Goal: Transaction & Acquisition: Book appointment/travel/reservation

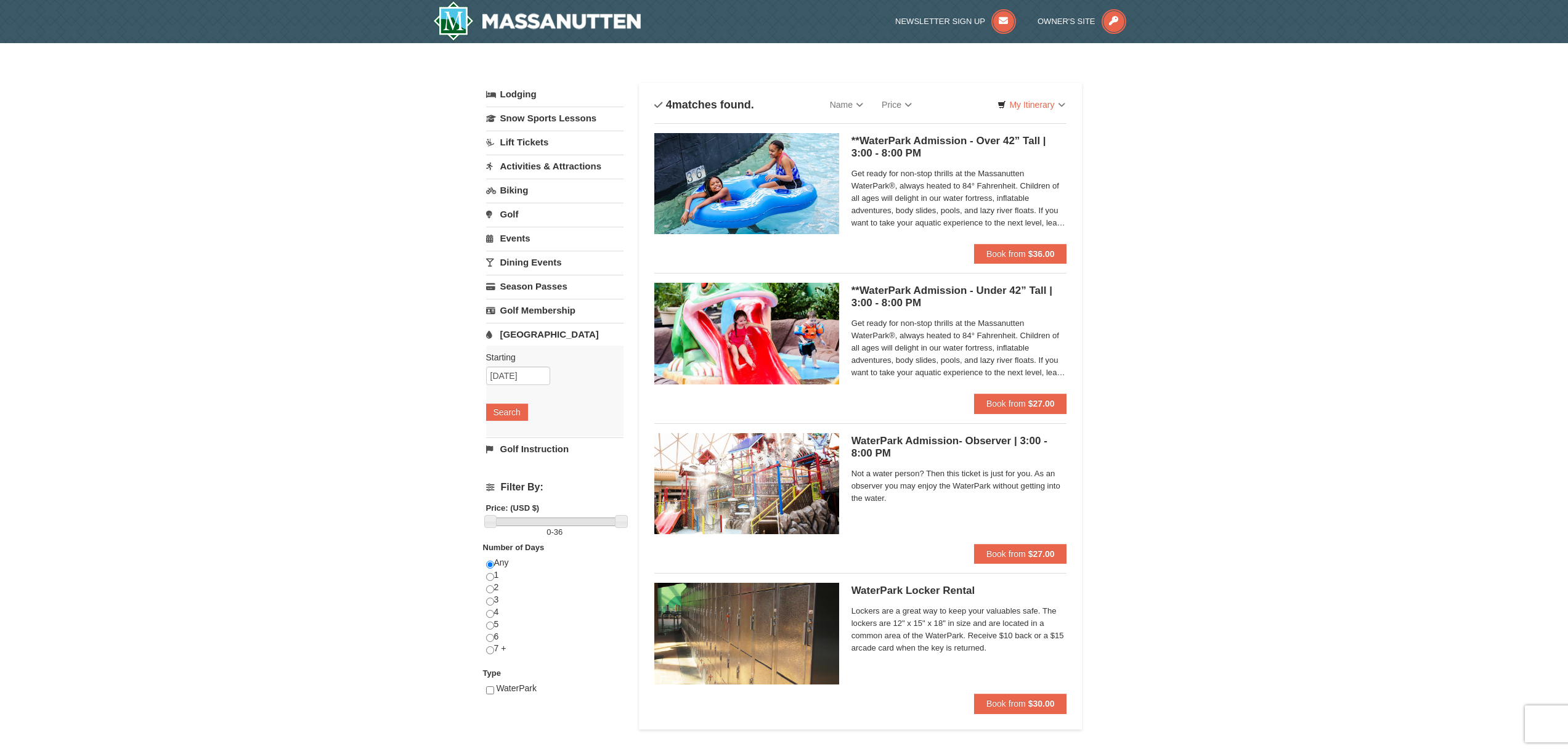
click at [507, 96] on link "Lodging" at bounding box center [555, 94] width 138 height 22
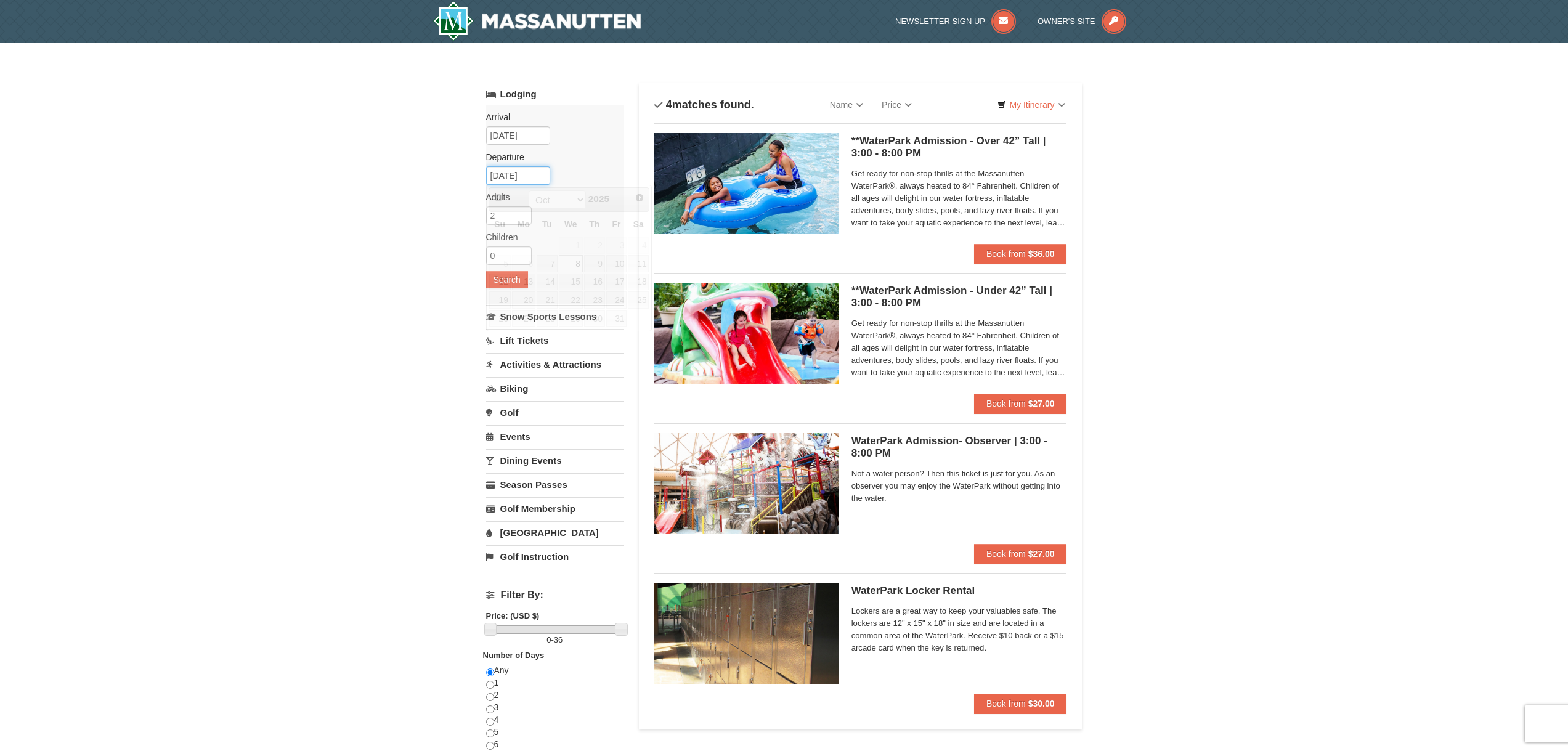
click at [525, 174] on input "[DATE]" at bounding box center [518, 175] width 64 height 19
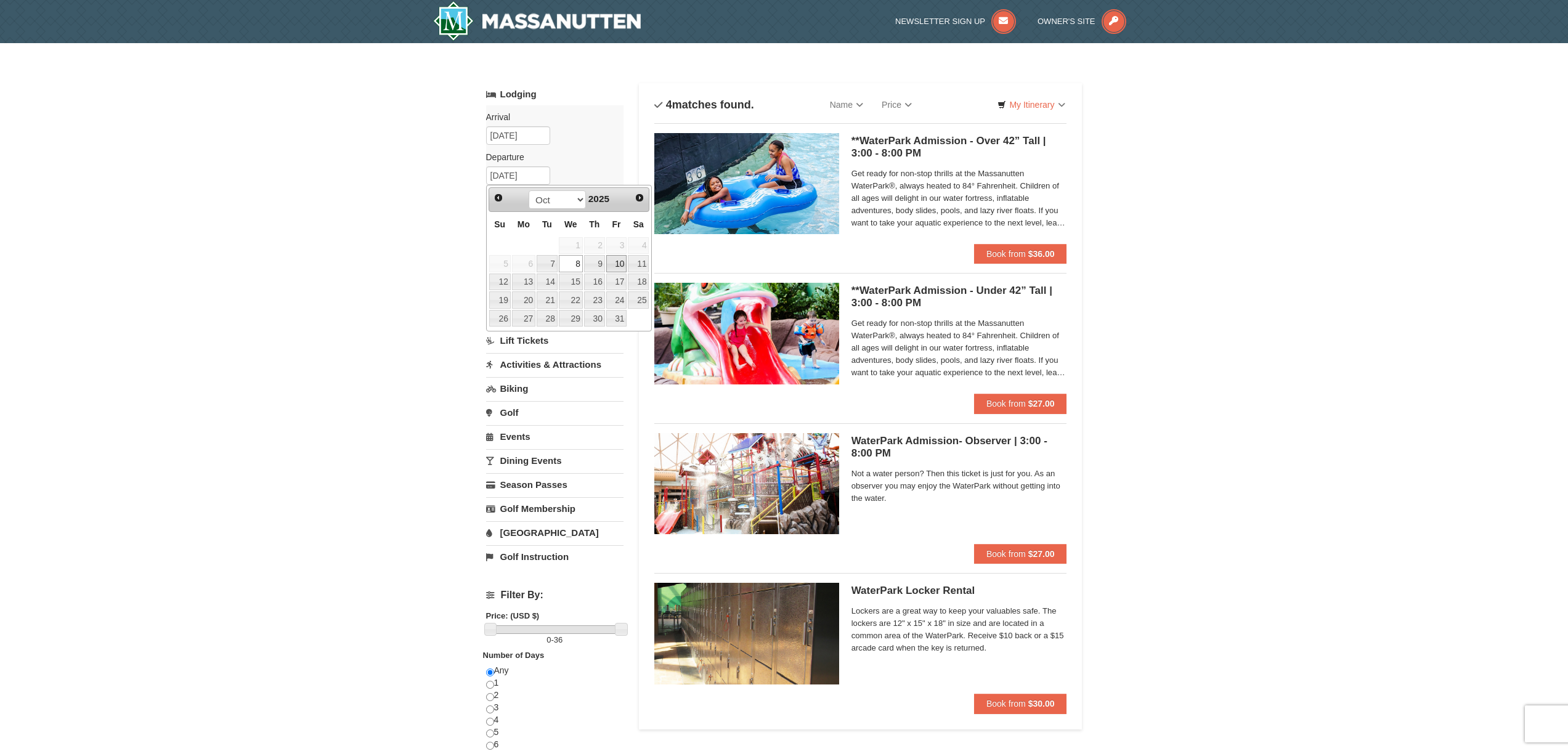
click at [620, 268] on link "10" at bounding box center [616, 263] width 21 height 17
type input "[DATE]"
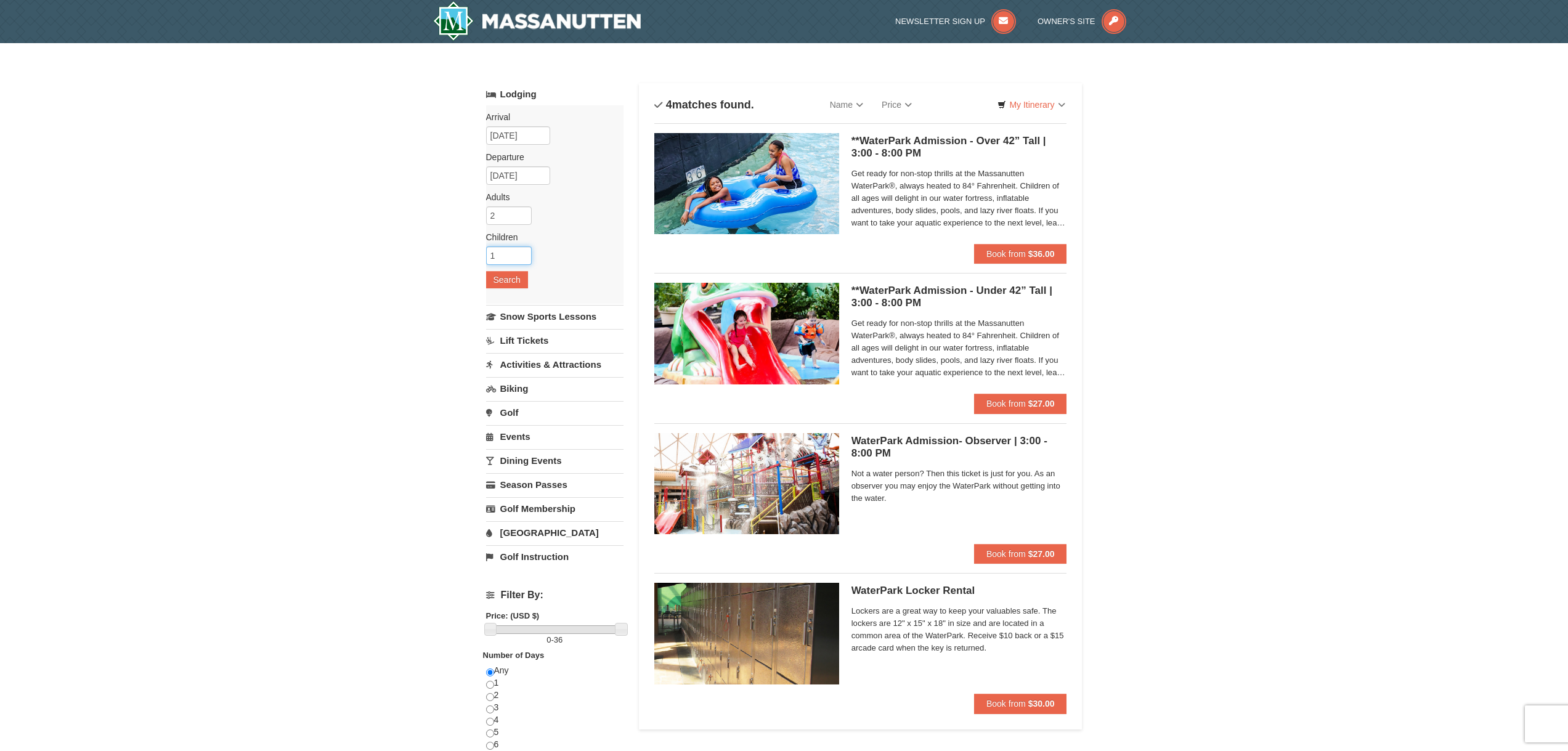
click at [521, 254] on input "1" at bounding box center [508, 255] width 46 height 19
type input "2"
click at [521, 254] on input "2" at bounding box center [508, 255] width 46 height 19
click at [512, 281] on button "Search" at bounding box center [506, 279] width 42 height 17
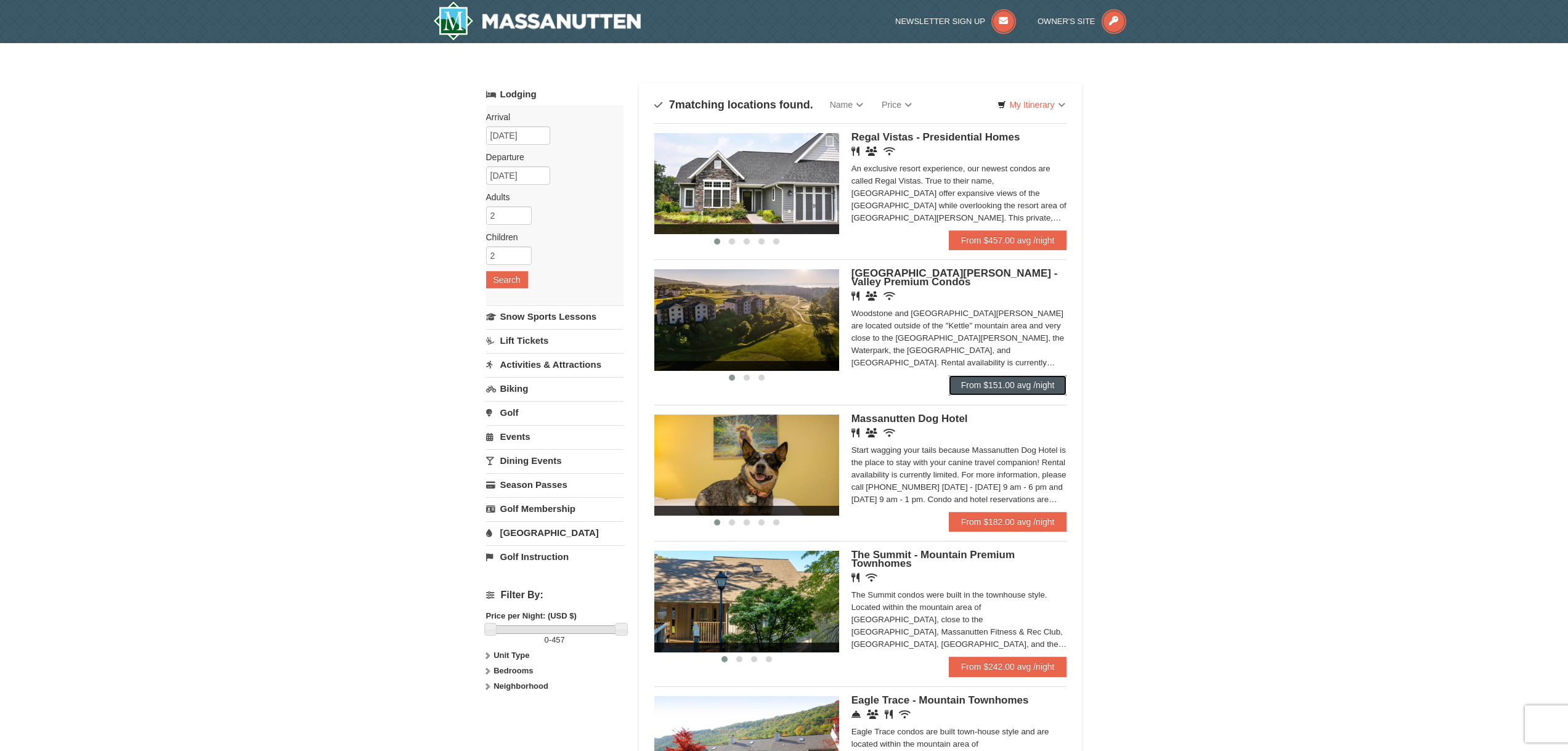
click at [1052, 384] on link "From $151.00 avg /night" at bounding box center [1008, 384] width 118 height 20
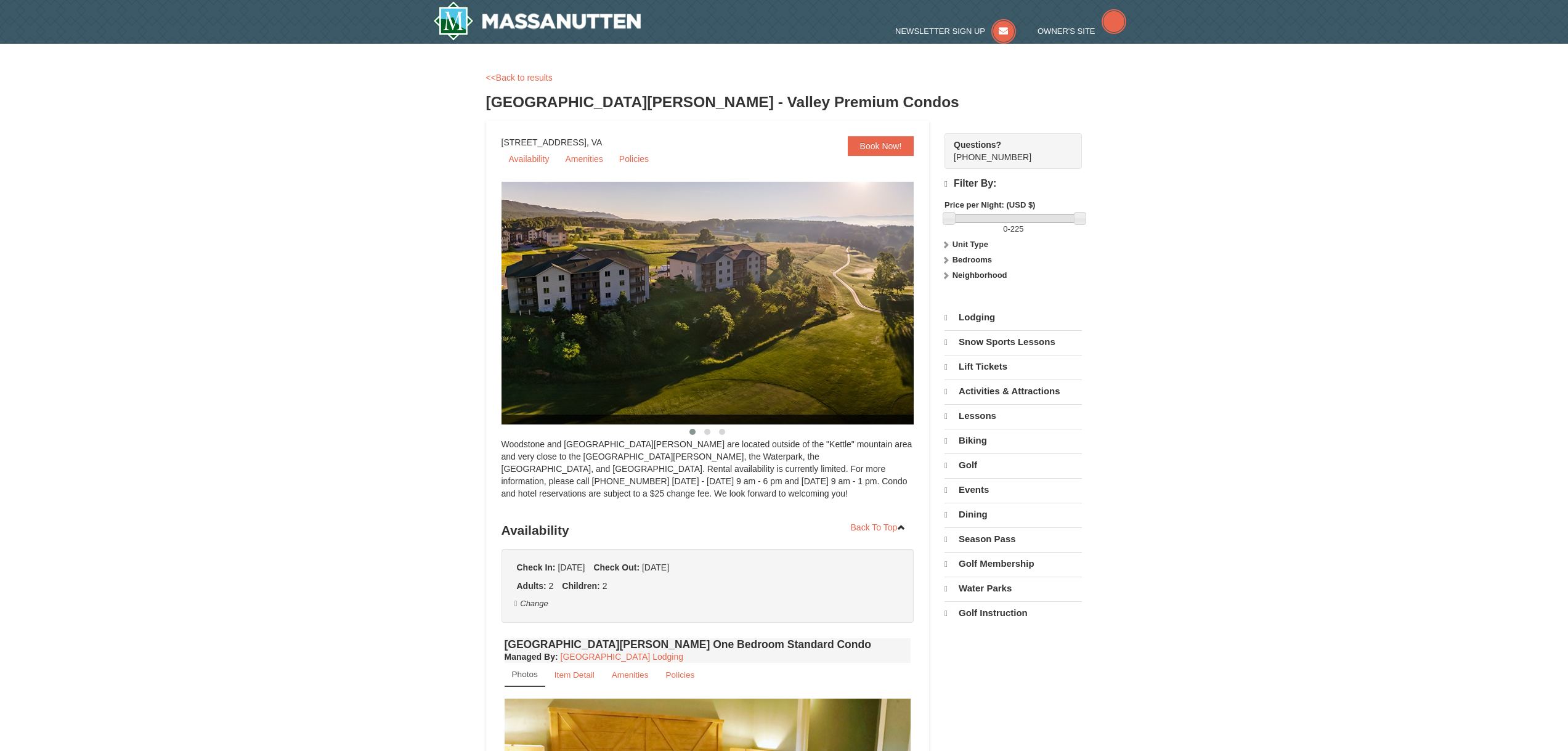
select select "9"
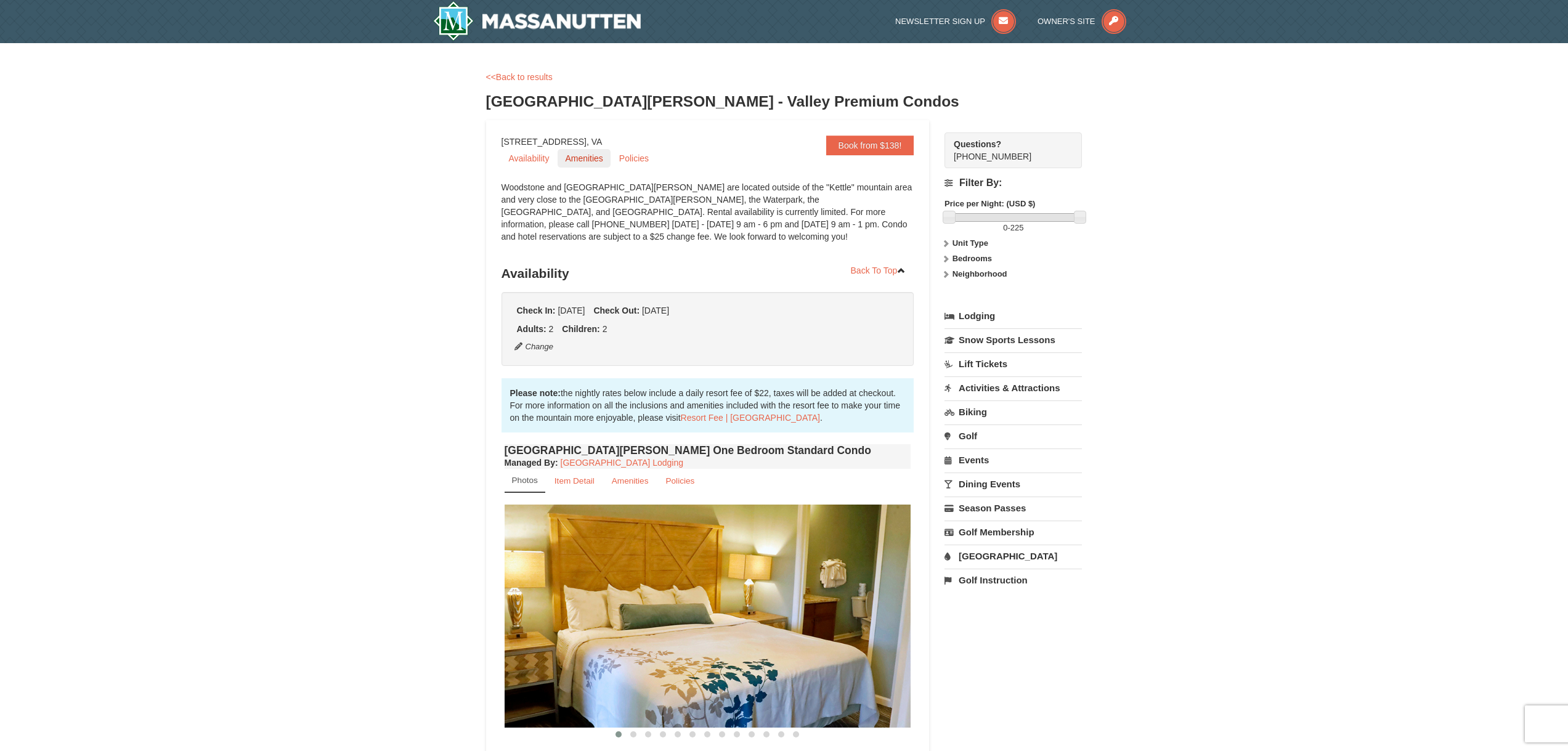
click at [593, 159] on link "Amenities" at bounding box center [583, 158] width 53 height 19
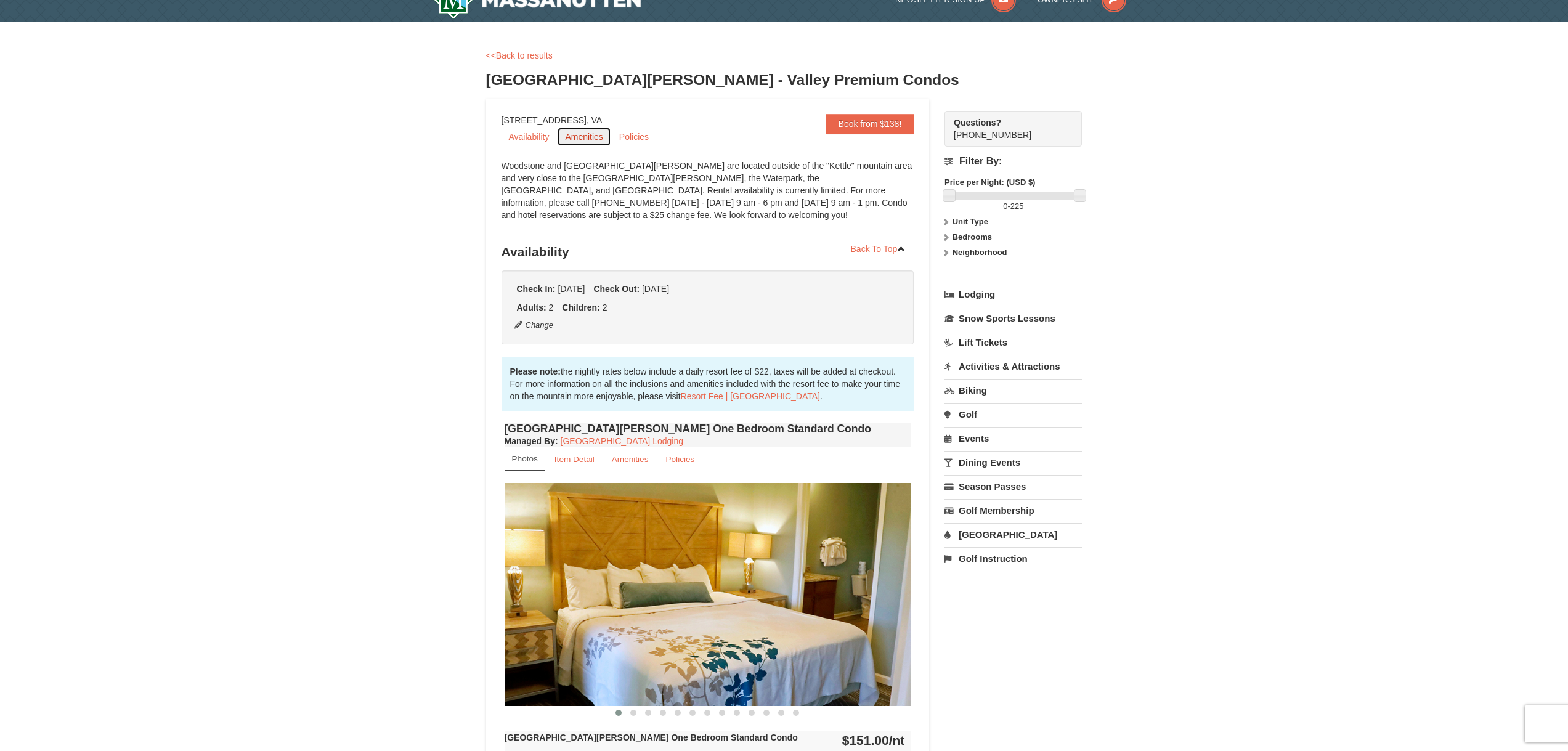
scroll to position [308, 0]
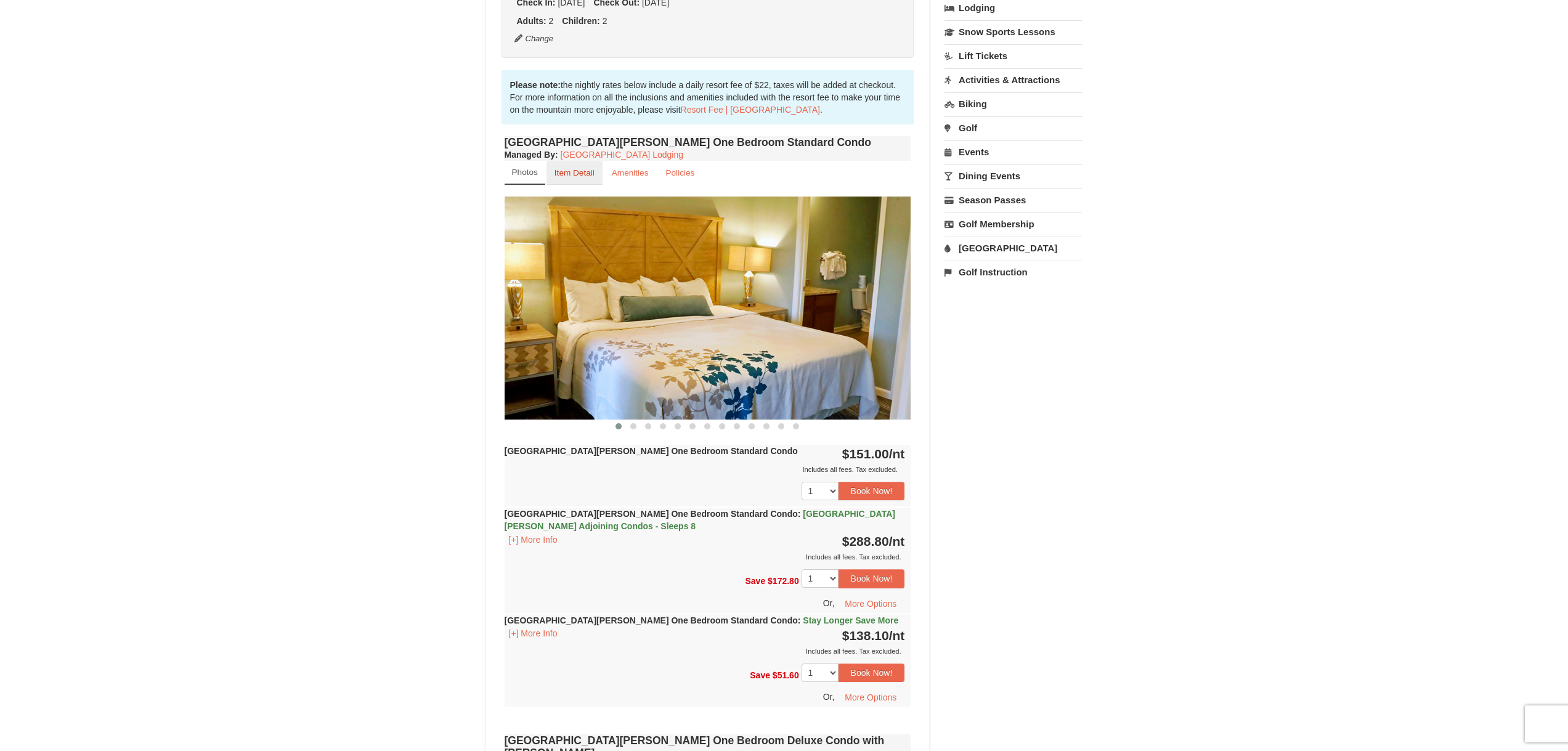
click at [562, 174] on small "Item Detail" at bounding box center [574, 173] width 40 height 9
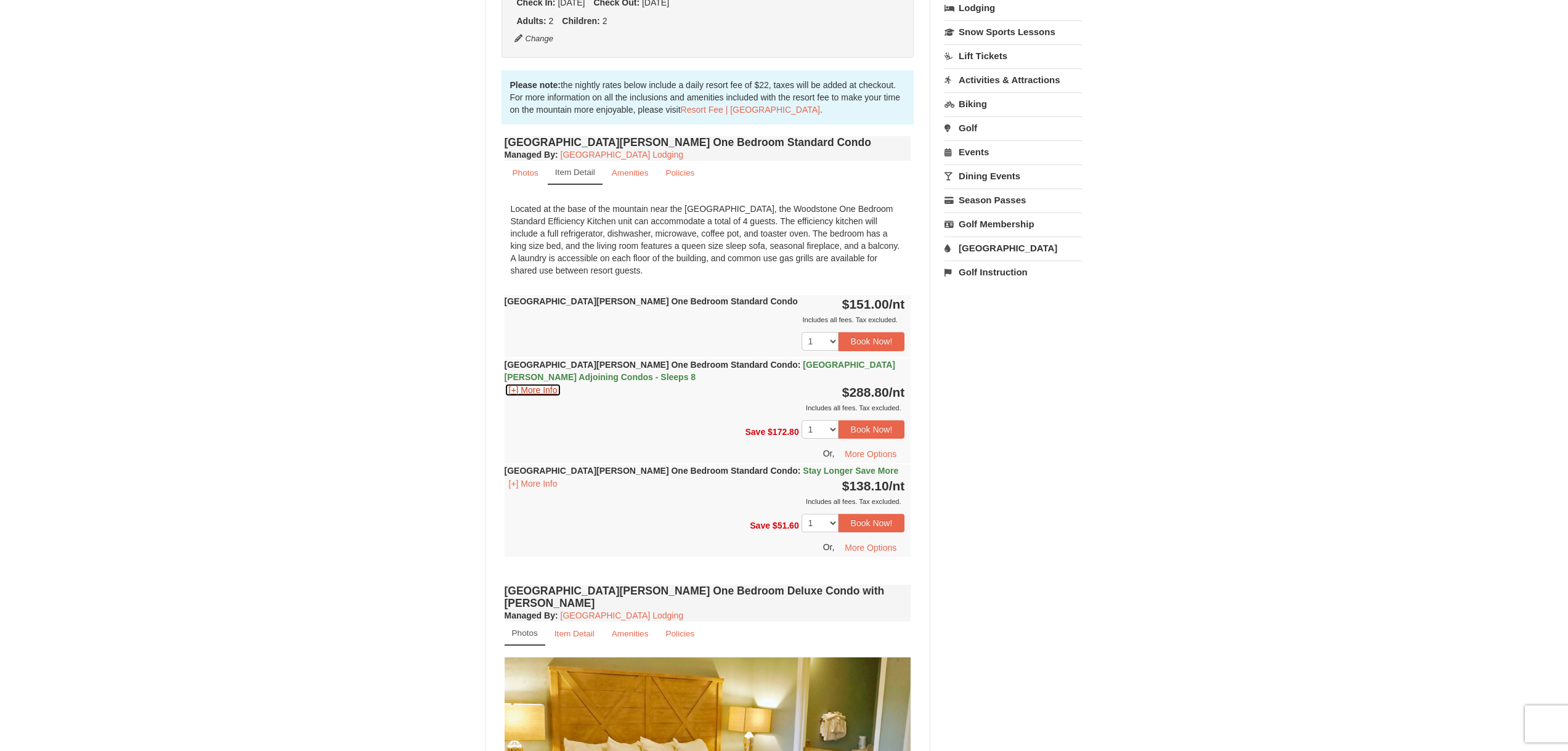
click at [541, 385] on button "[+] More Info" at bounding box center [533, 389] width 57 height 13
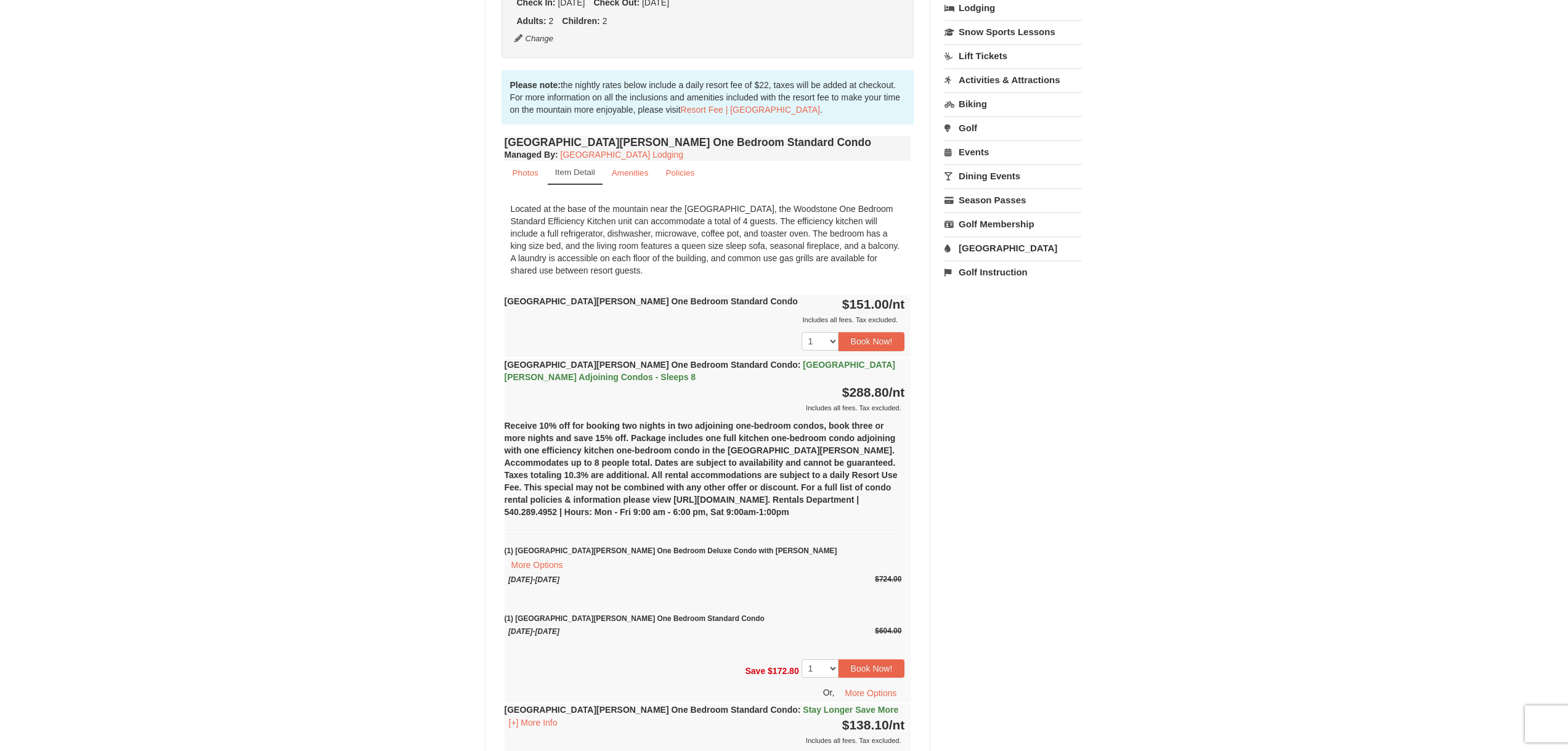
click at [541, 385] on div "Woodstone Meadows One Bedroom Standard Condo : Casa de Campo Adjoining Condos -…" at bounding box center [708, 386] width 407 height 55
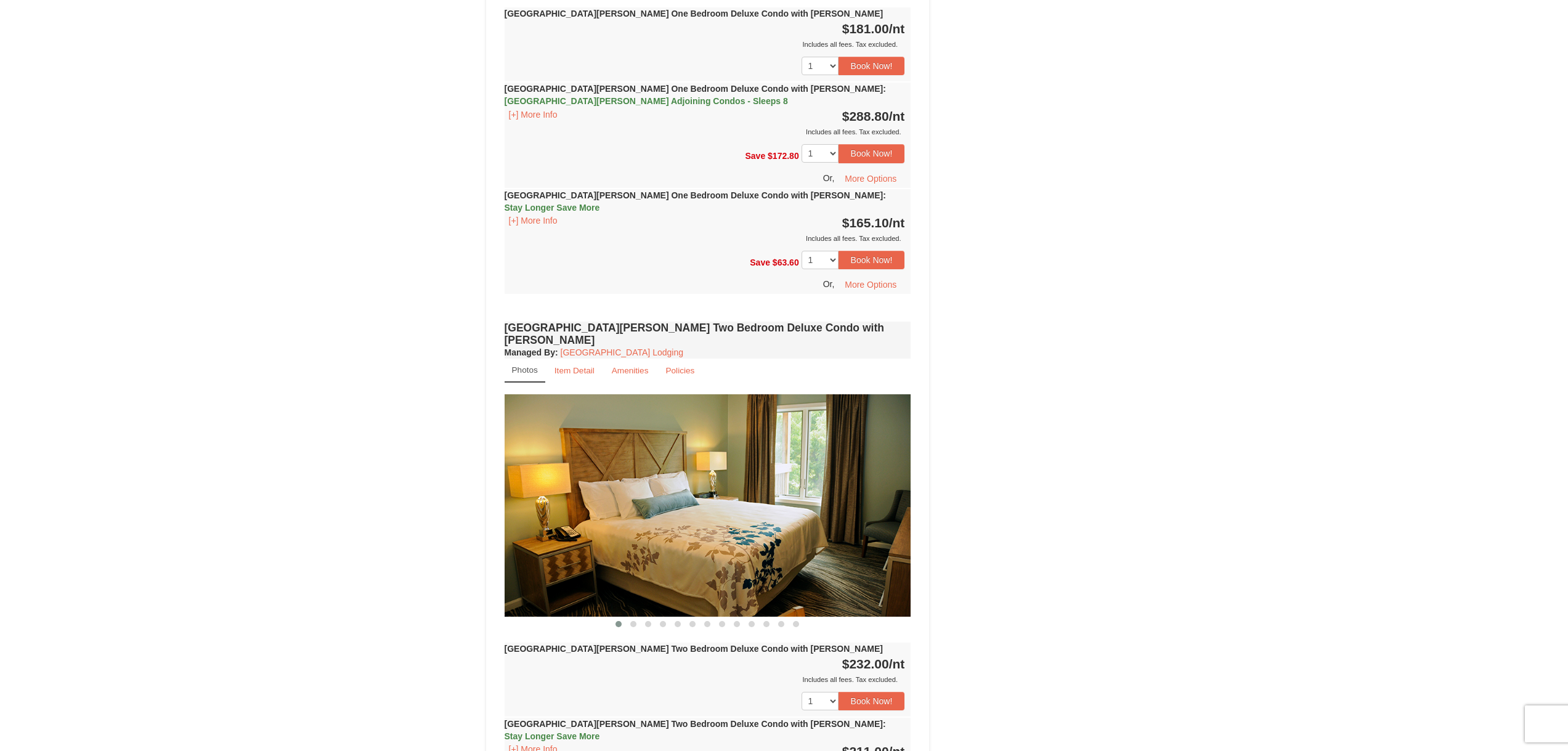
scroll to position [1231, 0]
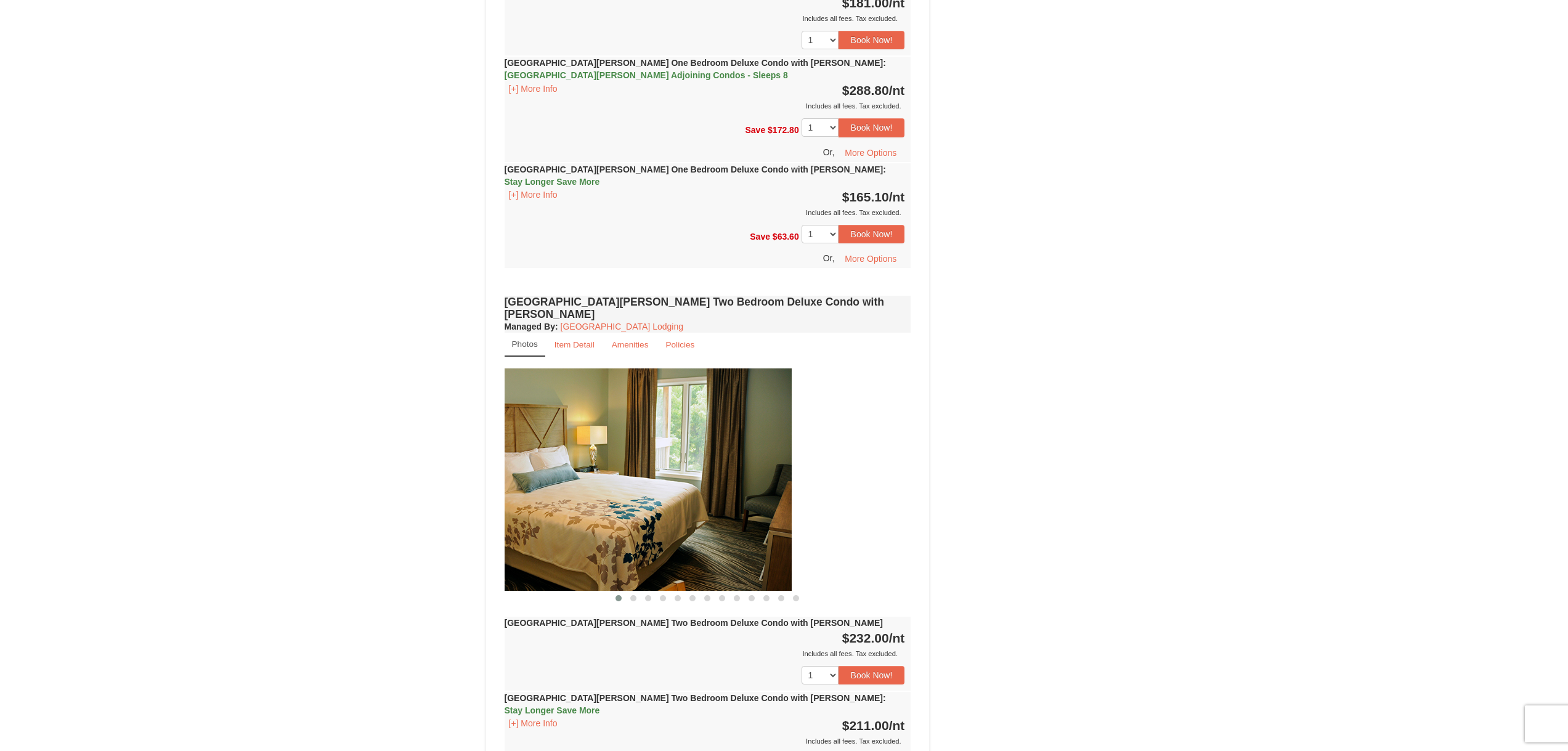
drag, startPoint x: 749, startPoint y: 502, endPoint x: 504, endPoint y: 491, distance: 245.2
click at [521, 494] on img at bounding box center [588, 479] width 407 height 223
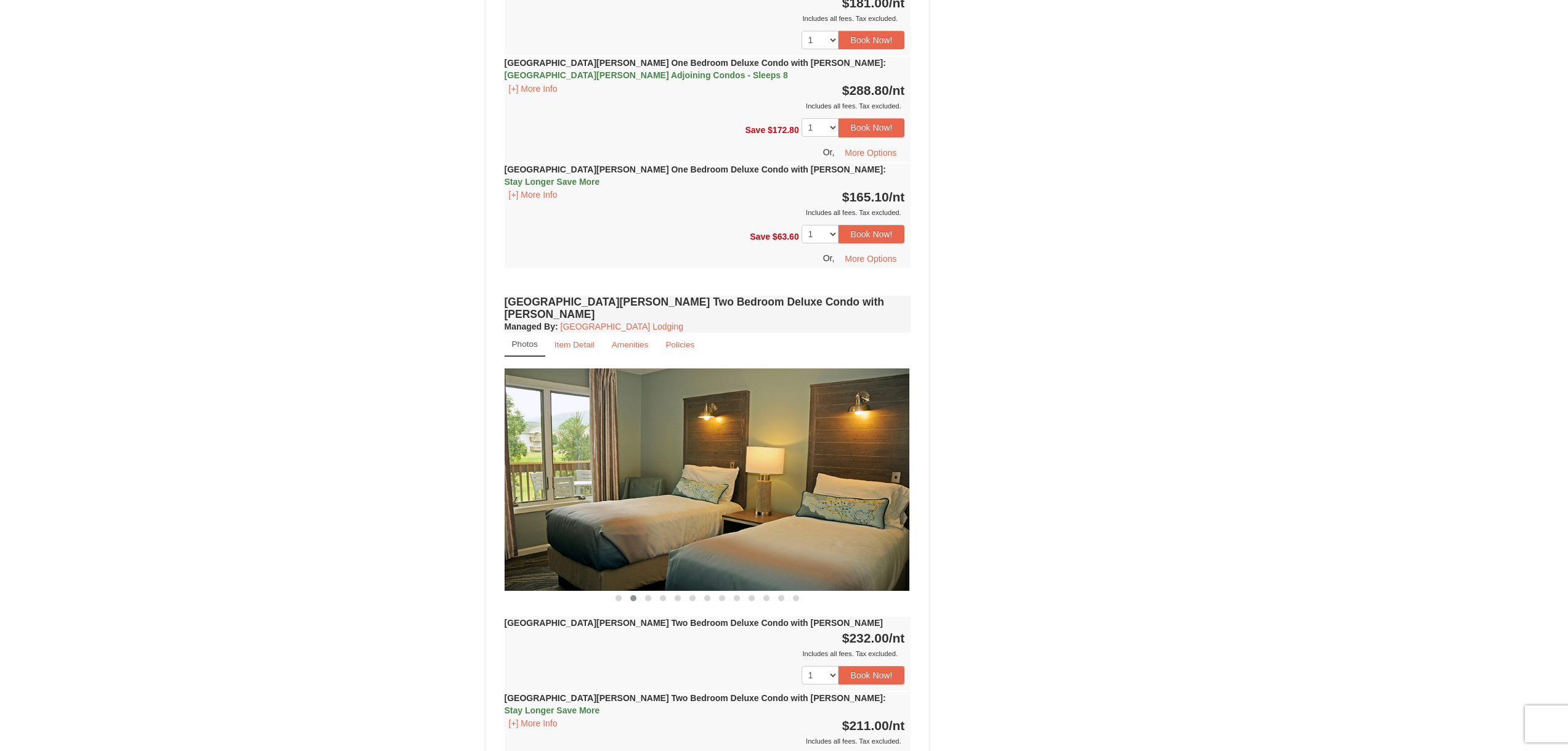
drag, startPoint x: 845, startPoint y: 474, endPoint x: 555, endPoint y: 474, distance: 290.0
click at [670, 477] on img at bounding box center [706, 479] width 407 height 223
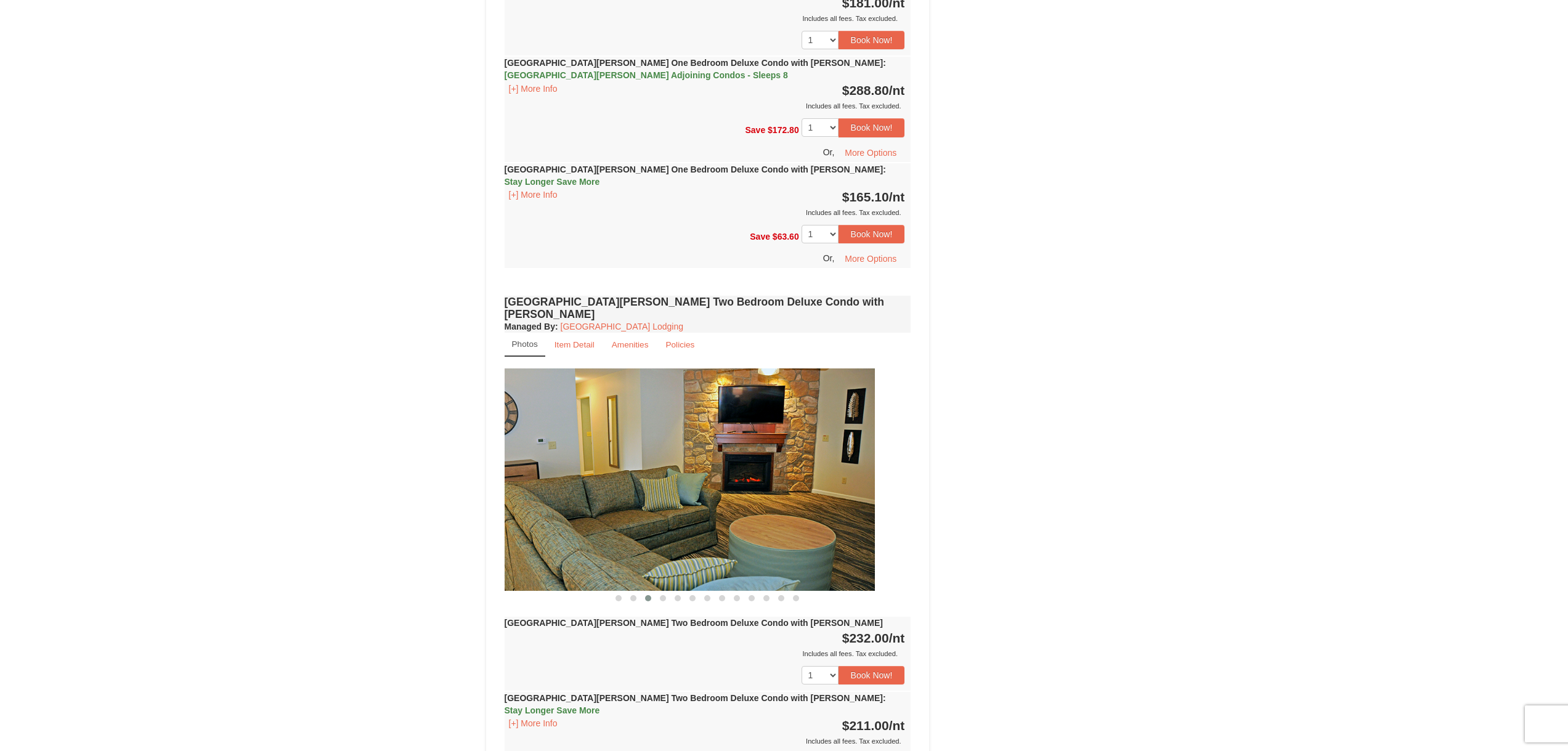
drag, startPoint x: 864, startPoint y: 463, endPoint x: 610, endPoint y: 454, distance: 254.2
click at [652, 457] on img at bounding box center [671, 479] width 407 height 223
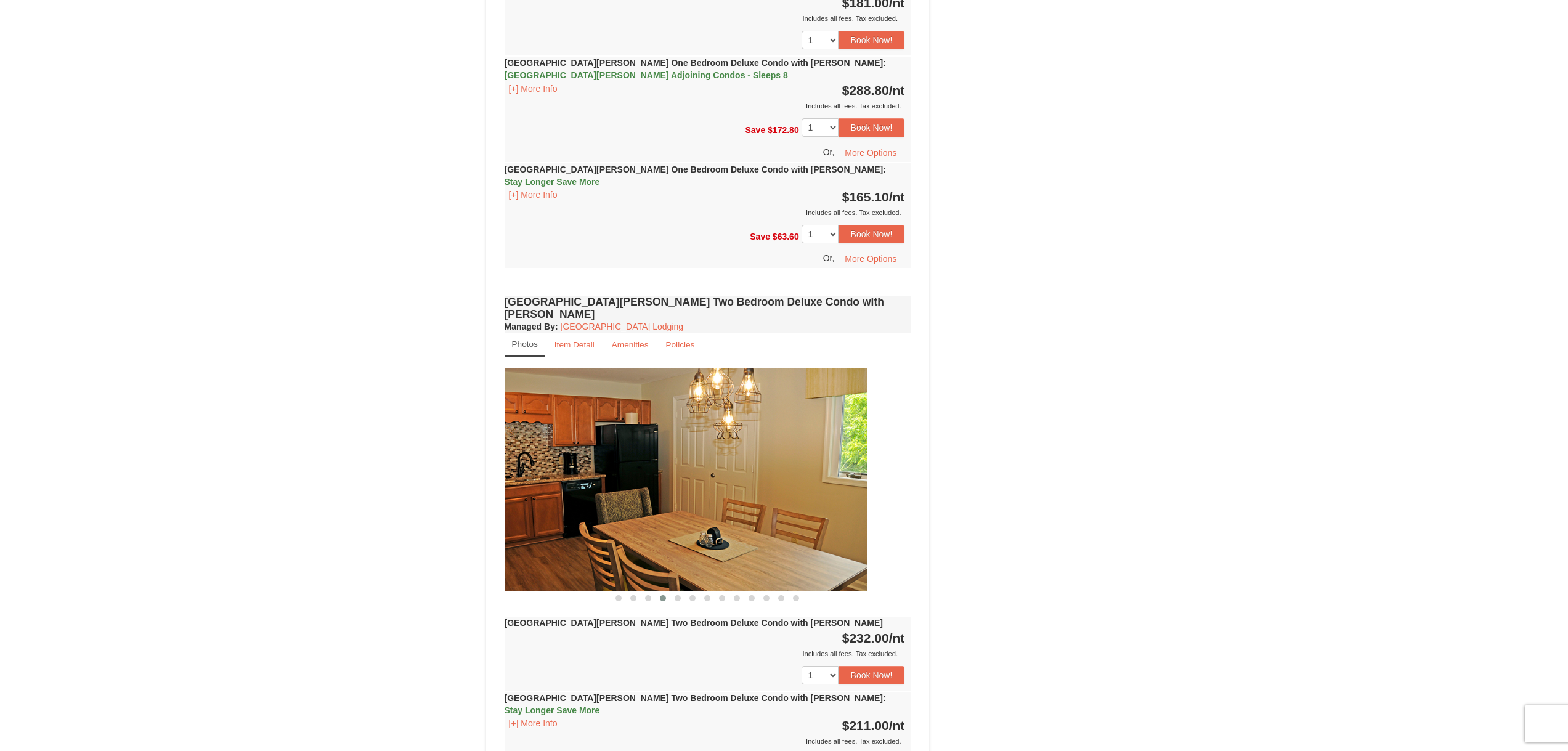
drag, startPoint x: 868, startPoint y: 451, endPoint x: 775, endPoint y: 451, distance: 93.0
click at [808, 451] on img at bounding box center [664, 479] width 407 height 223
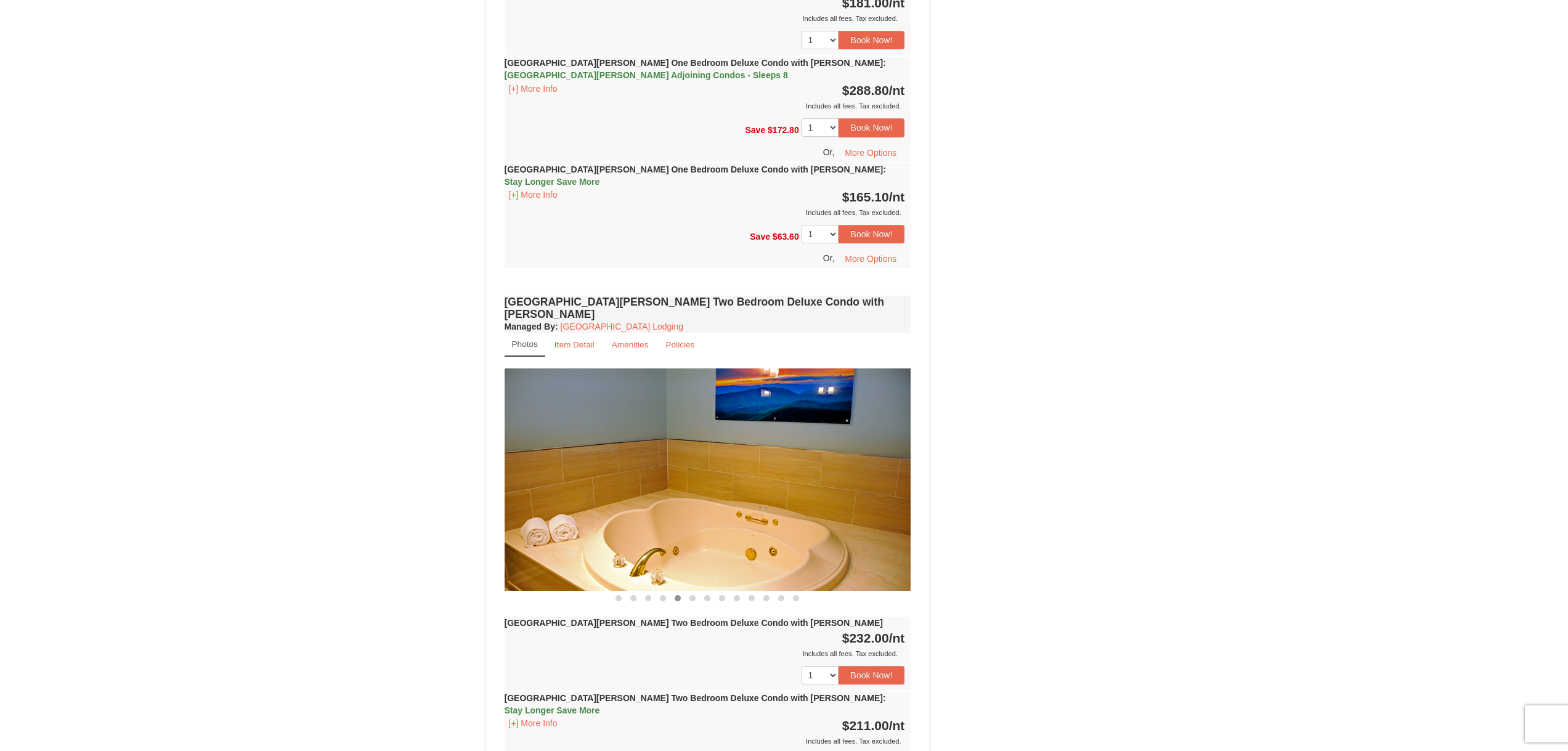
drag, startPoint x: 817, startPoint y: 438, endPoint x: 585, endPoint y: 439, distance: 232.0
click at [683, 441] on img at bounding box center [708, 479] width 407 height 223
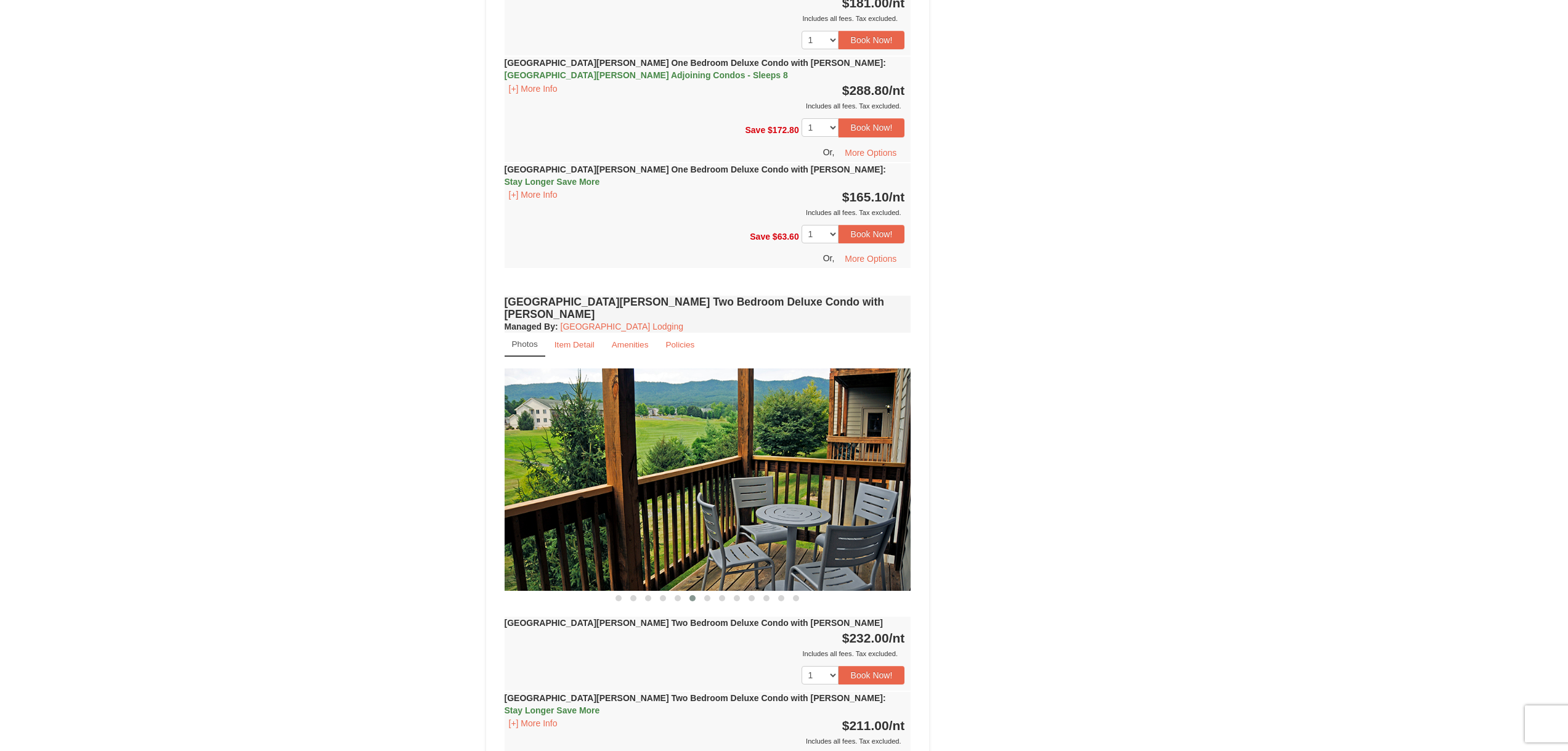
drag, startPoint x: 814, startPoint y: 432, endPoint x: 699, endPoint y: 428, distance: 115.1
click at [731, 428] on img at bounding box center [708, 479] width 407 height 223
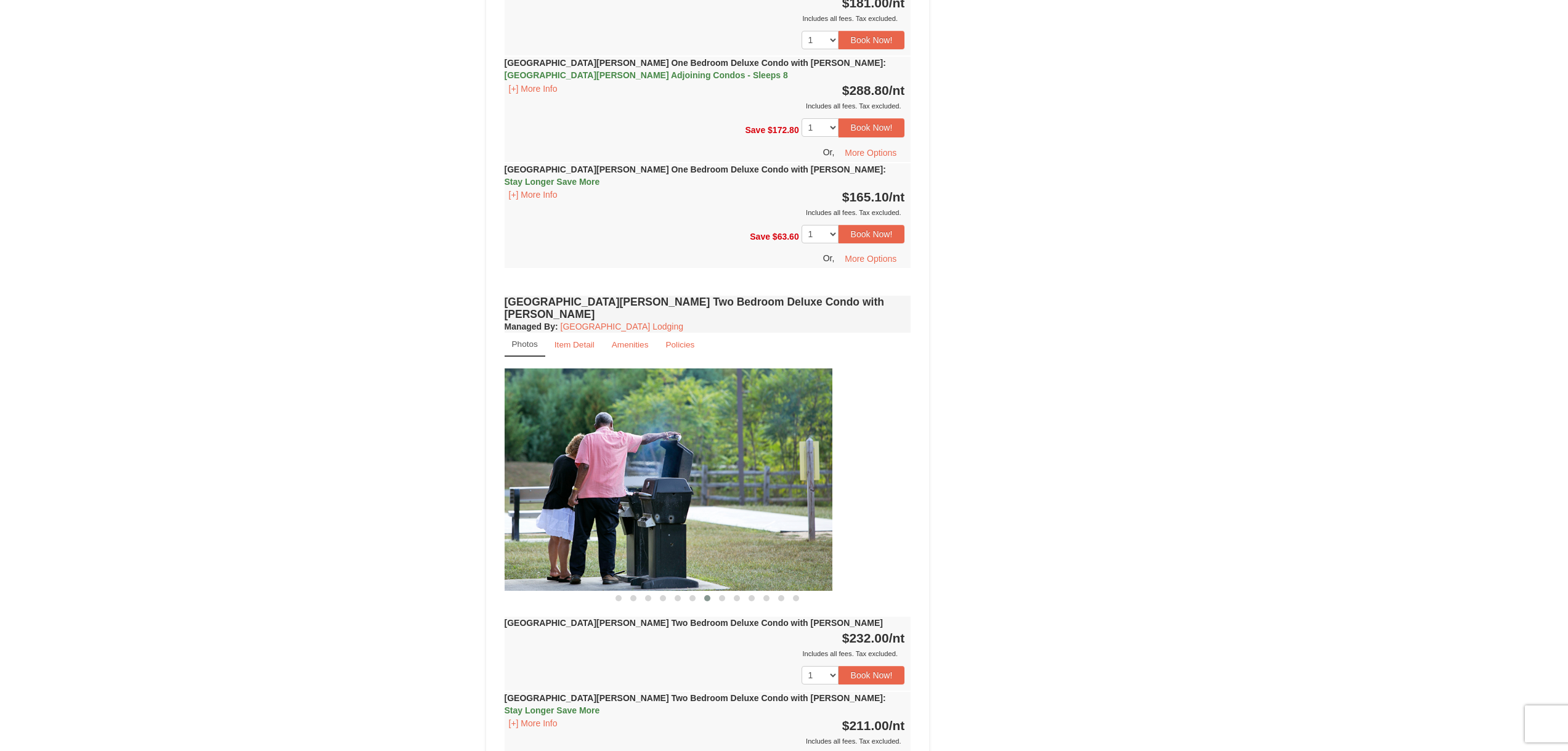
drag, startPoint x: 819, startPoint y: 422, endPoint x: 575, endPoint y: 418, distance: 244.0
click at [665, 420] on img at bounding box center [629, 479] width 407 height 223
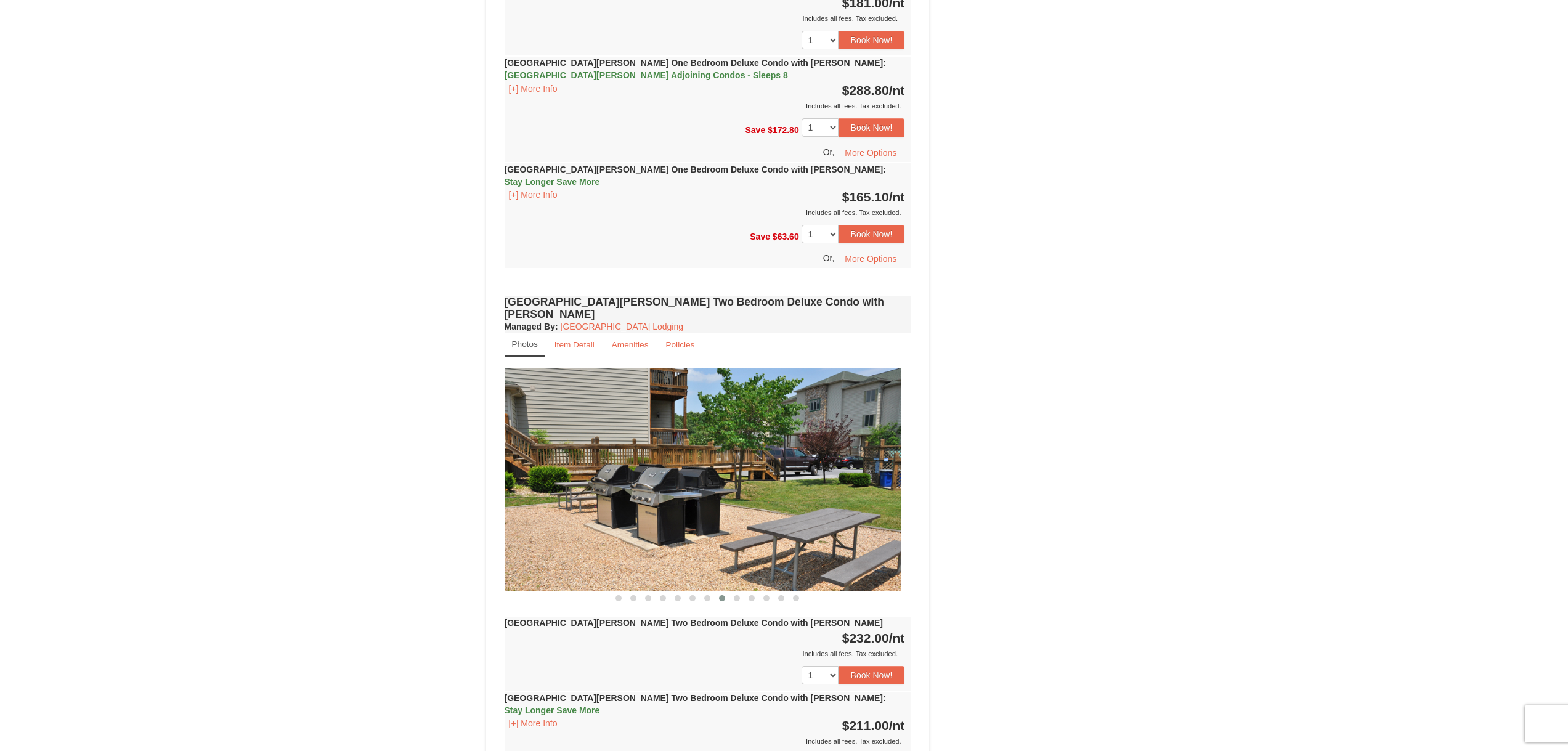
drag, startPoint x: 840, startPoint y: 418, endPoint x: 715, endPoint y: 418, distance: 125.0
click at [725, 418] on img at bounding box center [698, 479] width 407 height 223
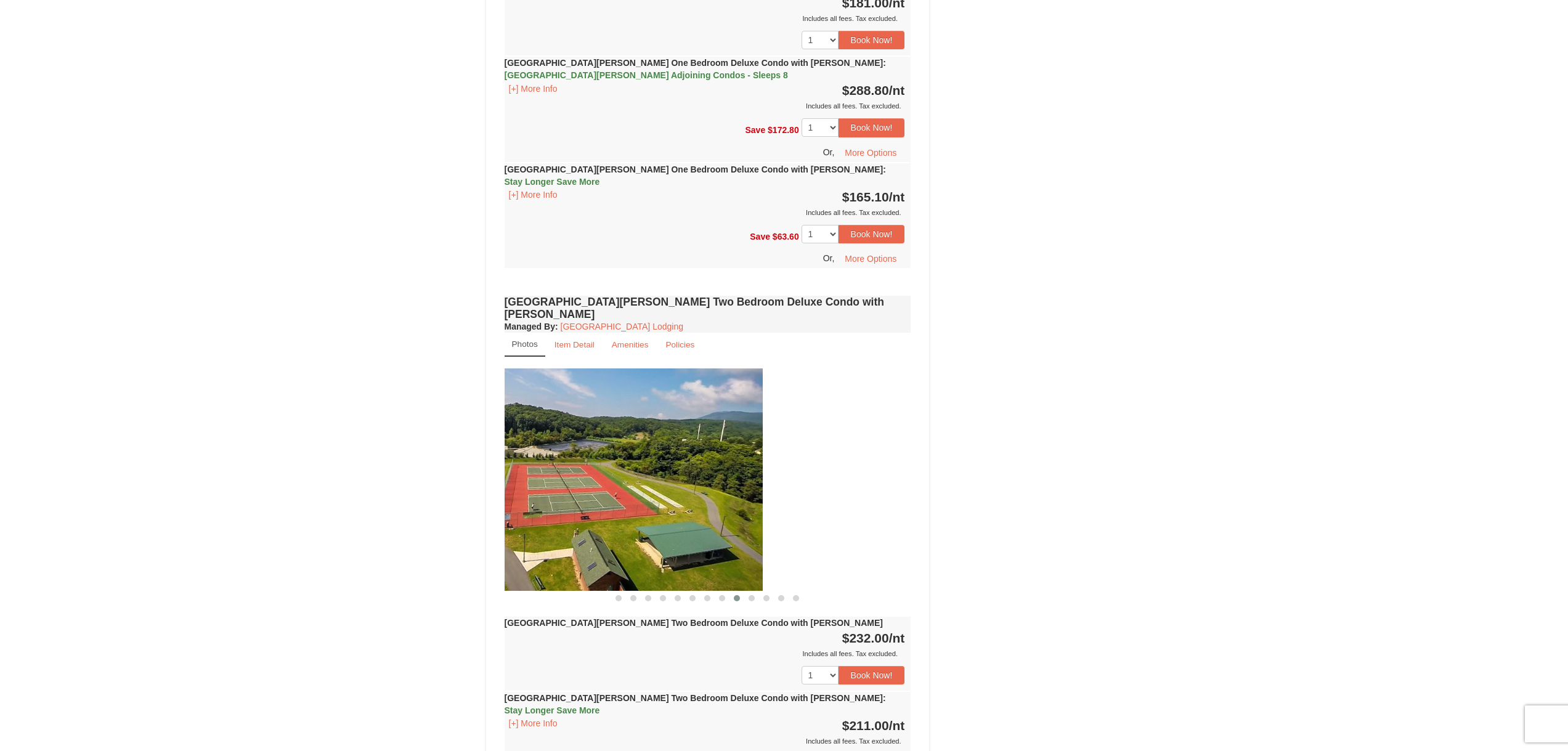
drag, startPoint x: 824, startPoint y: 416, endPoint x: 547, endPoint y: 413, distance: 277.0
click at [569, 413] on img at bounding box center [559, 479] width 407 height 223
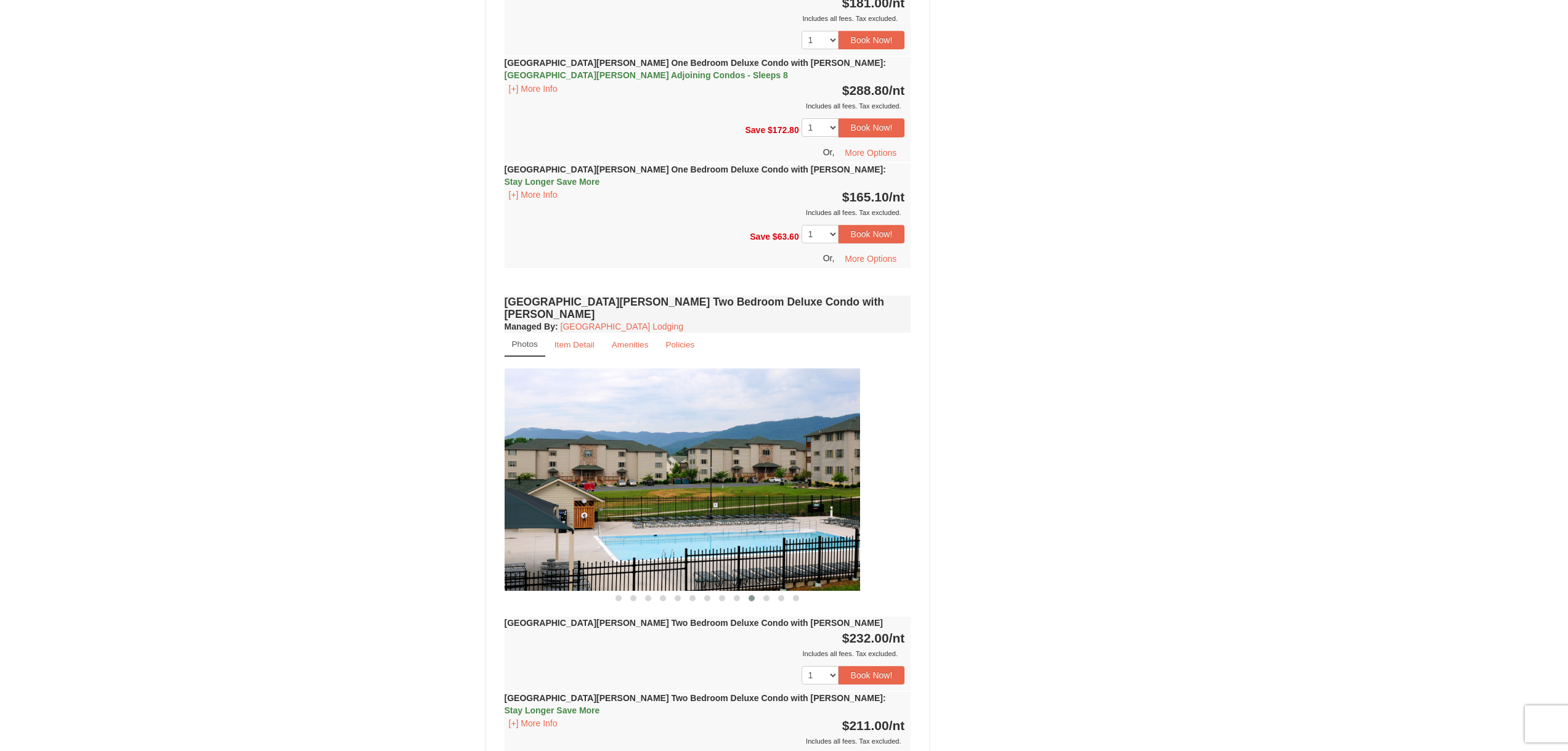
drag, startPoint x: 809, startPoint y: 409, endPoint x: 596, endPoint y: 405, distance: 213.0
click at [636, 407] on img at bounding box center [657, 479] width 407 height 223
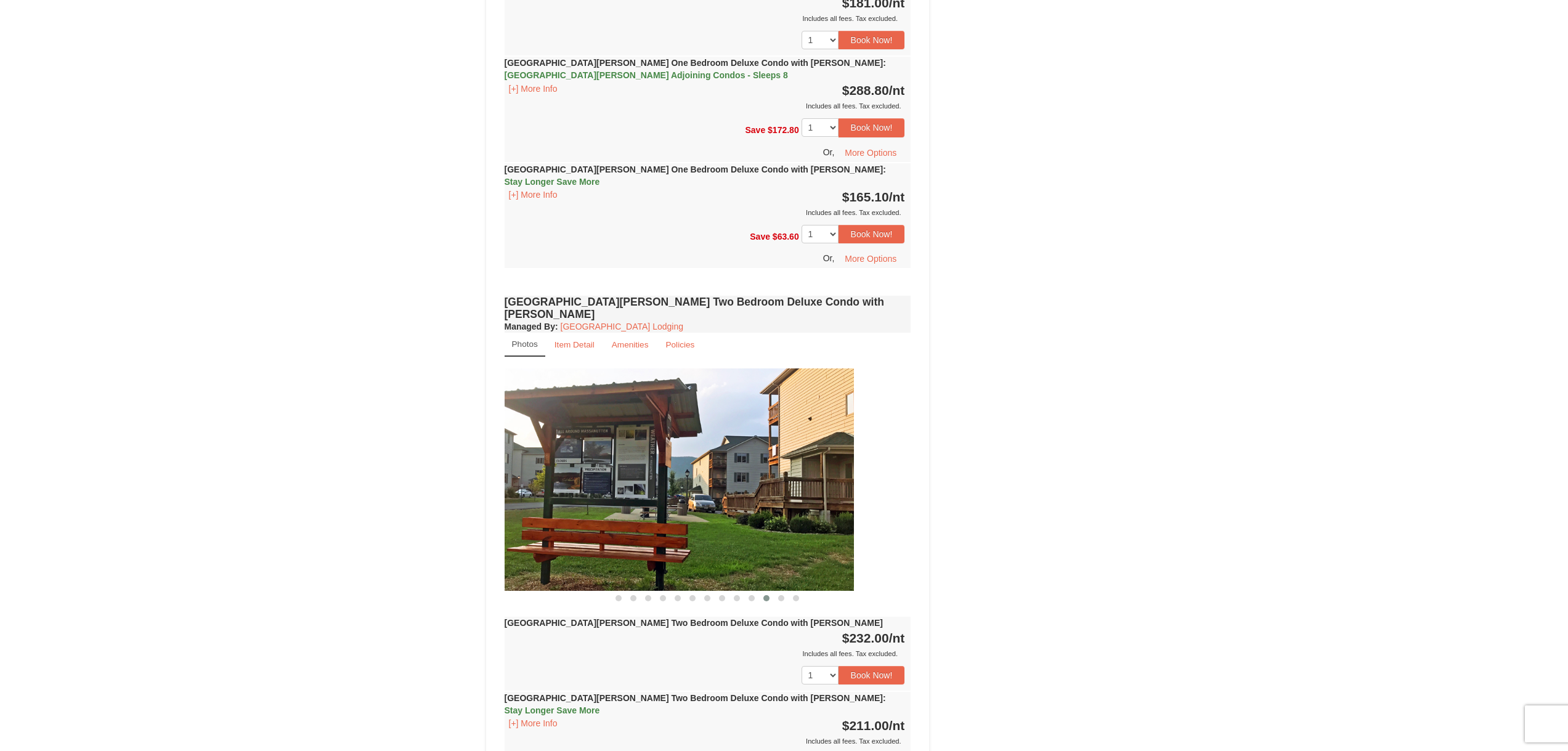
drag, startPoint x: 863, startPoint y: 405, endPoint x: 645, endPoint y: 392, distance: 218.4
click at [681, 394] on img at bounding box center [650, 479] width 407 height 223
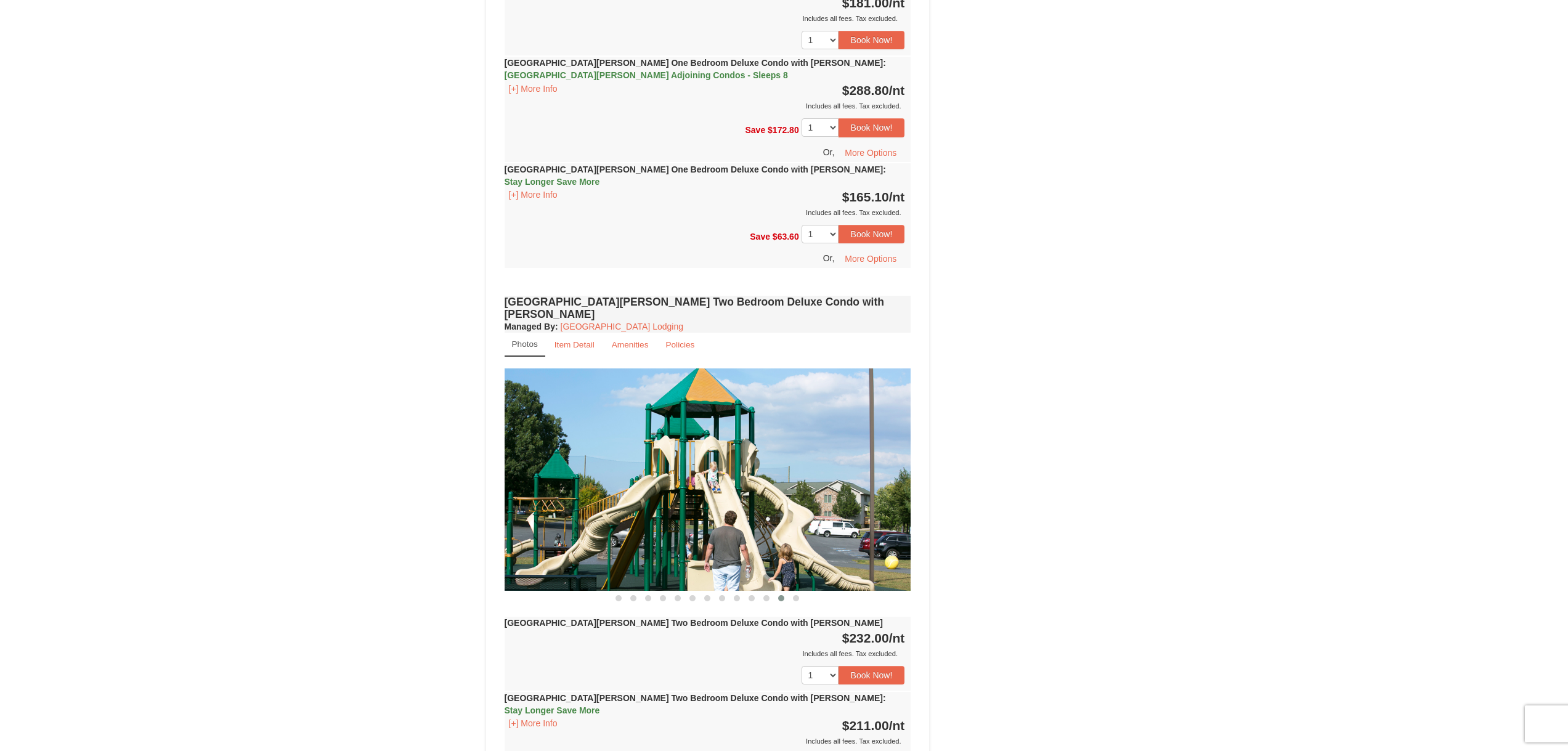
drag, startPoint x: 830, startPoint y: 393, endPoint x: 648, endPoint y: 388, distance: 182.1
click at [664, 389] on img at bounding box center [708, 479] width 407 height 223
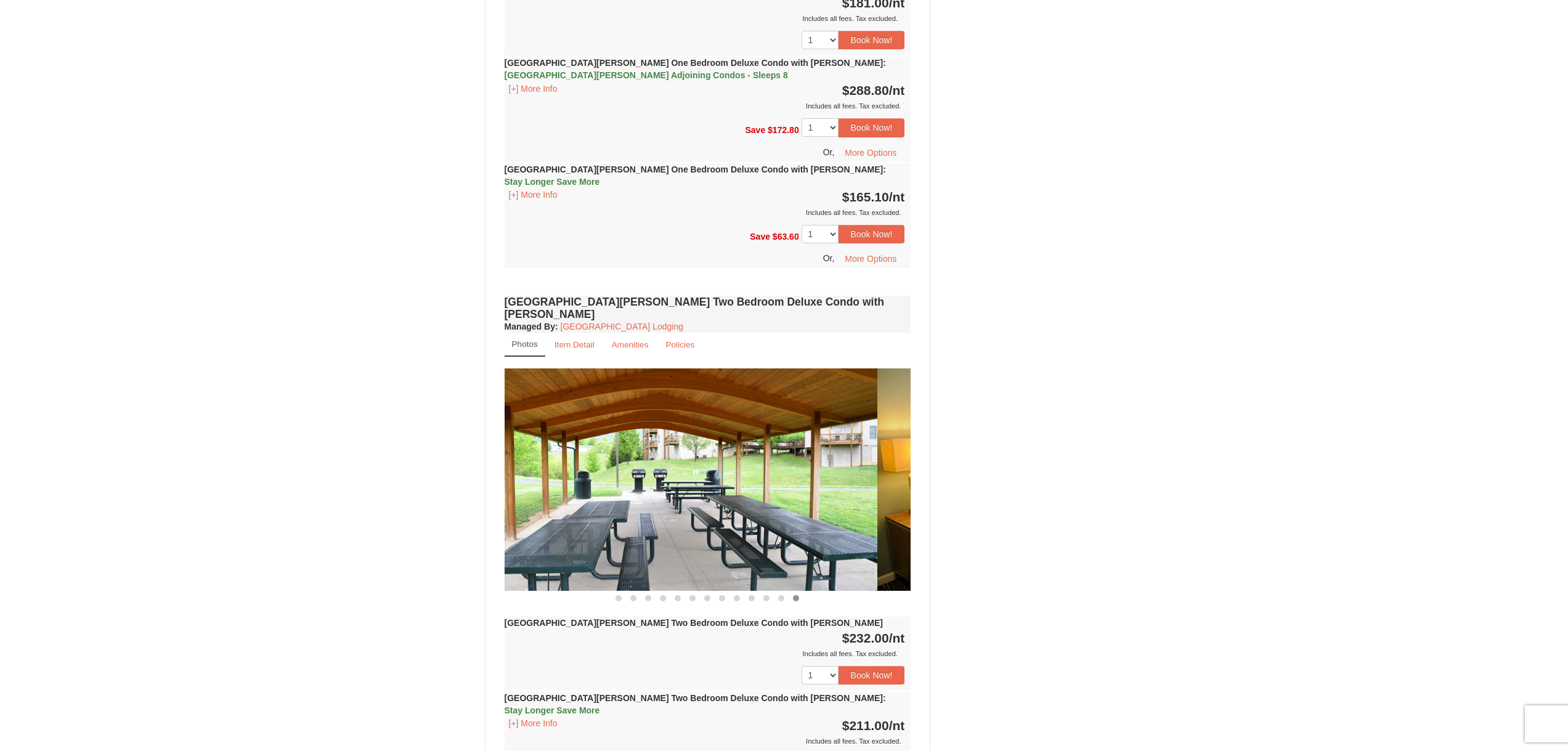
drag, startPoint x: 828, startPoint y: 384, endPoint x: 625, endPoint y: 381, distance: 203.0
click at [660, 383] on img at bounding box center [674, 479] width 407 height 223
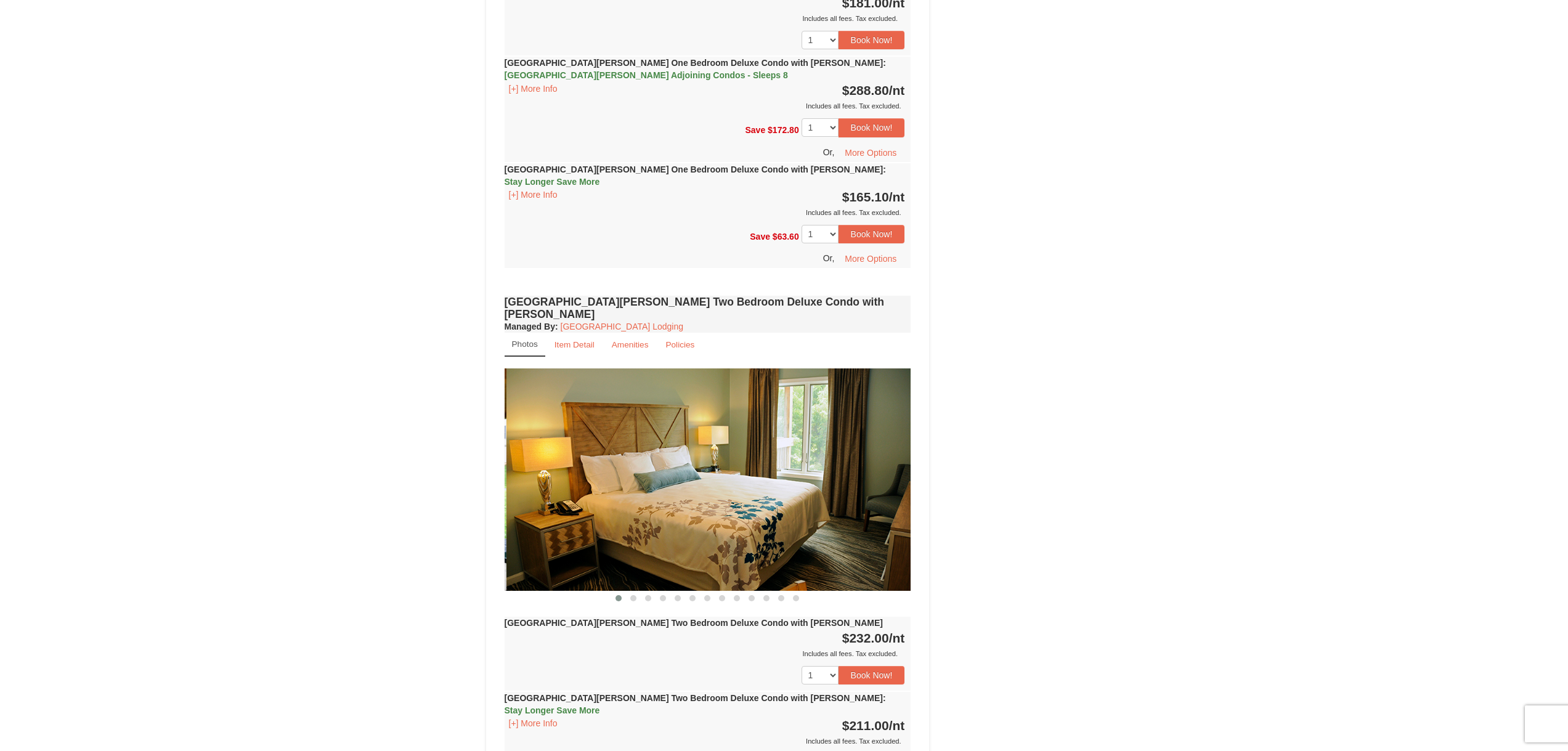
drag, startPoint x: 809, startPoint y: 381, endPoint x: 608, endPoint y: 369, distance: 201.4
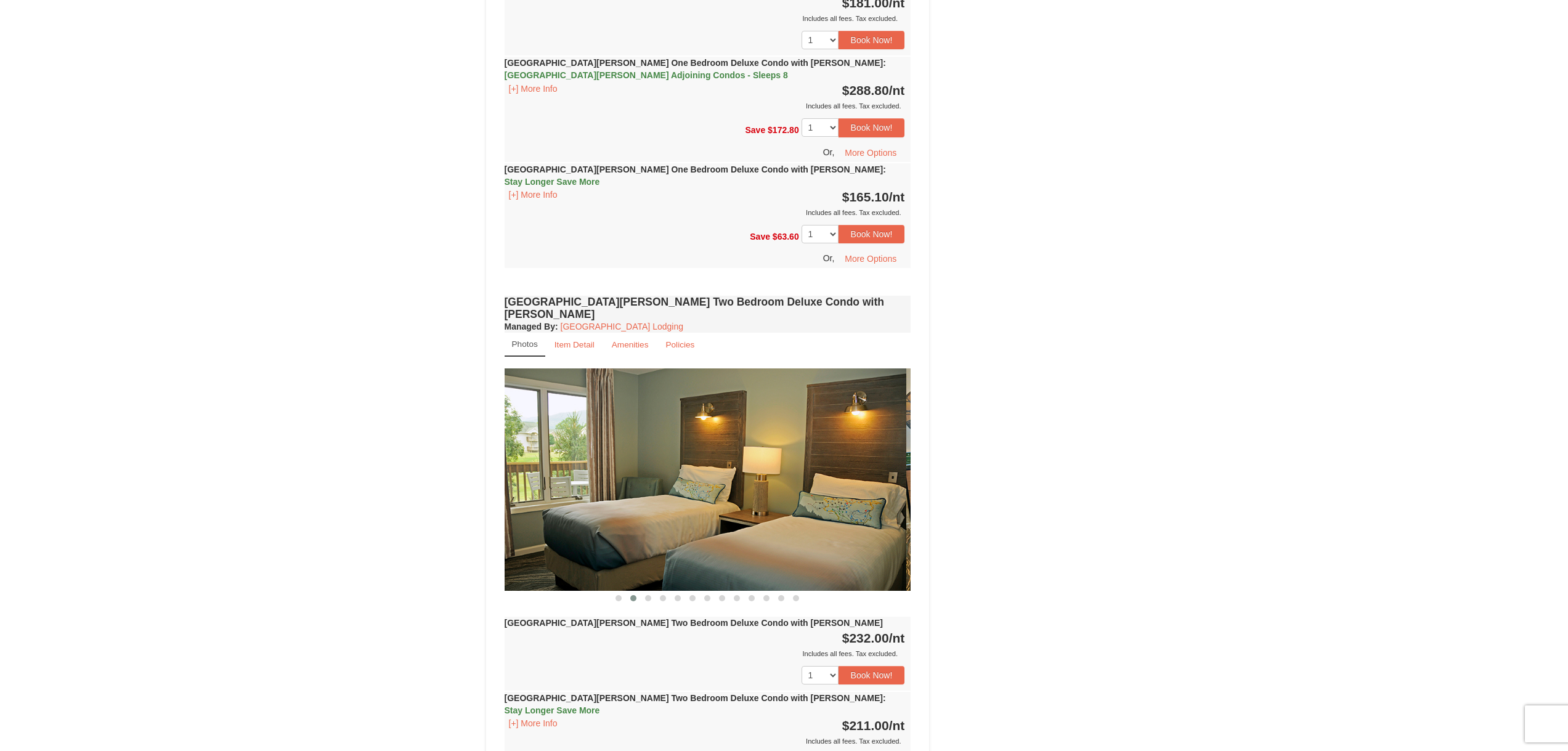
drag, startPoint x: 800, startPoint y: 372, endPoint x: 594, endPoint y: 355, distance: 206.7
click at [708, 368] on img at bounding box center [703, 479] width 407 height 223
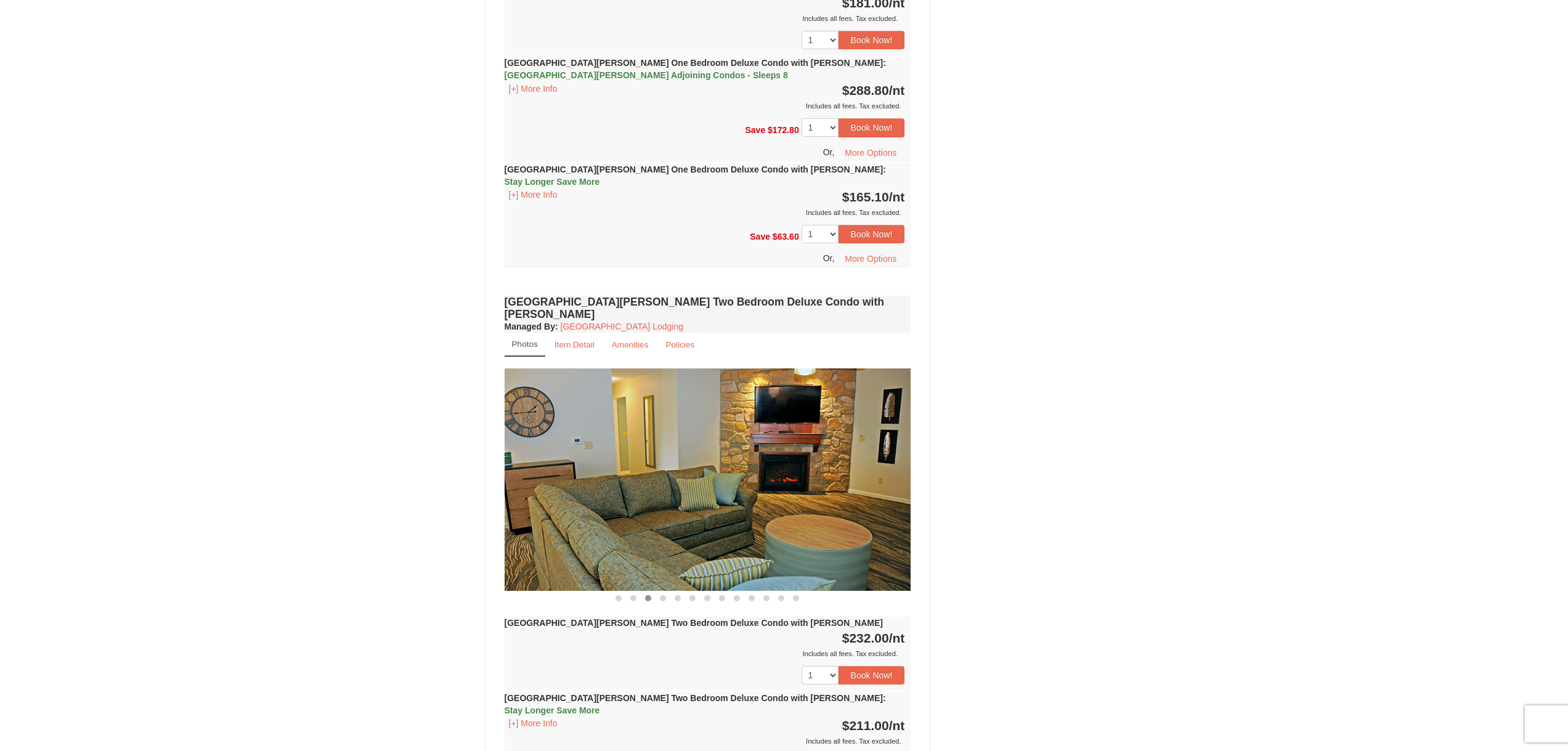
drag, startPoint x: 773, startPoint y: 355, endPoint x: 614, endPoint y: 344, distance: 159.4
click at [682, 368] on img at bounding box center [708, 479] width 407 height 223
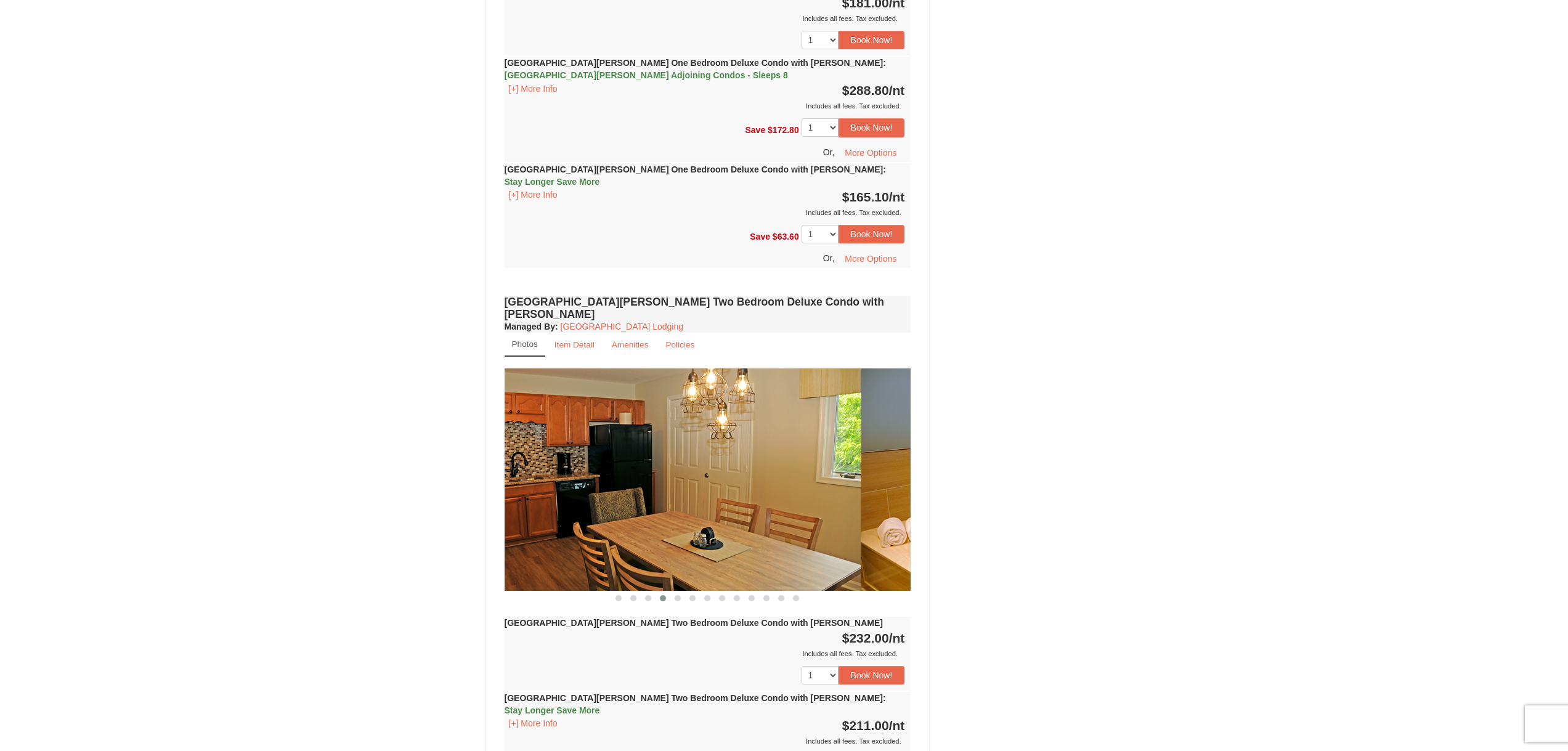
drag, startPoint x: 804, startPoint y: 350, endPoint x: 616, endPoint y: 334, distance: 188.7
click at [713, 368] on img at bounding box center [657, 479] width 407 height 223
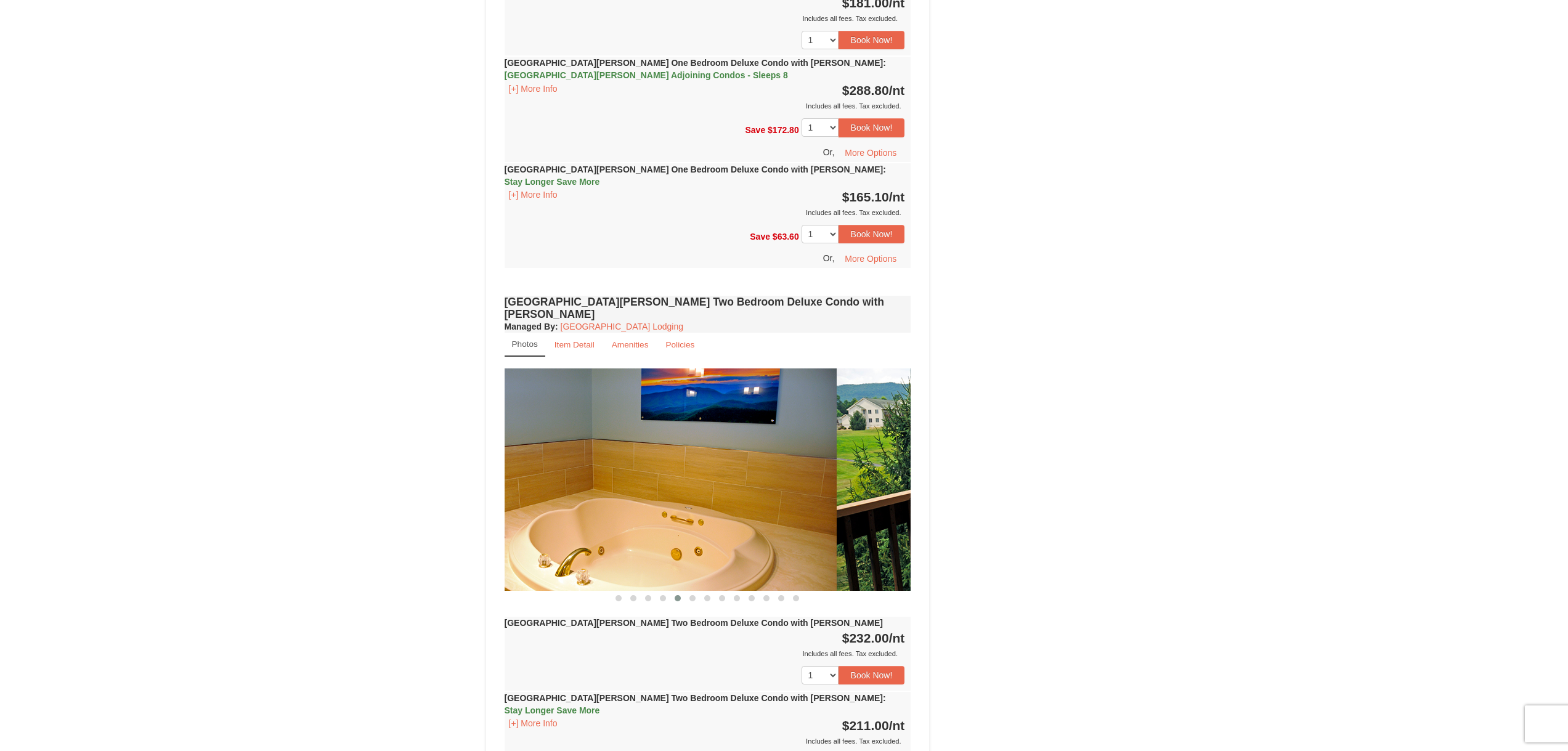
drag, startPoint x: 804, startPoint y: 350, endPoint x: 628, endPoint y: 337, distance: 176.5
click at [710, 368] on img at bounding box center [633, 479] width 407 height 223
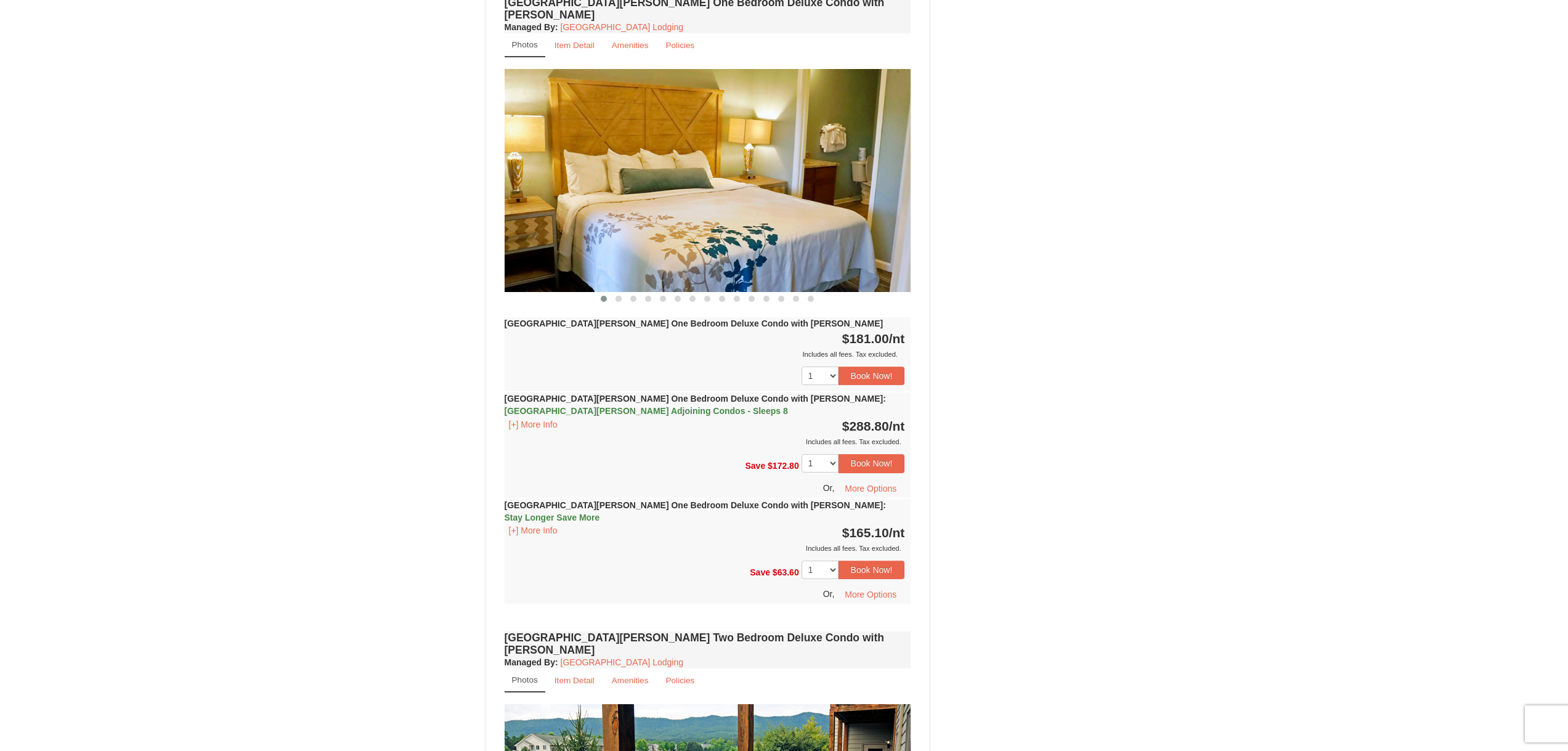
scroll to position [738, 0]
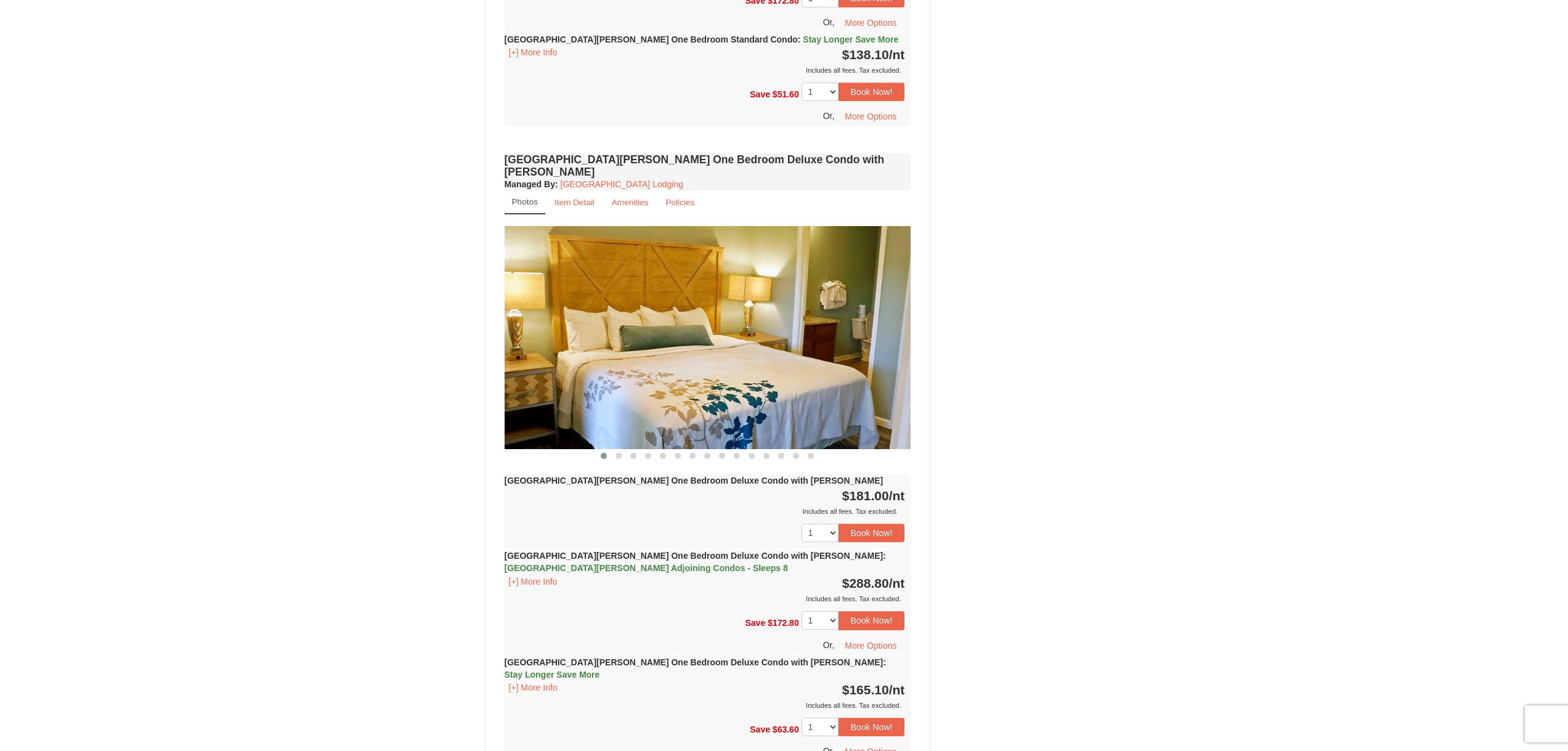
drag, startPoint x: 843, startPoint y: 404, endPoint x: 747, endPoint y: 404, distance: 96.0
click at [766, 404] on img at bounding box center [708, 337] width 407 height 223
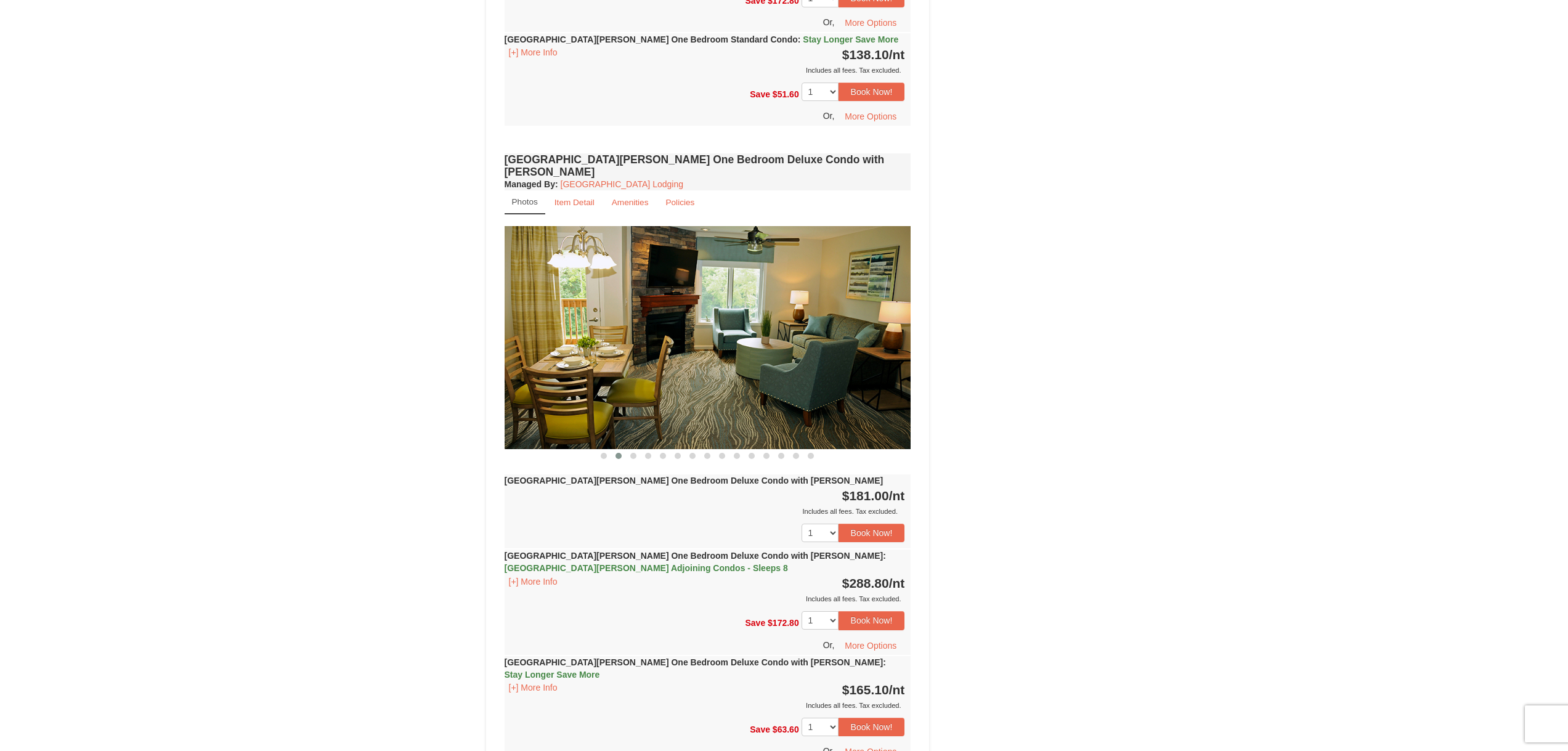
drag, startPoint x: 836, startPoint y: 392, endPoint x: 740, endPoint y: 389, distance: 96.0
click at [811, 391] on img at bounding box center [708, 337] width 407 height 223
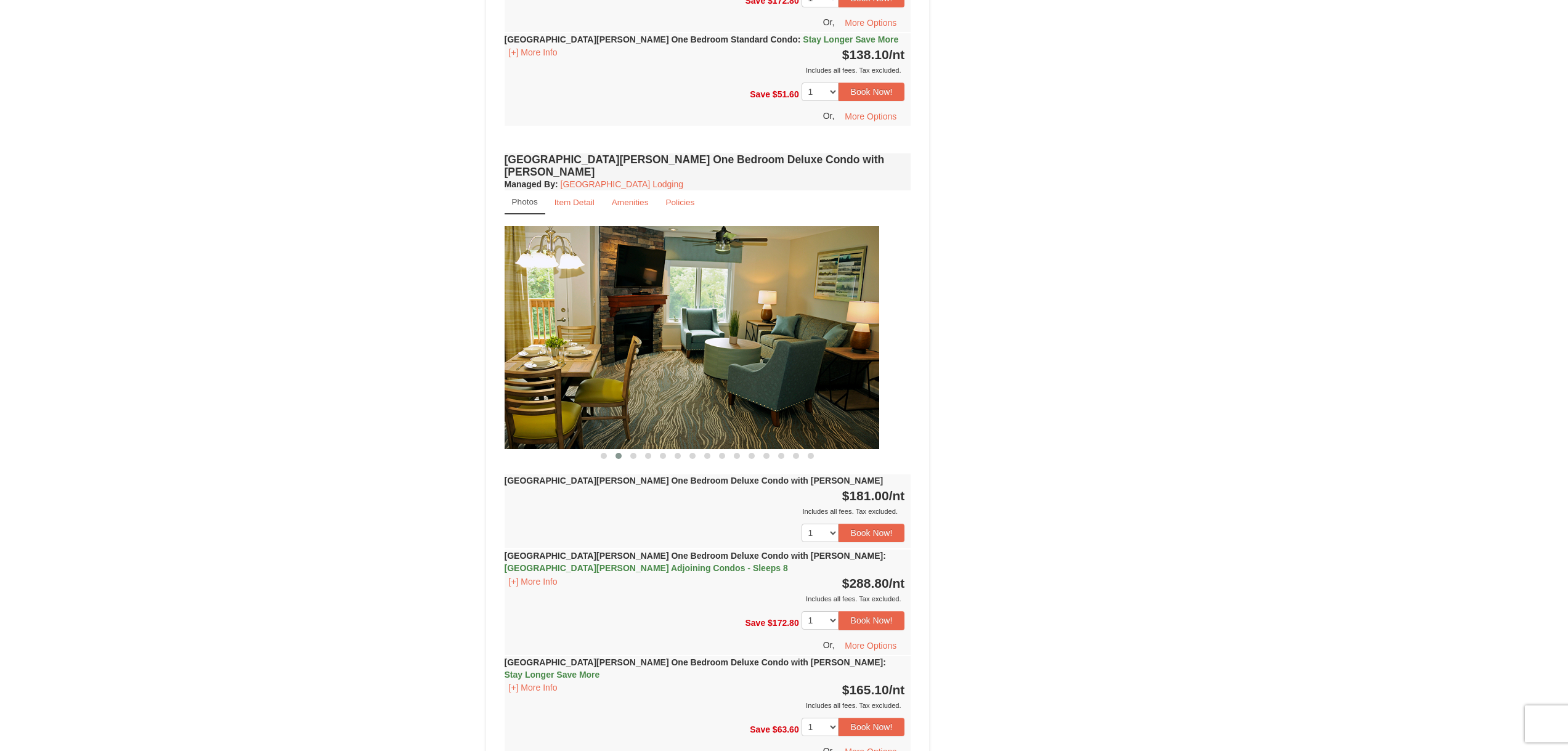
drag, startPoint x: 814, startPoint y: 388, endPoint x: 662, endPoint y: 392, distance: 152.1
click at [672, 392] on img at bounding box center [675, 337] width 407 height 223
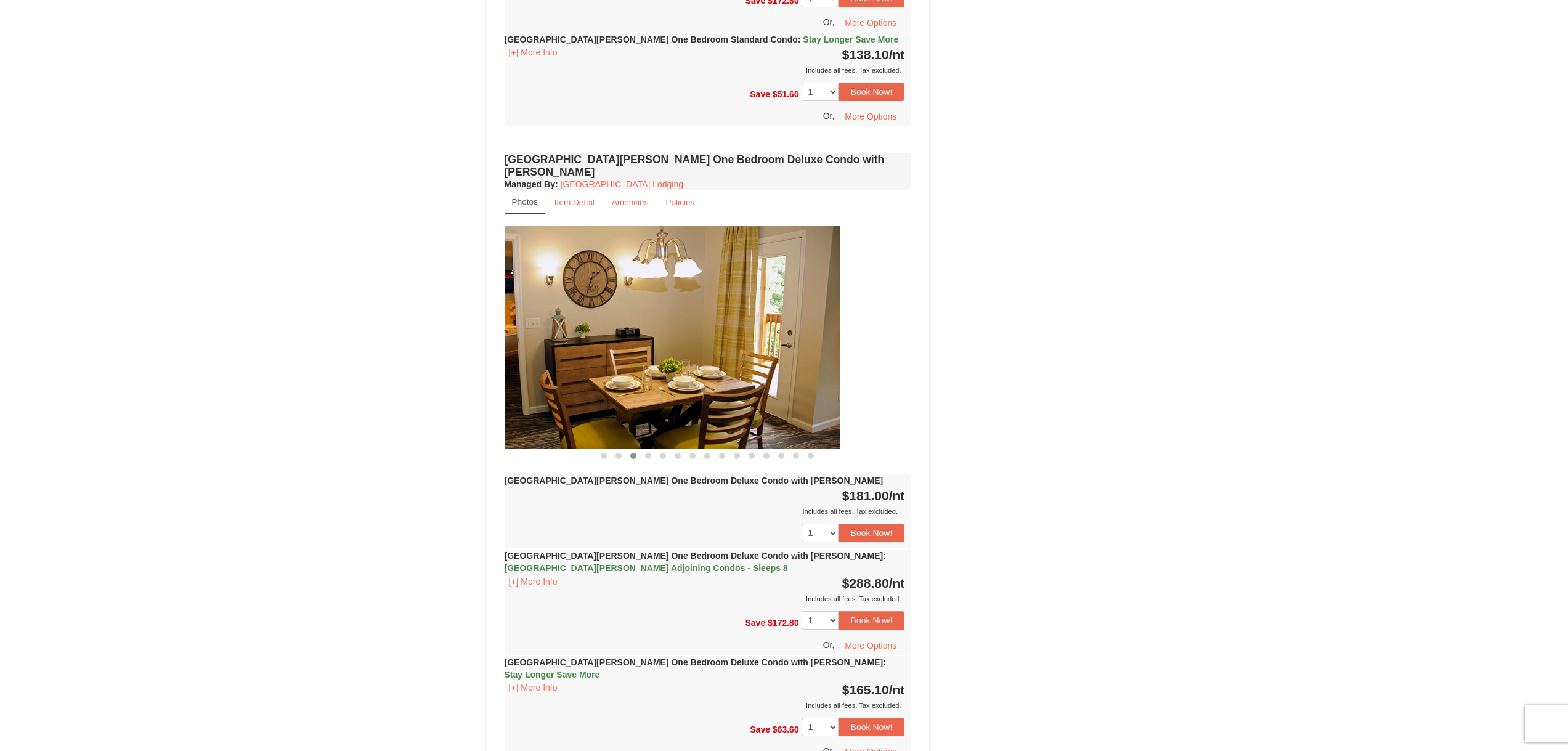
drag, startPoint x: 791, startPoint y: 376, endPoint x: 556, endPoint y: 368, distance: 235.1
click at [607, 372] on img at bounding box center [636, 337] width 407 height 223
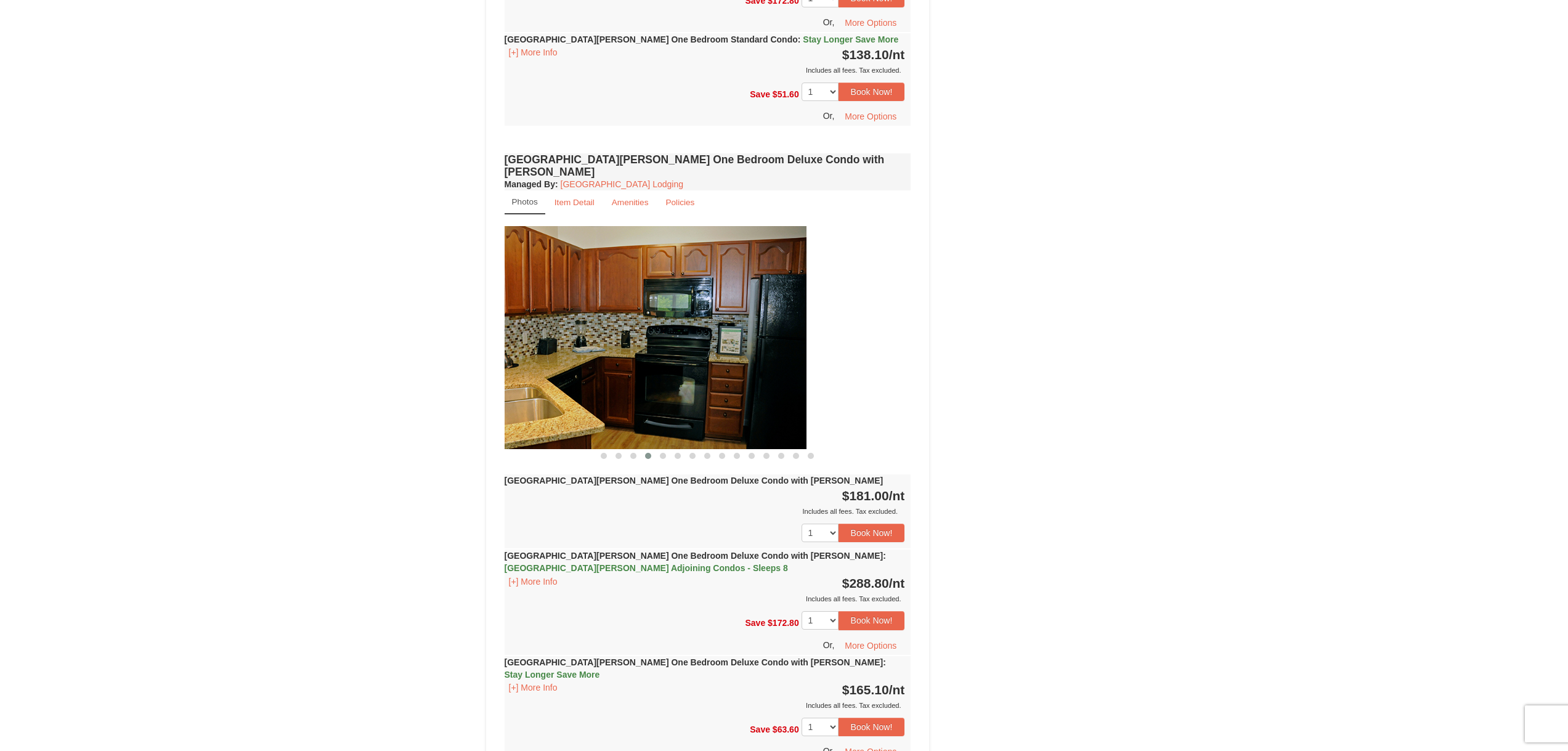
drag, startPoint x: 875, startPoint y: 375, endPoint x: 606, endPoint y: 373, distance: 269.0
click at [663, 376] on img at bounding box center [603, 337] width 407 height 223
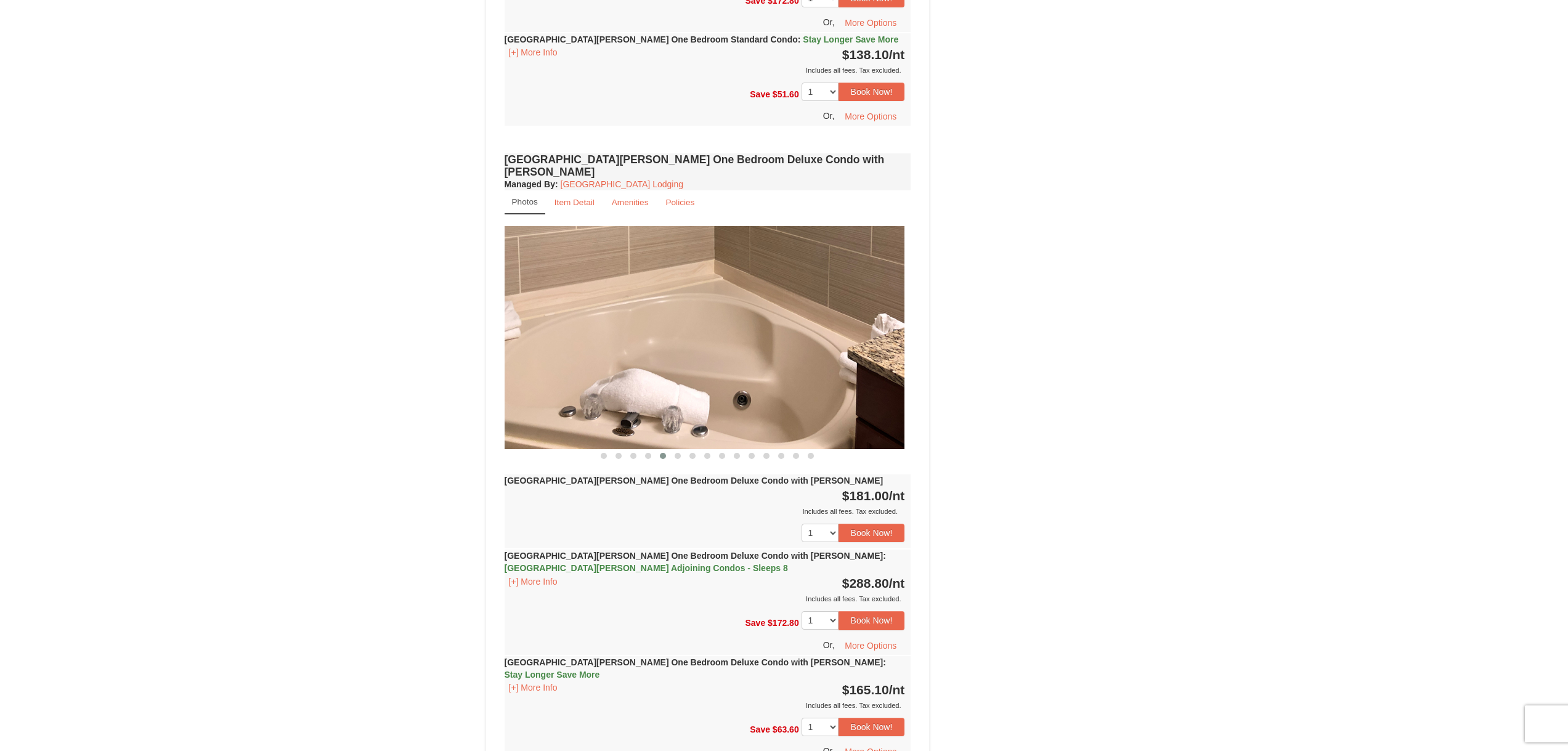
drag, startPoint x: 846, startPoint y: 373, endPoint x: 598, endPoint y: 373, distance: 248.0
click at [702, 375] on img at bounding box center [700, 337] width 407 height 223
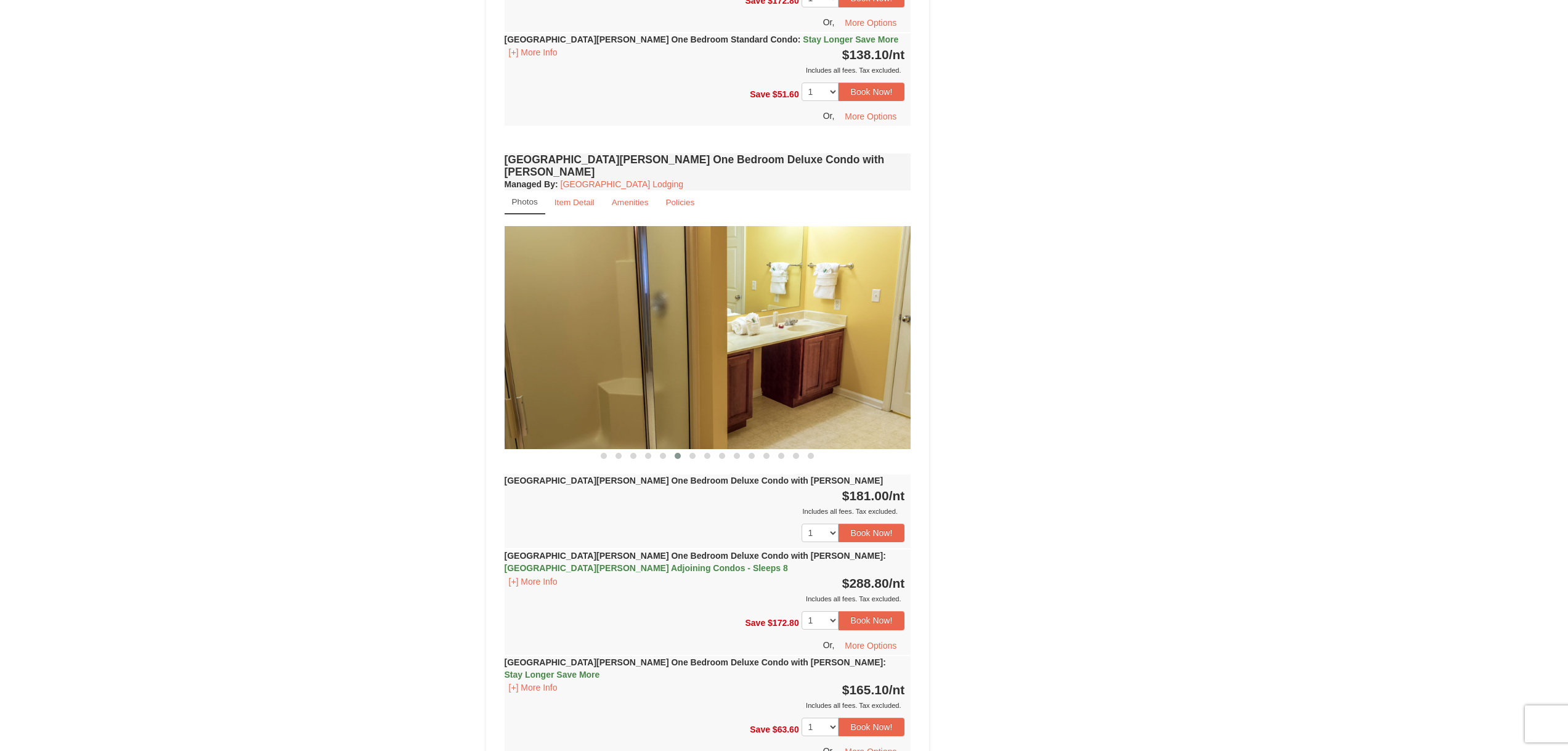
drag, startPoint x: 850, startPoint y: 369, endPoint x: 660, endPoint y: 362, distance: 190.1
click at [682, 363] on img at bounding box center [708, 337] width 407 height 223
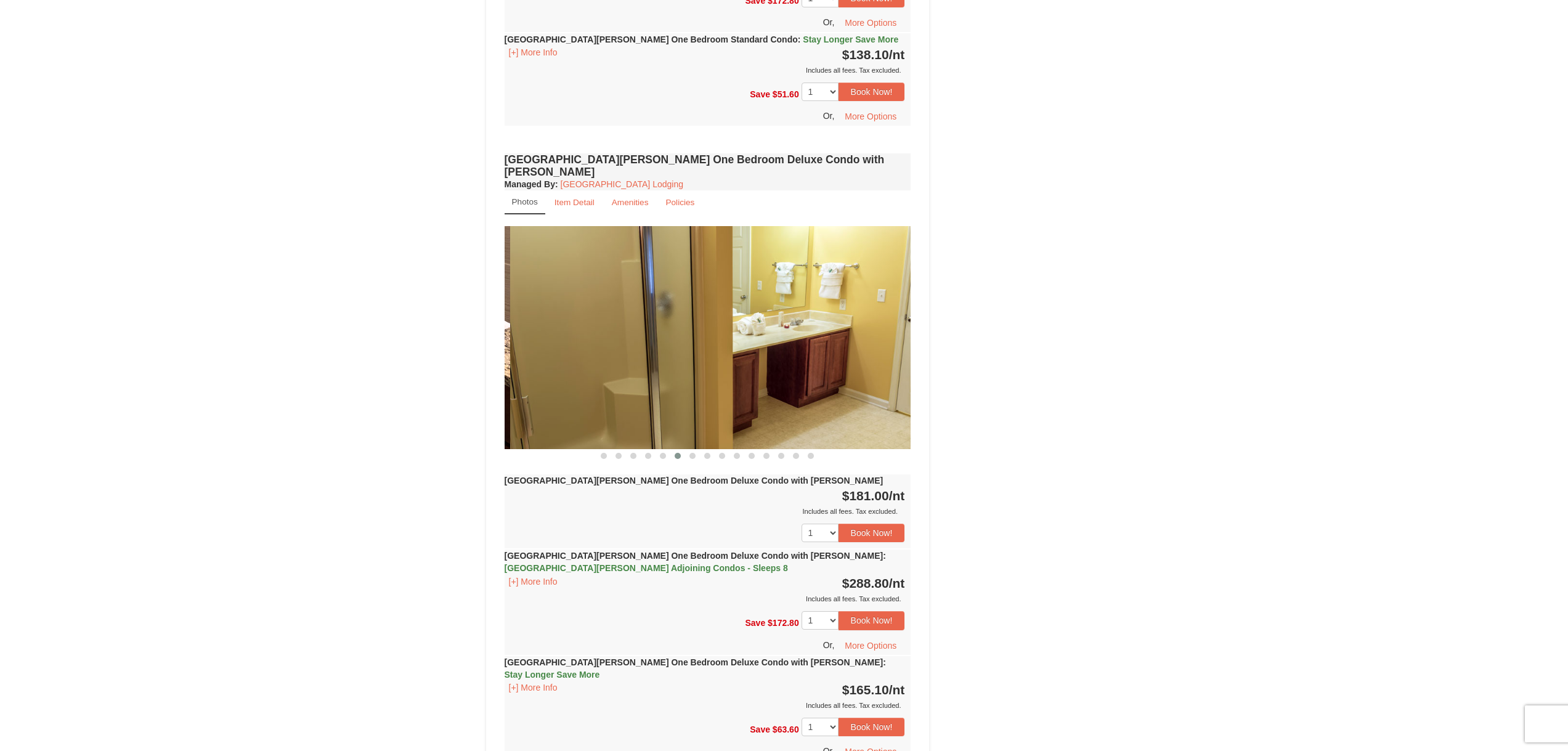
drag, startPoint x: 790, startPoint y: 370, endPoint x: 571, endPoint y: 375, distance: 219.1
click at [588, 375] on img at bounding box center [713, 337] width 407 height 223
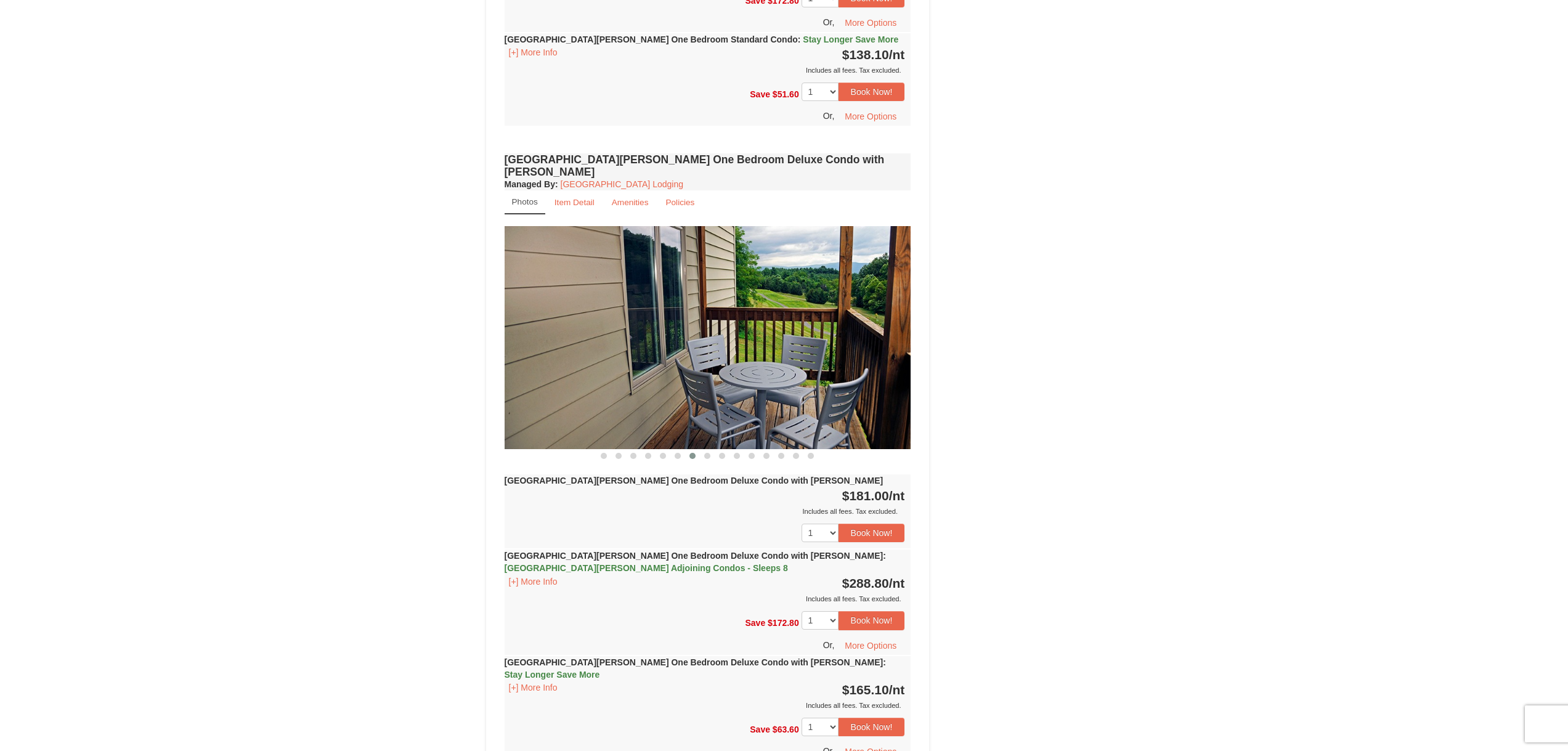
drag, startPoint x: 812, startPoint y: 369, endPoint x: 683, endPoint y: 367, distance: 129.0
click at [700, 367] on img at bounding box center [708, 337] width 407 height 223
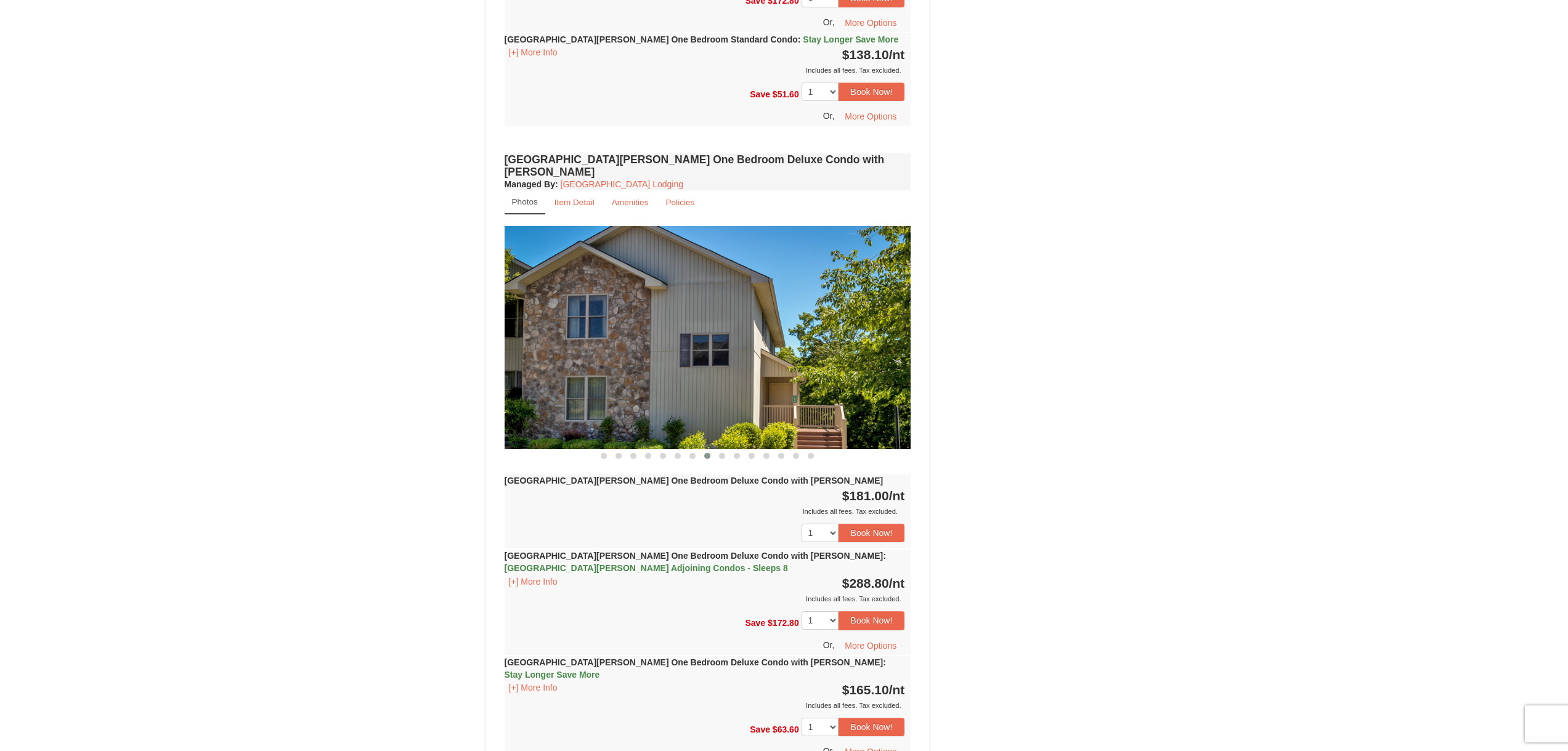
drag, startPoint x: 799, startPoint y: 361, endPoint x: 581, endPoint y: 351, distance: 218.2
click at [626, 356] on img at bounding box center [708, 337] width 407 height 223
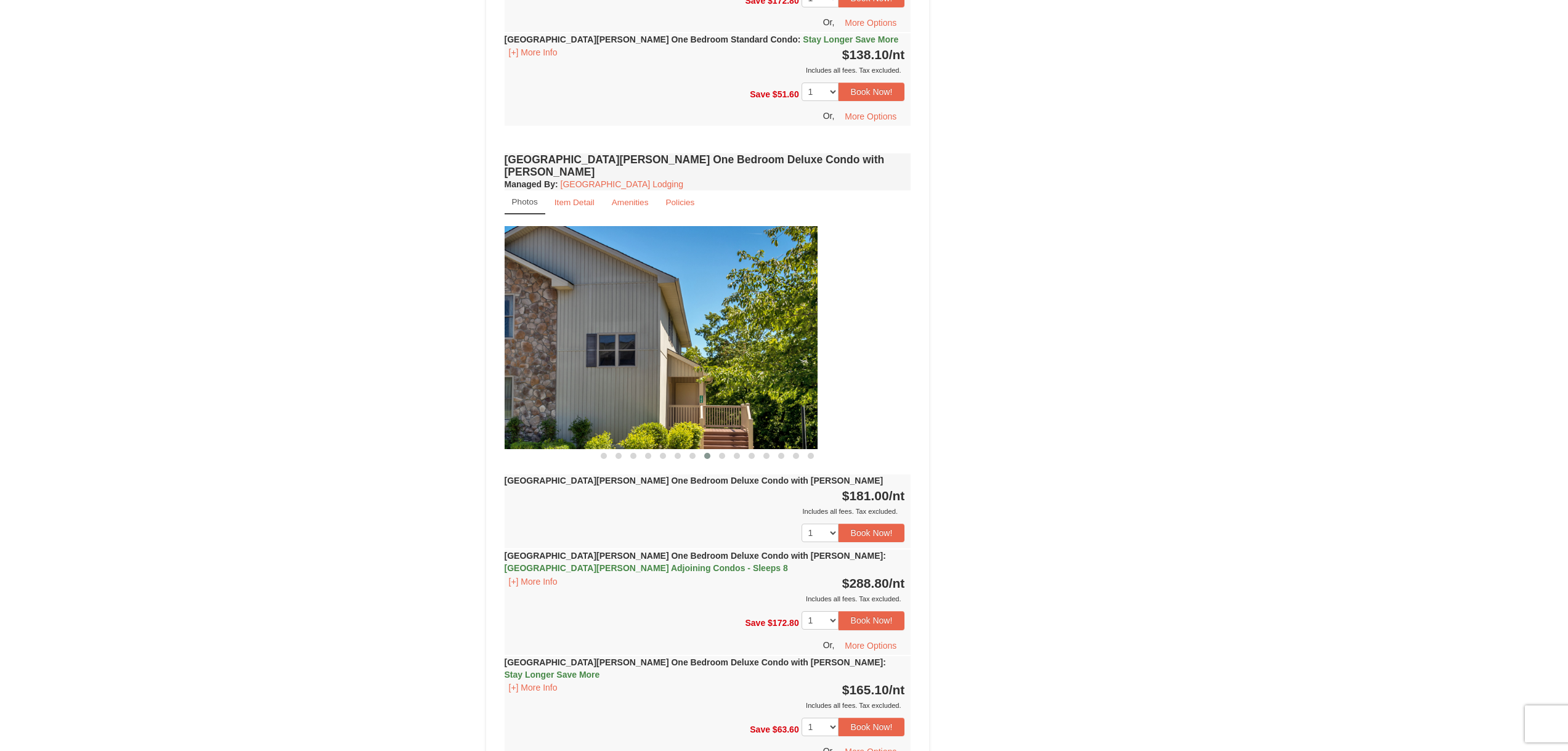
drag, startPoint x: 739, startPoint y: 356, endPoint x: 555, endPoint y: 355, distance: 184.0
click at [566, 355] on img at bounding box center [614, 337] width 407 height 223
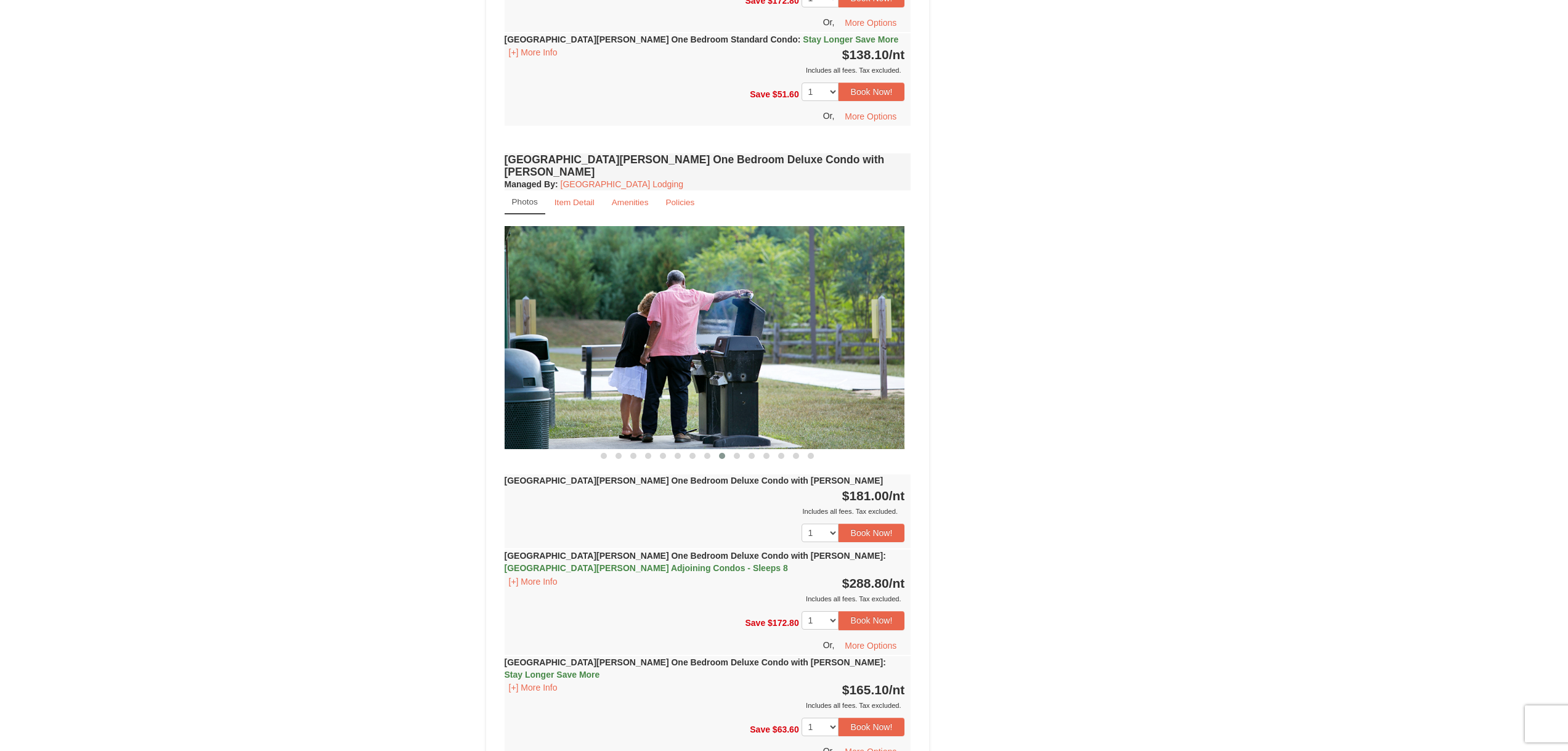
drag, startPoint x: 798, startPoint y: 359, endPoint x: 515, endPoint y: 350, distance: 283.1
click at [599, 357] on img at bounding box center [700, 337] width 407 height 223
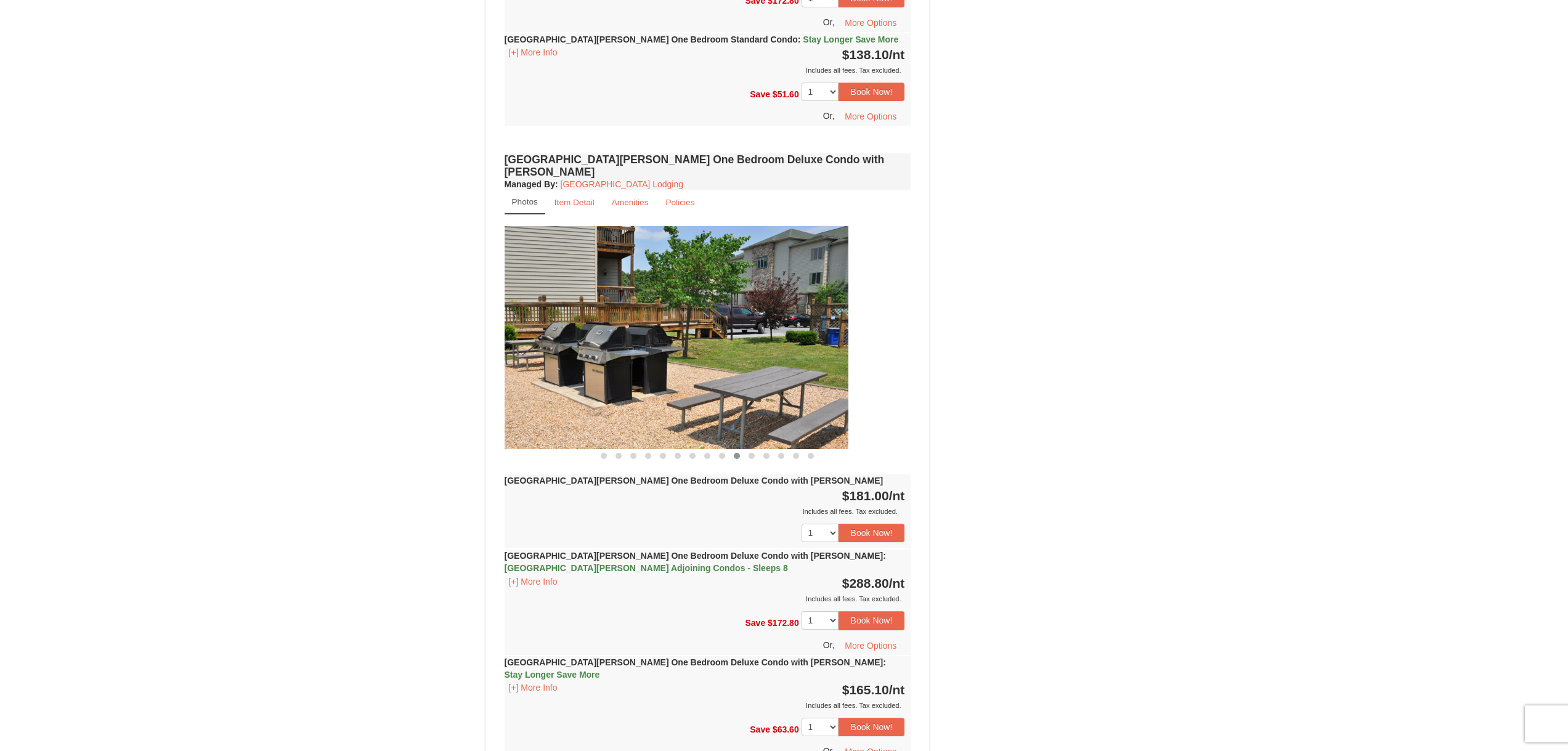
drag
click at [685, 340] on img at bounding box center [645, 337] width 407 height 223
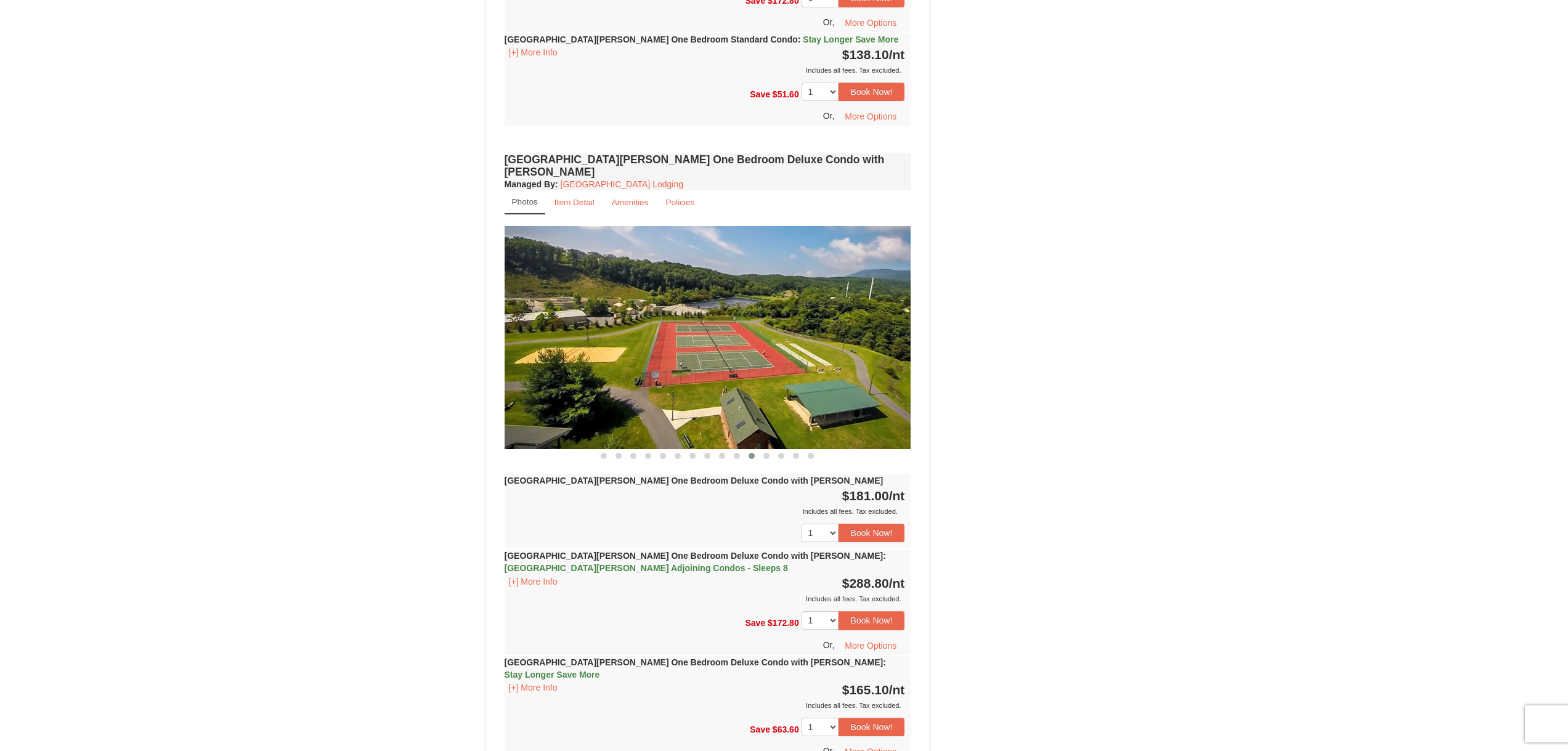
click at [638, 336] on img at bounding box center [708, 337] width 407 height 223
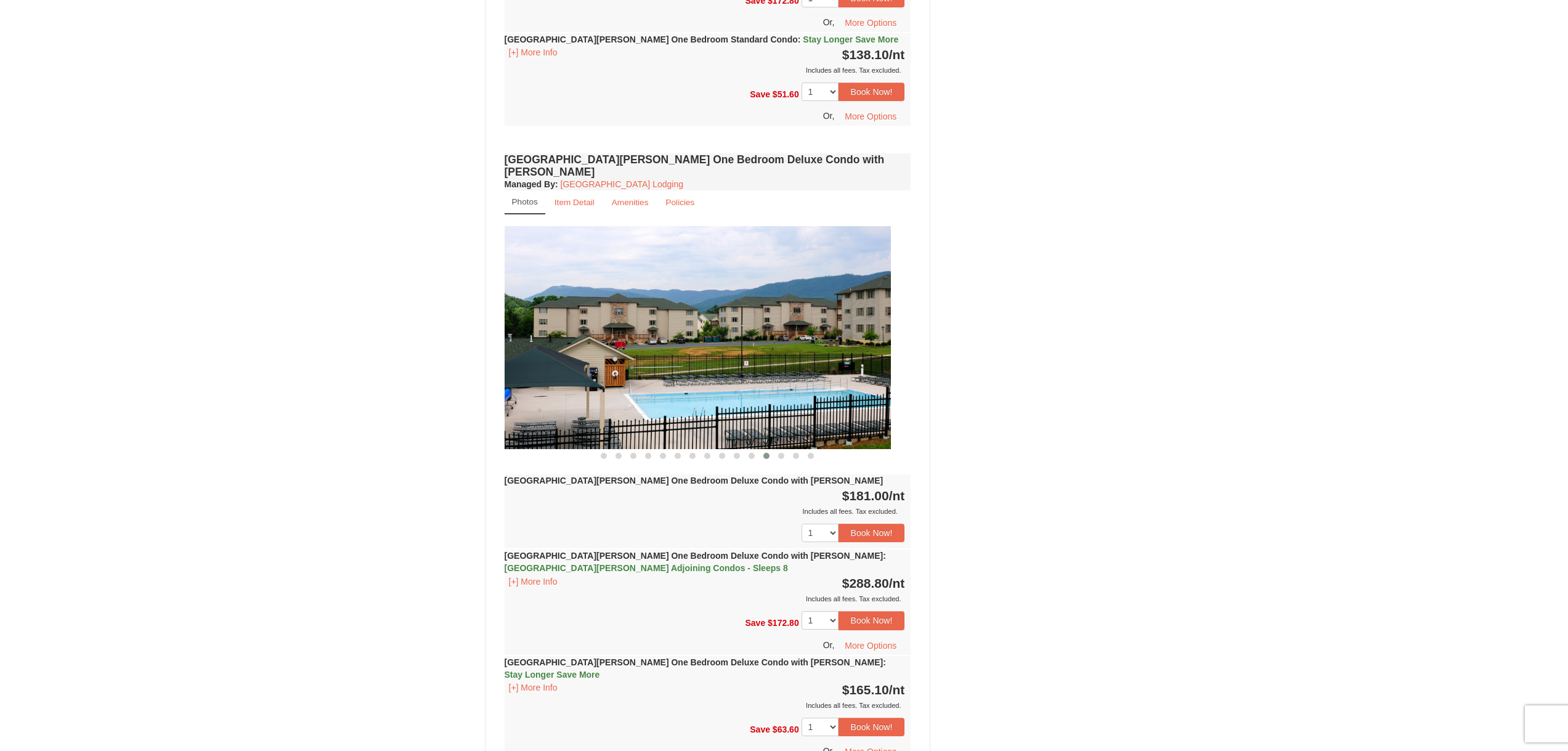
click at [605, 320] on img at bounding box center [687, 337] width 407 height 223
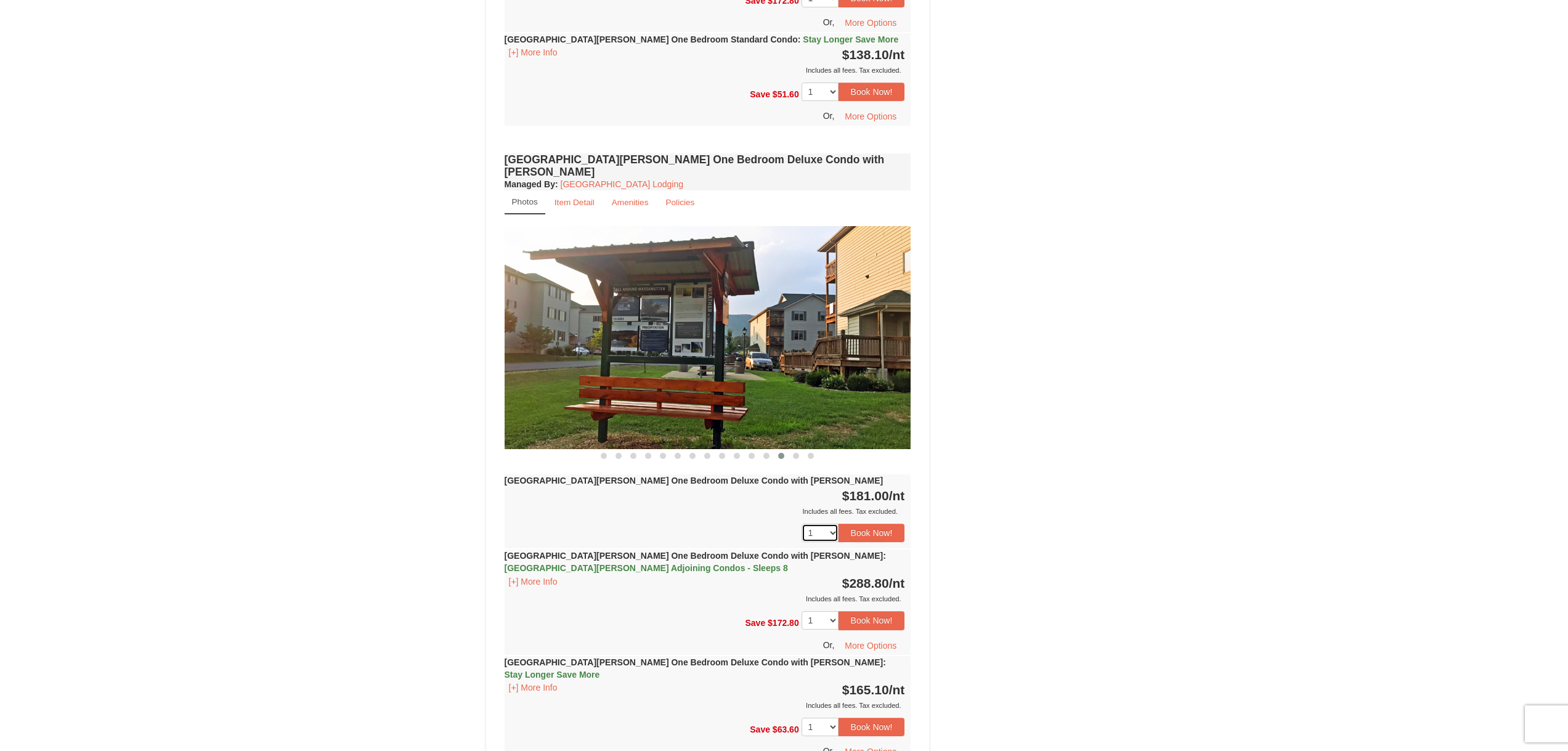
click at [829, 523] on select "1 2 3 4 5 6 7 8 9 10 11 12 13 14 15 16 17 18" at bounding box center [819, 532] width 37 height 19
click at [733, 505] on div "Includes all fees. Tax excluded." at bounding box center [705, 511] width 401 height 13
click at [850, 523] on button "Book Now!" at bounding box center [871, 532] width 66 height 19
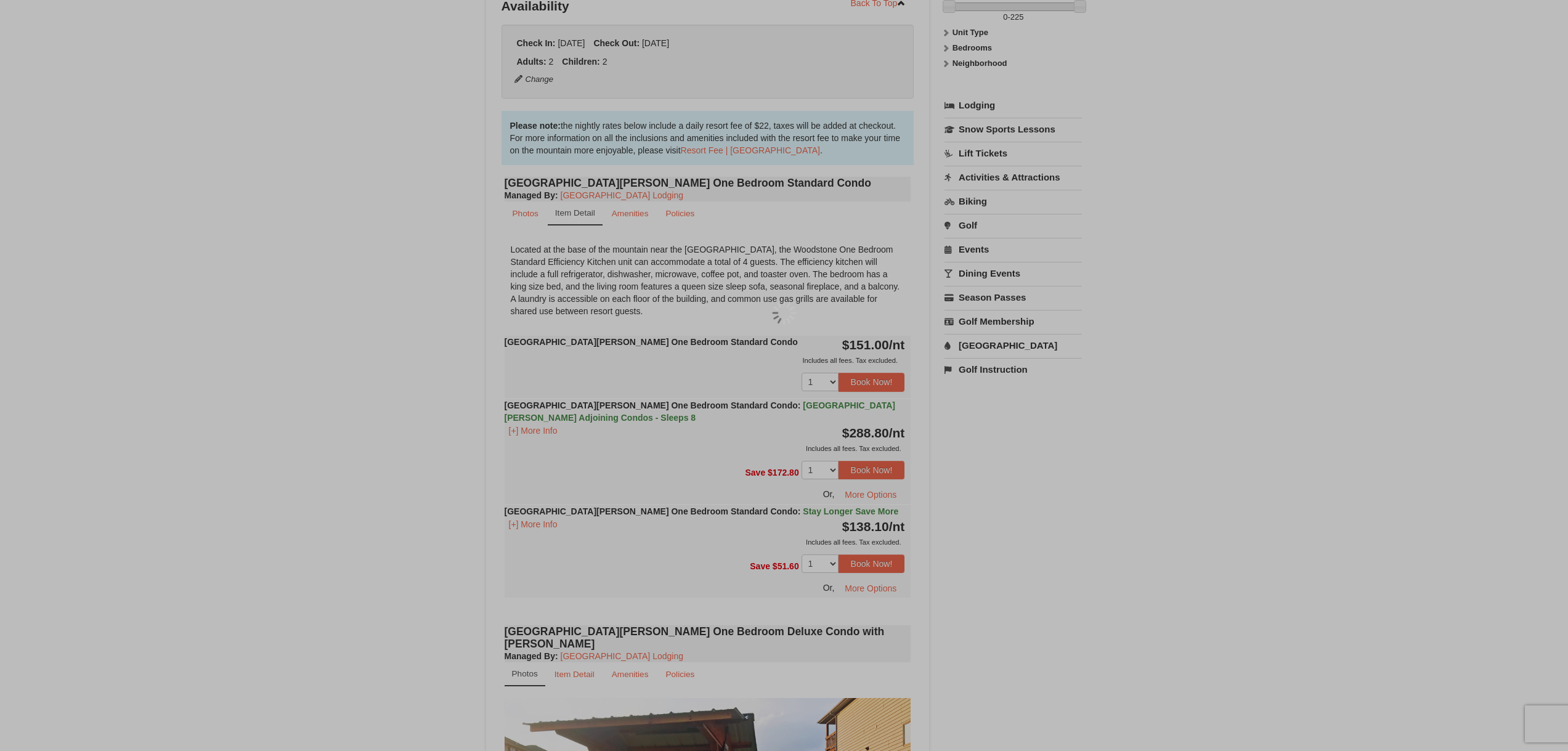
scroll to position [120, 0]
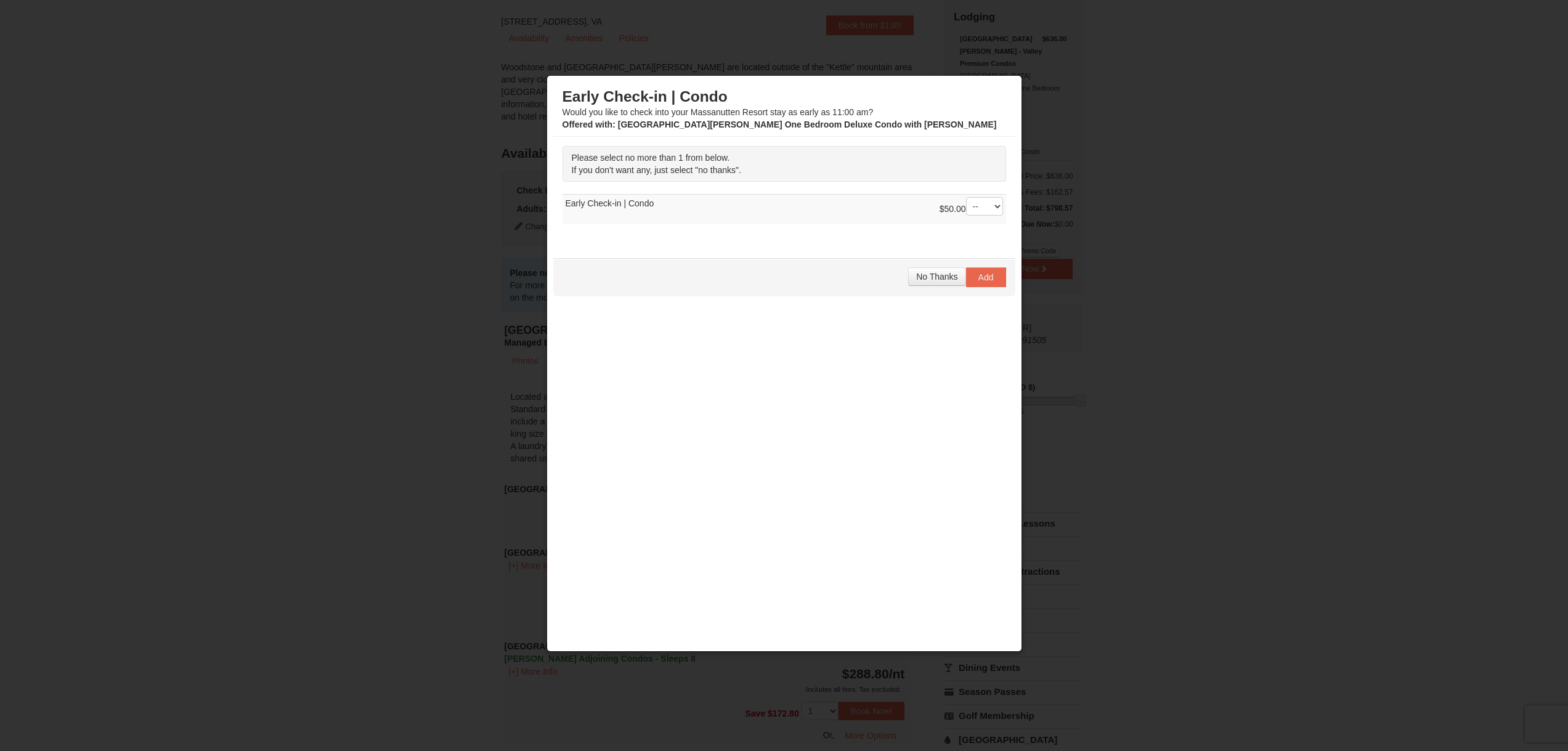
click at [648, 208] on td "$50.00 -- 01 Early Check-in | Condo" at bounding box center [784, 209] width 444 height 30
click at [982, 208] on select "-- 01" at bounding box center [984, 206] width 37 height 19
click at [935, 274] on span "No Thanks" at bounding box center [937, 276] width 41 height 10
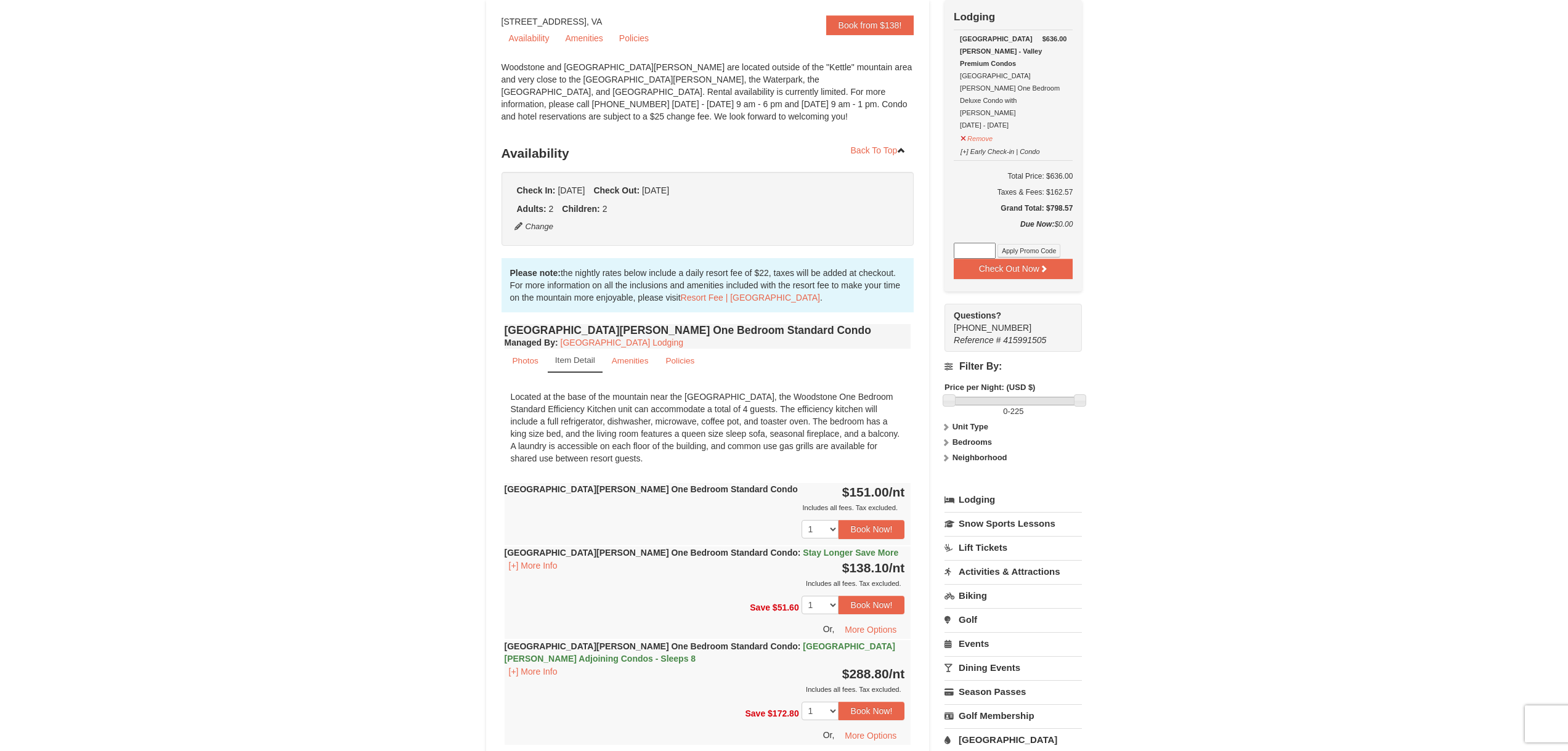
click at [985, 560] on link "Activities & Attractions" at bounding box center [1013, 570] width 138 height 22
click at [961, 640] on button "Search" at bounding box center [965, 648] width 42 height 17
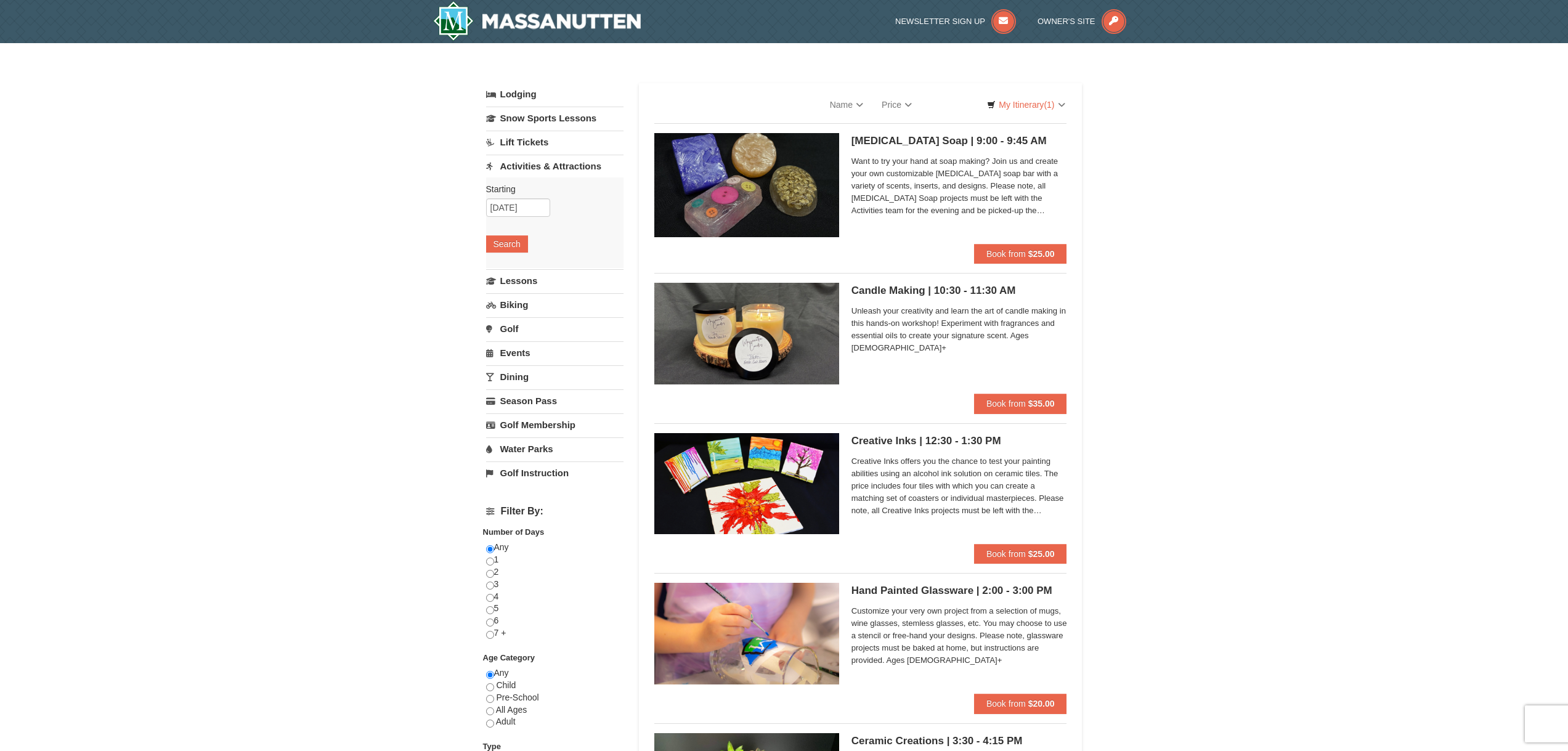
select select "9"
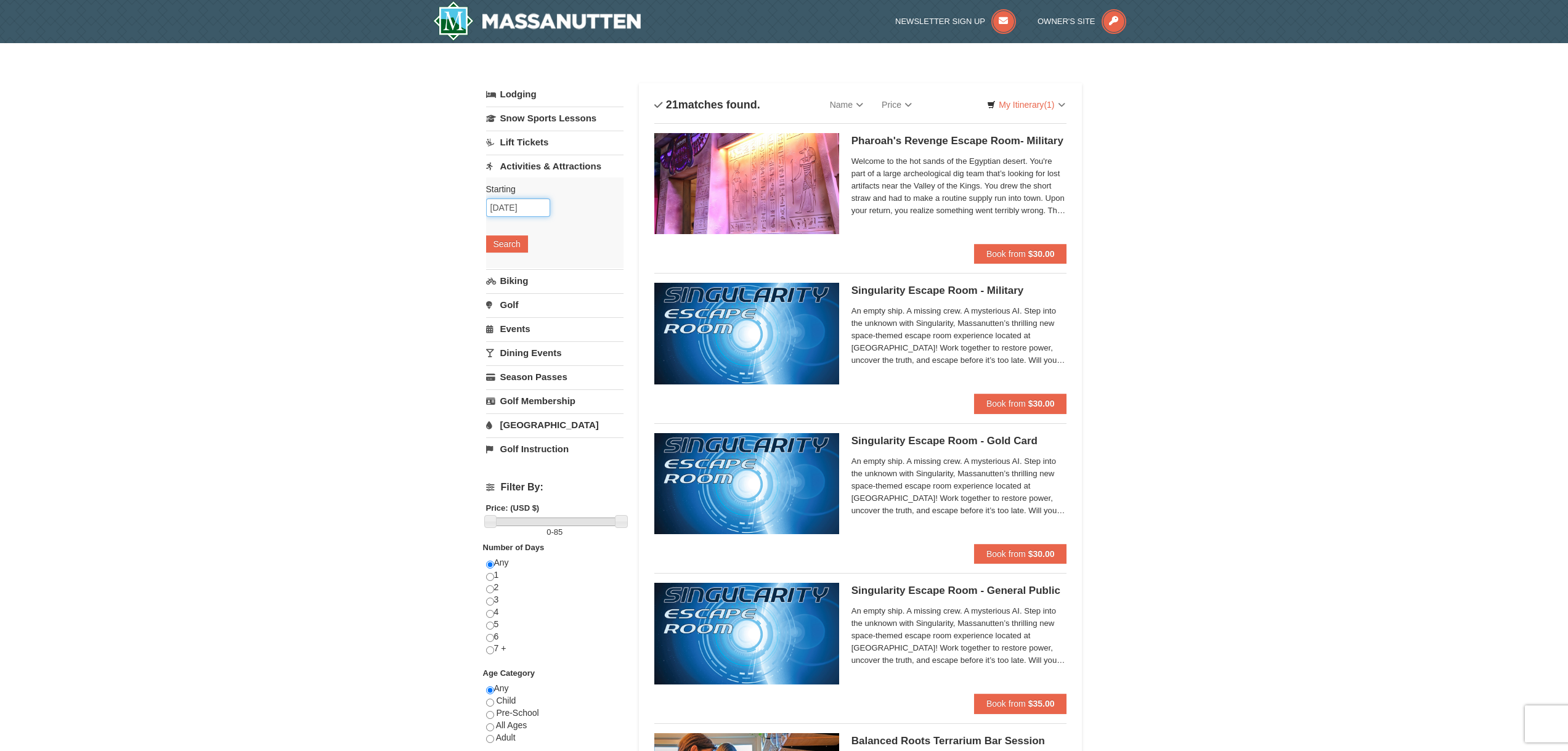
click at [509, 204] on input "10/06/2025" at bounding box center [518, 207] width 64 height 19
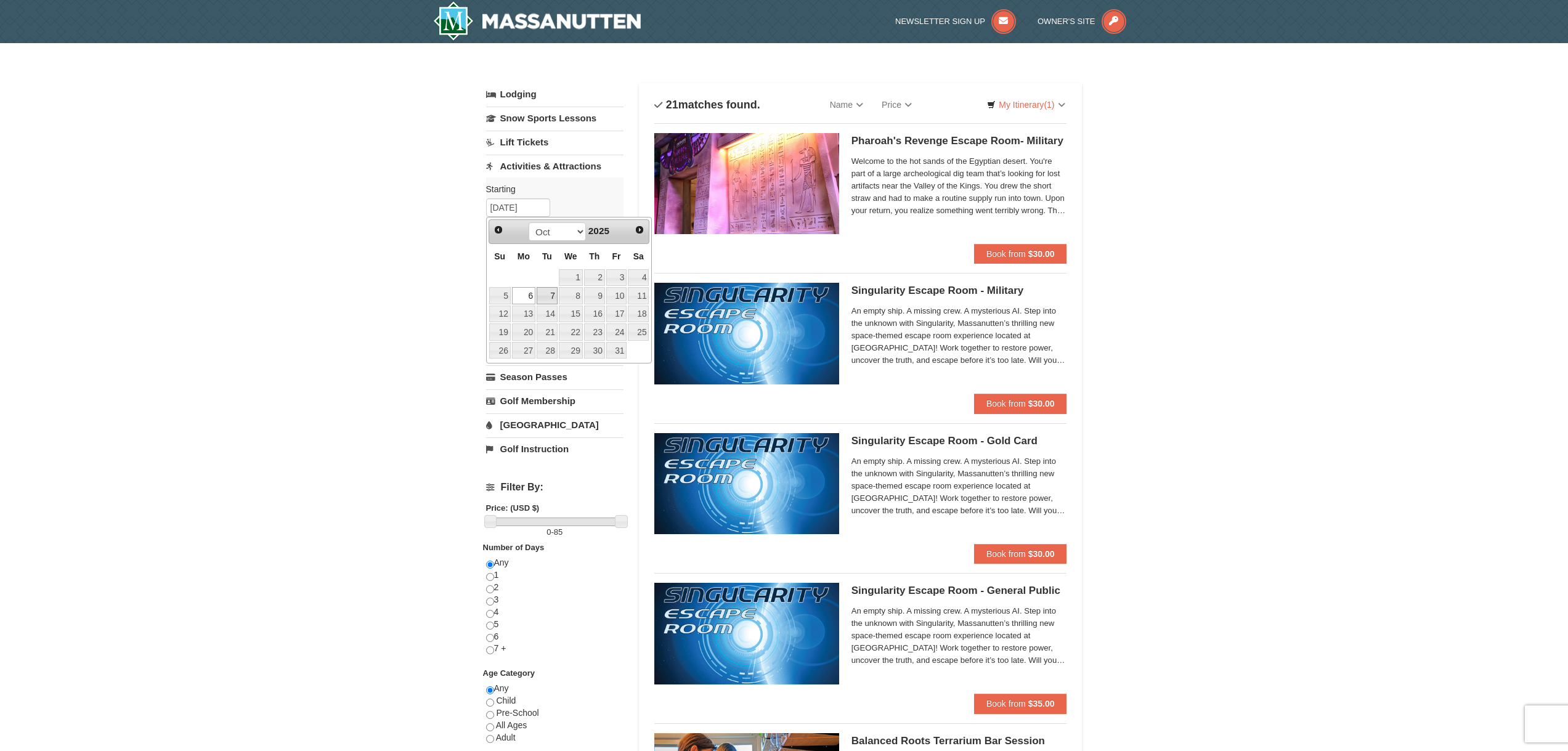
click at [547, 298] on link "7" at bounding box center [547, 295] width 21 height 17
type input "[DATE]"
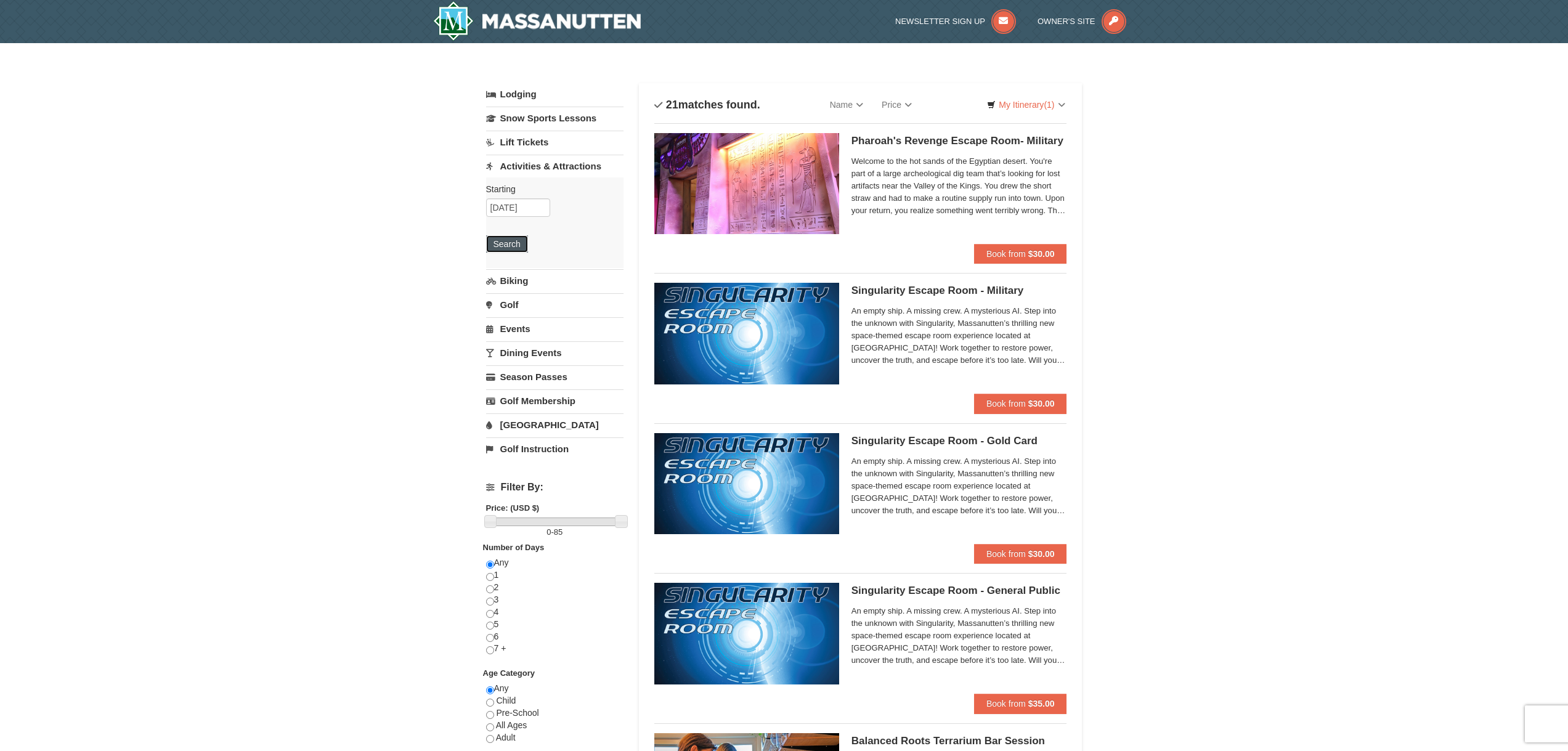
click at [513, 249] on button "Search" at bounding box center [506, 243] width 42 height 17
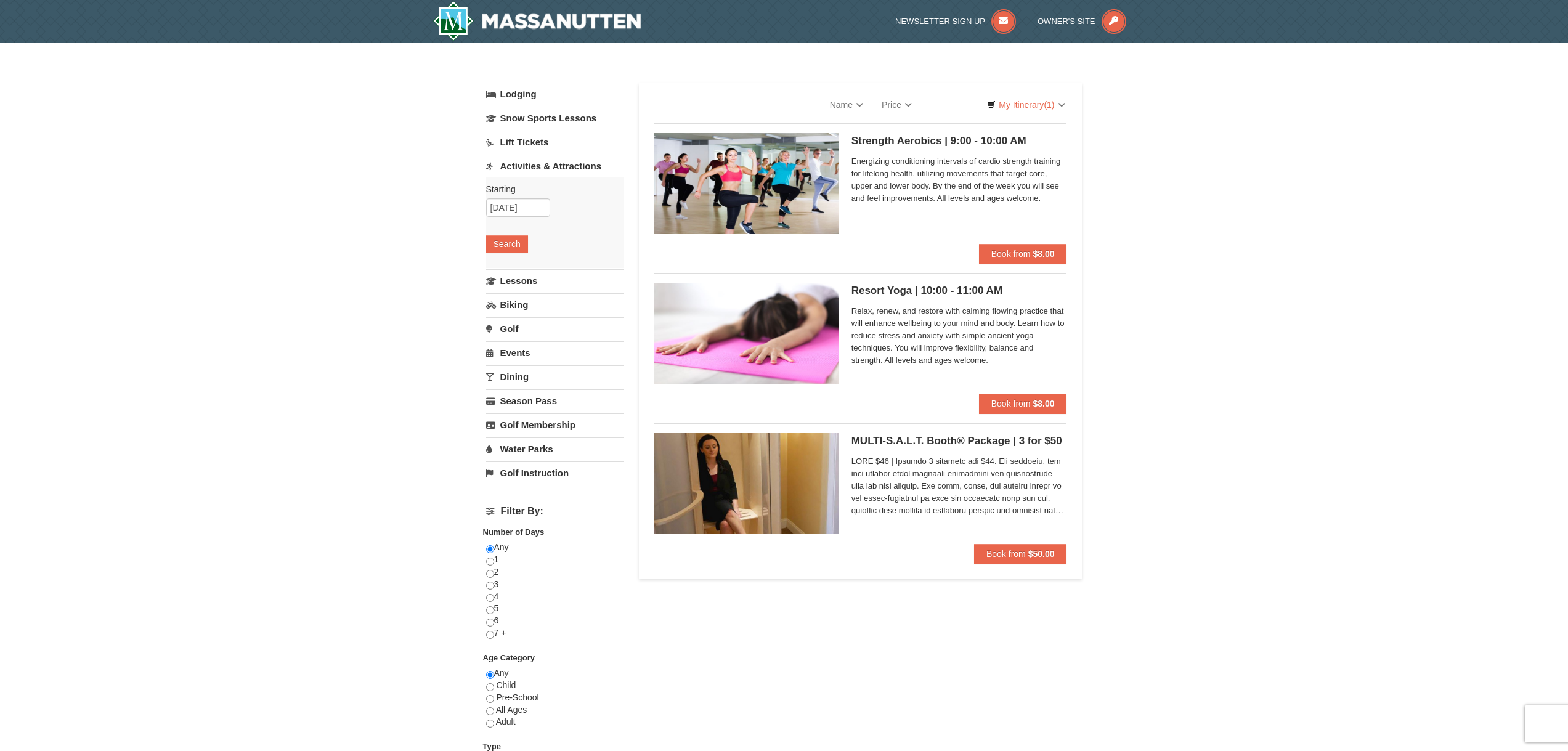
select select "9"
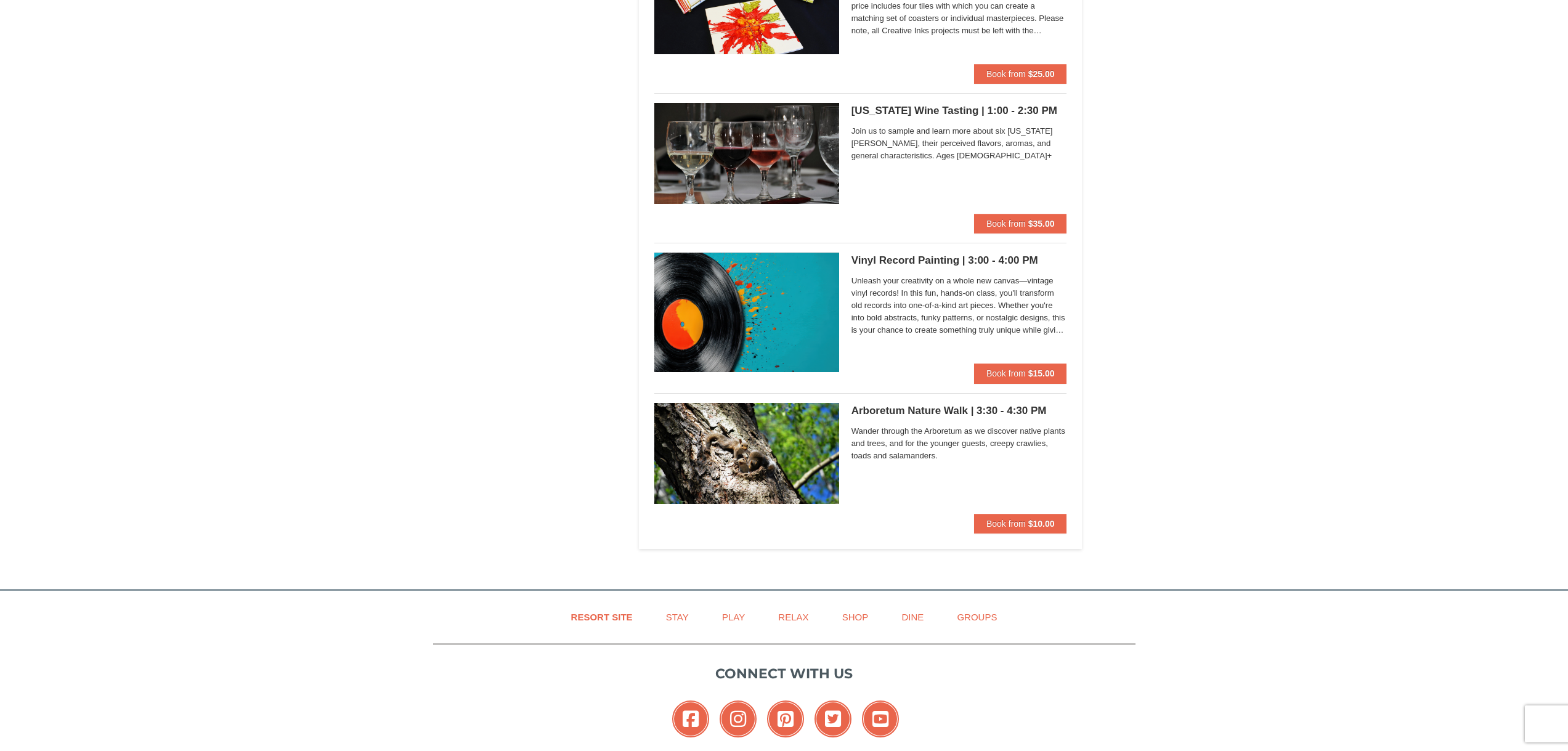
scroll to position [2894, 0]
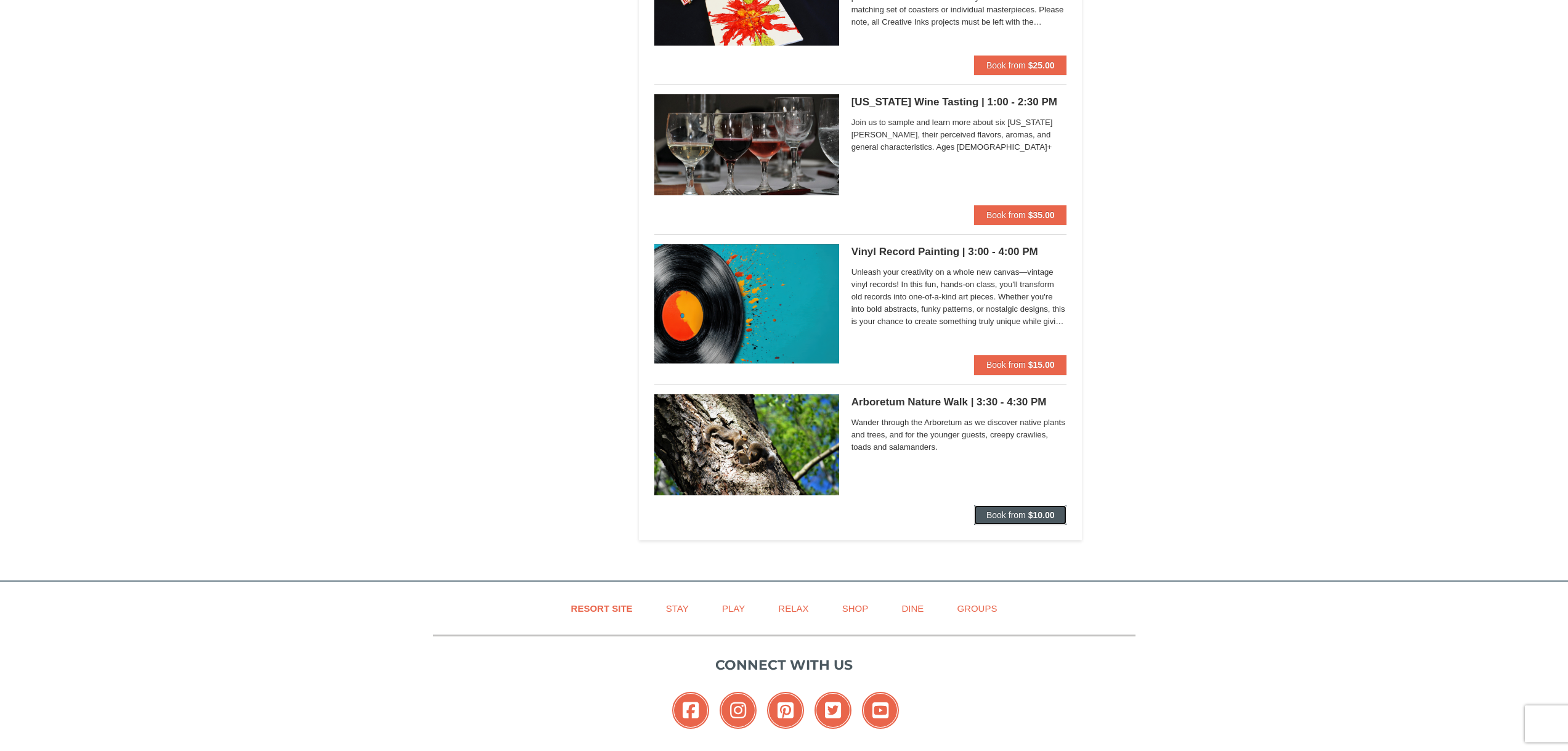
click at [1010, 518] on span "Book from" at bounding box center [1006, 514] width 39 height 10
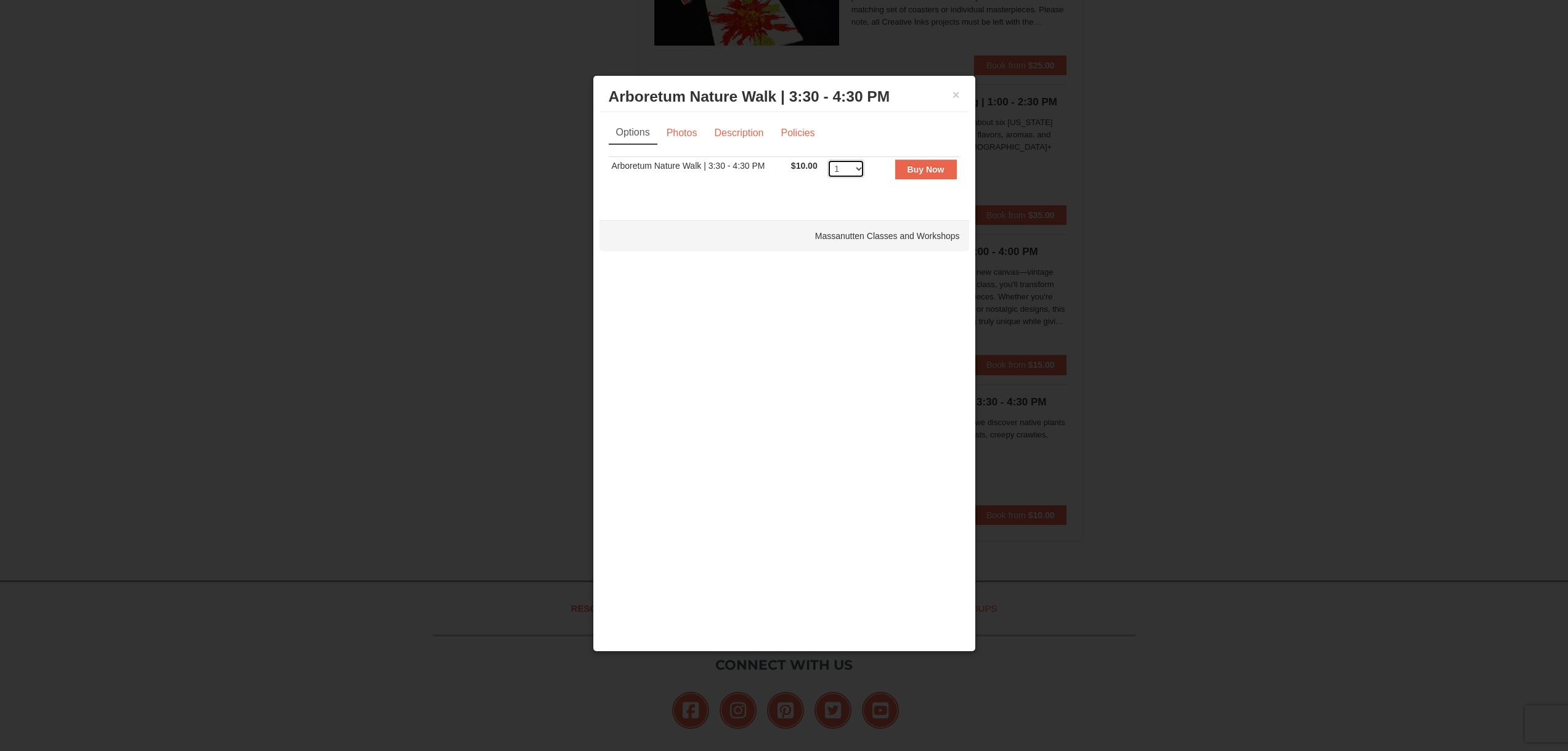
click at [851, 169] on select "1 2 3 4 5 6 7 8 9 10 11 12 13 14 15 16 17 18 19 20" at bounding box center [845, 168] width 37 height 19
select select "4"
click at [827, 159] on select "1 2 3 4 5 6 7 8 9 10 11 12 13 14 15 16 17 18 19 20" at bounding box center [845, 168] width 37 height 19
click at [689, 131] on link "Photos" at bounding box center [682, 133] width 47 height 23
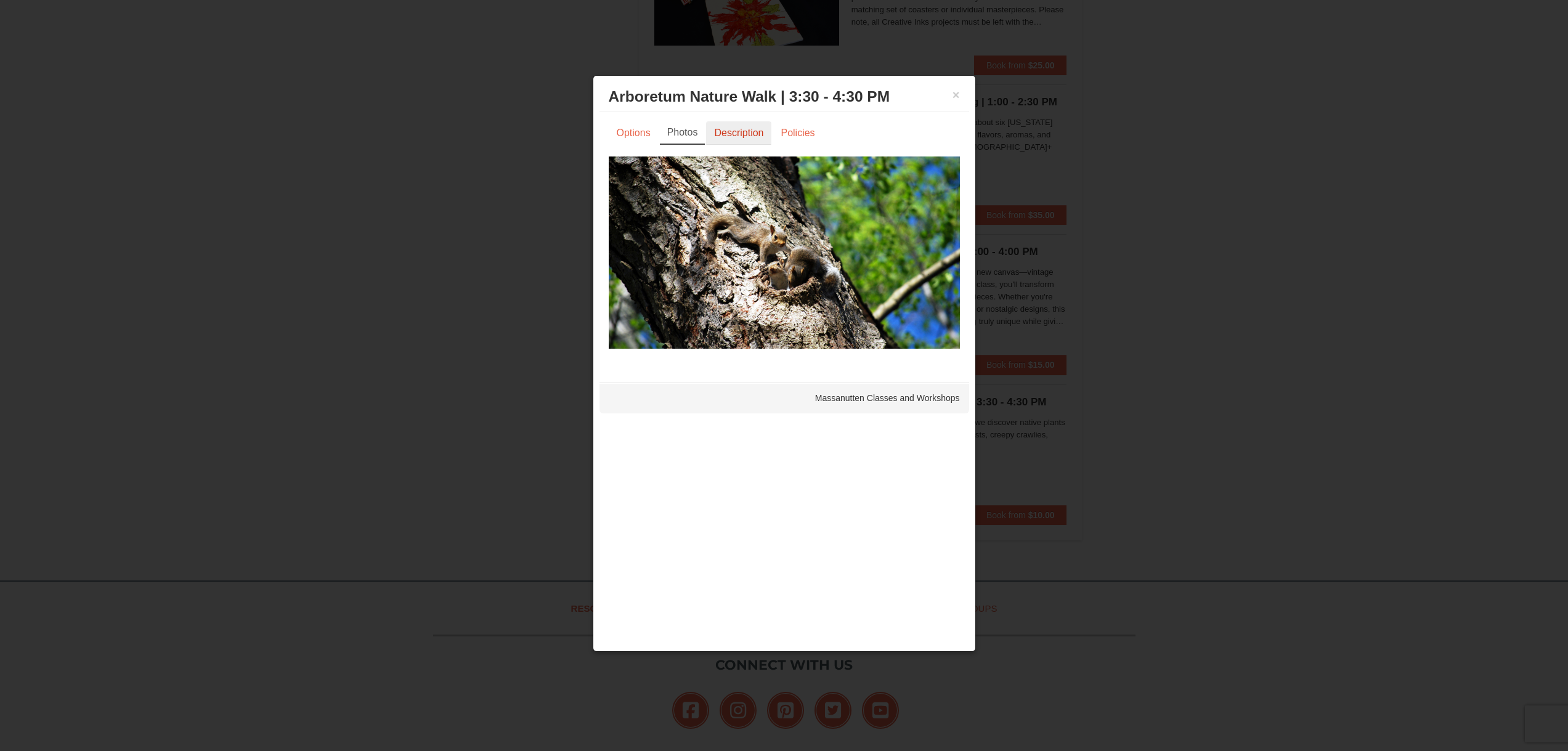
click at [727, 141] on link "Description" at bounding box center [738, 133] width 65 height 23
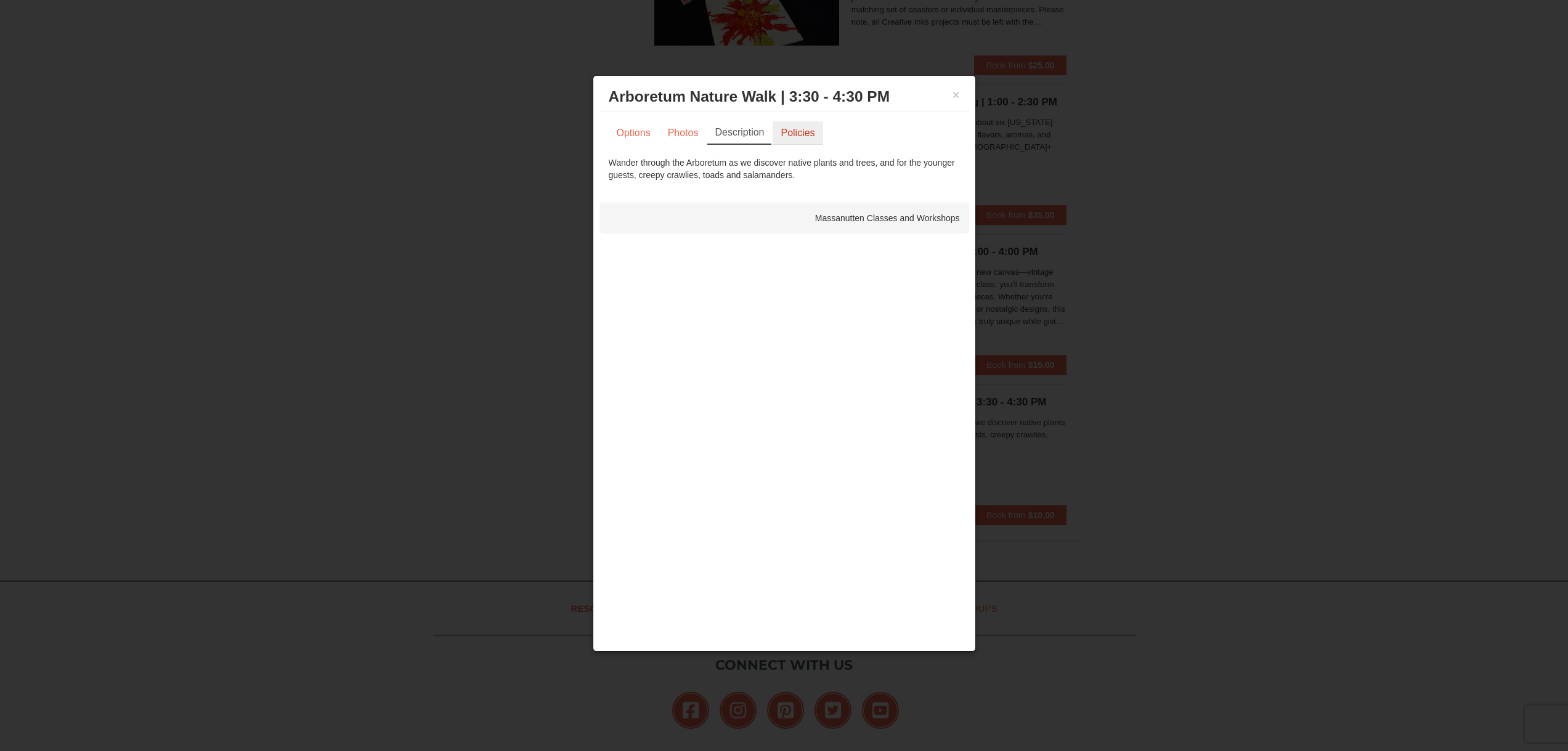
click at [780, 138] on link "Policies" at bounding box center [798, 133] width 50 height 23
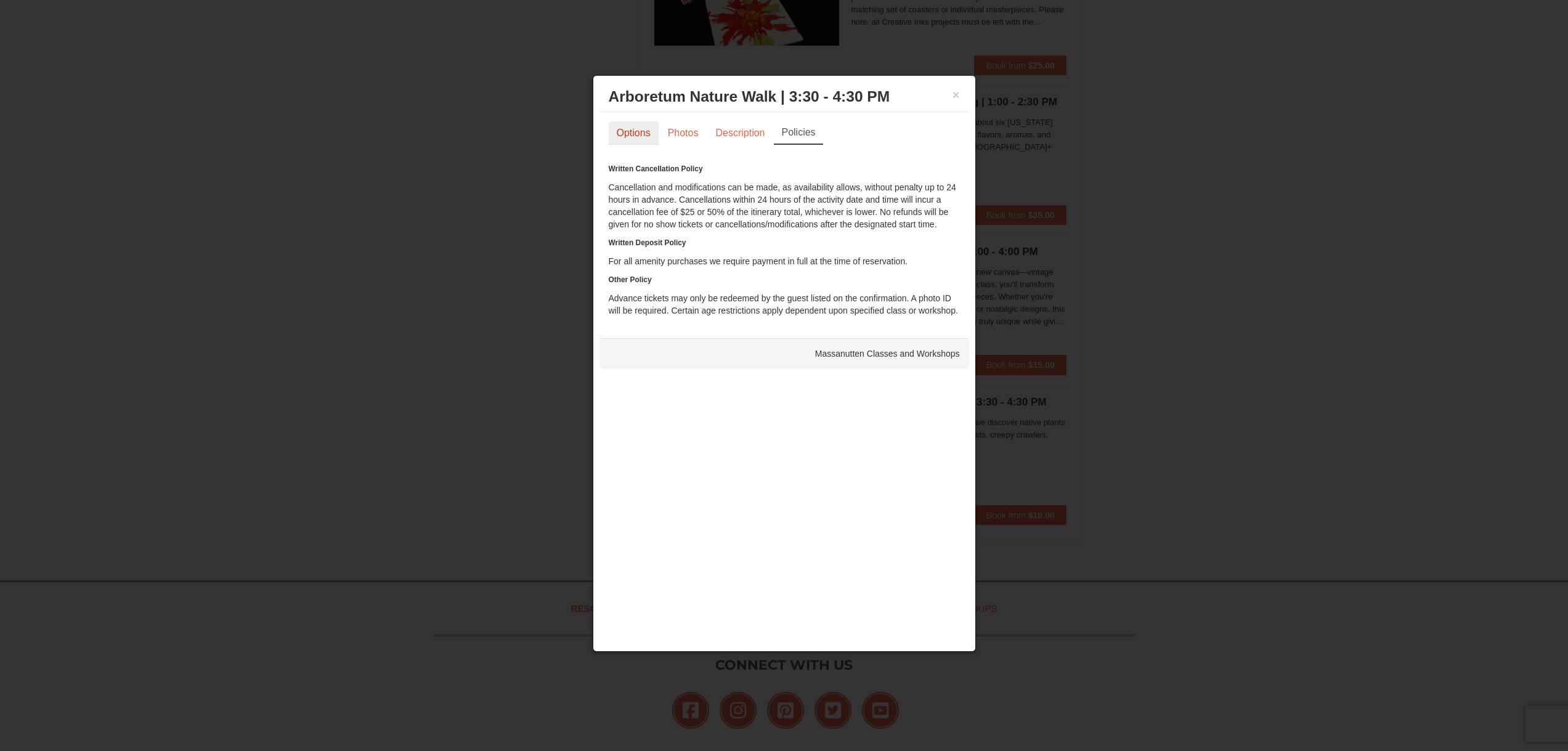
click at [631, 134] on link "Options" at bounding box center [633, 133] width 50 height 23
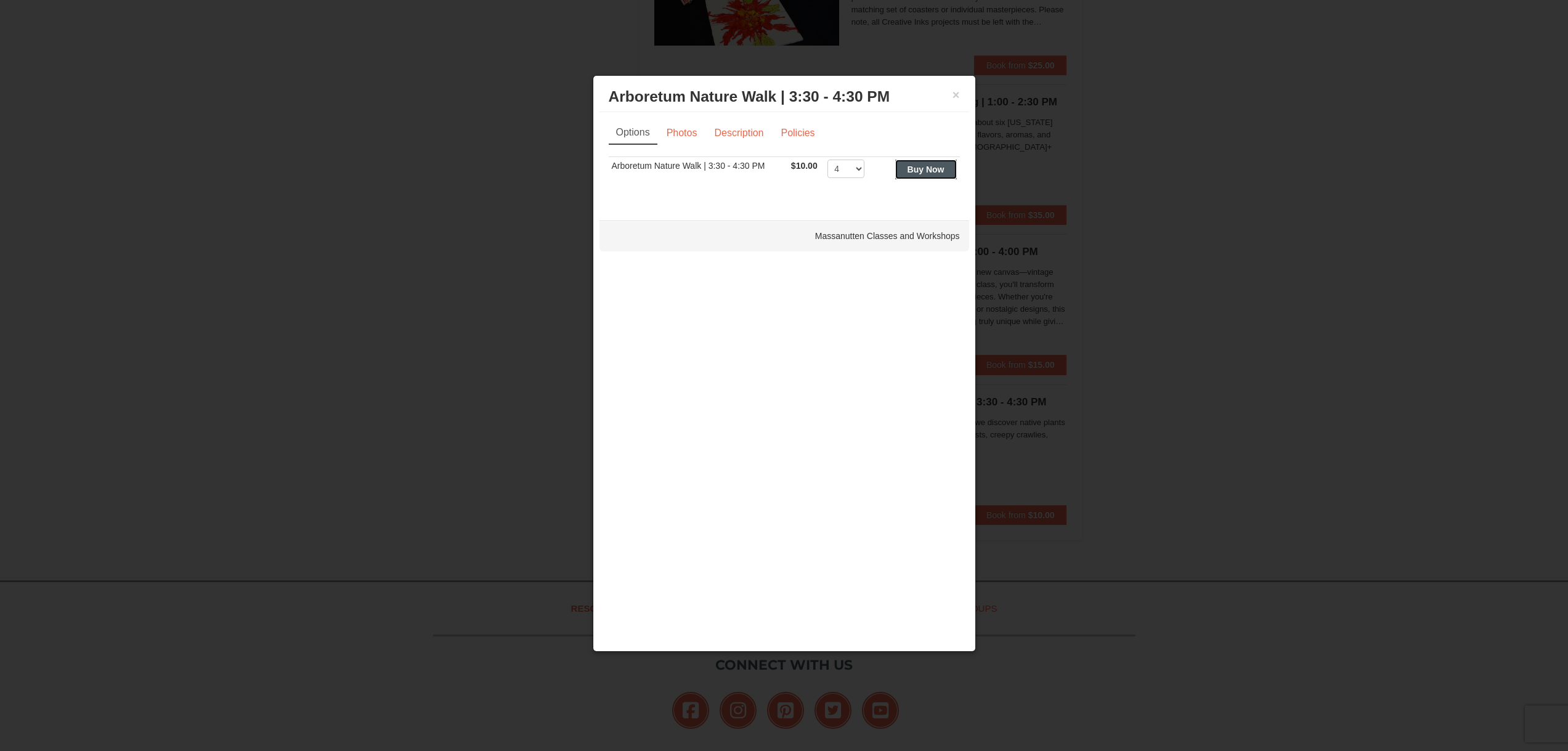
click at [917, 170] on strong "Buy Now" at bounding box center [925, 169] width 37 height 10
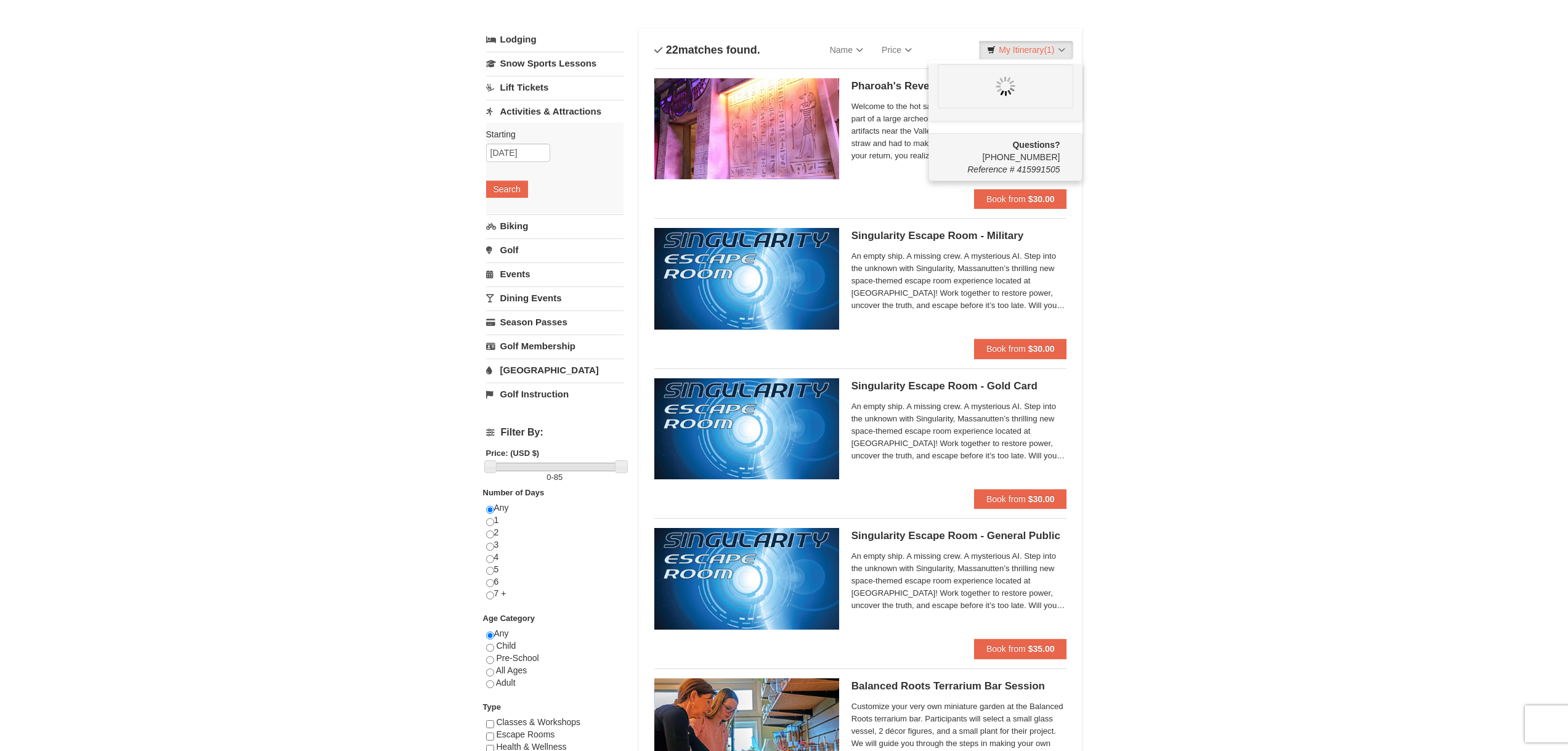
scroll to position [0, 0]
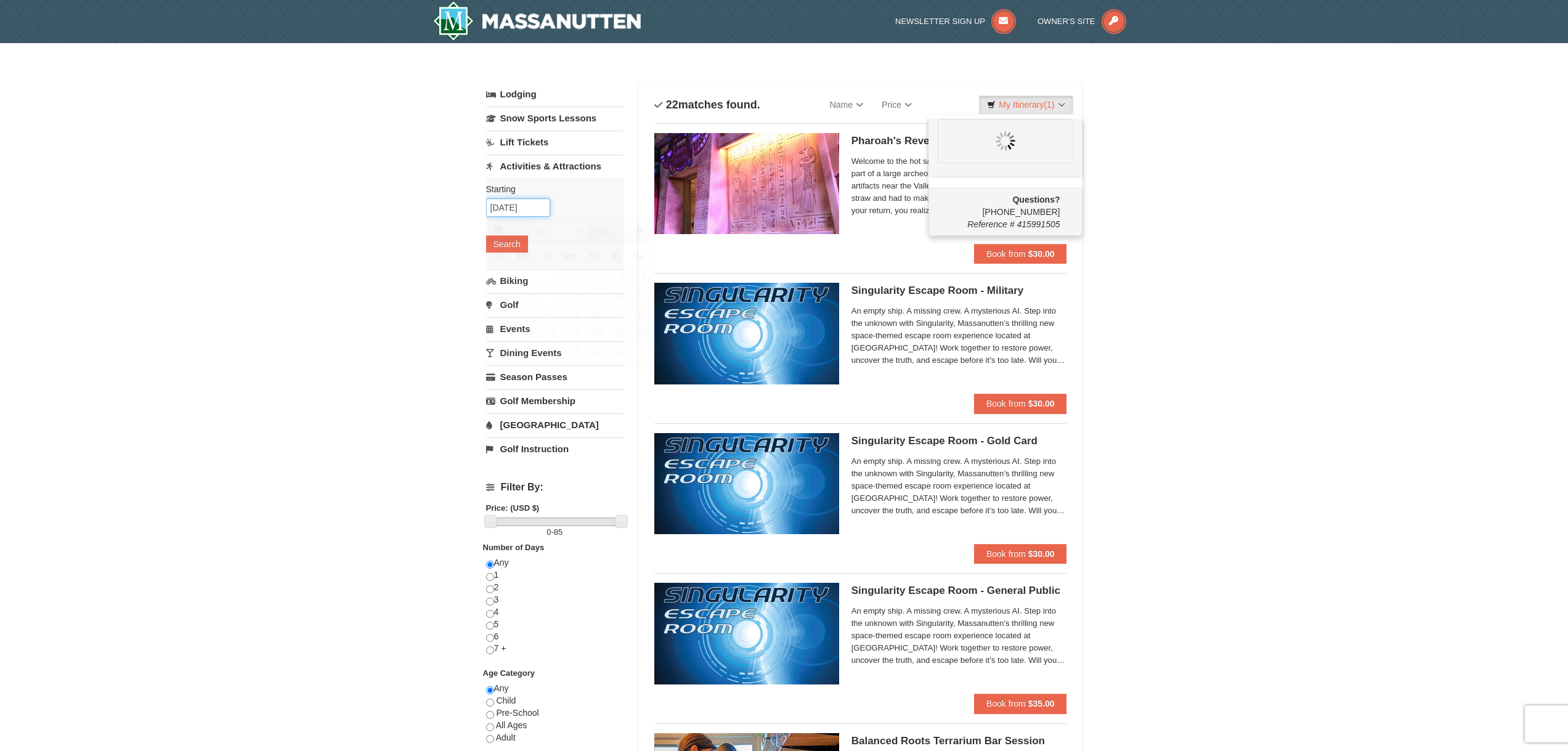
click at [505, 207] on input "[DATE]" at bounding box center [518, 207] width 64 height 19
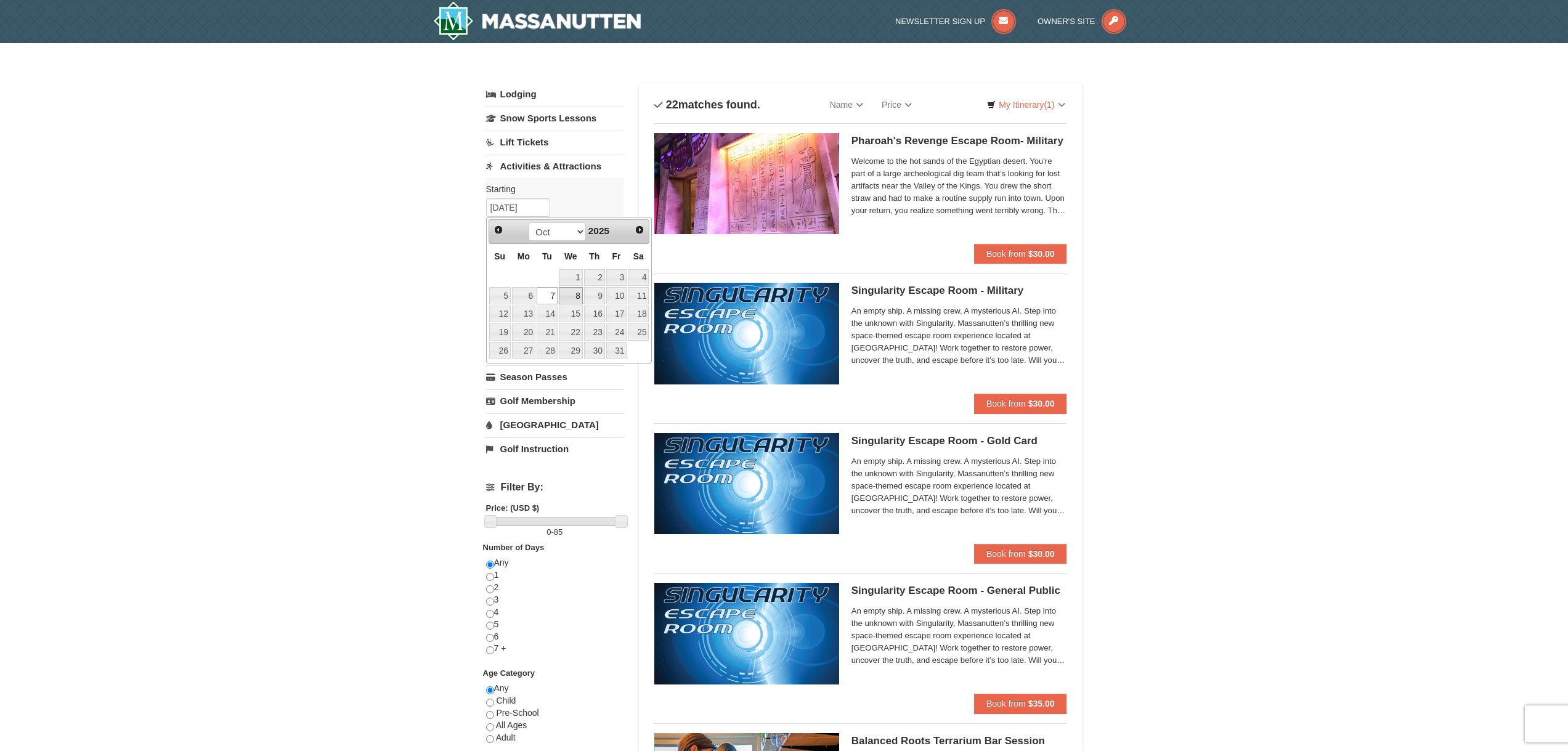
click at [563, 296] on link "8" at bounding box center [571, 295] width 24 height 17
type input "[DATE]"
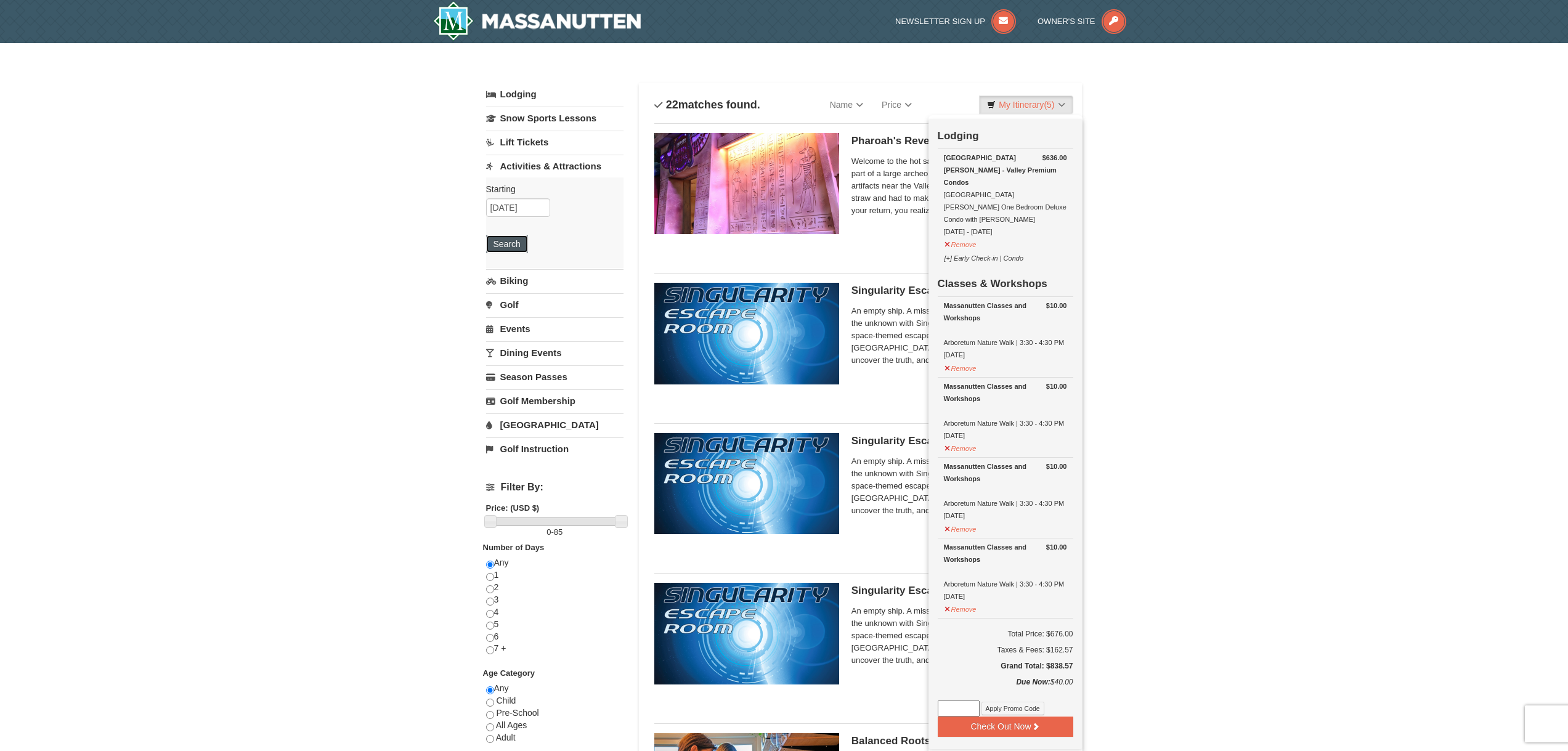
click at [512, 245] on button "Search" at bounding box center [506, 243] width 42 height 17
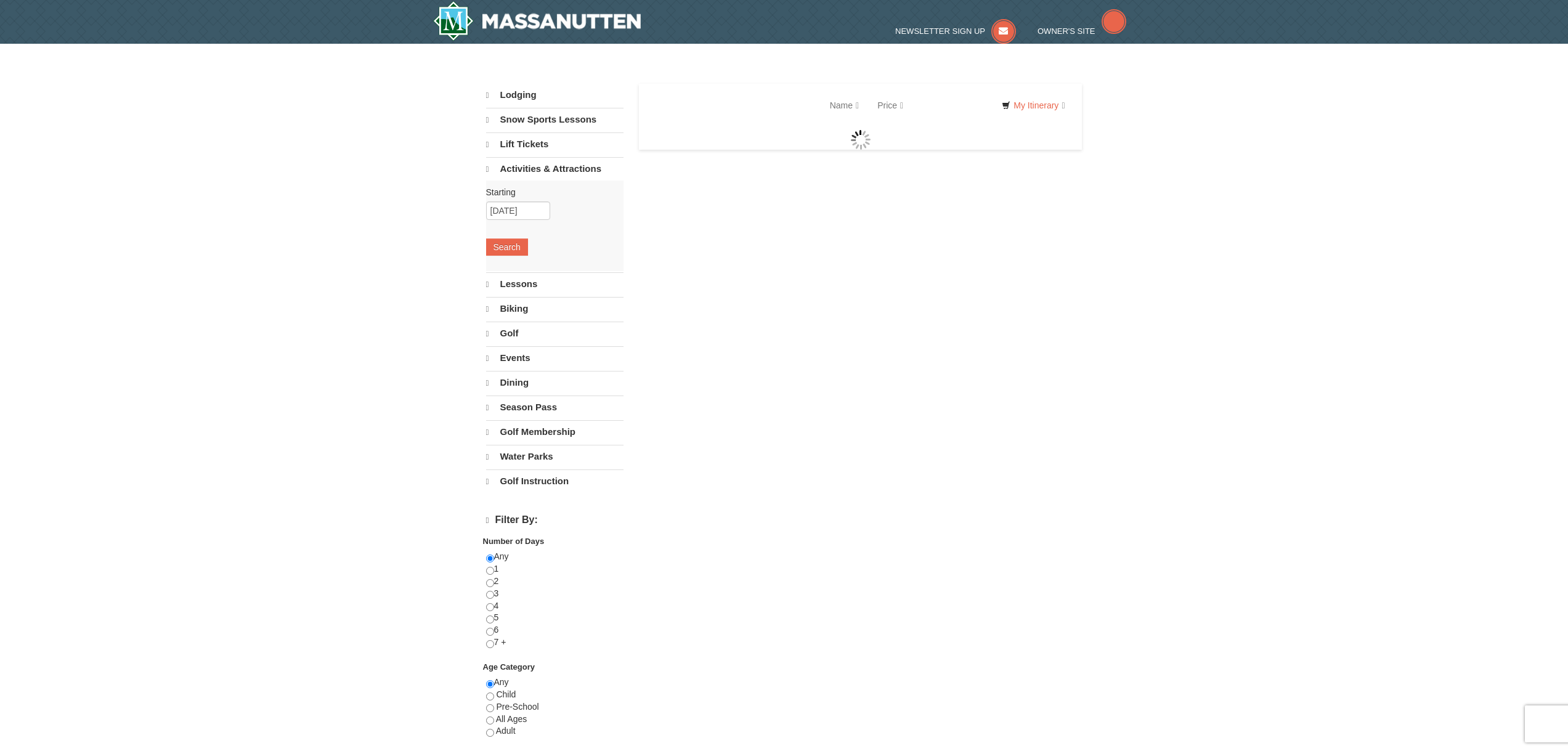
select select "9"
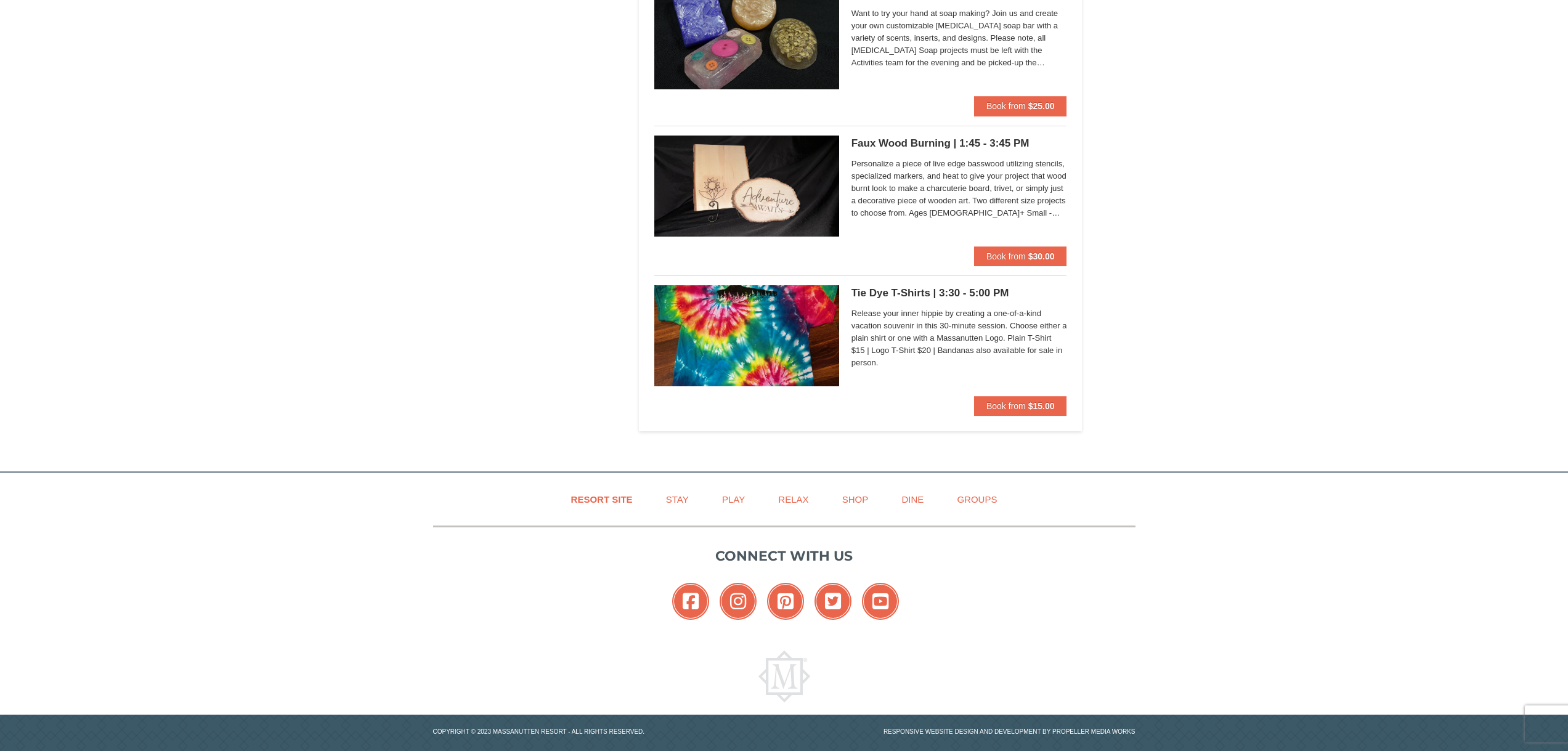
scroll to position [2401, 0]
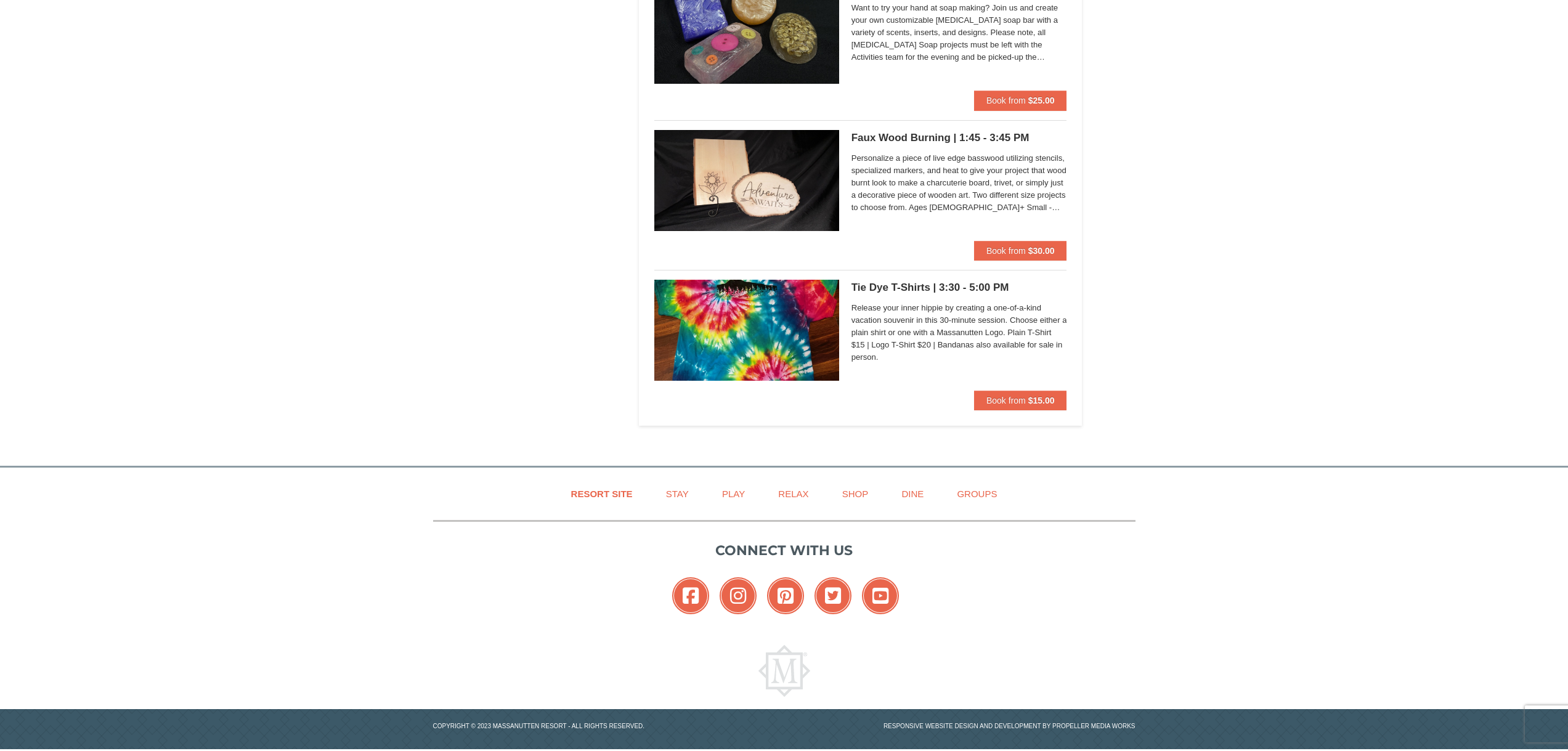
click at [899, 368] on div "Release your inner hippie by creating a one-of-a-kind vacation souvenir in this…" at bounding box center [959, 334] width 216 height 70
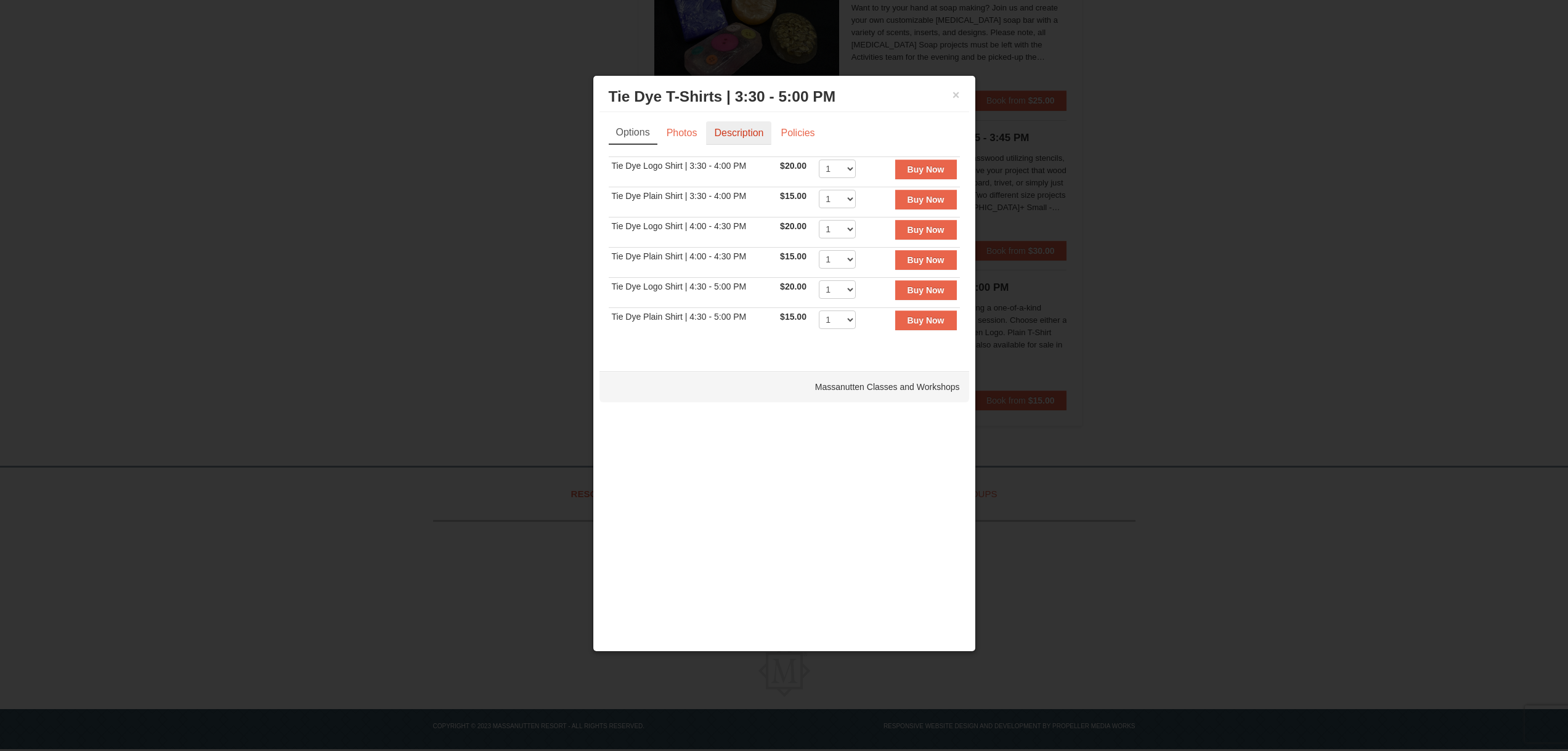
click at [721, 129] on link "Description" at bounding box center [738, 133] width 65 height 23
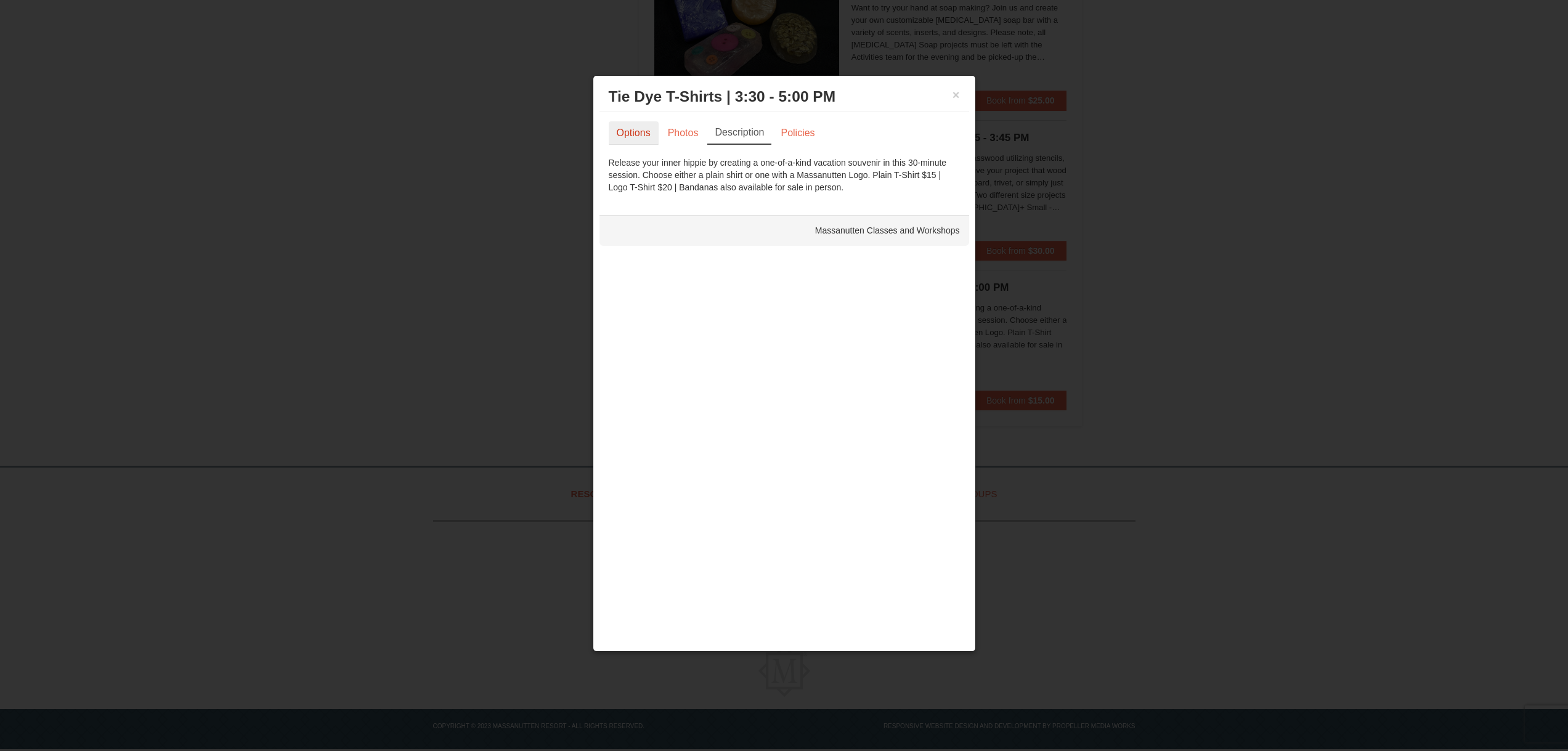
click at [656, 131] on link "Options" at bounding box center [633, 133] width 50 height 23
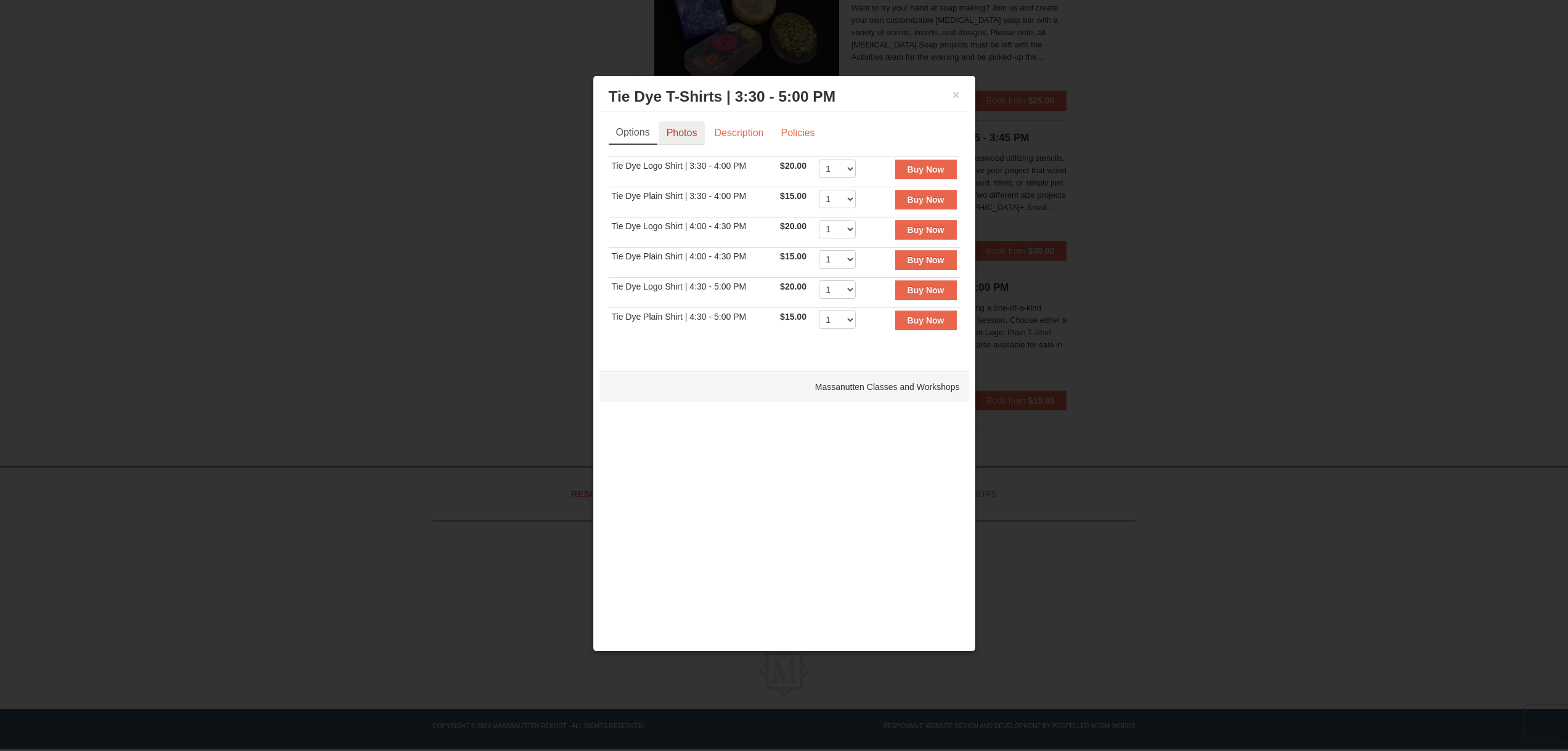
click at [691, 133] on link "Photos" at bounding box center [682, 133] width 47 height 23
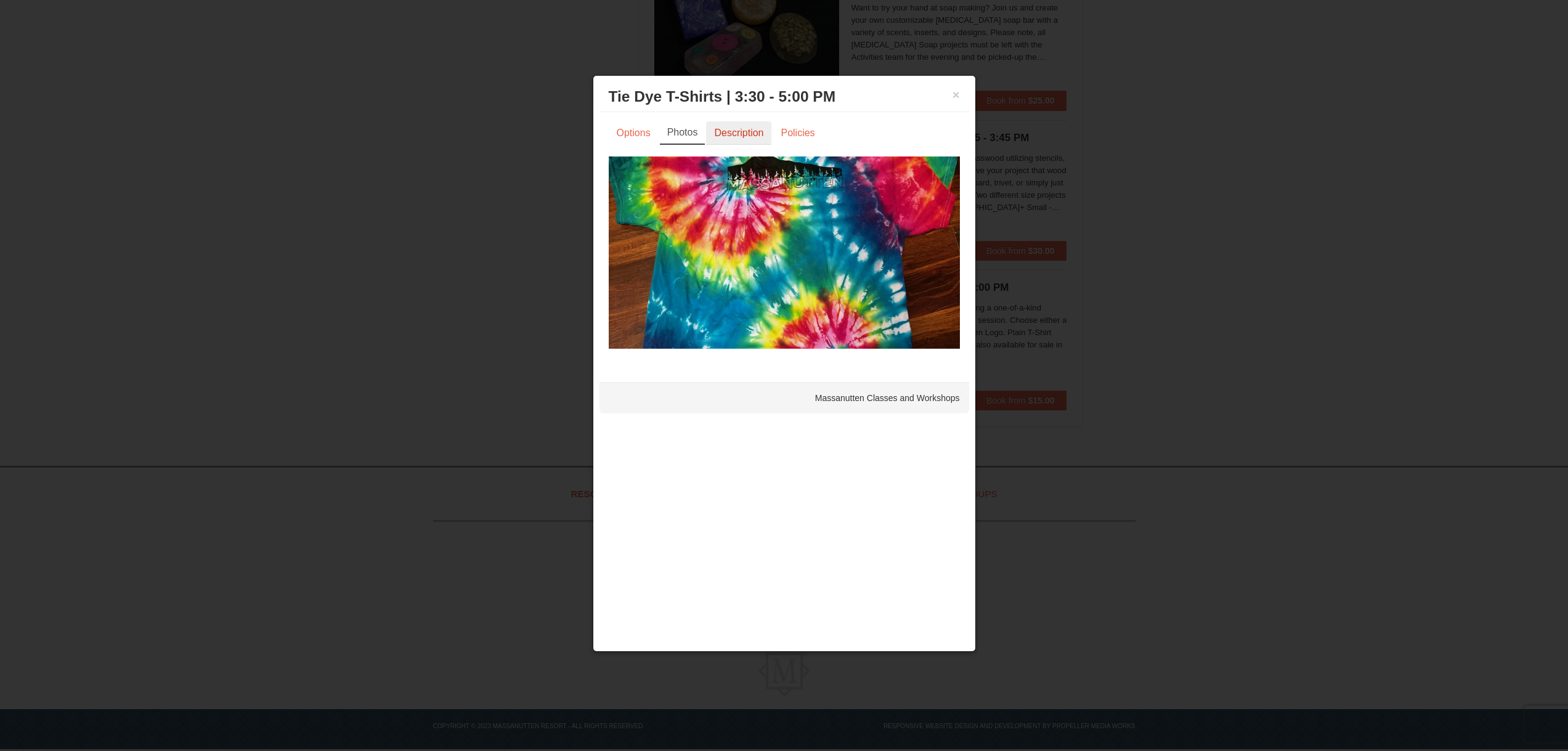
click at [736, 131] on link "Description" at bounding box center [738, 133] width 65 height 23
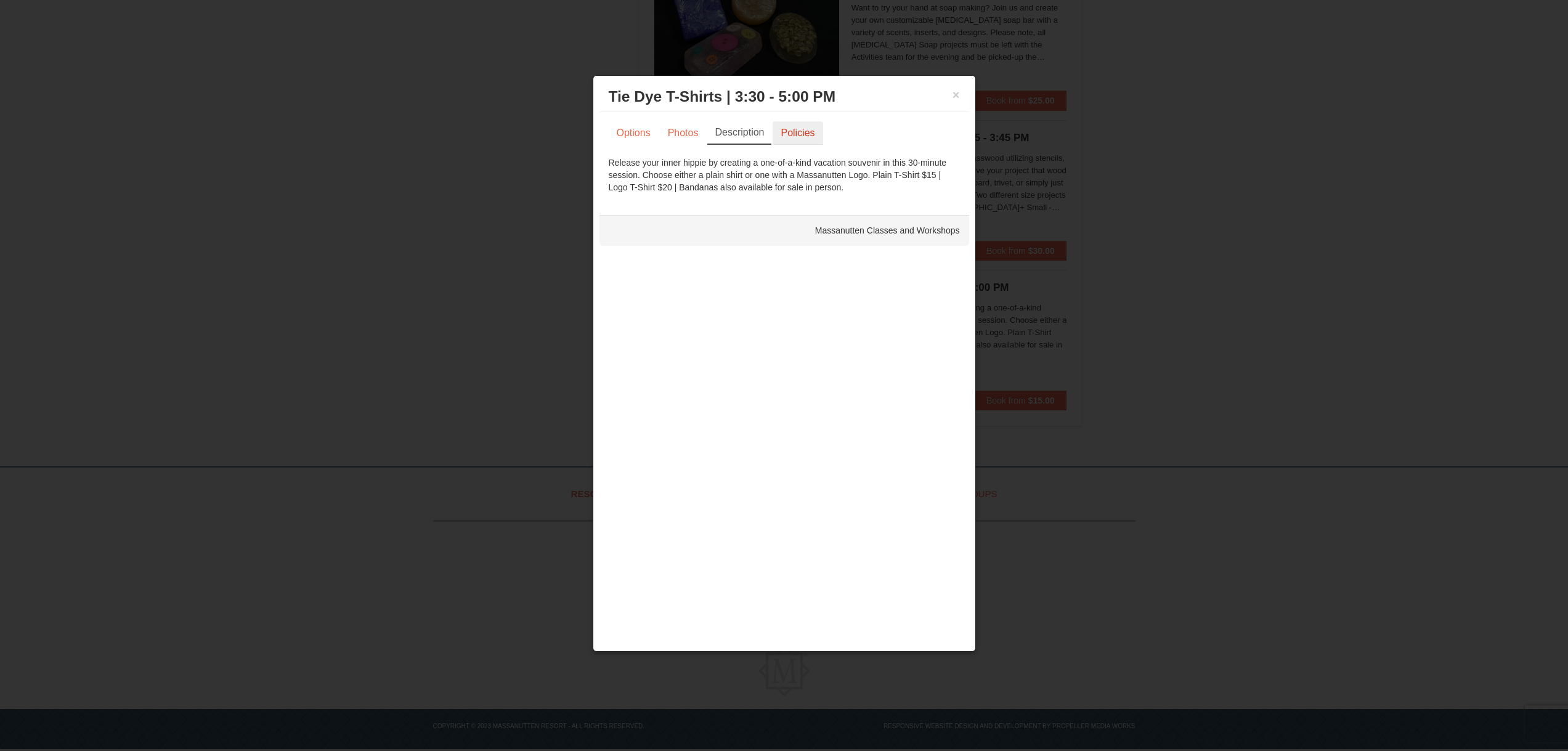
click at [789, 136] on link "Policies" at bounding box center [798, 133] width 50 height 23
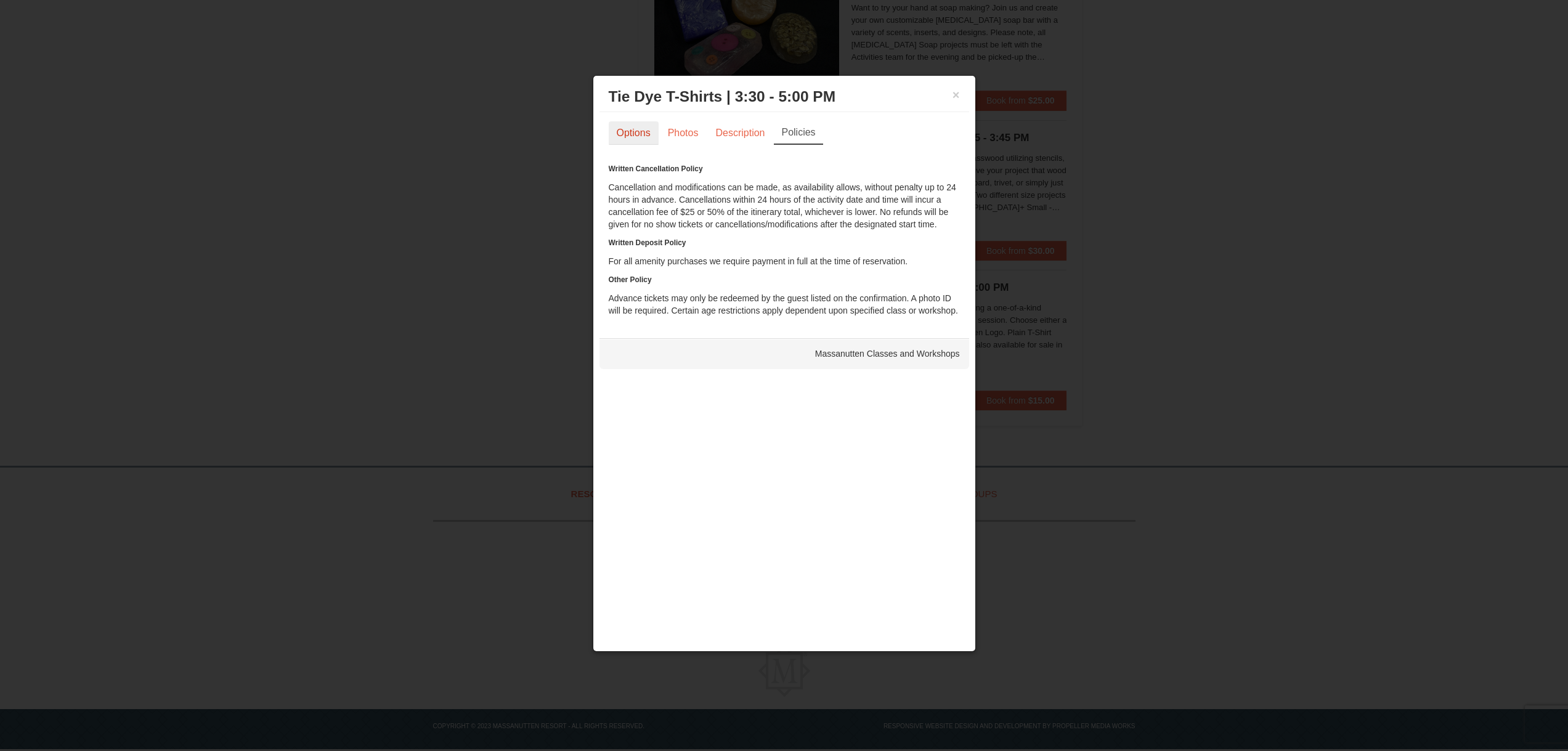
click at [623, 130] on link "Options" at bounding box center [633, 133] width 50 height 23
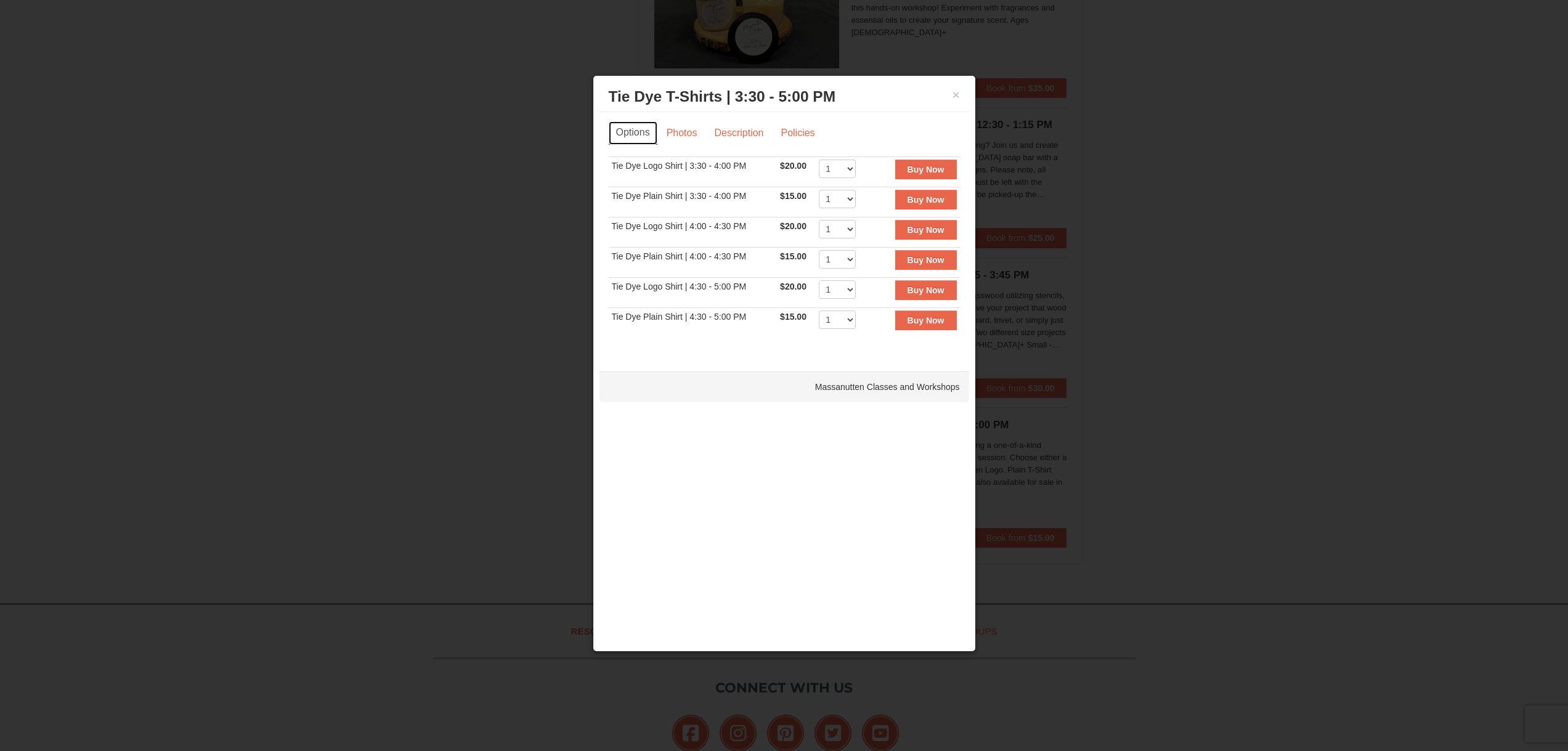
scroll to position [2227, 0]
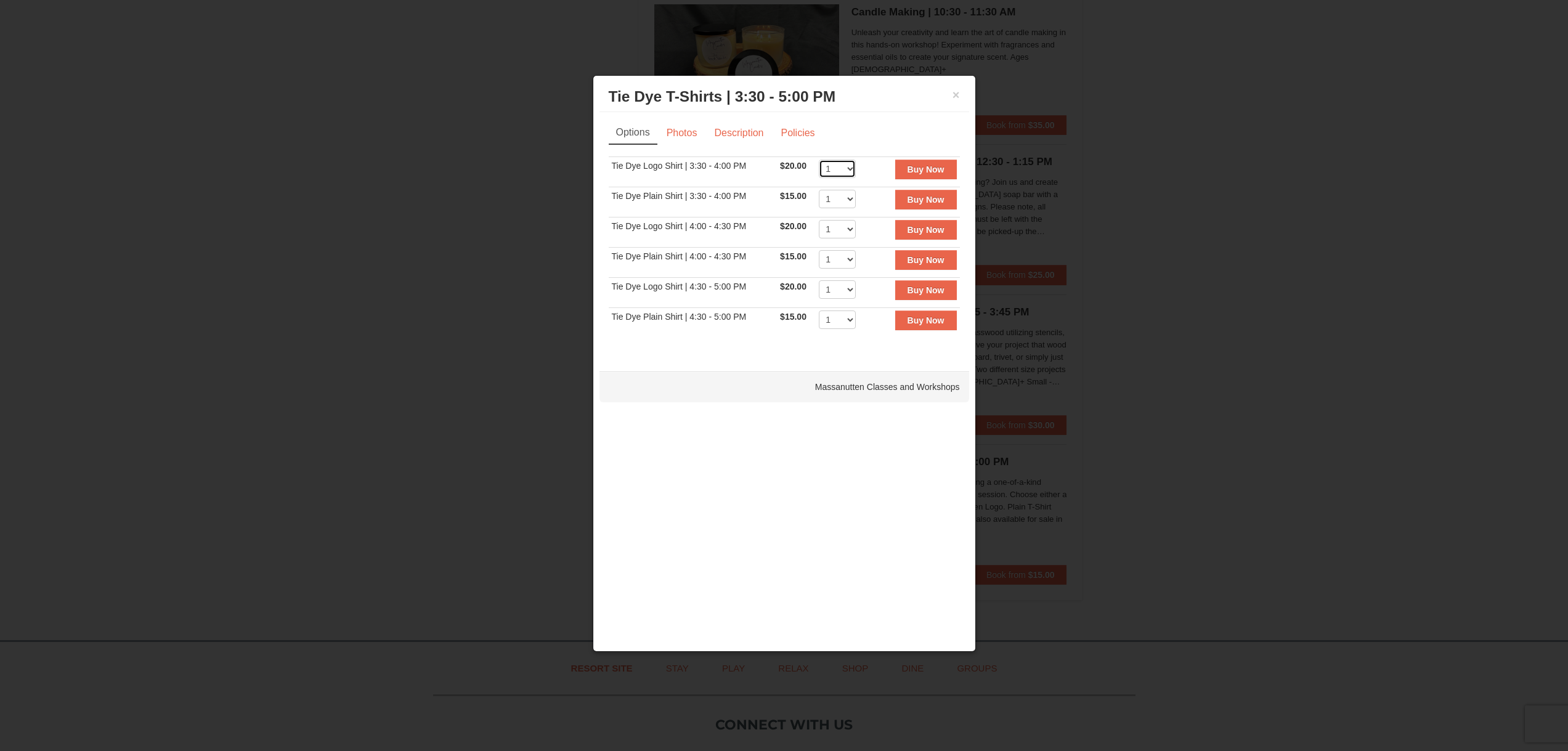
click at [841, 171] on select "1 2 3 4 5 6 7 8 9 10 11 12 13 14 15 16 17 18 19 20 21 22" at bounding box center [836, 168] width 37 height 19
click at [714, 332] on td "Tie Dye Plain Shirt | 4:30 - 5:00 PM" at bounding box center [692, 323] width 169 height 30
click at [955, 94] on button "×" at bounding box center [956, 95] width 7 height 13
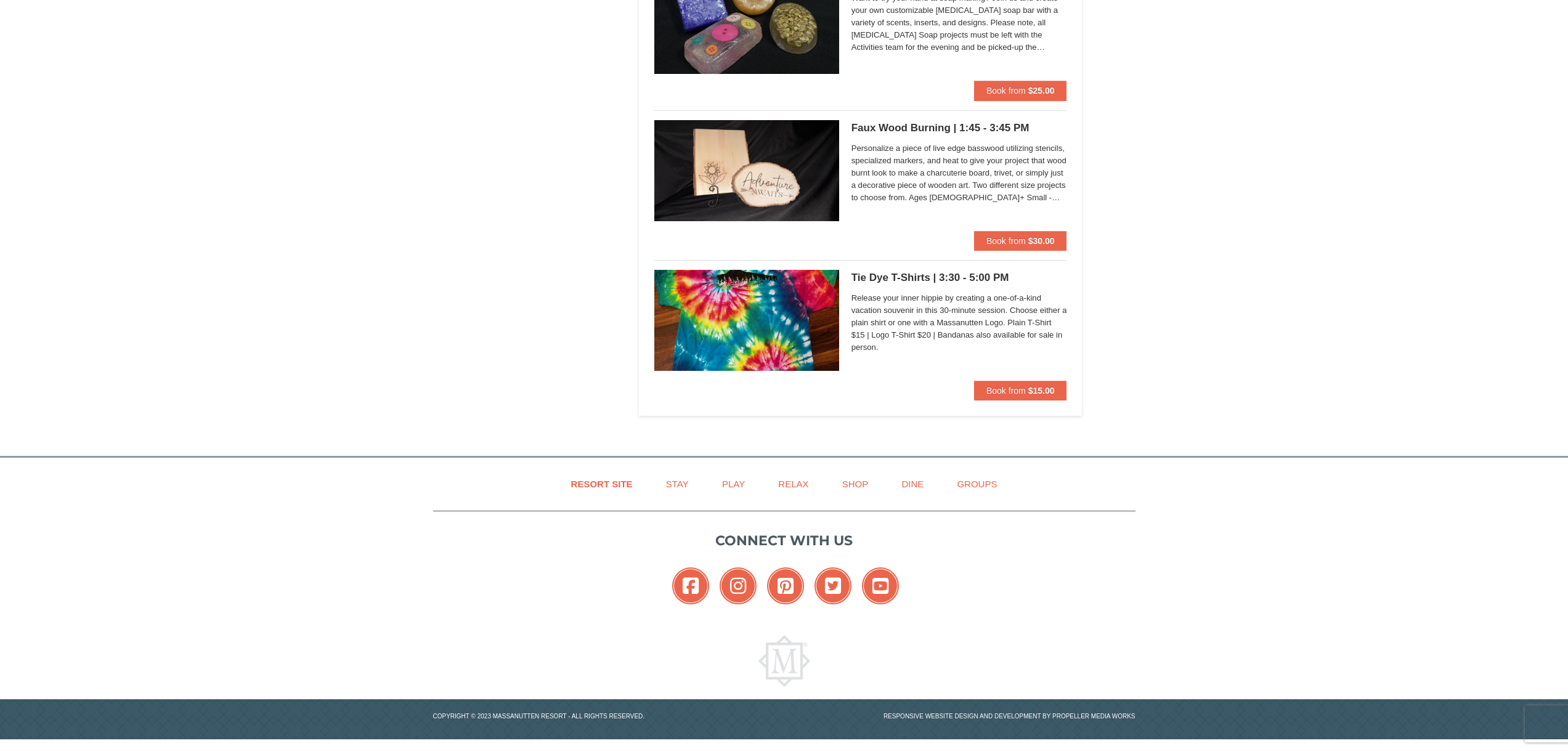
scroll to position [2412, 0]
click at [987, 388] on span "Book from" at bounding box center [1006, 389] width 39 height 10
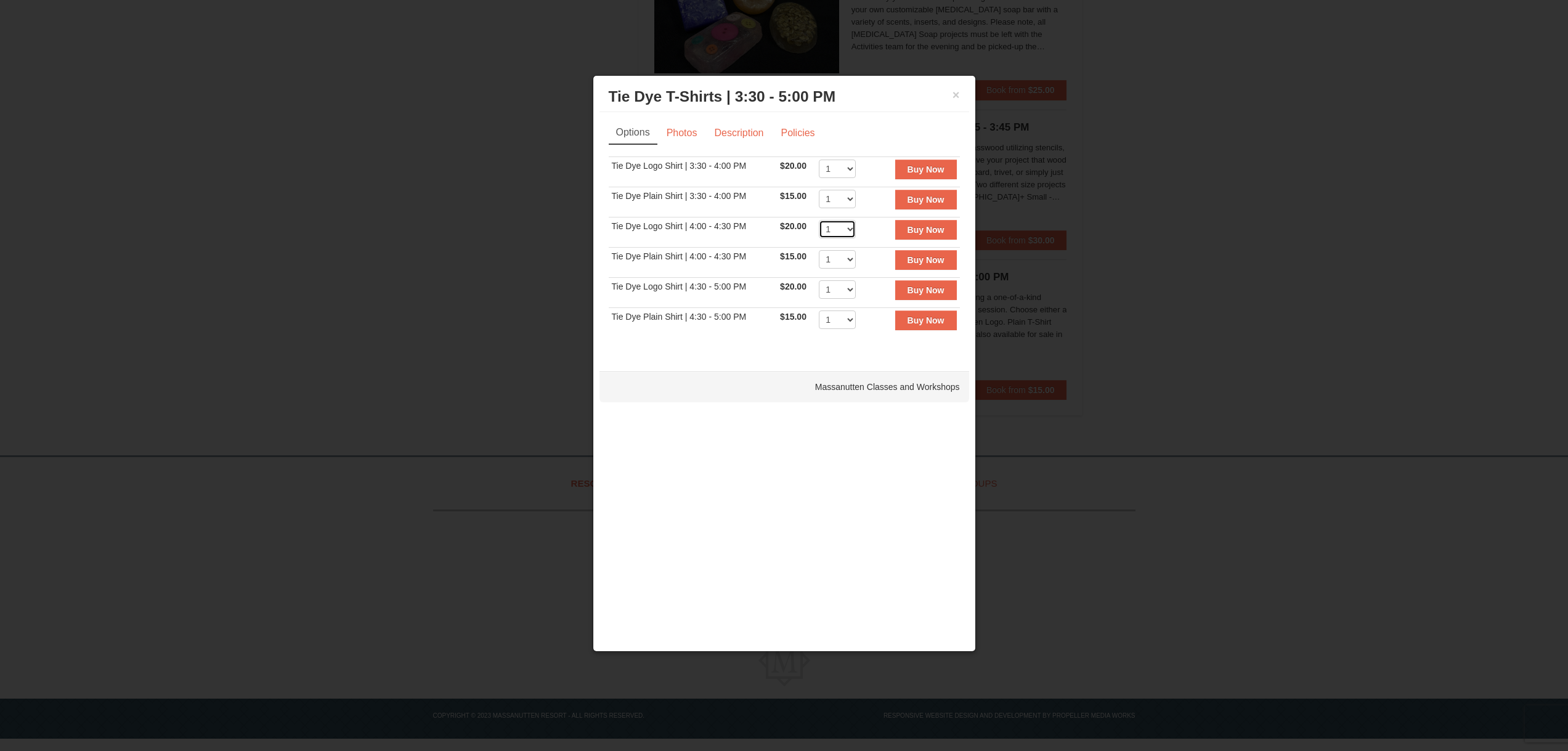
click at [849, 227] on select "1 2 3 4 5 6 7 8 9 10 11 12 13 14 15 16 17 18 19 20 21 22" at bounding box center [836, 229] width 37 height 19
select select "4"
click at [818, 220] on select "1 2 3 4 5 6 7 8 9 10 11 12 13 14 15 16 17 18 19 20 21 22" at bounding box center [836, 229] width 37 height 19
click at [913, 236] on button "Buy Now" at bounding box center [926, 230] width 62 height 20
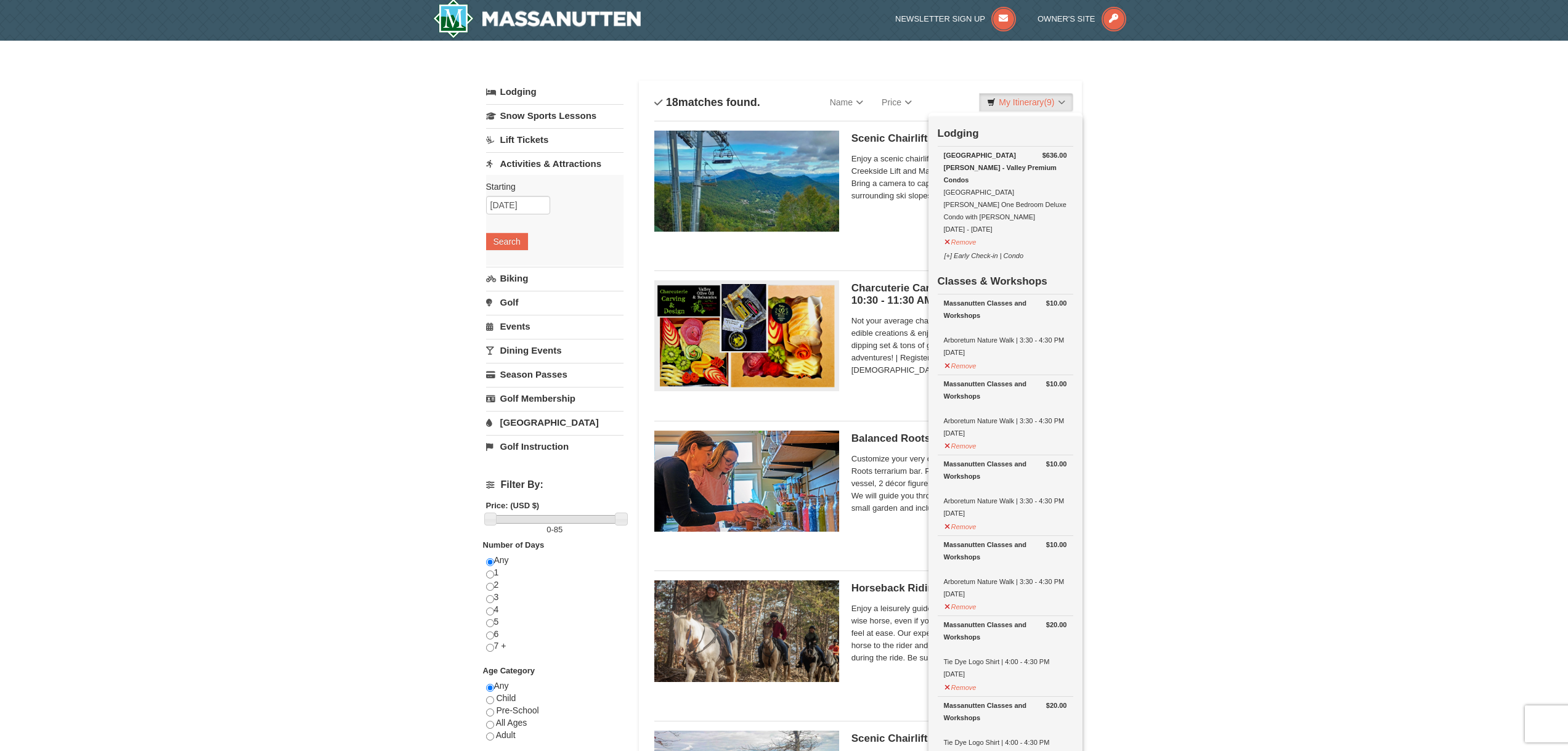
scroll to position [4, 0]
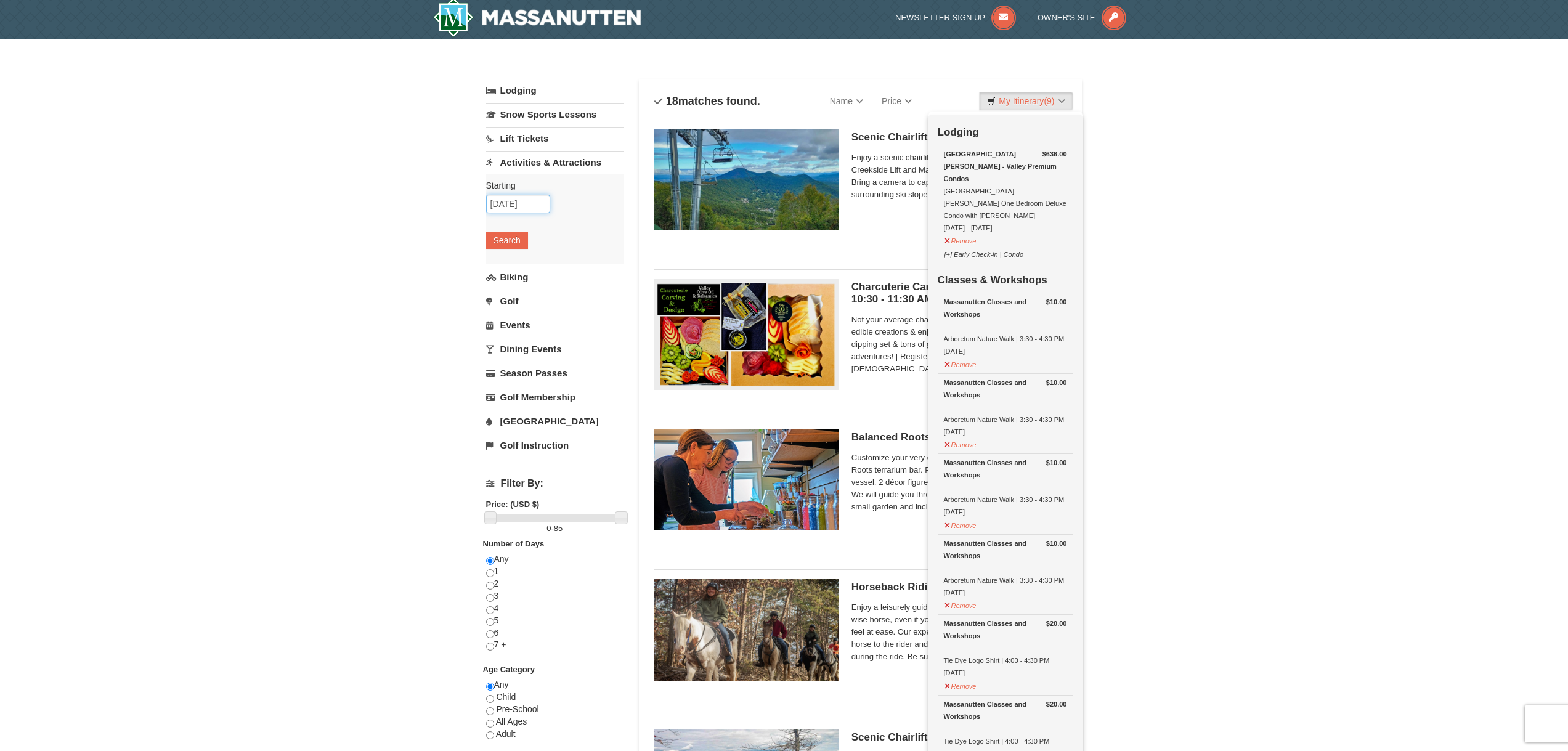
click at [523, 207] on input "[DATE]" at bounding box center [518, 204] width 64 height 19
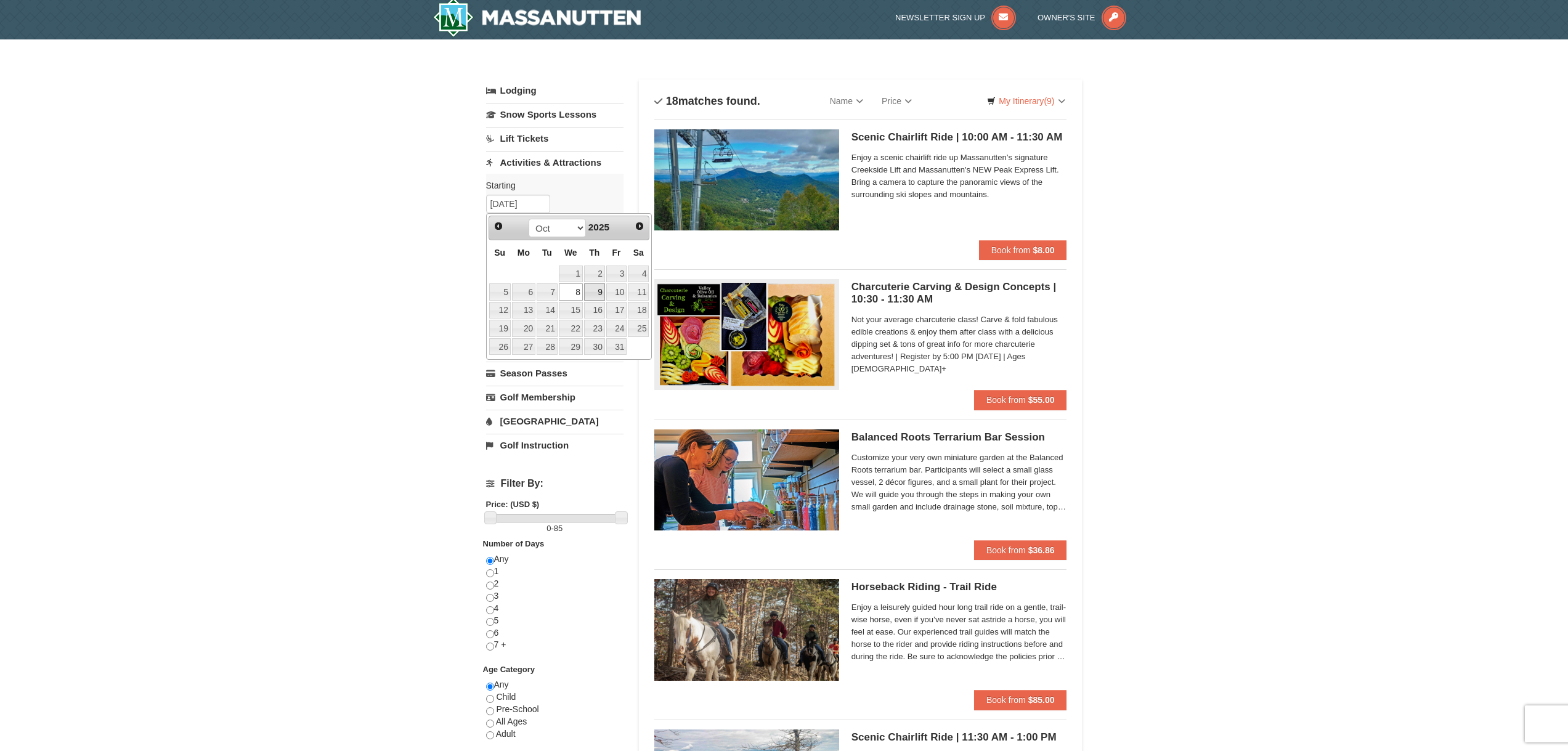
click at [593, 290] on link "9" at bounding box center [594, 291] width 21 height 17
type input "[DATE]"
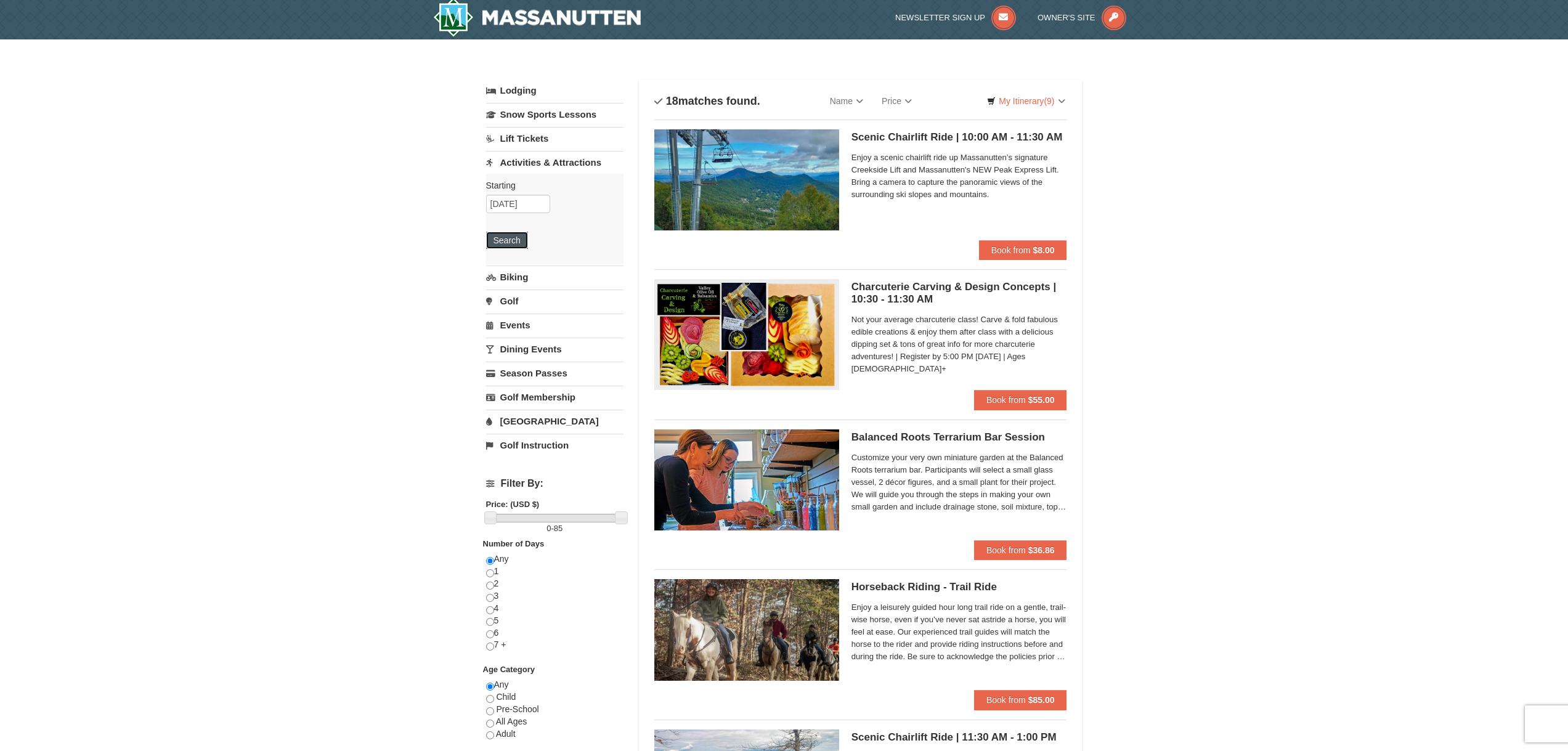
click at [509, 244] on button "Search" at bounding box center [506, 240] width 42 height 17
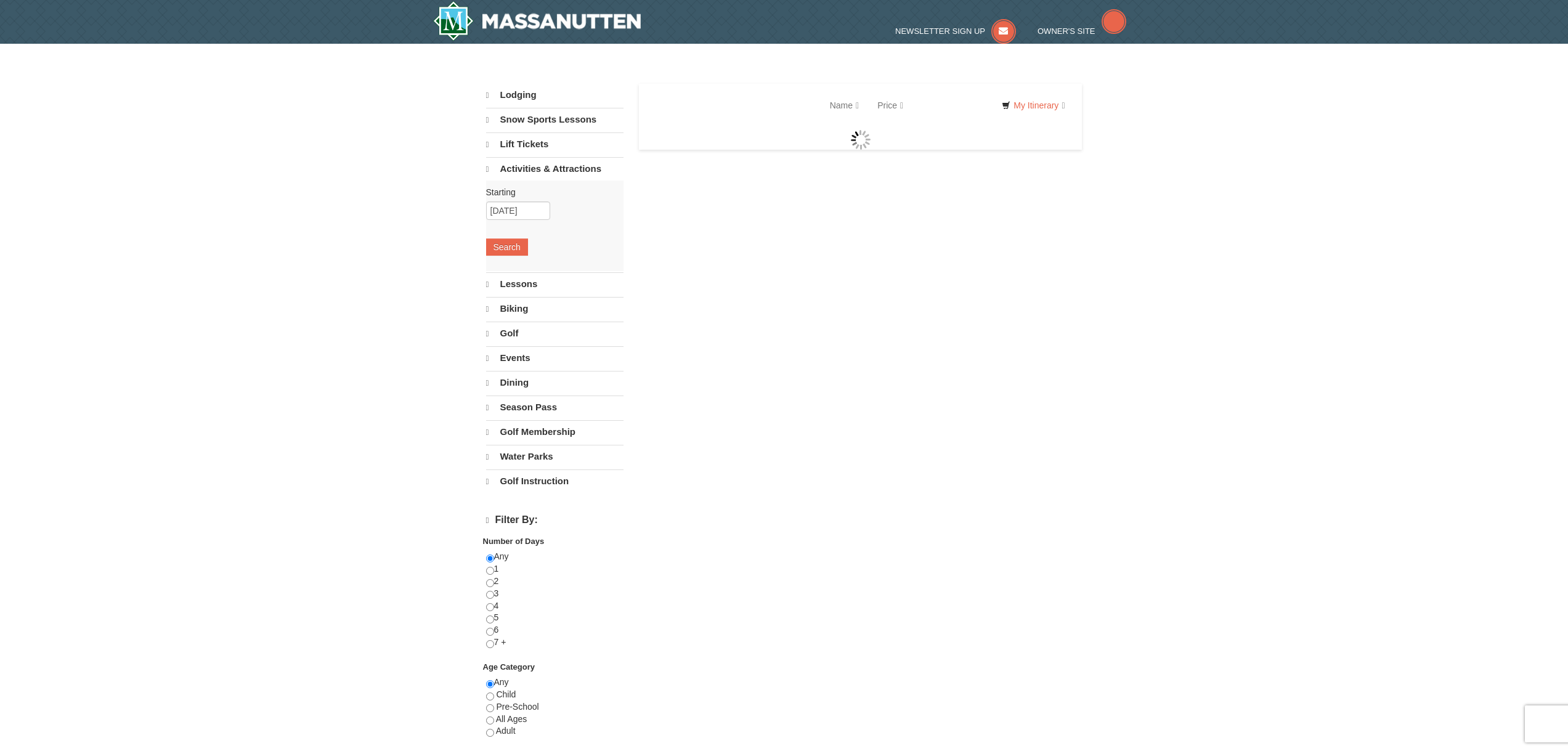
select select "9"
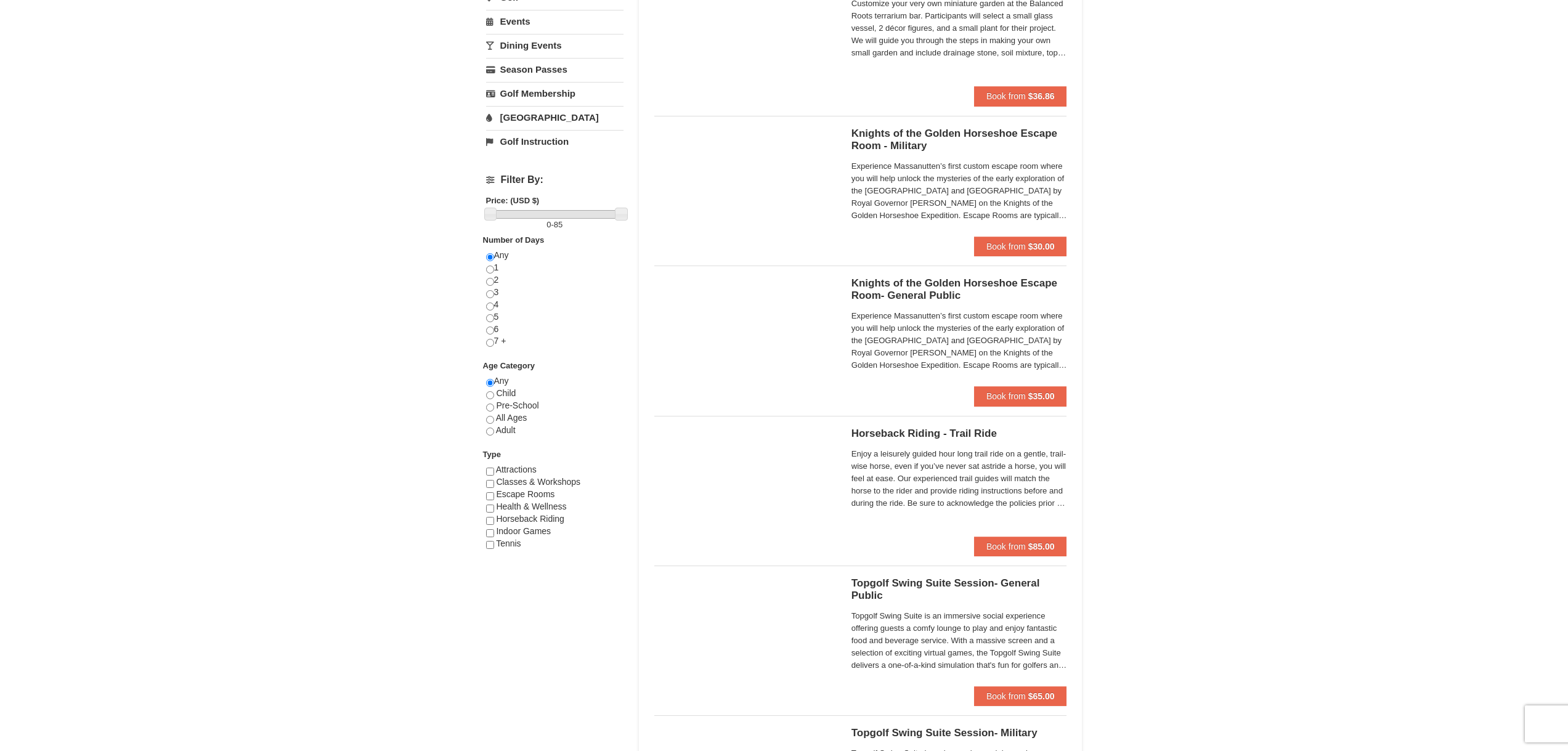
scroll to position [308, 0]
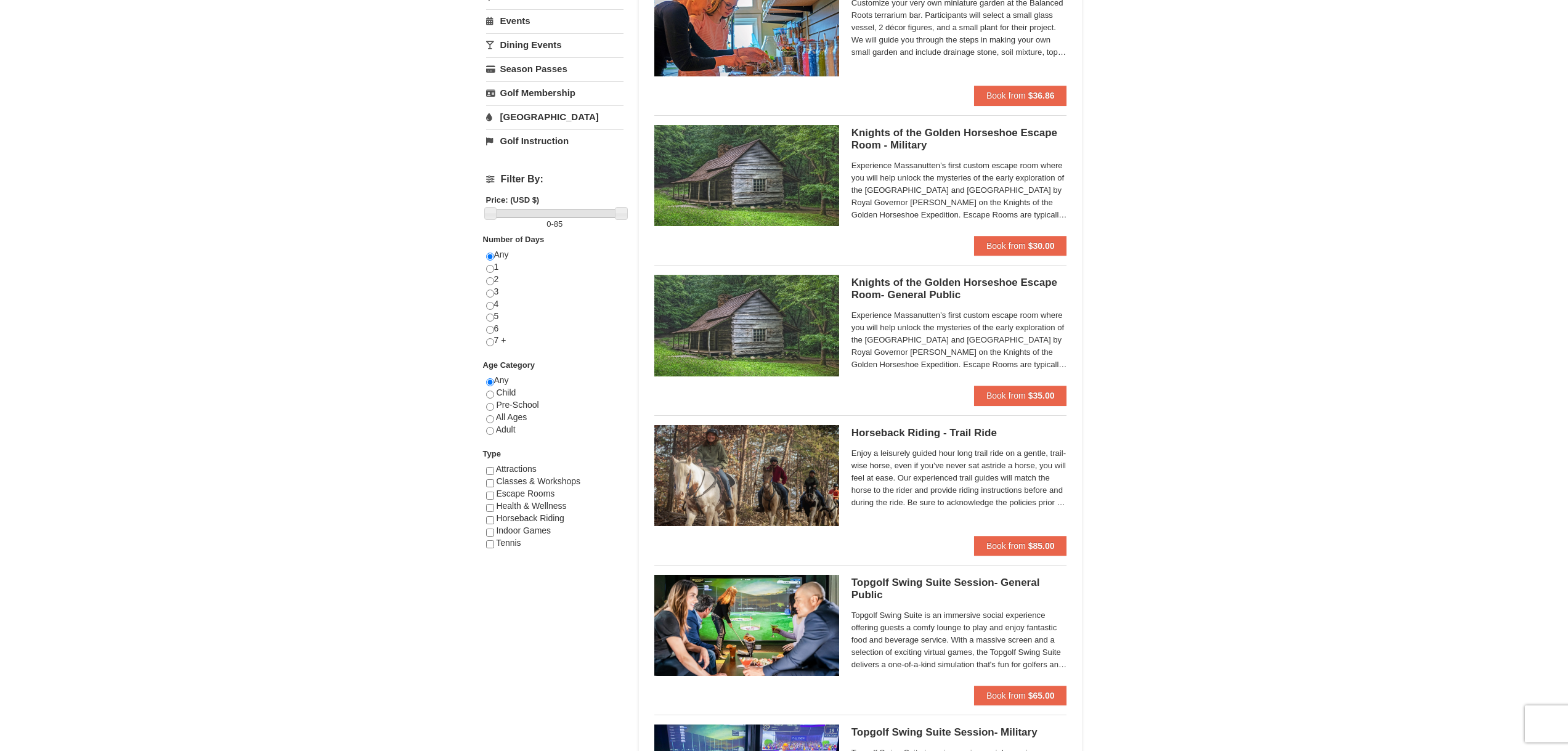
click at [889, 354] on span "Experience Massanutten’s first custom escape room where you will help unlock th…" at bounding box center [959, 340] width 216 height 62
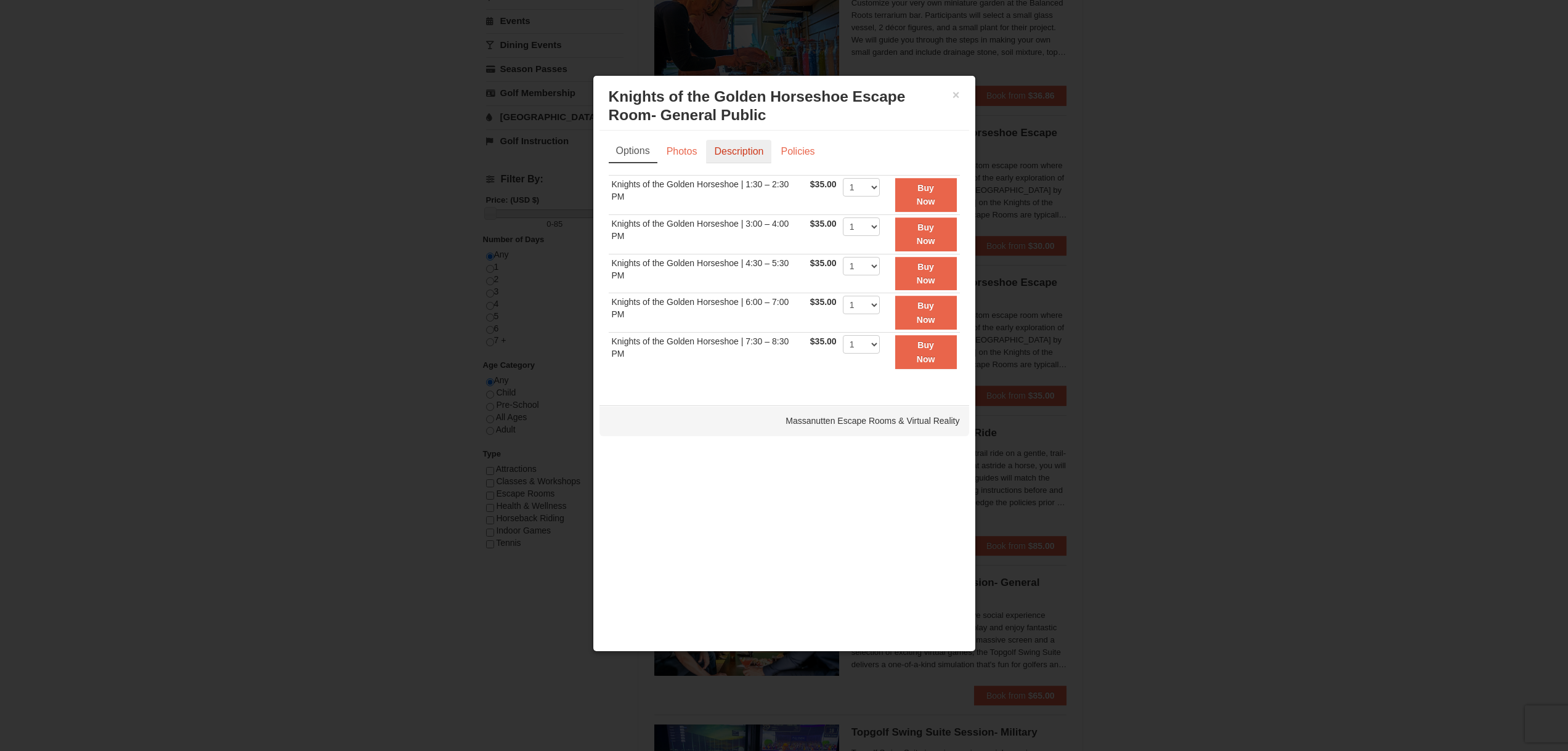
click at [737, 161] on link "Description" at bounding box center [738, 151] width 65 height 23
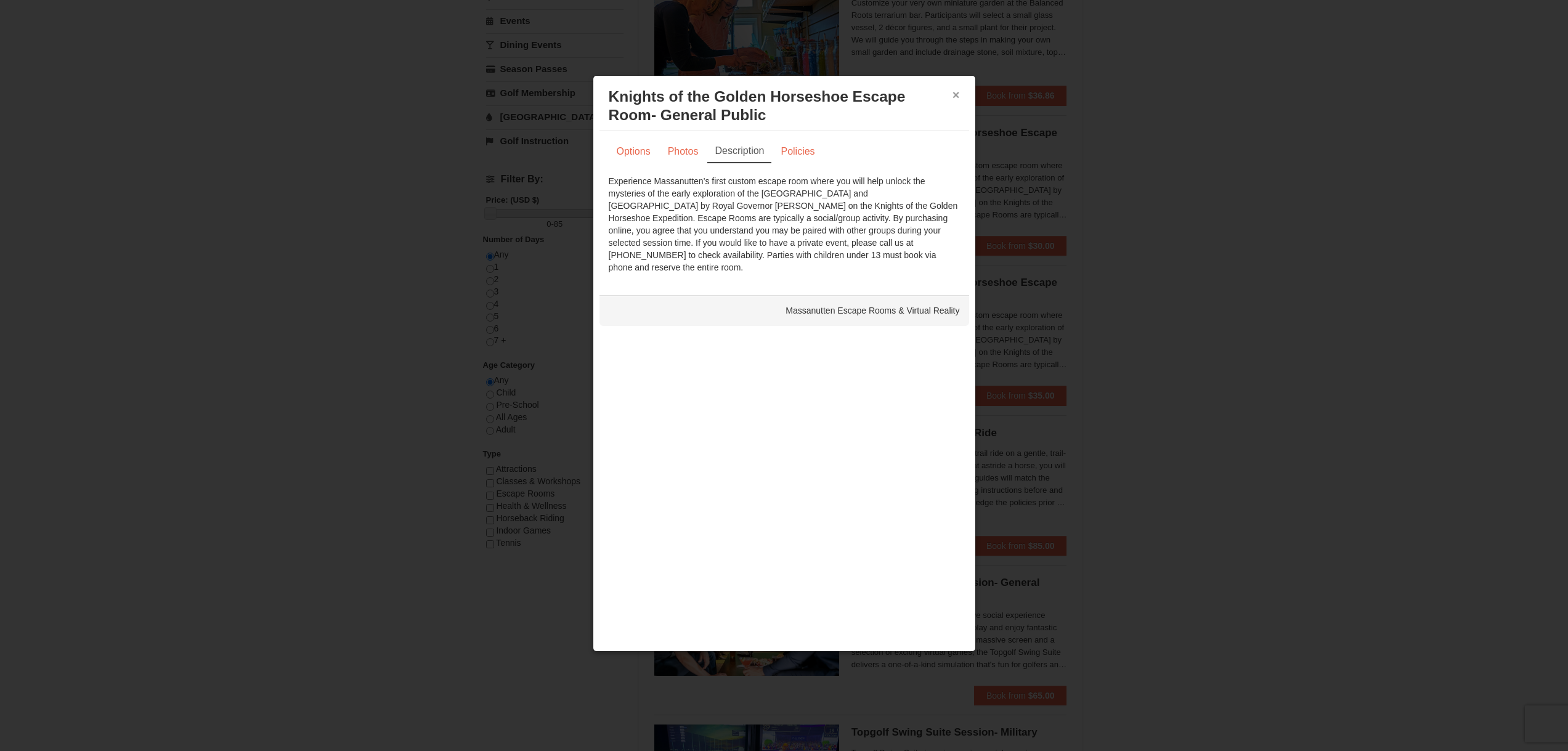
click at [959, 97] on button "×" at bounding box center [956, 95] width 7 height 13
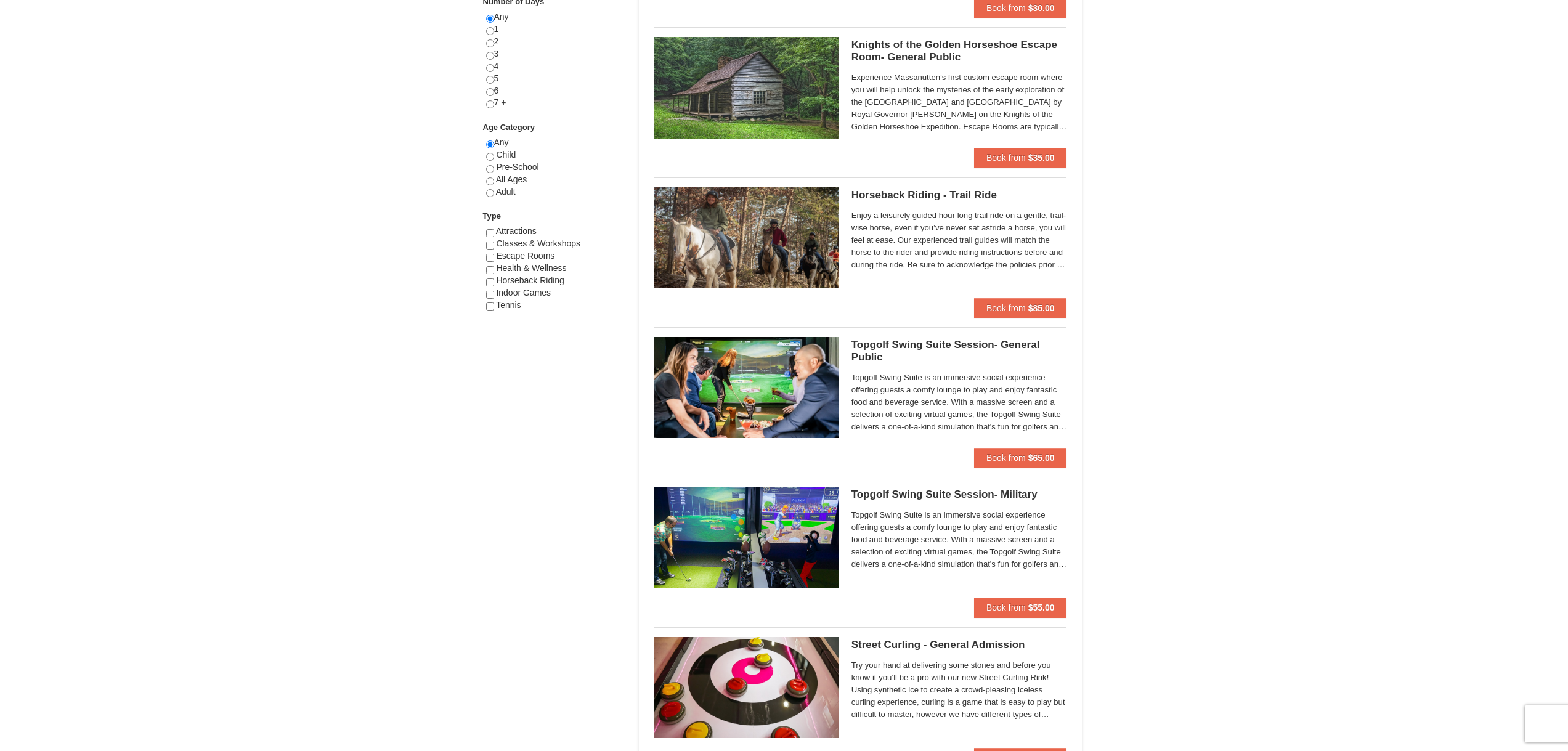
scroll to position [554, 0]
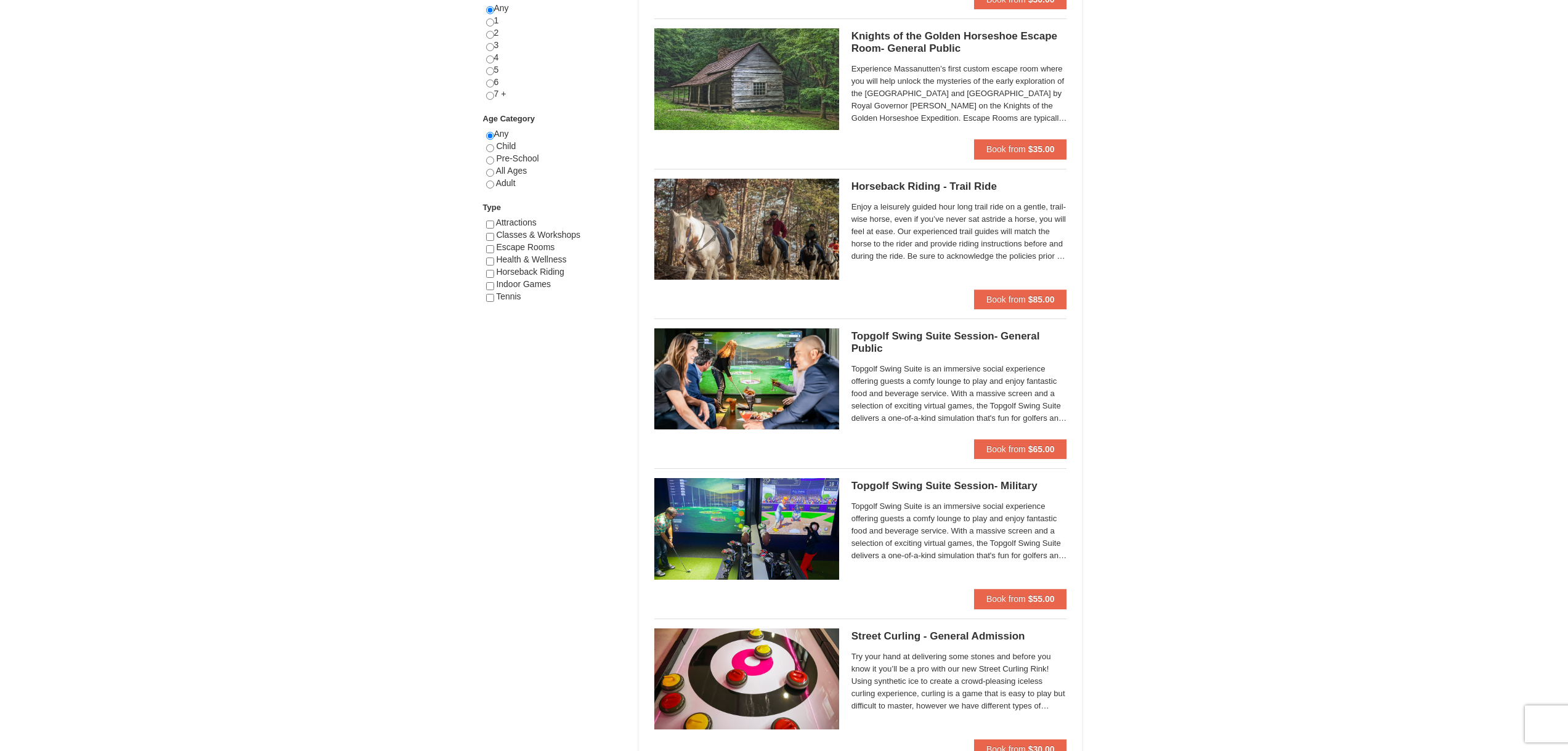
click at [902, 373] on span "Topgolf Swing Suite is an immersive social experience offering guests a comfy l…" at bounding box center [959, 393] width 216 height 62
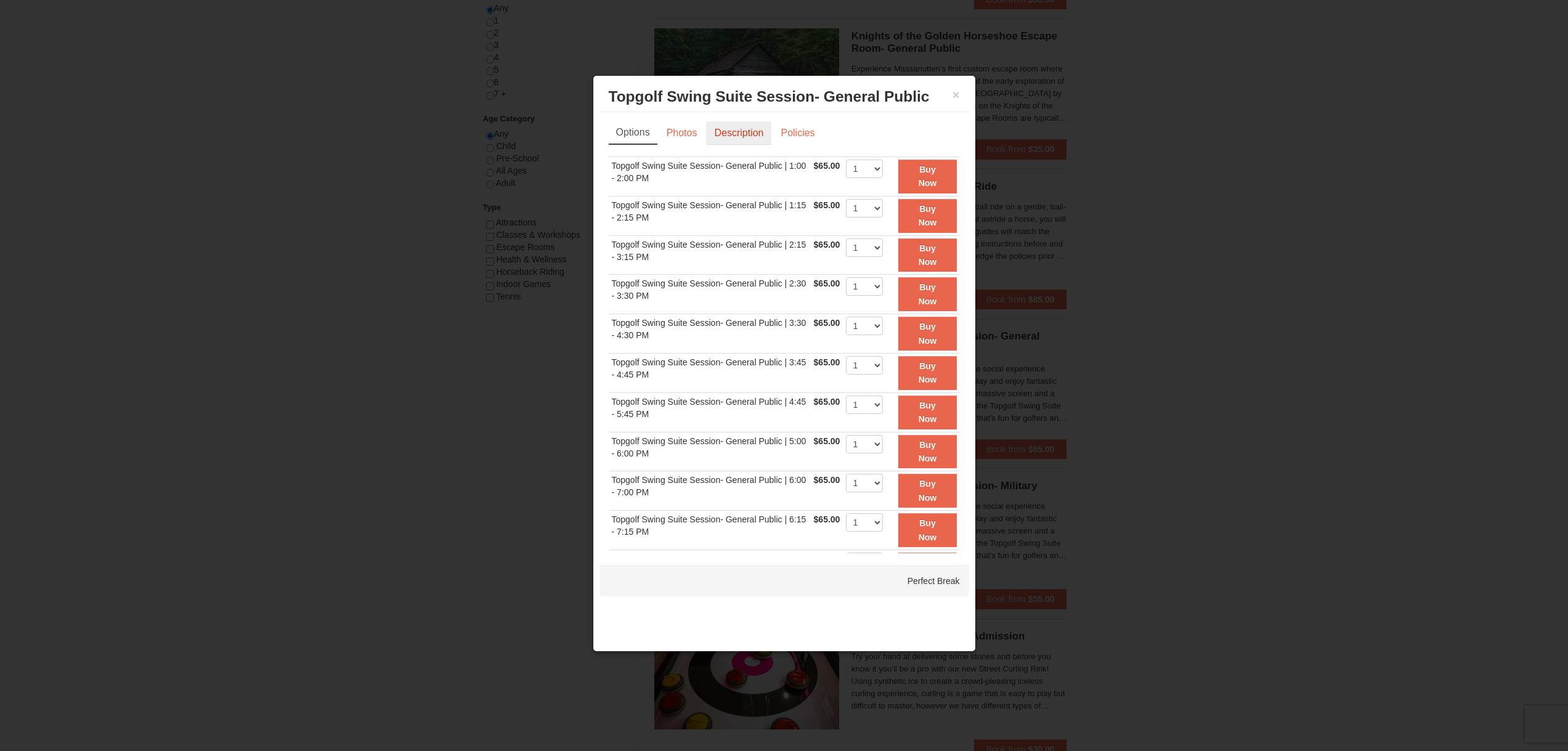
click at [725, 139] on link "Description" at bounding box center [738, 133] width 65 height 23
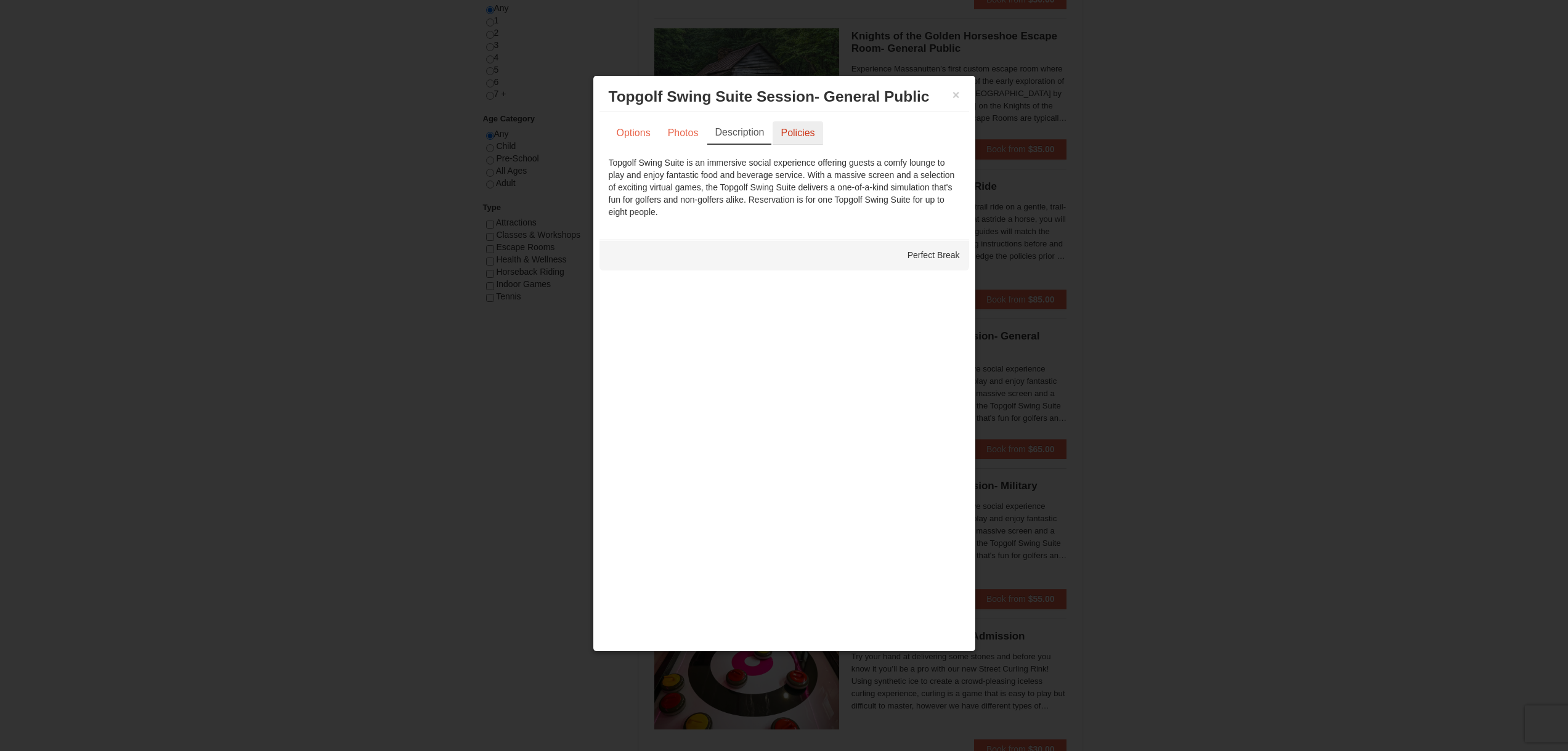
click at [793, 125] on link "Policies" at bounding box center [798, 133] width 50 height 23
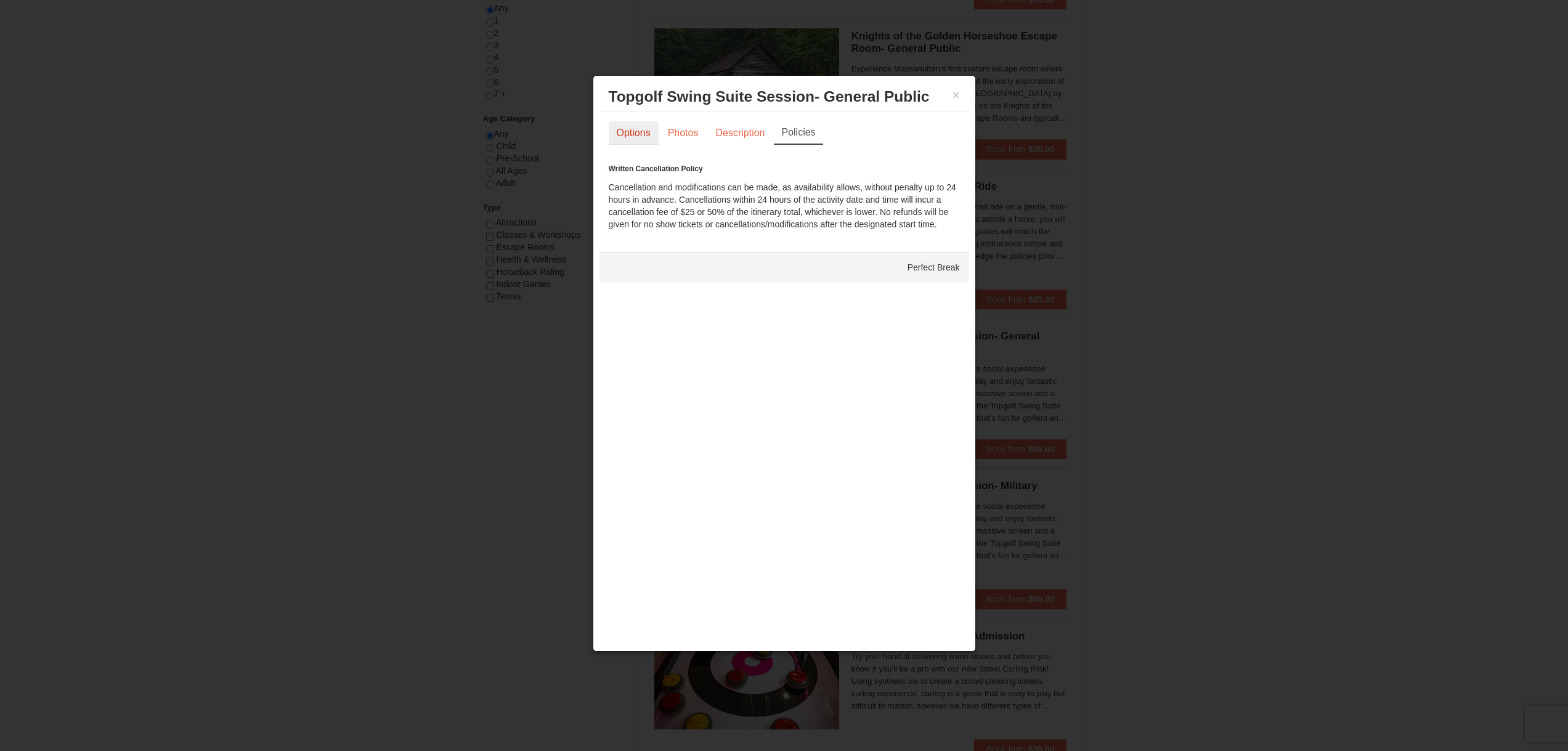
click at [637, 138] on link "Options" at bounding box center [633, 133] width 50 height 23
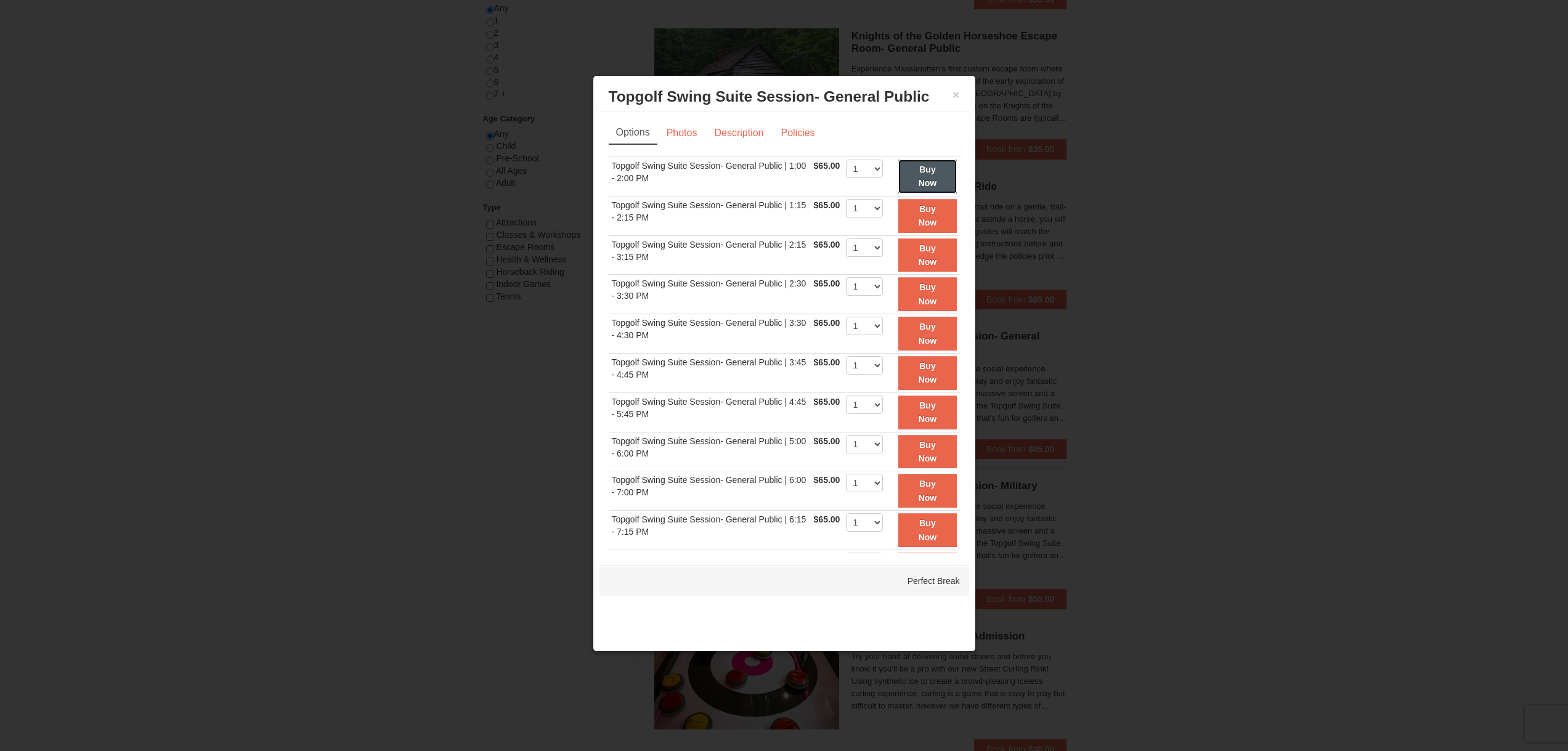
click at [908, 169] on button "Buy Now" at bounding box center [927, 176] width 58 height 34
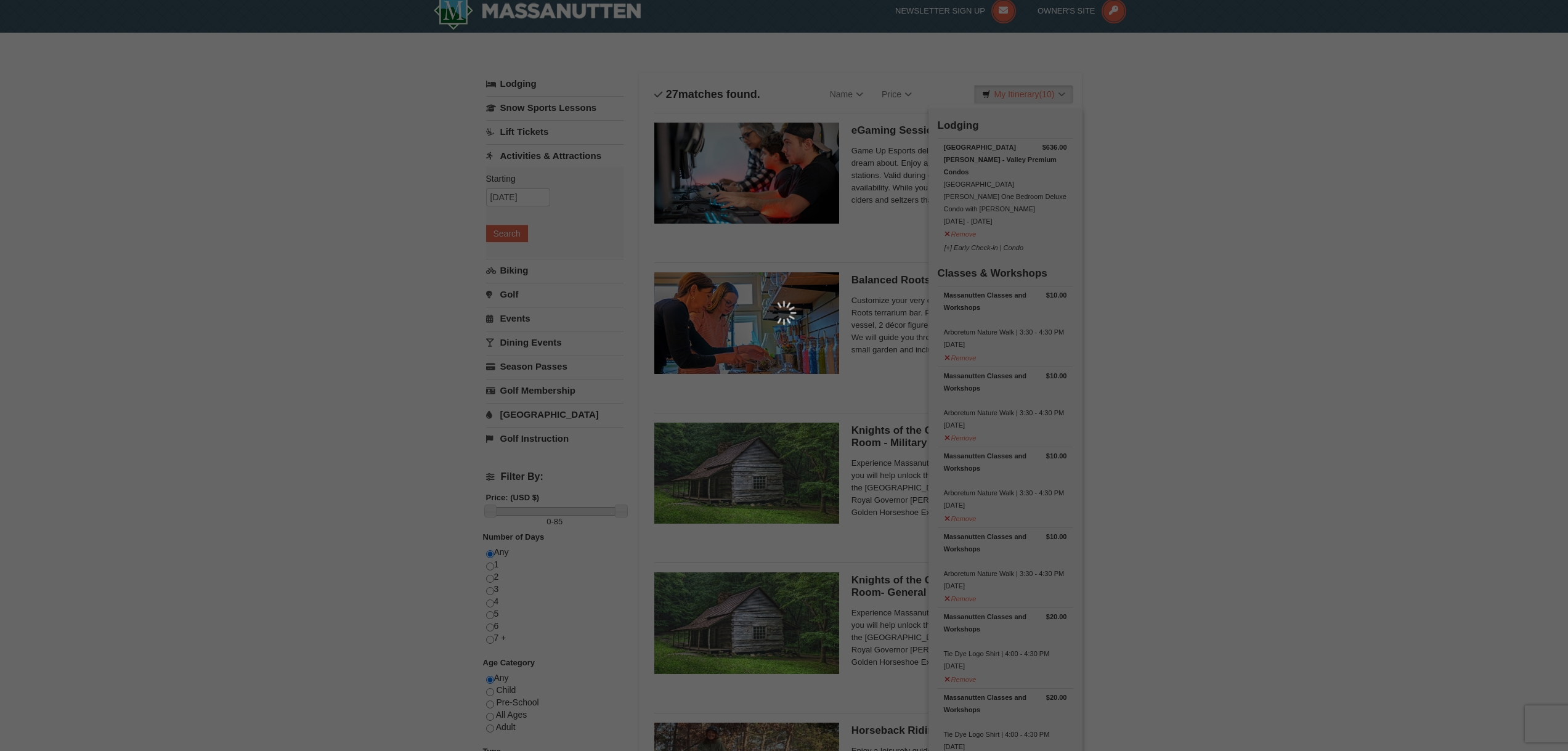
scroll to position [4, 0]
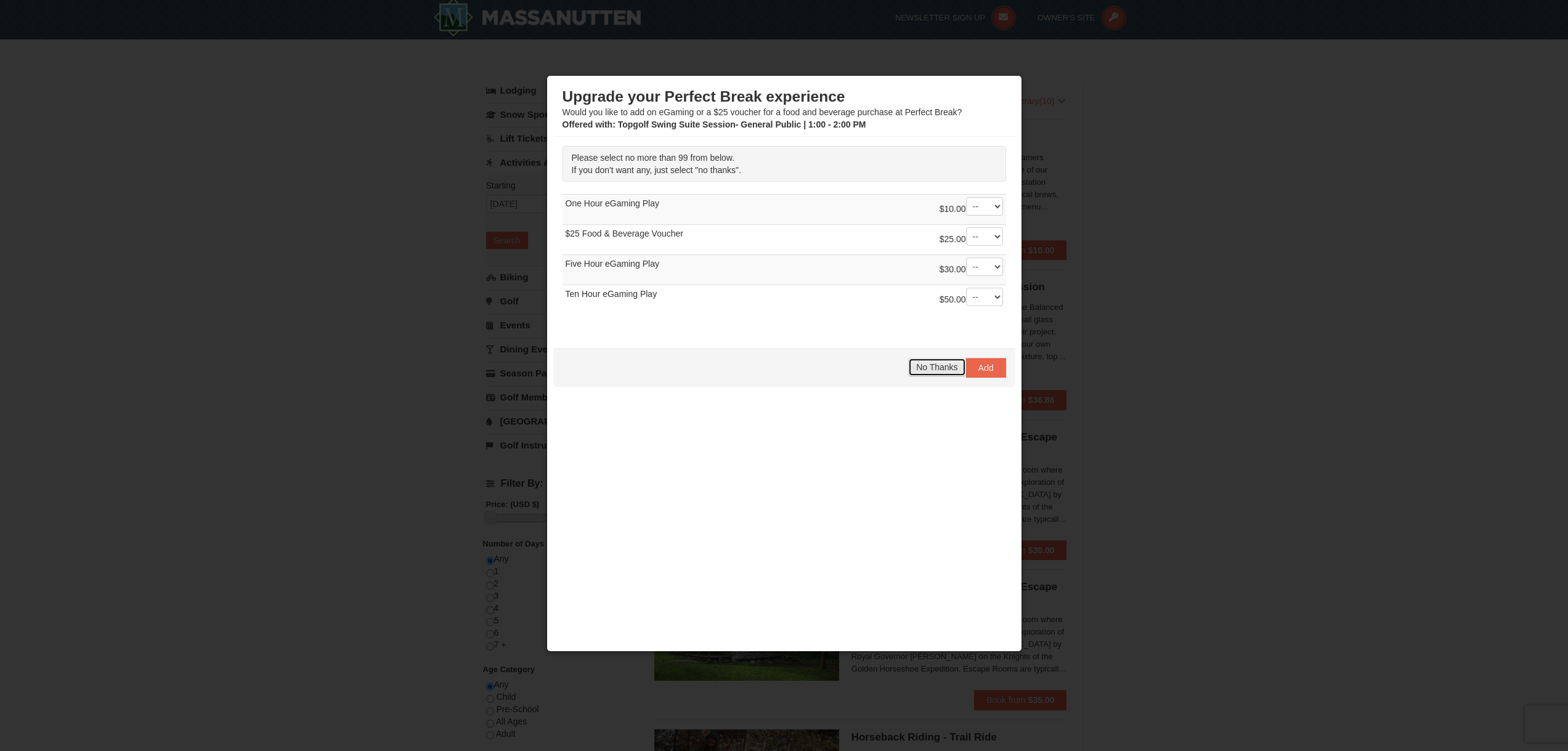
click at [937, 370] on span "No Thanks" at bounding box center [937, 367] width 41 height 10
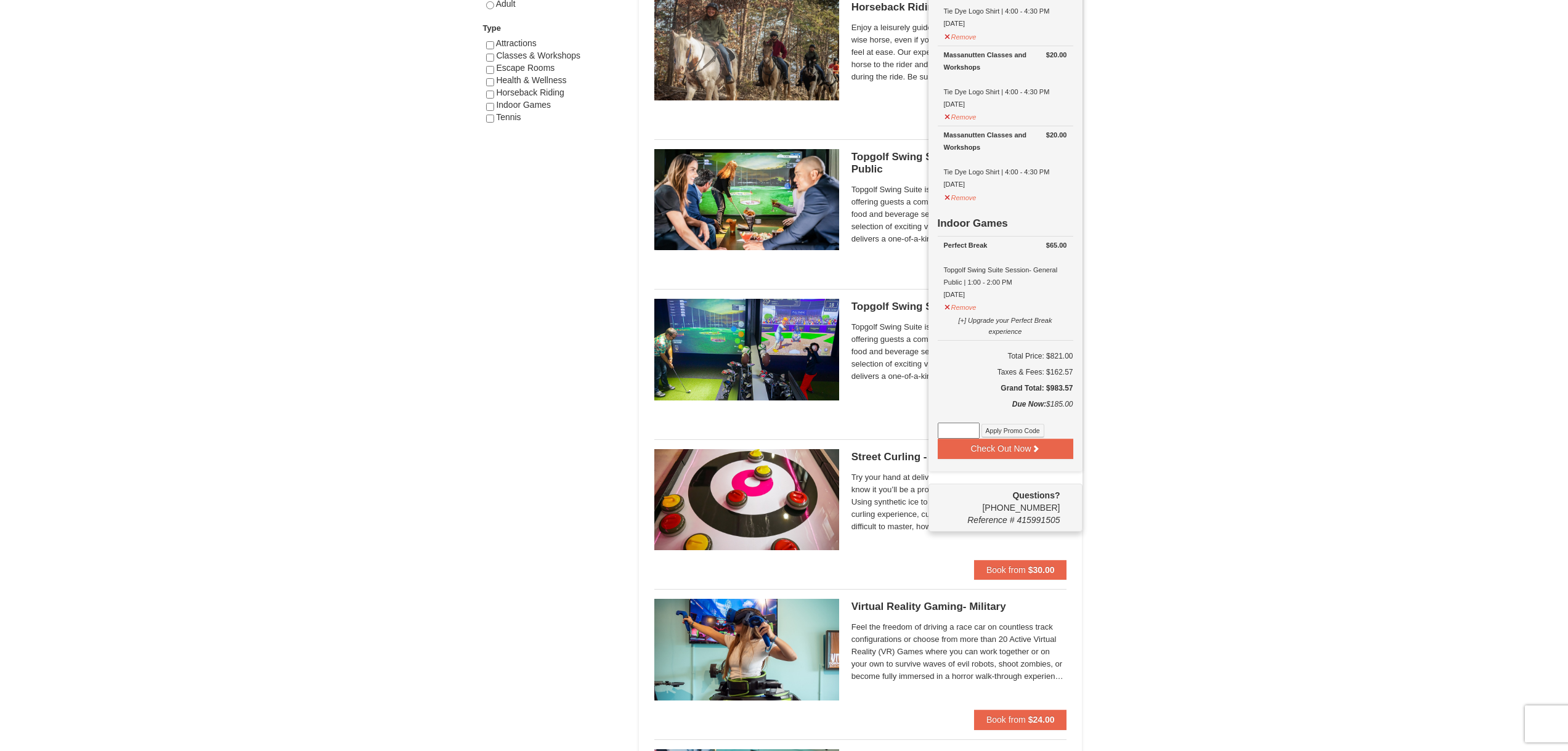
scroll to position [743, 0]
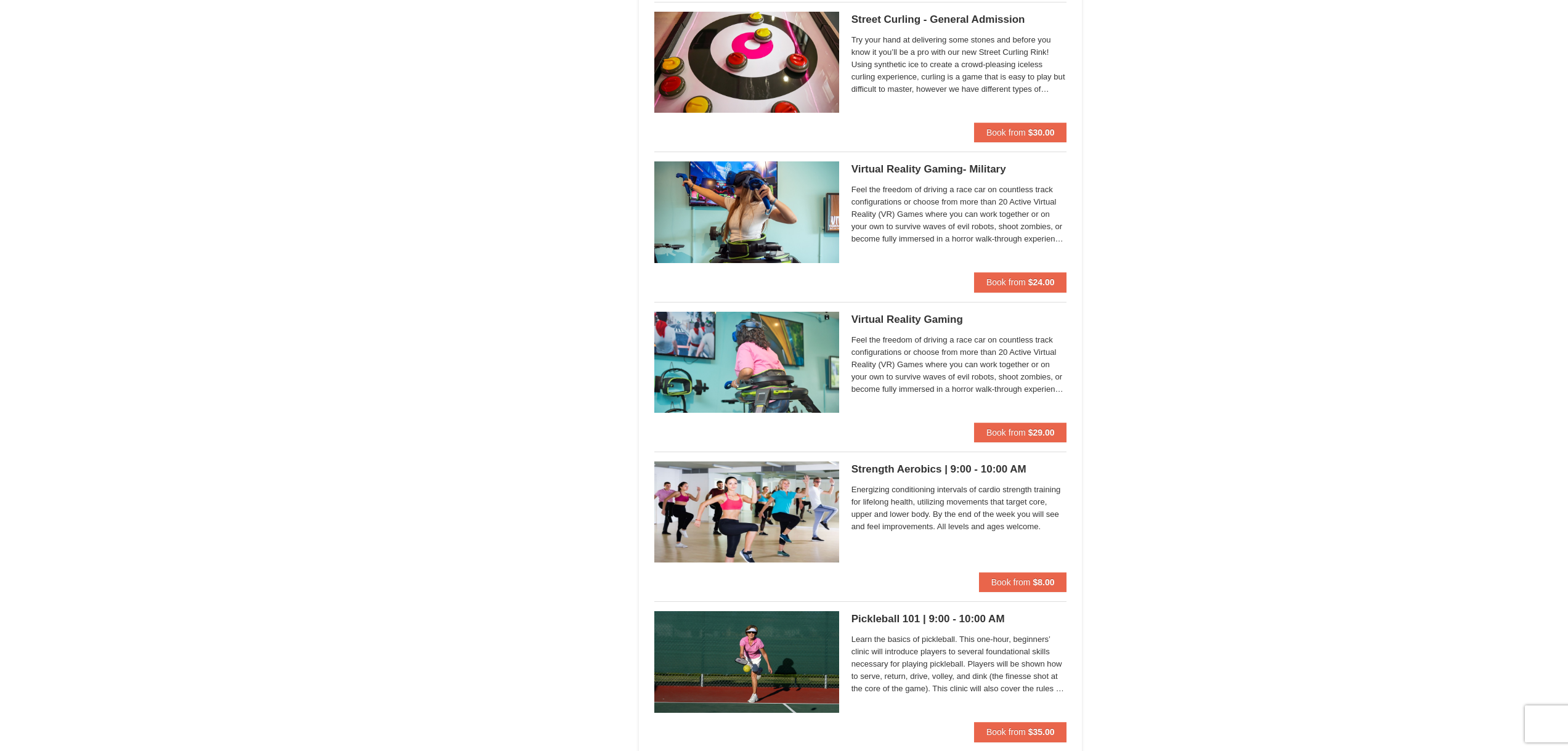
scroll to position [1174, 0]
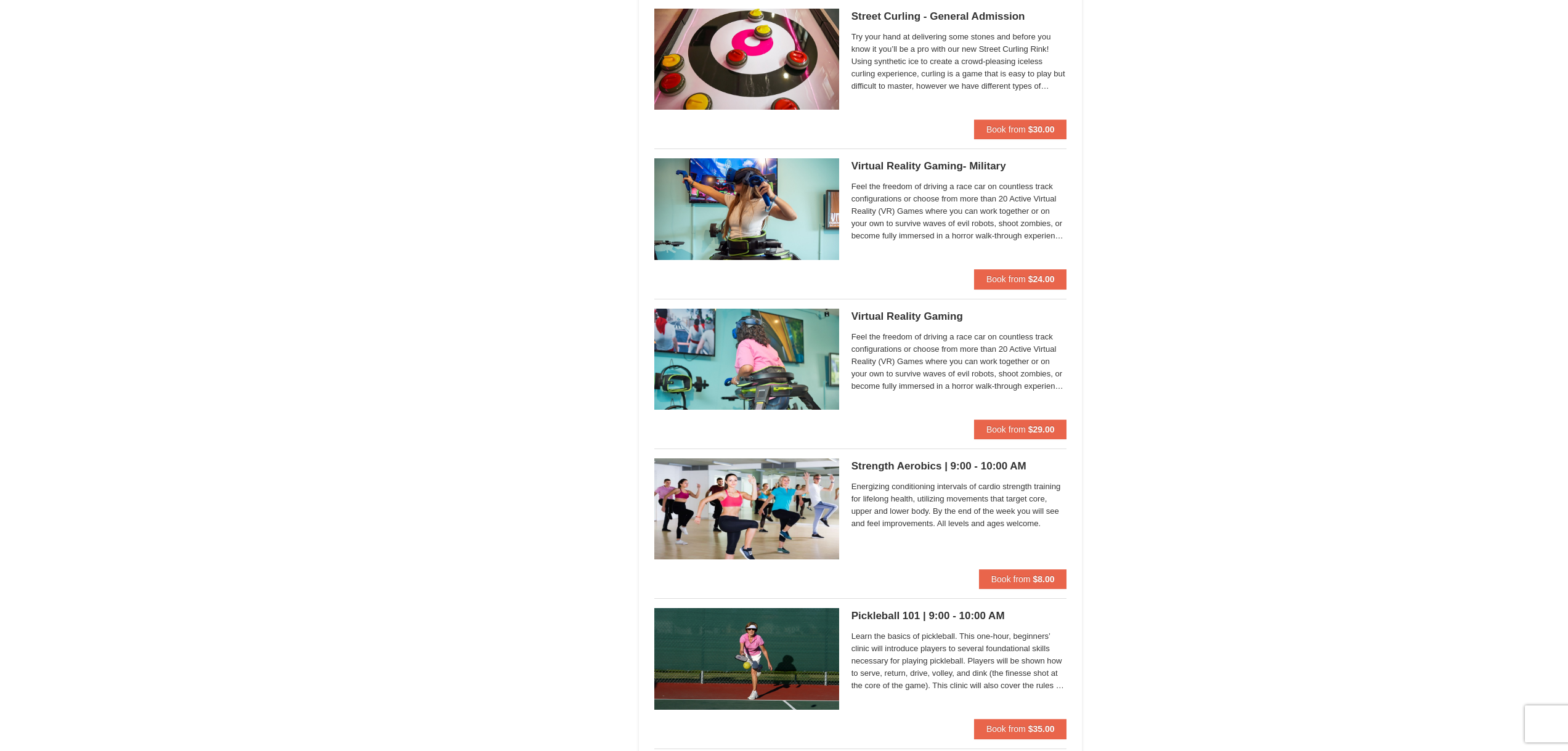
click at [912, 231] on span "Feel the freedom of driving a race car on countless track configurations or cho…" at bounding box center [959, 211] width 216 height 62
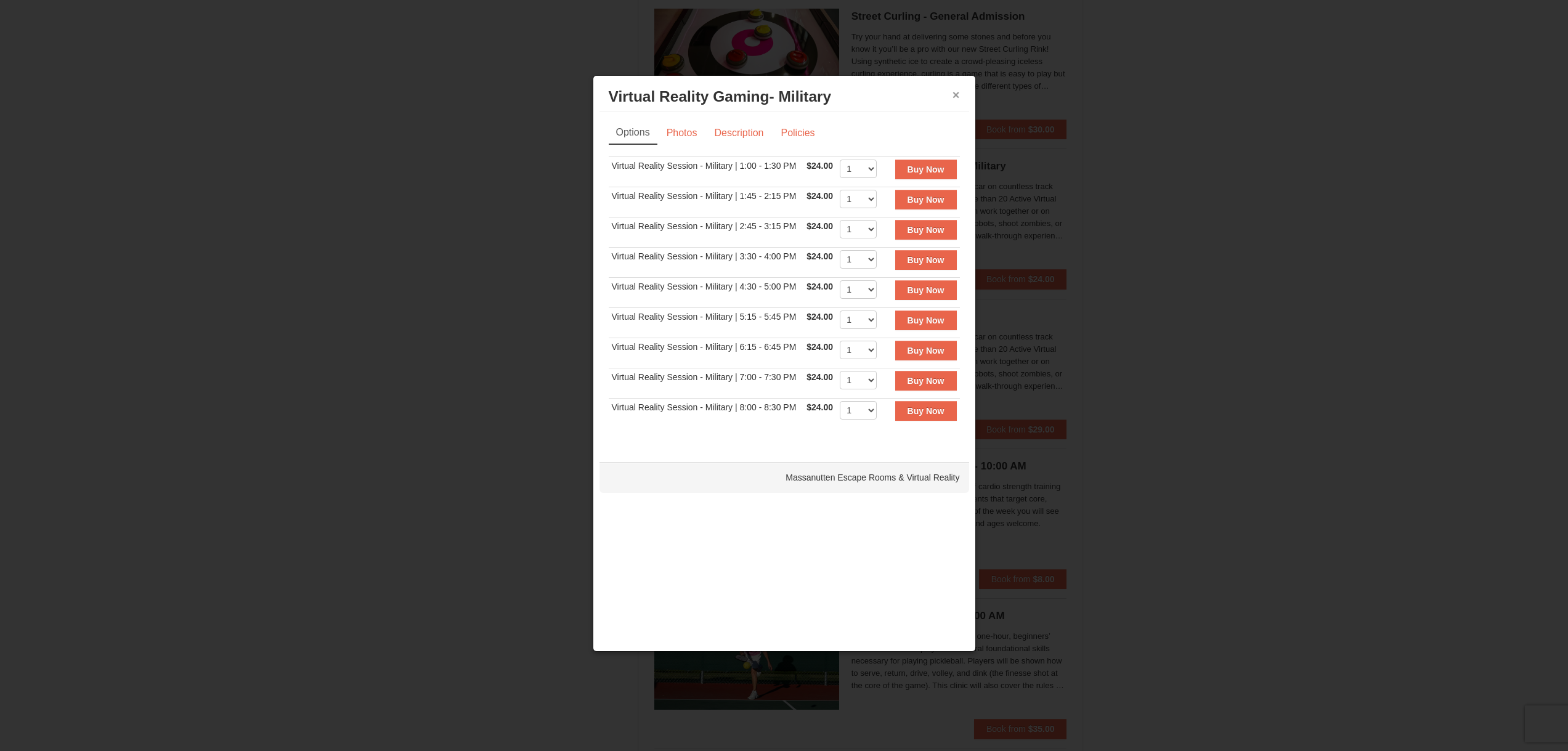
click at [956, 94] on button "×" at bounding box center [956, 95] width 7 height 13
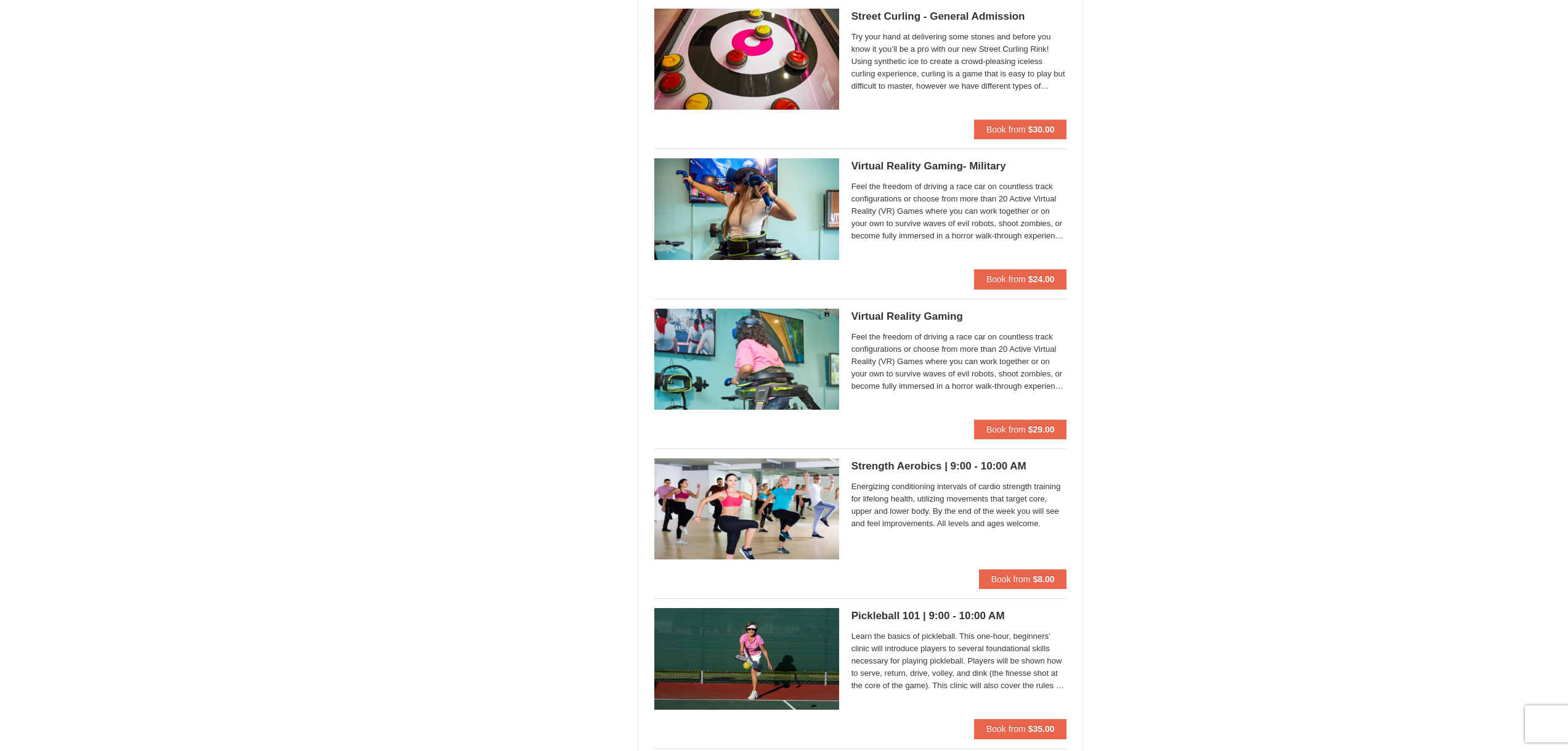
click at [900, 367] on span "Feel the freedom of driving a race car on countless track configurations or cho…" at bounding box center [959, 361] width 216 height 62
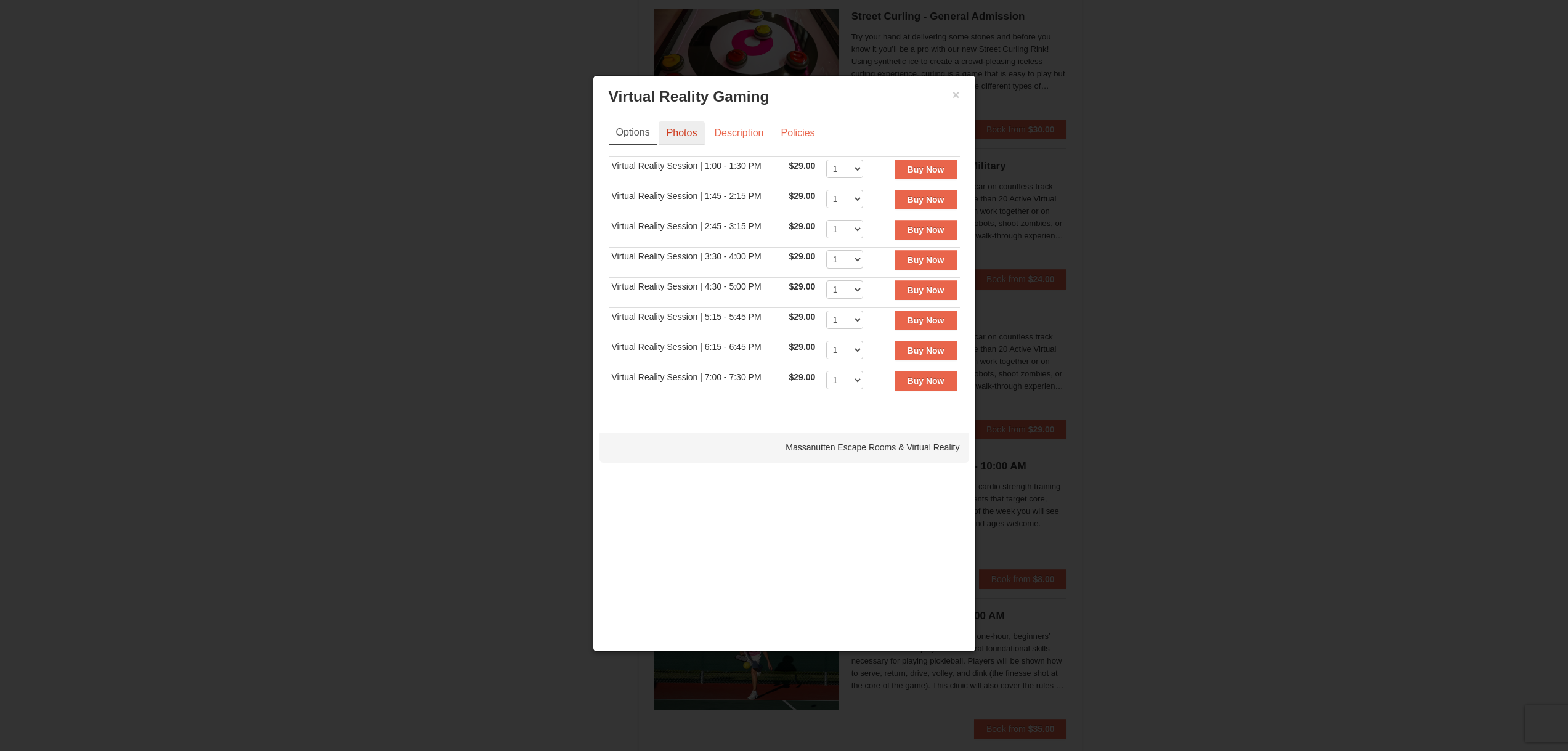
click at [691, 136] on link "Photos" at bounding box center [682, 133] width 47 height 23
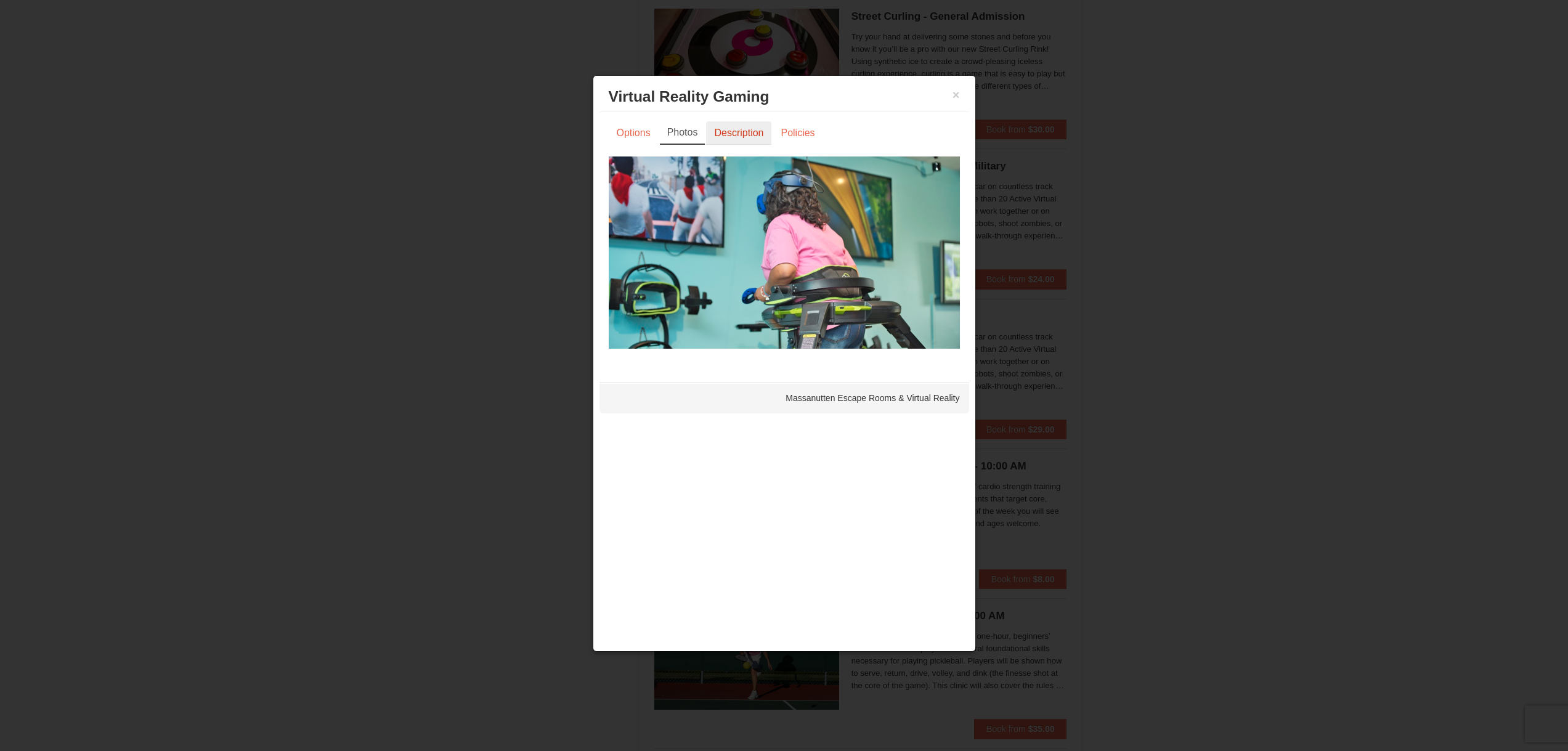
click at [733, 131] on link "Description" at bounding box center [738, 133] width 65 height 23
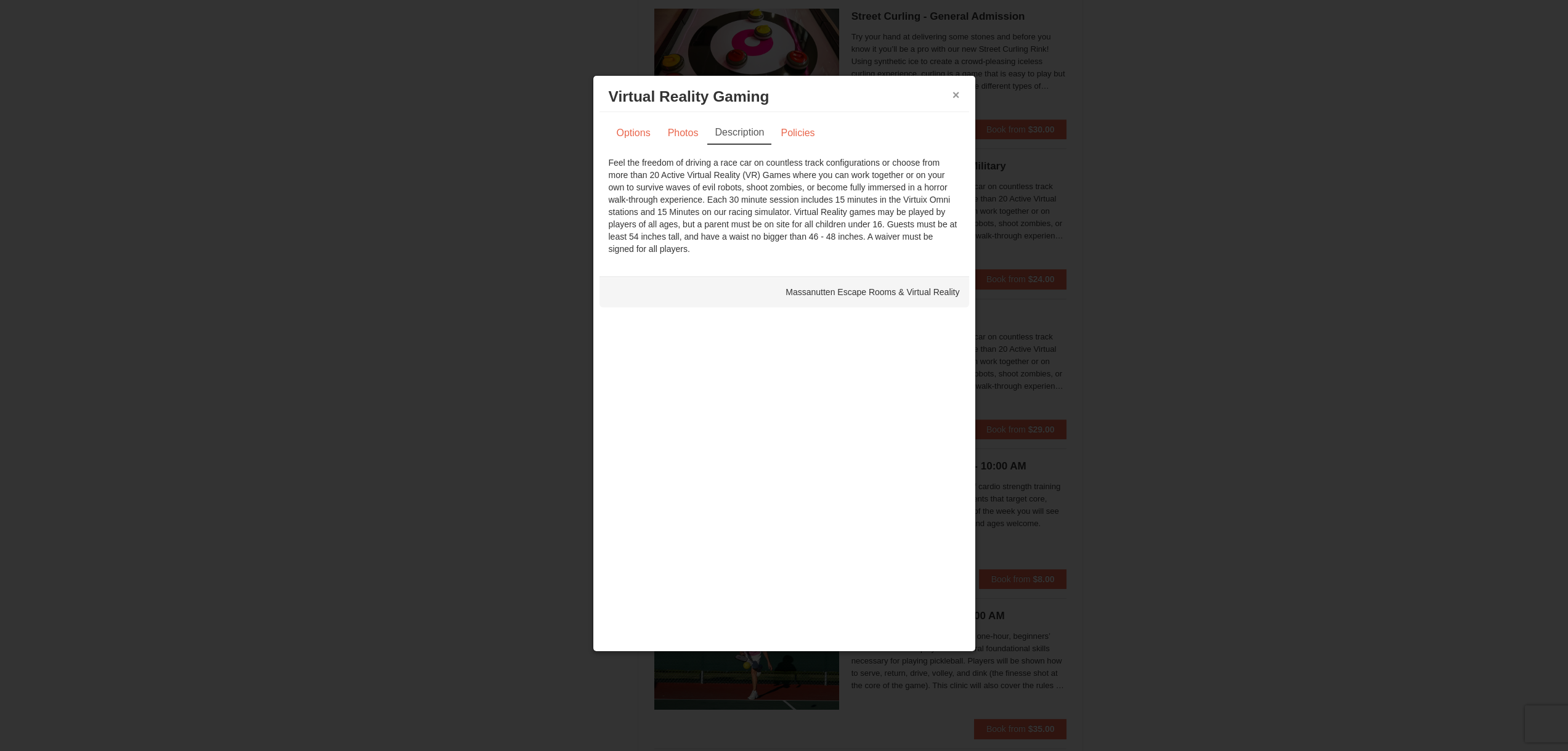
click at [954, 90] on button "×" at bounding box center [956, 95] width 7 height 13
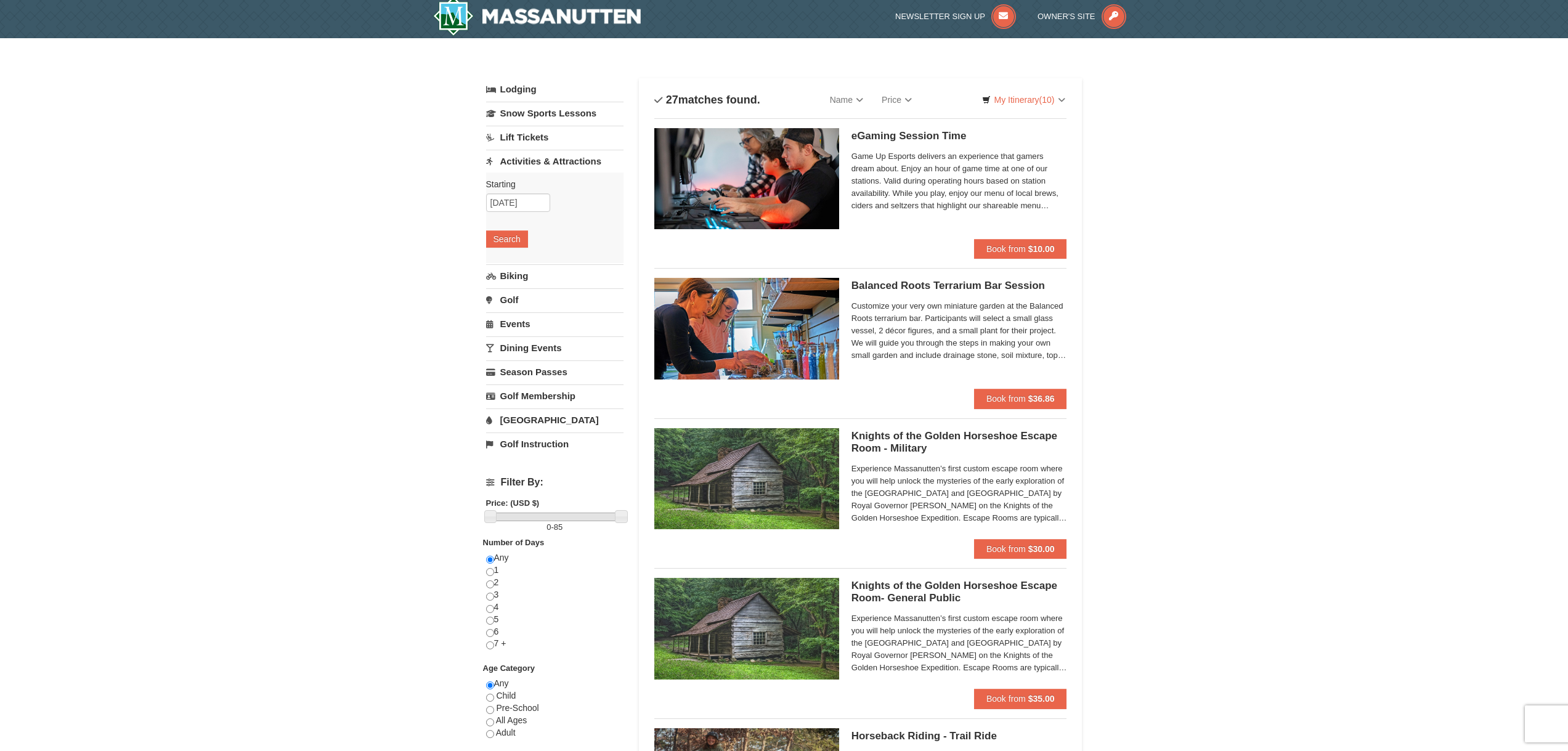
scroll to position [0, 0]
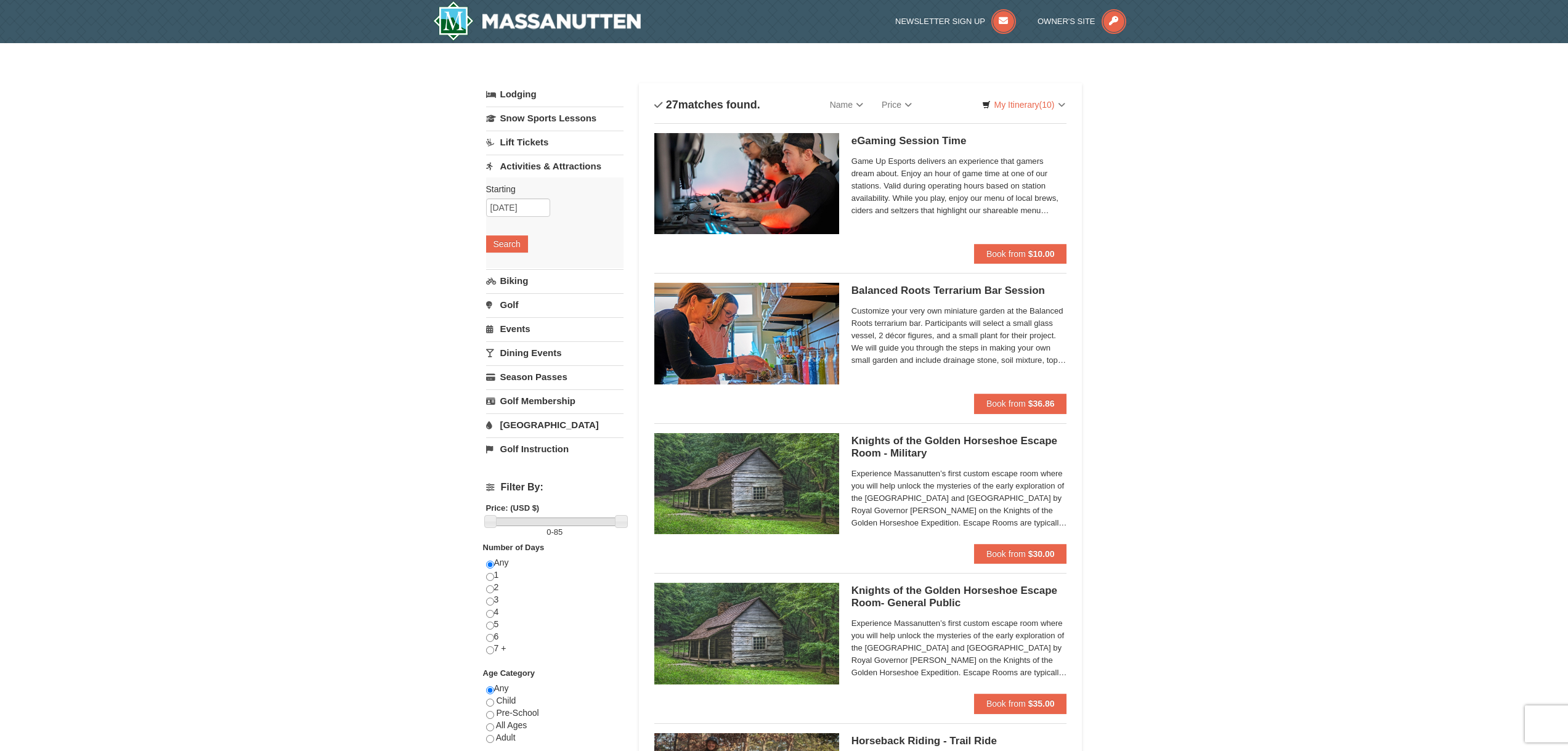
click at [547, 171] on link "Activities & Attractions" at bounding box center [555, 165] width 138 height 22
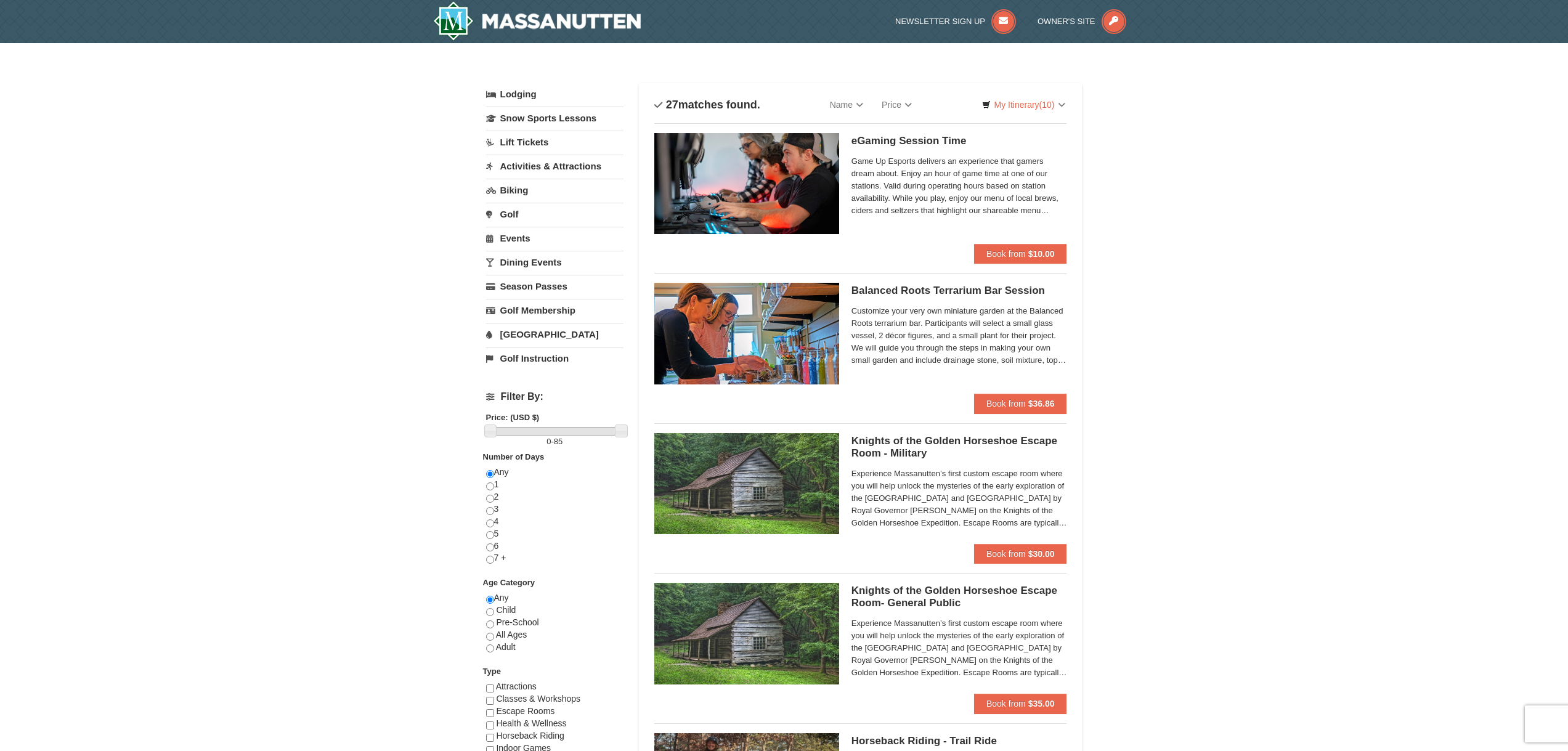
click at [512, 212] on link "Golf" at bounding box center [555, 214] width 138 height 22
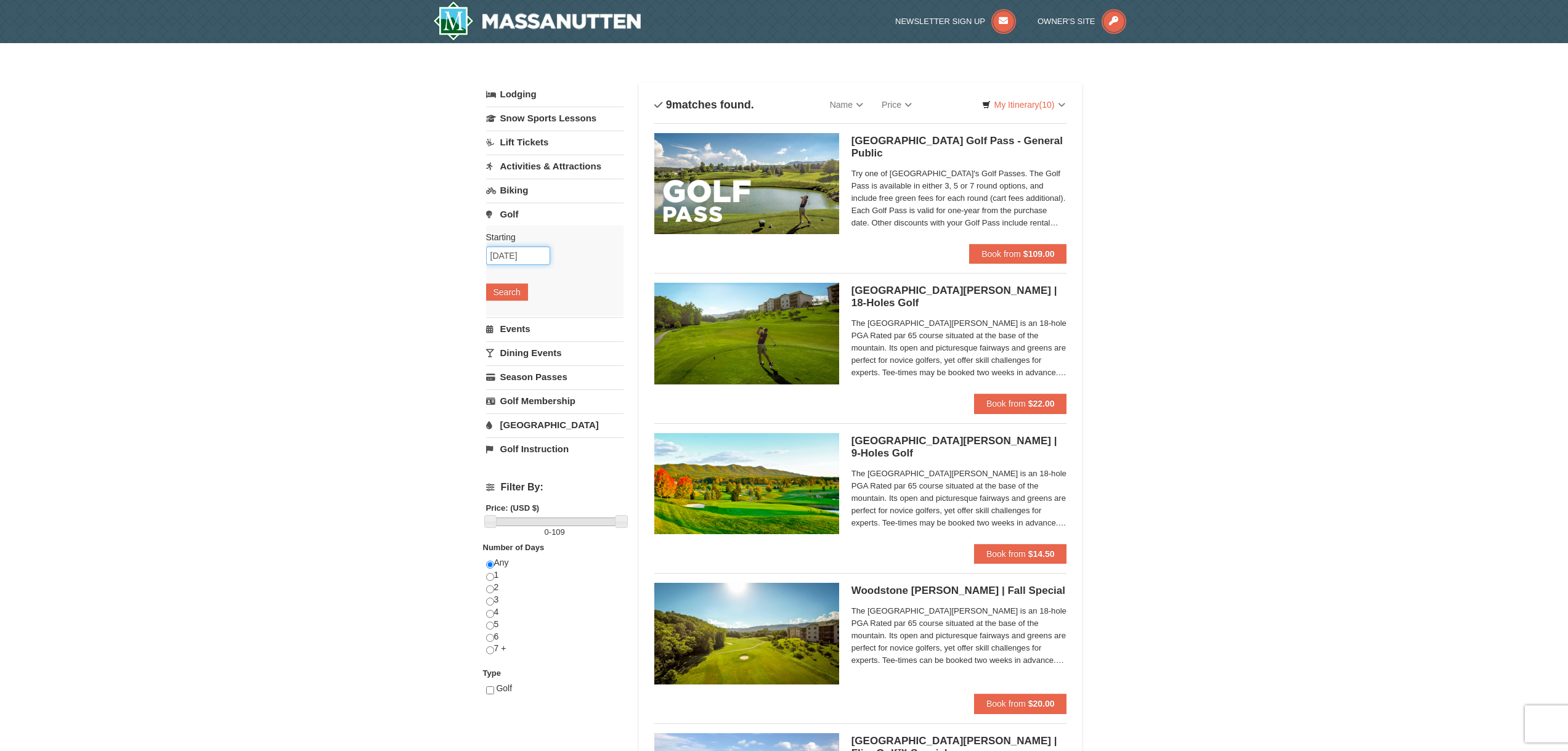
click at [520, 255] on input "[DATE]" at bounding box center [518, 255] width 64 height 19
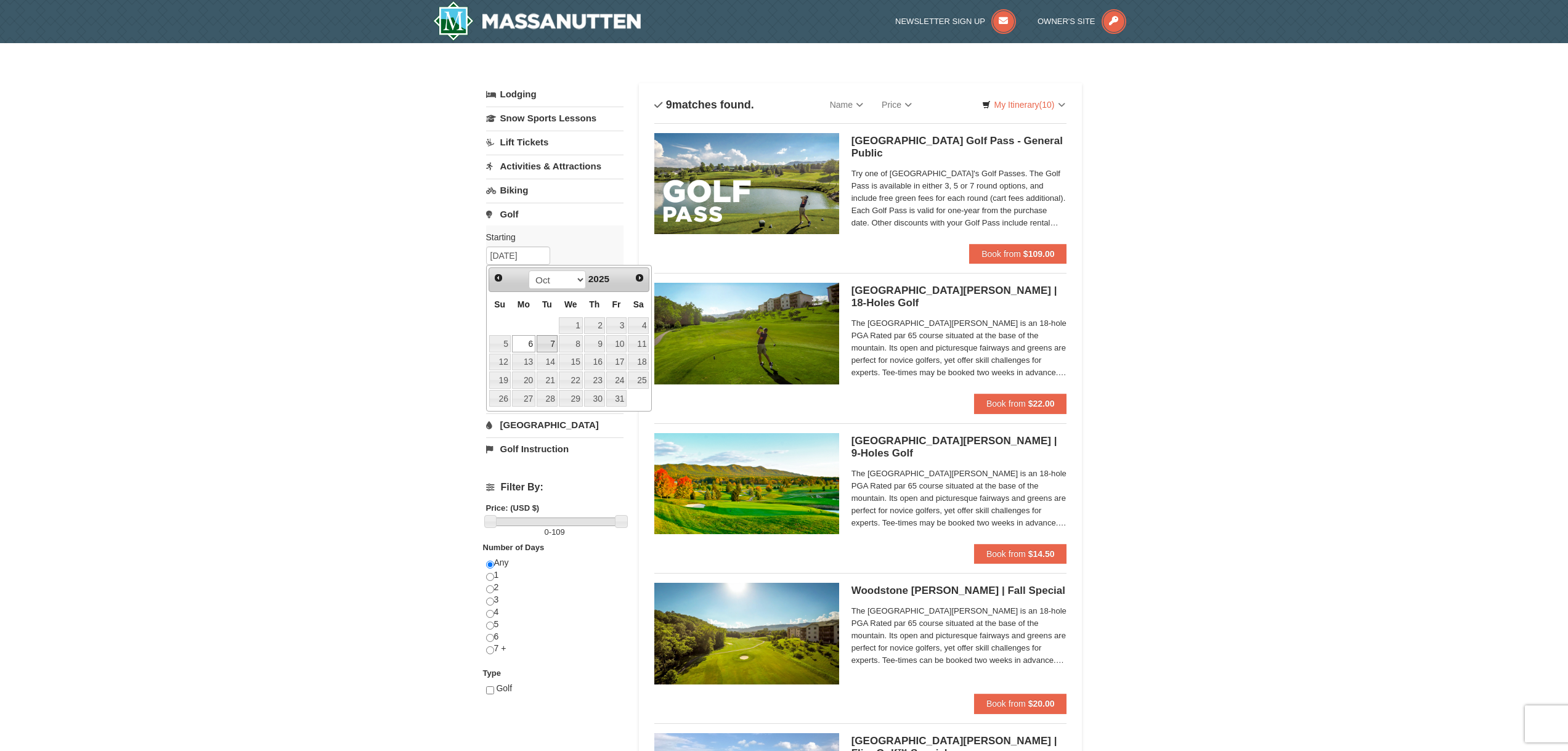
click at [547, 345] on link "7" at bounding box center [547, 343] width 21 height 17
type input "[DATE]"
click at [507, 294] on button "Search" at bounding box center [506, 291] width 42 height 17
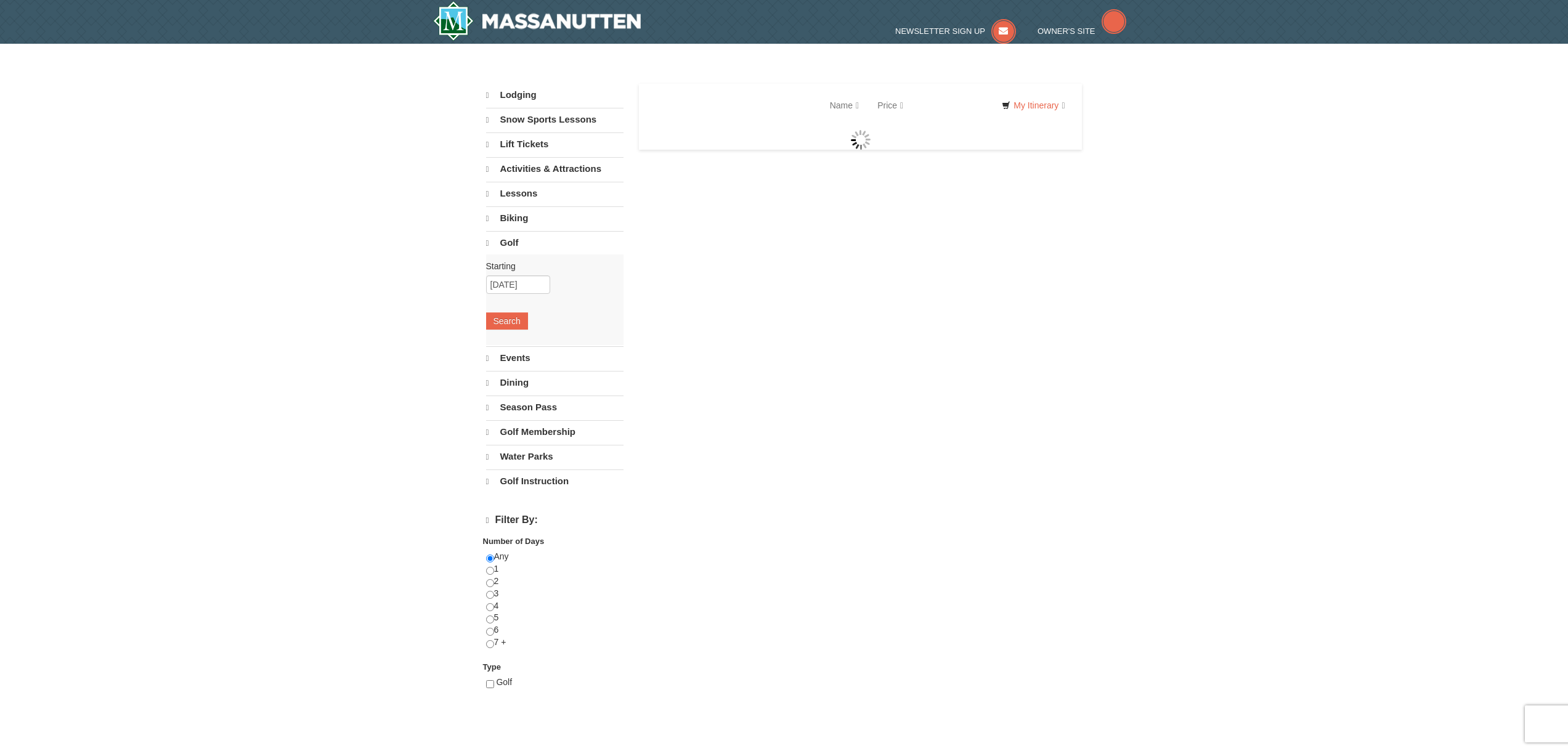
select select "9"
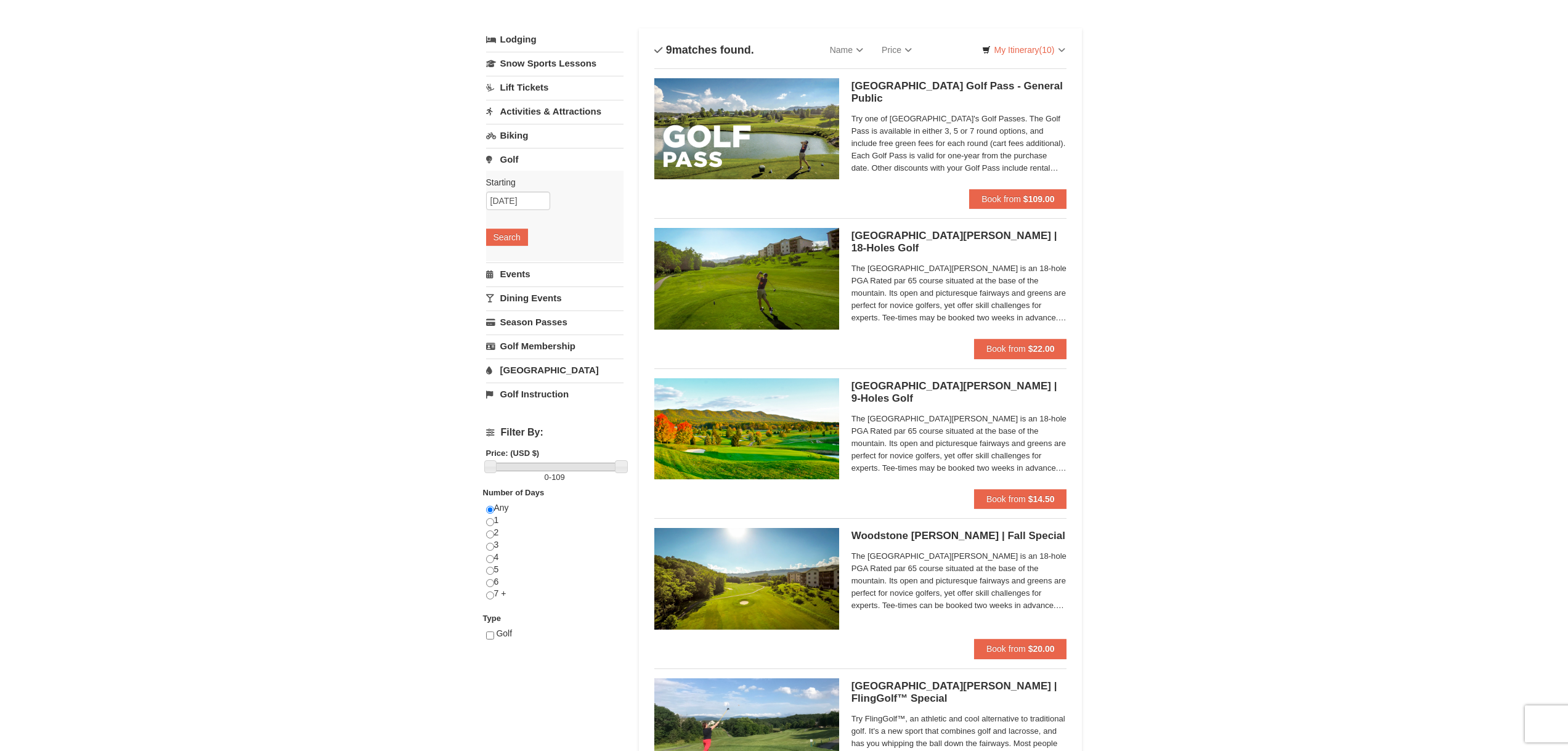
scroll to position [62, 0]
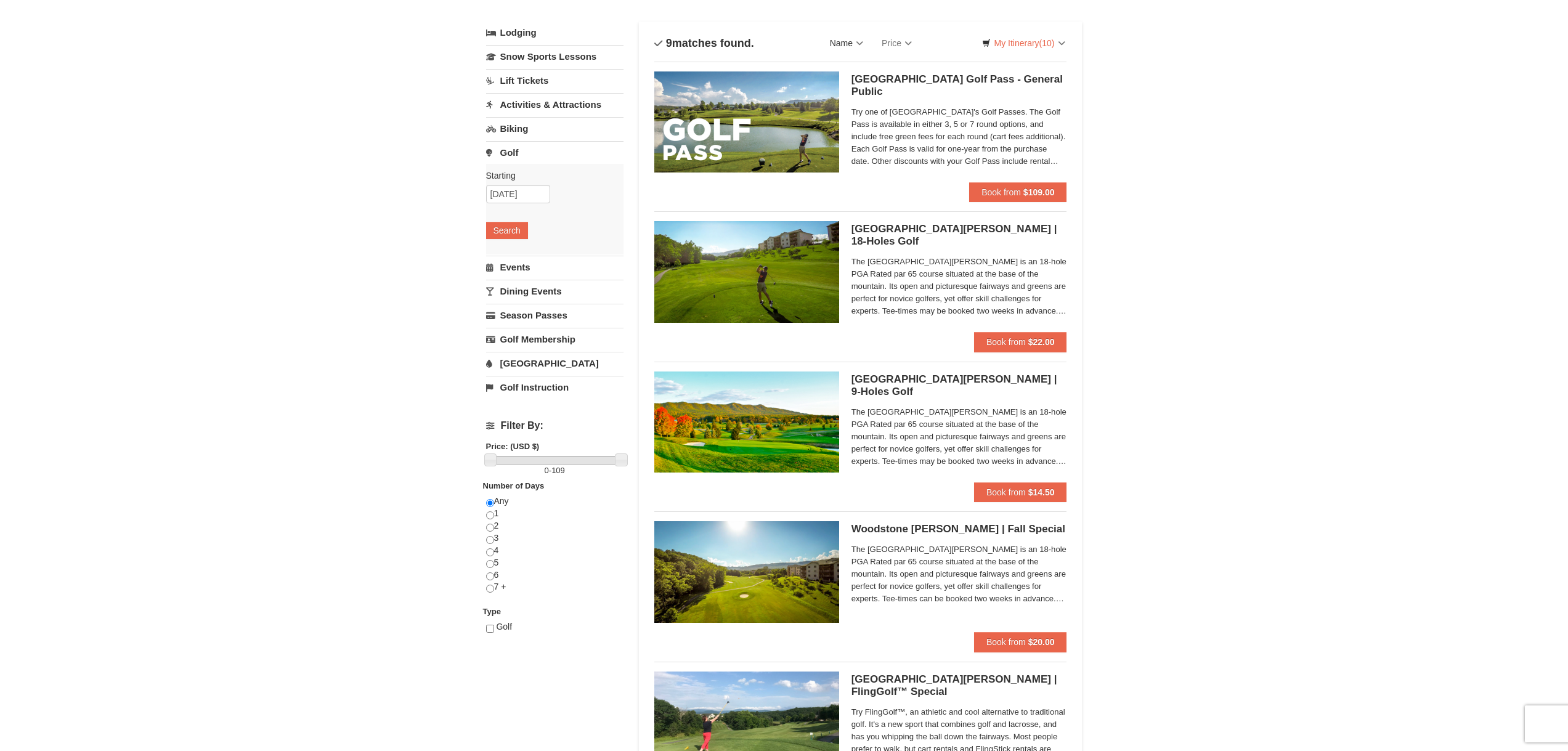
click at [854, 38] on link "Name" at bounding box center [846, 43] width 52 height 25
click at [852, 39] on link "Name" at bounding box center [846, 43] width 52 height 25
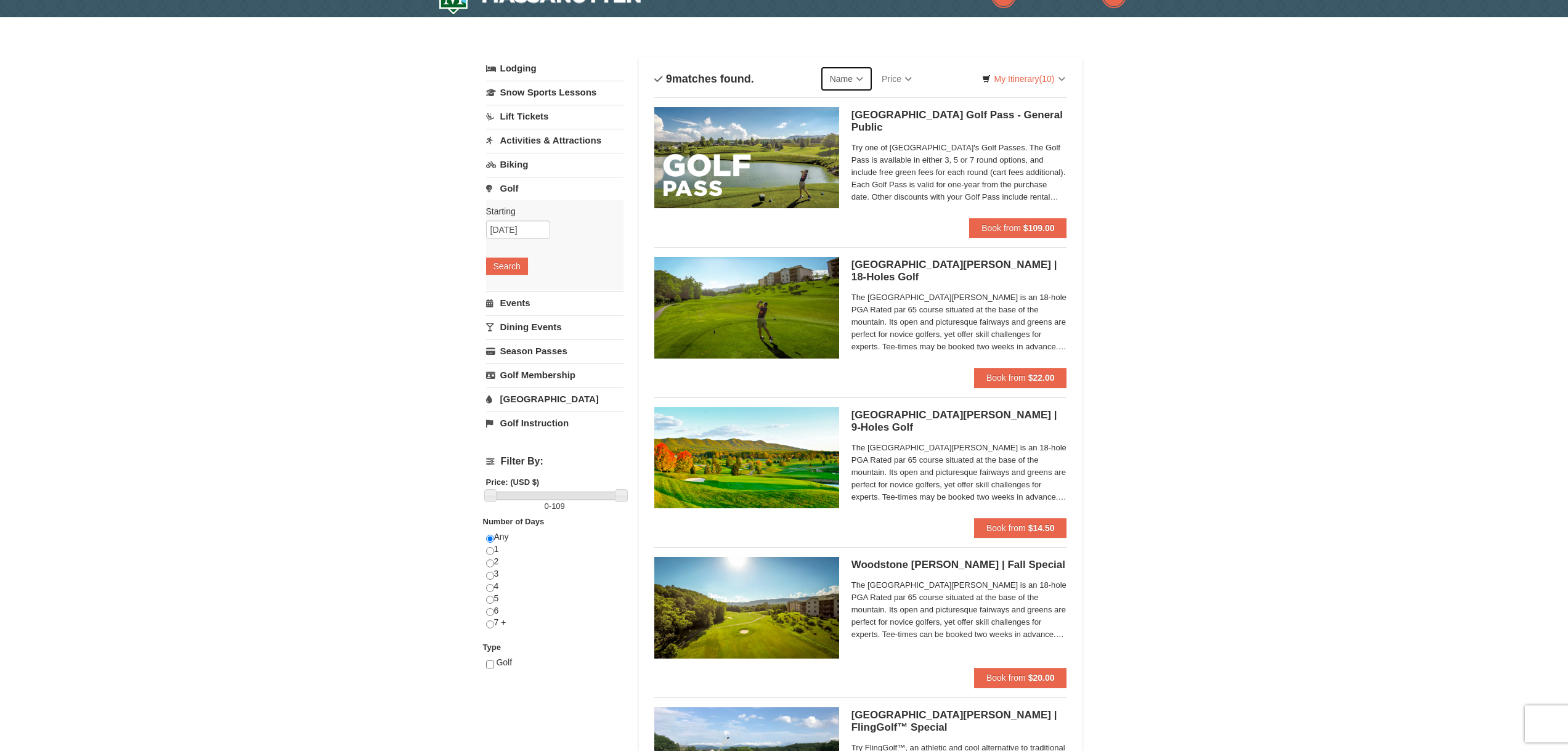
scroll to position [0, 0]
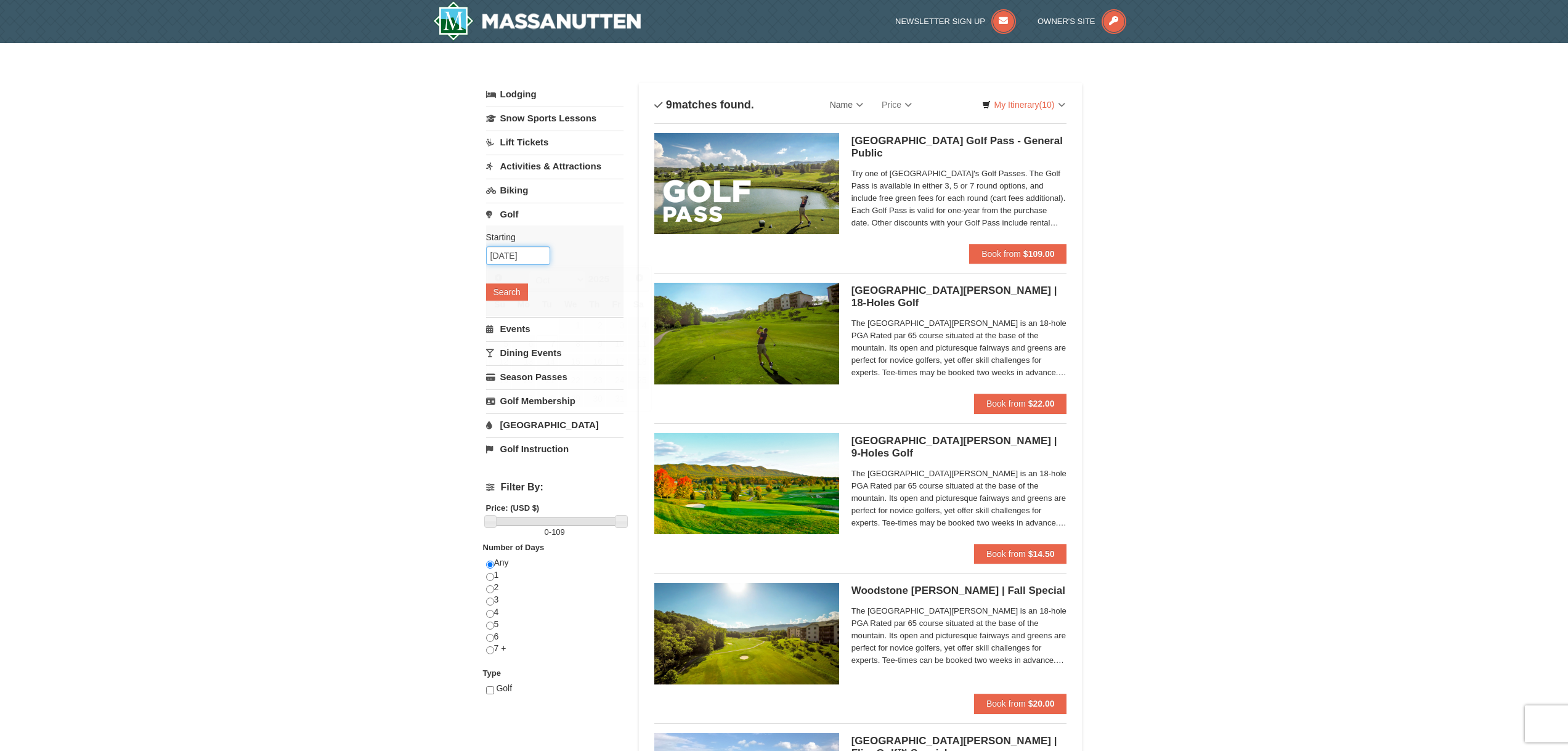
click at [515, 252] on input "[DATE]" at bounding box center [518, 255] width 64 height 19
click at [577, 341] on link "8" at bounding box center [571, 343] width 24 height 17
type input "[DATE]"
click at [509, 291] on button "Search" at bounding box center [506, 291] width 42 height 17
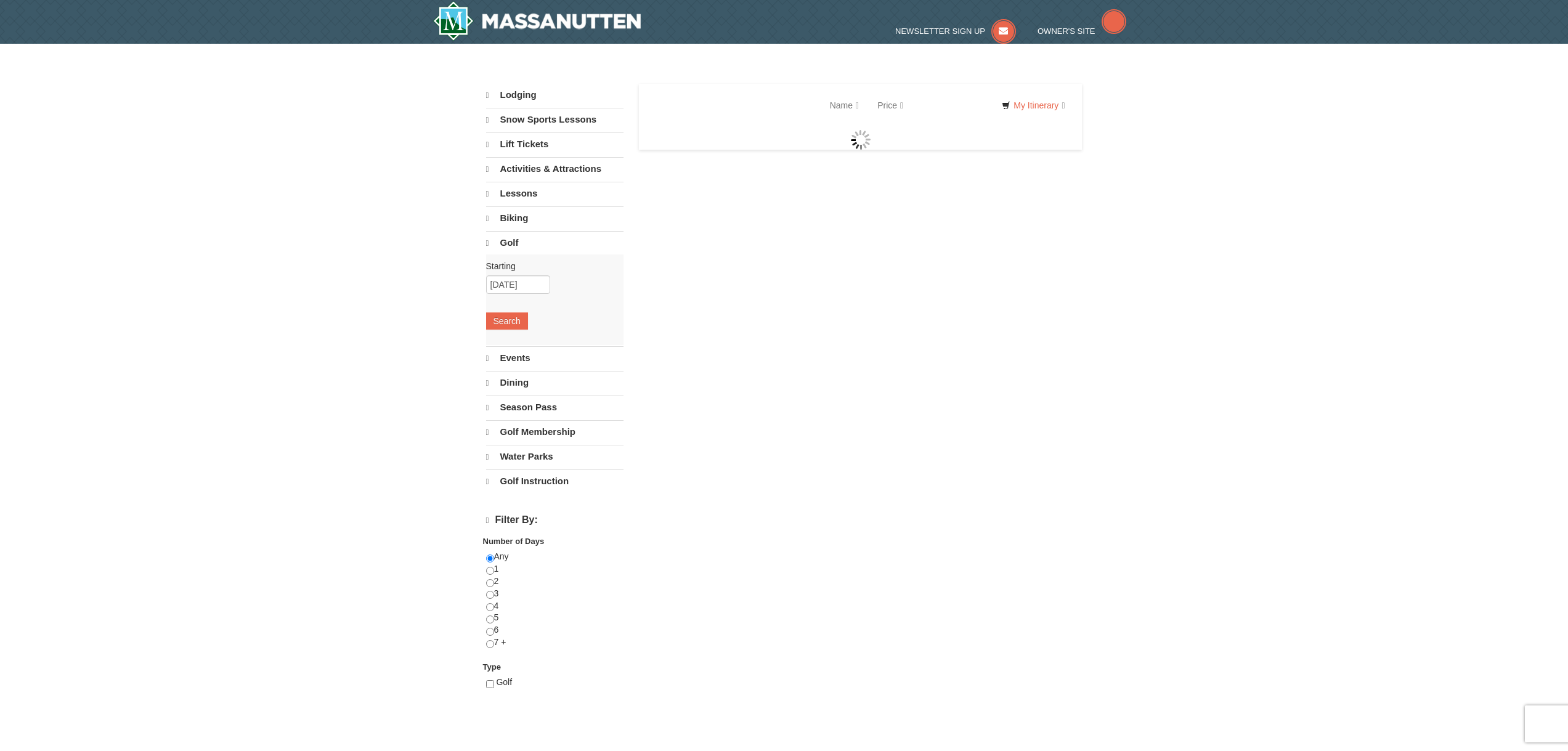
select select "9"
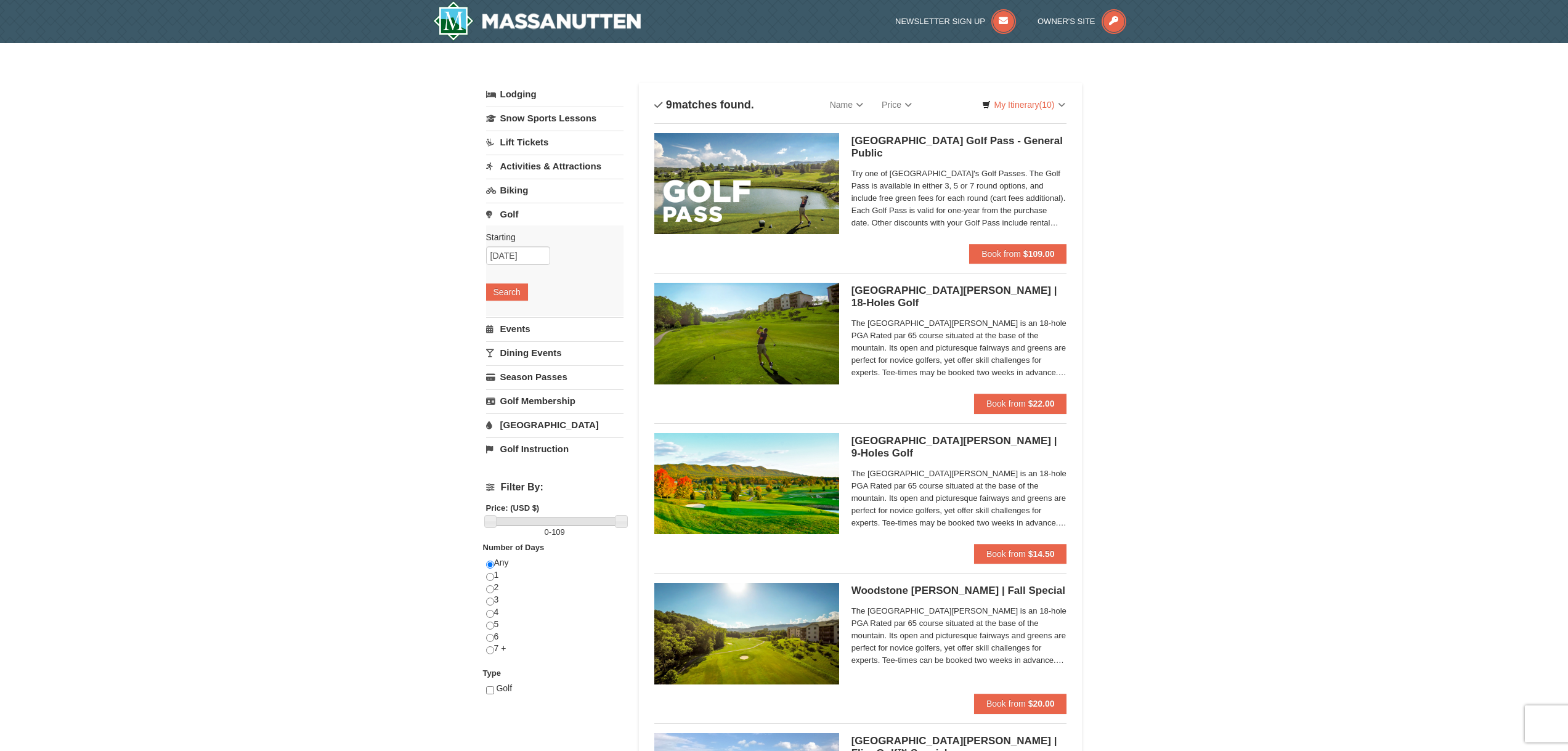
click at [531, 219] on link "Golf" at bounding box center [555, 214] width 138 height 22
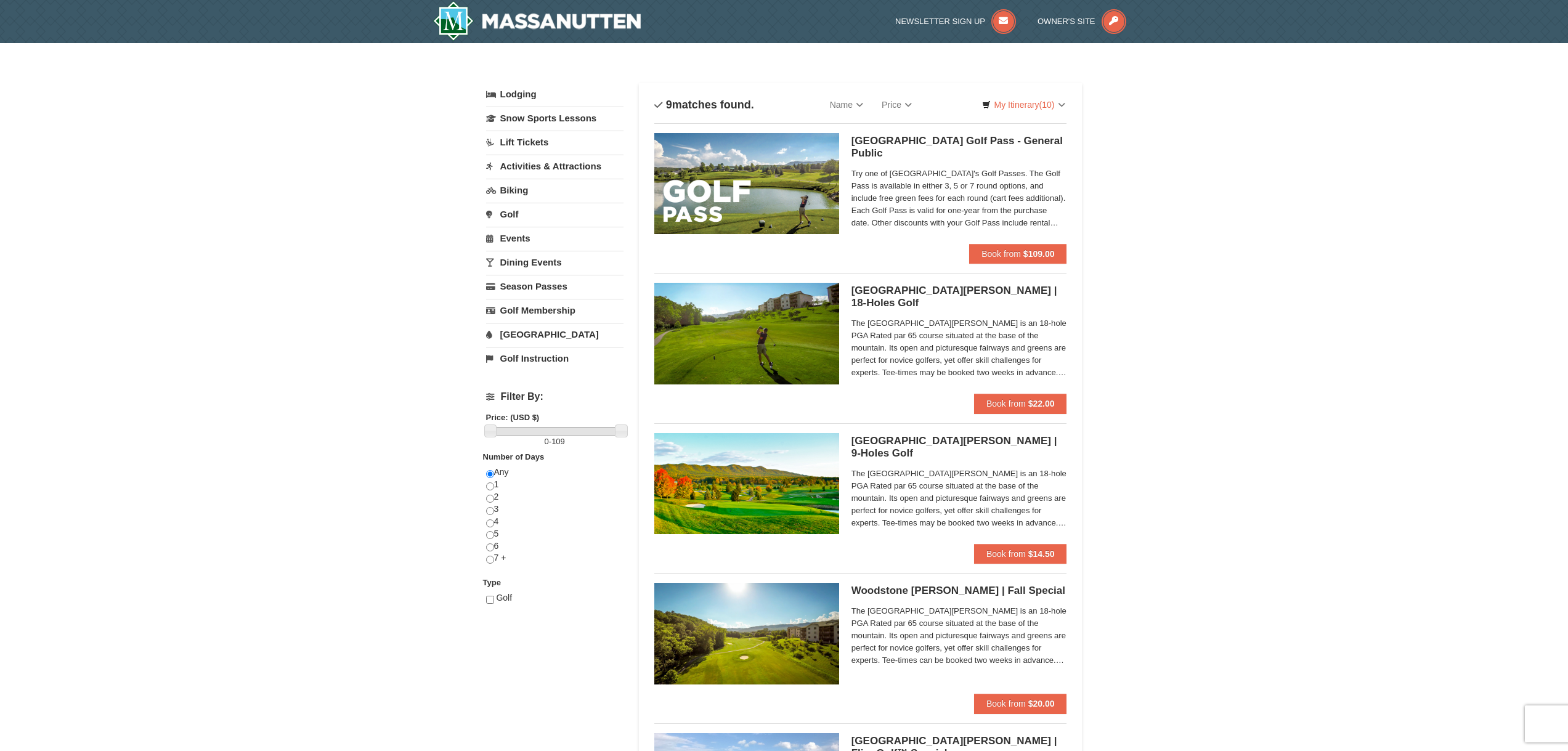
click at [547, 195] on link "Biking" at bounding box center [555, 190] width 138 height 22
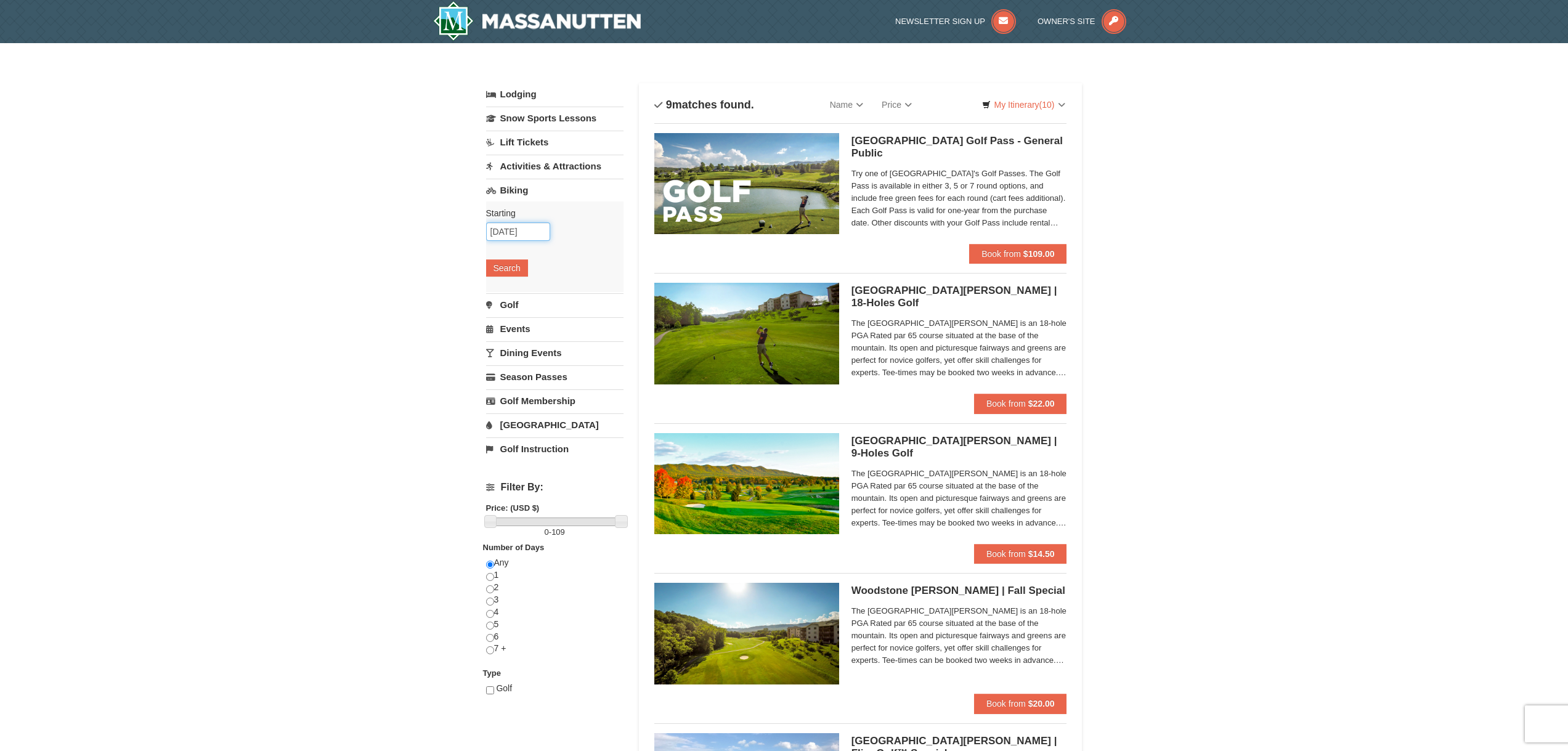
click at [513, 232] on input "[DATE]" at bounding box center [518, 232] width 64 height 19
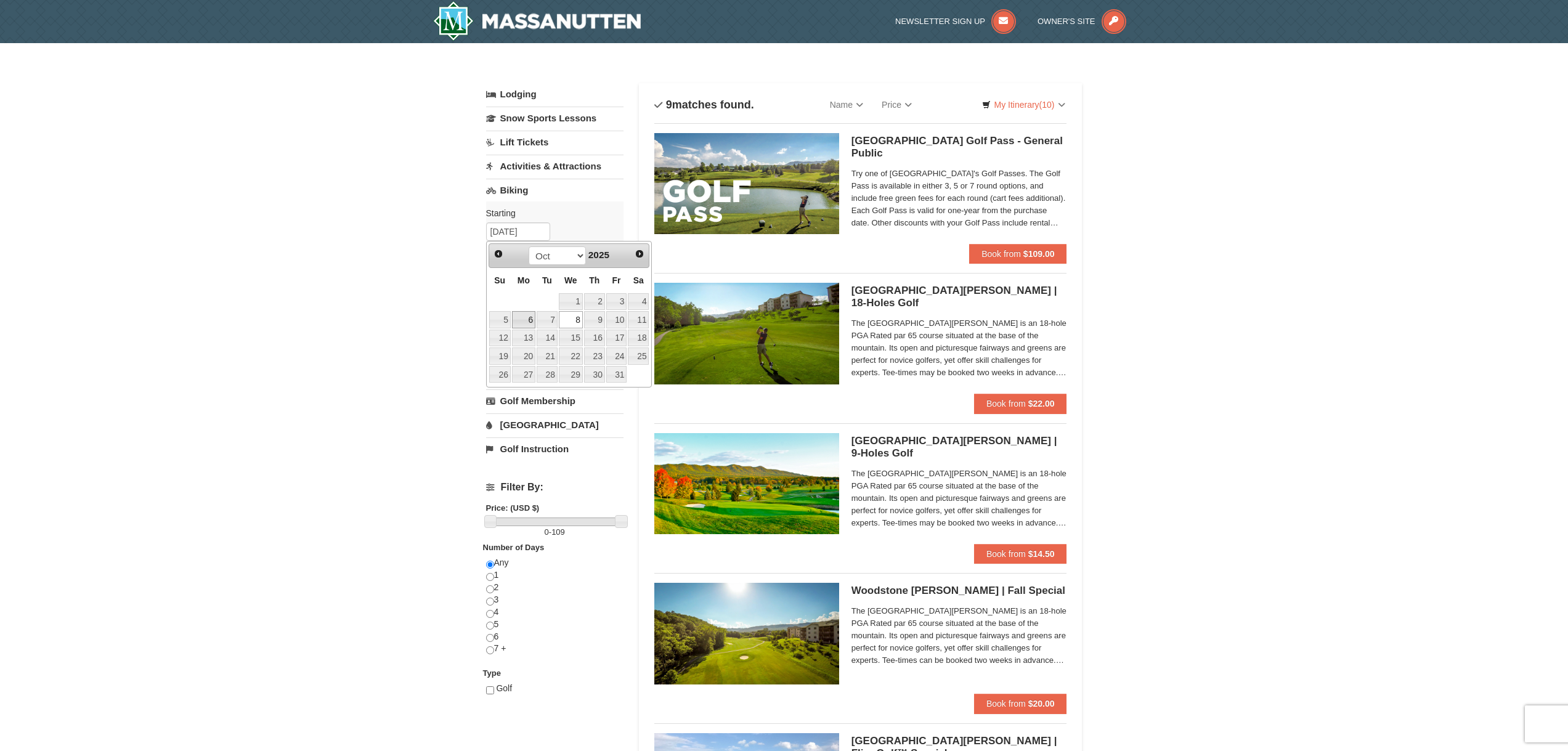
click at [519, 315] on link "6" at bounding box center [523, 319] width 23 height 17
type input "[DATE]"
click at [498, 270] on button "Search" at bounding box center [506, 267] width 42 height 17
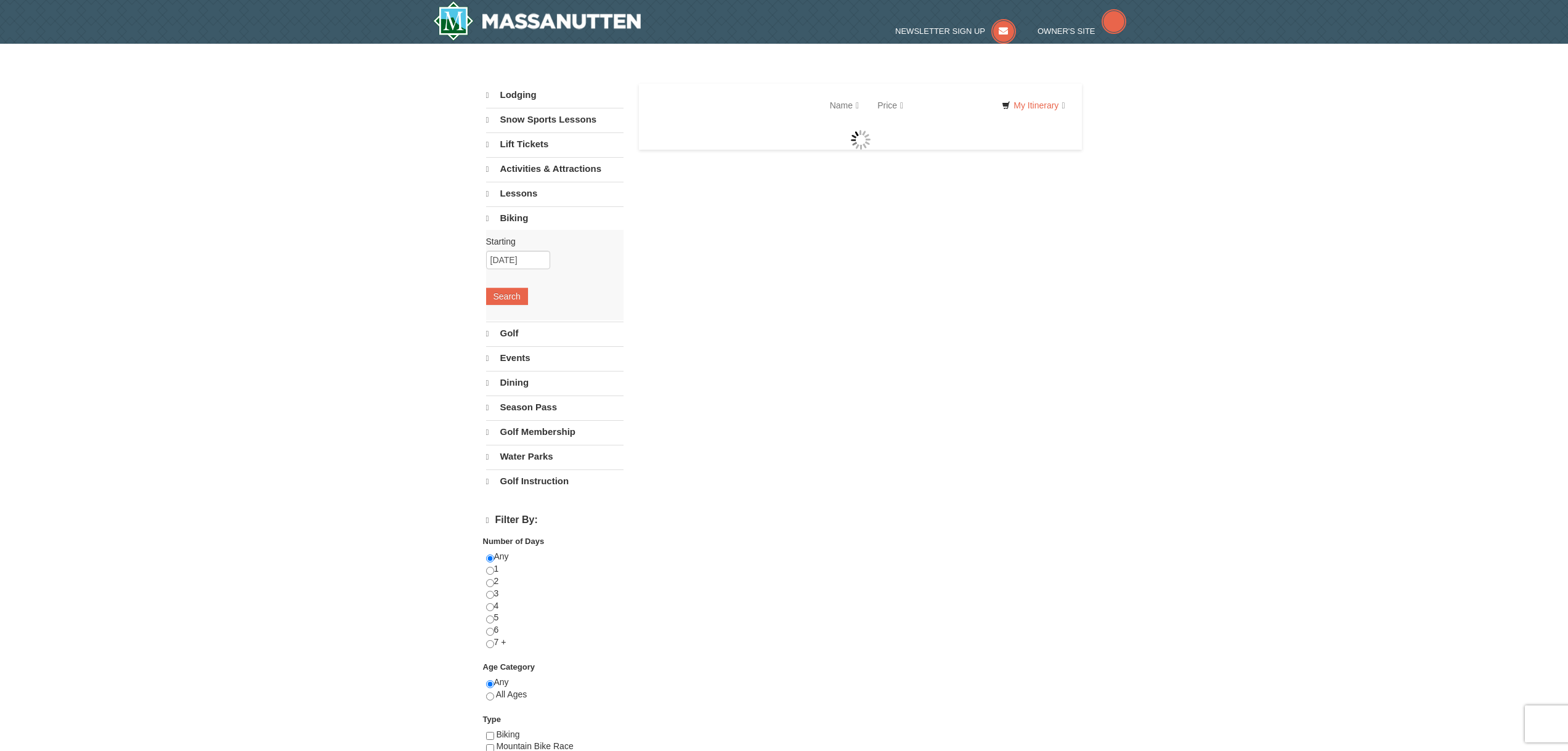
select select "9"
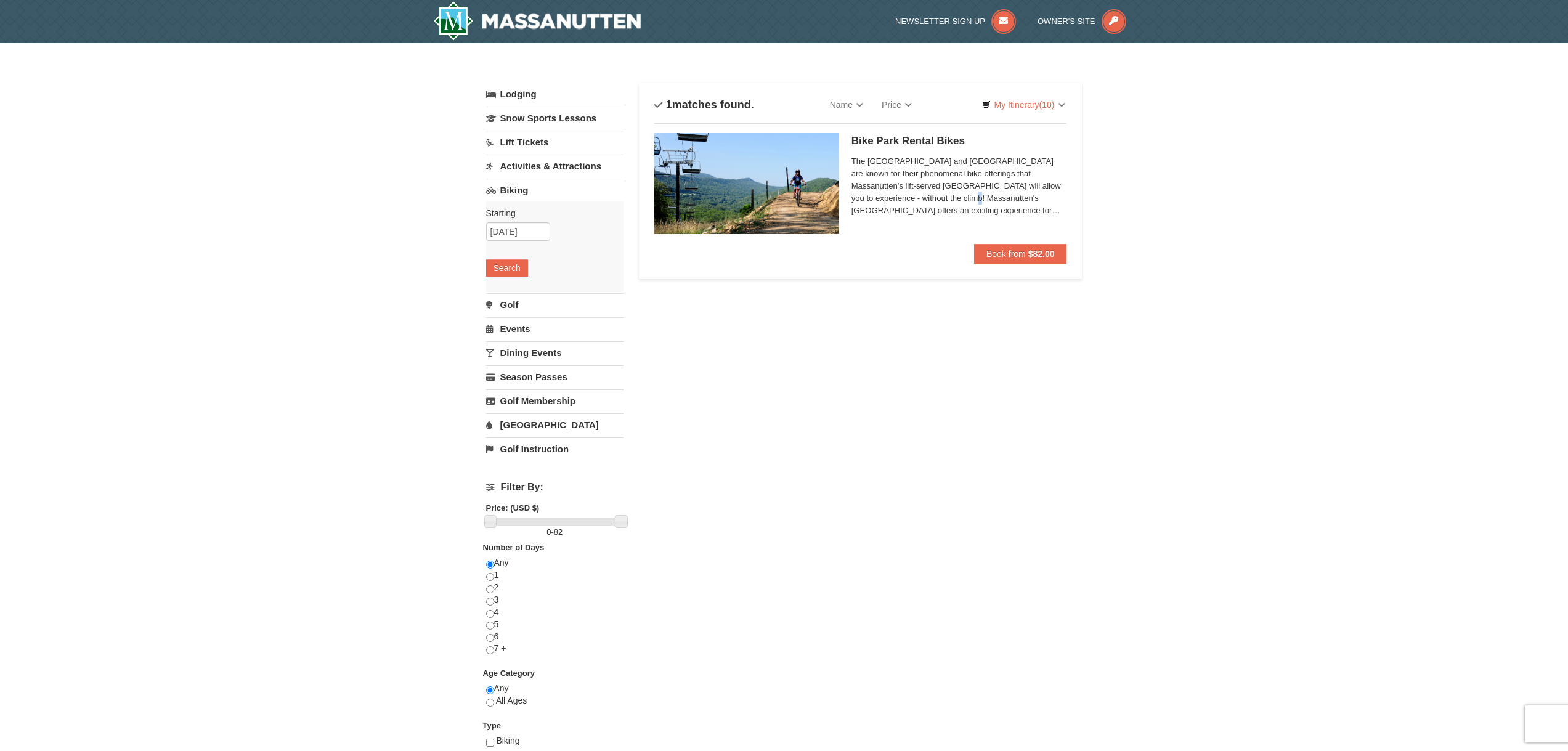
click at [975, 197] on span "The [GEOGRAPHIC_DATA] and [GEOGRAPHIC_DATA] are known for their phenomenal bike…" at bounding box center [959, 186] width 216 height 62
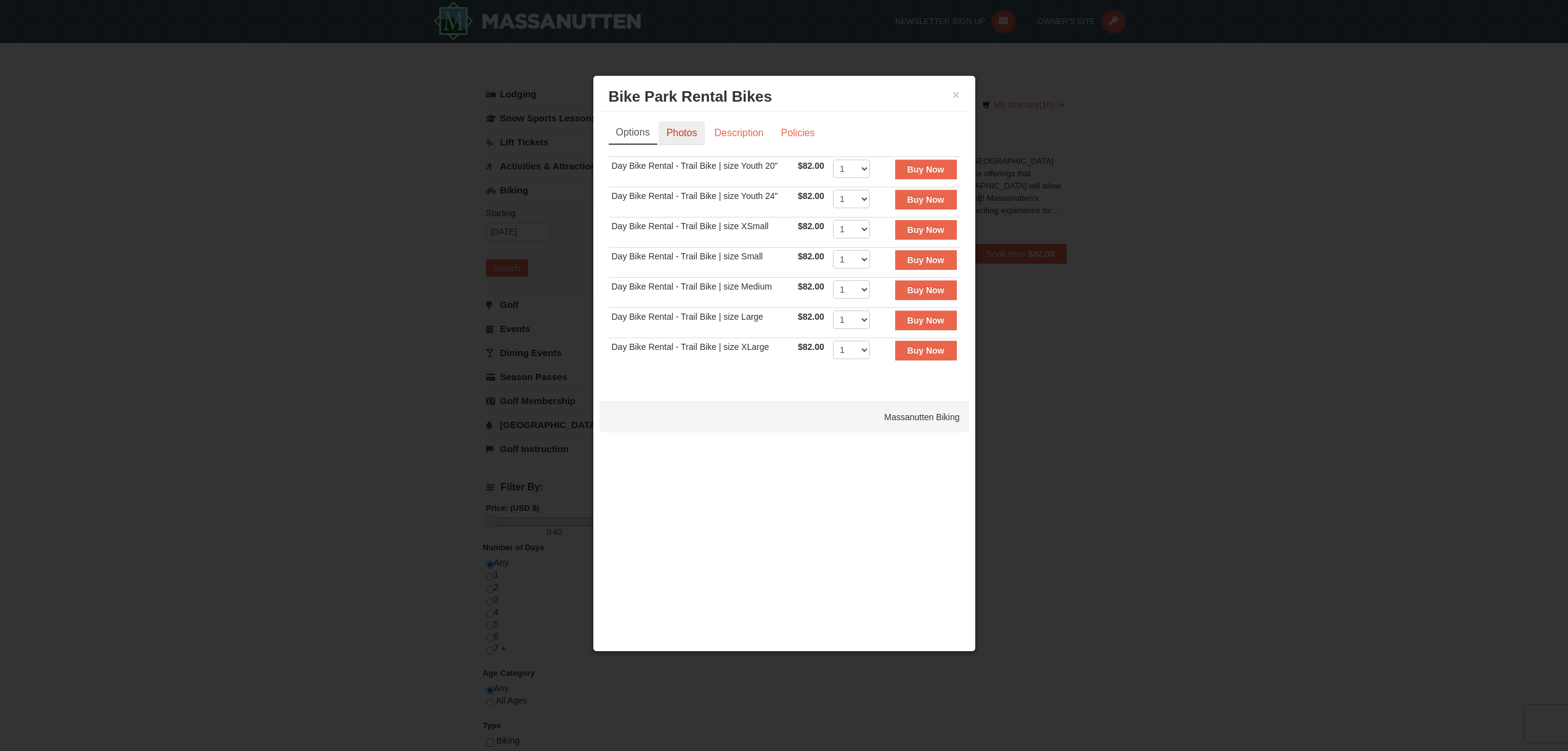
click at [686, 132] on link "Photos" at bounding box center [682, 133] width 47 height 23
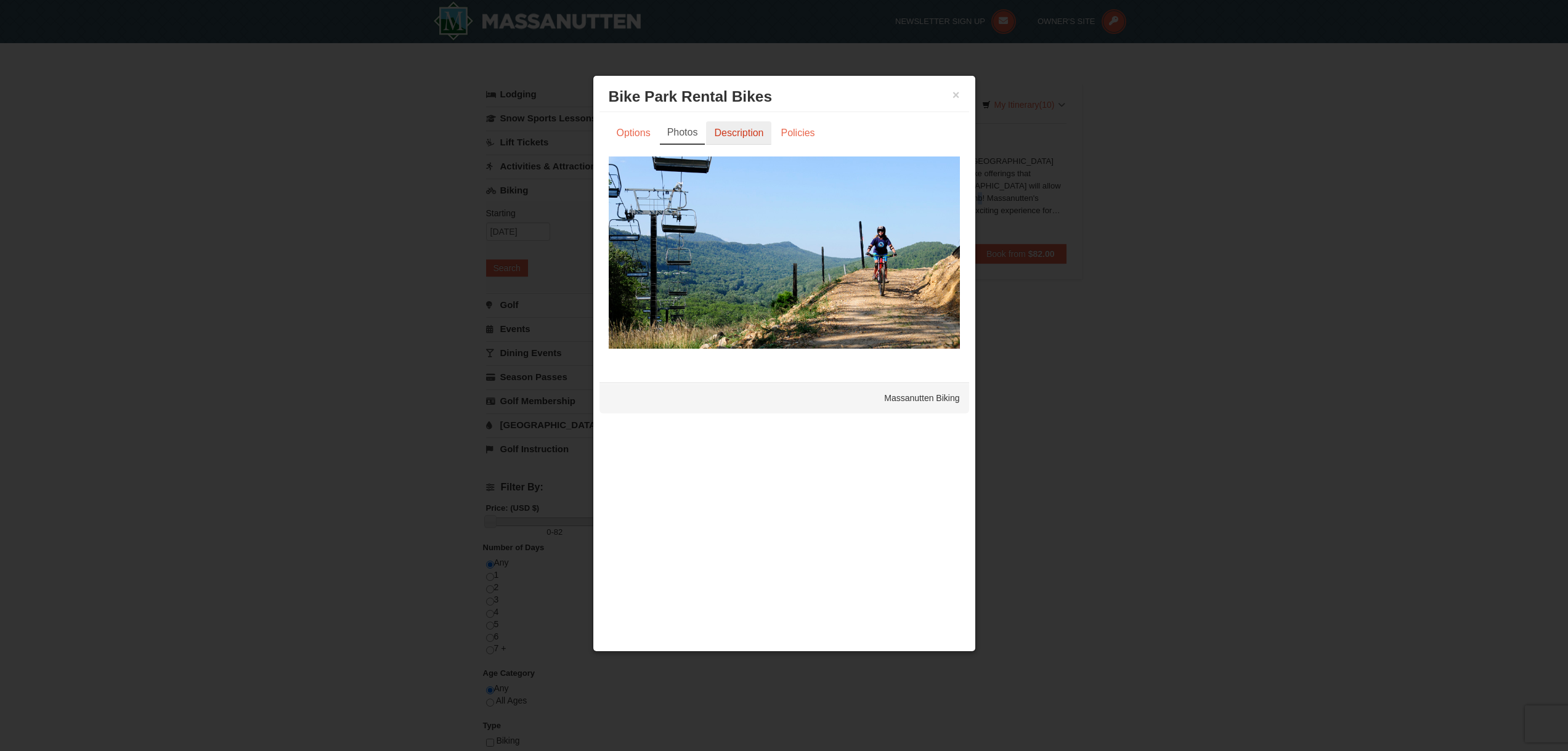
click at [742, 133] on link "Description" at bounding box center [738, 133] width 65 height 23
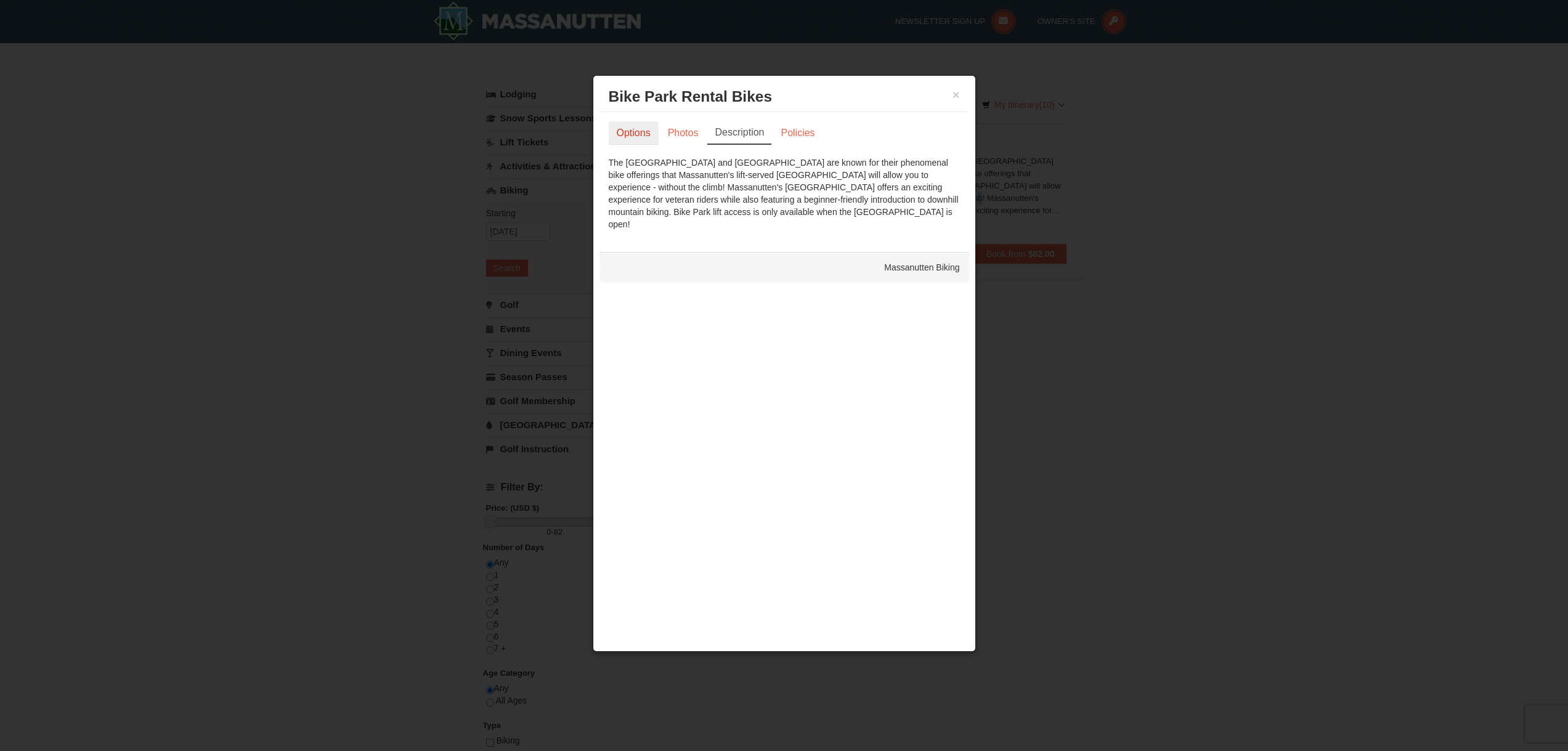
click at [636, 133] on link "Options" at bounding box center [633, 133] width 50 height 23
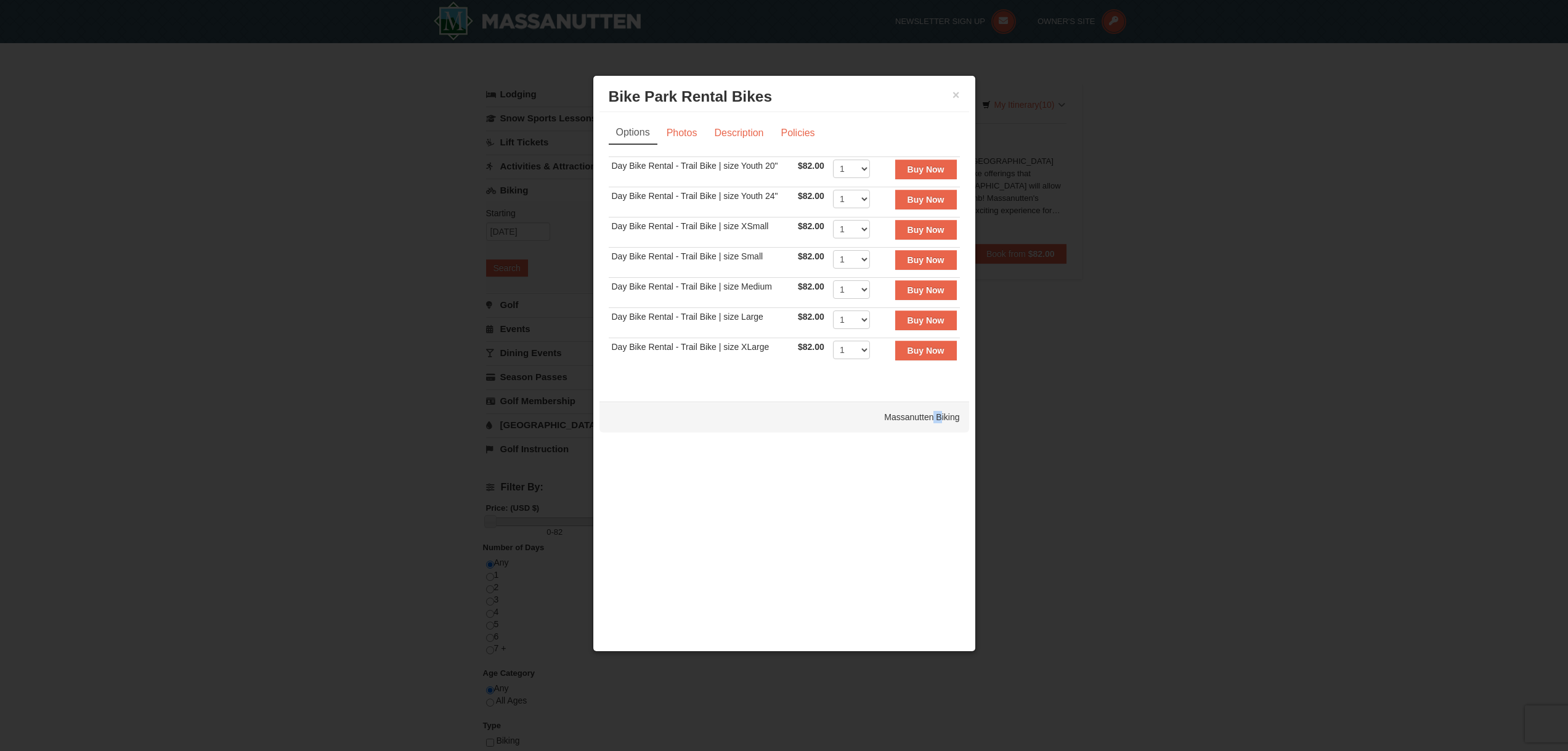
click at [936, 414] on div "Massanutten Biking" at bounding box center [784, 417] width 369 height 30
click at [958, 89] on button "×" at bounding box center [956, 95] width 7 height 13
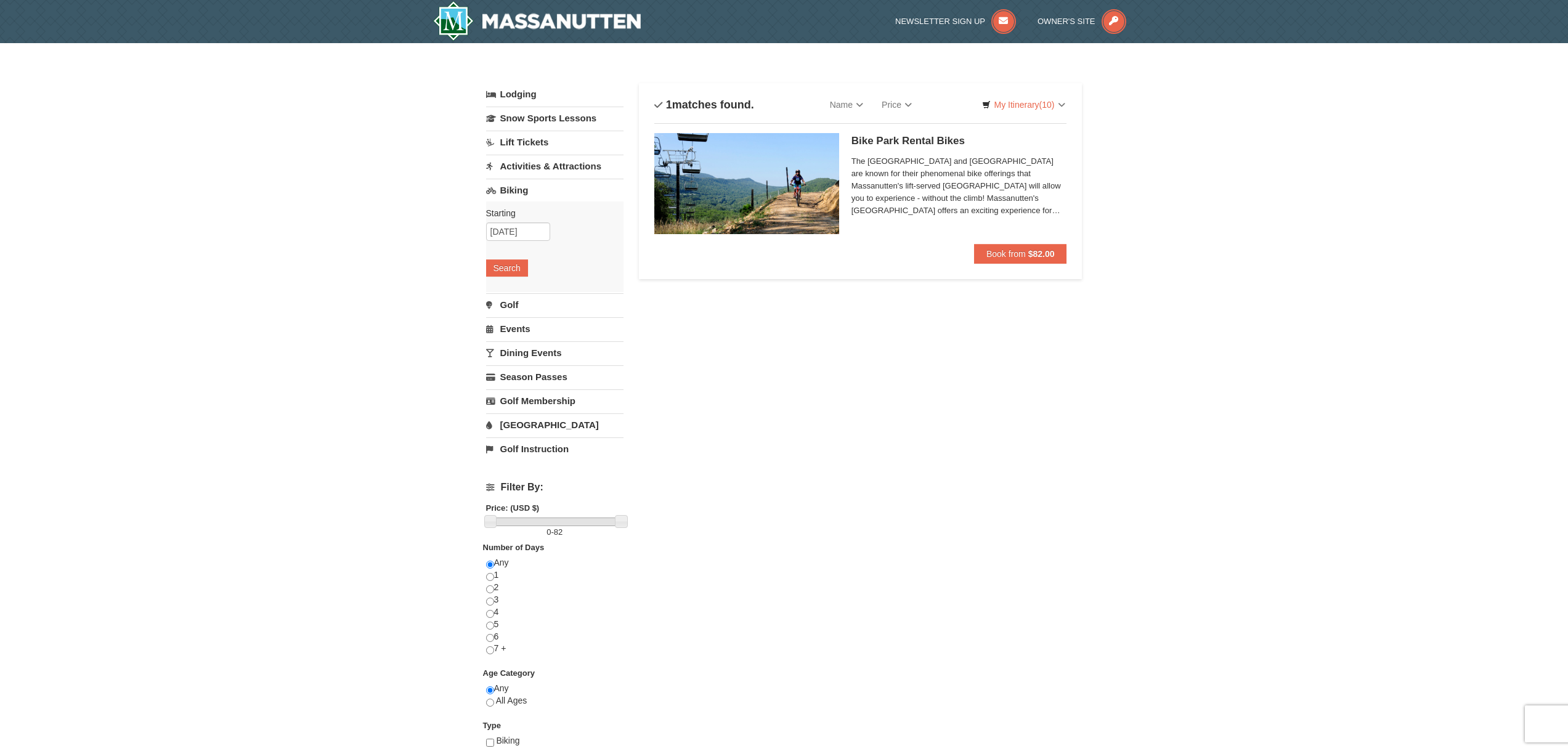
click at [557, 192] on link "Biking" at bounding box center [555, 190] width 138 height 22
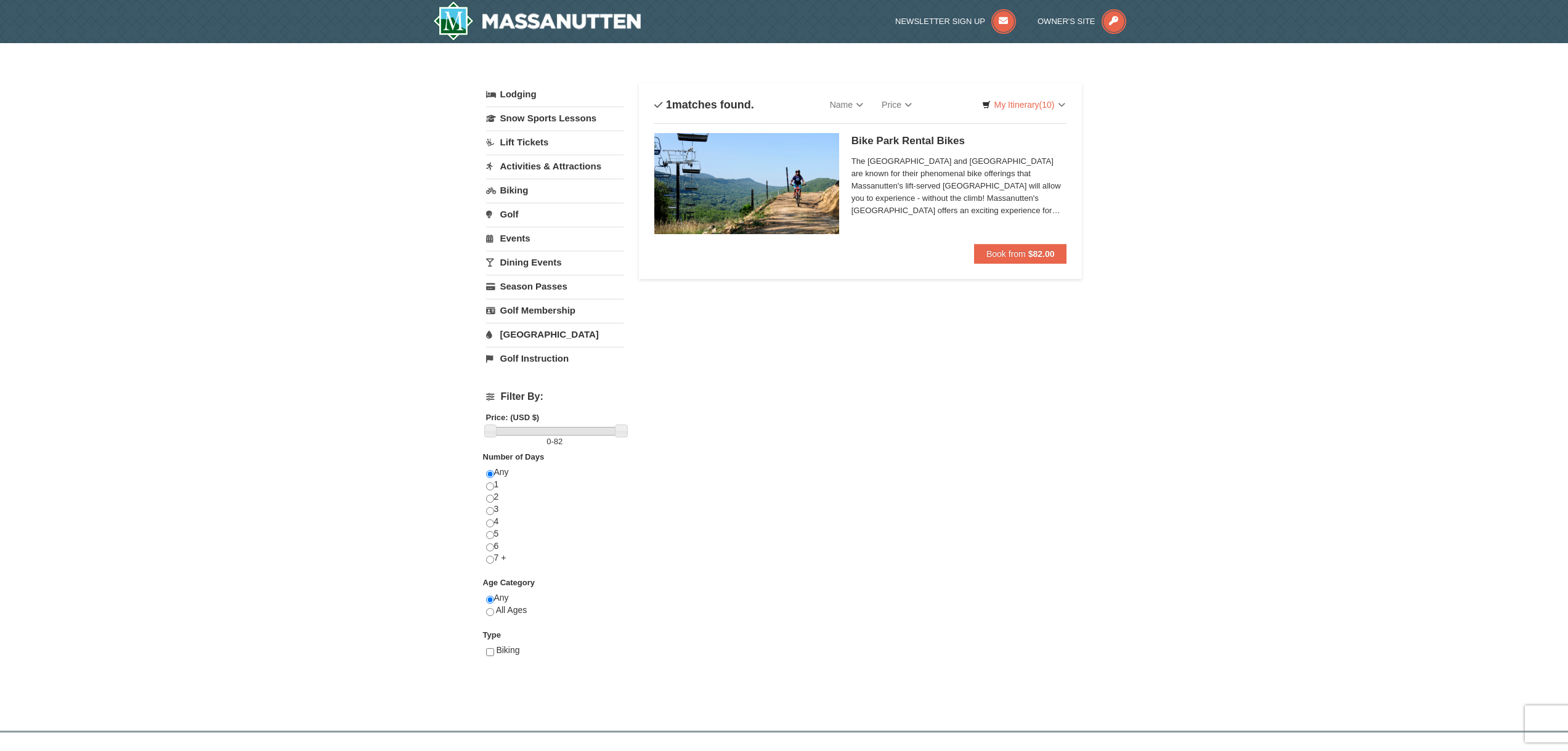
click at [557, 234] on link "Events" at bounding box center [555, 237] width 138 height 22
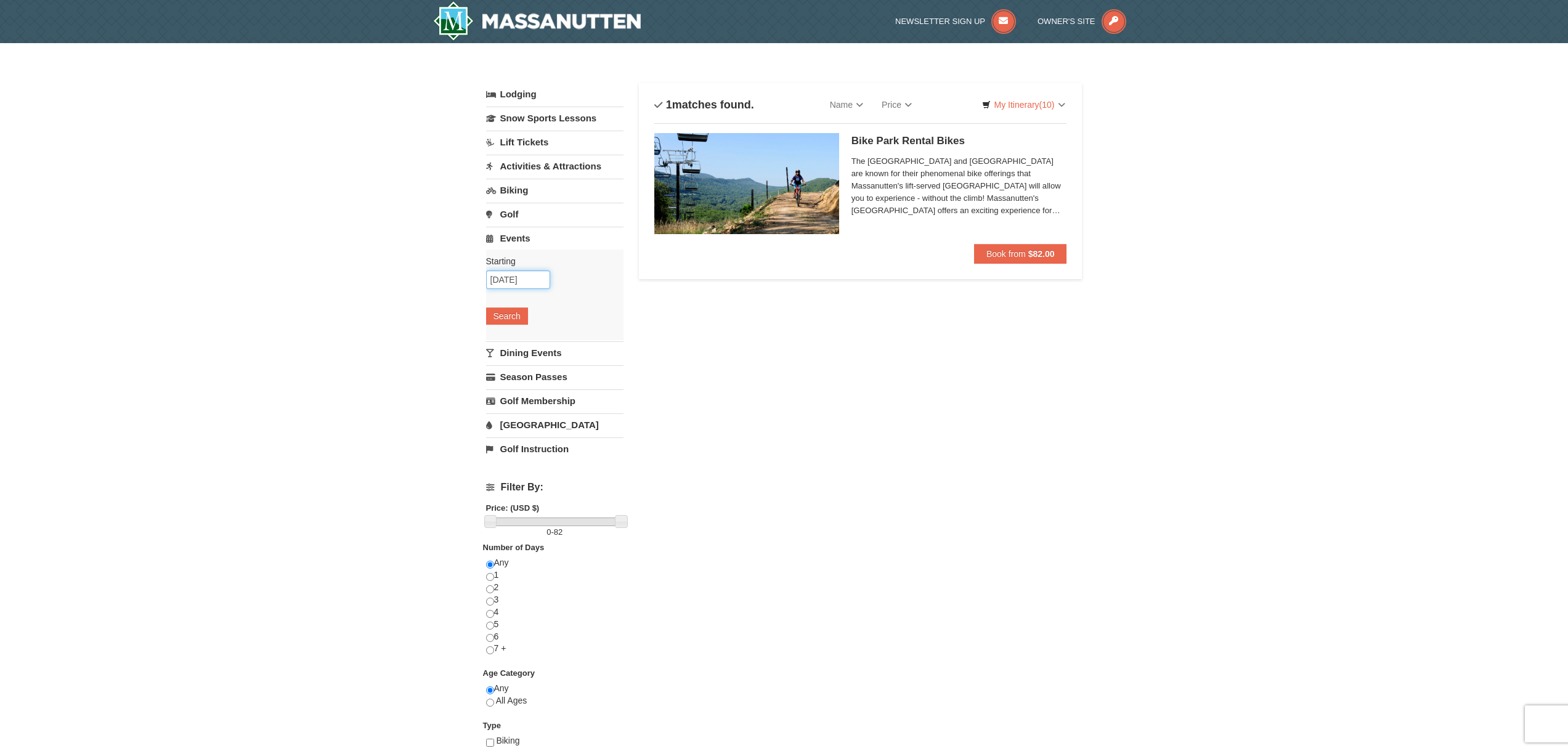
click at [511, 283] on input "[DATE]" at bounding box center [518, 279] width 64 height 19
click at [526, 367] on link "6" at bounding box center [523, 367] width 23 height 17
click at [511, 317] on button "Search" at bounding box center [506, 316] width 42 height 17
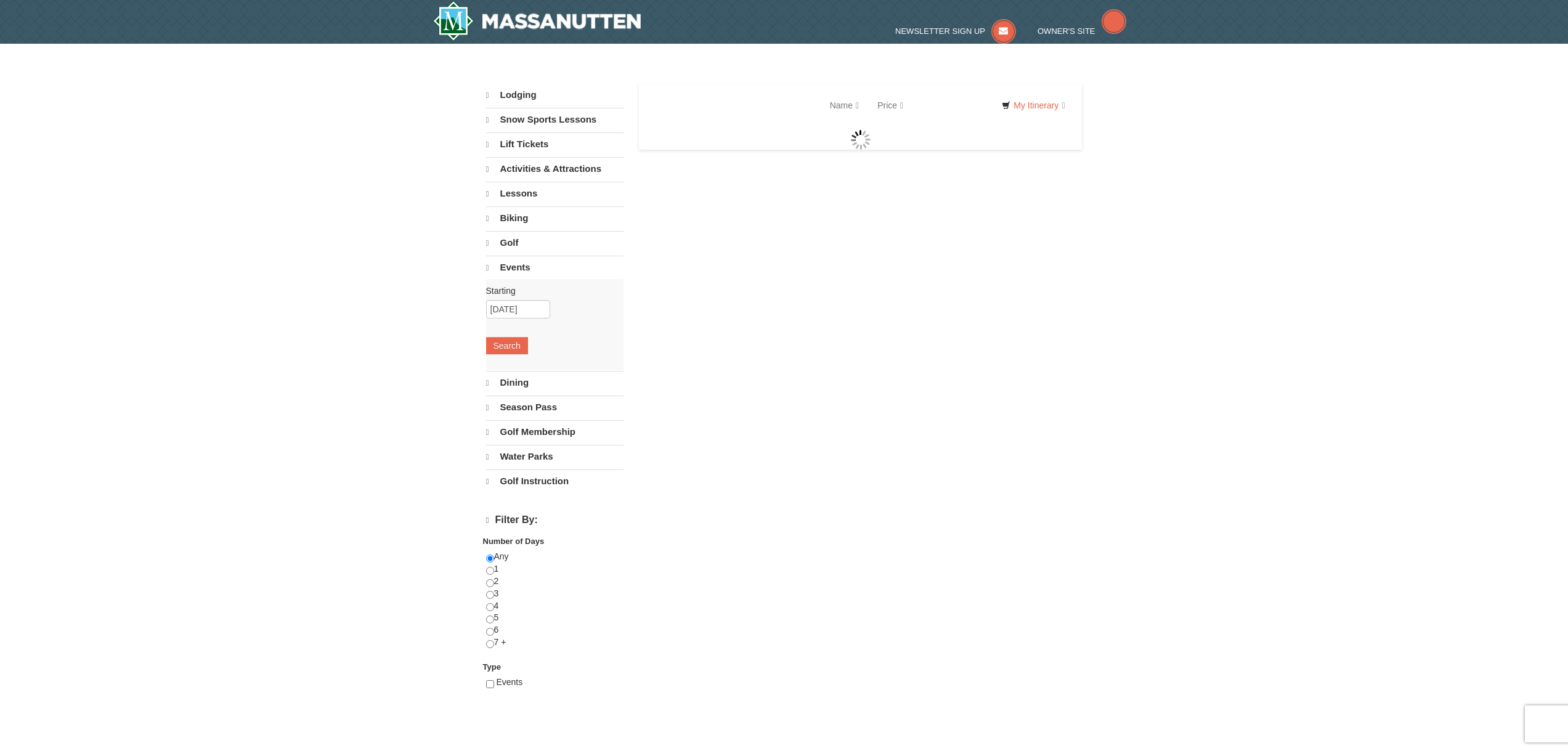
select select "9"
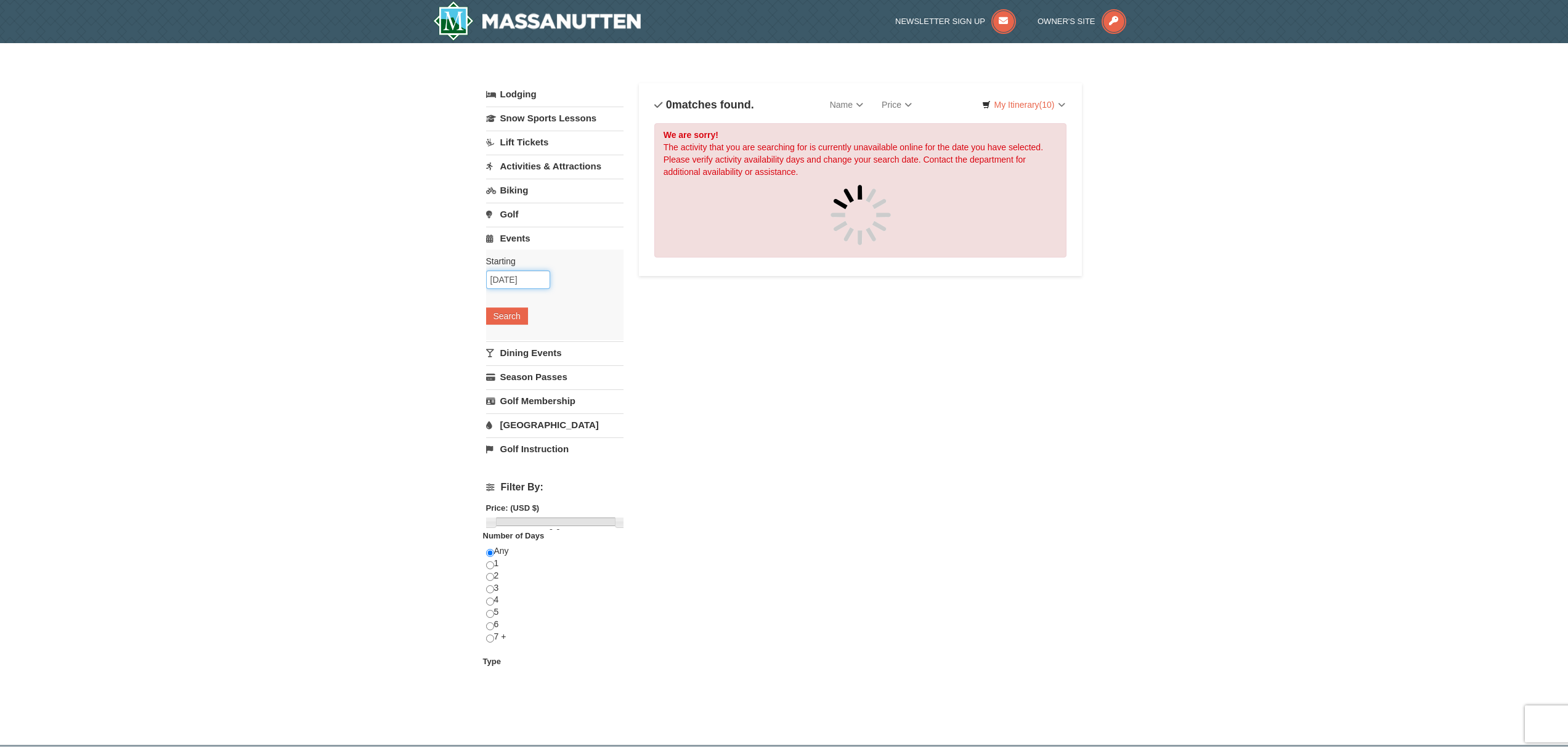
click at [521, 274] on input "[DATE]" at bounding box center [518, 279] width 64 height 19
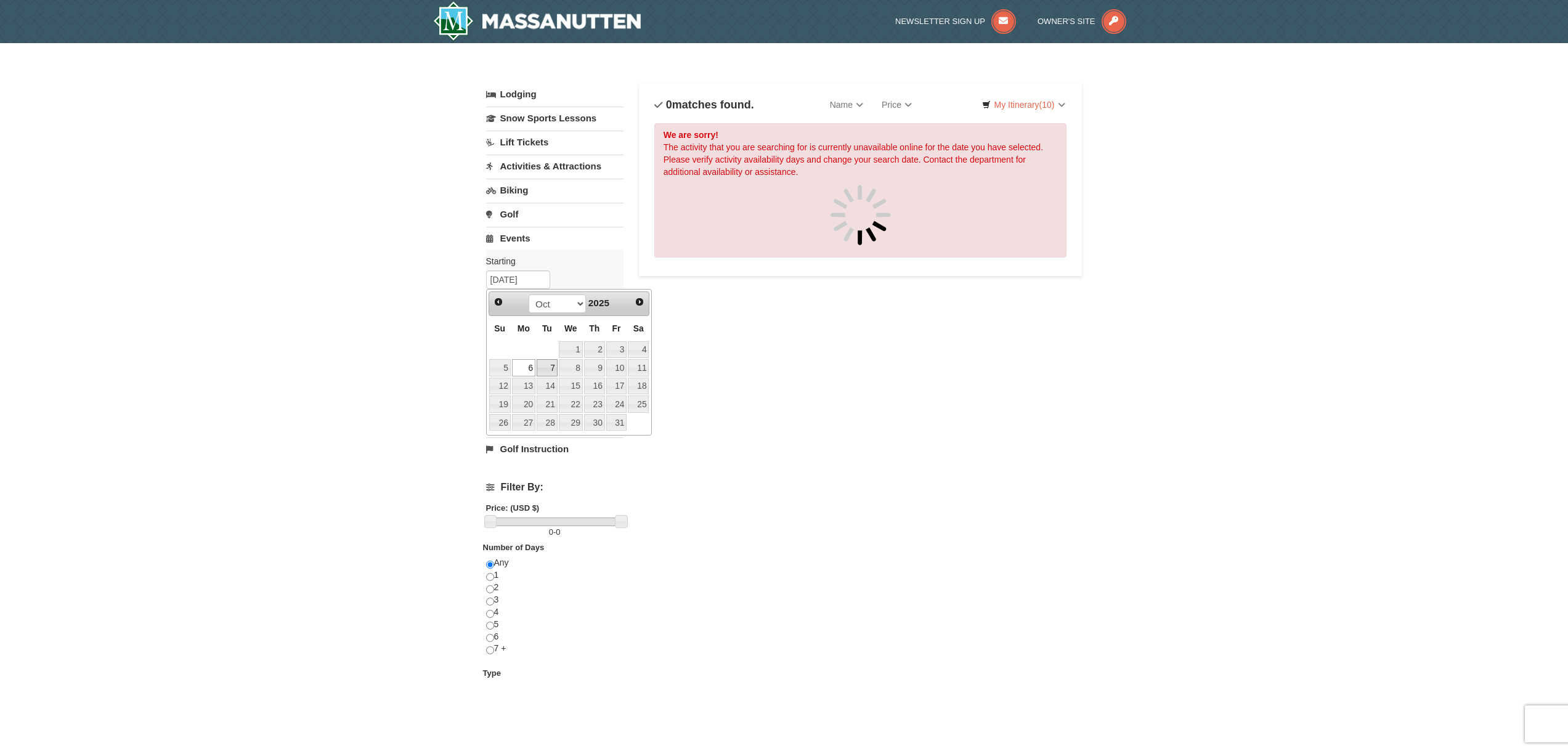
click at [547, 367] on link "7" at bounding box center [547, 367] width 21 height 17
type input "[DATE]"
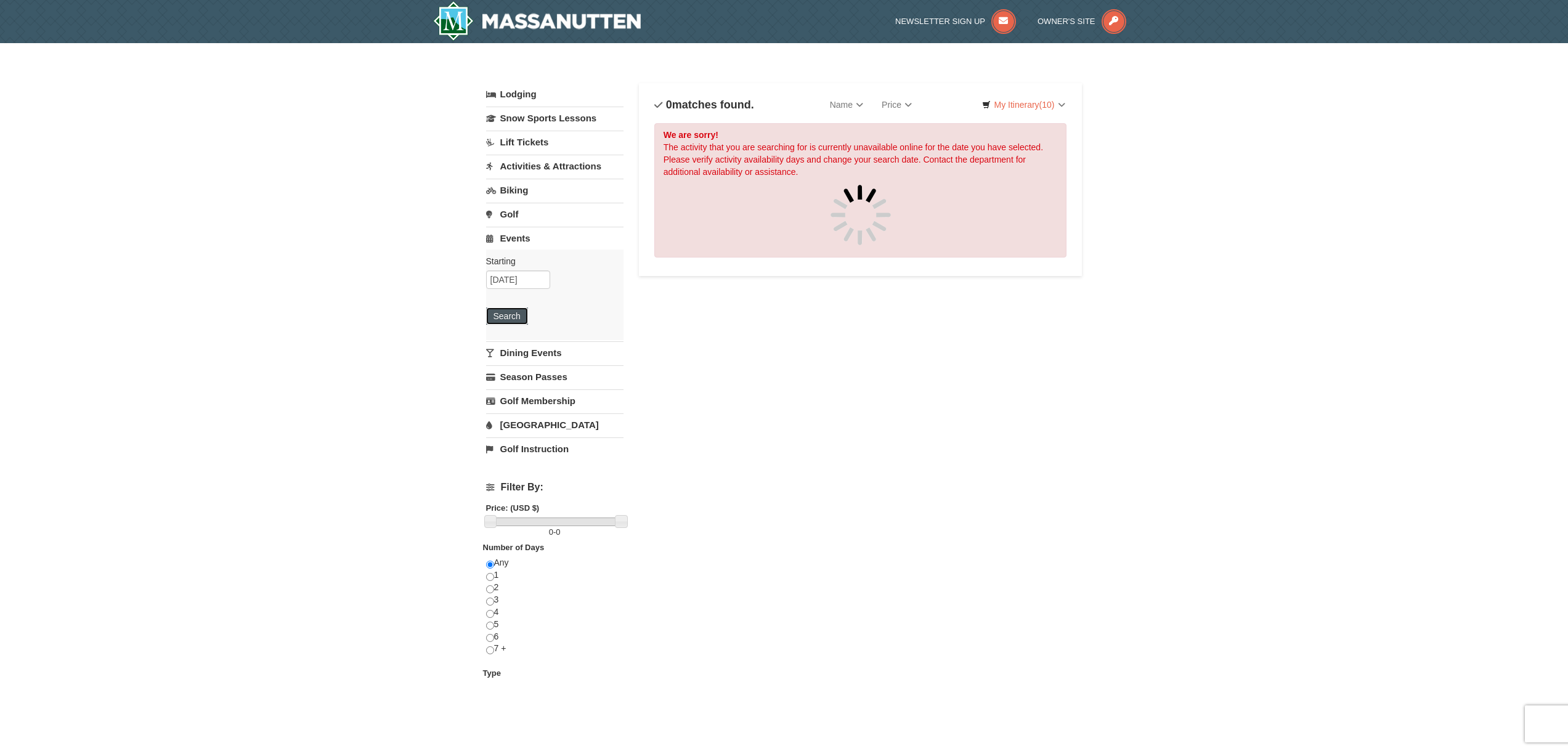
click at [513, 316] on button "Search" at bounding box center [506, 316] width 42 height 17
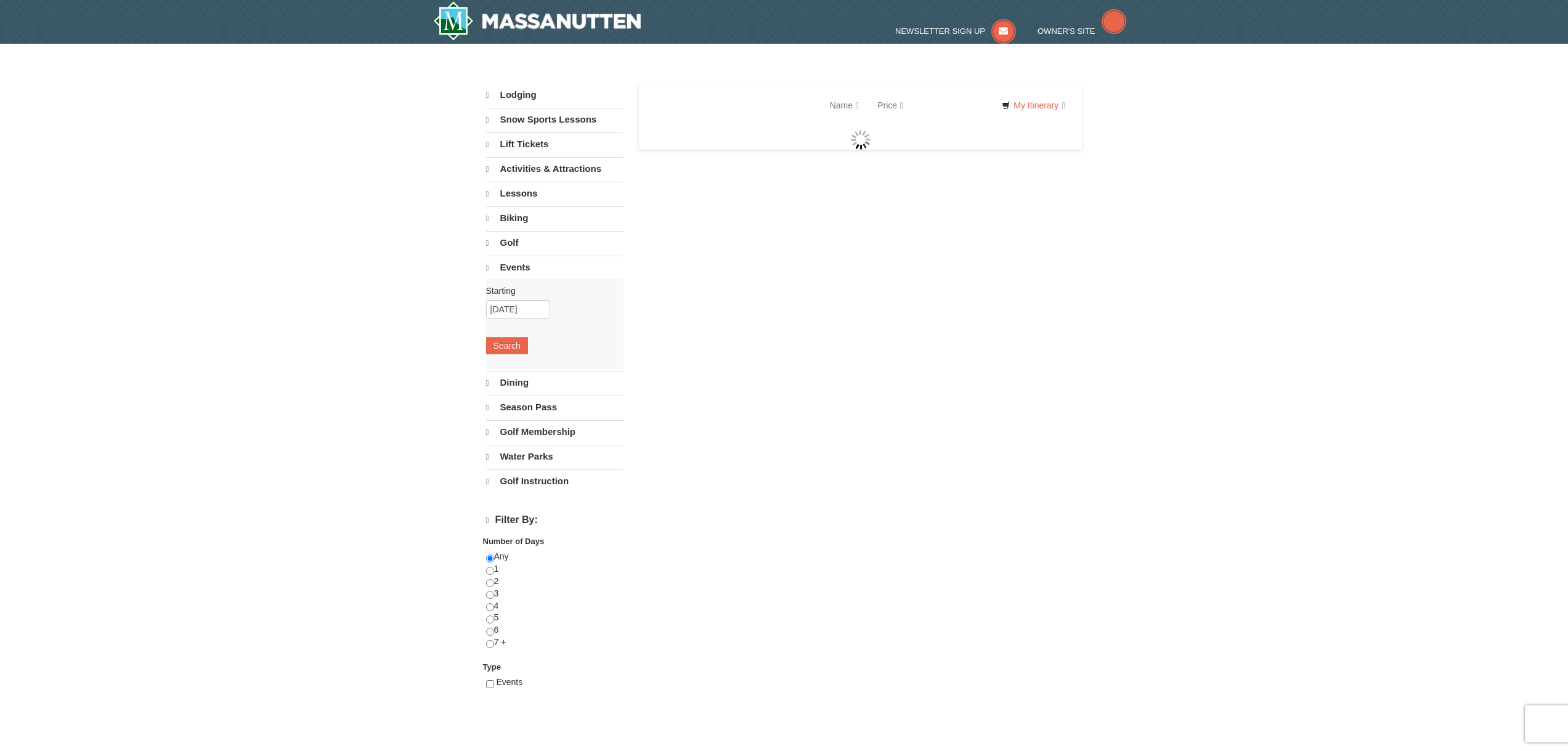
select select "9"
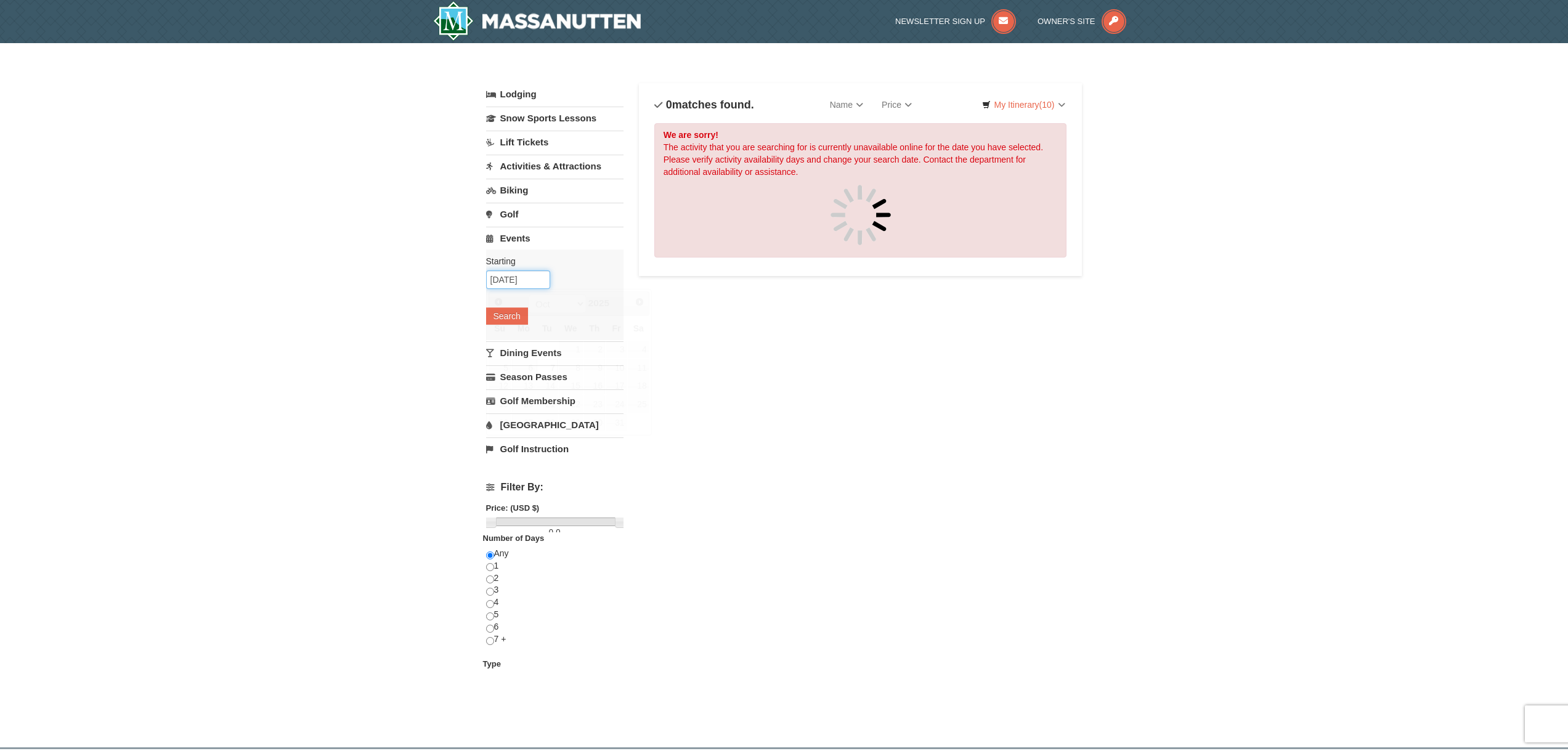
click at [528, 274] on input "10/07/2025" at bounding box center [518, 279] width 64 height 19
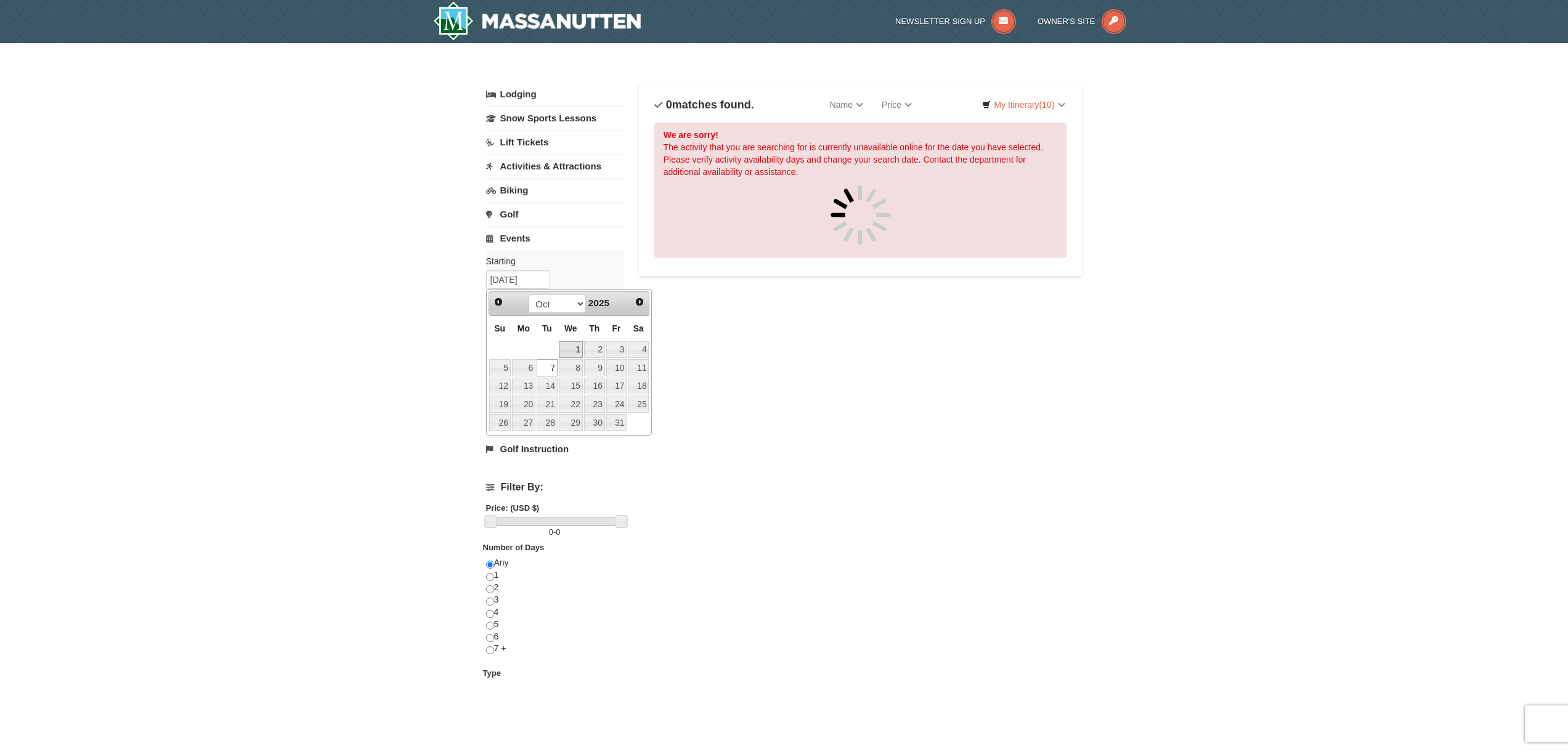
click at [572, 366] on link "8" at bounding box center [571, 367] width 24 height 17
type input "[DATE]"
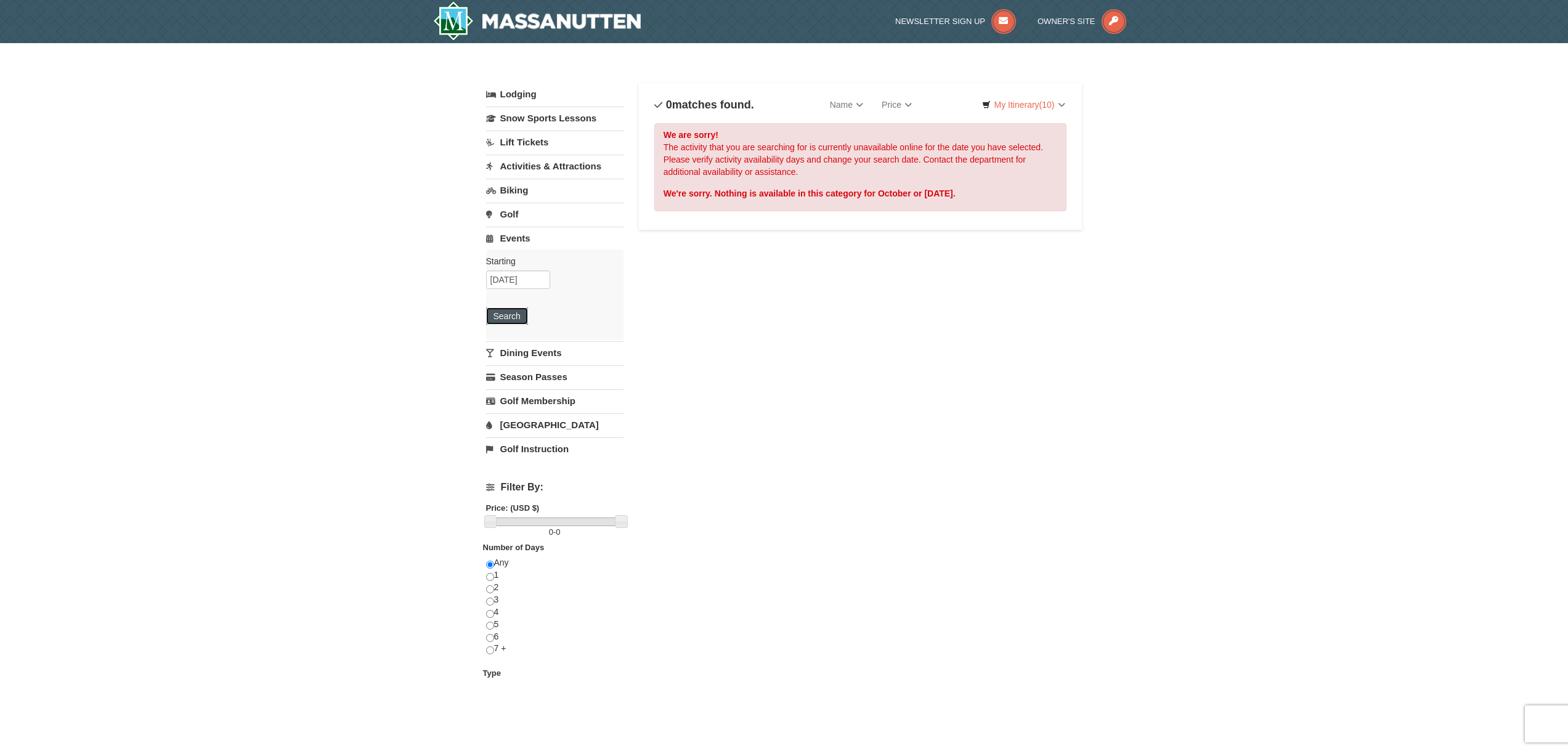
click at [513, 315] on button "Search" at bounding box center [506, 316] width 42 height 17
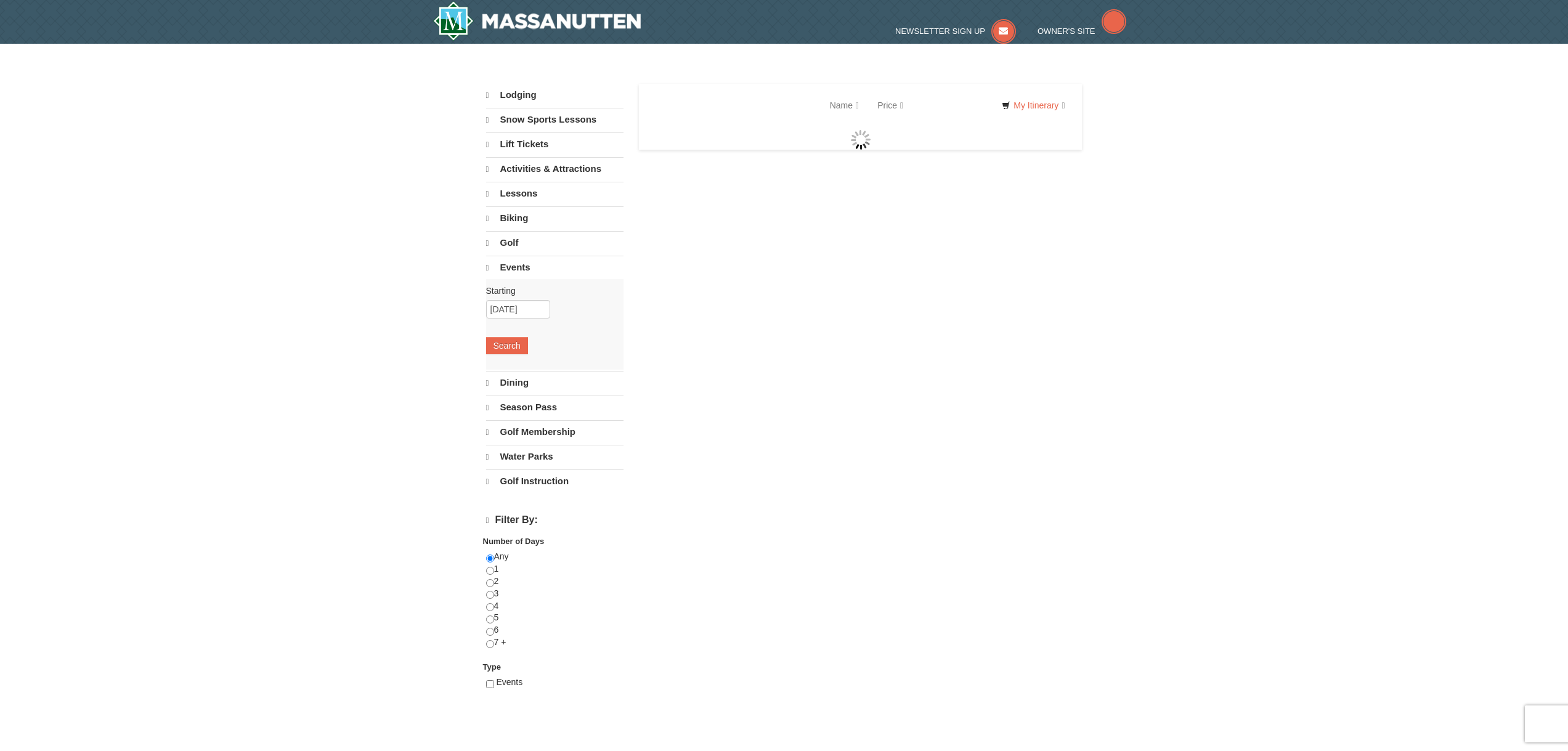
select select "9"
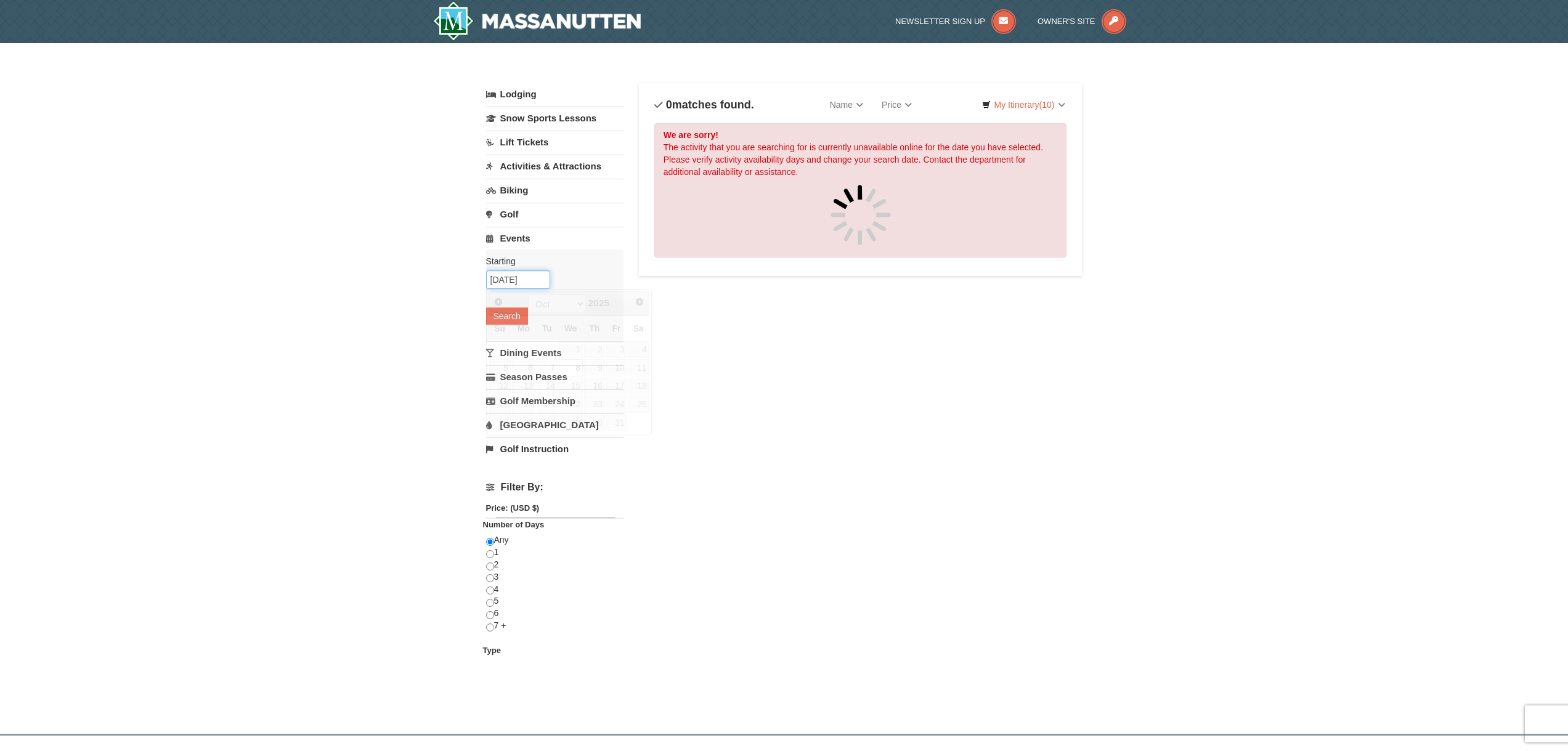
click at [524, 280] on input "[DATE]" at bounding box center [518, 279] width 64 height 19
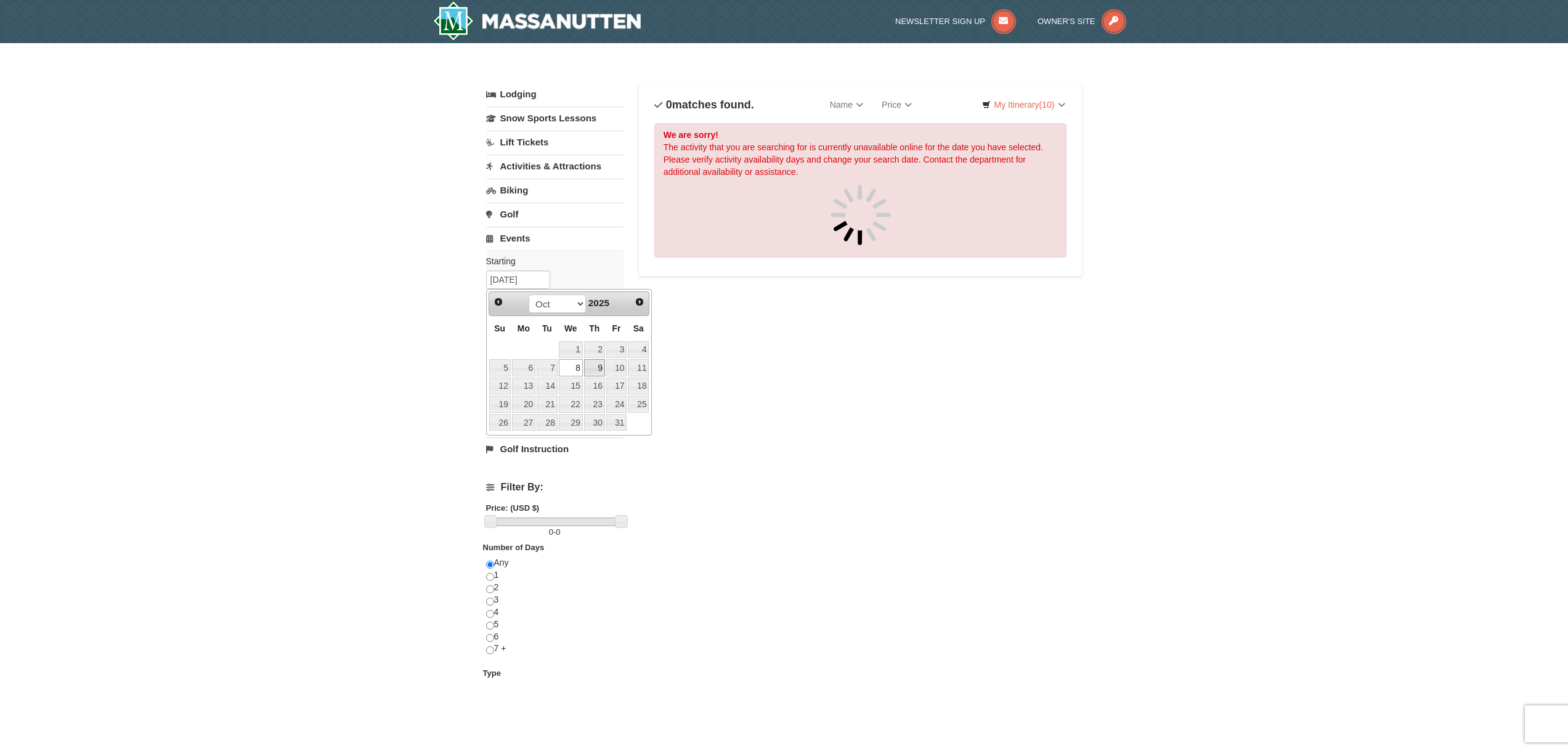
click at [598, 366] on link "9" at bounding box center [594, 367] width 21 height 17
type input "[DATE]"
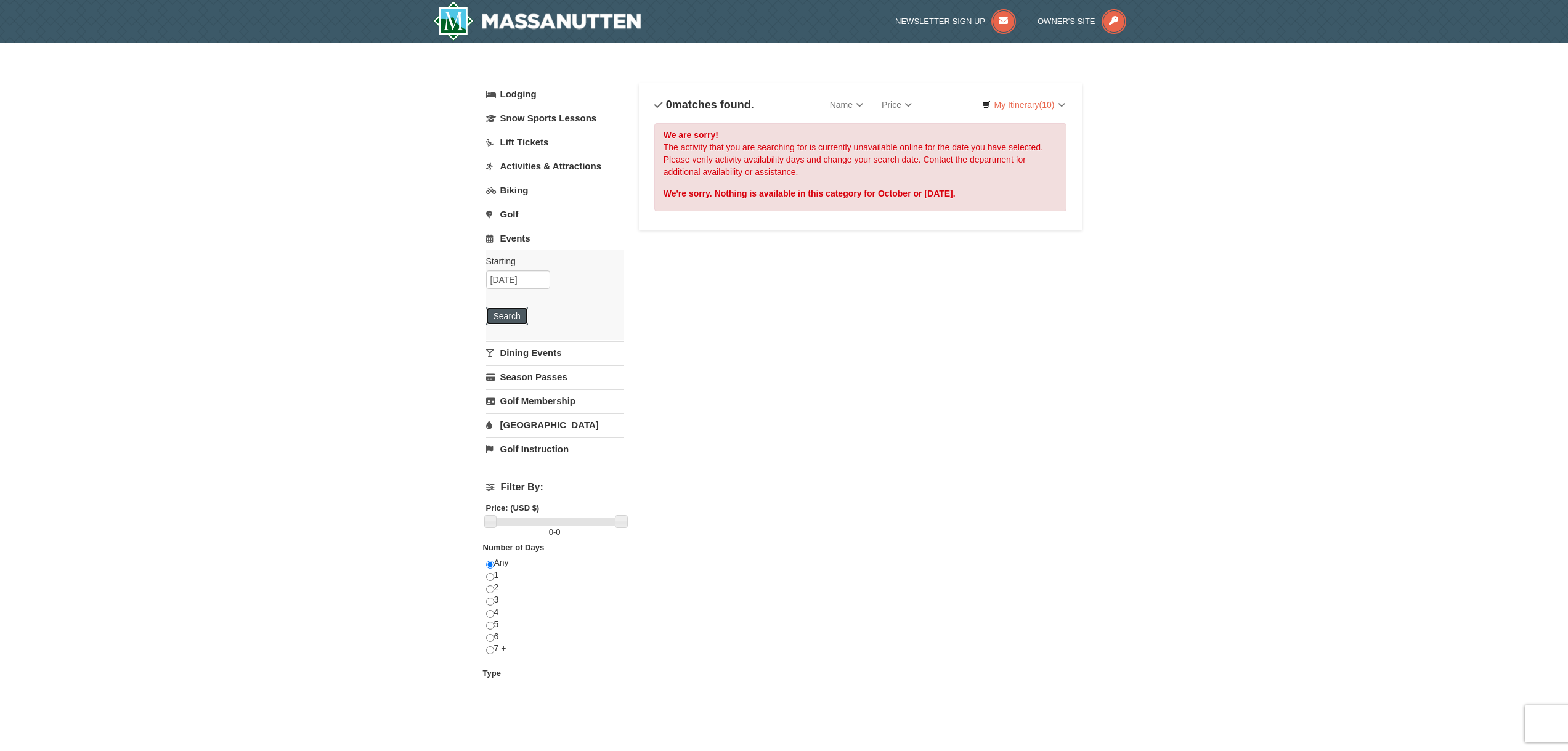
click at [515, 317] on button "Search" at bounding box center [506, 316] width 42 height 17
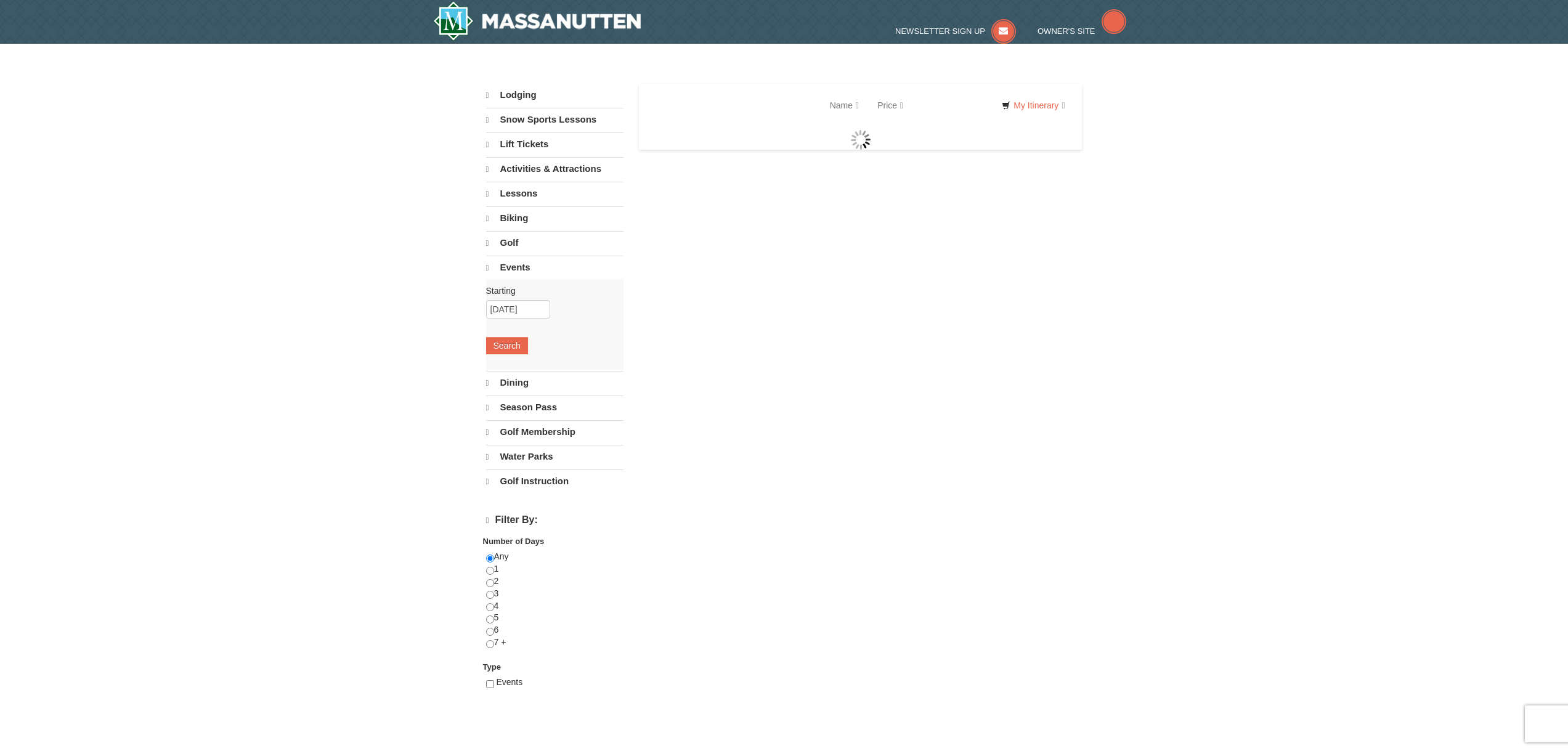
select select "9"
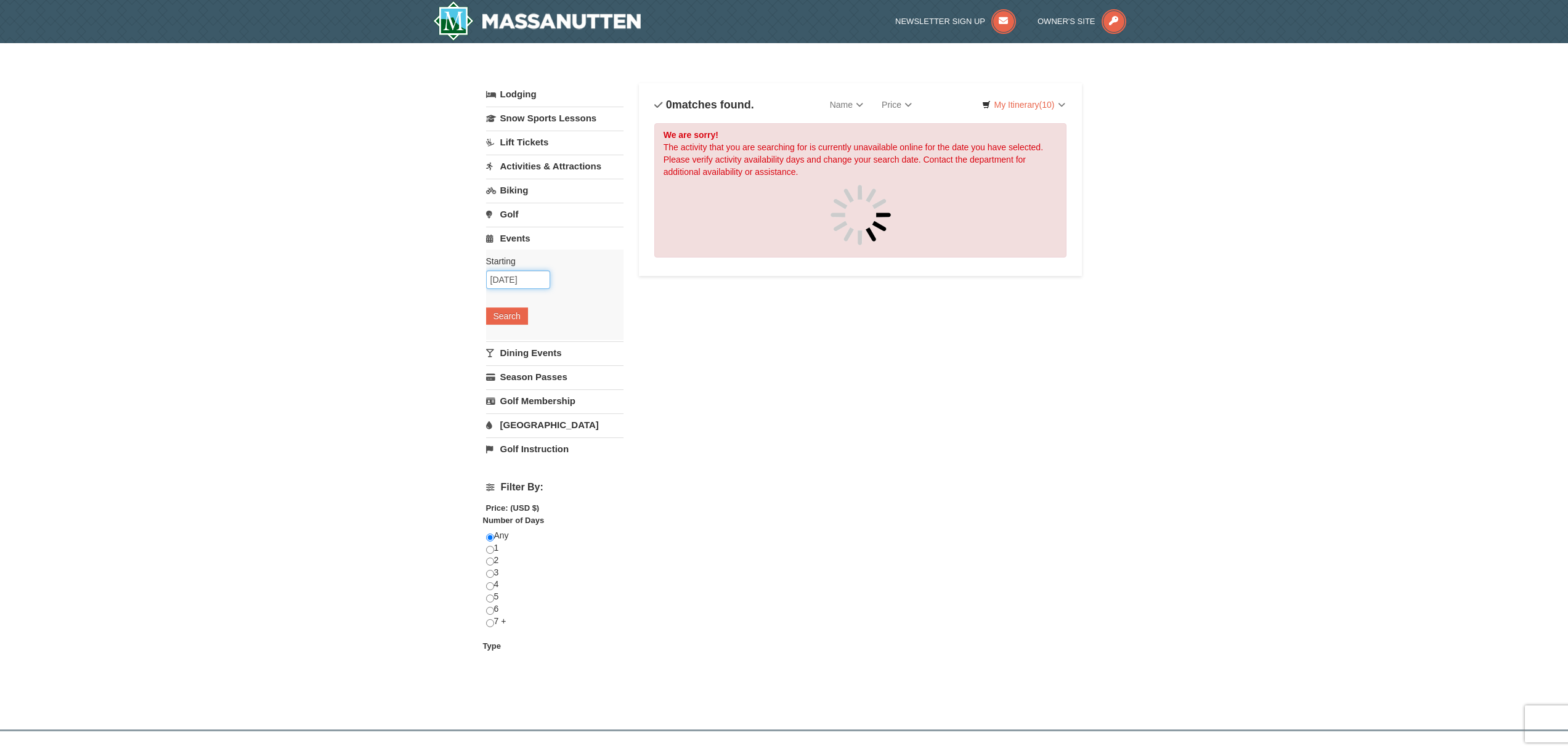
click at [530, 278] on input "10/09/2025" at bounding box center [518, 279] width 64 height 19
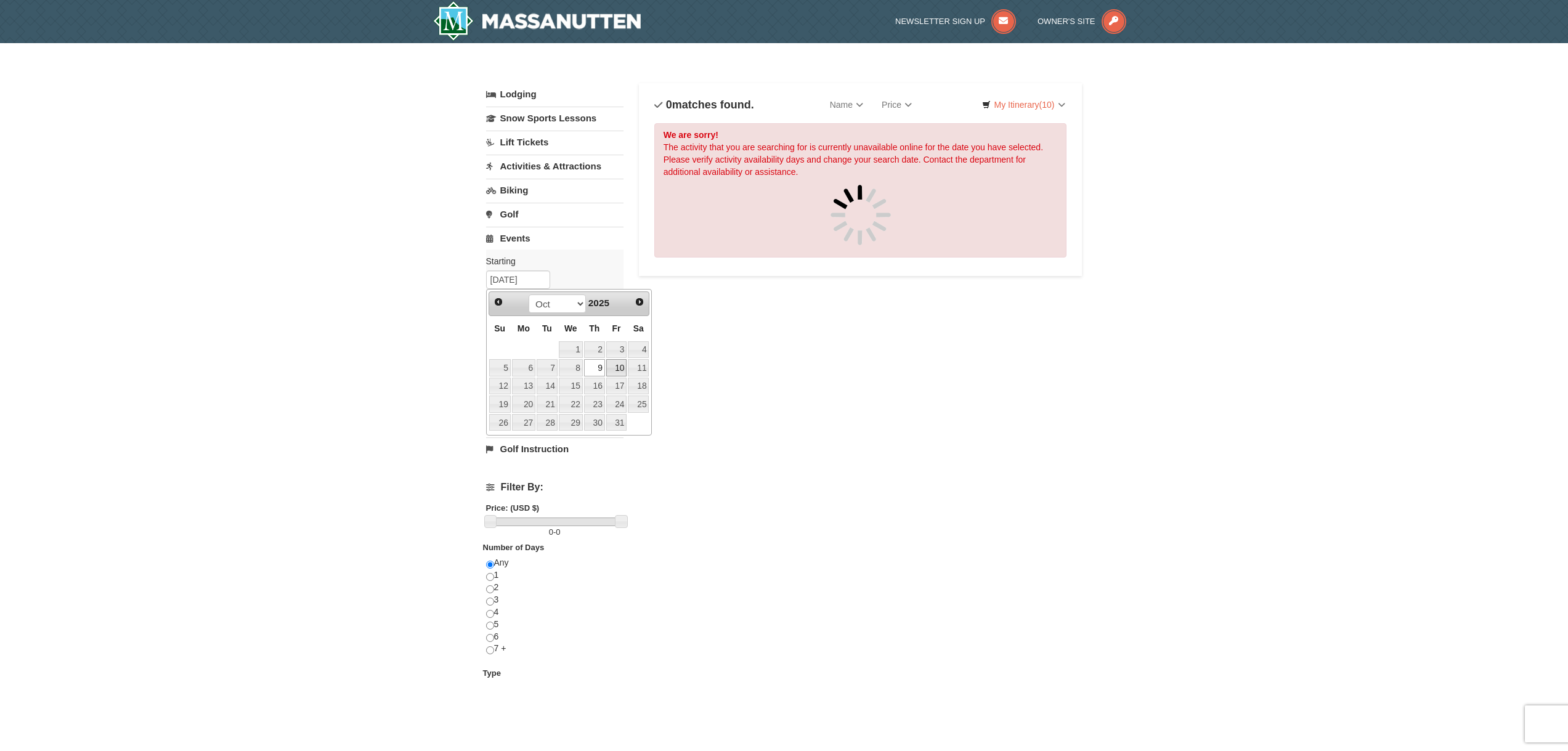
click at [613, 365] on link "10" at bounding box center [616, 367] width 21 height 17
type input "[DATE]"
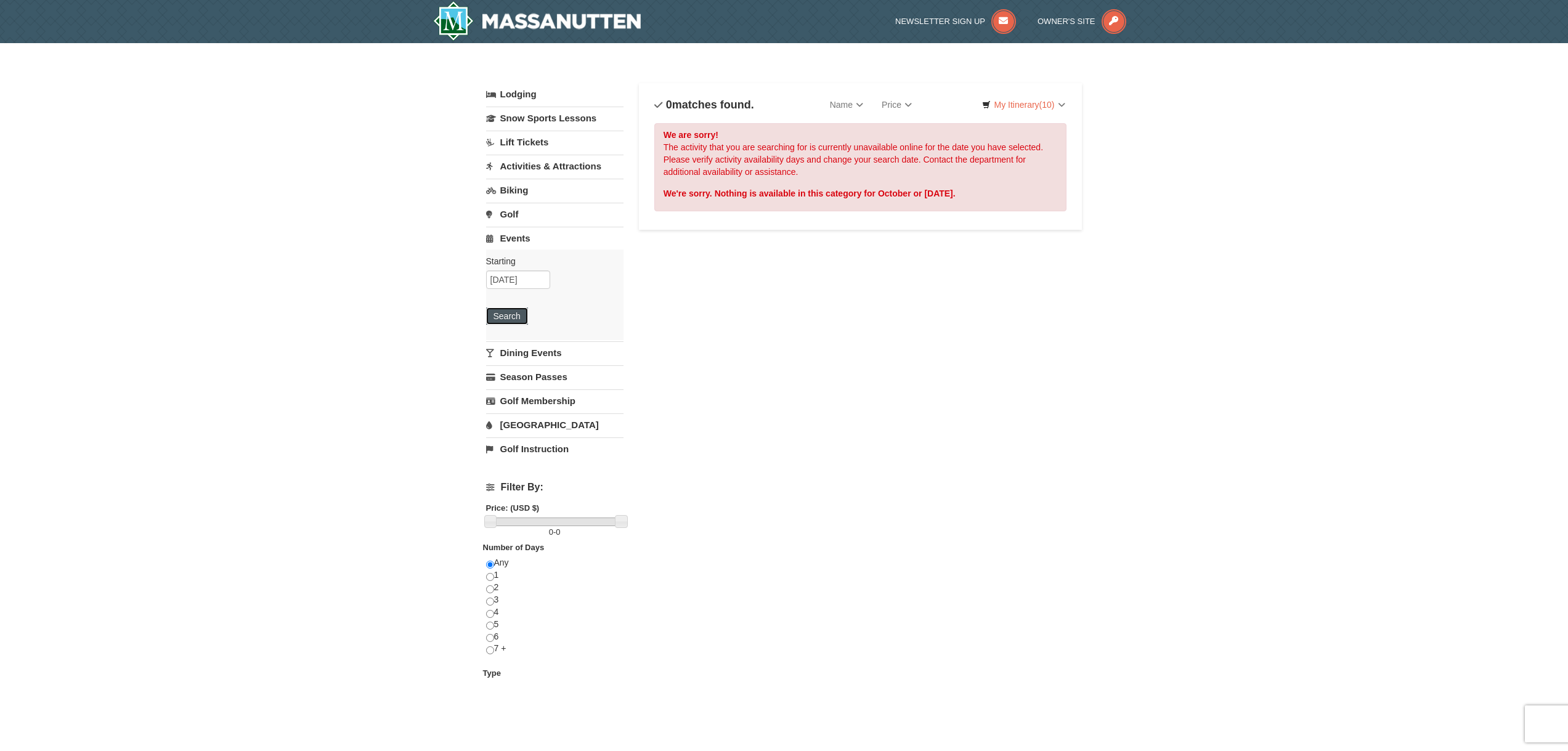
click at [511, 314] on button "Search" at bounding box center [506, 316] width 42 height 17
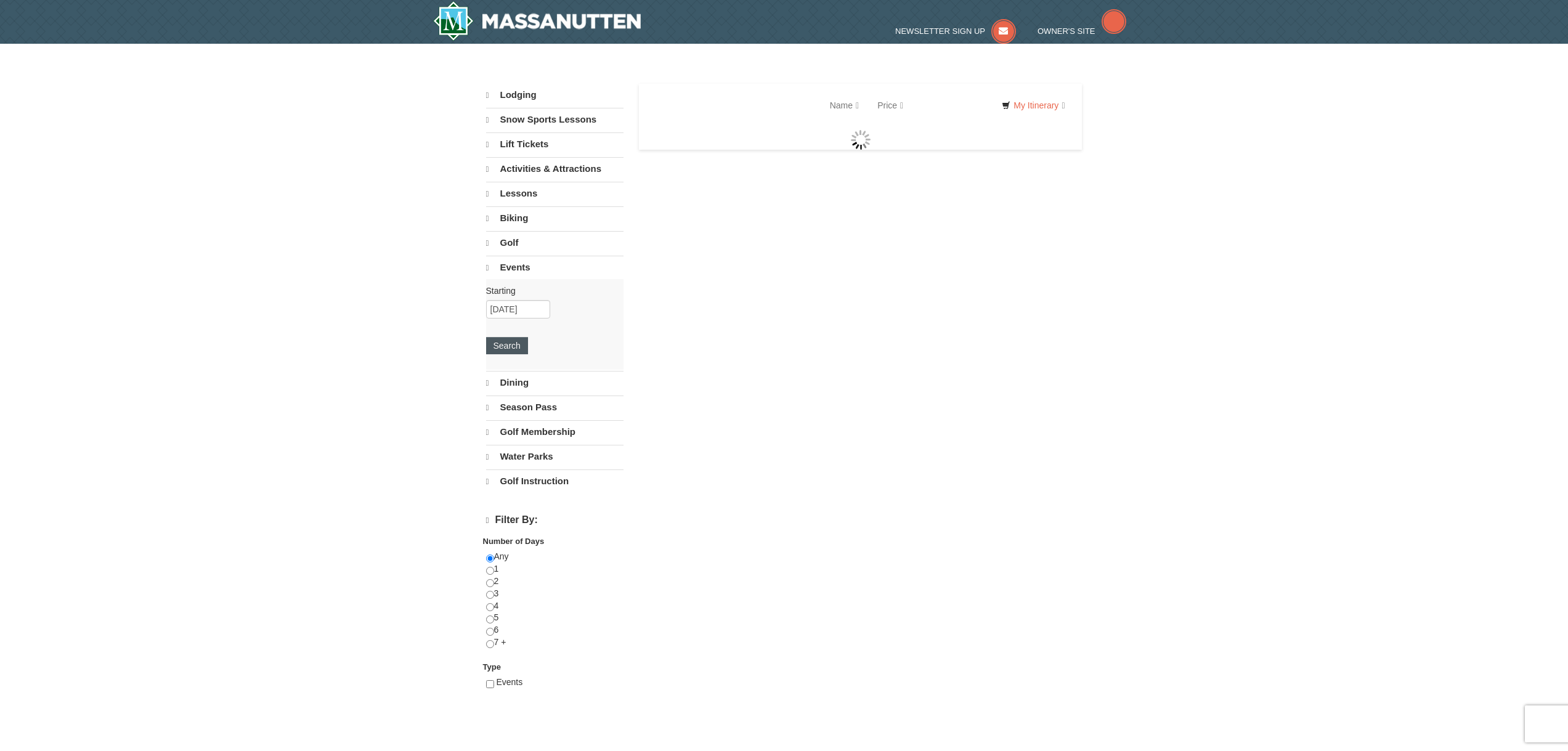
select select "9"
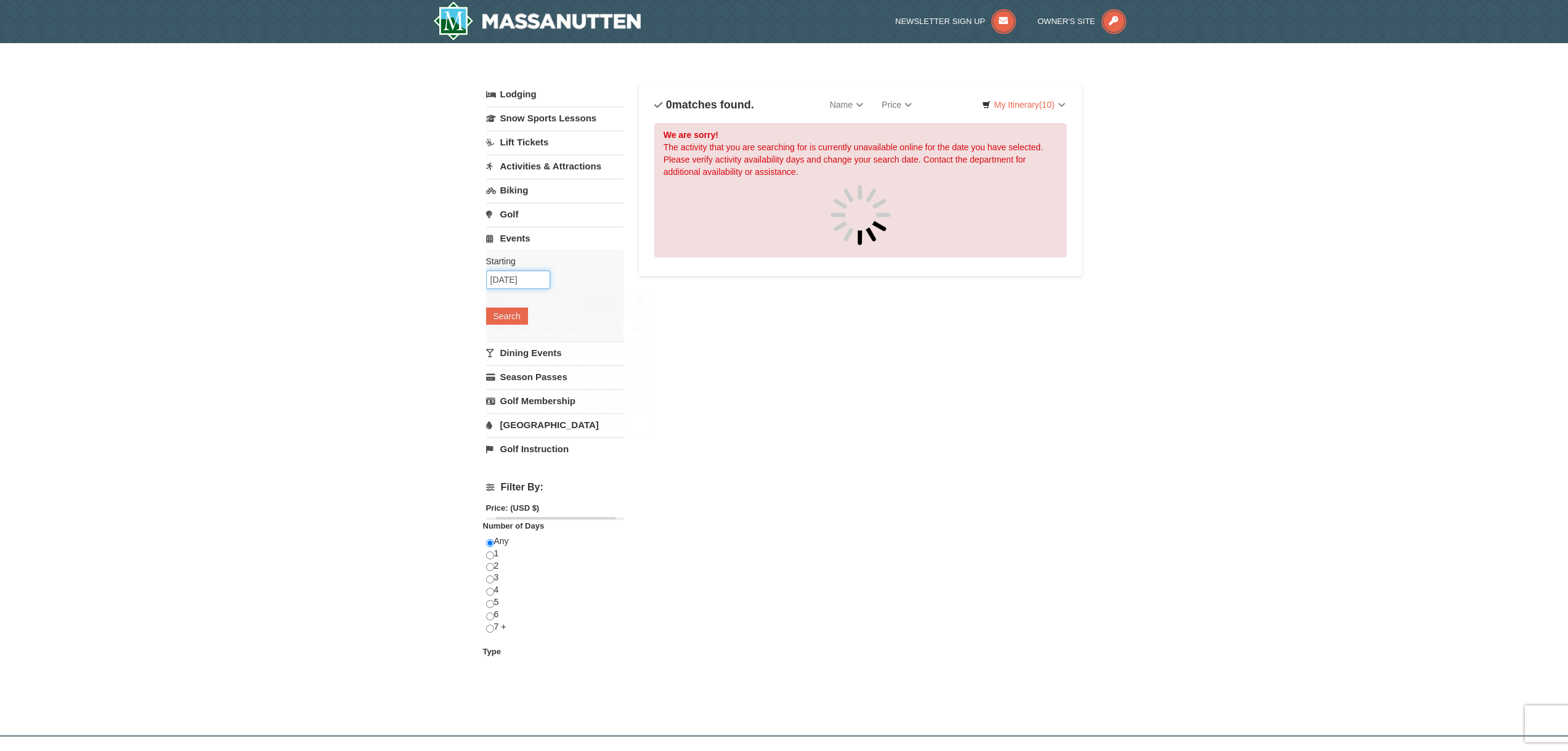
click at [521, 283] on input "[DATE]" at bounding box center [518, 279] width 64 height 19
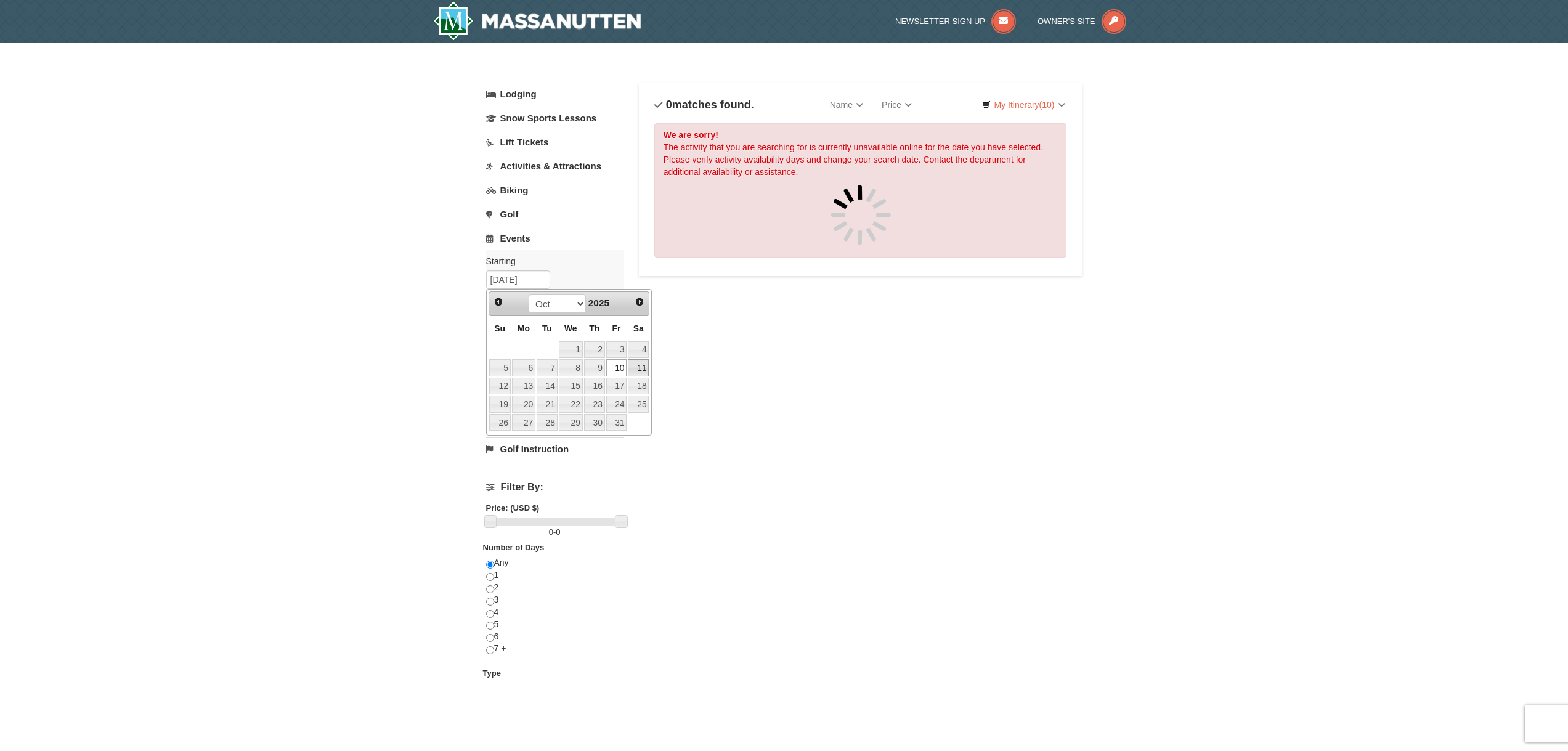
click at [636, 366] on link "11" at bounding box center [638, 367] width 21 height 17
type input "[DATE]"
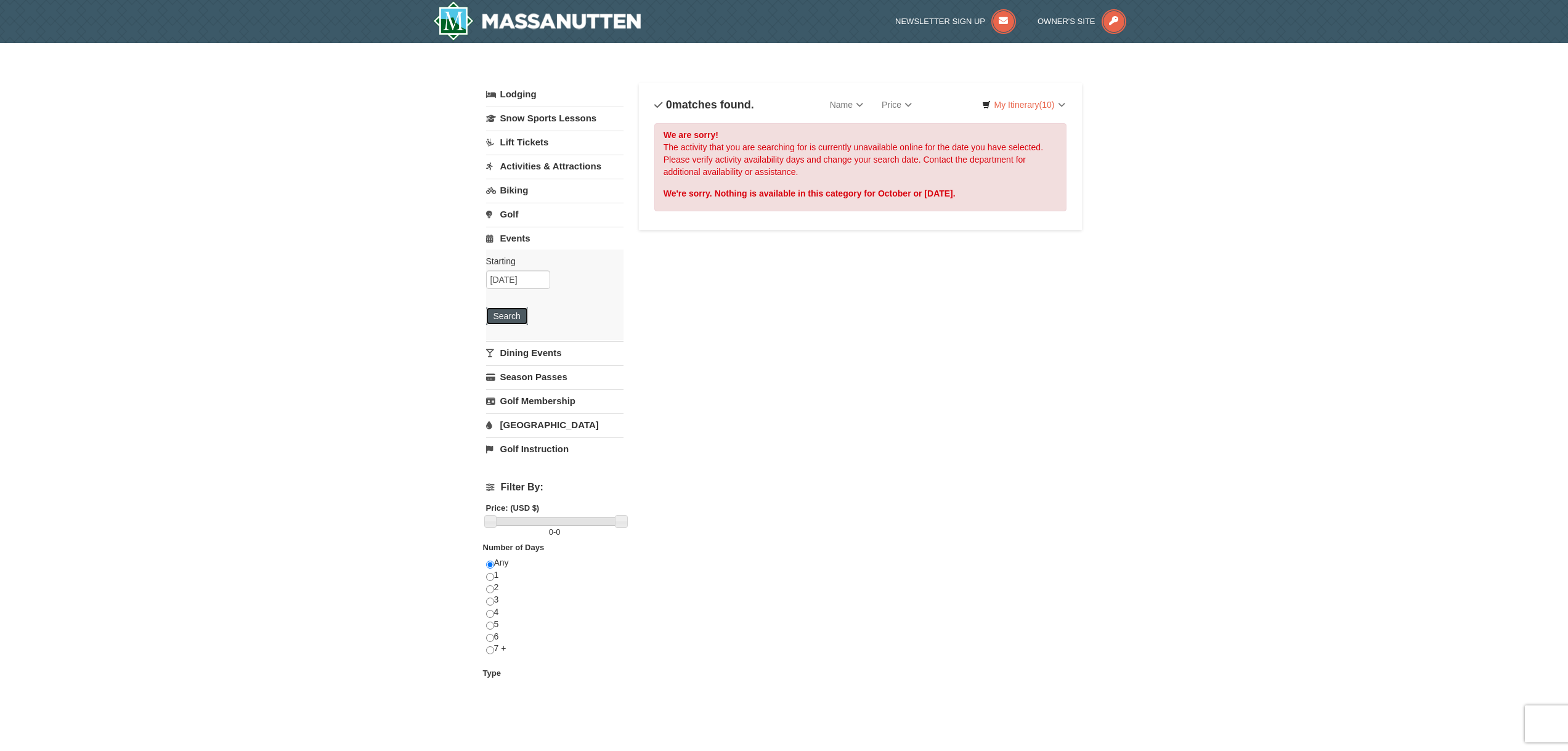
click at [521, 321] on button "Search" at bounding box center [506, 316] width 42 height 17
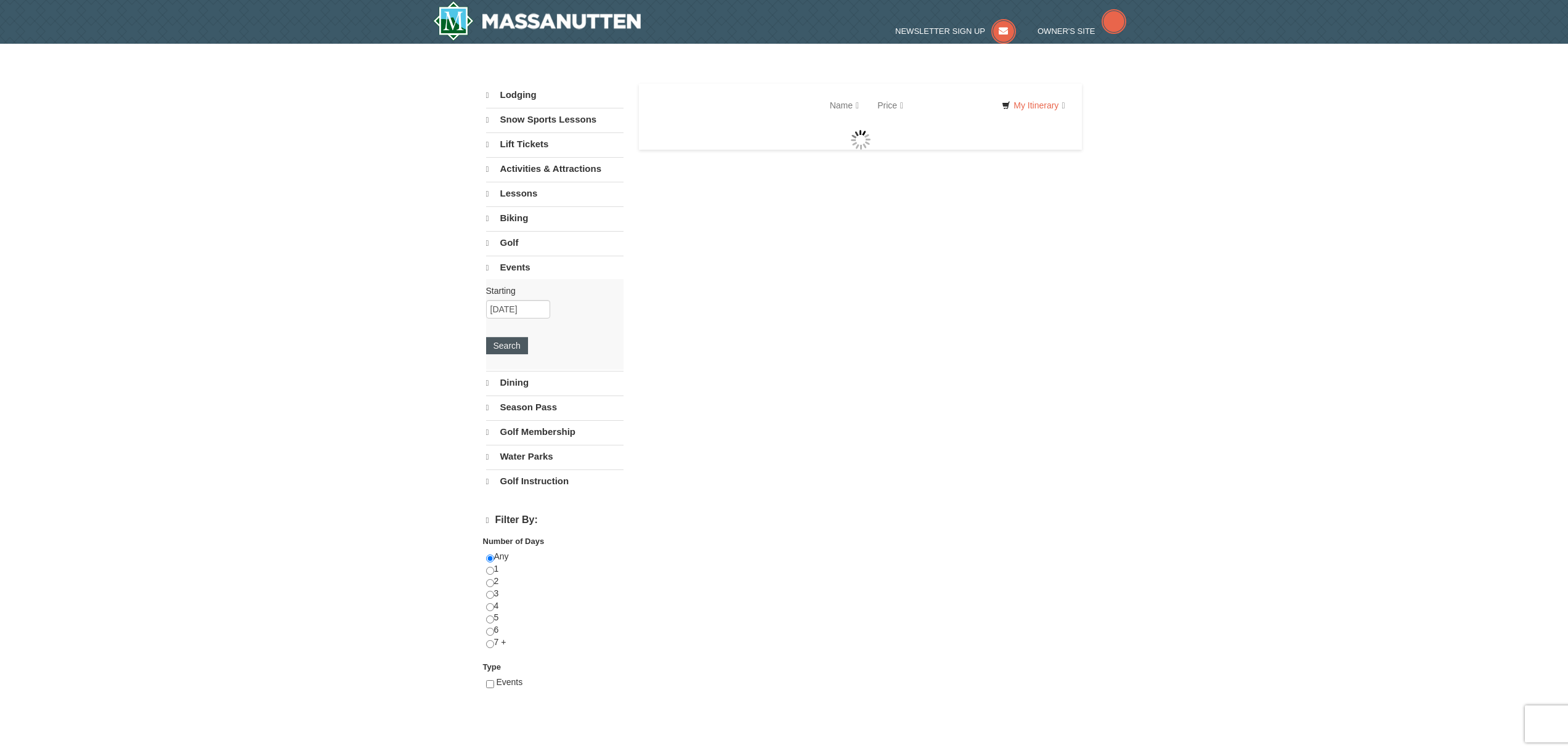
select select "9"
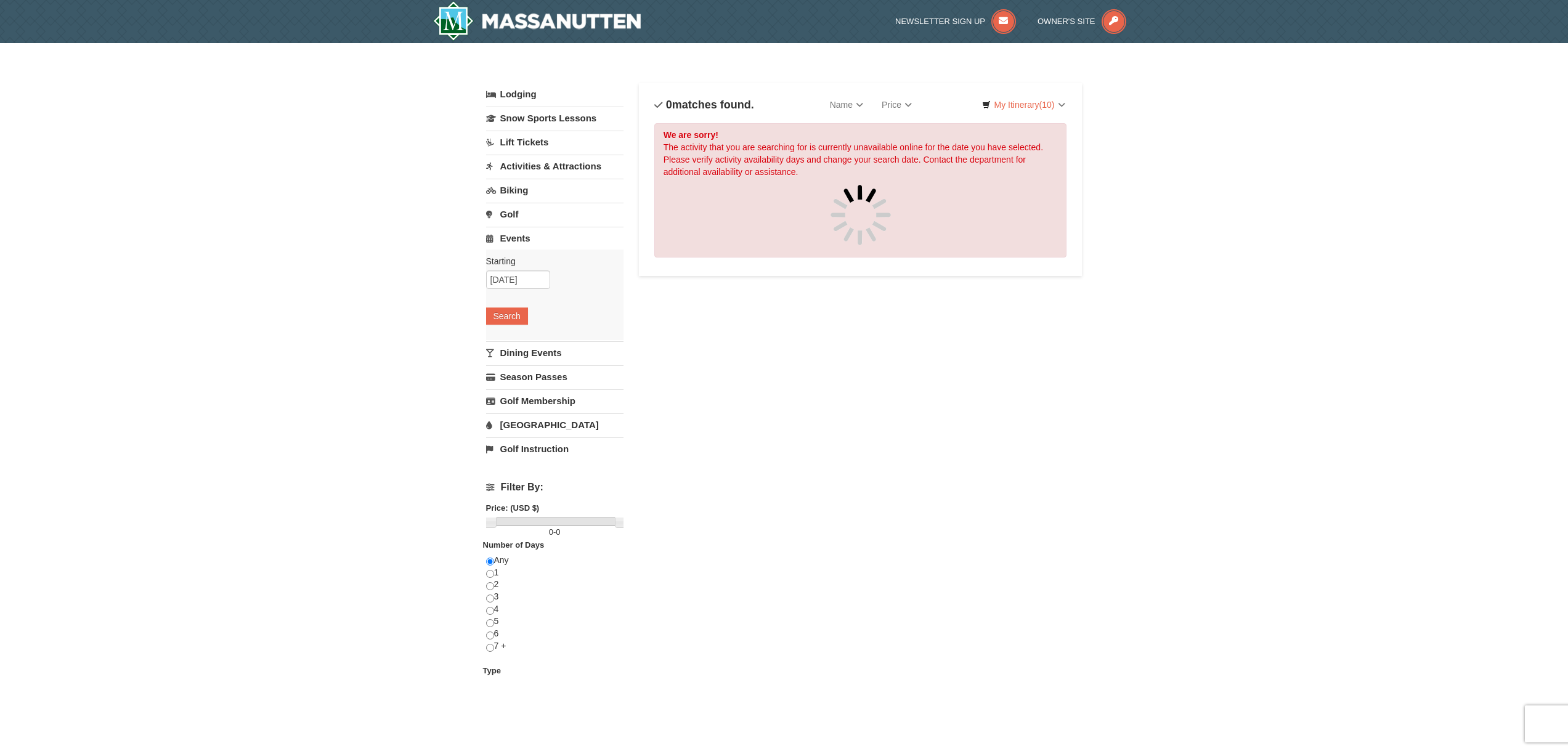
click at [538, 350] on link "Dining Events" at bounding box center [555, 352] width 138 height 22
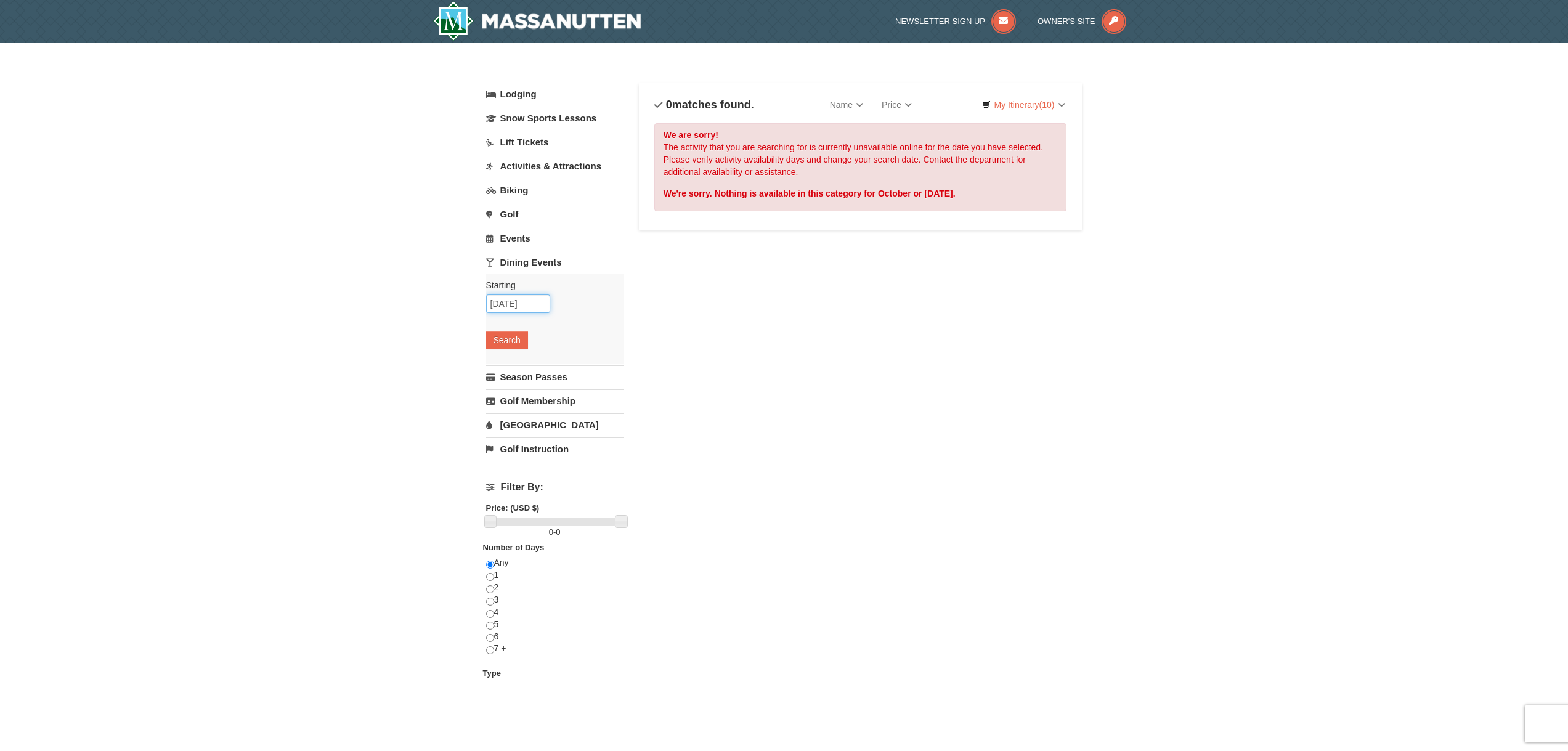
click at [508, 304] on input "10/11/2025" at bounding box center [518, 303] width 64 height 19
click at [522, 394] on link "6" at bounding box center [523, 391] width 23 height 17
type input "[DATE]"
click at [505, 337] on button "Search" at bounding box center [506, 340] width 42 height 17
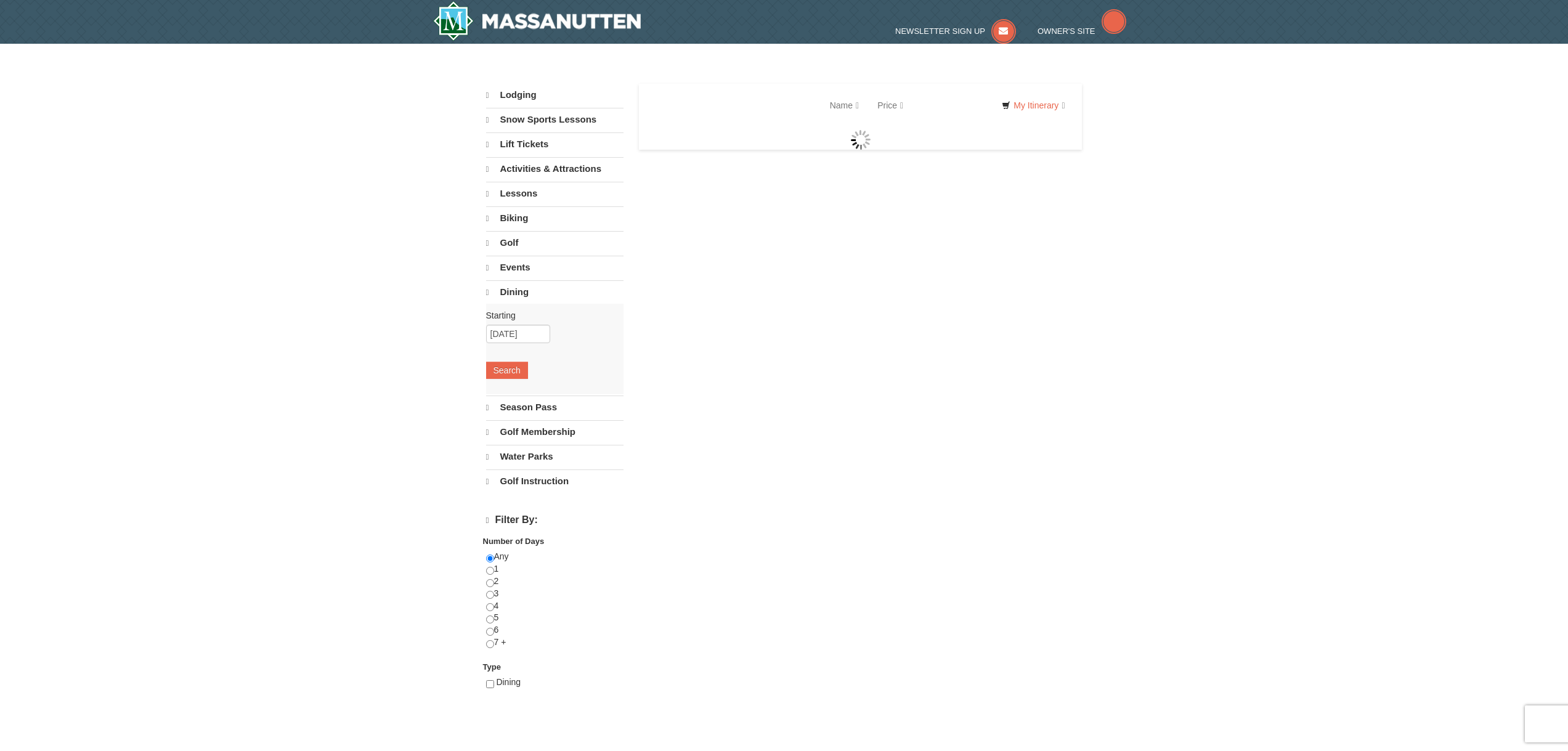
select select "9"
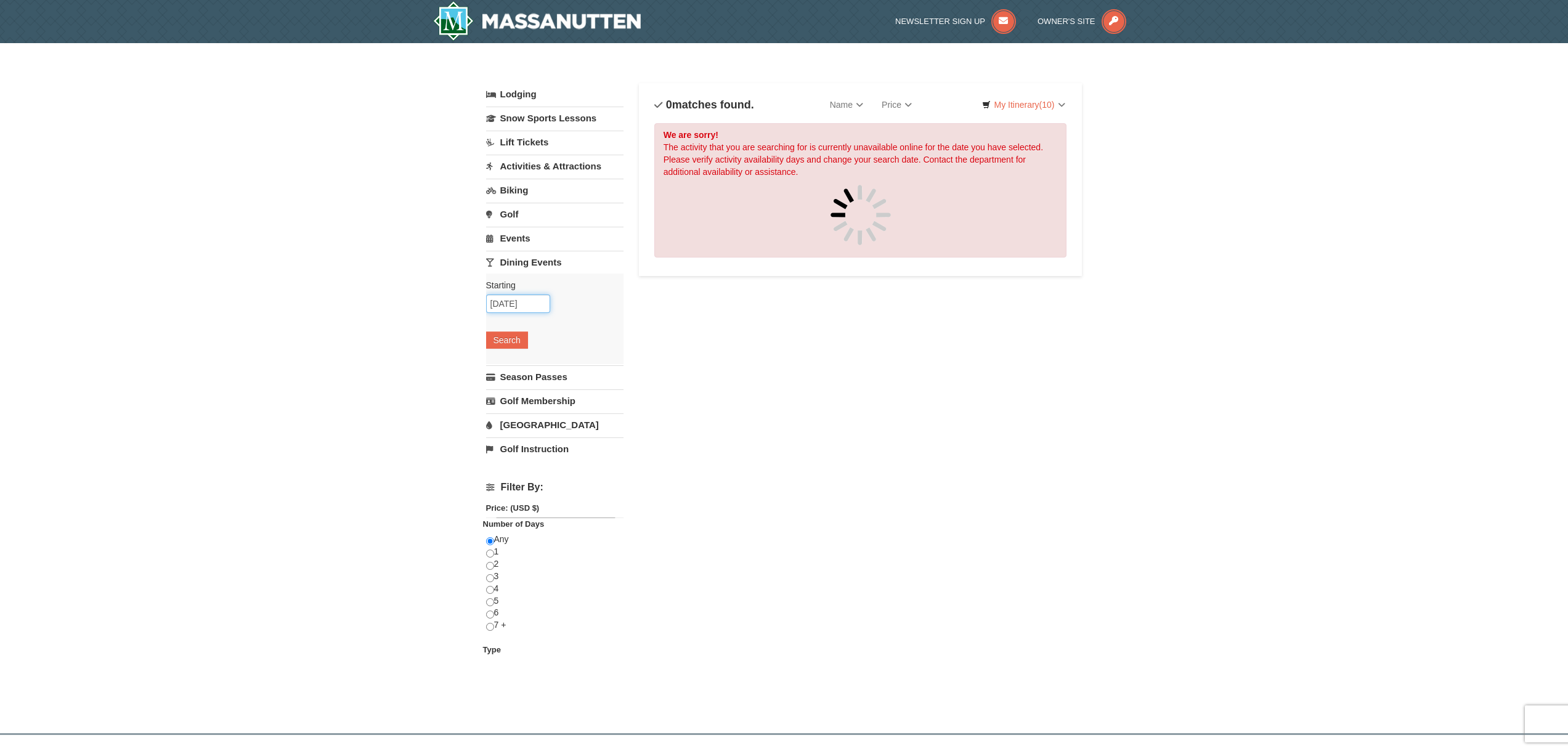
click at [510, 306] on input "[DATE]" at bounding box center [518, 303] width 64 height 19
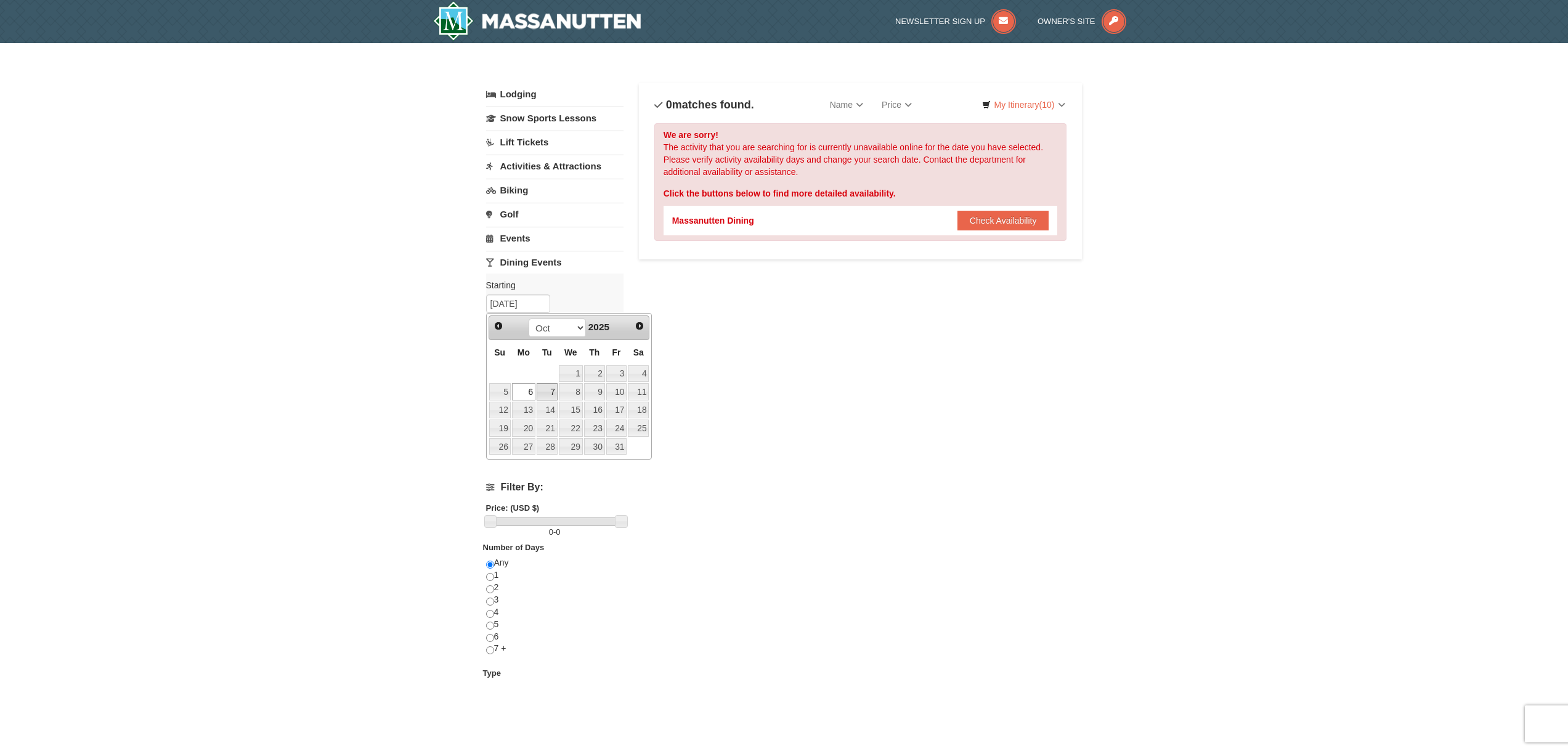
click at [548, 386] on link "7" at bounding box center [547, 391] width 21 height 17
type input "[DATE]"
click at [520, 338] on button "Search" at bounding box center [506, 340] width 42 height 17
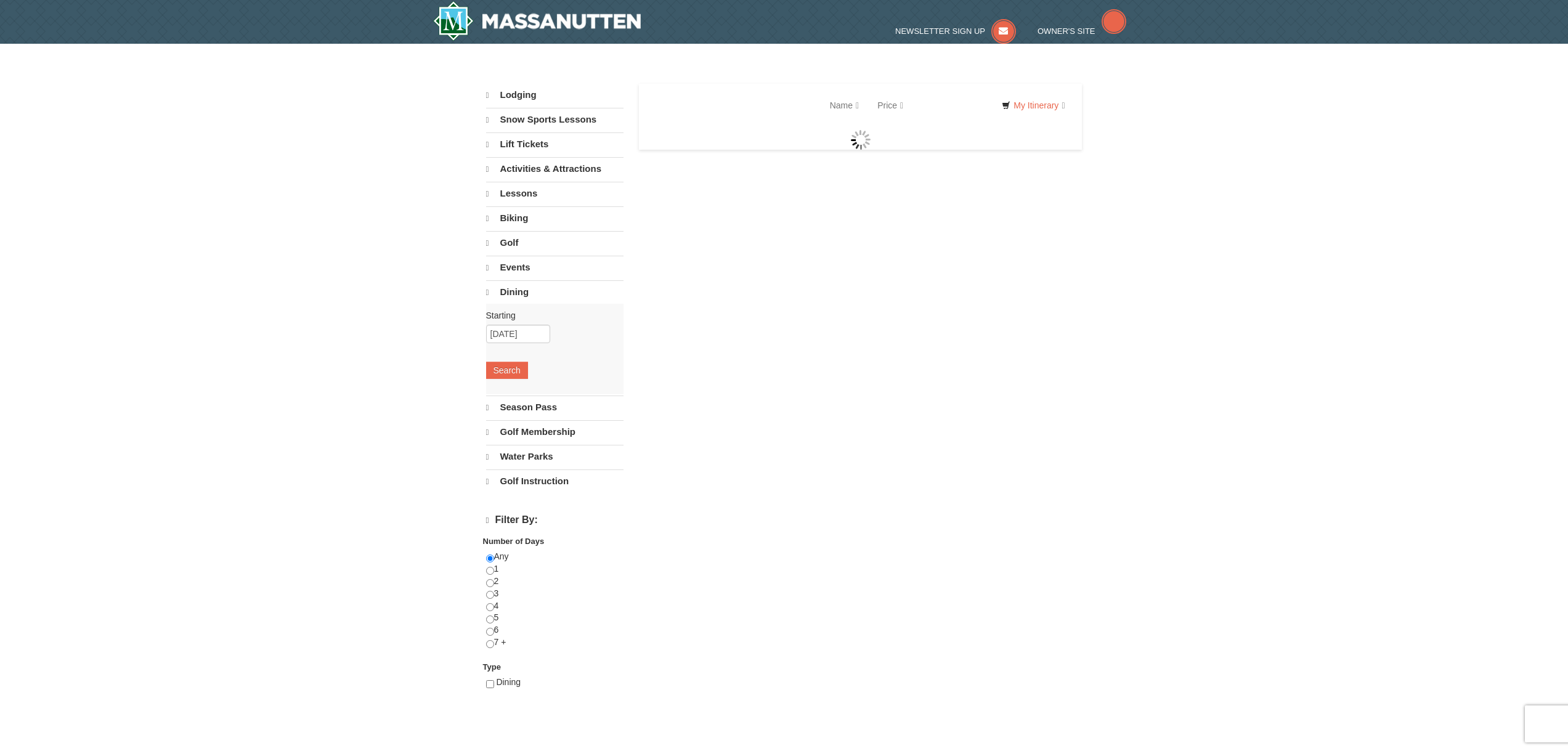
select select "9"
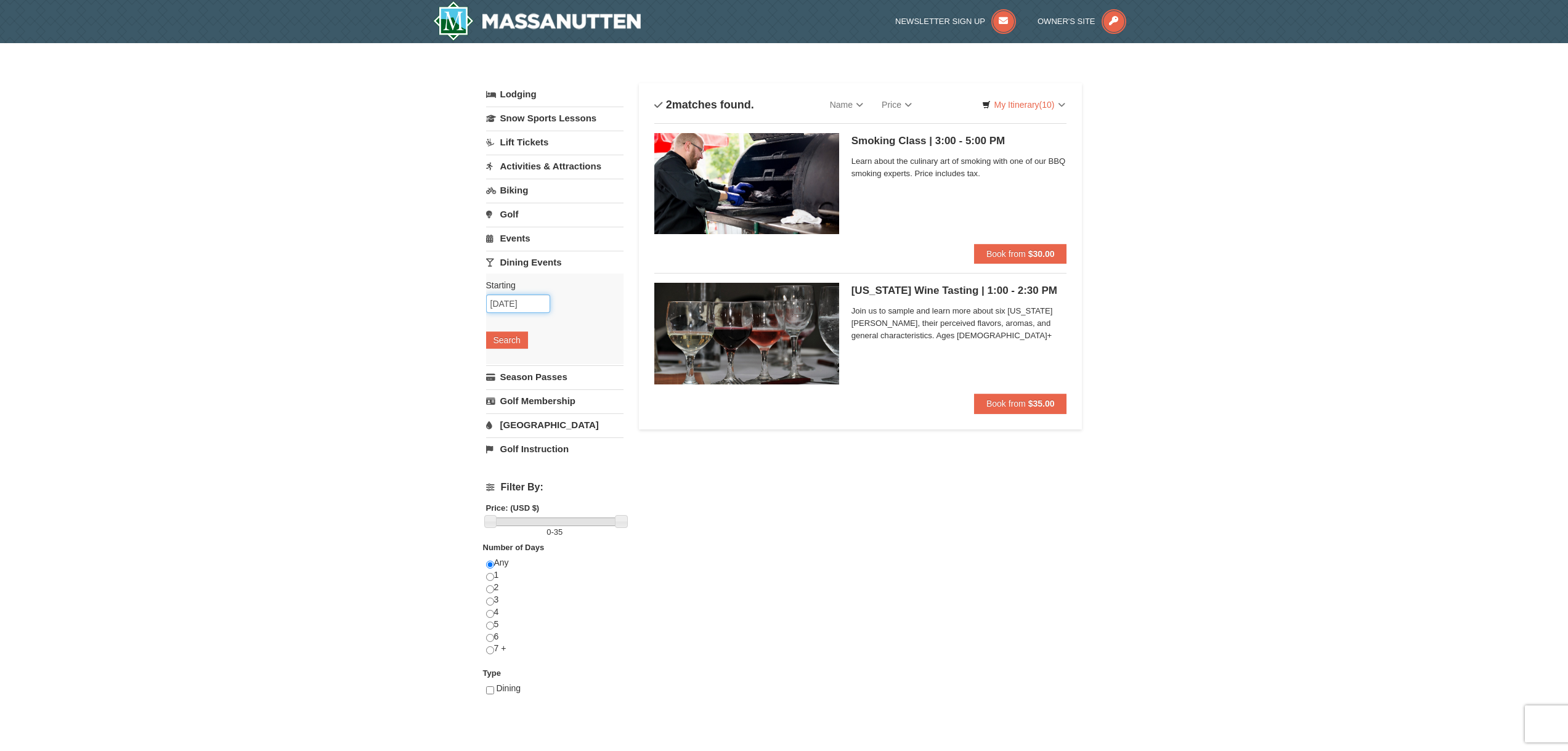
click at [544, 310] on input "[DATE]" at bounding box center [518, 303] width 64 height 19
click at [569, 392] on link "8" at bounding box center [571, 391] width 24 height 17
type input "[DATE]"
click at [513, 337] on button "Search" at bounding box center [506, 340] width 42 height 17
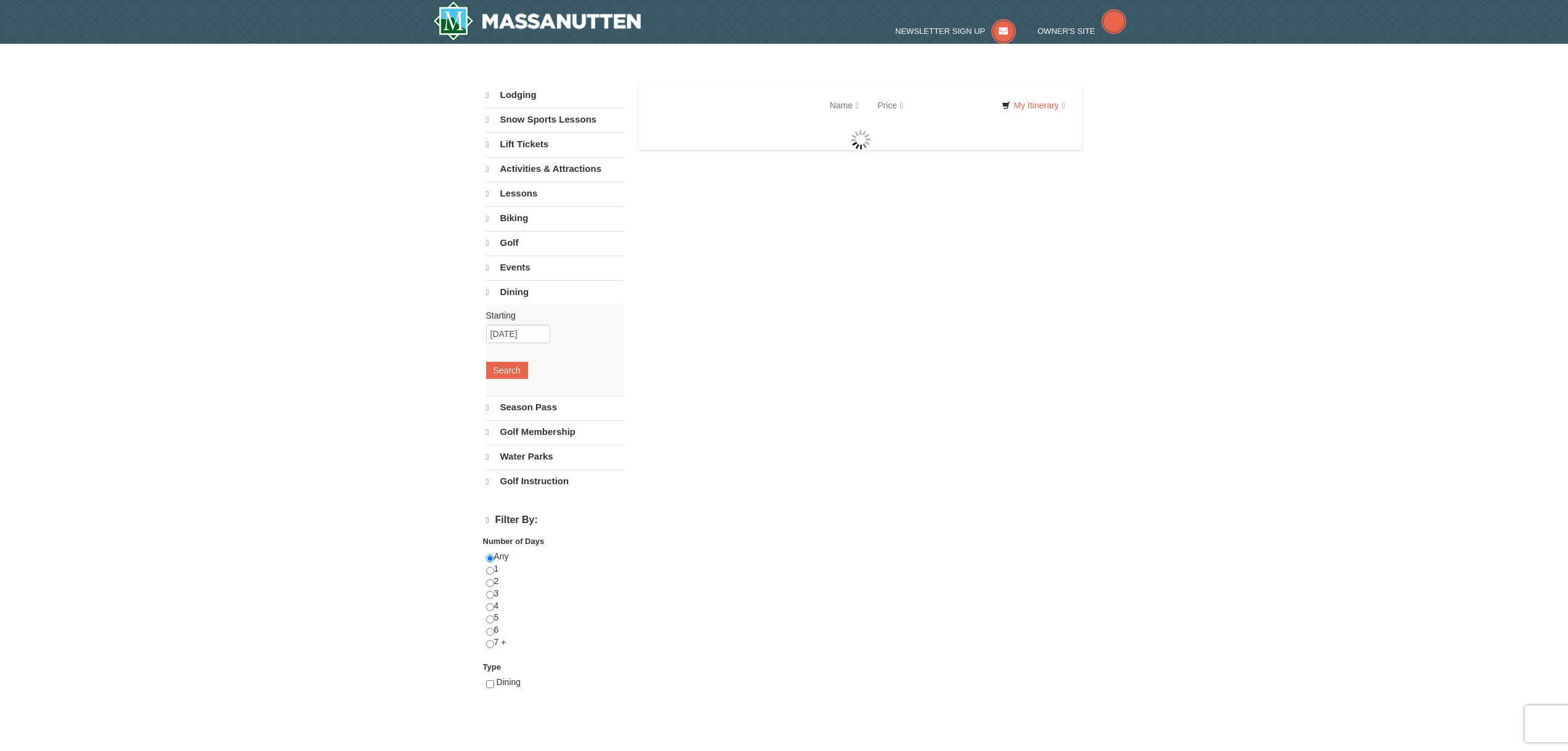
select select "9"
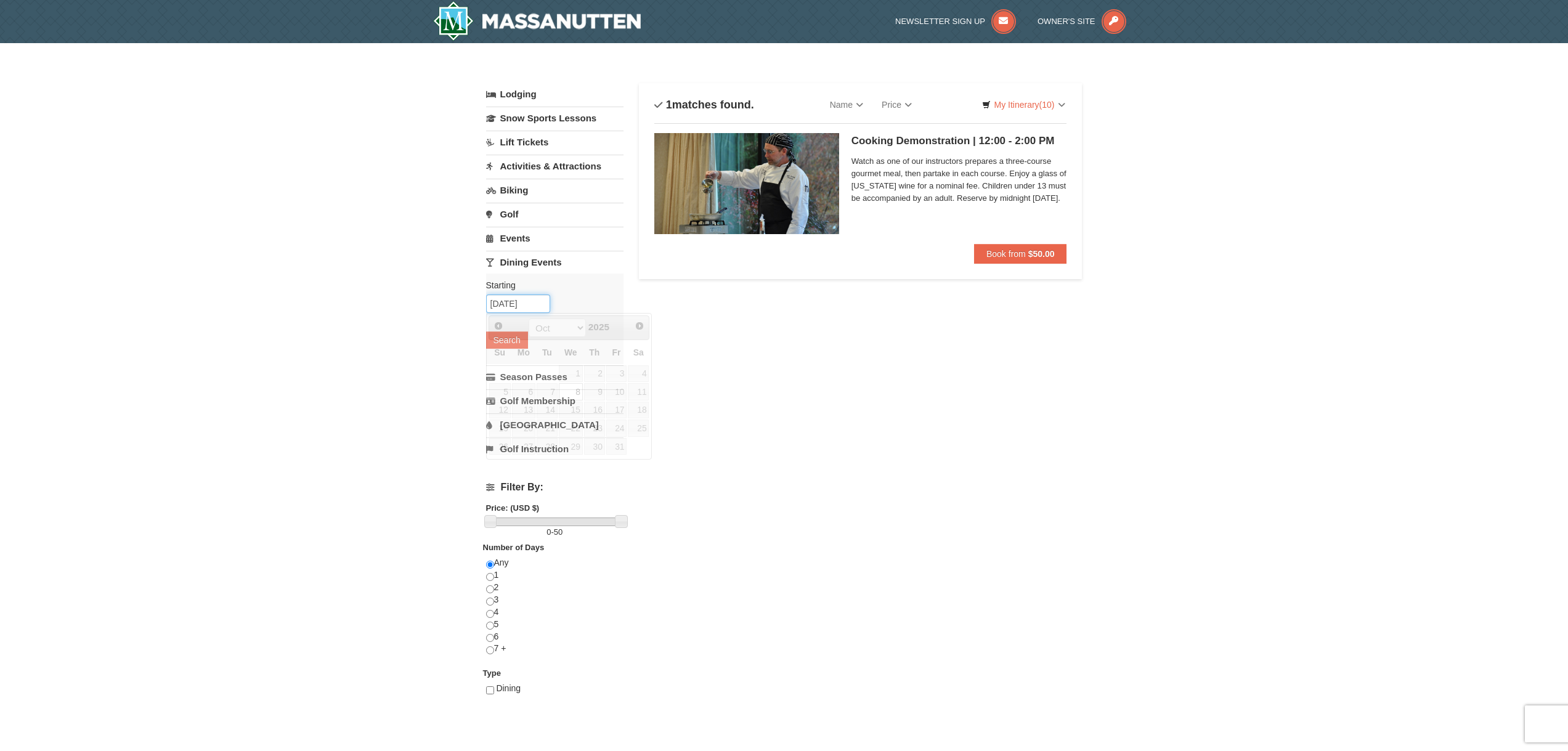
click at [539, 301] on input "[DATE]" at bounding box center [518, 303] width 64 height 19
click at [598, 392] on link "9" at bounding box center [594, 391] width 21 height 17
type input "[DATE]"
click at [519, 333] on button "Search" at bounding box center [506, 340] width 42 height 17
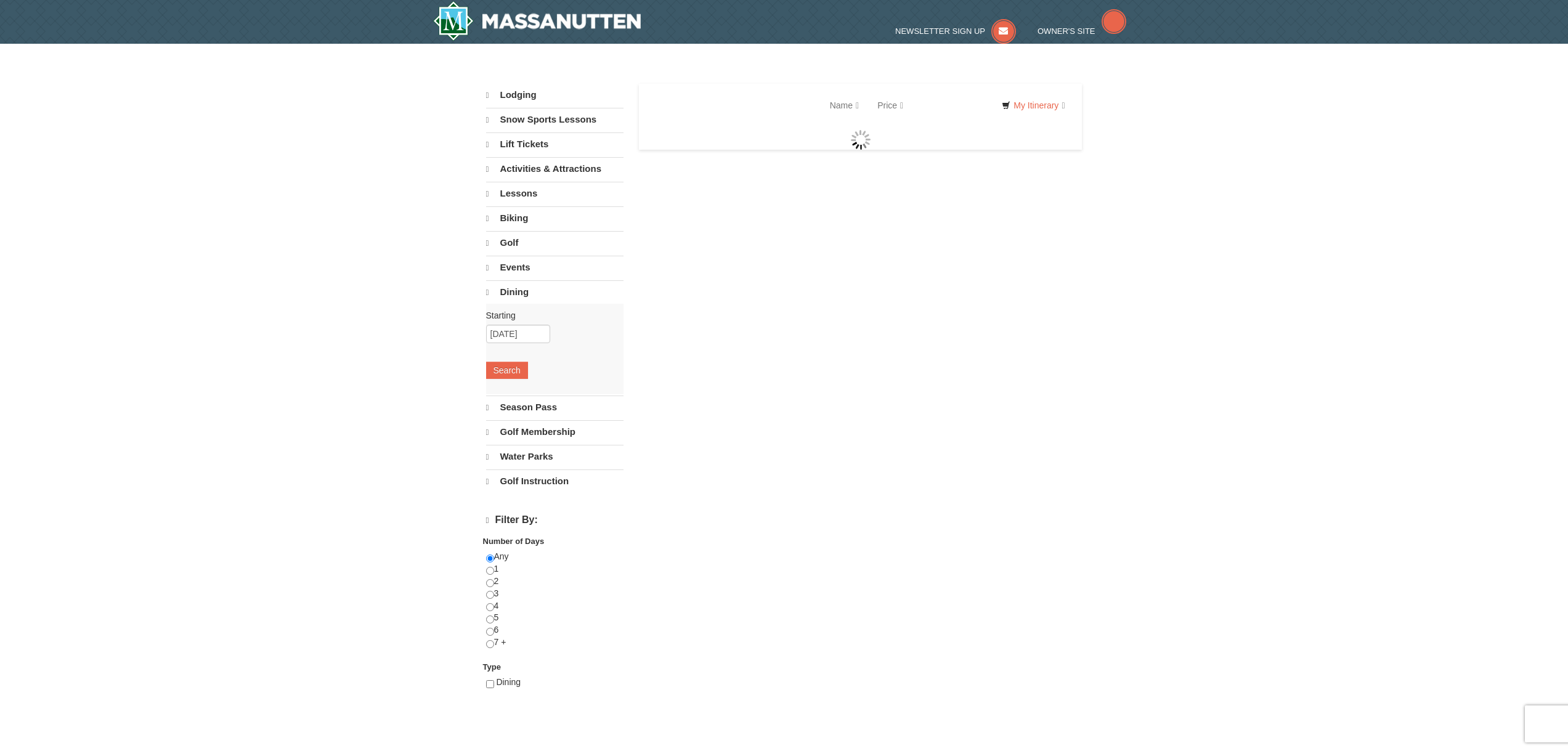
select select "9"
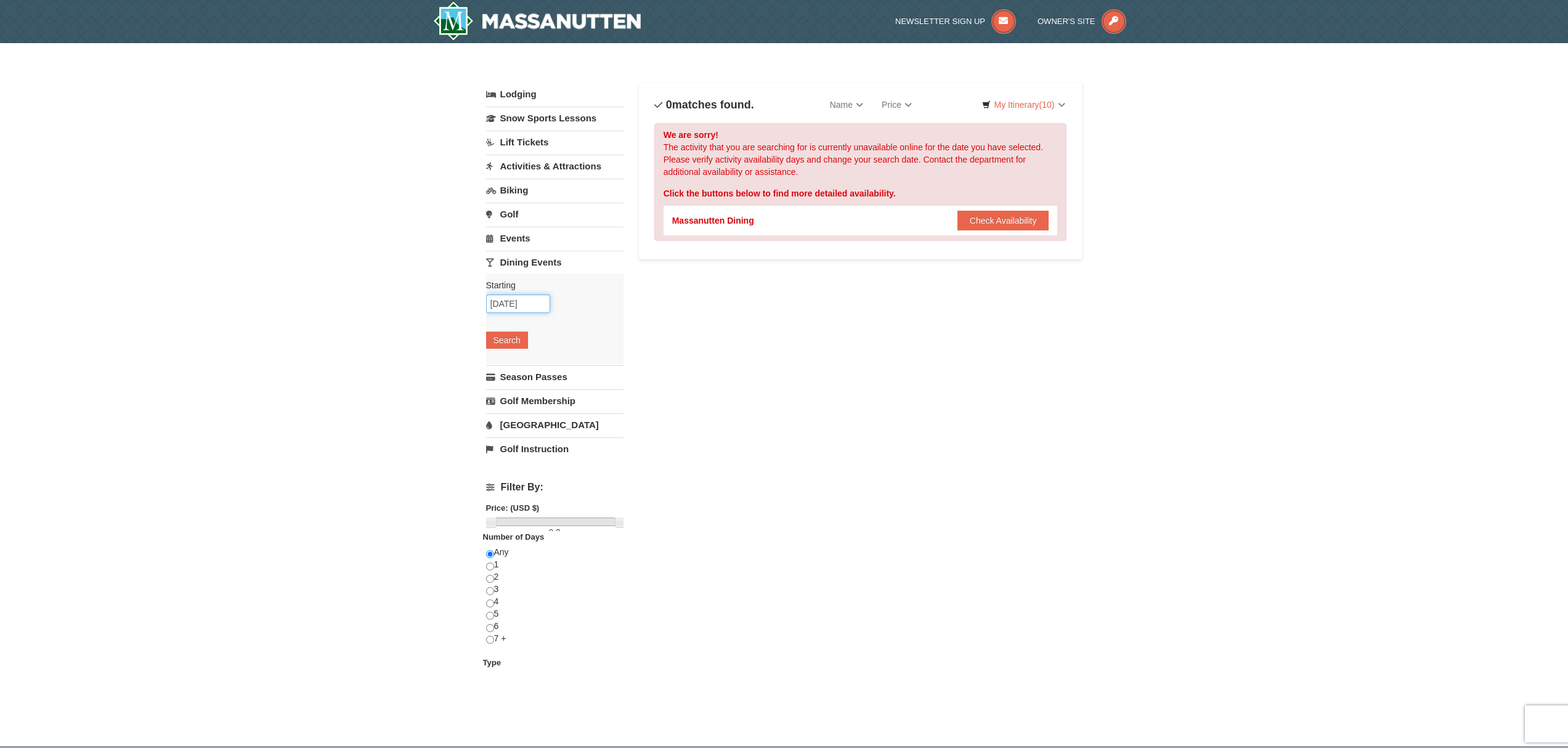
click at [533, 301] on input "[DATE]" at bounding box center [518, 303] width 64 height 19
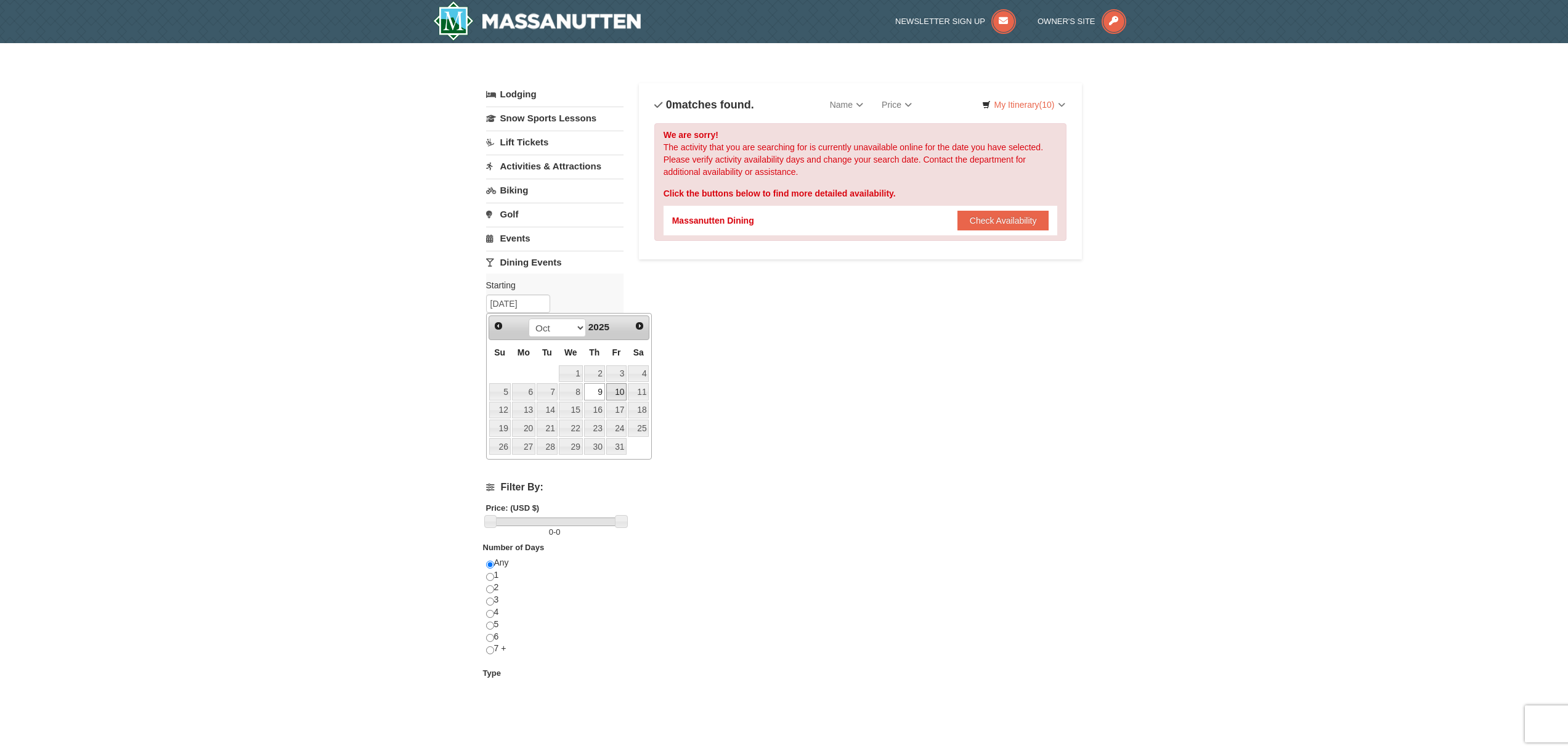
click at [620, 389] on link "10" at bounding box center [616, 391] width 21 height 17
type input "[DATE]"
drag, startPoint x: 529, startPoint y: 339, endPoint x: 520, endPoint y: 339, distance: 9.0
click at [528, 339] on div "Starting Please format dates MM/DD/YYYY Please format dates MM/DD/YYYY [DATE] S…" at bounding box center [555, 318] width 138 height 90
click at [515, 340] on button "Search" at bounding box center [506, 340] width 42 height 17
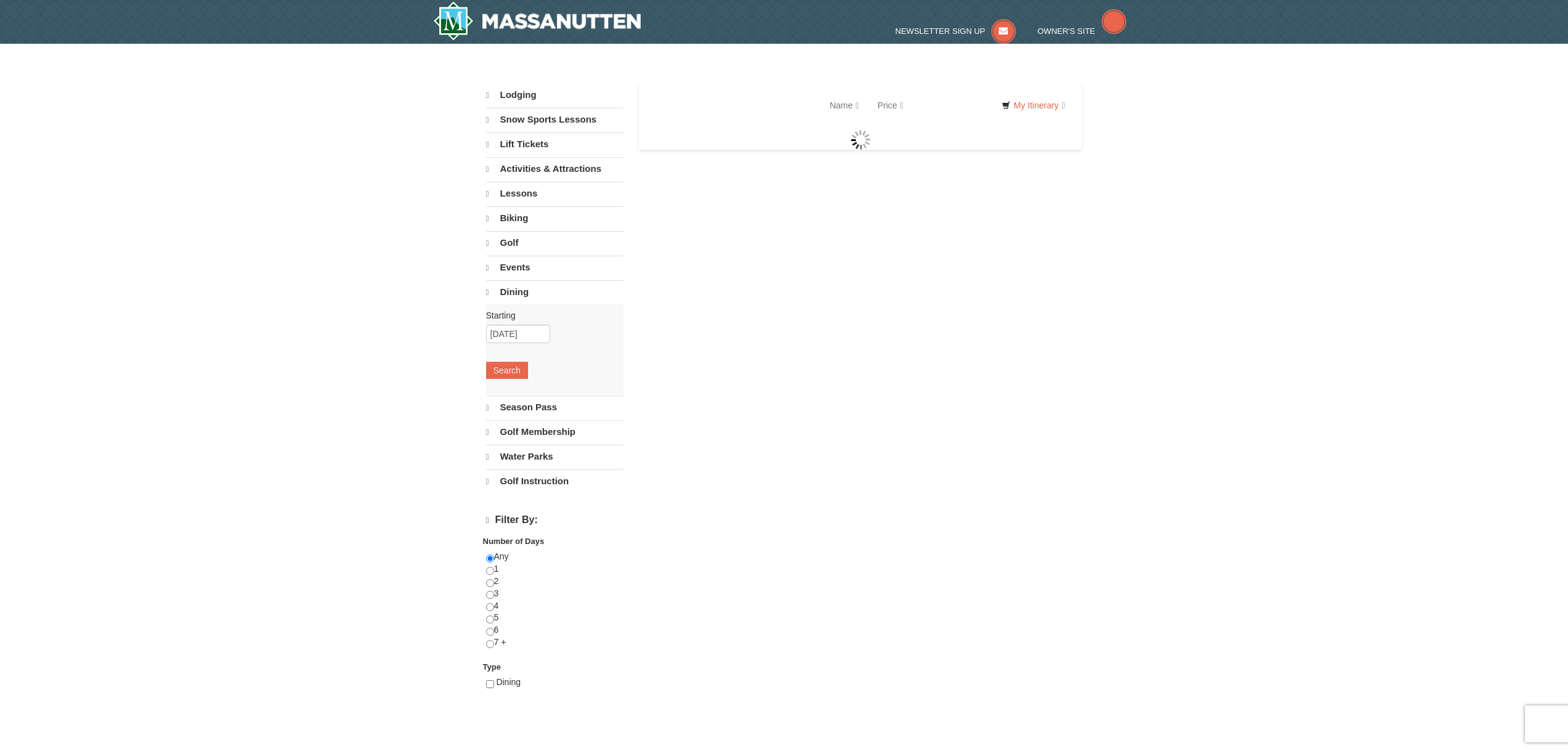
select select "9"
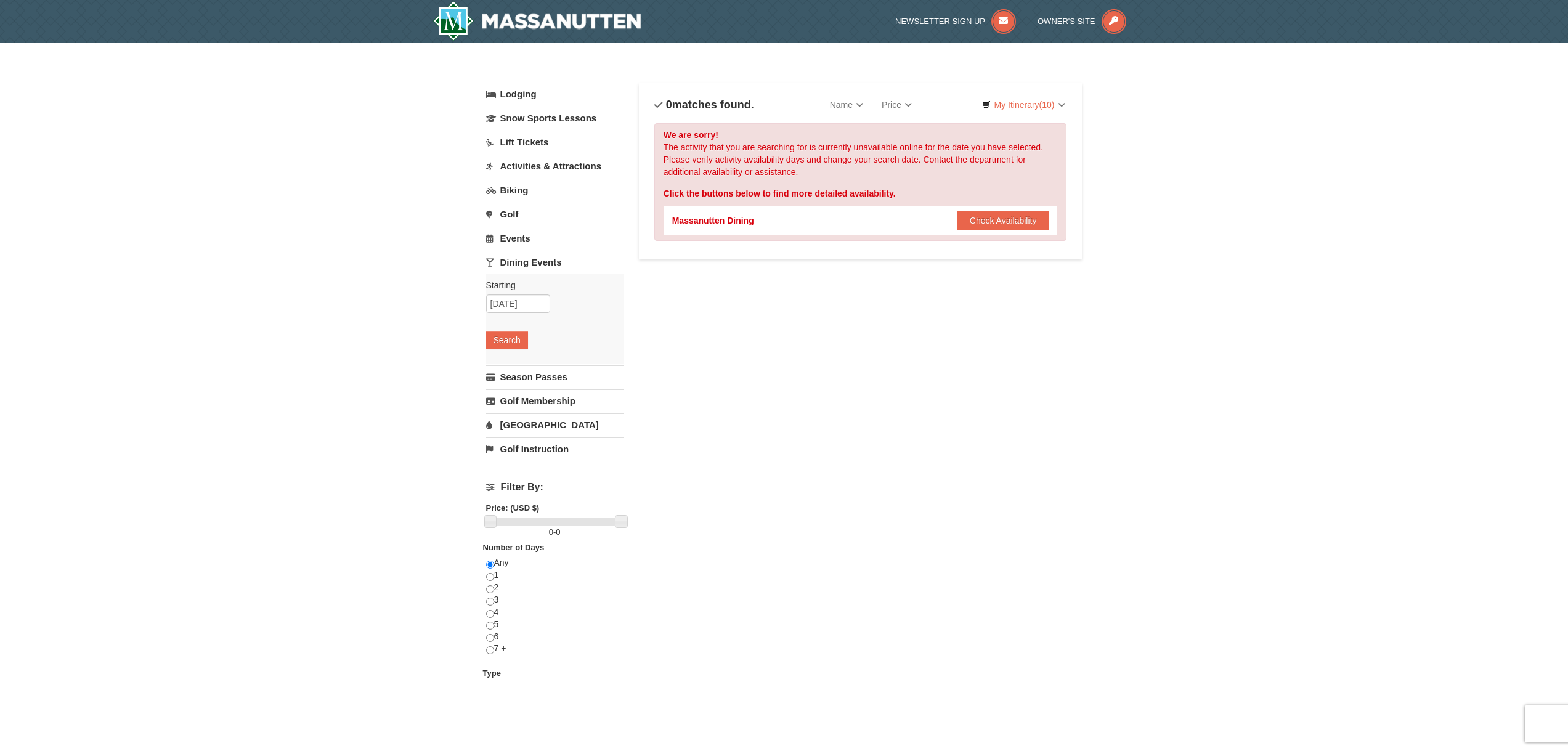
click at [552, 271] on link "Dining Events" at bounding box center [555, 261] width 138 height 22
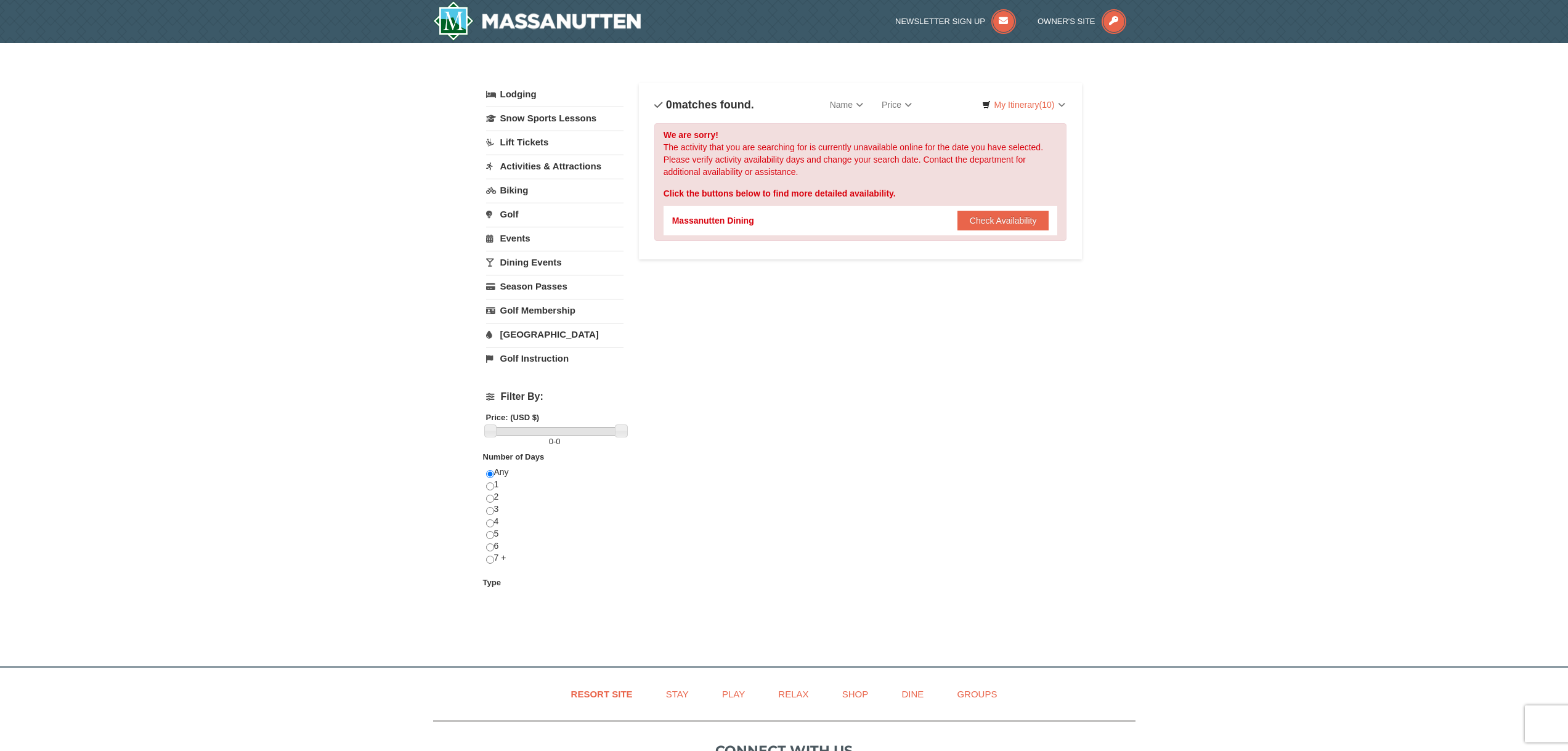
click at [539, 333] on link "[GEOGRAPHIC_DATA]" at bounding box center [555, 333] width 138 height 22
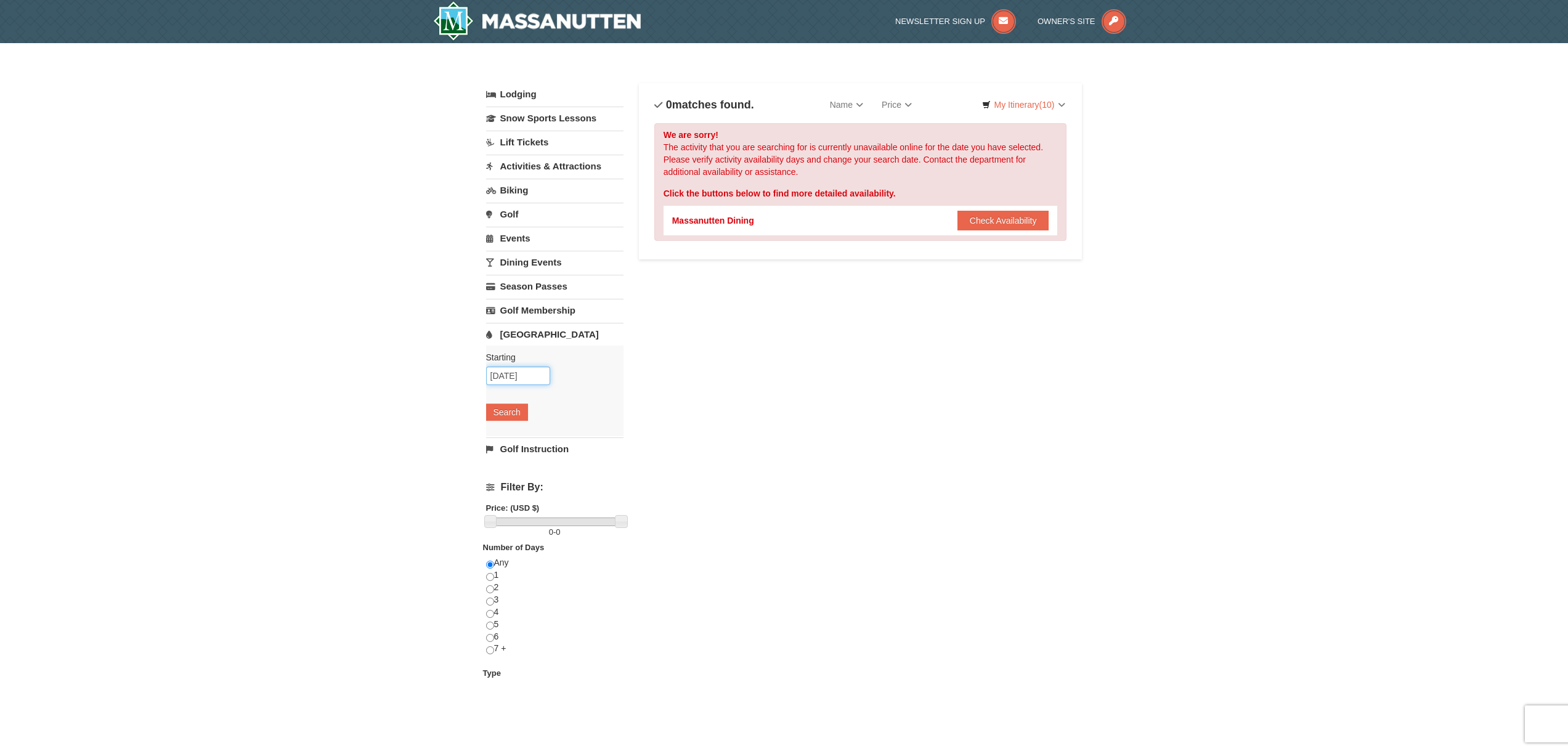
click at [513, 379] on input "[DATE]" at bounding box center [518, 376] width 64 height 19
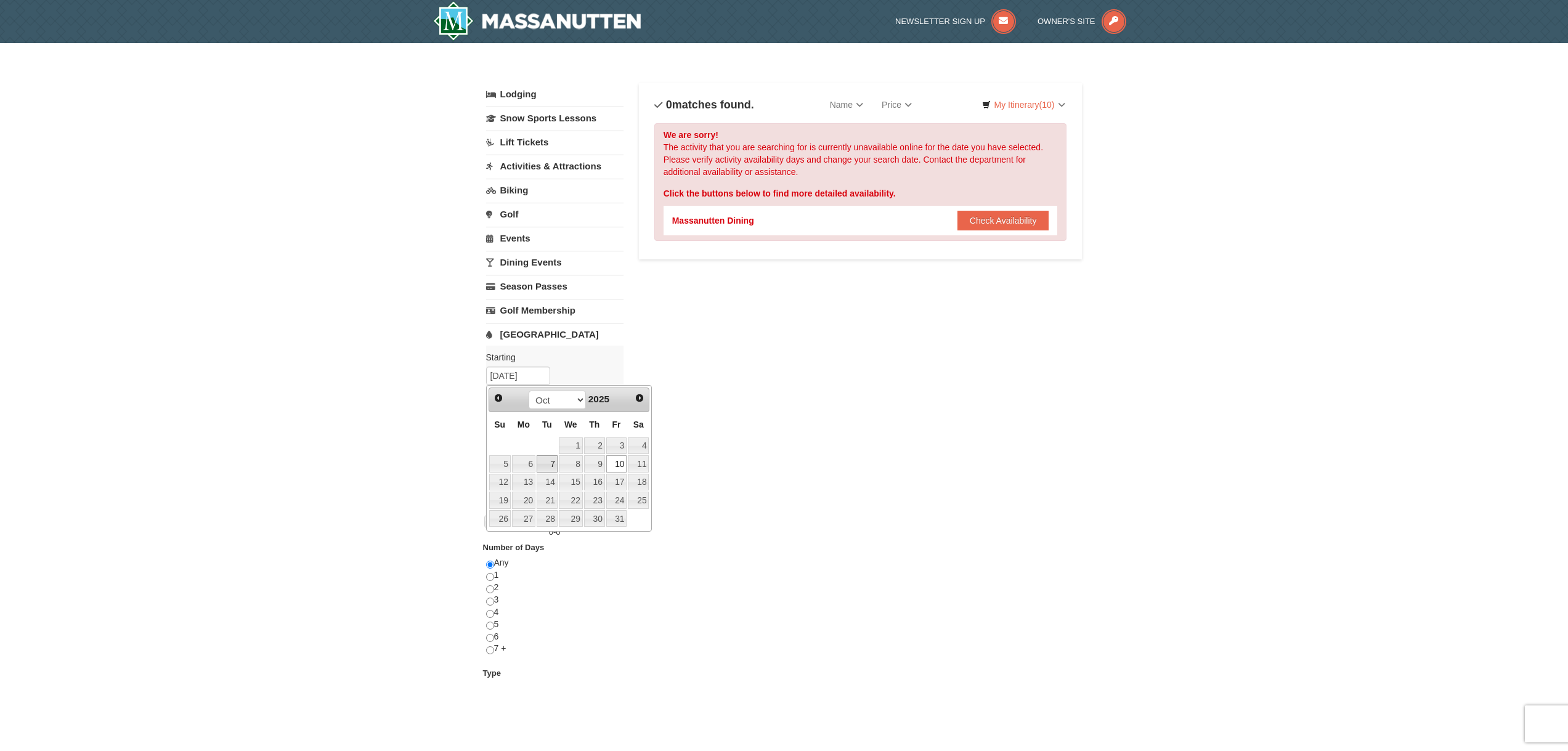
click at [545, 462] on link "7" at bounding box center [547, 463] width 21 height 17
type input "[DATE]"
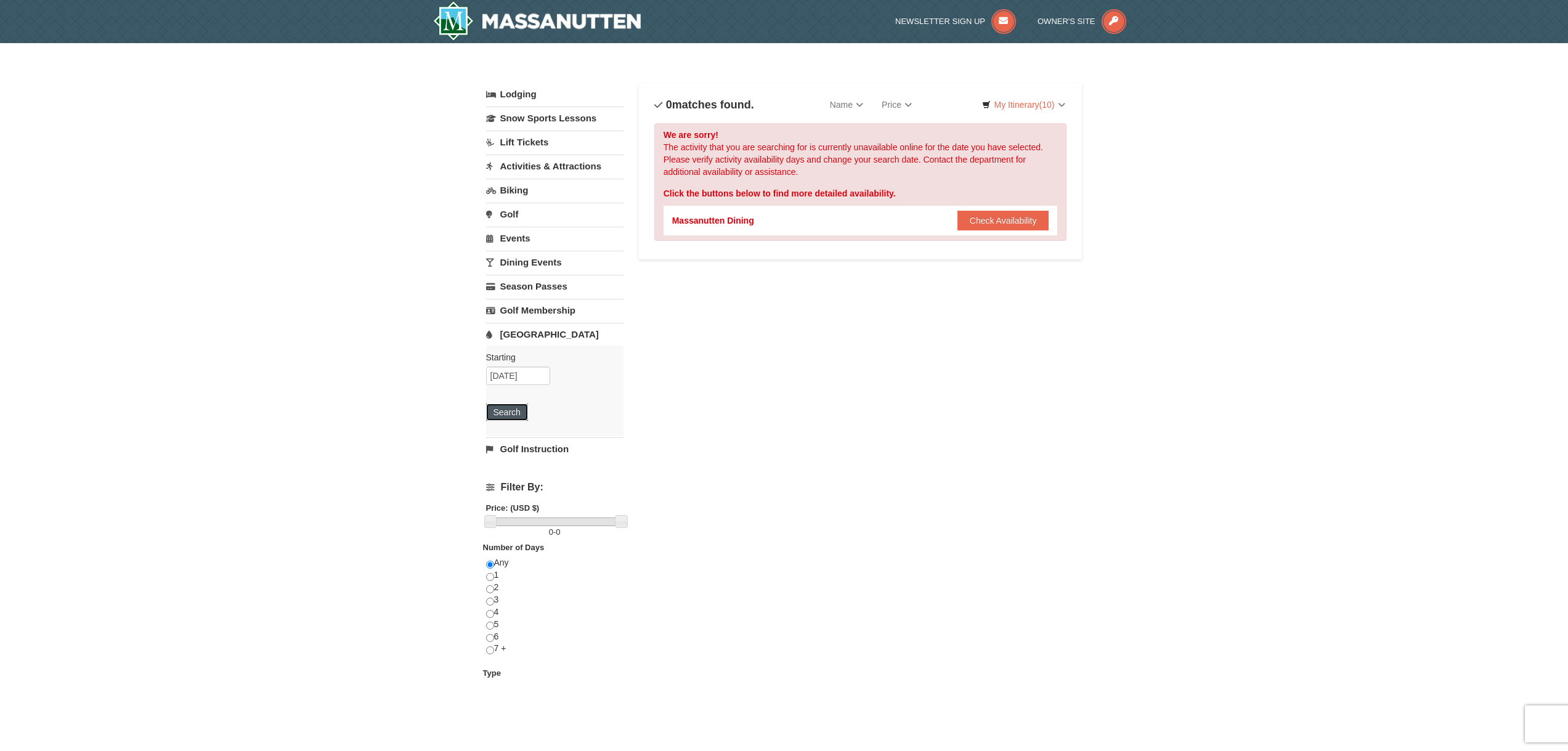
click at [496, 411] on button "Search" at bounding box center [506, 411] width 42 height 17
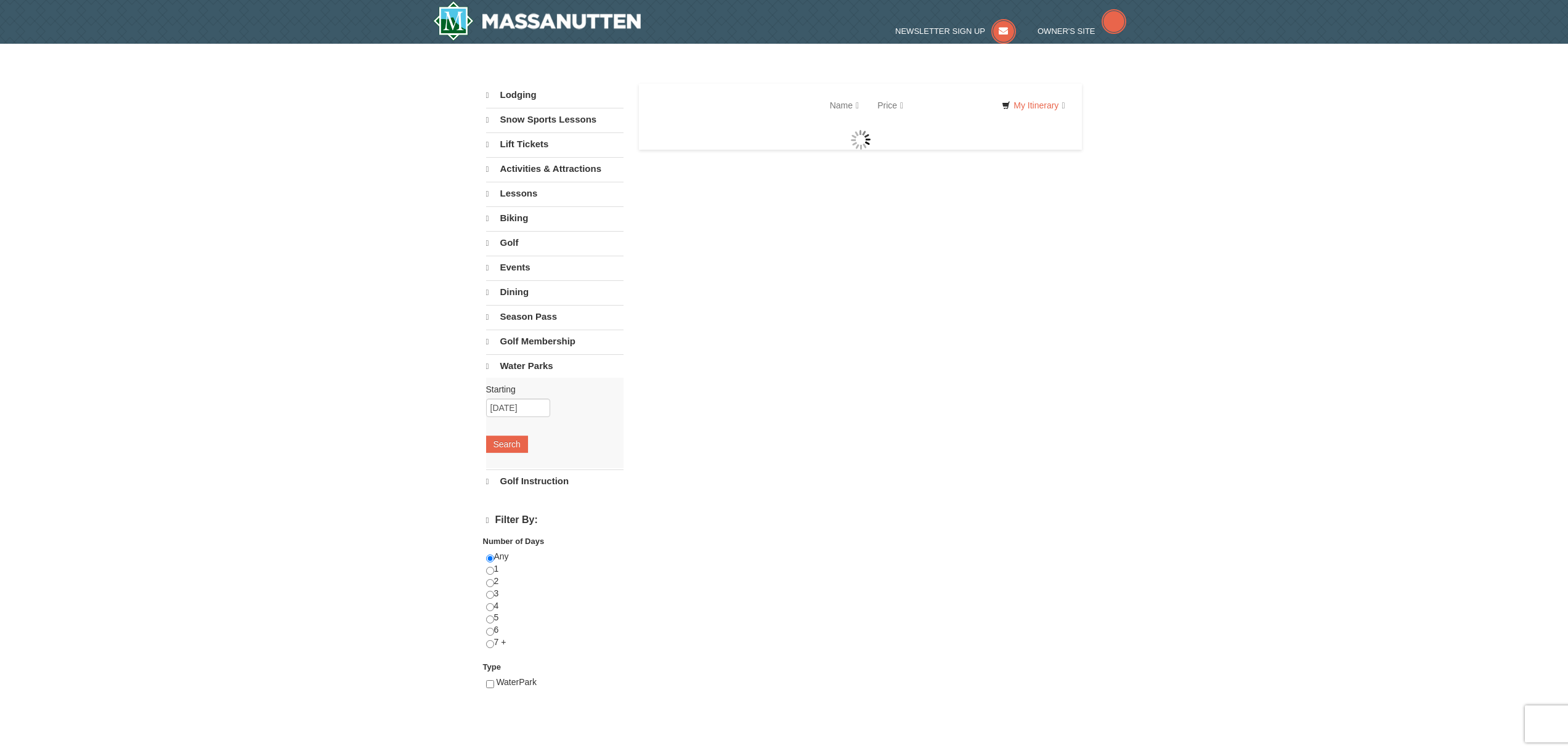
select select "9"
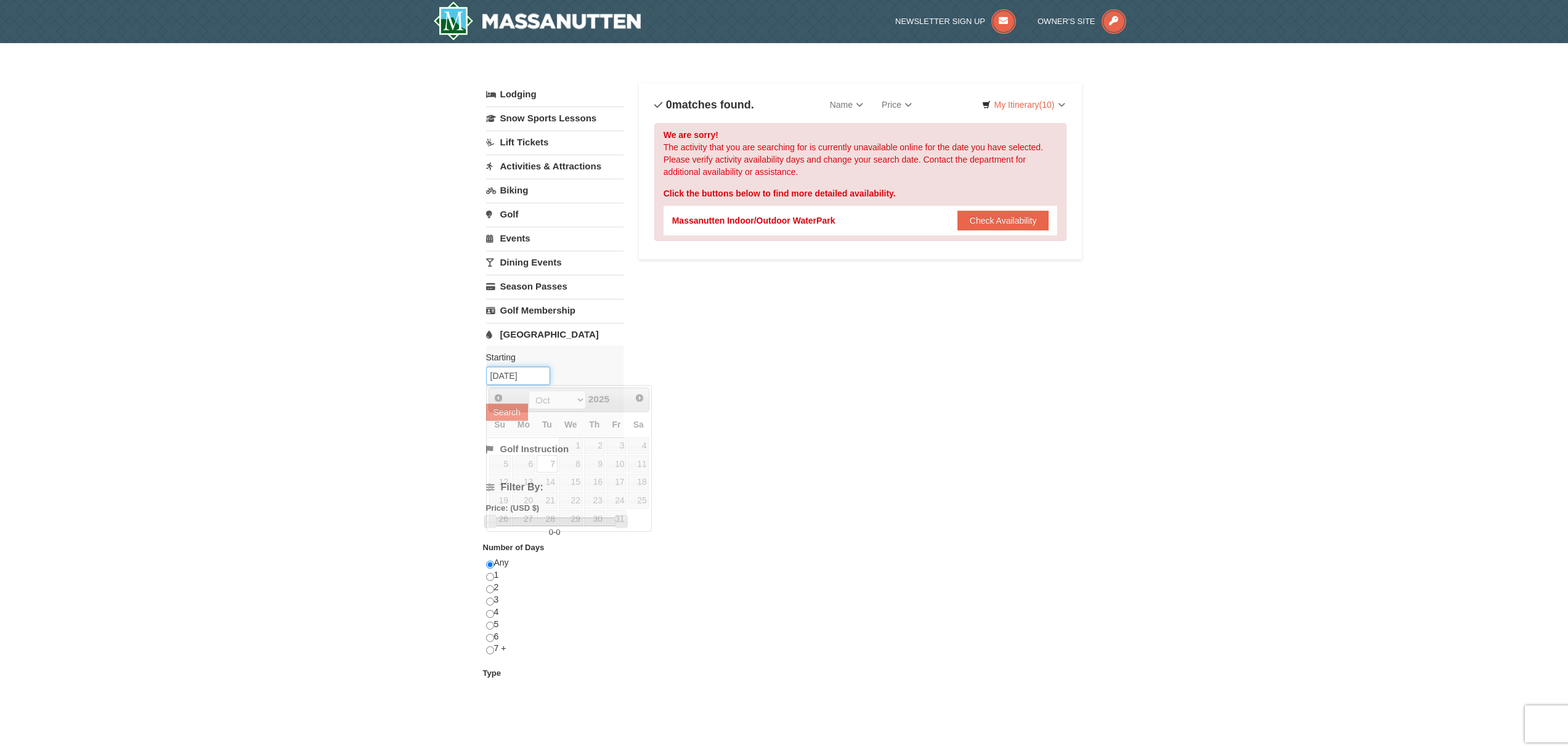
click at [533, 369] on input "10/07/2025" at bounding box center [518, 376] width 64 height 19
click at [564, 367] on div "Starting Please format dates MM/DD/YYYY Please format dates MM/DD/YYYY 10/07/20…" at bounding box center [555, 390] width 138 height 90
click at [995, 224] on button "Check Availability" at bounding box center [1003, 221] width 92 height 20
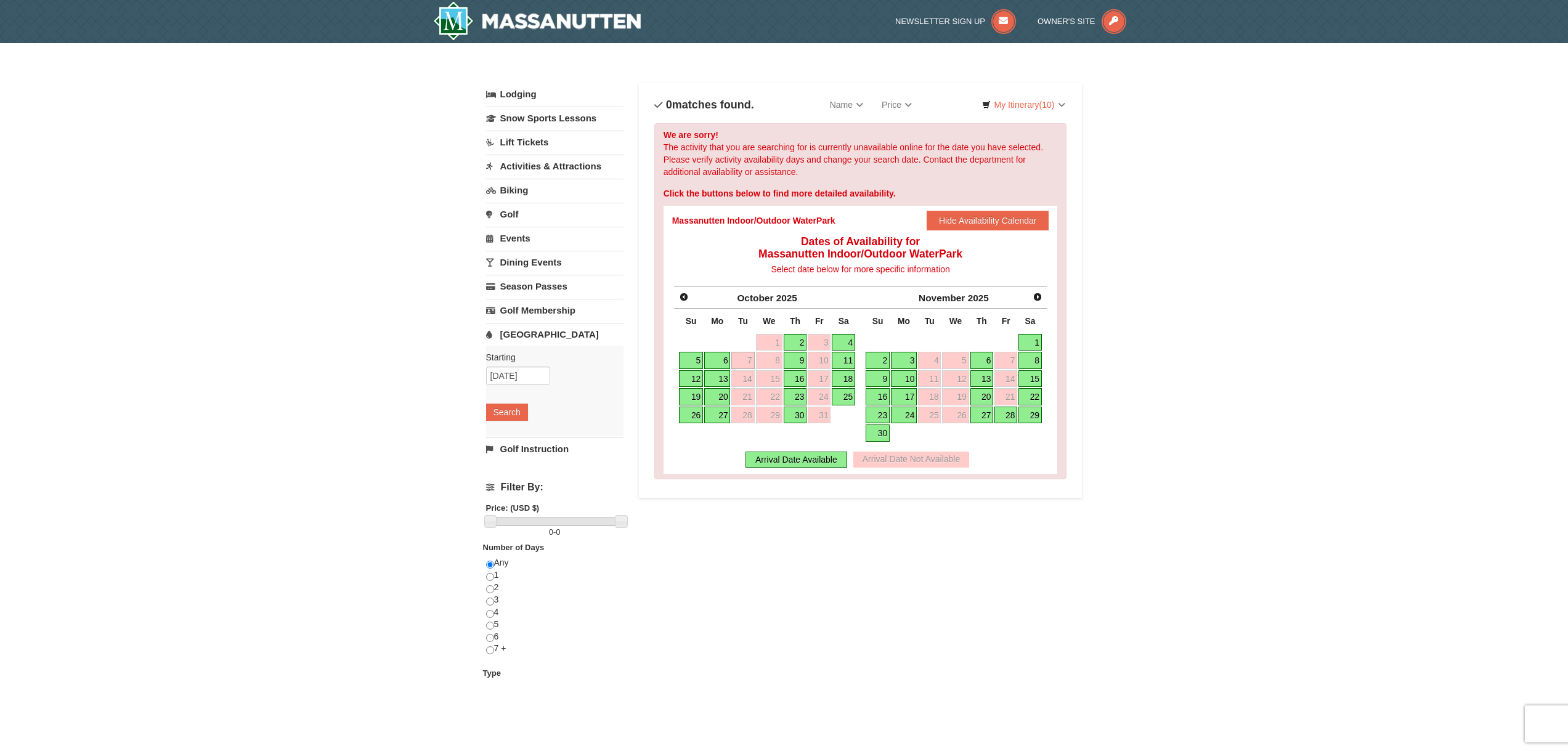
click at [799, 365] on link "9" at bounding box center [795, 359] width 23 height 17
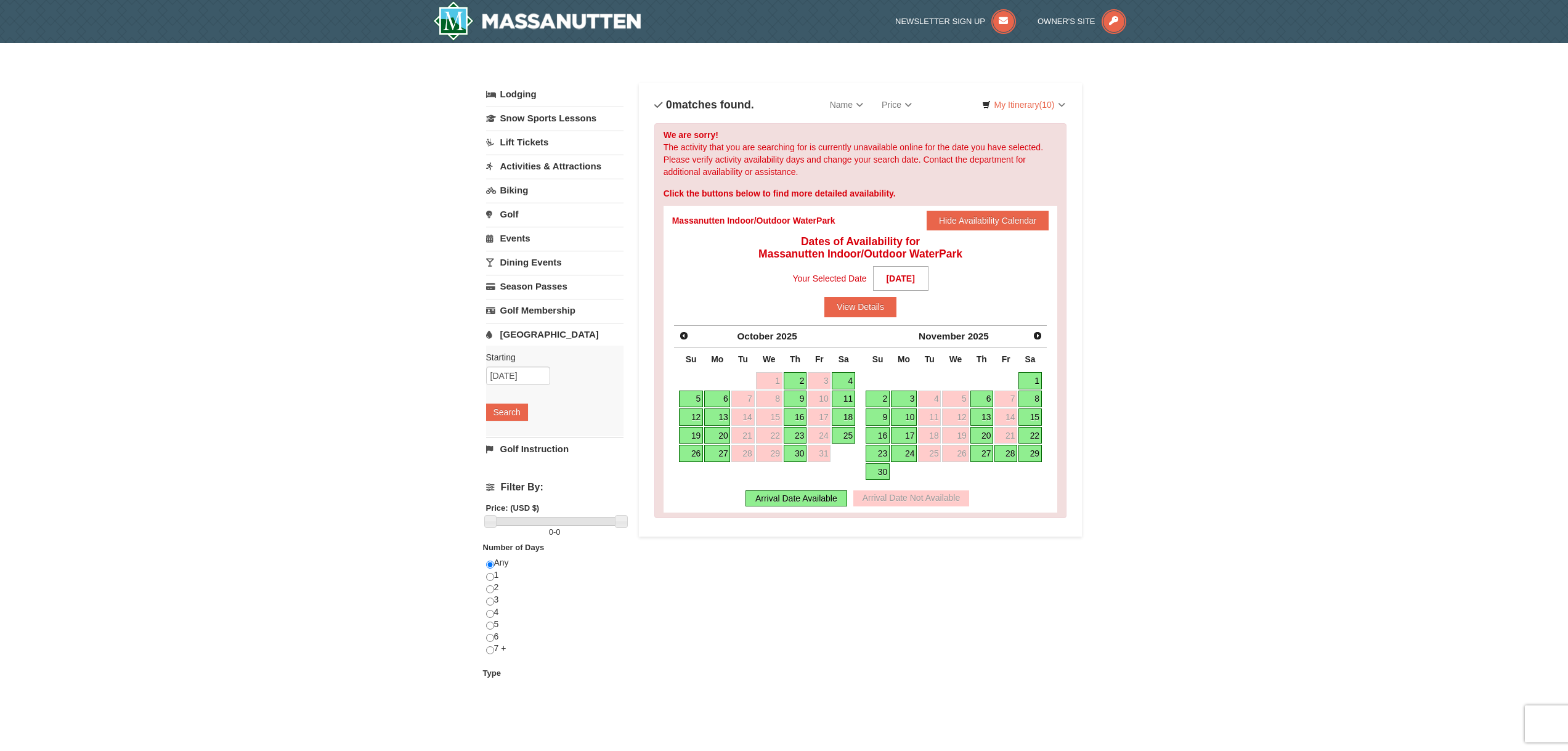
click at [720, 394] on link "6" at bounding box center [716, 399] width 26 height 17
click at [862, 306] on button "View Details" at bounding box center [860, 307] width 72 height 20
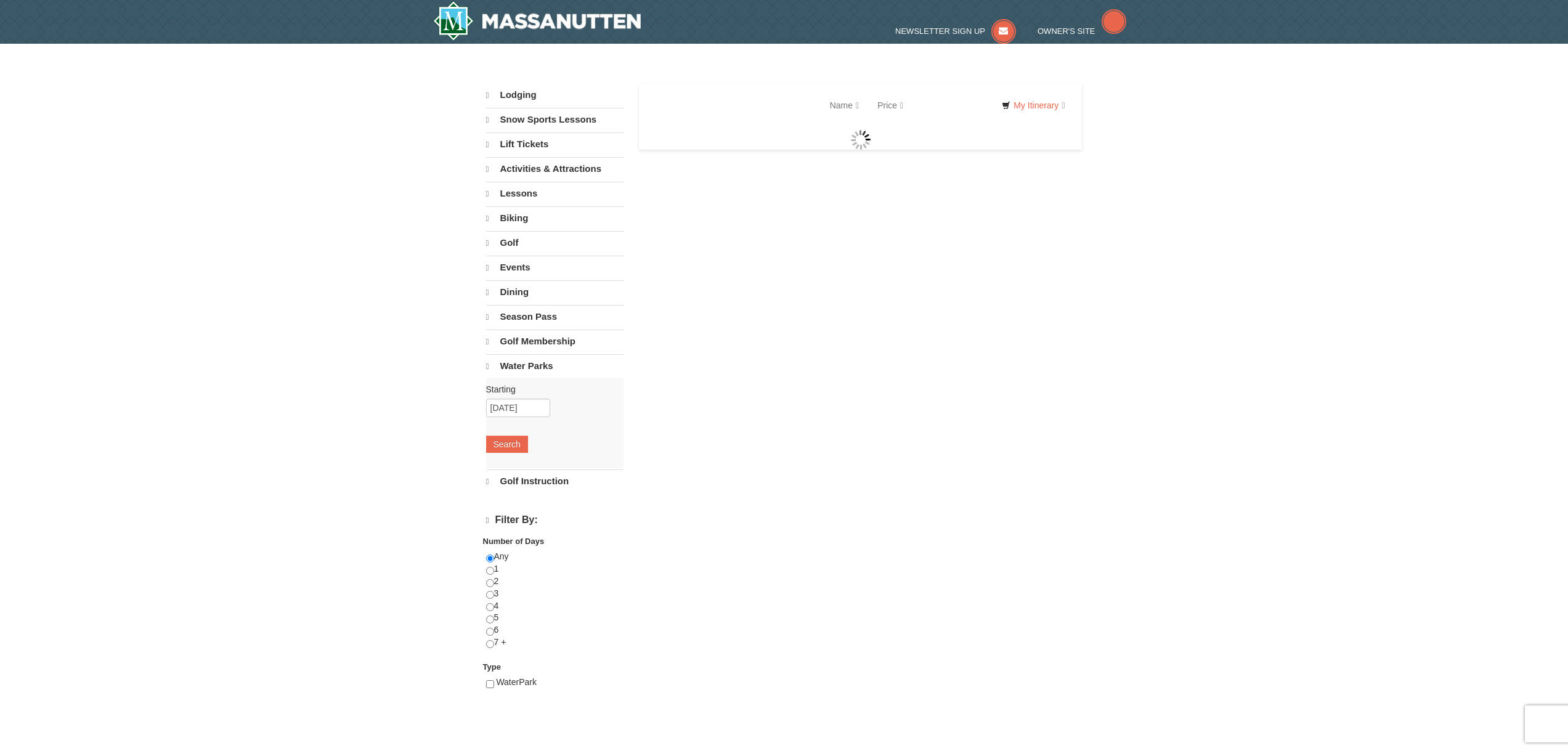
select select "9"
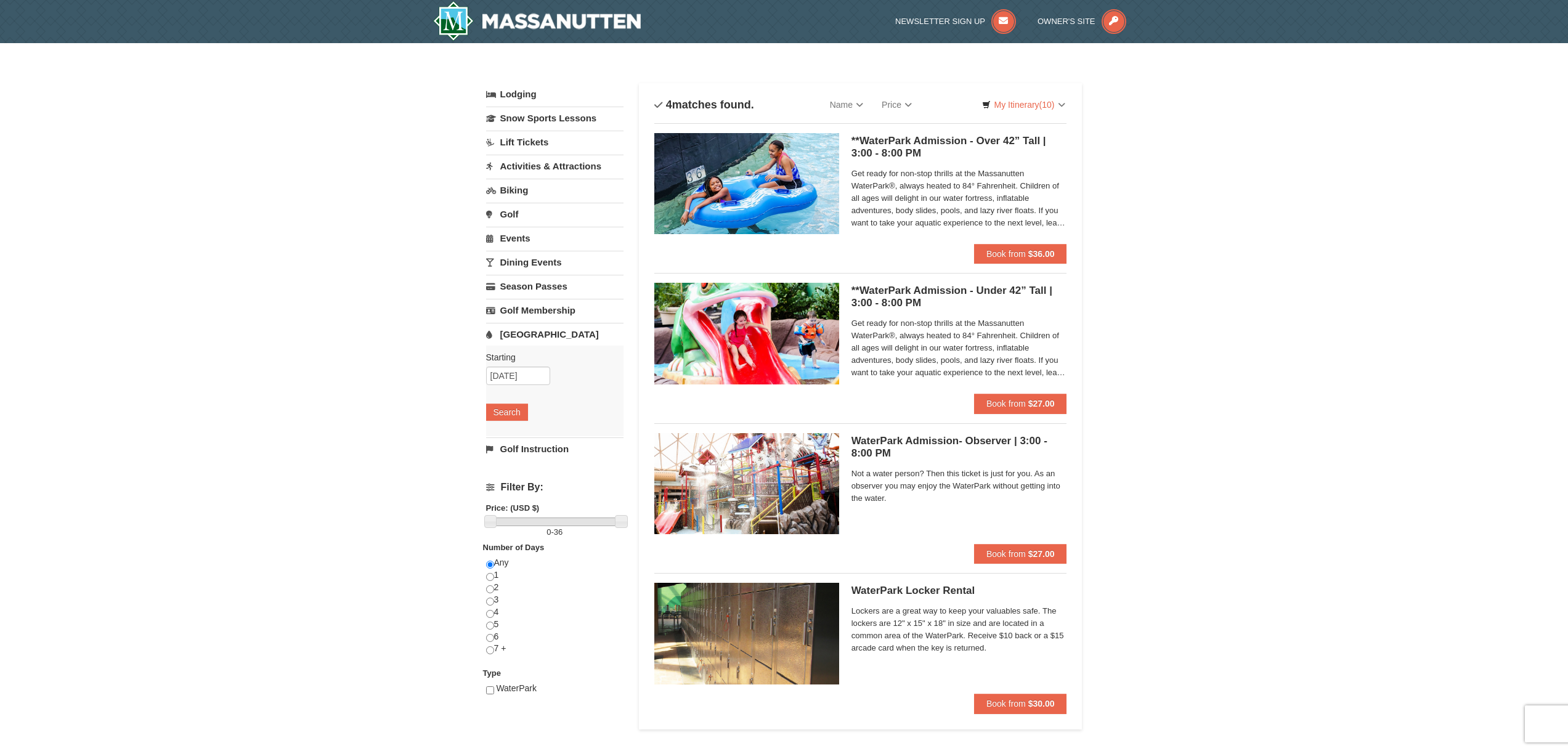
click at [905, 224] on span "Get ready for non-stop thrills at the Massanutten WaterPark®, always heated to …" at bounding box center [959, 198] width 216 height 62
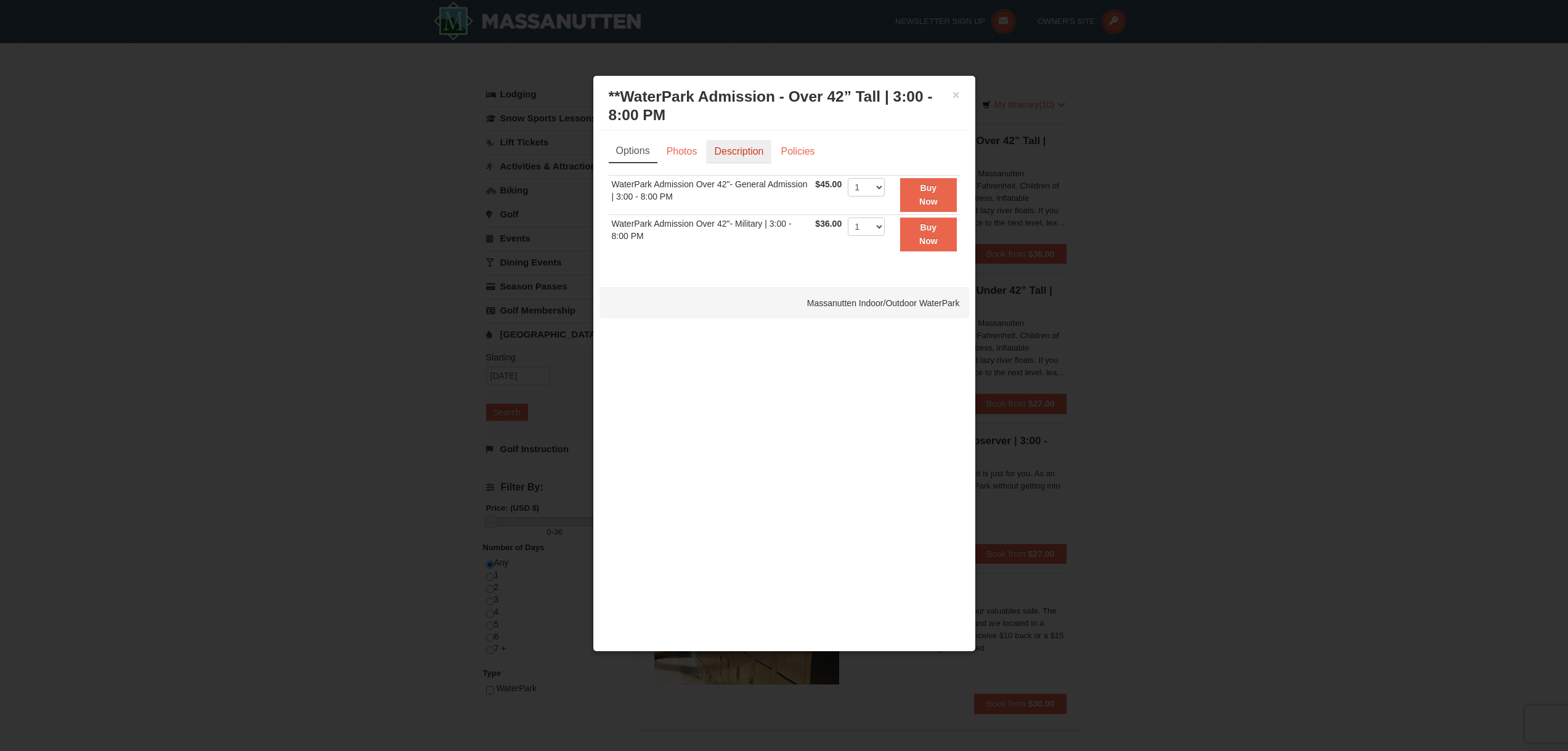
click at [736, 148] on link "Description" at bounding box center [738, 151] width 65 height 23
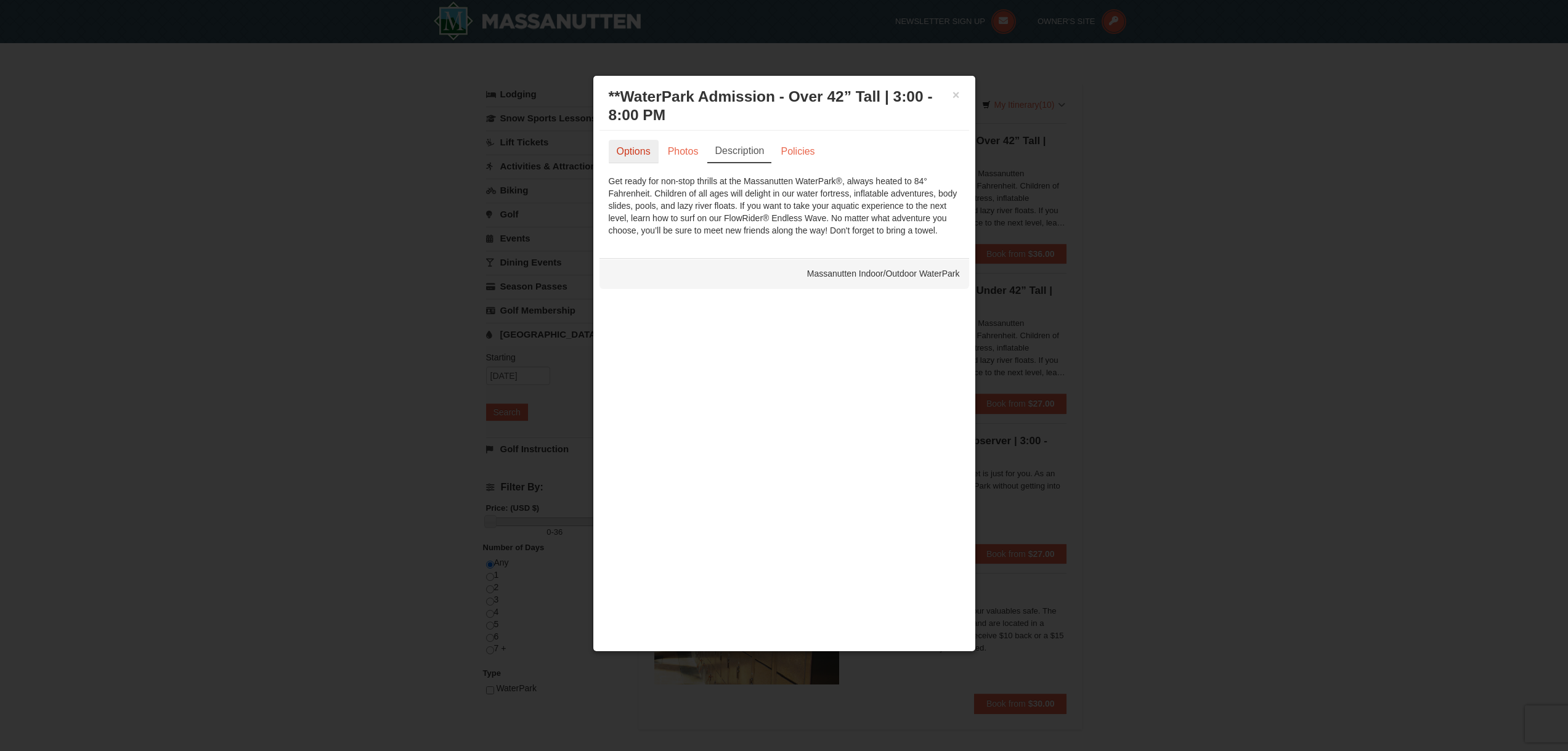
click at [654, 150] on link "Options" at bounding box center [633, 151] width 50 height 23
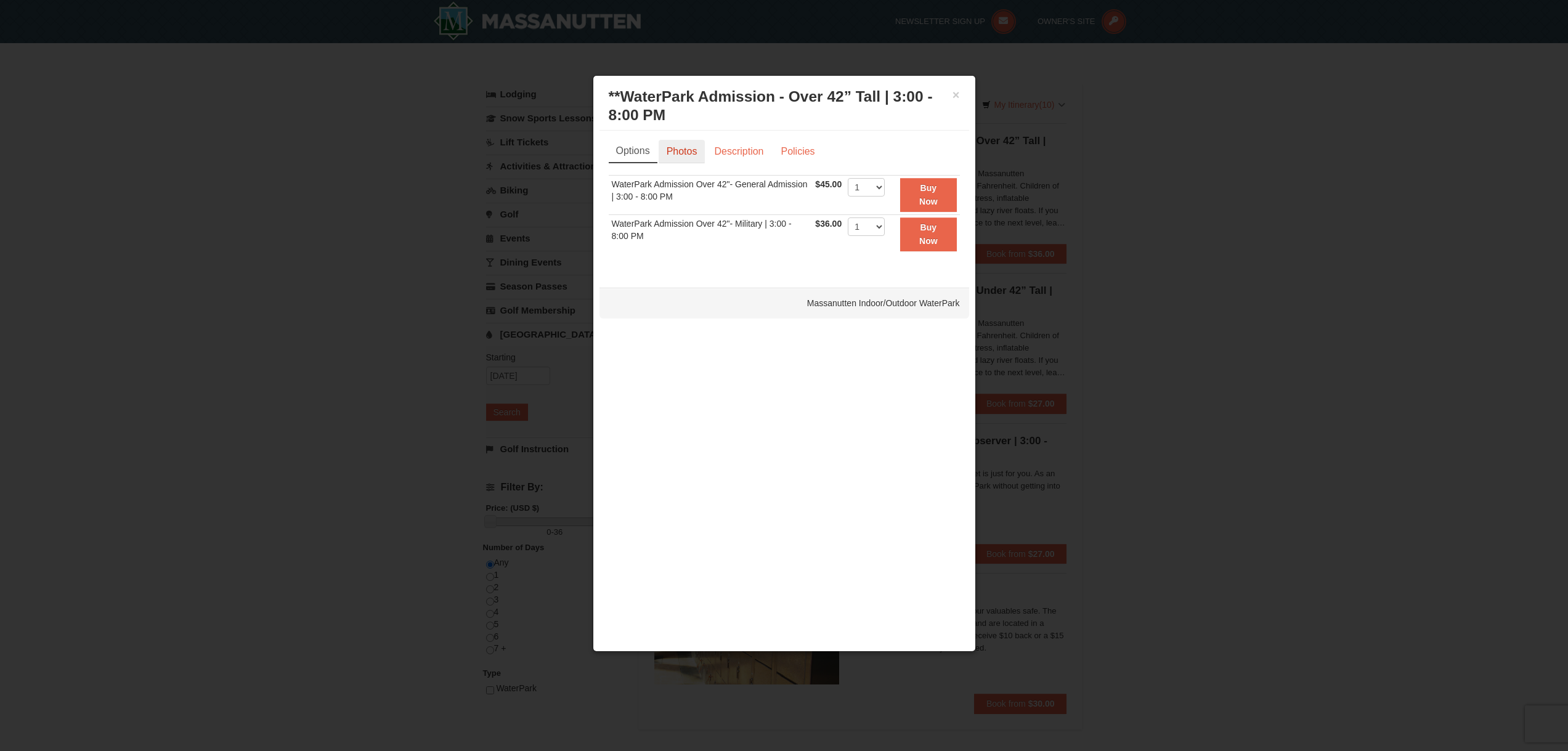
click at [678, 149] on link "Photos" at bounding box center [682, 151] width 47 height 23
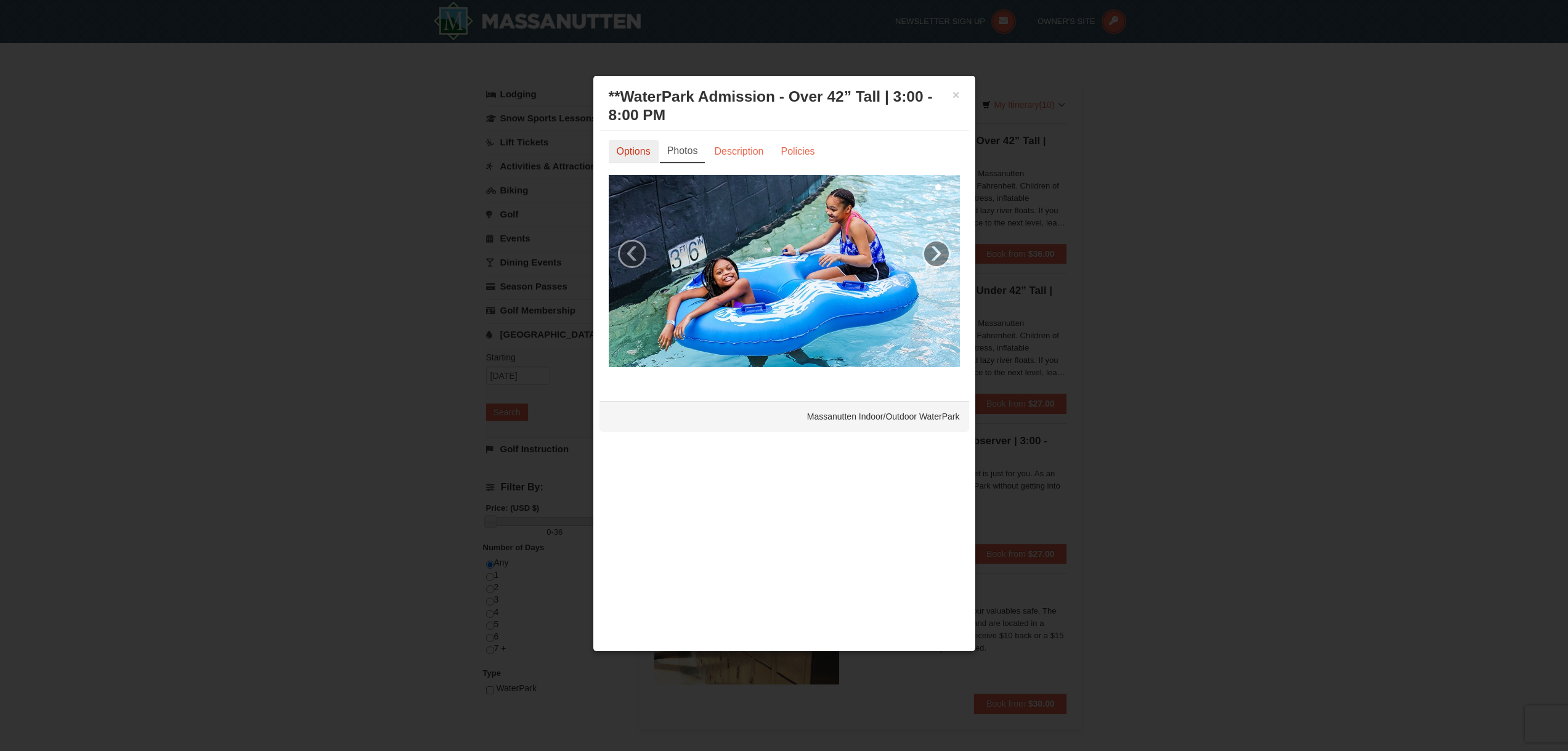
click at [626, 151] on link "Options" at bounding box center [633, 151] width 50 height 23
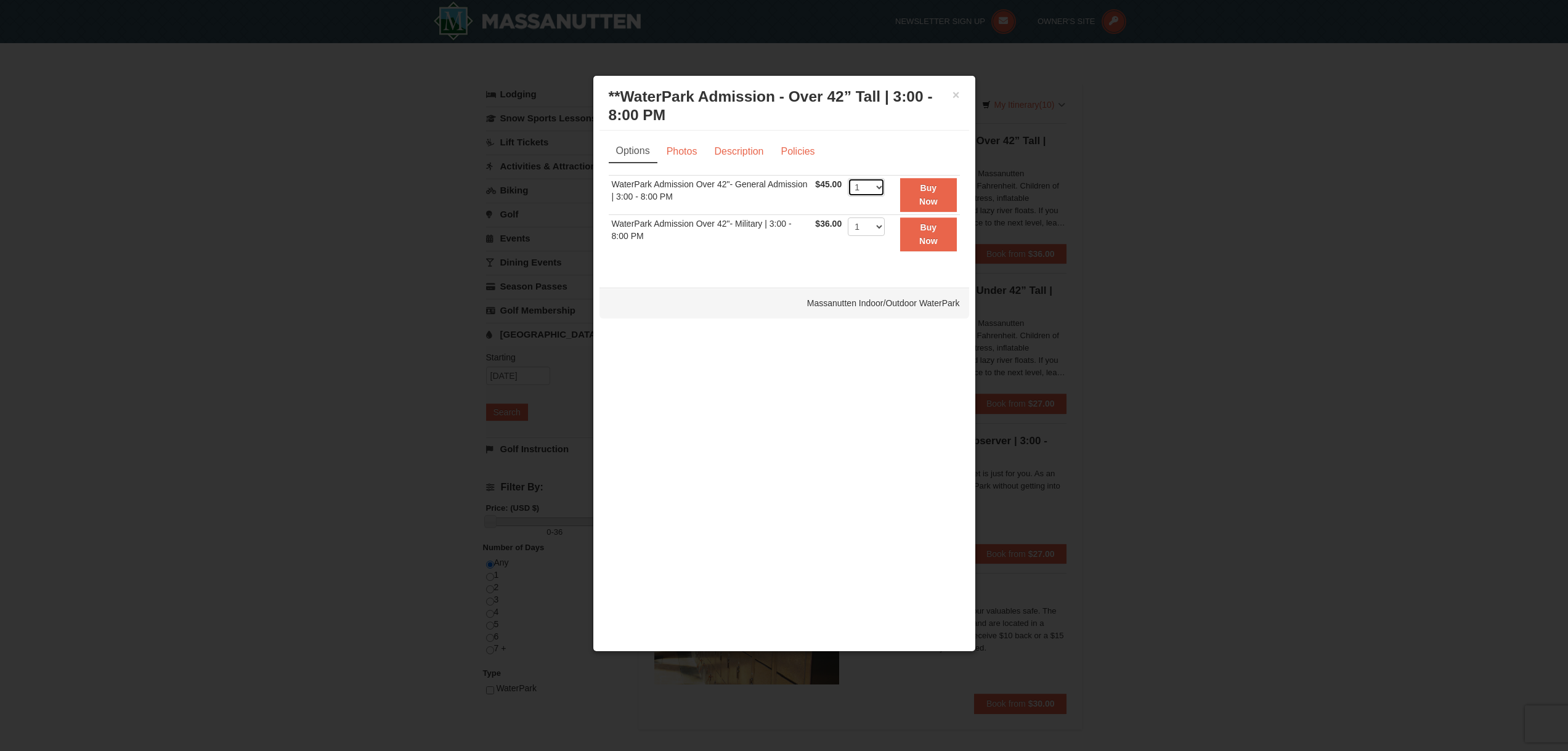
click at [874, 190] on select "1 2 3 4 5 6 7 8 9 10 11 12 13 14 15 16 17 18 19 20 21 22" at bounding box center [866, 187] width 37 height 19
select select "3"
click at [848, 178] on select "1 2 3 4 5 6 7 8 9 10 11 12 13 14 15 16 17 18 19 20 21 22" at bounding box center [866, 187] width 37 height 19
click at [917, 198] on button "Buy Now" at bounding box center [928, 195] width 56 height 34
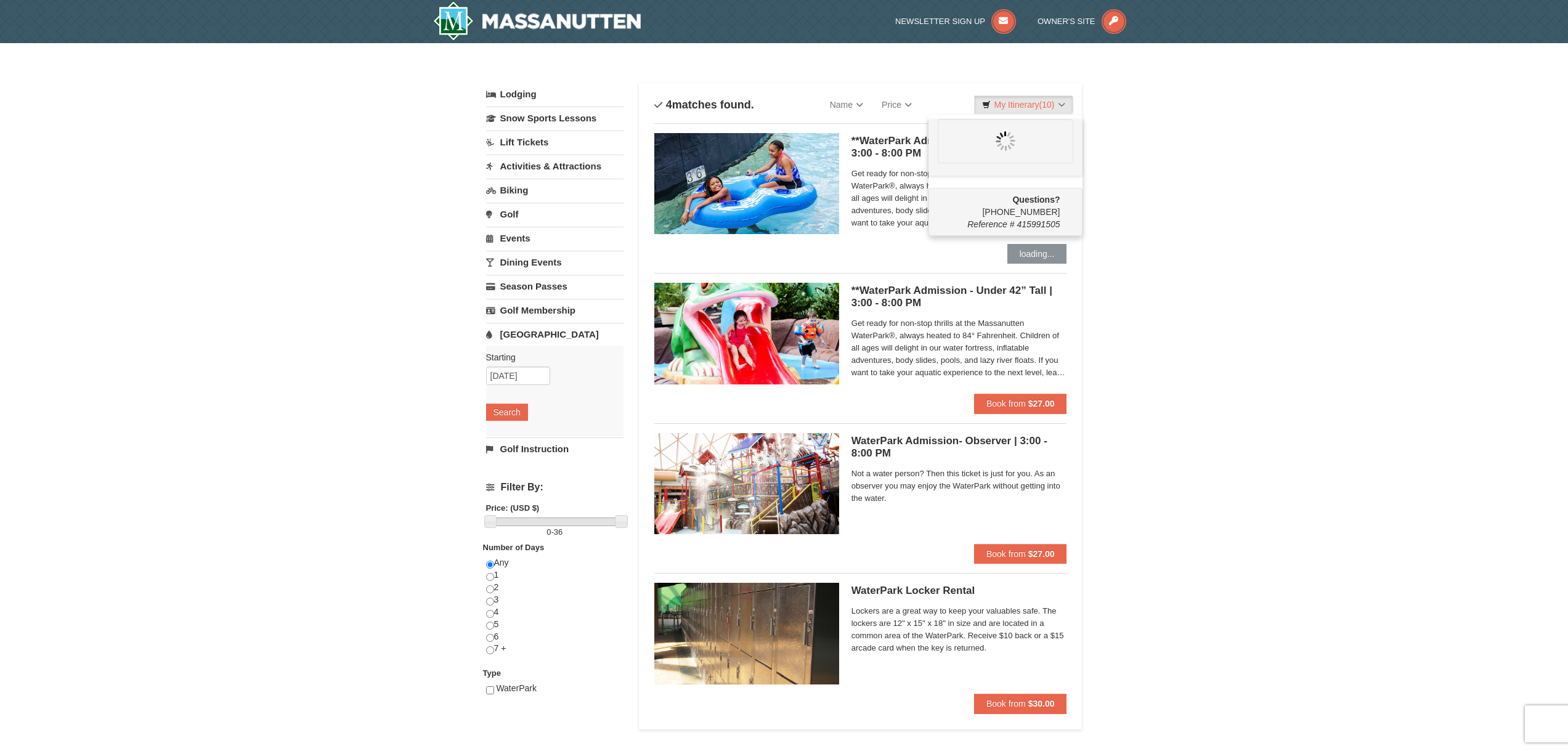
click at [1111, 363] on div "× Categories List Filter My Itinerary (10) Questions? 1-540-289-9441 Reference …" at bounding box center [784, 400] width 1568 height 713
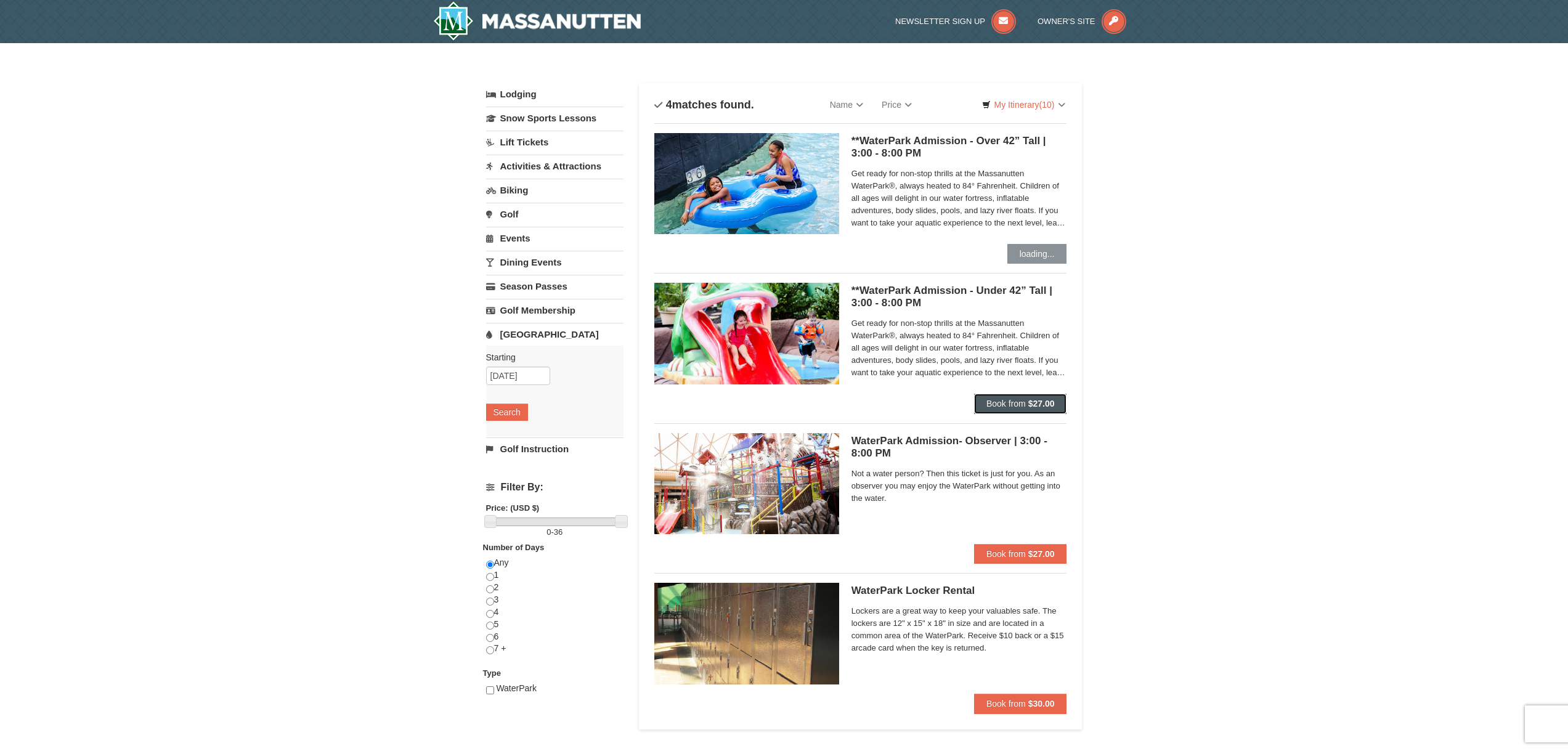
click at [1020, 397] on button "Book from $27.00" at bounding box center [1021, 403] width 93 height 20
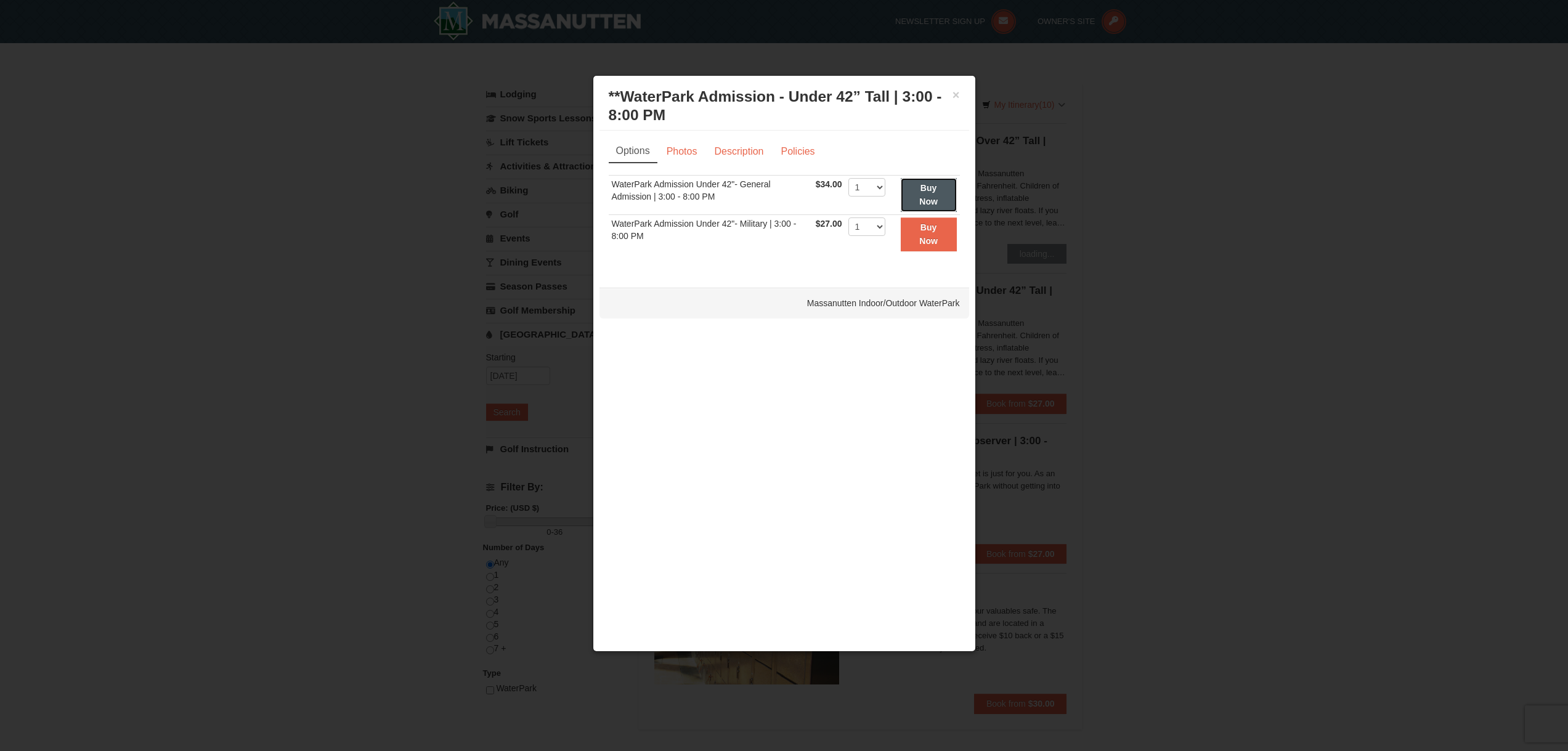
click at [937, 189] on button "Buy Now" at bounding box center [928, 195] width 56 height 34
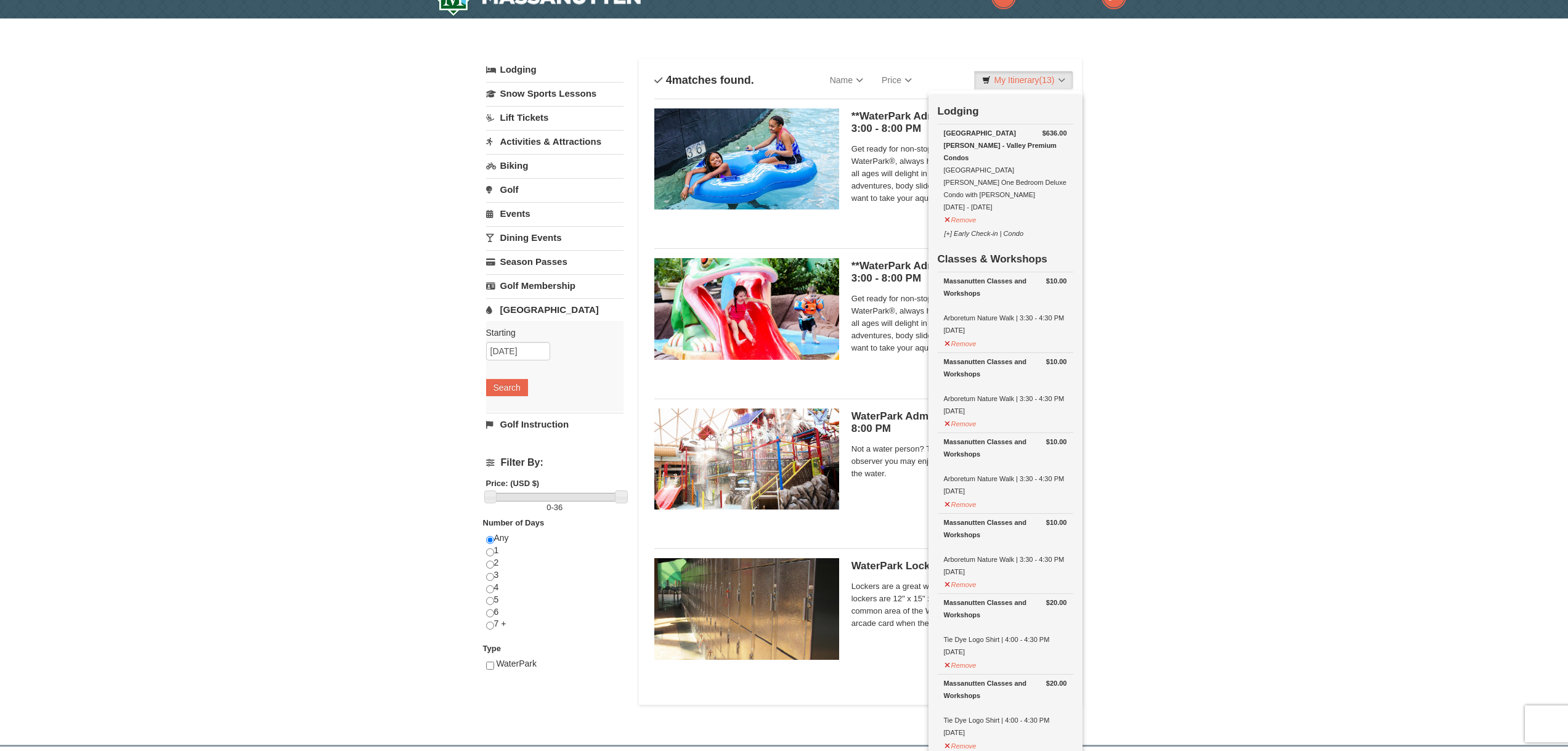
scroll to position [38, 0]
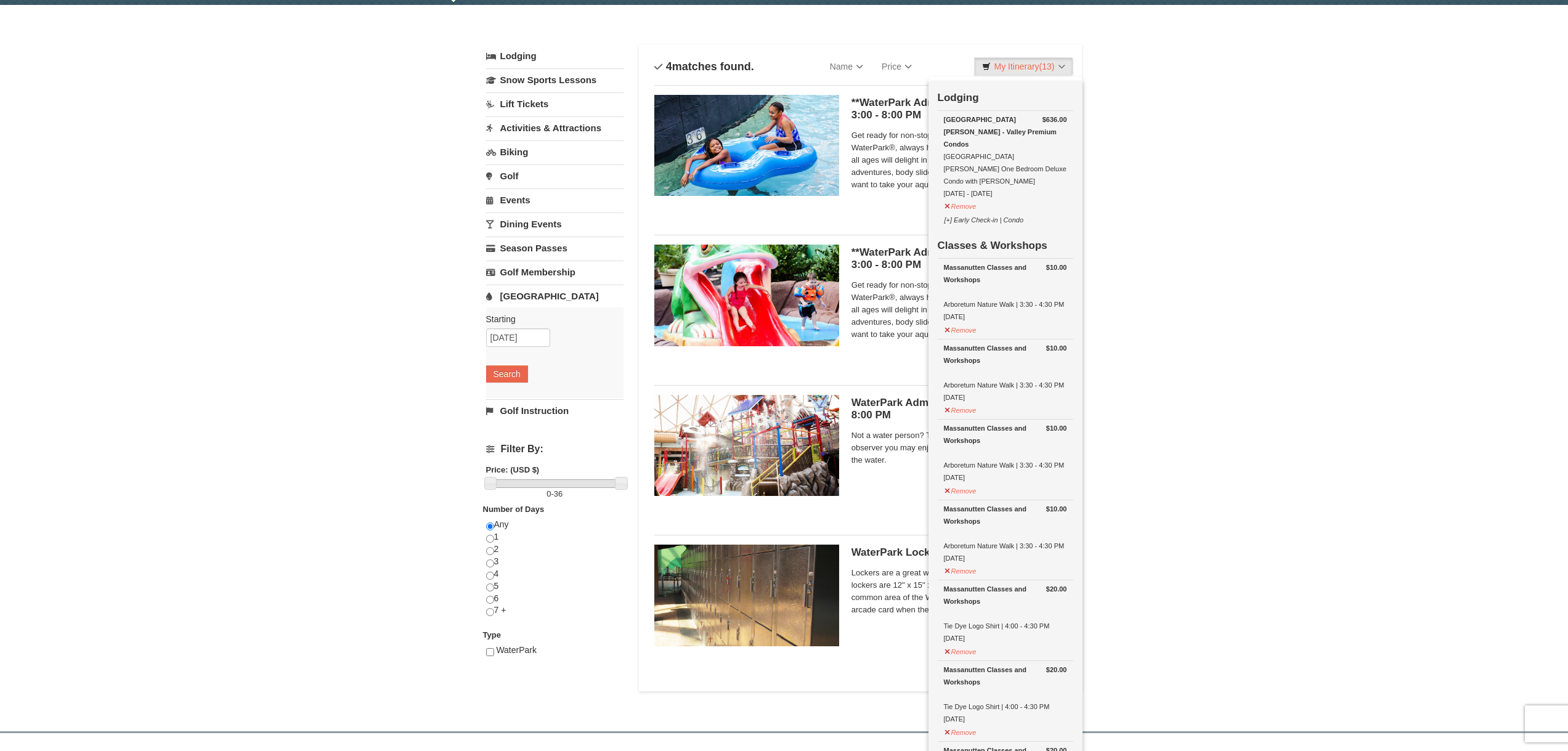
click at [1132, 464] on div "× Categories List Filter My Itinerary (13) Check Out Now Lodging $636.00 Woodst…" at bounding box center [784, 362] width 1568 height 713
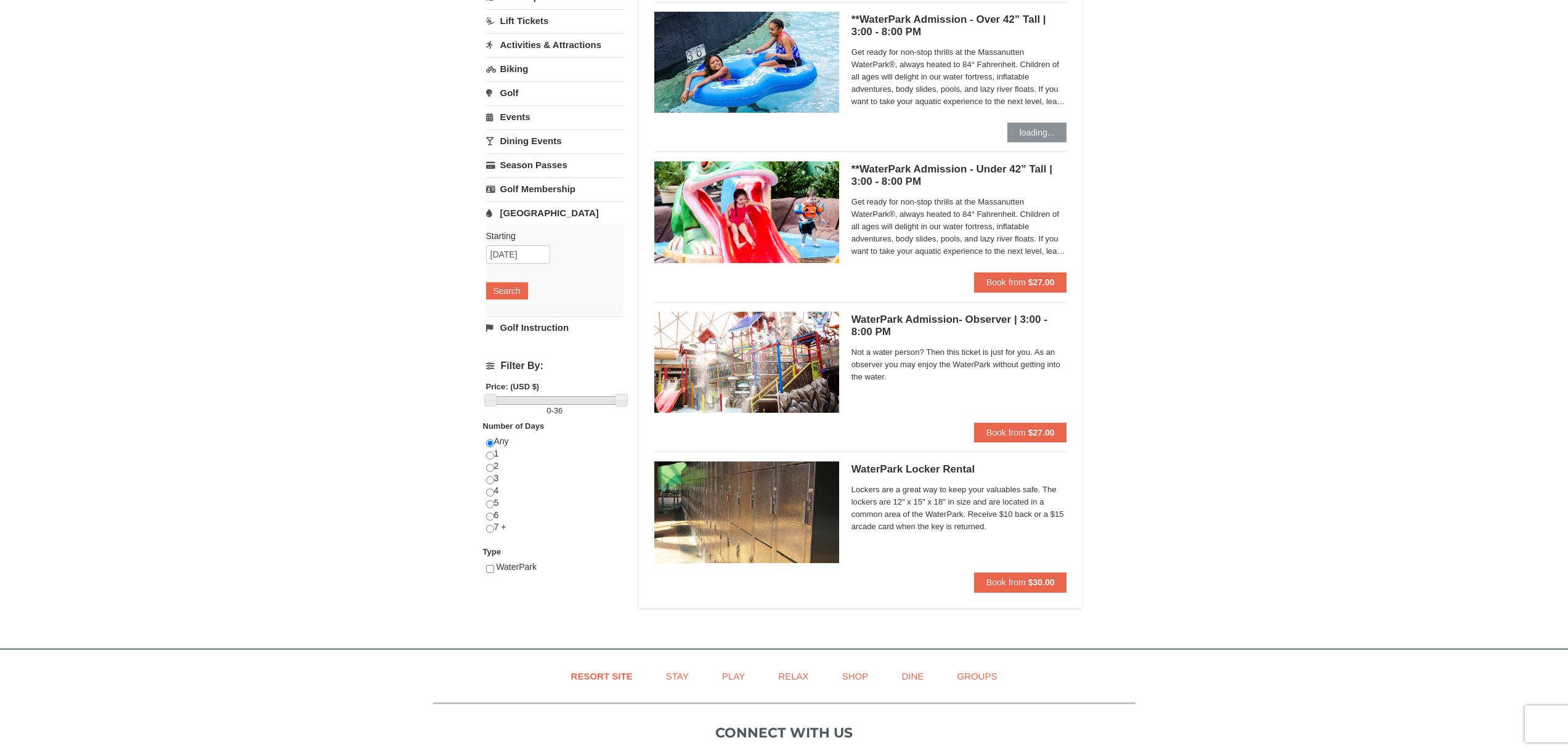
scroll to position [161, 0]
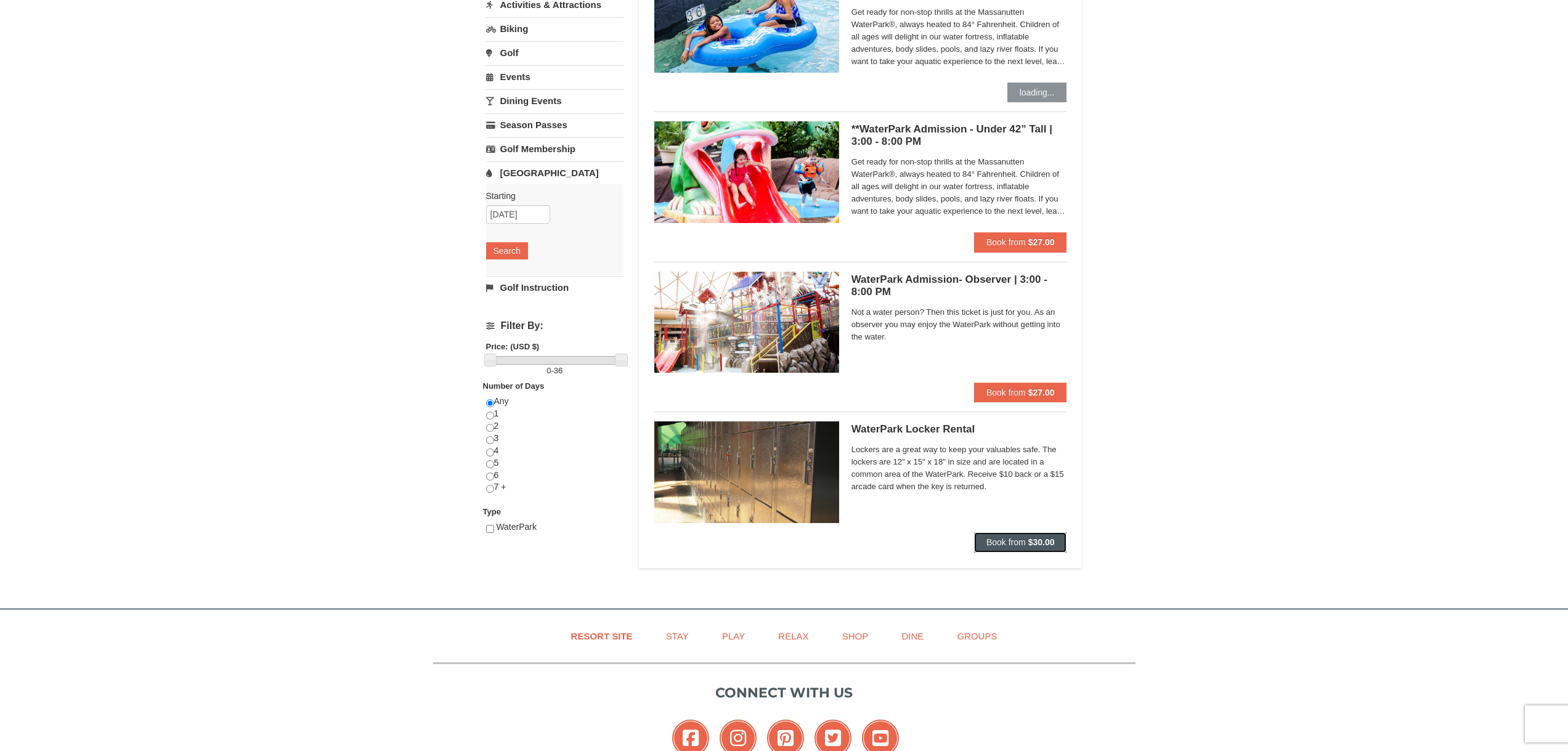
click at [1042, 539] on strong "$30.00" at bounding box center [1041, 542] width 27 height 10
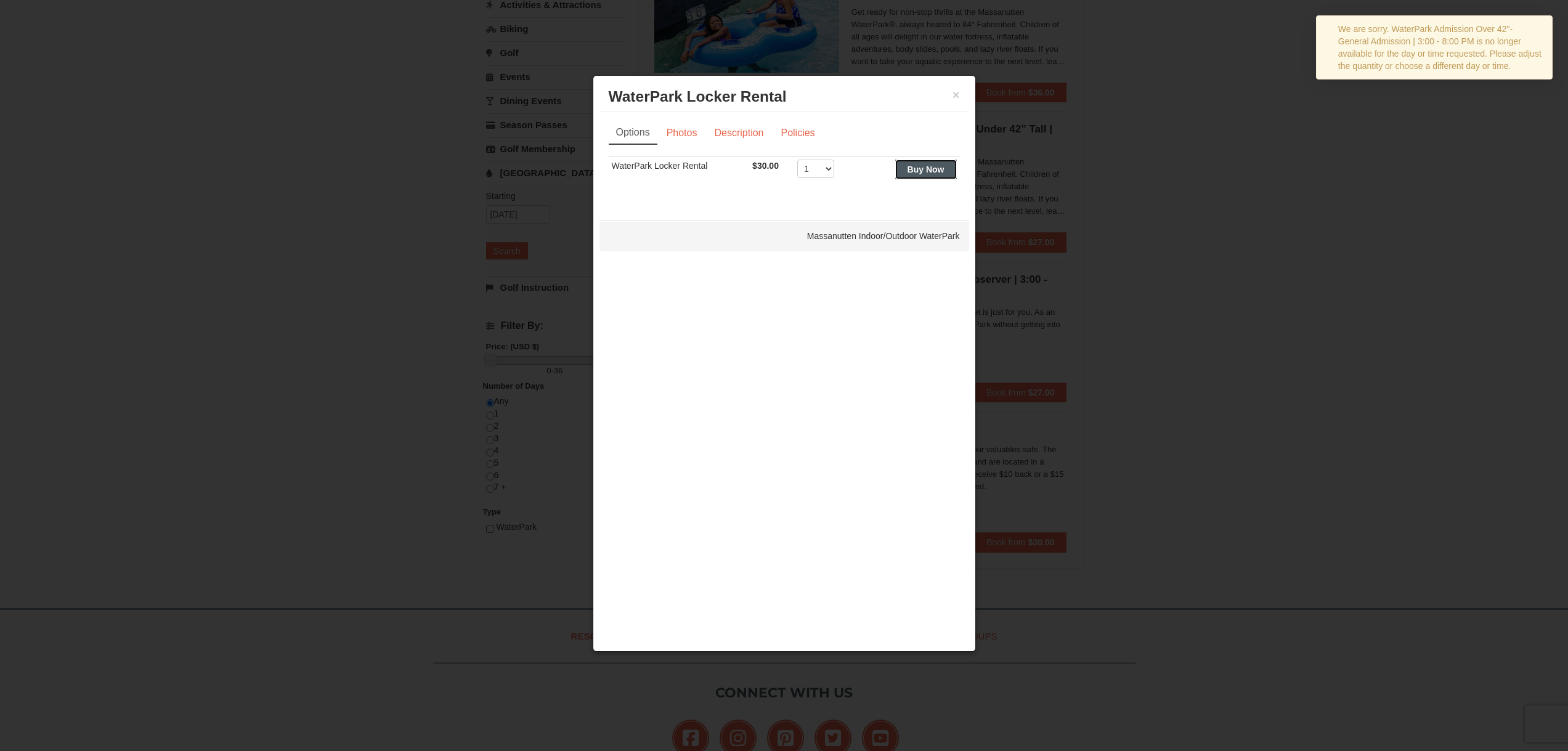
click at [921, 169] on strong "Buy Now" at bounding box center [925, 169] width 37 height 10
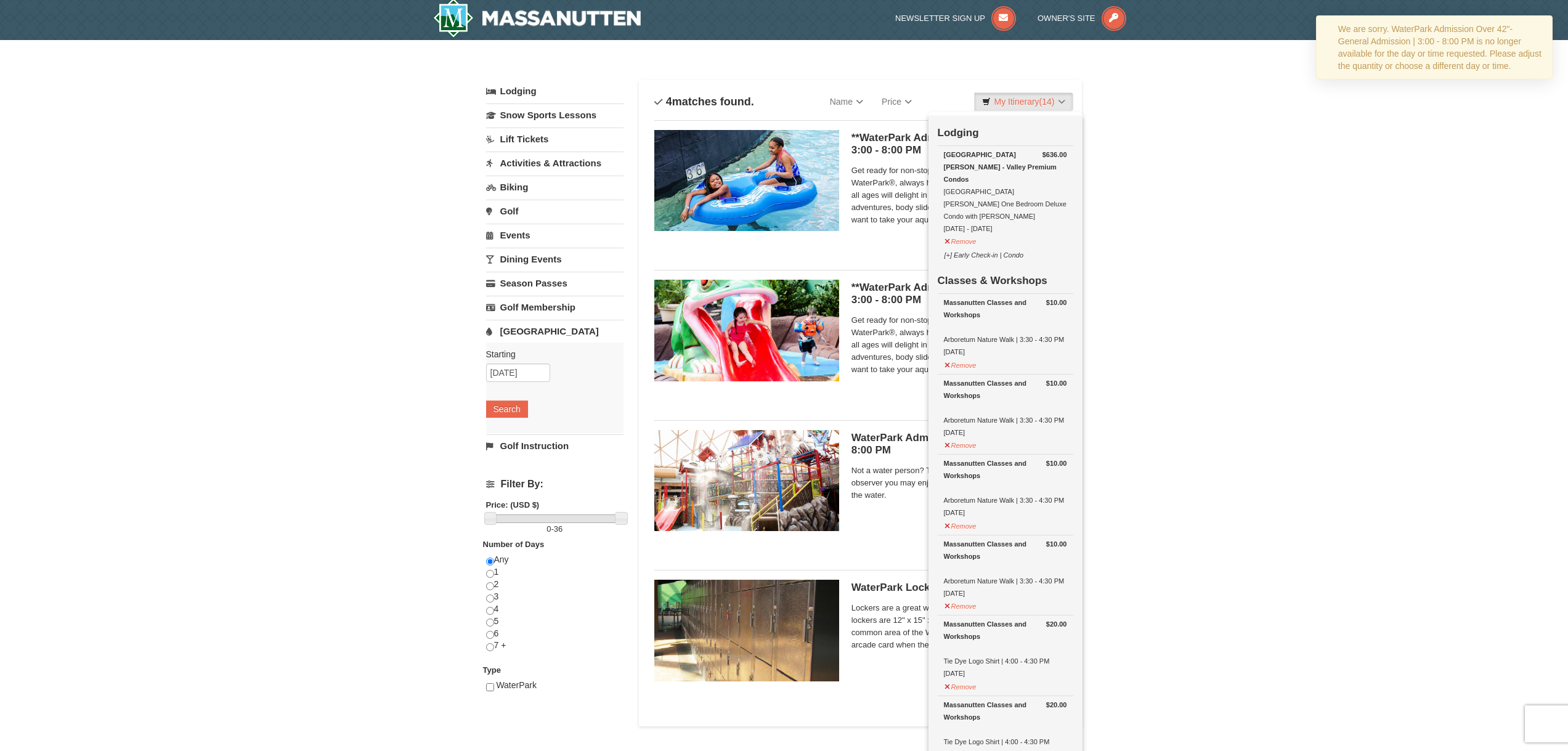
scroll to position [4, 0]
click at [1352, 331] on div "× Categories List Filter My Itinerary (14) Check Out Now Lodging $636.00 Woodst…" at bounding box center [784, 396] width 1568 height 713
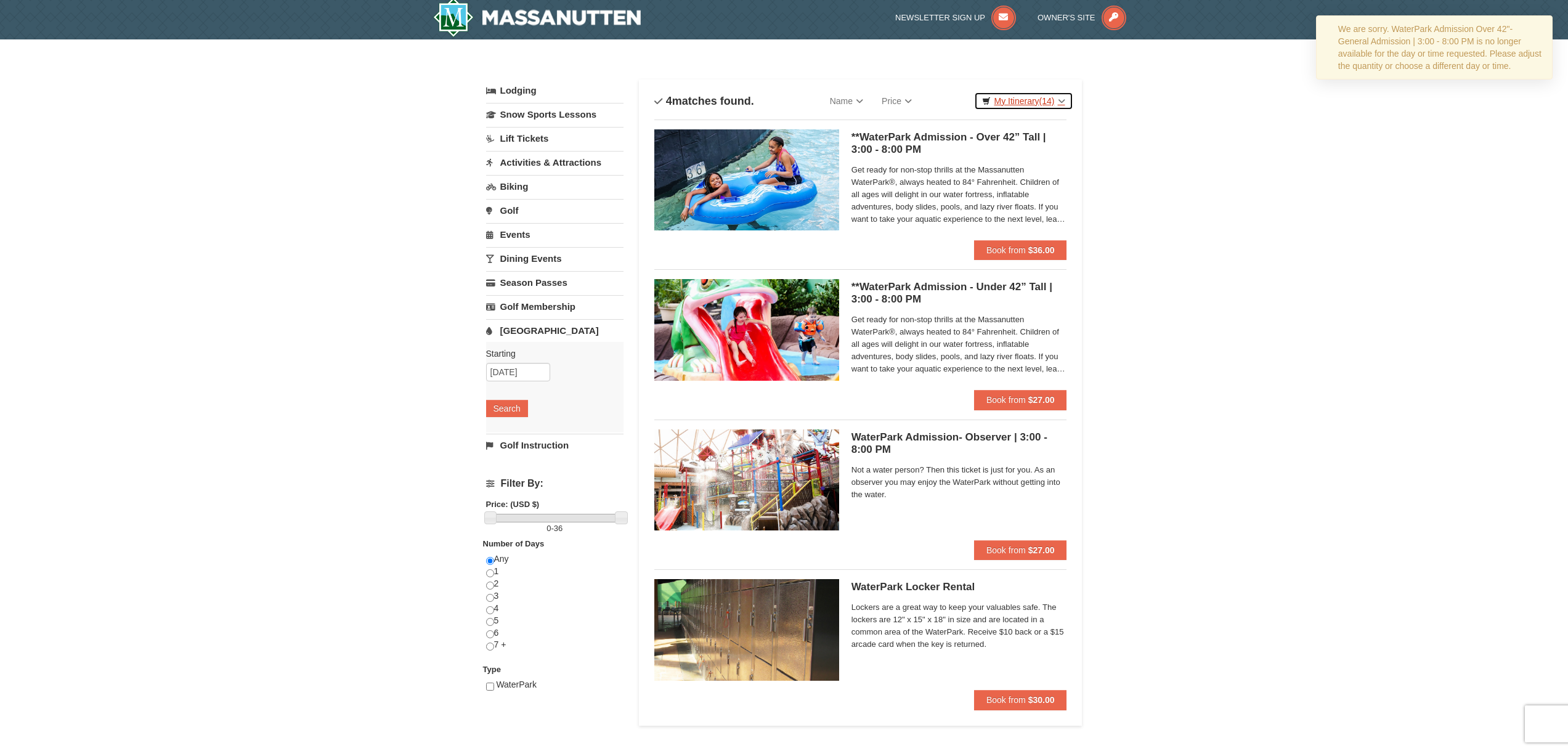
click at [1026, 95] on link "My Itinerary (14)" at bounding box center [1023, 101] width 98 height 19
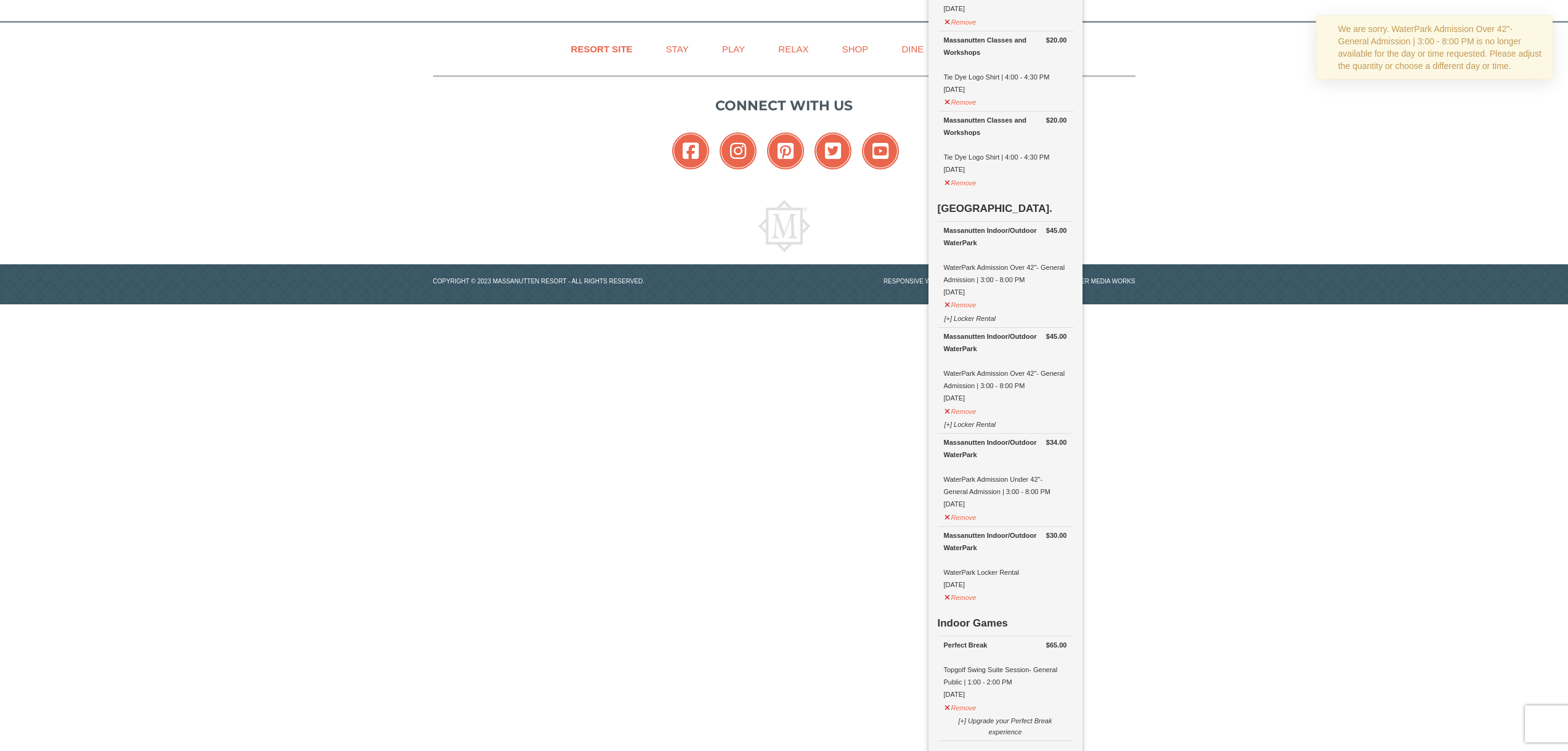
scroll to position [804, 0]
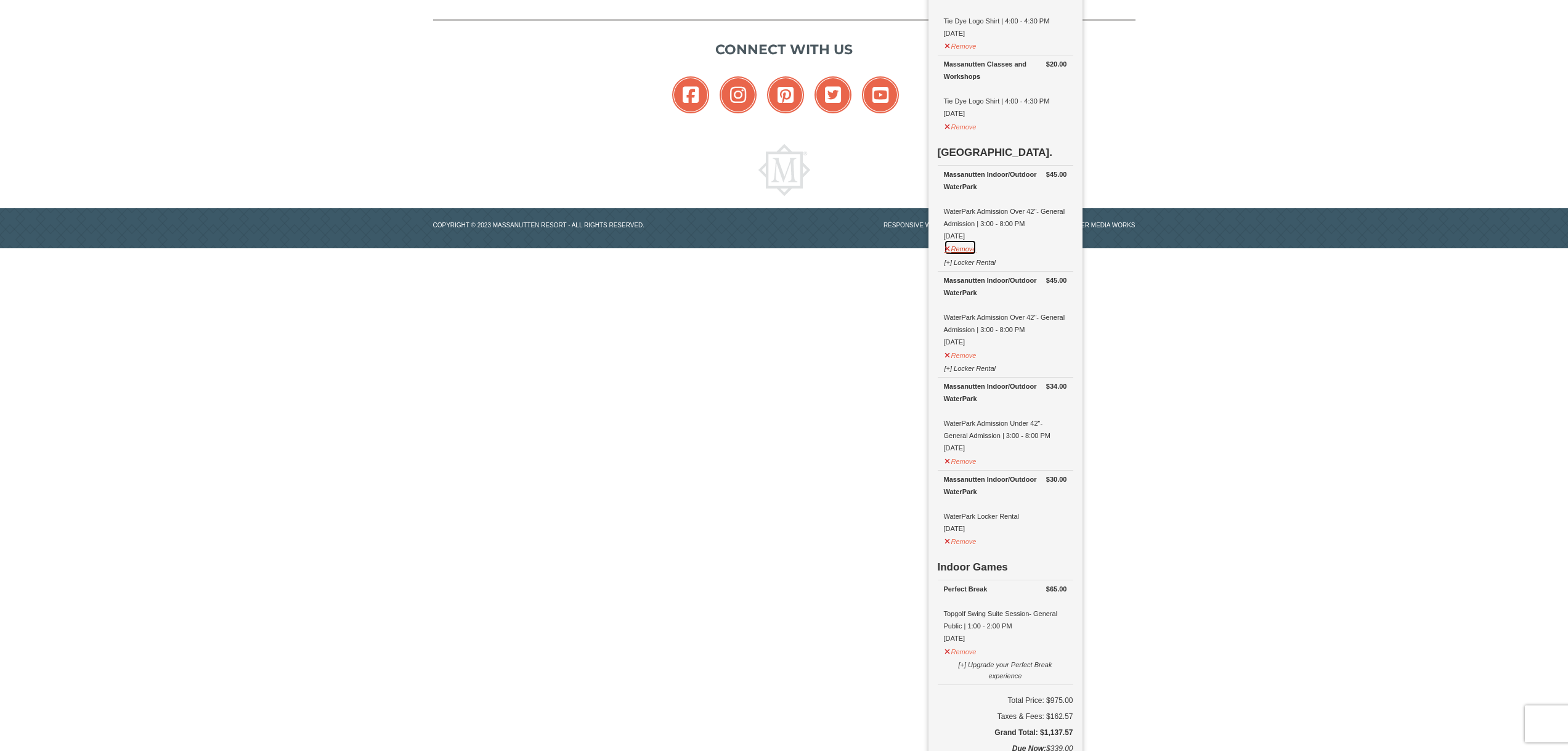
click at [950, 240] on button "Remove" at bounding box center [960, 247] width 33 height 15
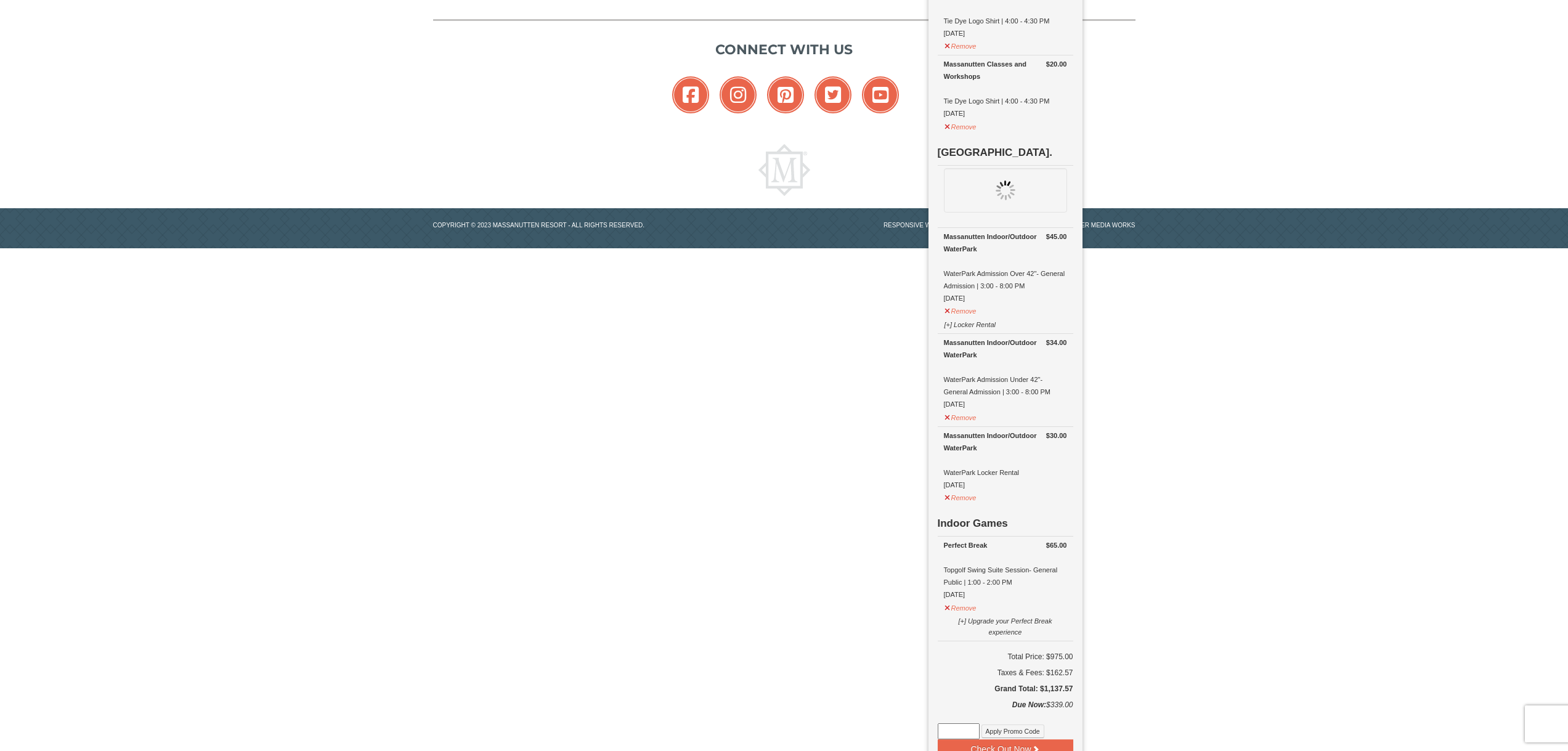
scroll to position [804, 0]
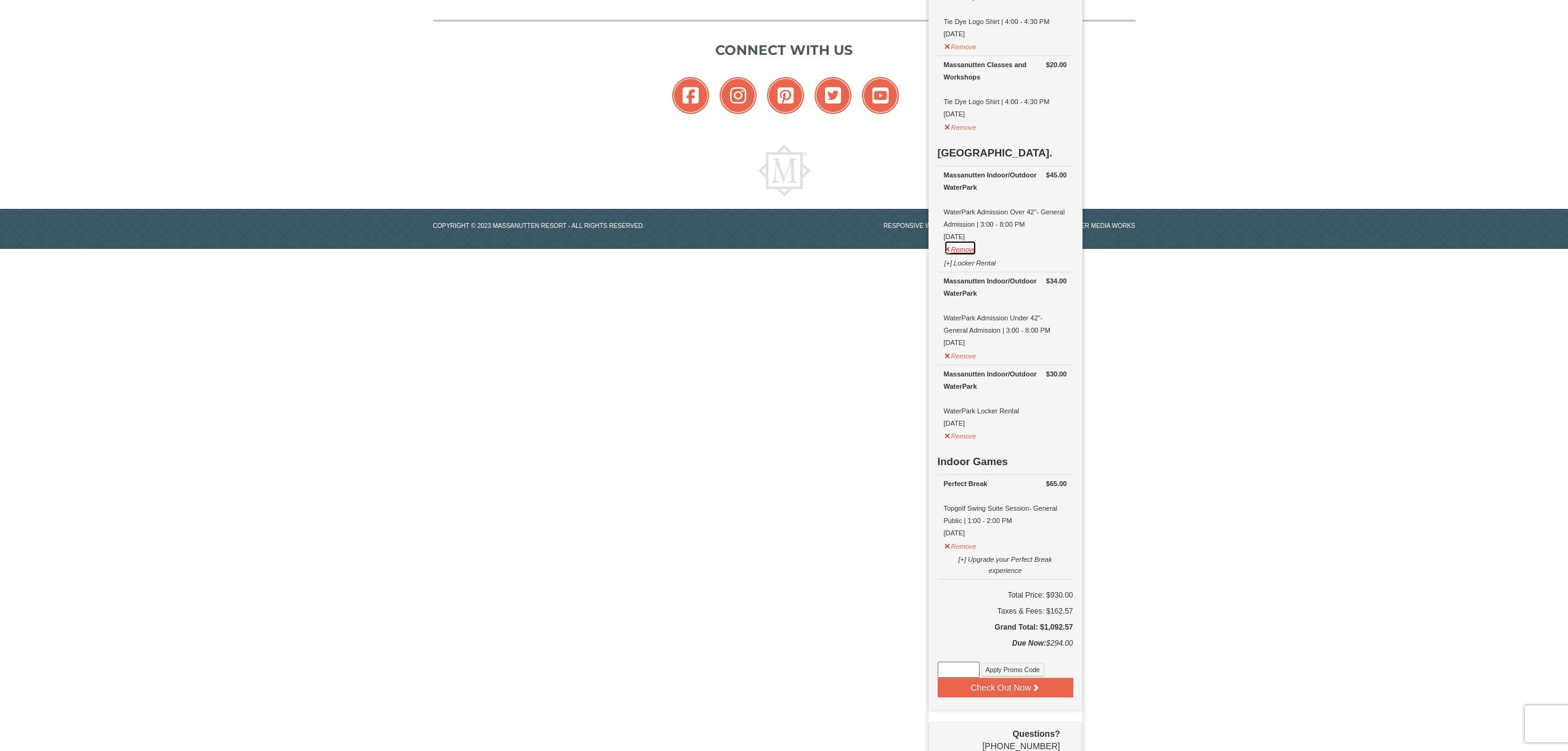
click at [959, 240] on button "Remove" at bounding box center [960, 248] width 33 height 15
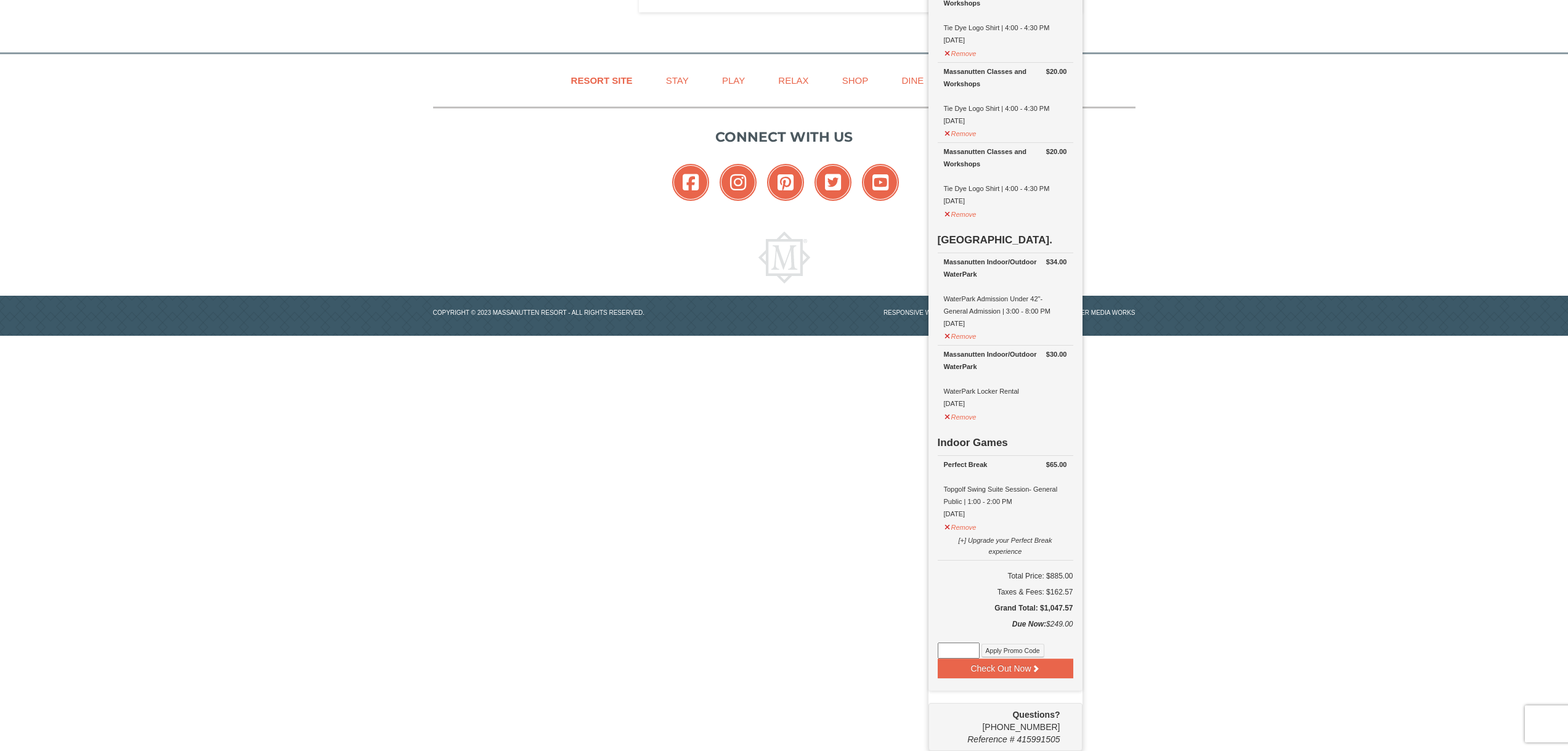
scroll to position [697, 0]
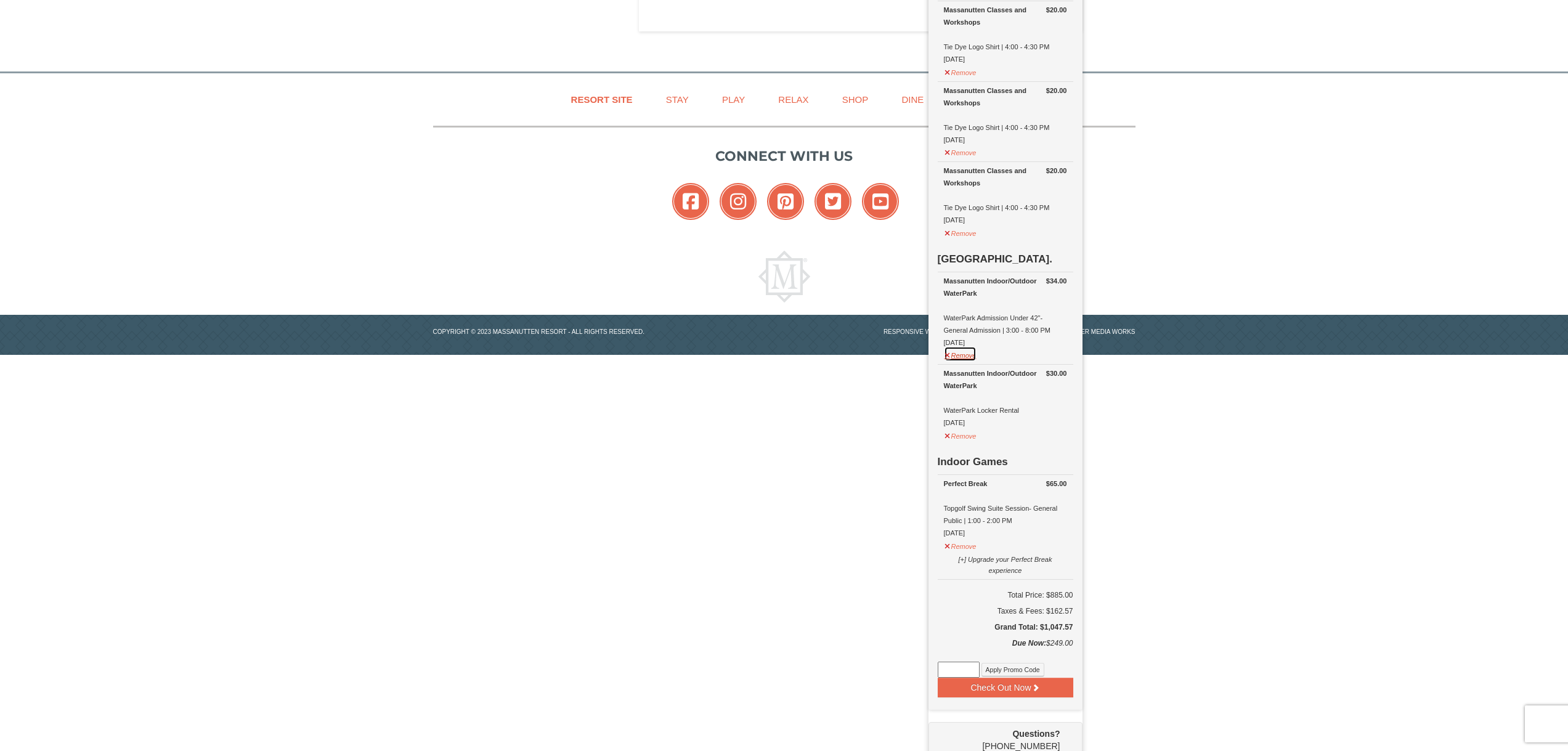
click at [958, 346] on button "Remove" at bounding box center [960, 353] width 33 height 15
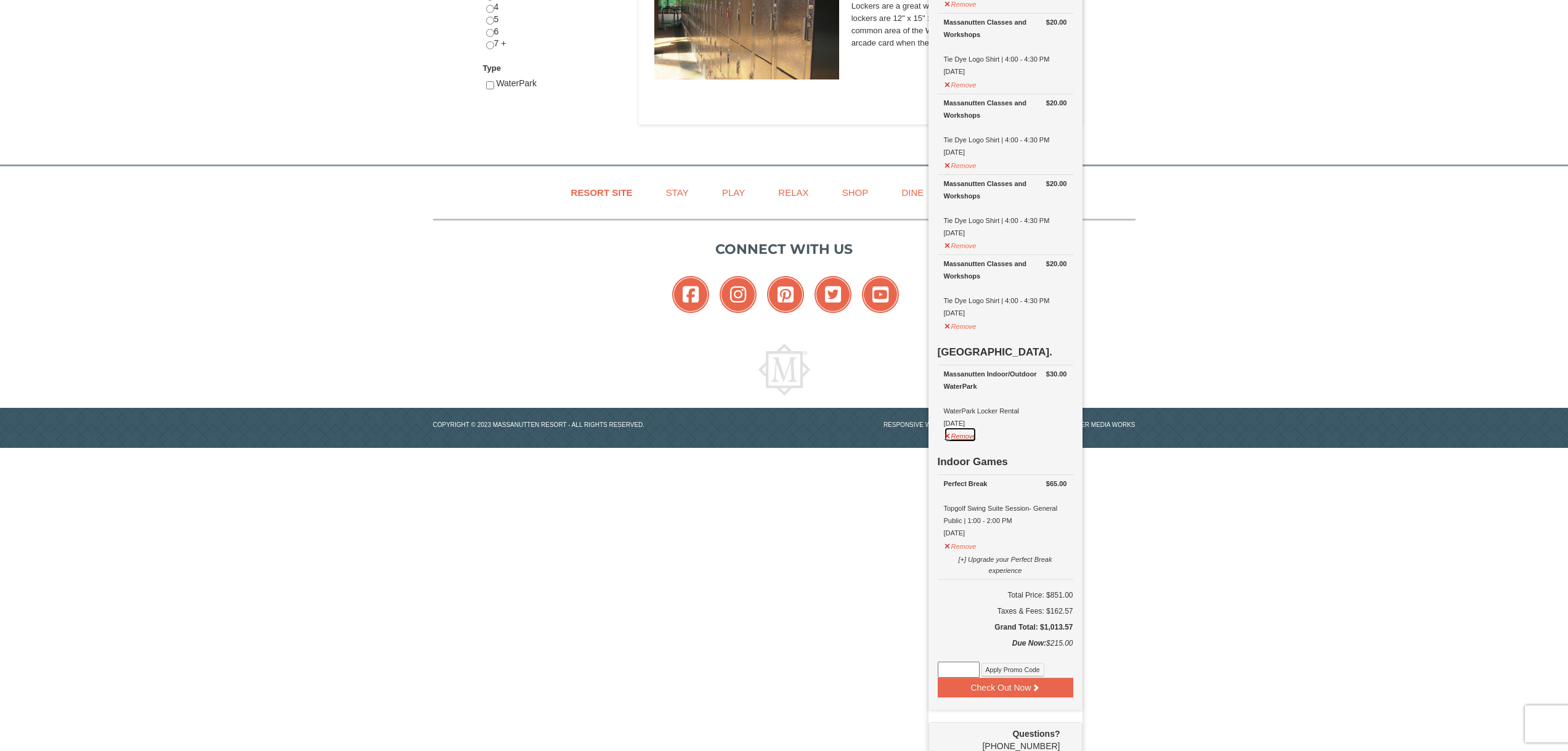
click at [964, 426] on button "Remove" at bounding box center [960, 434] width 33 height 15
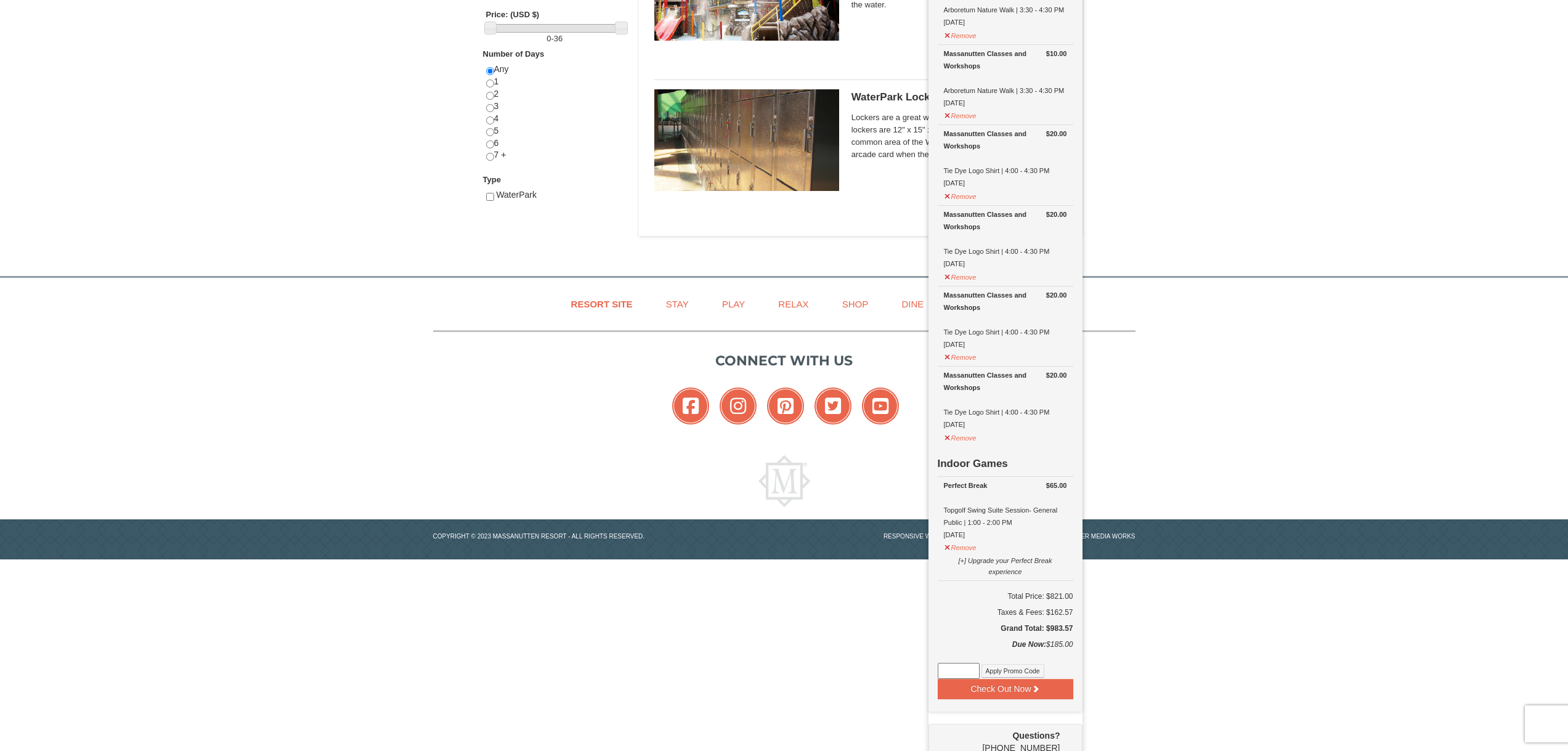
click at [1184, 397] on div "Resort Site Stay Play Relax Shop Dine Groups Connect with us Facebook Instagram…" at bounding box center [784, 418] width 1568 height 282
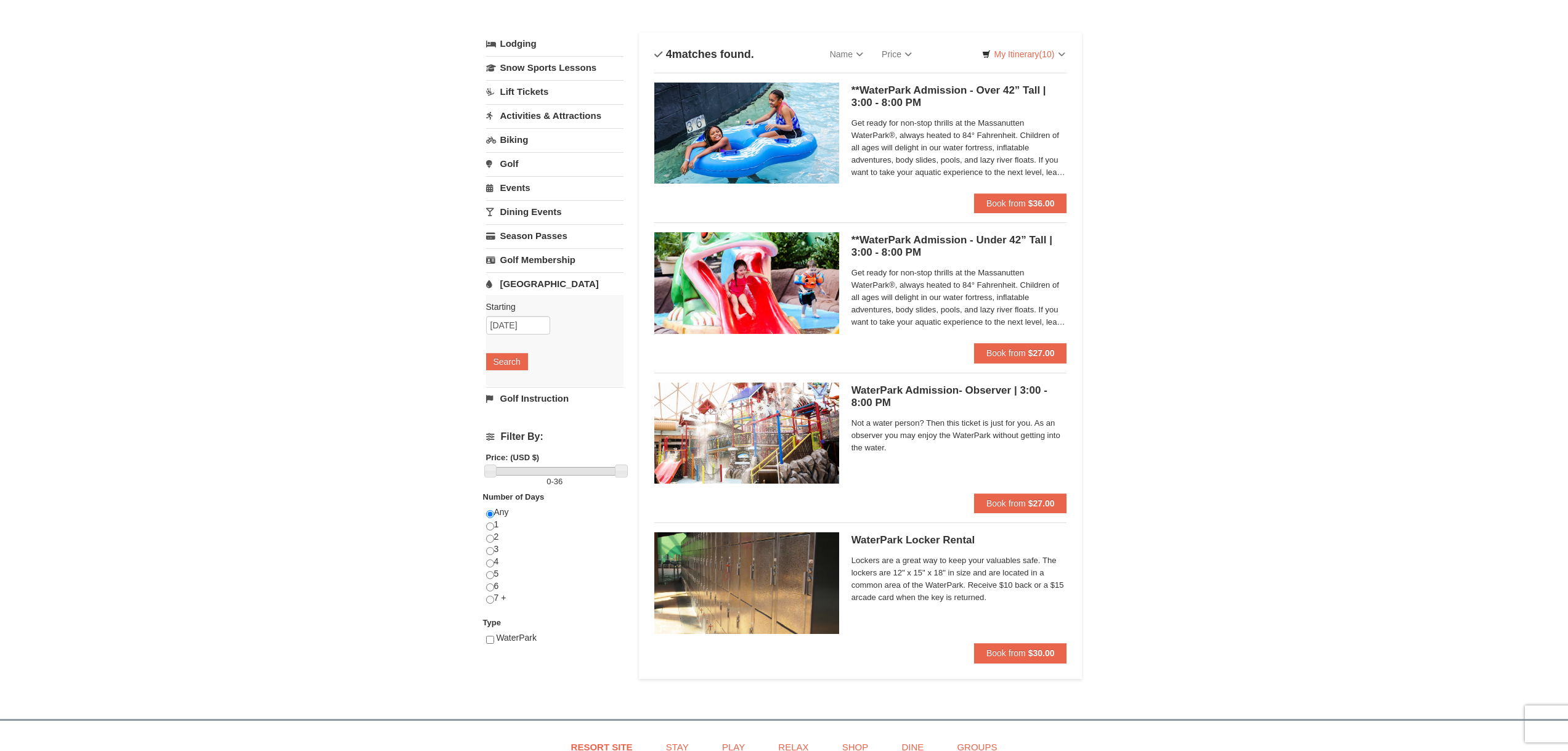
scroll to position [0, 0]
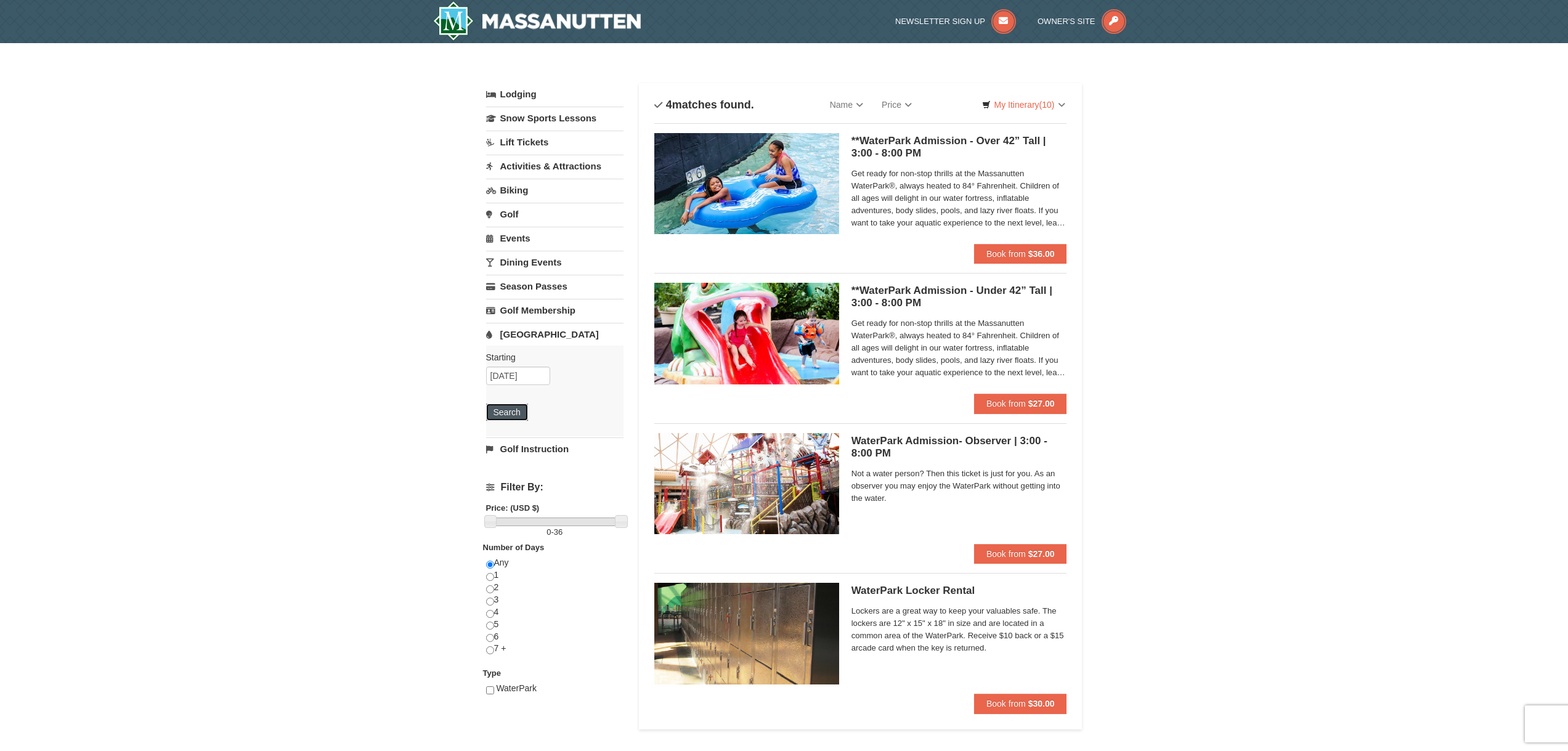
click at [504, 409] on button "Search" at bounding box center [506, 411] width 42 height 17
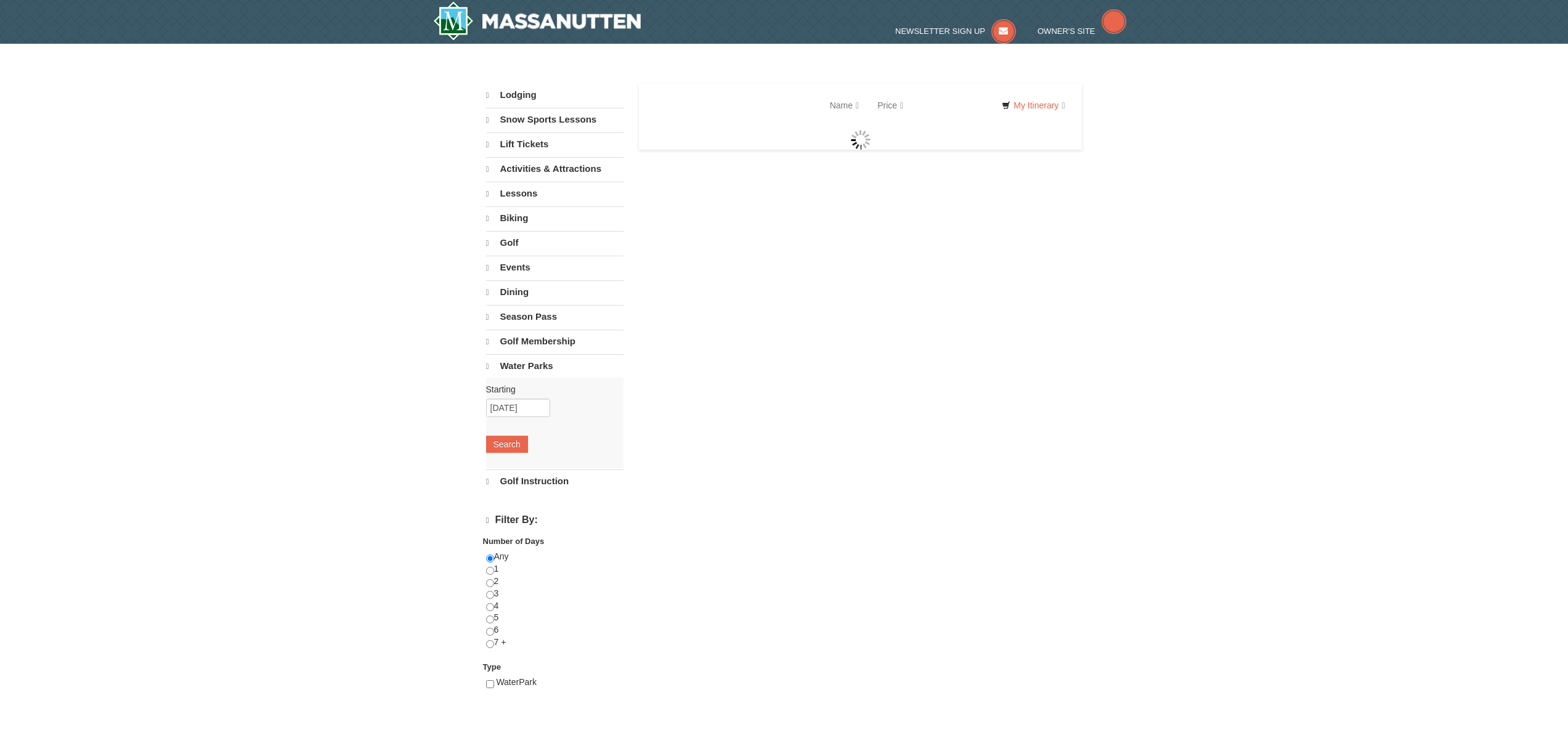
select select "9"
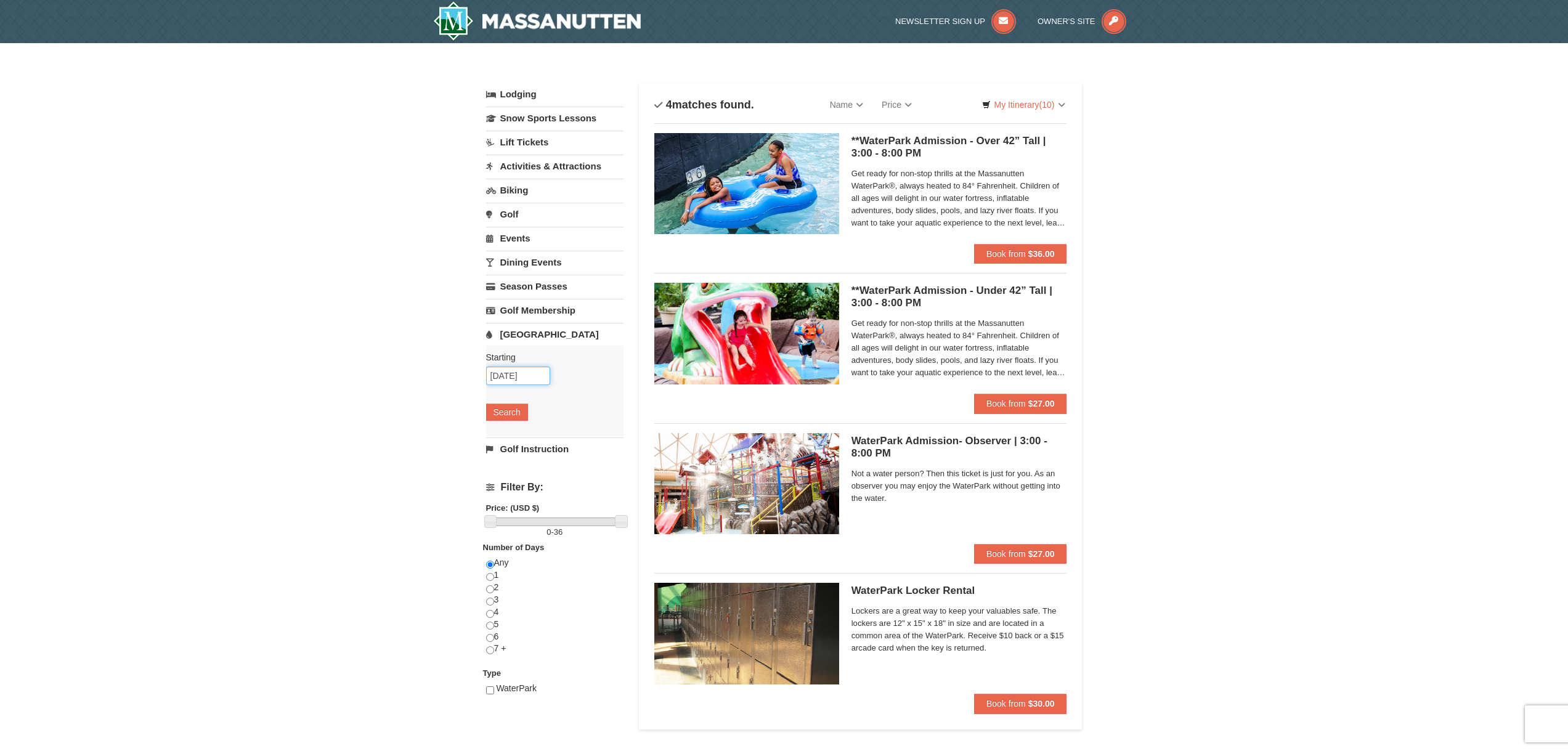
click at [540, 373] on input "[DATE]" at bounding box center [518, 376] width 64 height 19
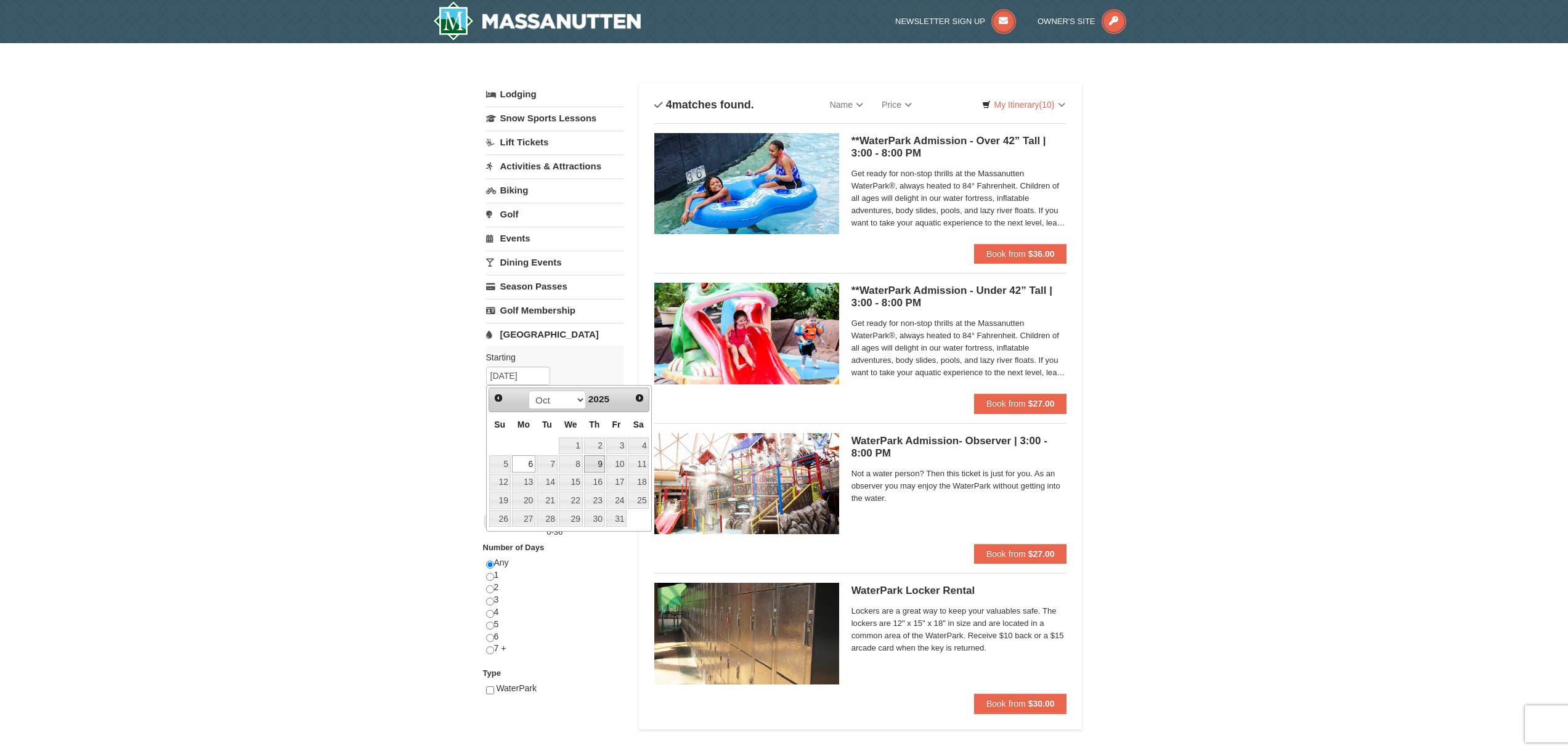
click at [599, 461] on link "9" at bounding box center [594, 463] width 21 height 17
type input "[DATE]"
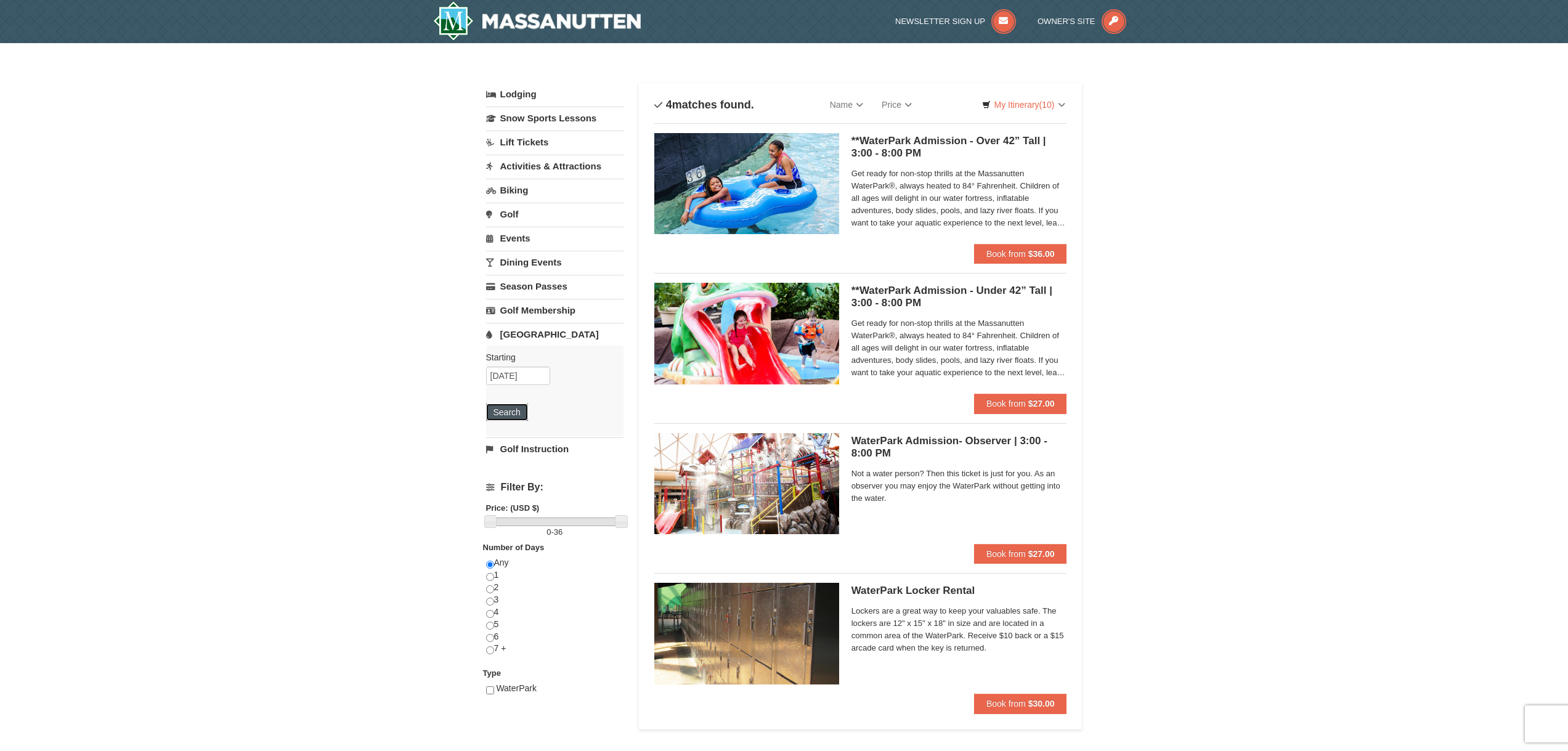
click at [520, 418] on button "Search" at bounding box center [506, 411] width 42 height 17
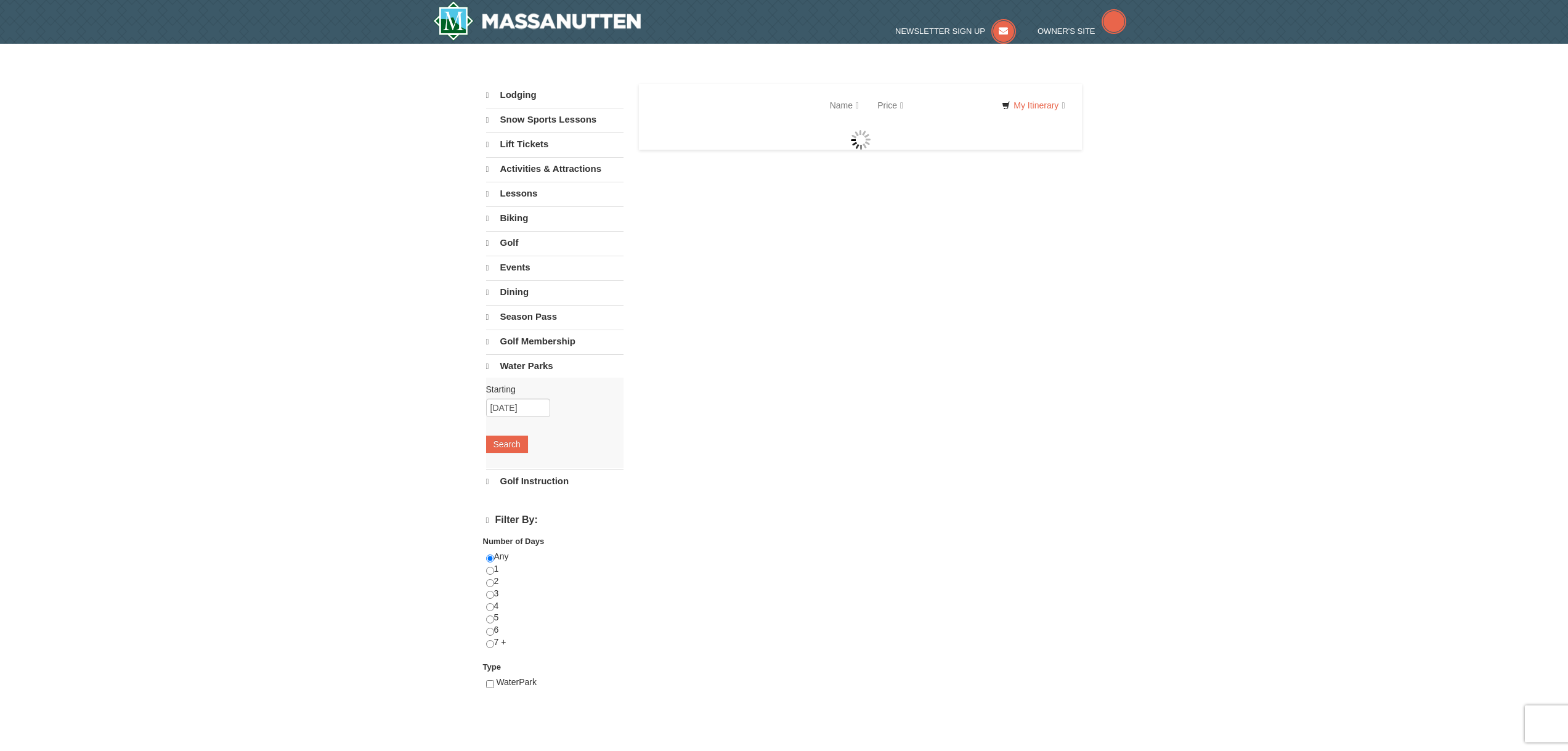
select select "9"
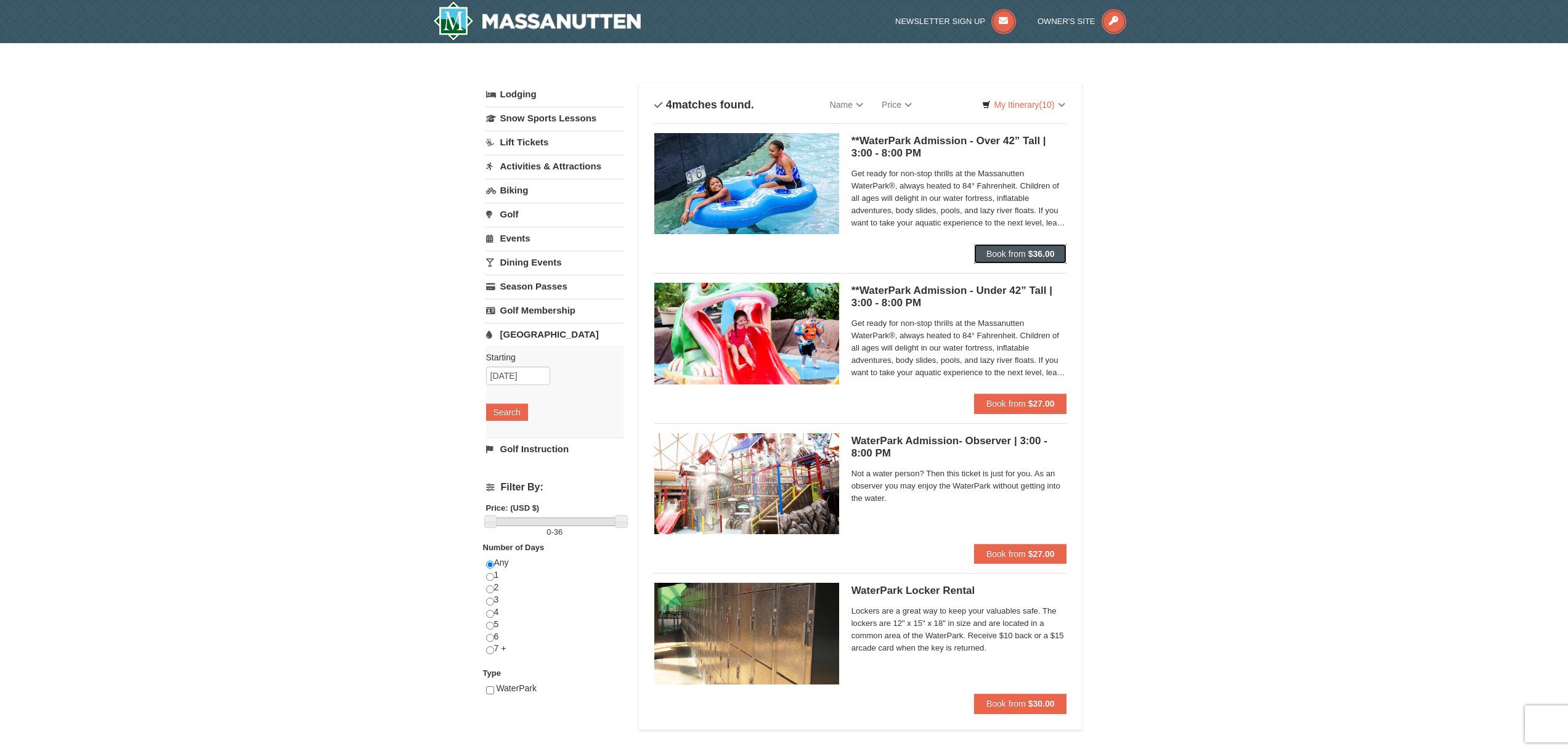
click at [999, 249] on span "Book from" at bounding box center [1006, 253] width 39 height 10
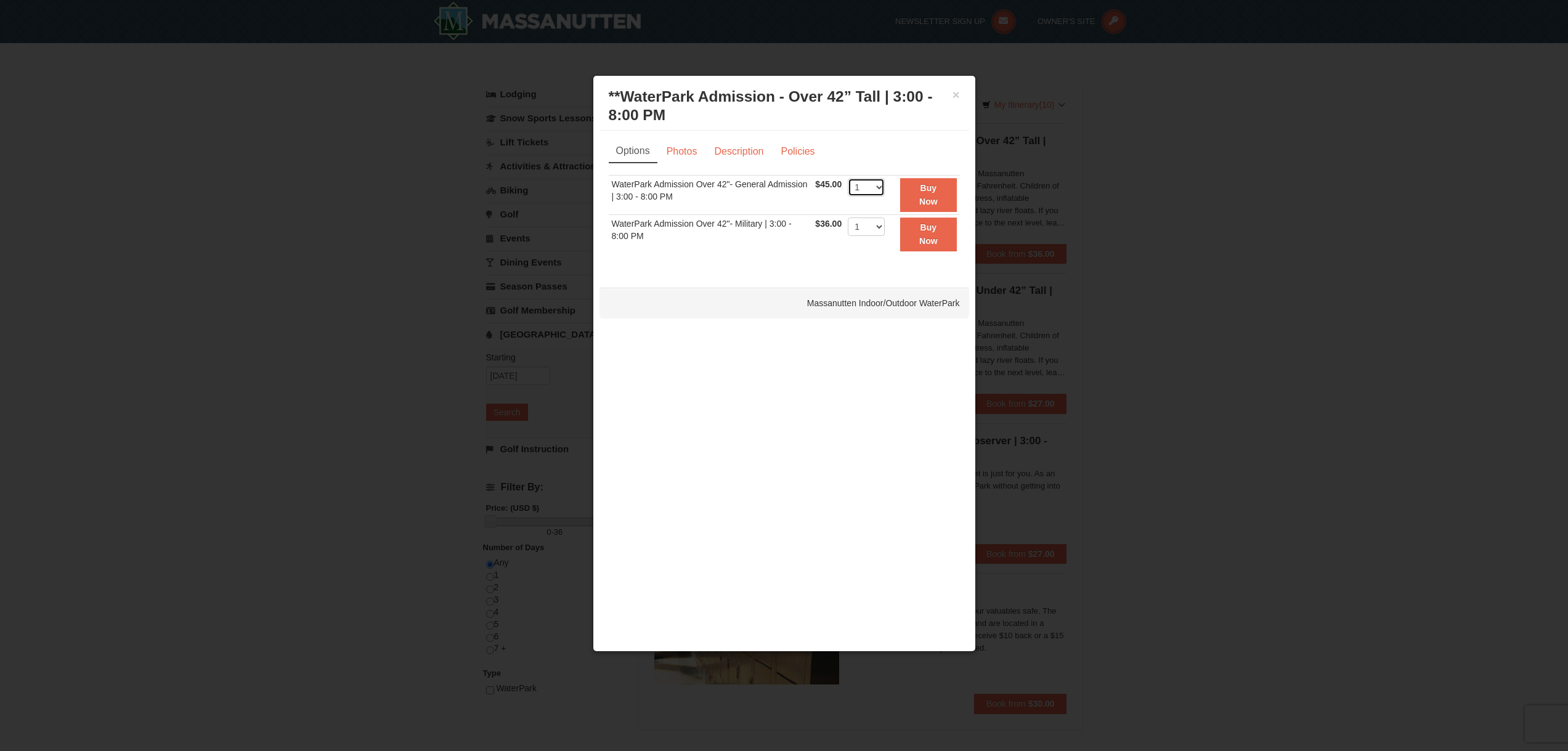
click at [877, 189] on select "1 2 3 4 5 6 7 8 9 10 11 12 13 14 15 16 17 18 19 20 21 22" at bounding box center [866, 187] width 37 height 19
select select "3"
click at [848, 178] on select "1 2 3 4 5 6 7 8 9 10 11 12 13 14 15 16 17 18 19 20 21 22" at bounding box center [866, 187] width 37 height 19
click at [928, 193] on button "Buy Now" at bounding box center [928, 195] width 56 height 34
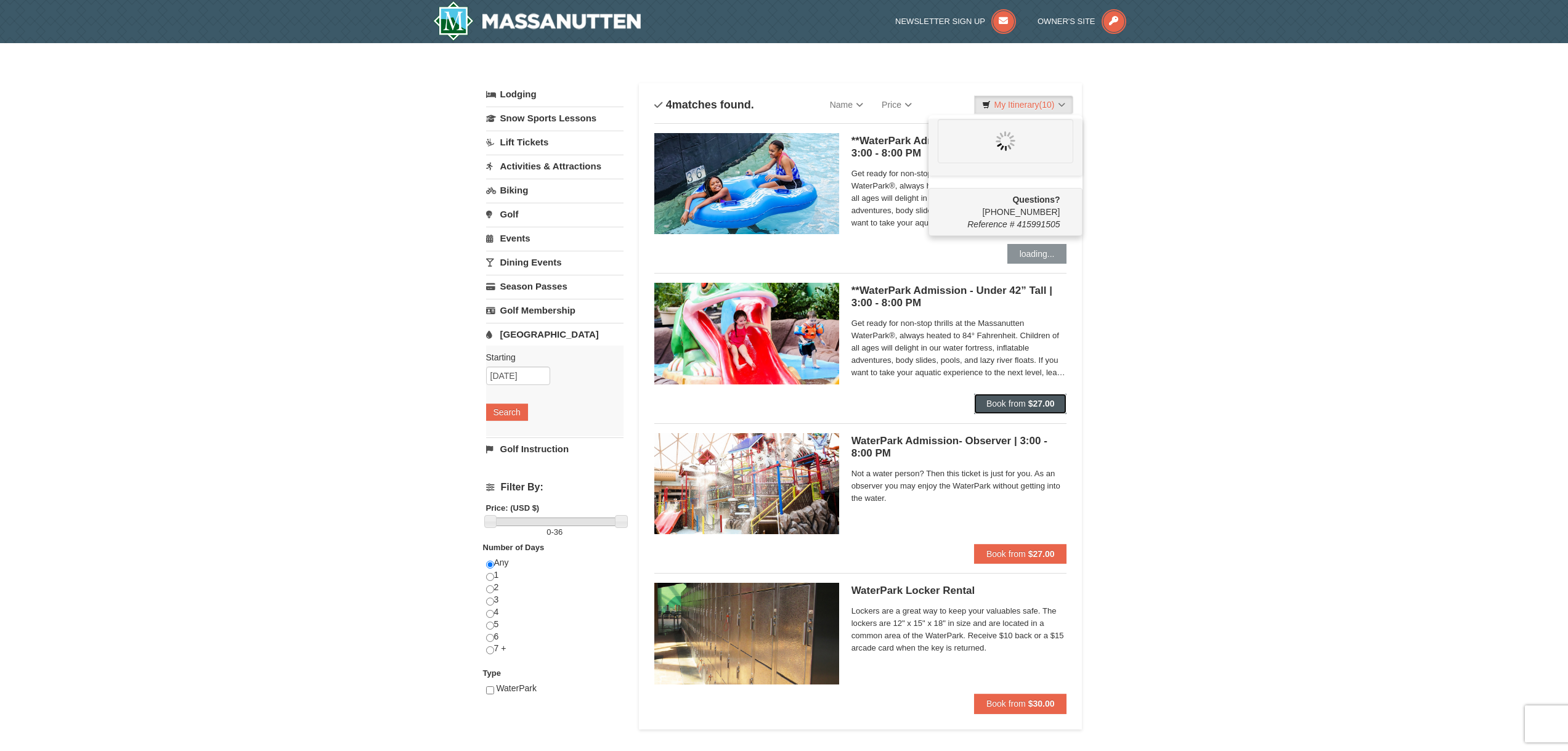
click at [995, 401] on span "Book from" at bounding box center [1006, 403] width 39 height 10
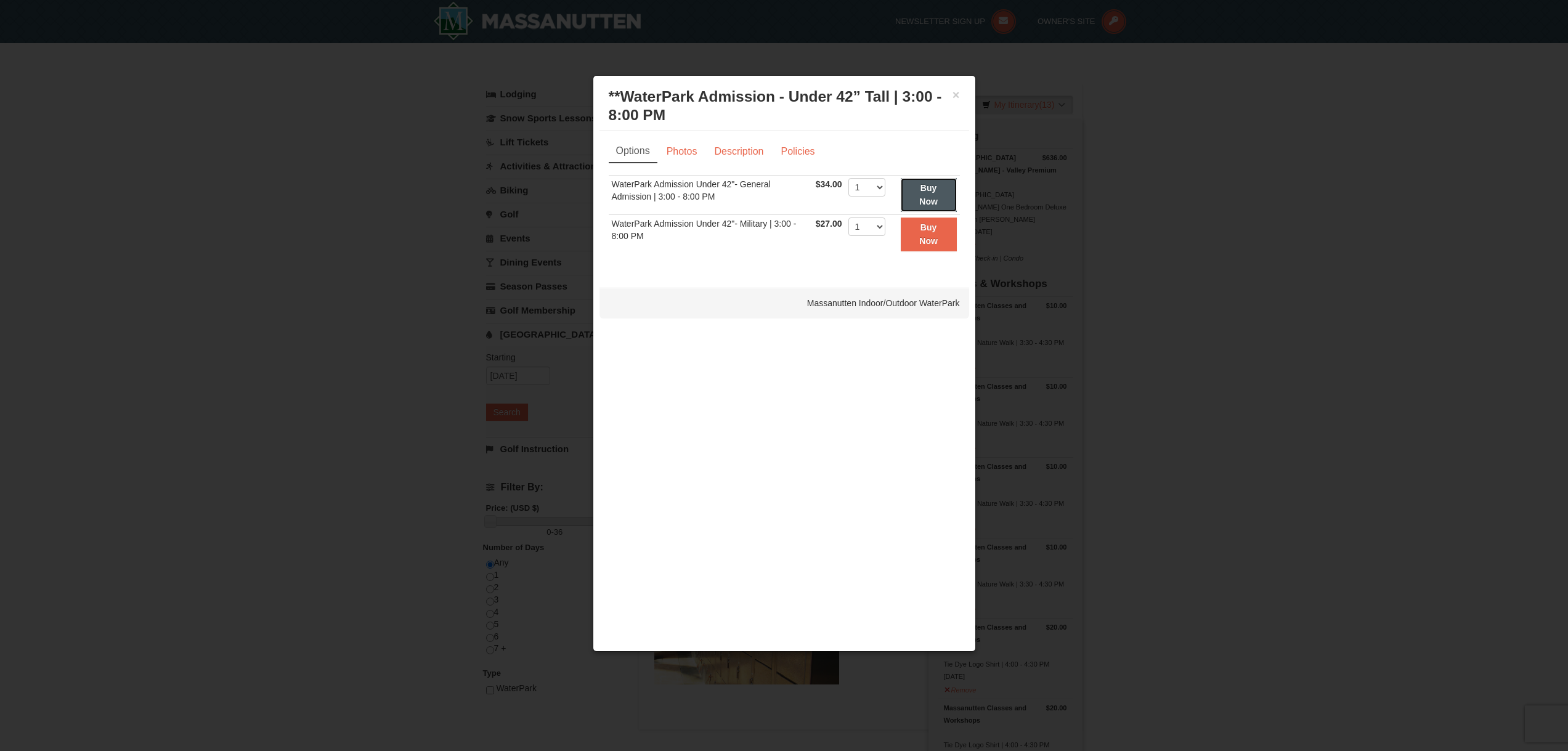
click at [920, 190] on strong "Buy Now" at bounding box center [928, 195] width 19 height 23
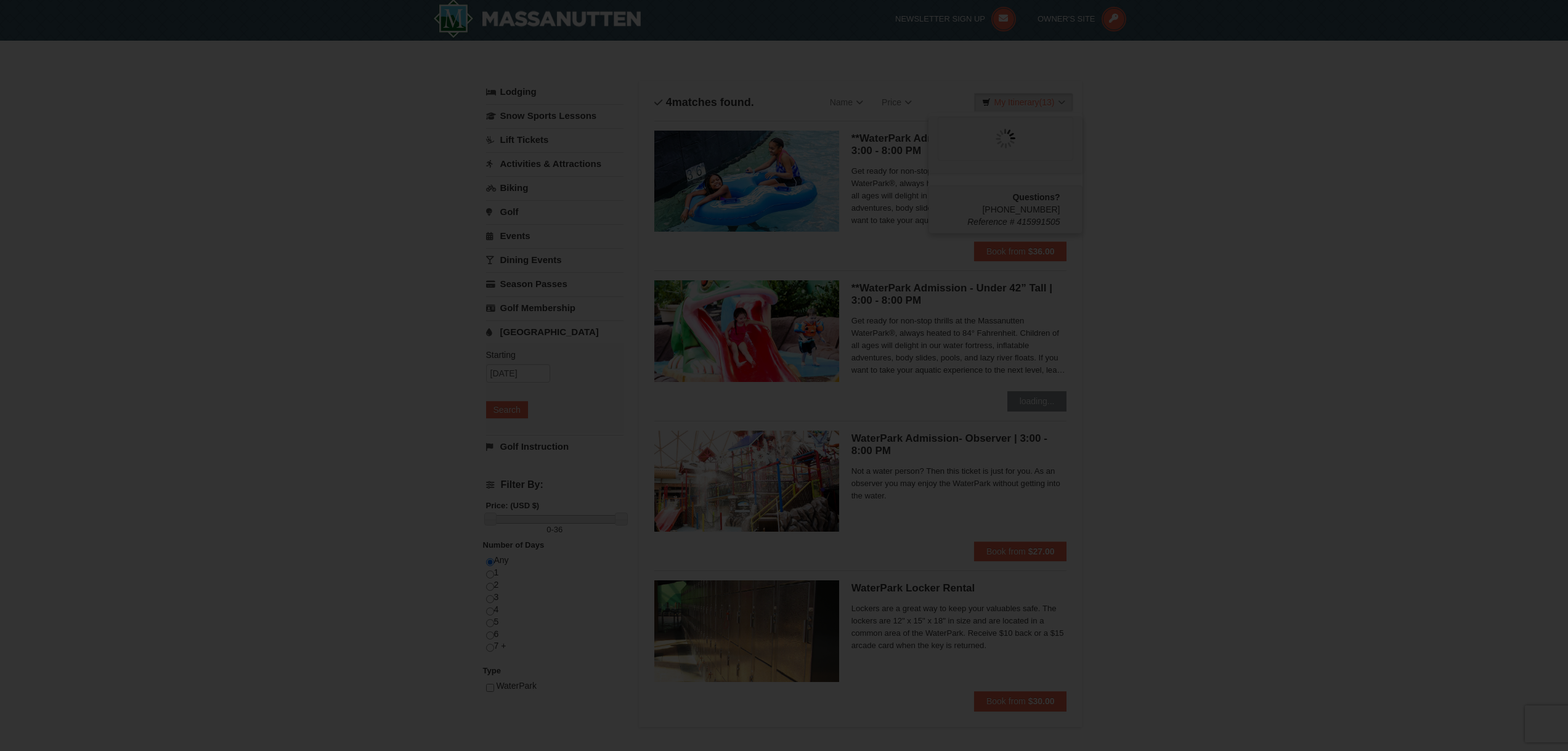
scroll to position [4, 0]
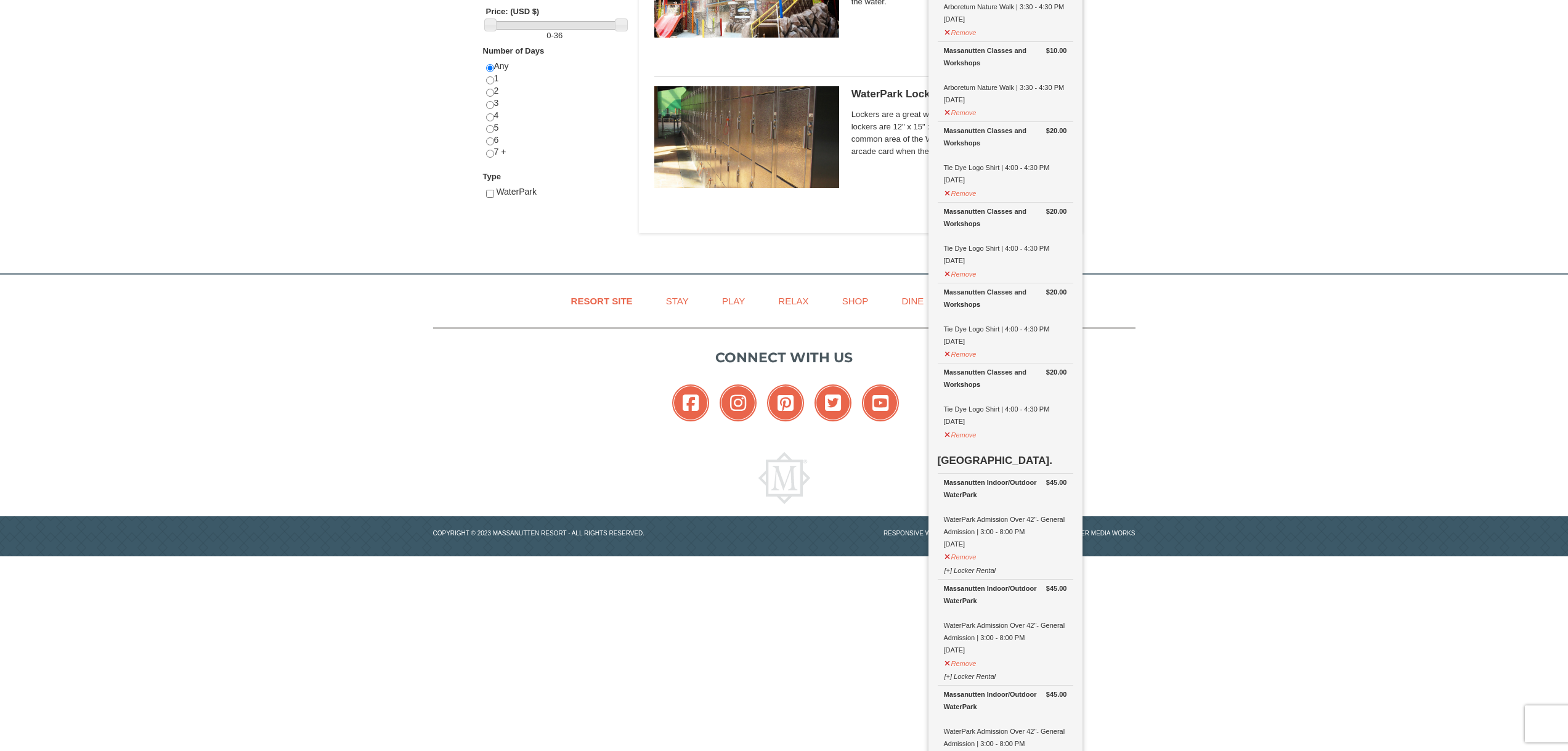
click at [1240, 309] on div "Resort Site Stay Play Relax Shop Dine Groups Connect with us Facebook Instagram…" at bounding box center [784, 415] width 1568 height 282
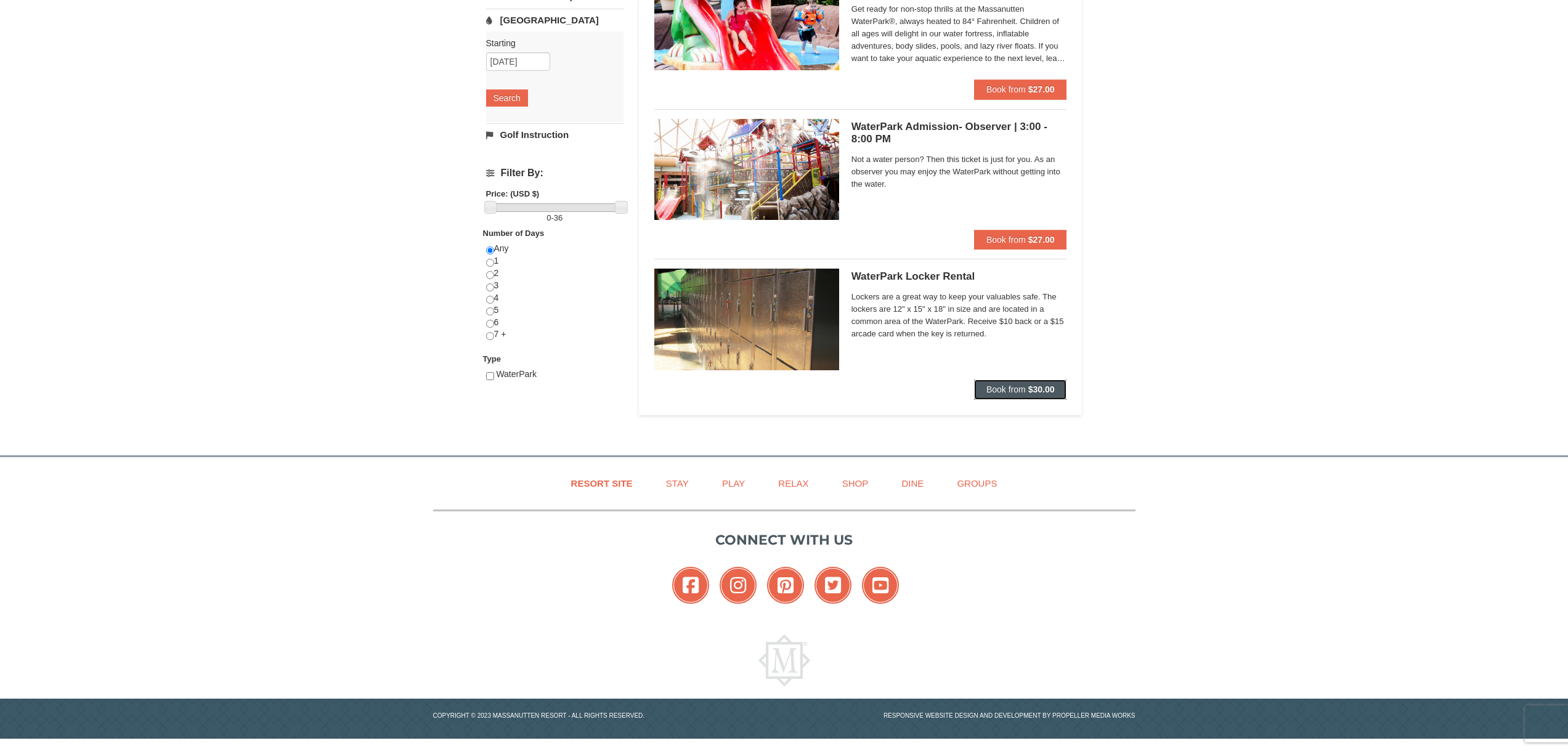
click at [1055, 390] on button "Book from $30.00" at bounding box center [1021, 389] width 93 height 20
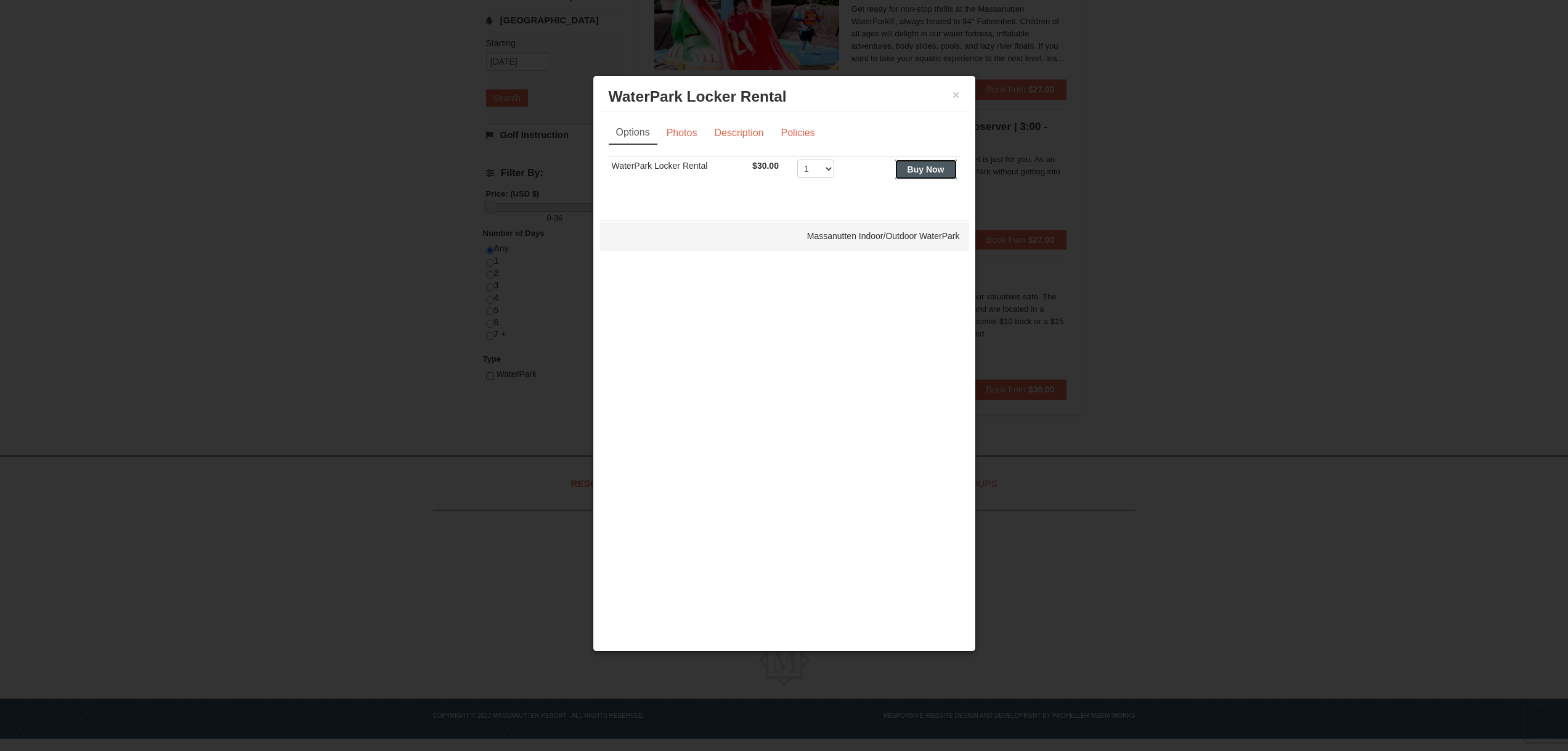
click at [921, 179] on button "Buy Now" at bounding box center [926, 169] width 62 height 20
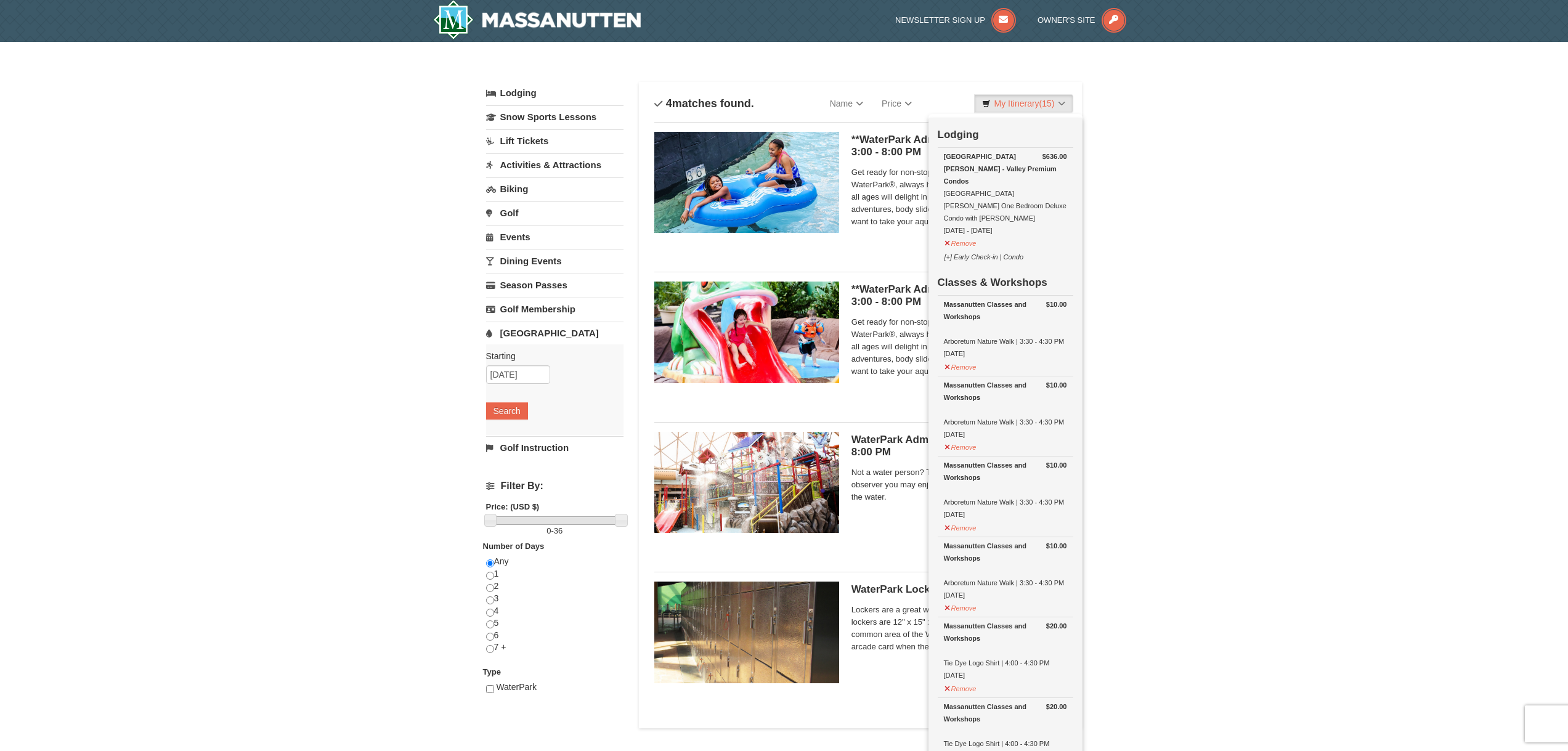
scroll to position [4, 0]
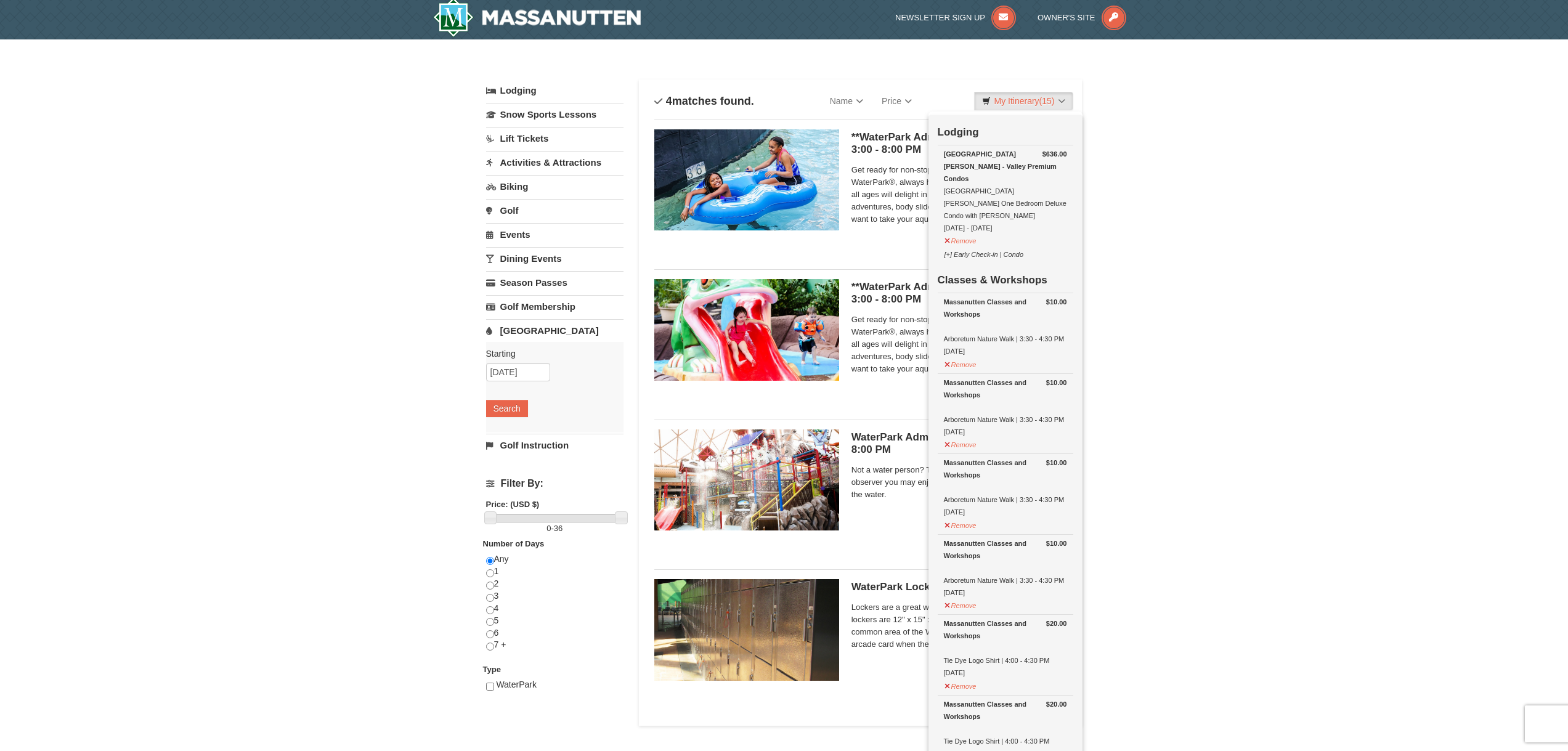
click at [535, 343] on div "Starting Please format dates MM/DD/YYYY Please format dates MM/DD/YYYY 10/09/20…" at bounding box center [555, 386] width 138 height 90
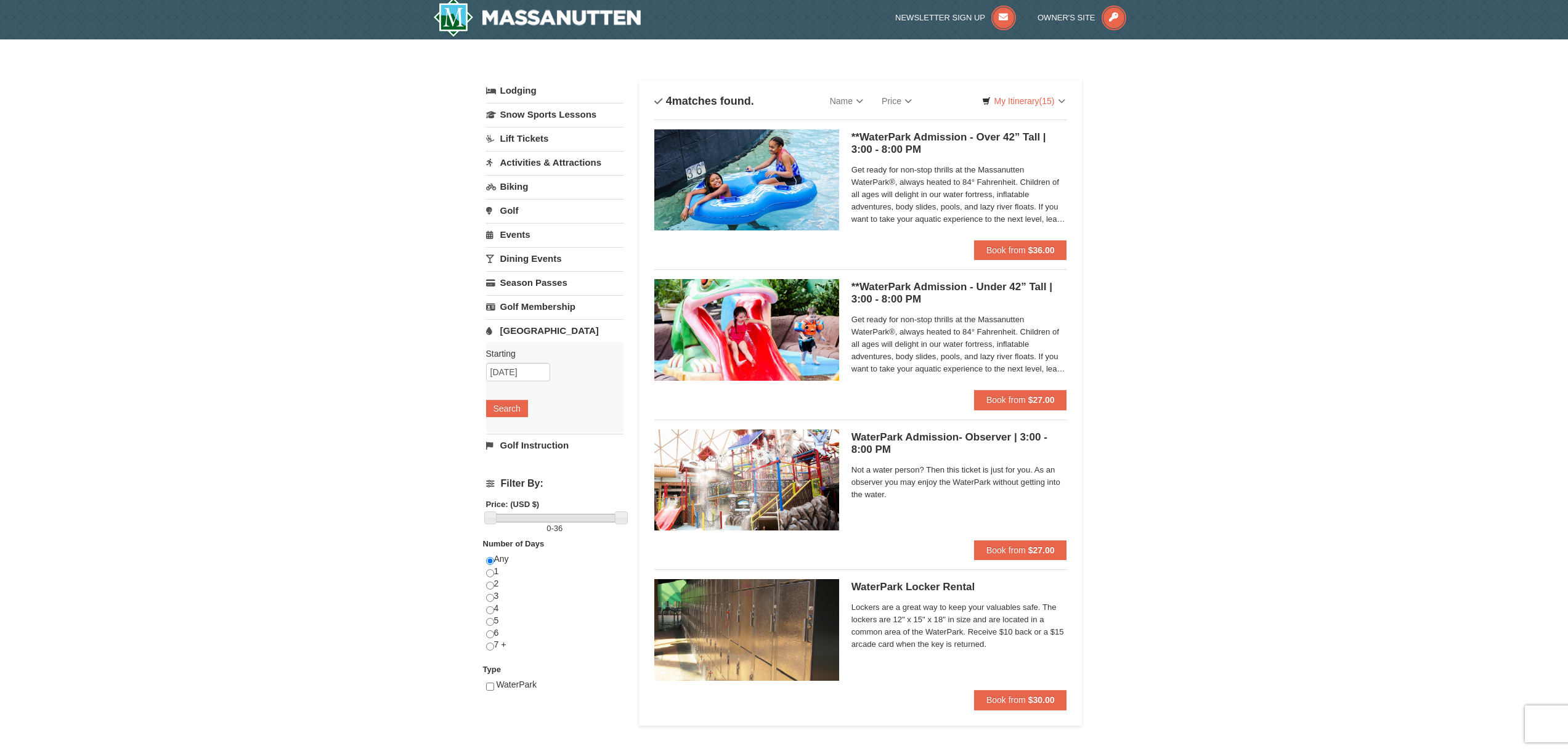
click at [538, 333] on link "Water Park" at bounding box center [555, 330] width 138 height 22
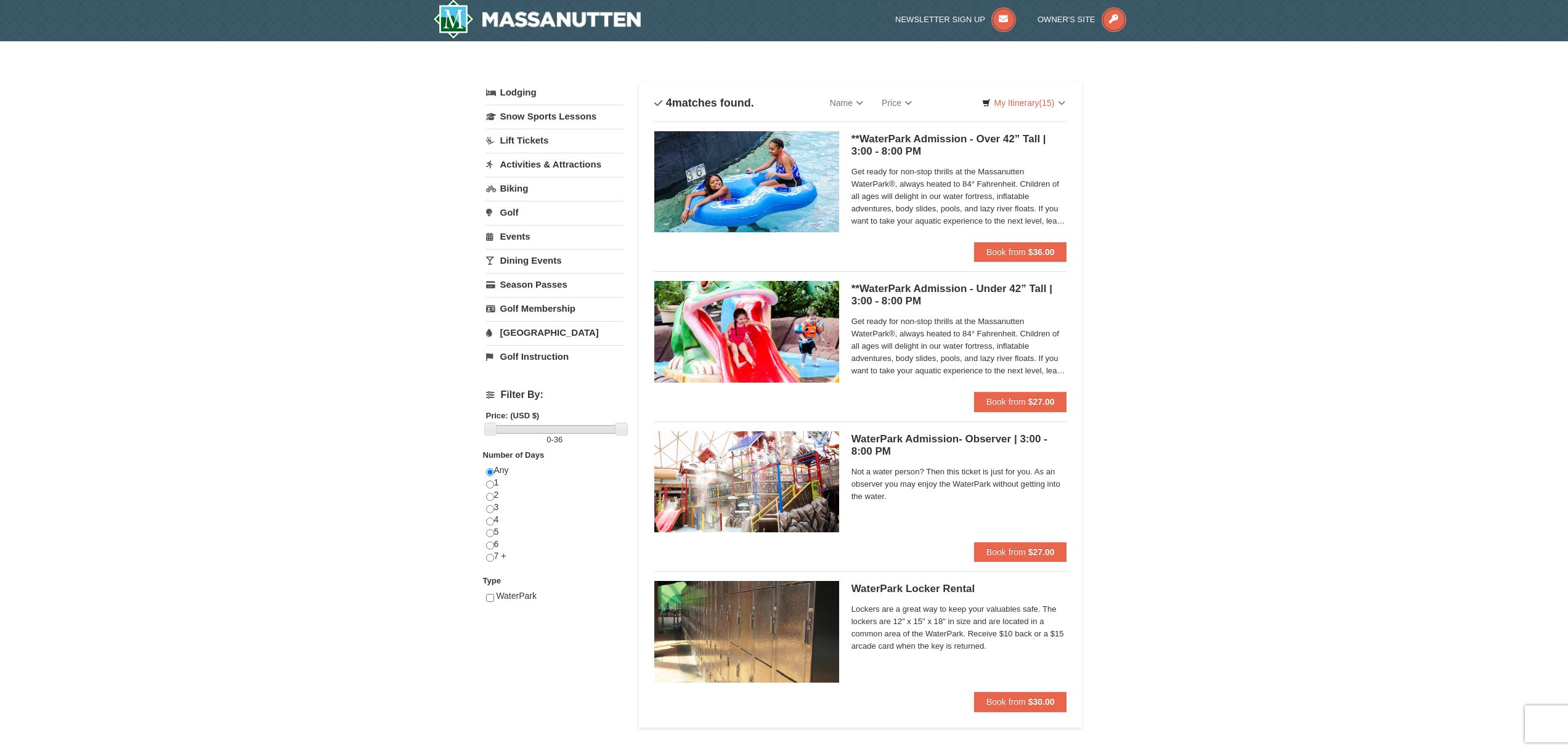
scroll to position [0, 0]
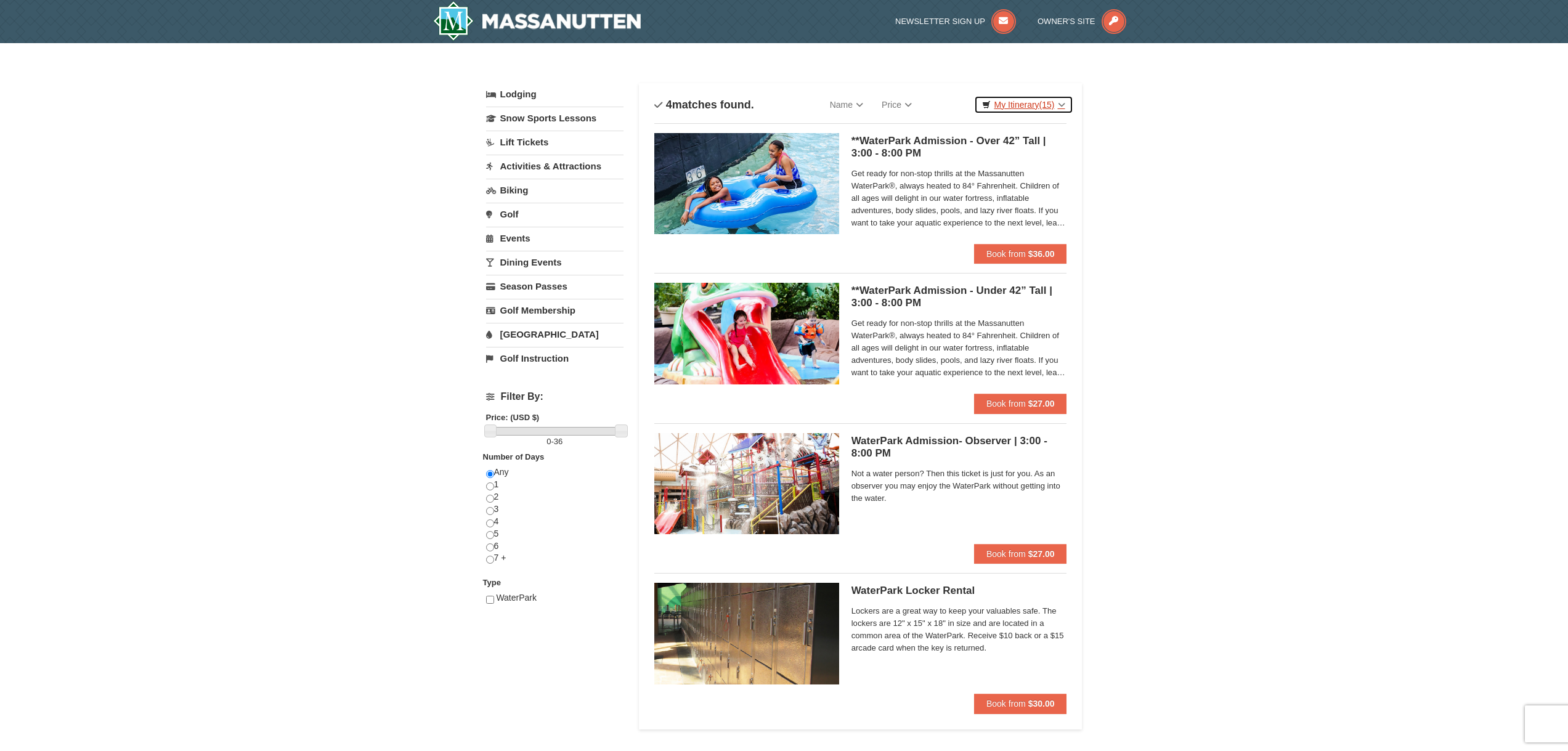
click at [1025, 101] on link "My Itinerary (15)" at bounding box center [1023, 105] width 98 height 19
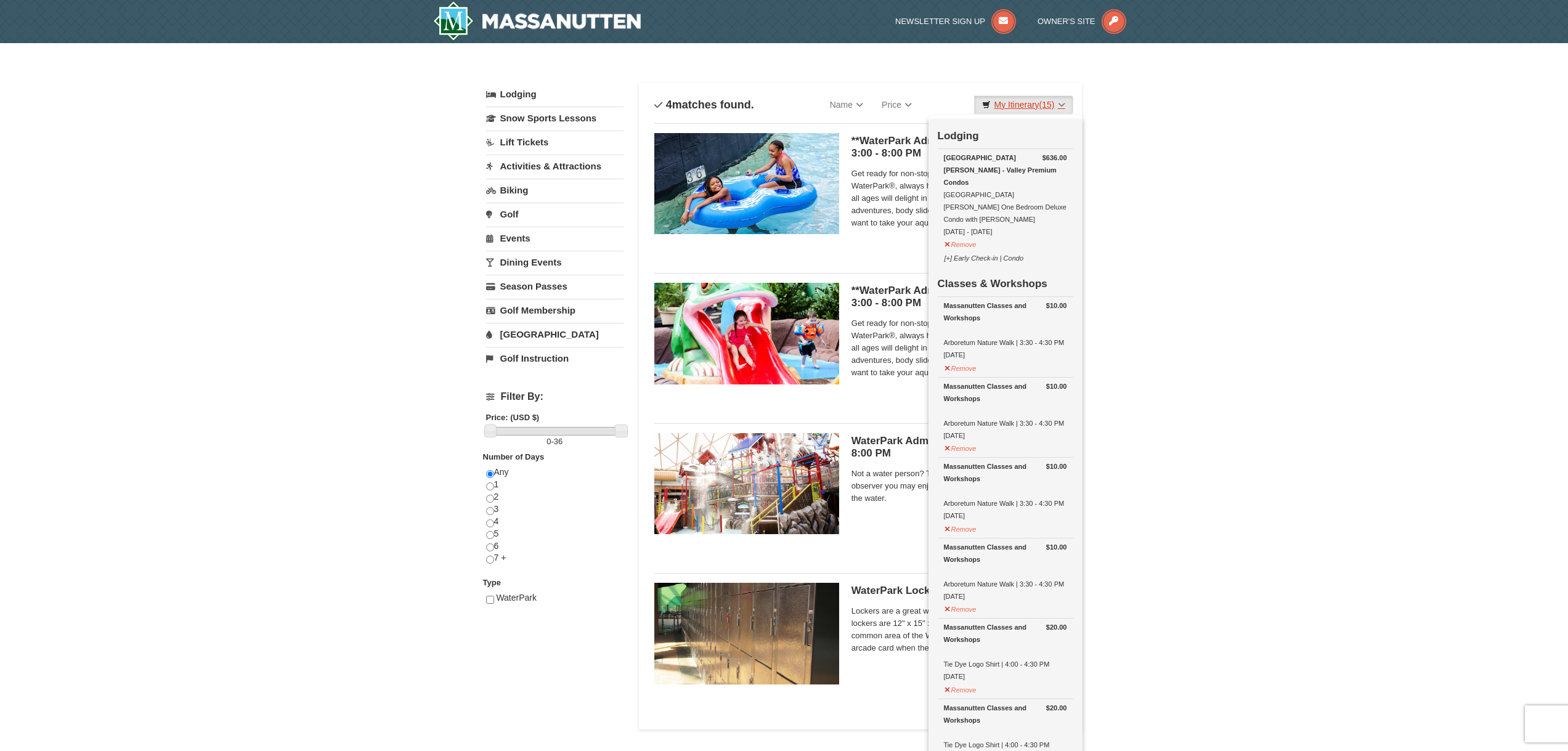
click at [1025, 101] on link "My Itinerary (15)" at bounding box center [1023, 105] width 98 height 19
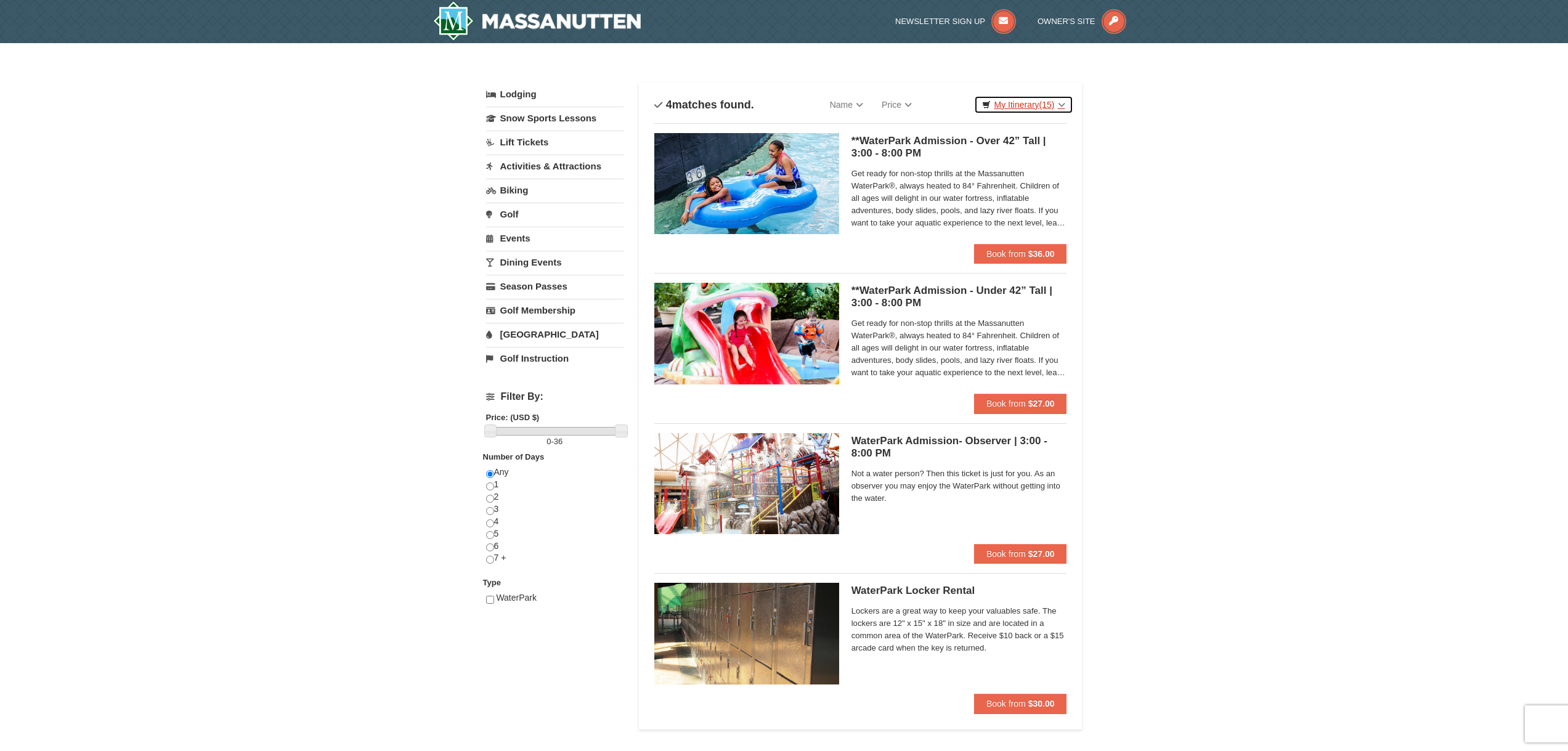
click at [1026, 108] on link "My Itinerary (15)" at bounding box center [1023, 105] width 98 height 19
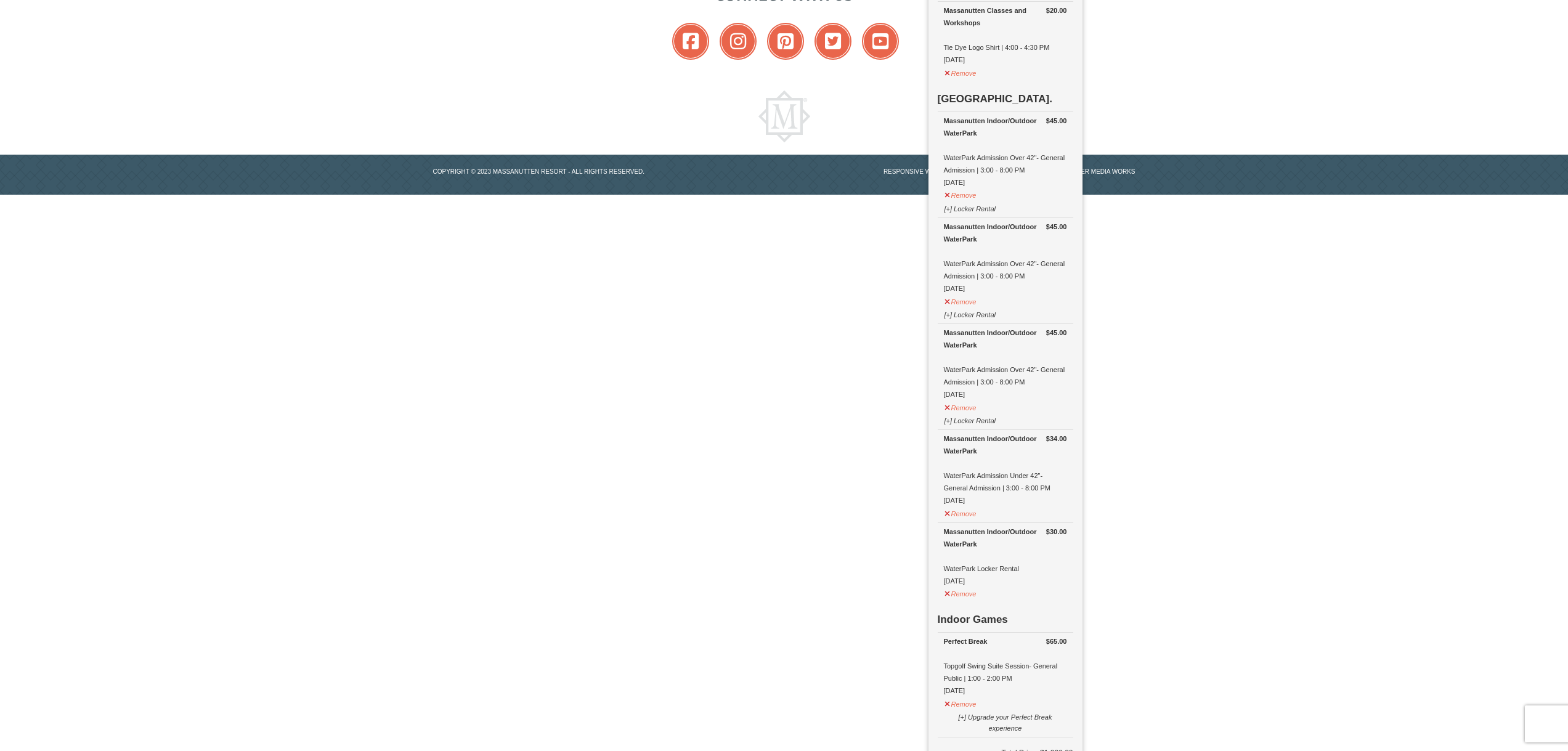
scroll to position [1016, 0]
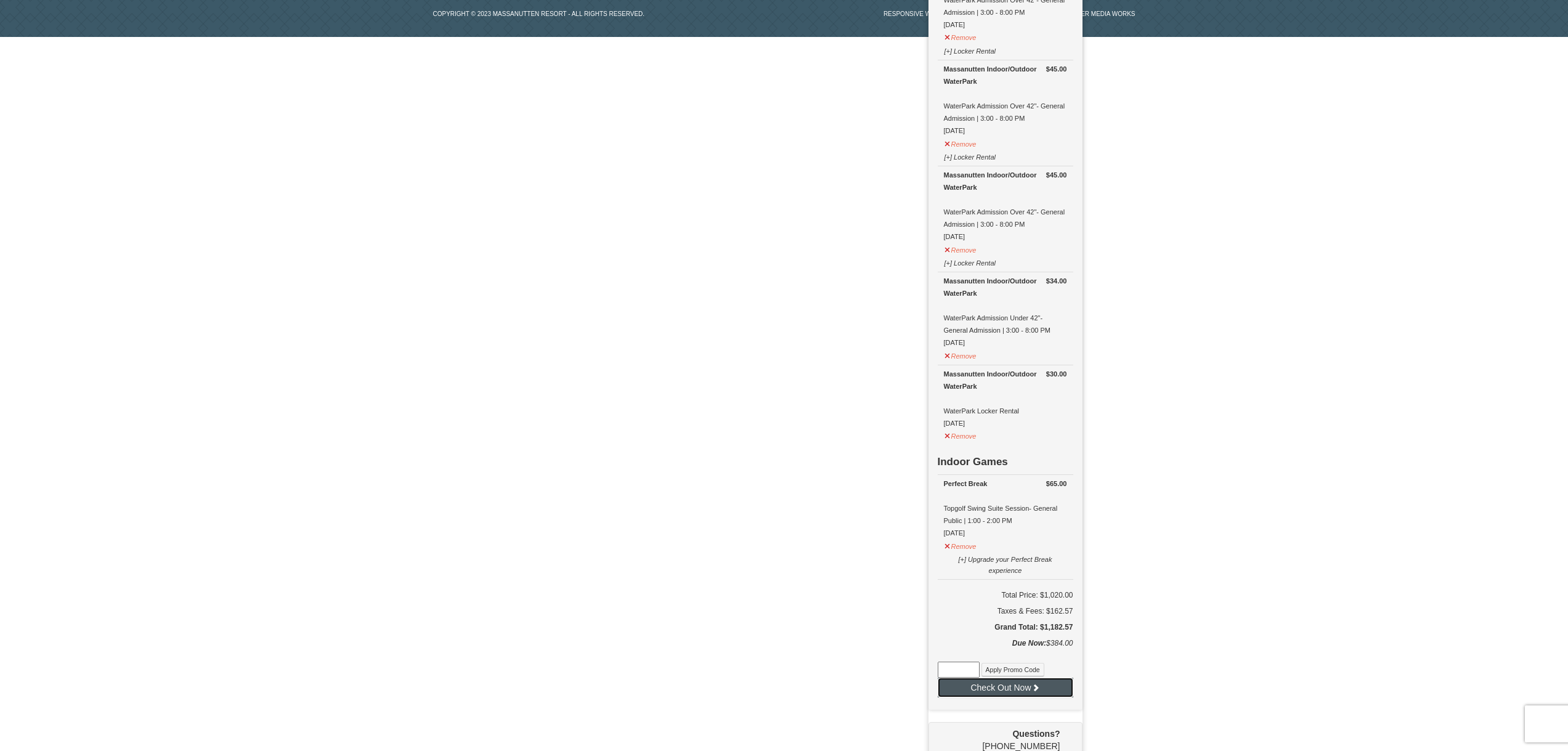
click at [999, 678] on button "Check Out Now" at bounding box center [1005, 688] width 136 height 20
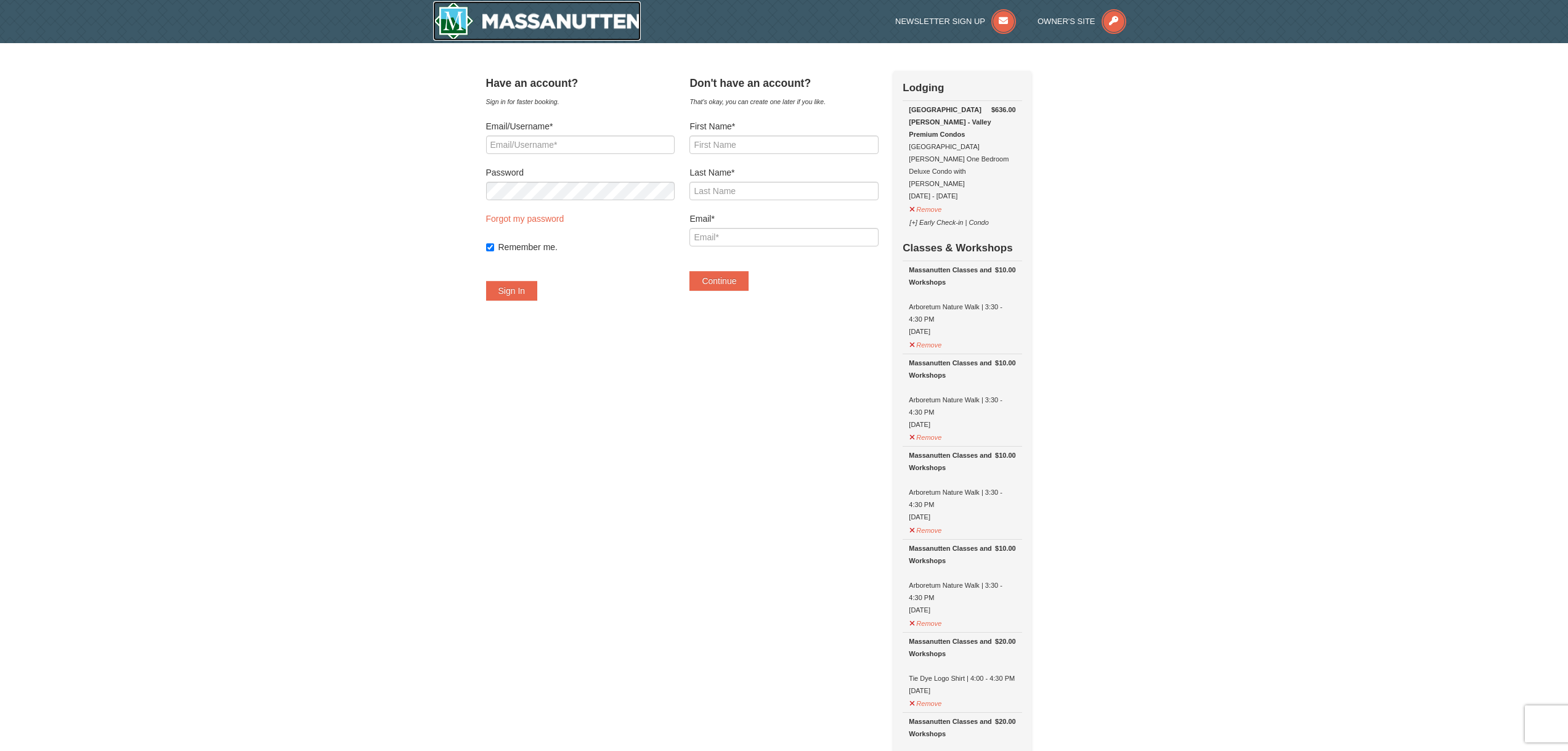
click at [610, 16] on img at bounding box center [537, 21] width 208 height 39
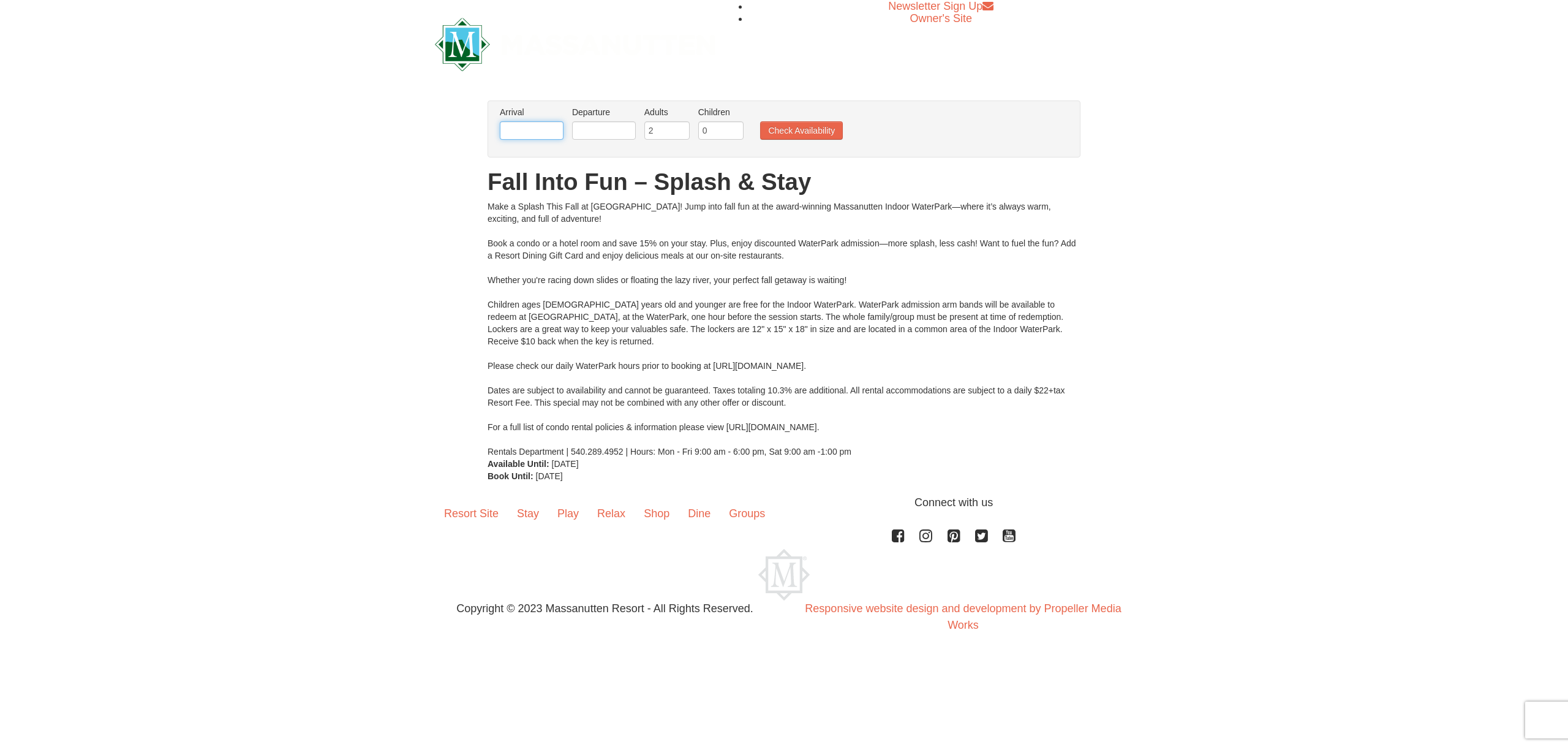
click at [555, 126] on input "text" at bounding box center [532, 130] width 64 height 19
click at [650, 155] on span "Next" at bounding box center [652, 152] width 10 height 10
click at [542, 220] on link "6" at bounding box center [537, 218] width 23 height 17
type input "[DATE]"
click at [614, 135] on input "text" at bounding box center [604, 130] width 64 height 19
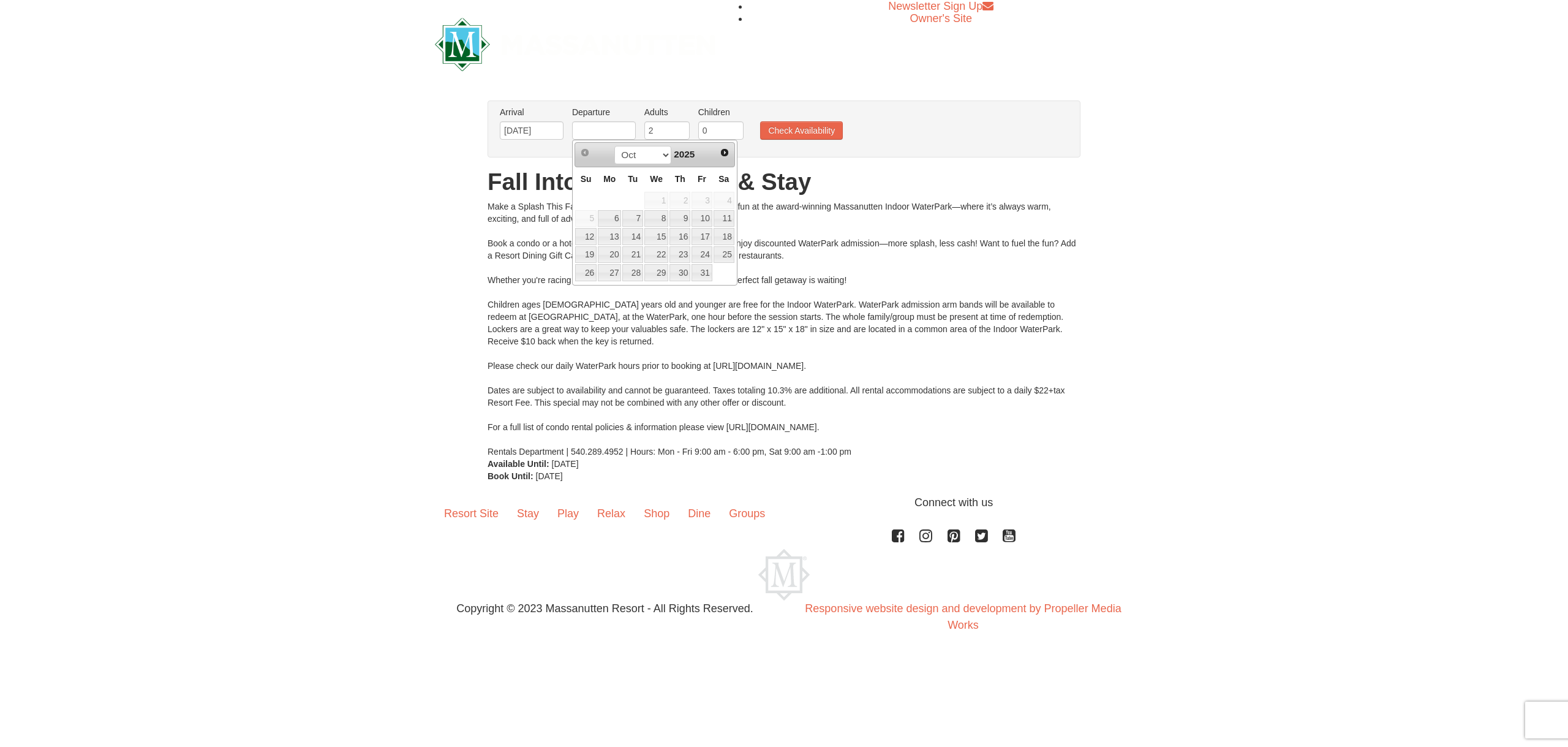
click at [701, 217] on link "10" at bounding box center [702, 218] width 20 height 17
type input "[DATE]"
click at [710, 124] on input "0" at bounding box center [720, 130] width 45 height 19
click at [734, 127] on input "1" at bounding box center [720, 130] width 45 height 19
type input "2"
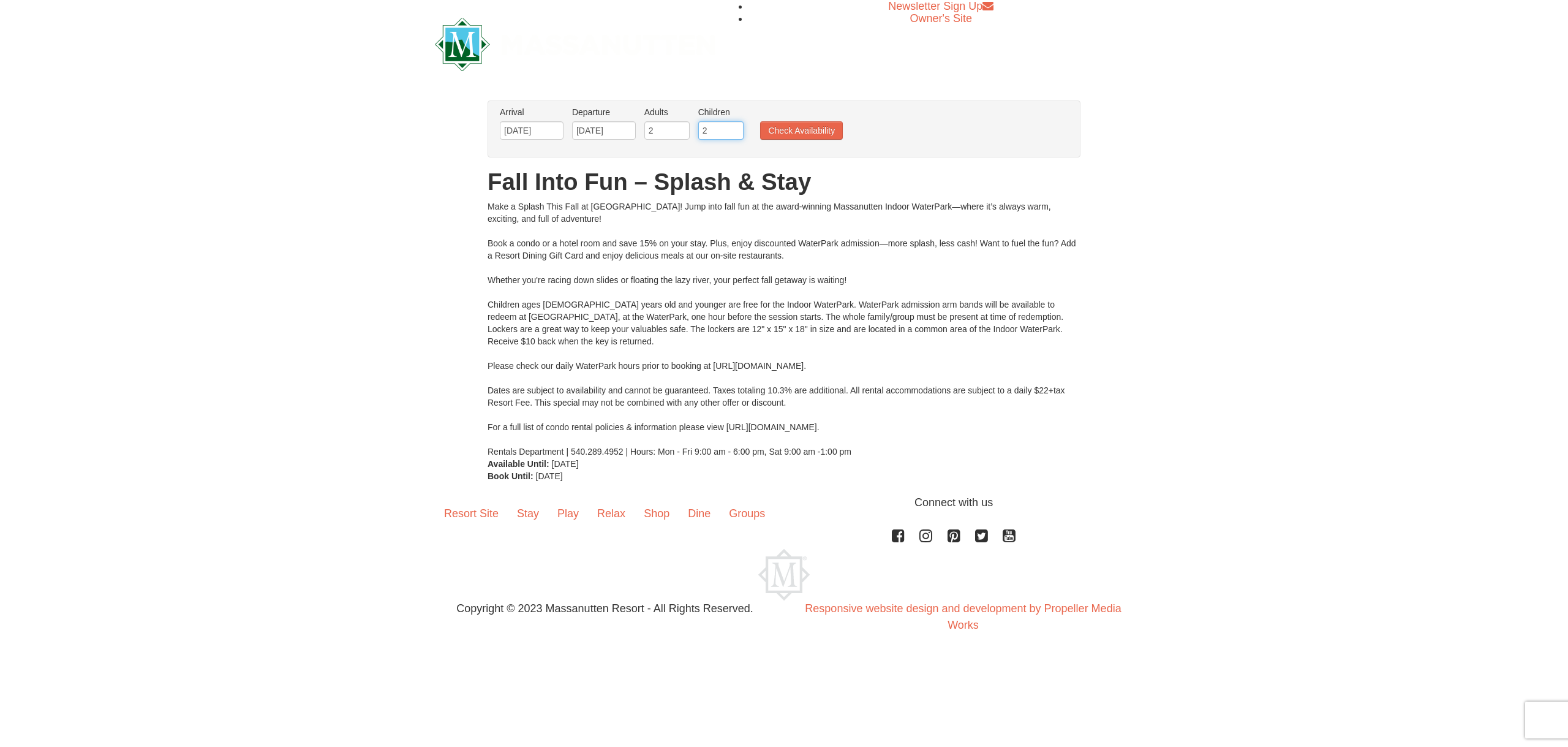
click at [734, 127] on input "2" at bounding box center [720, 130] width 45 height 19
click at [788, 133] on button "Check Availability" at bounding box center [801, 130] width 83 height 19
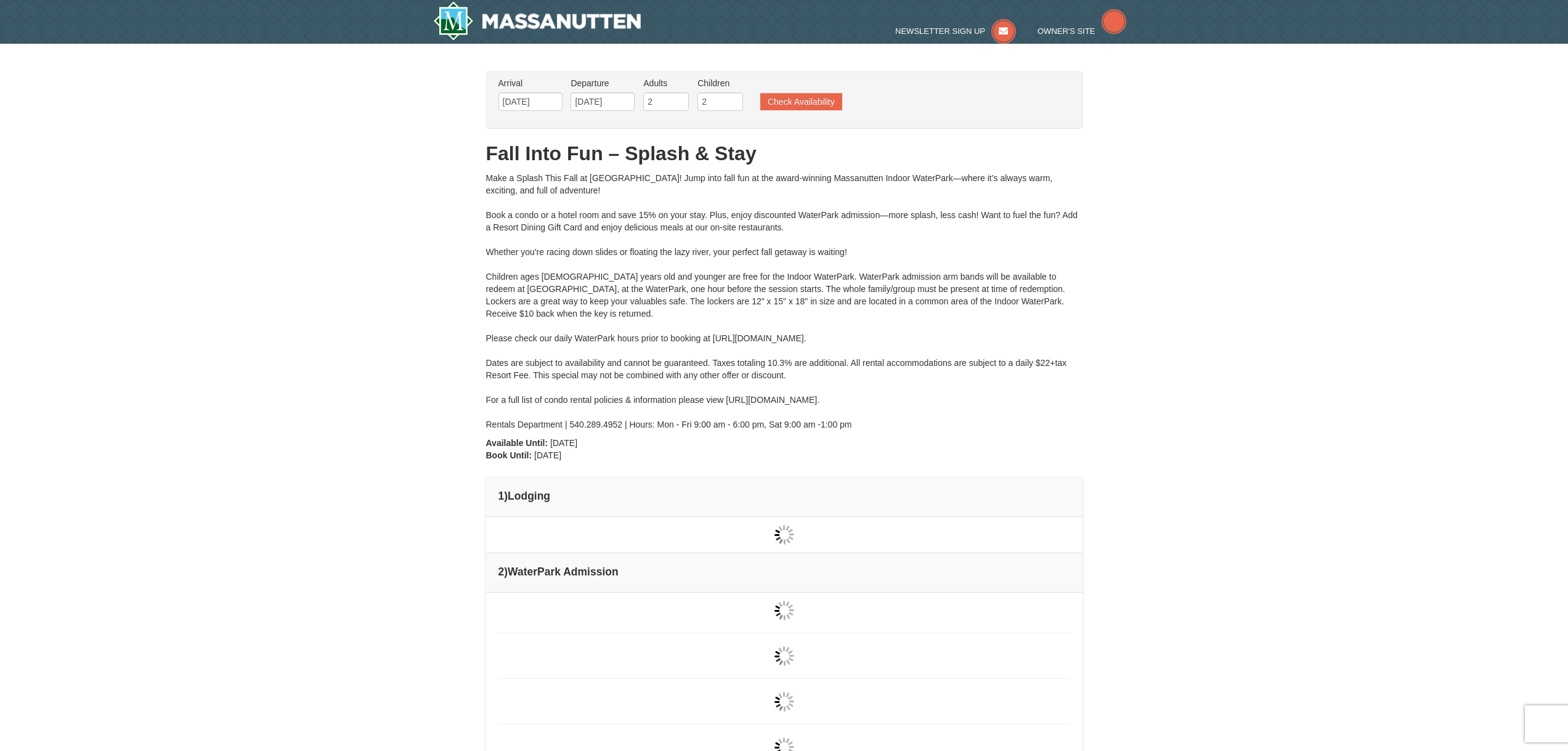
type input "[DATE]"
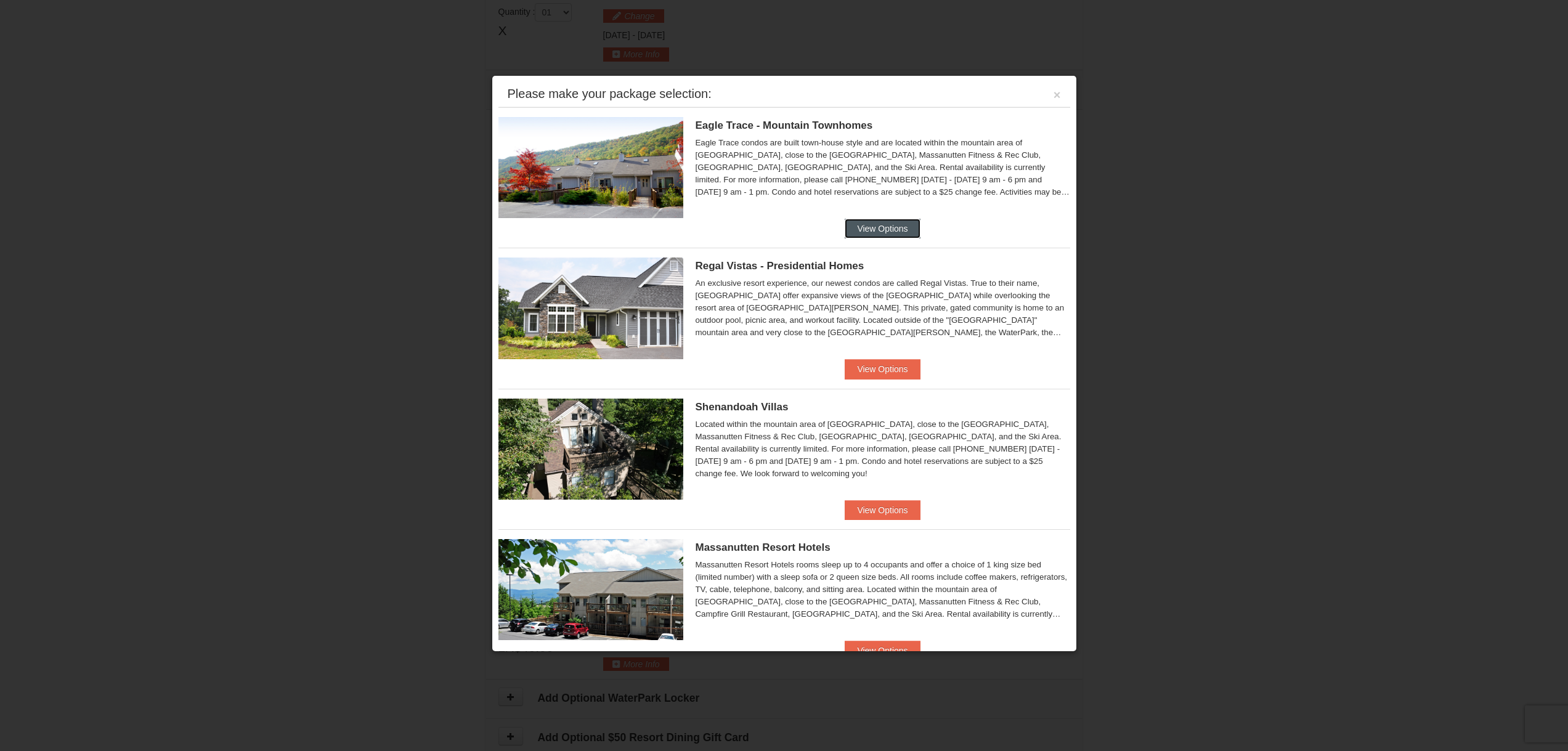
click at [884, 226] on button "View Options" at bounding box center [882, 228] width 75 height 20
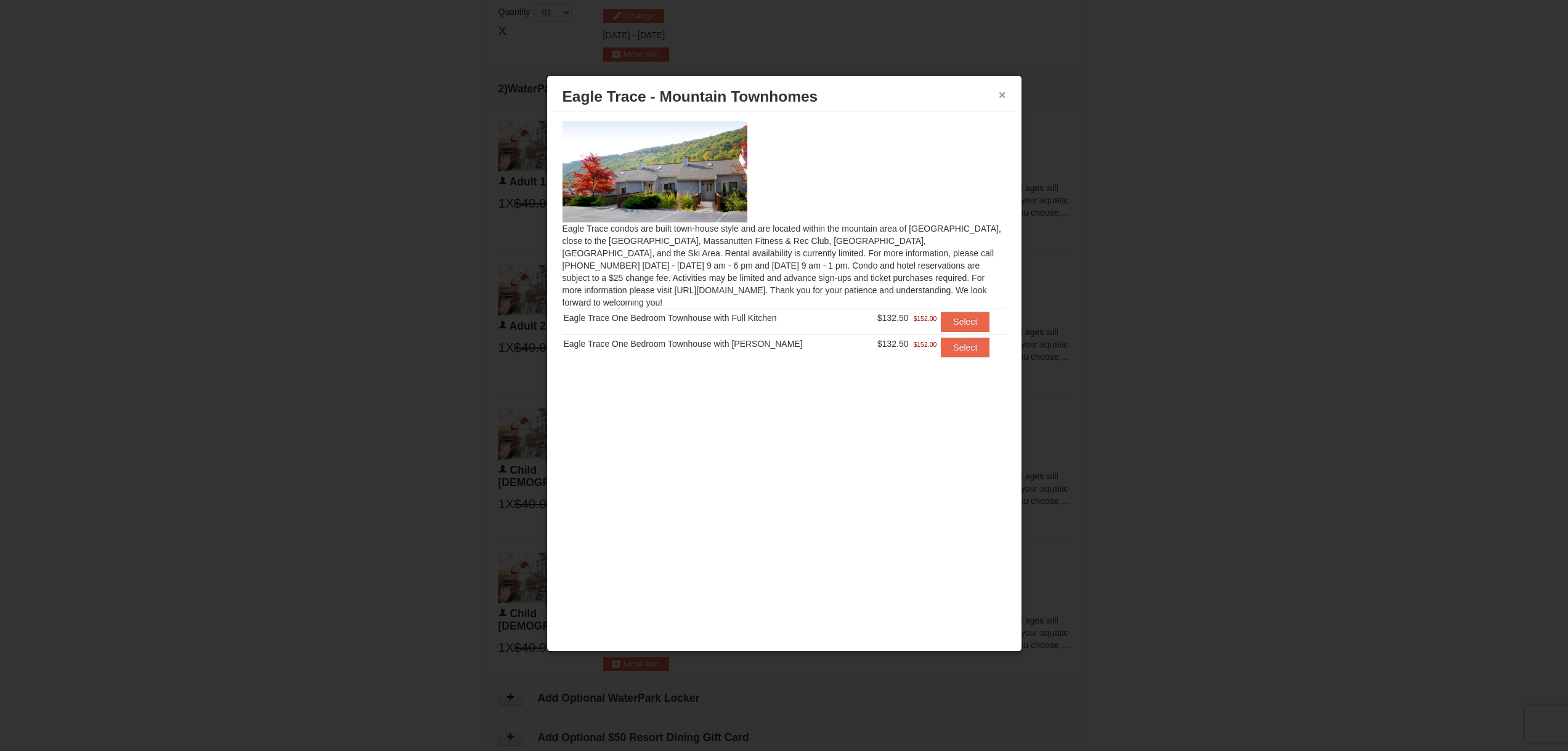
click at [1004, 99] on button "×" at bounding box center [1002, 95] width 7 height 13
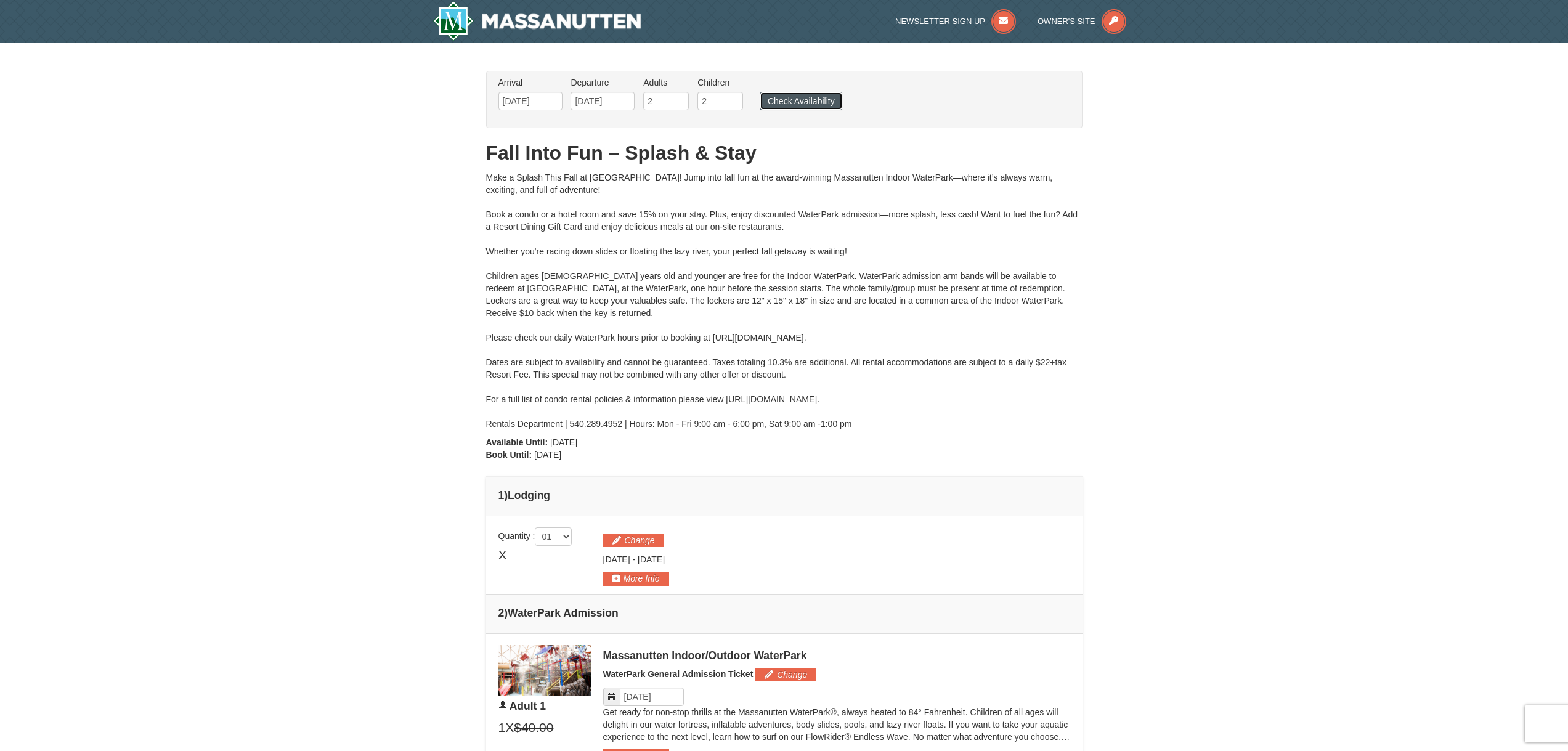
click at [817, 102] on button "Check Availability" at bounding box center [801, 100] width 82 height 17
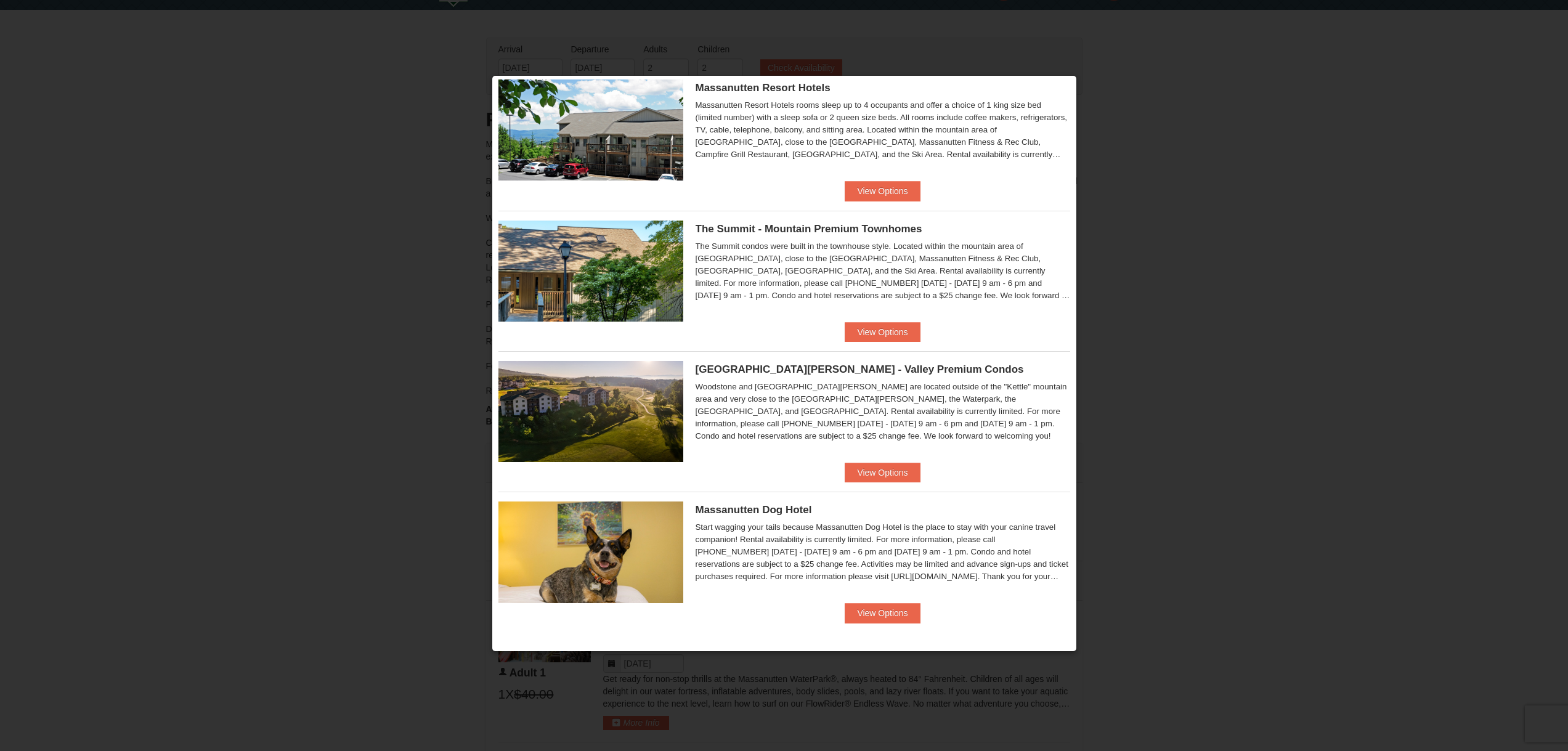
scroll to position [62, 0]
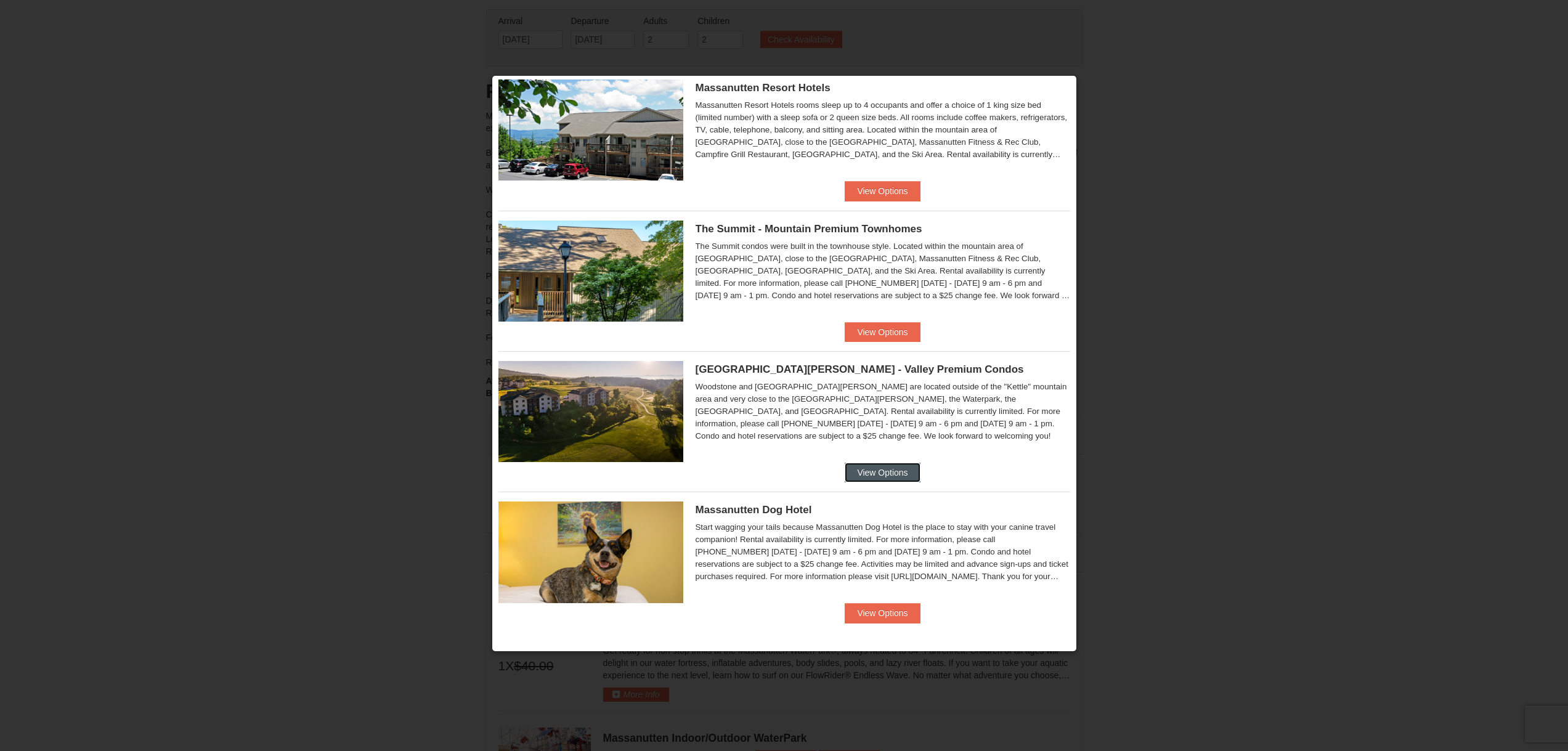
click at [899, 472] on button "View Options" at bounding box center [882, 472] width 75 height 20
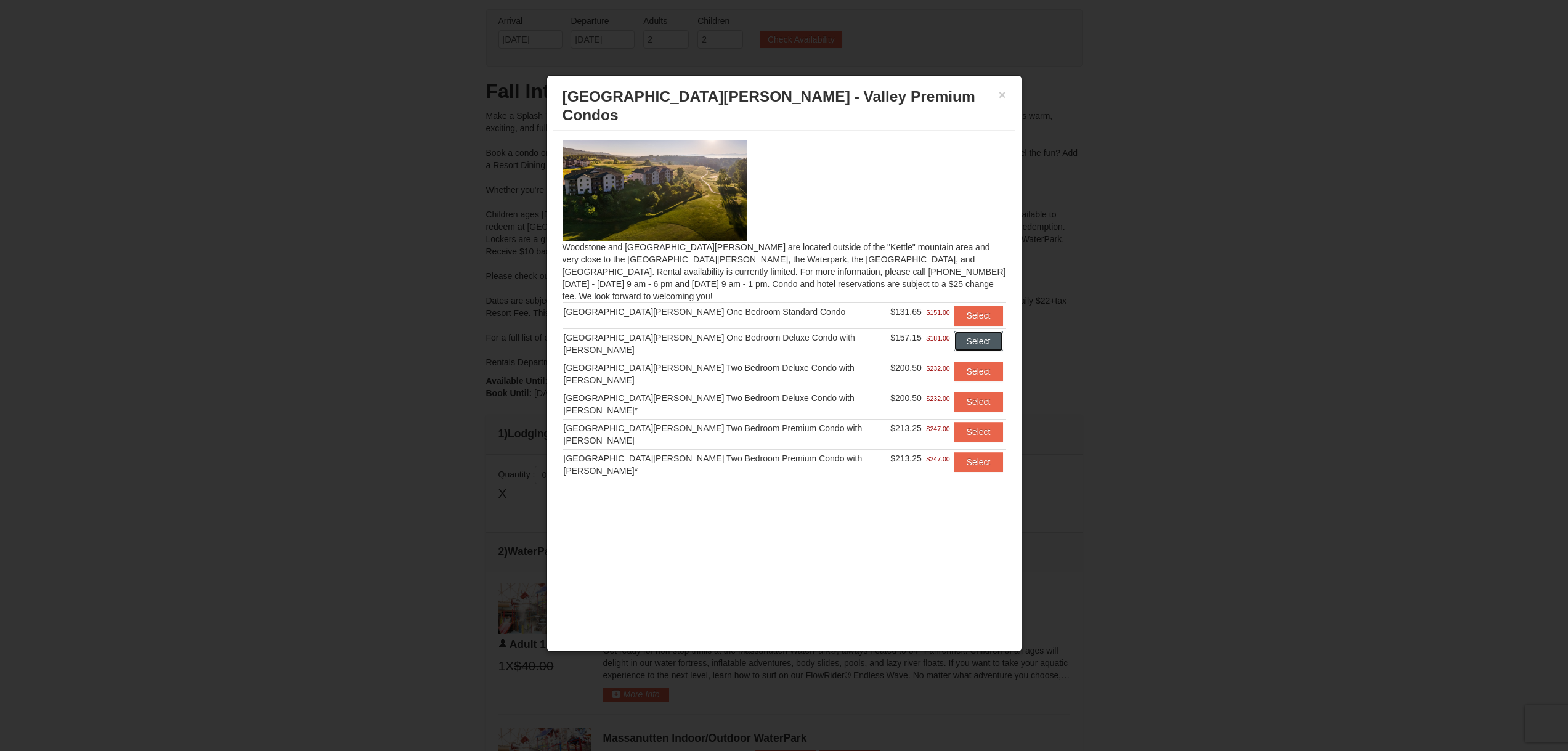
click at [966, 332] on button "Select" at bounding box center [979, 342] width 48 height 20
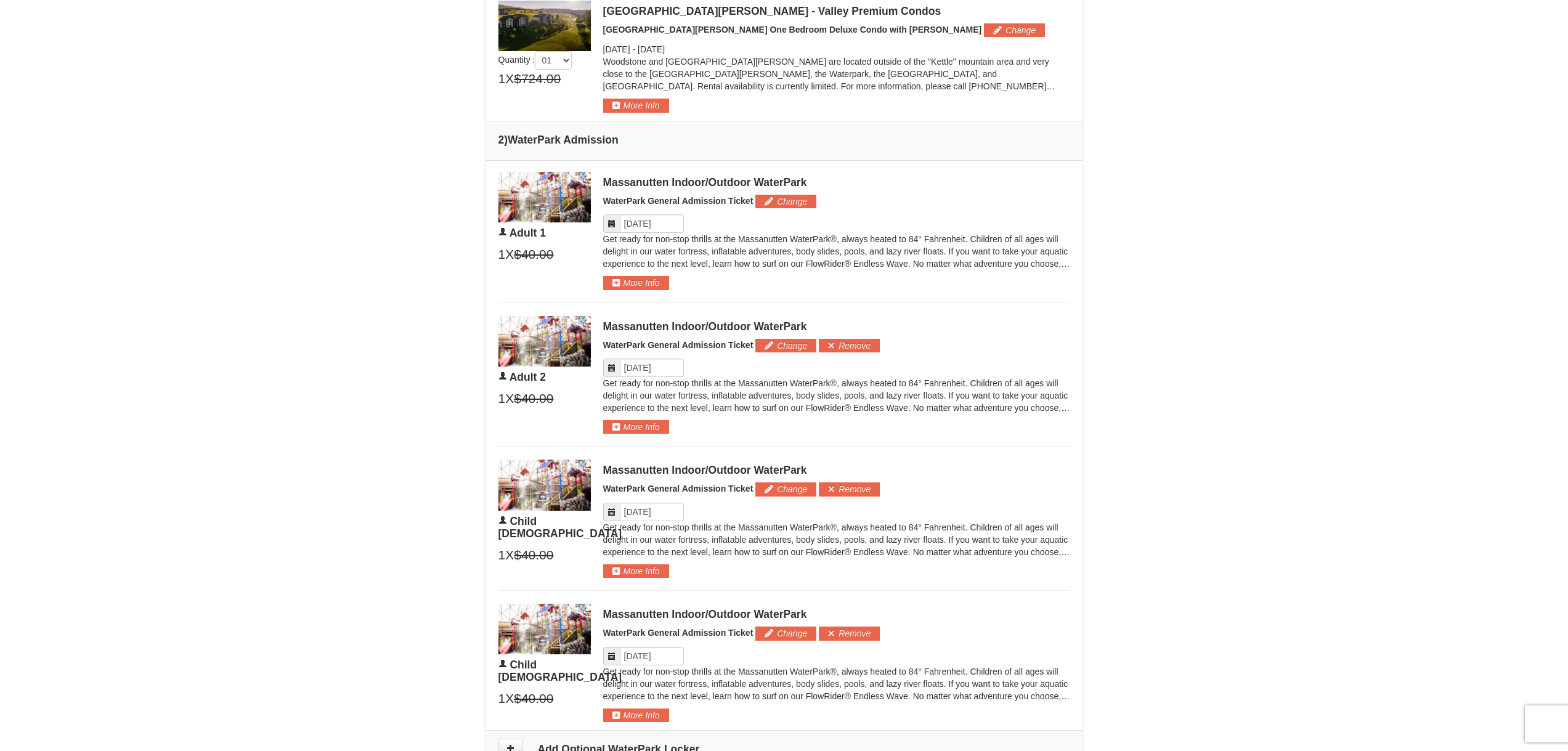
scroll to position [493, 0]
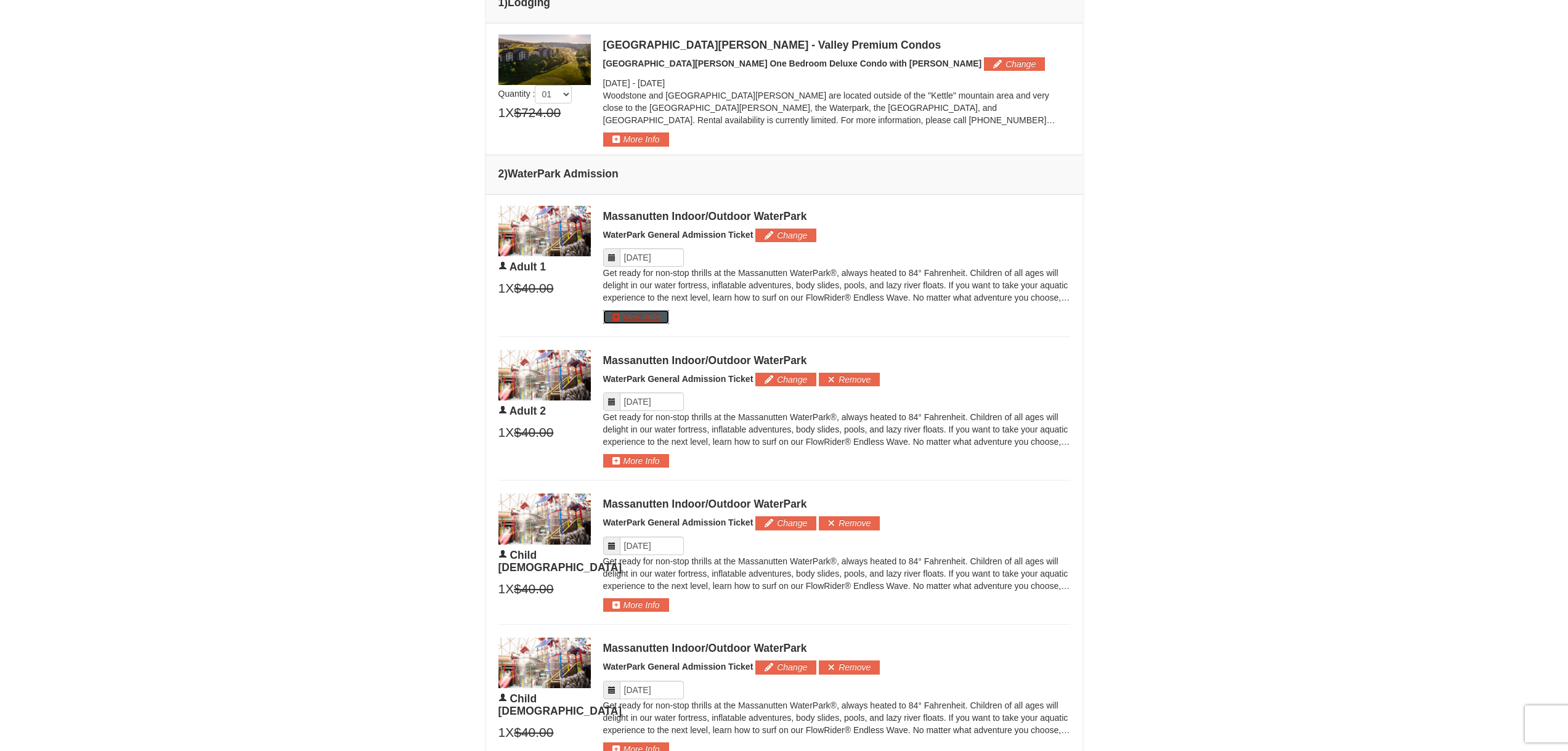
click at [658, 315] on button "More Info" at bounding box center [636, 316] width 66 height 13
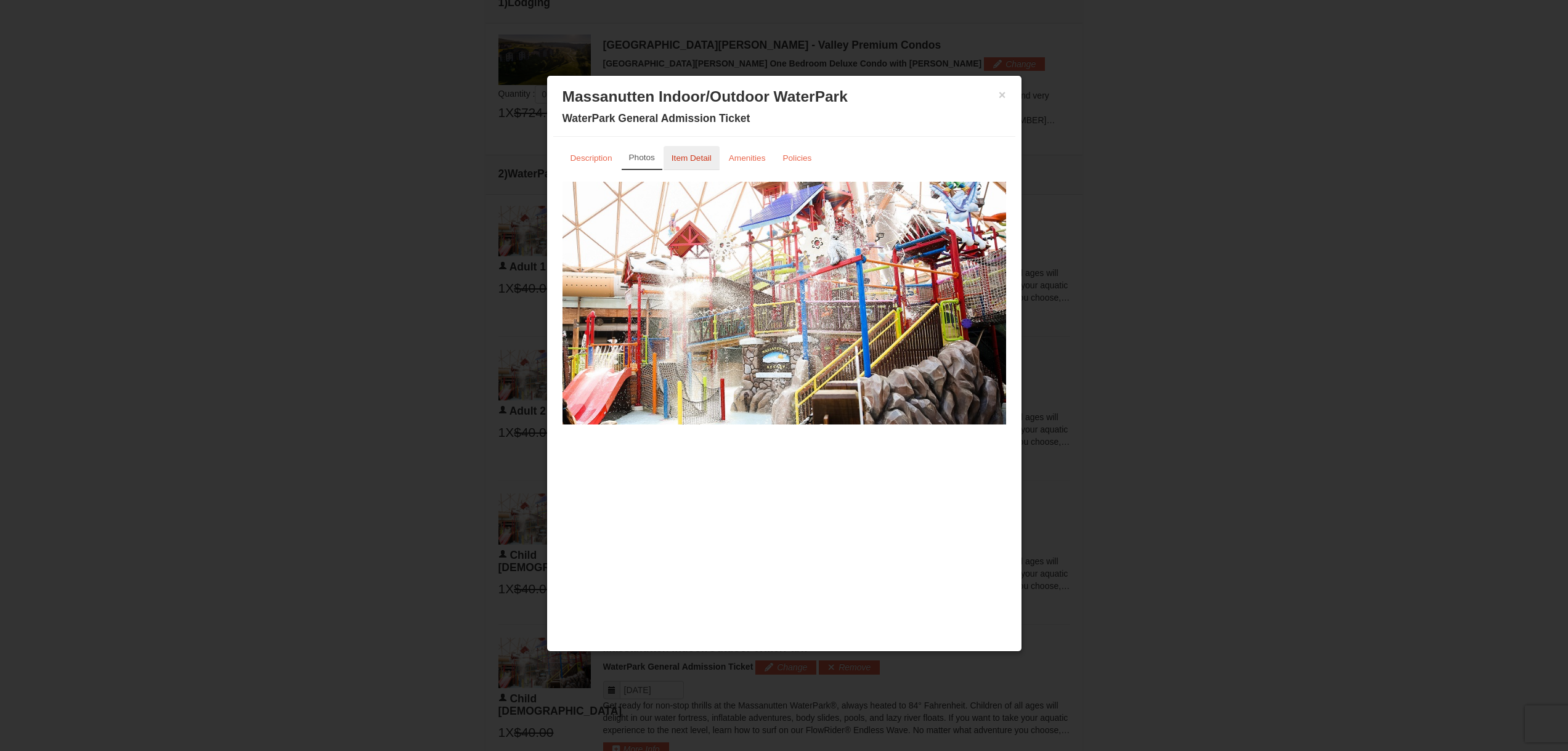
click at [711, 159] on link "Item Detail" at bounding box center [691, 157] width 56 height 24
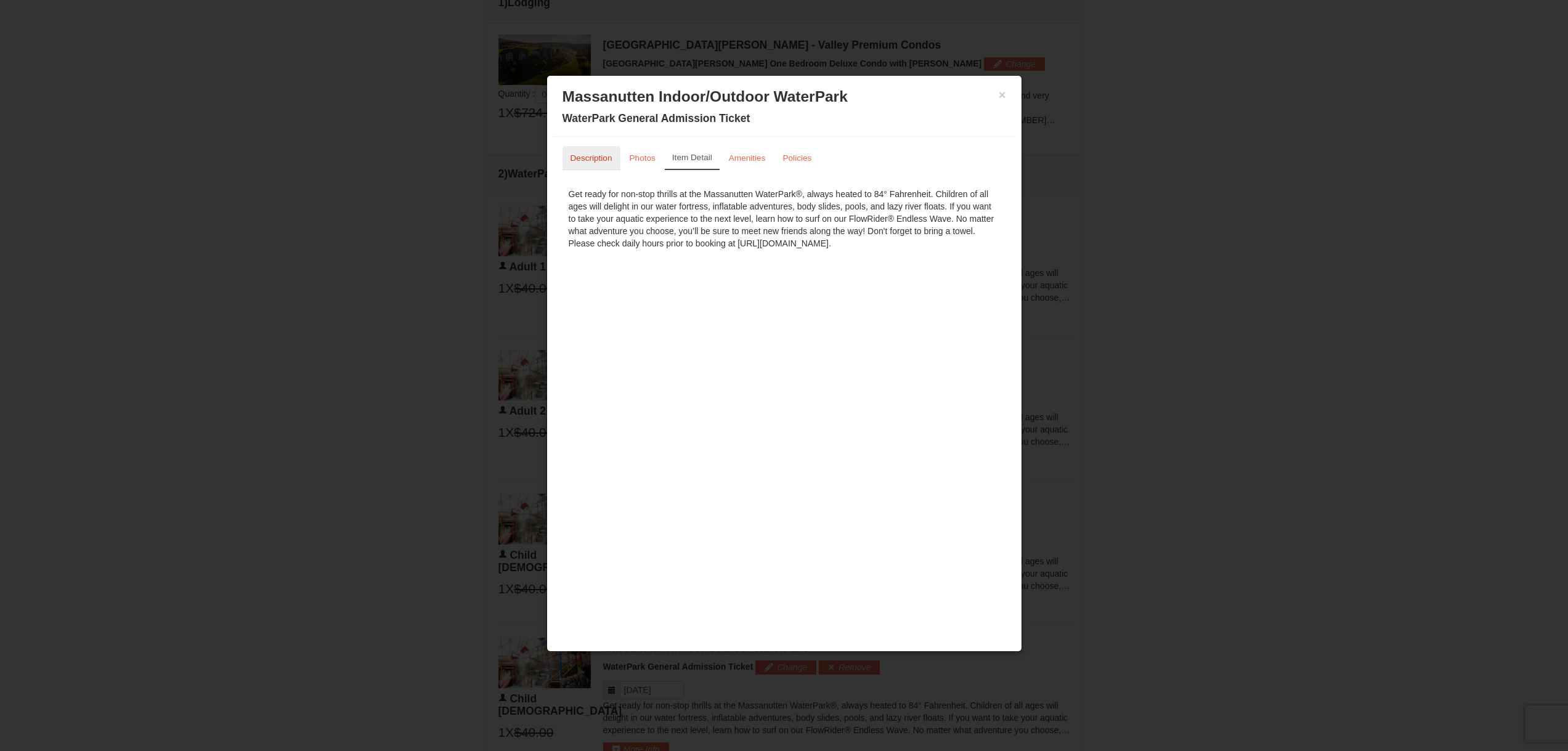
click at [594, 168] on link "Description" at bounding box center [591, 157] width 58 height 24
click at [792, 161] on small "Policies" at bounding box center [797, 157] width 29 height 9
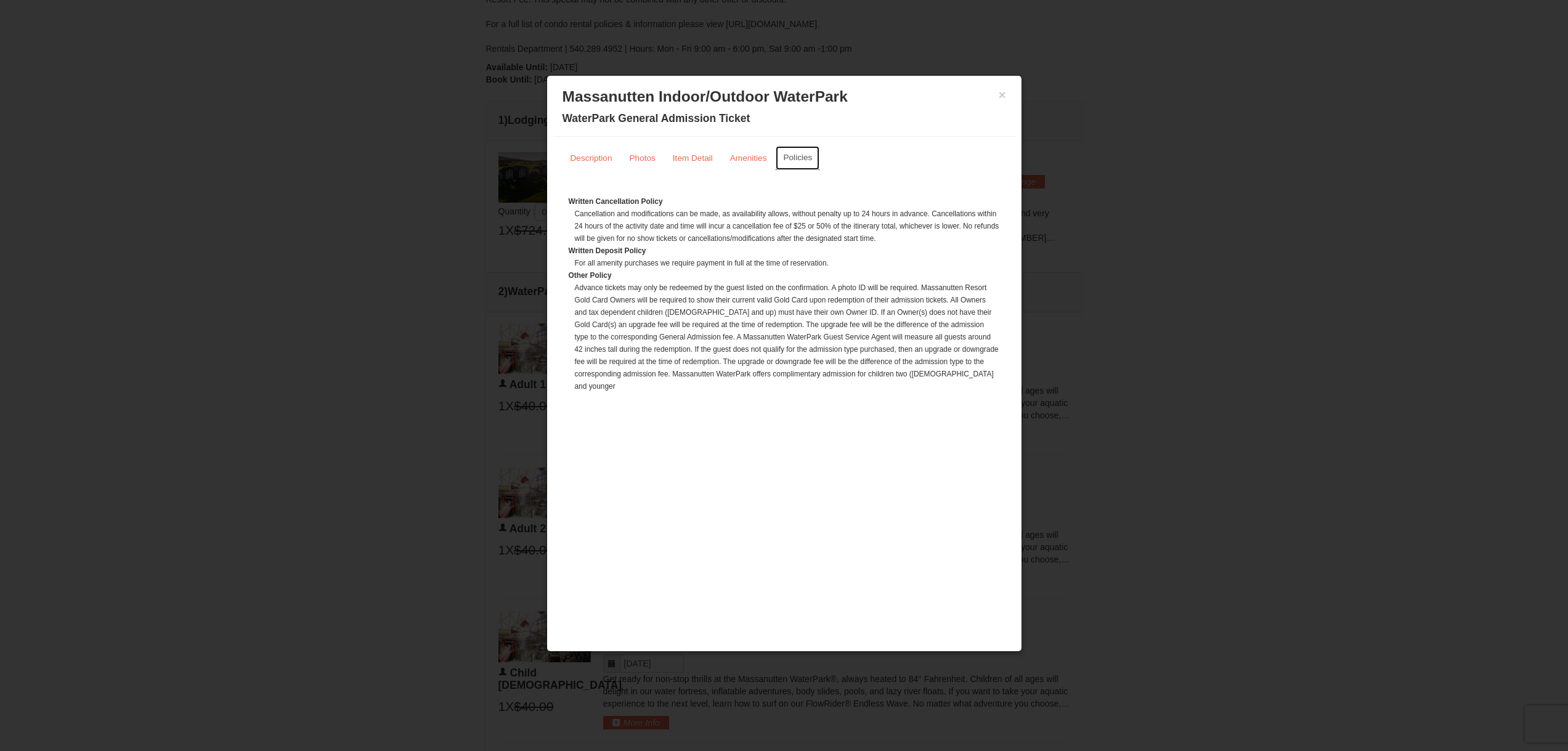
scroll to position [369, 0]
click at [995, 99] on h3 "Massanutten Indoor/Outdoor WaterPark" at bounding box center [784, 97] width 444 height 19
click at [998, 97] on button "×" at bounding box center [1002, 95] width 7 height 13
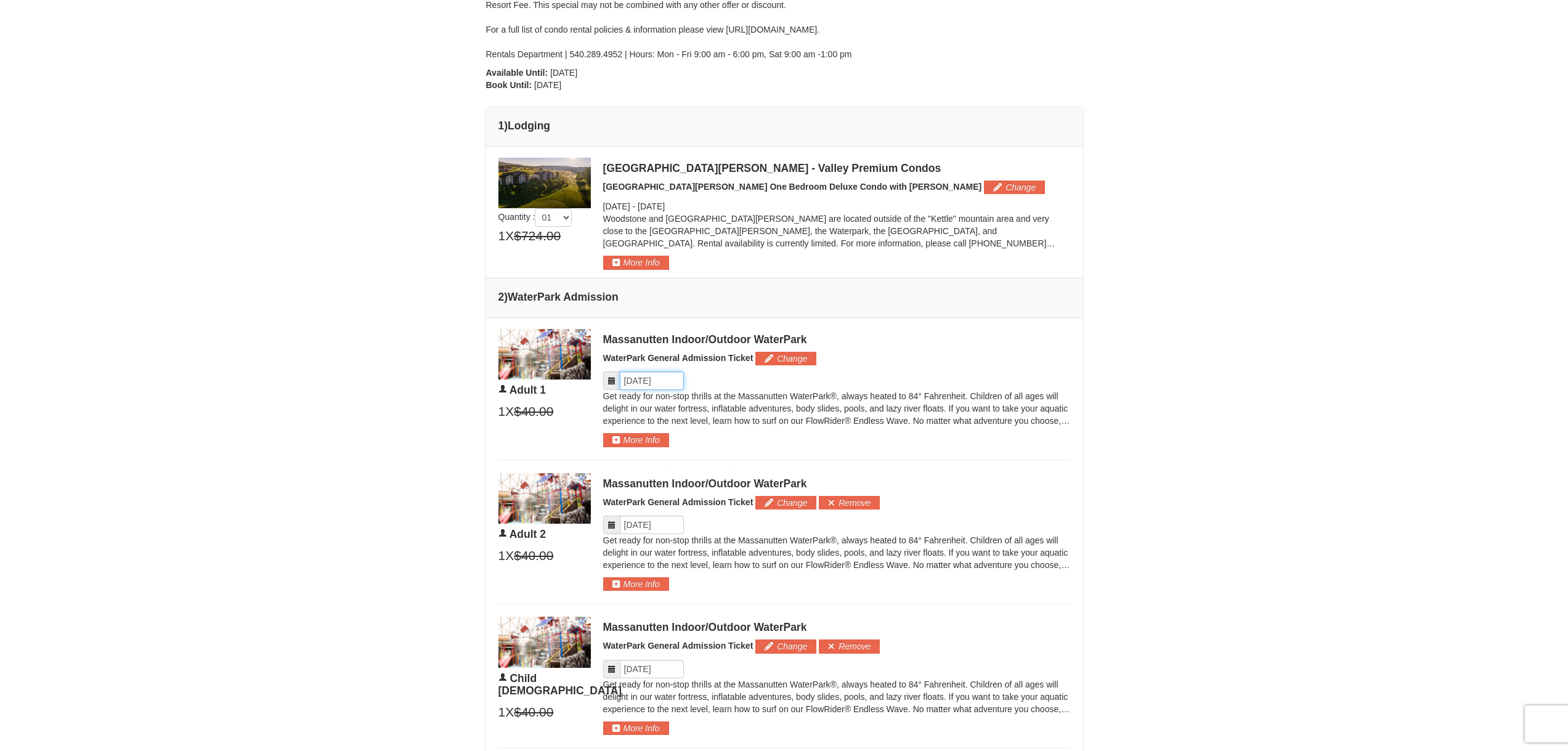
click at [664, 381] on input "Please format dates MM/DD/YYYY" at bounding box center [652, 380] width 64 height 19
click at [725, 468] on link "9" at bounding box center [727, 468] width 21 height 17
type input "[DATE]"
click at [652, 523] on input "Please format dates MM/DD/YYYY" at bounding box center [652, 524] width 64 height 19
click at [729, 608] on link "9" at bounding box center [727, 612] width 21 height 17
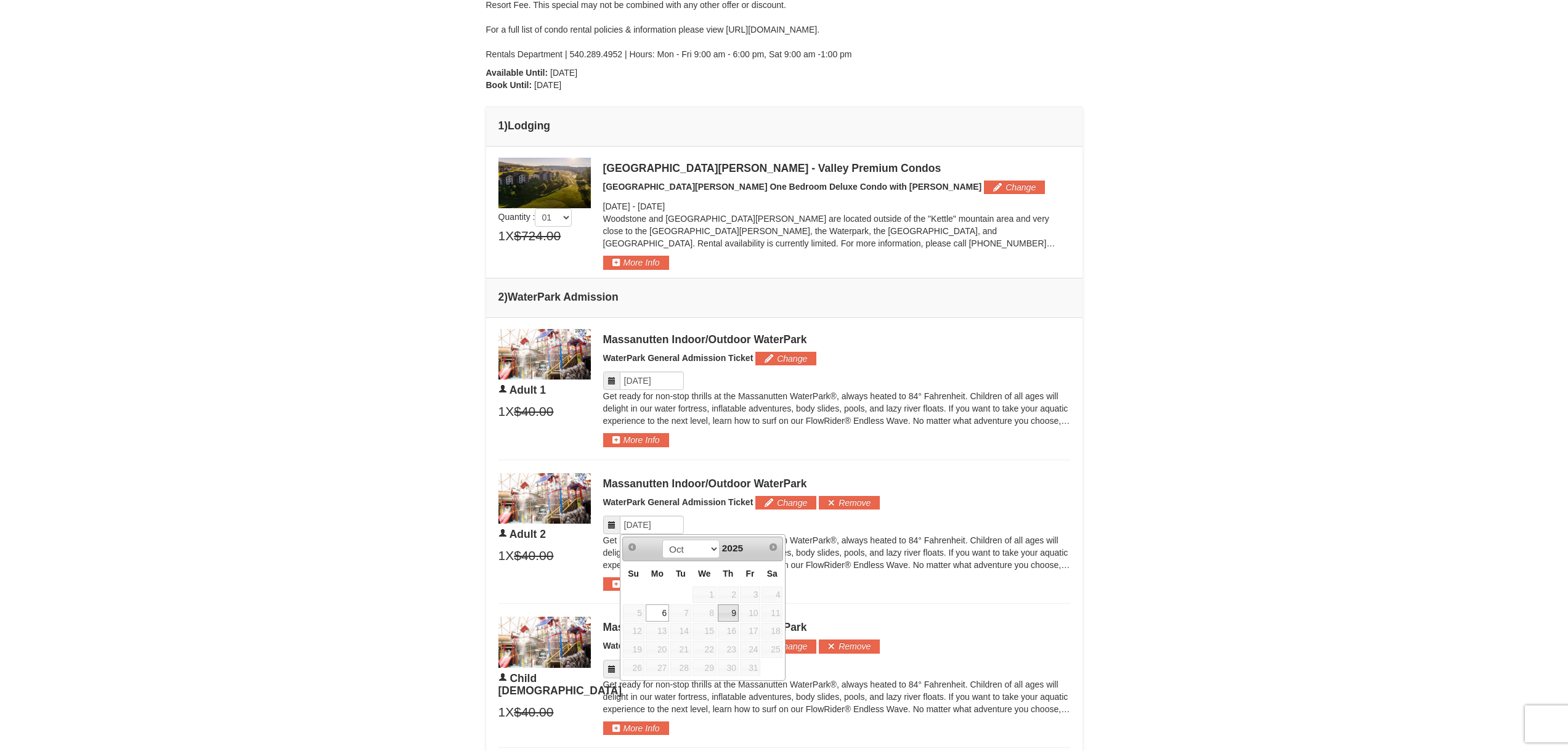
type input "[DATE]"
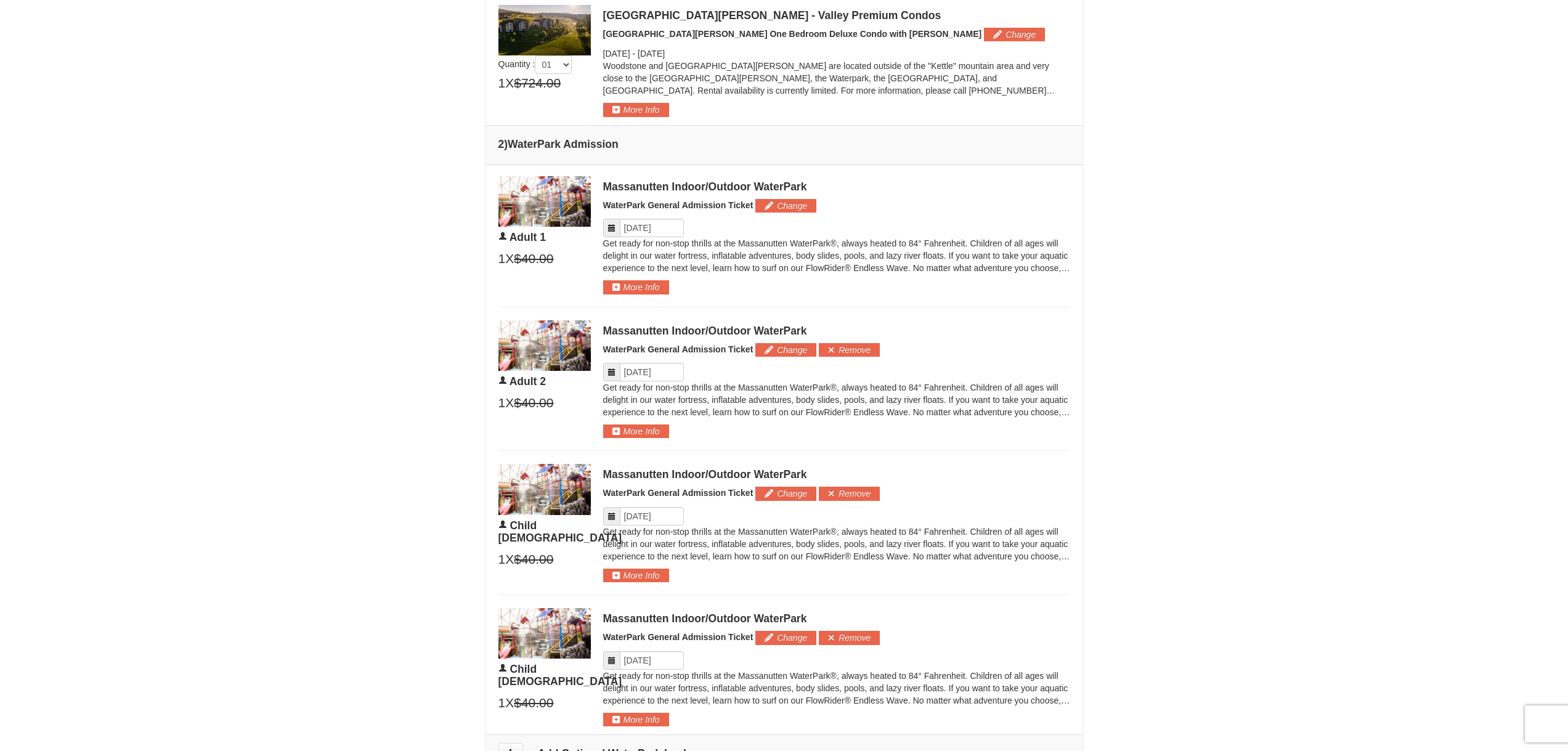
scroll to position [554, 0]
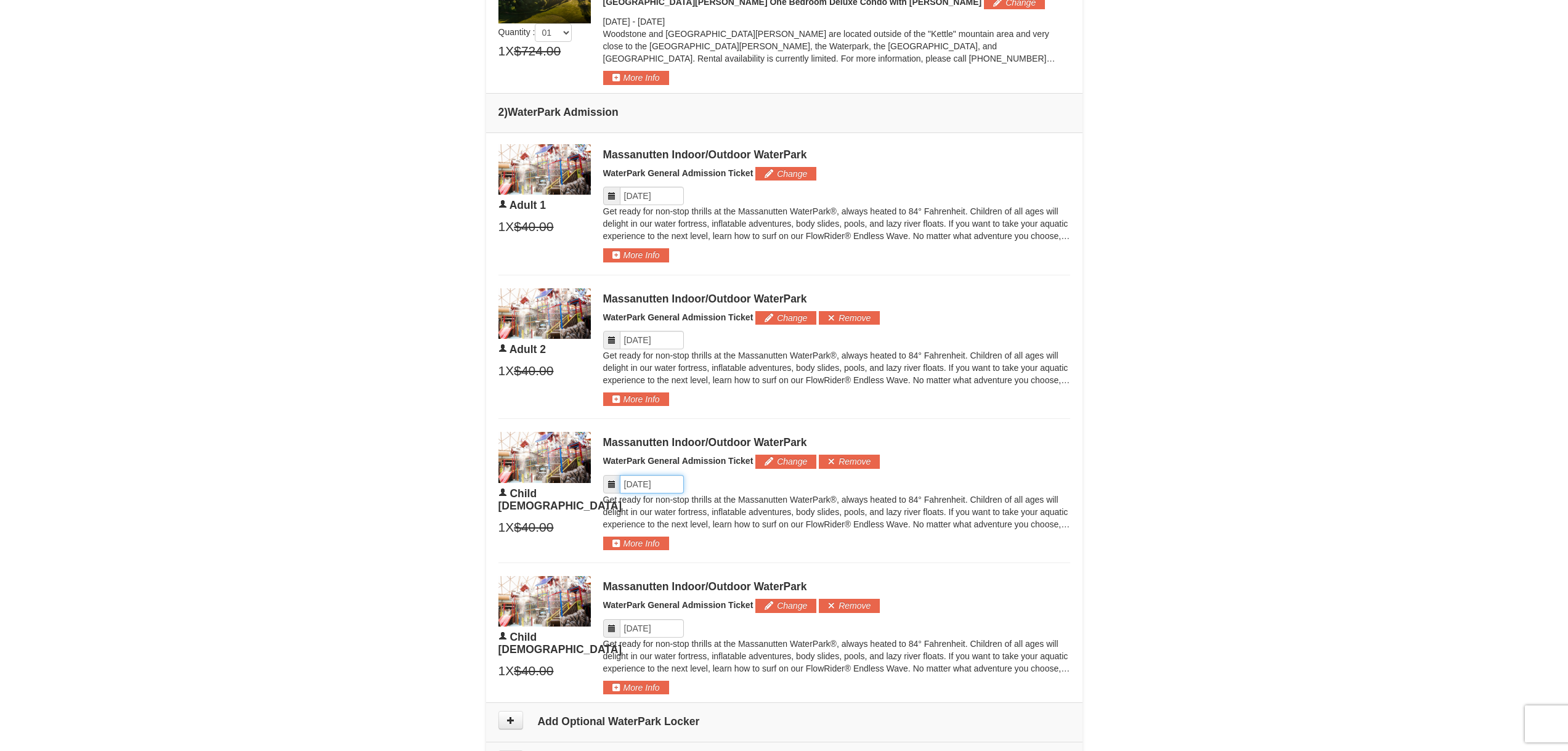
click at [658, 486] on input "Please format dates MM/DD/YYYY" at bounding box center [652, 484] width 64 height 19
click at [727, 570] on link "9" at bounding box center [727, 571] width 21 height 17
type input "[DATE]"
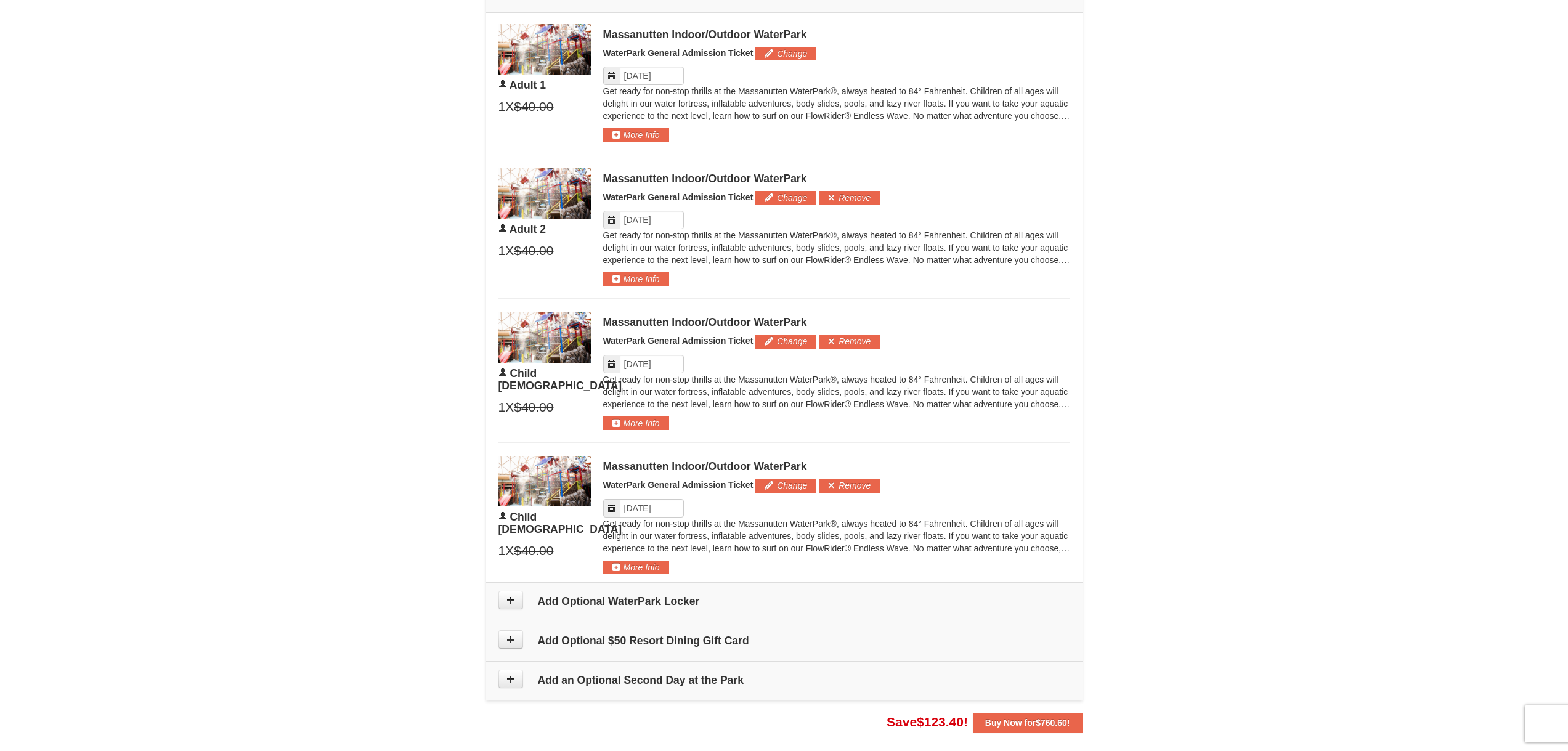
scroll to position [678, 0]
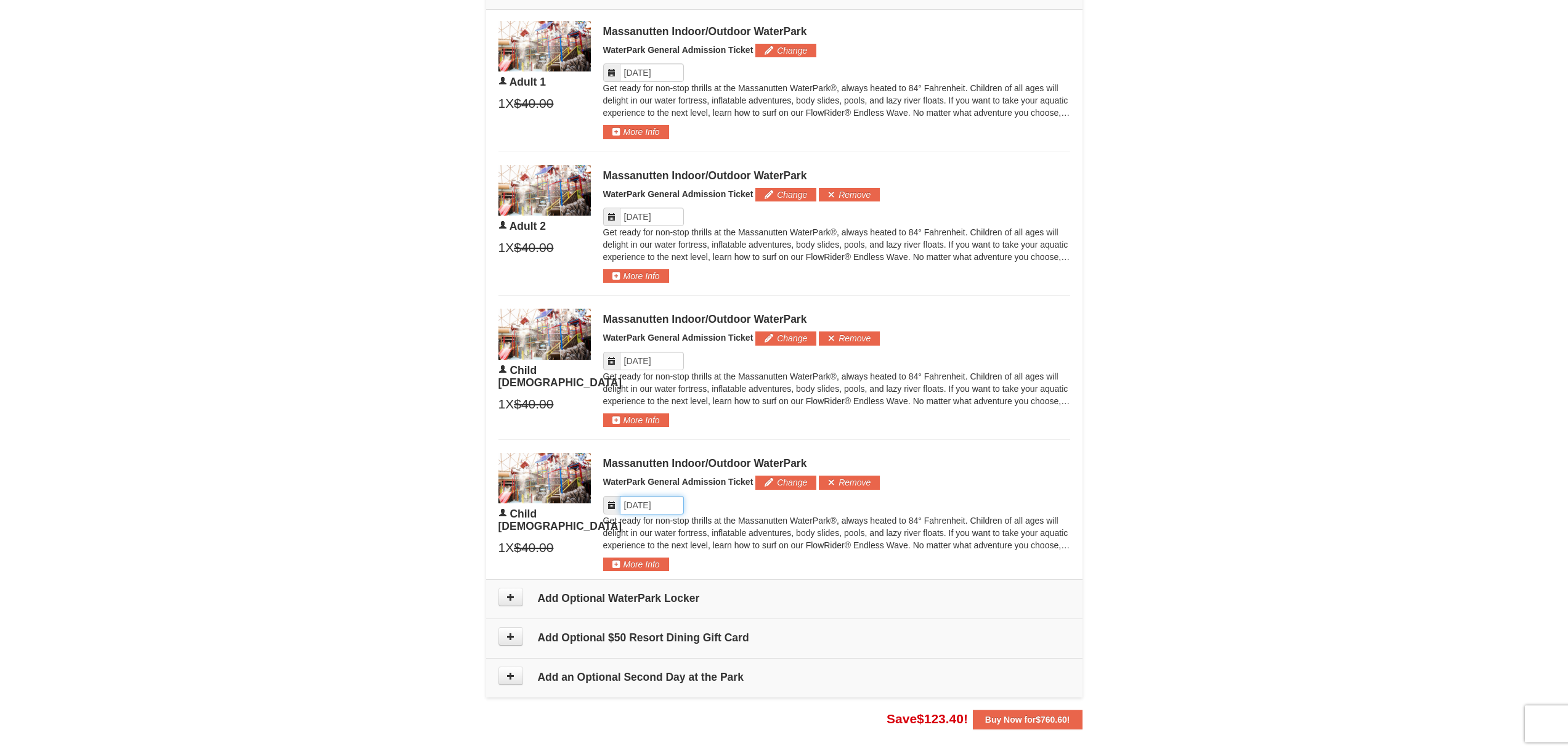
click at [661, 512] on input "Please format dates MM/DD/YYYY" at bounding box center [652, 504] width 64 height 19
click at [731, 593] on link "9" at bounding box center [727, 593] width 21 height 17
type input "[DATE]"
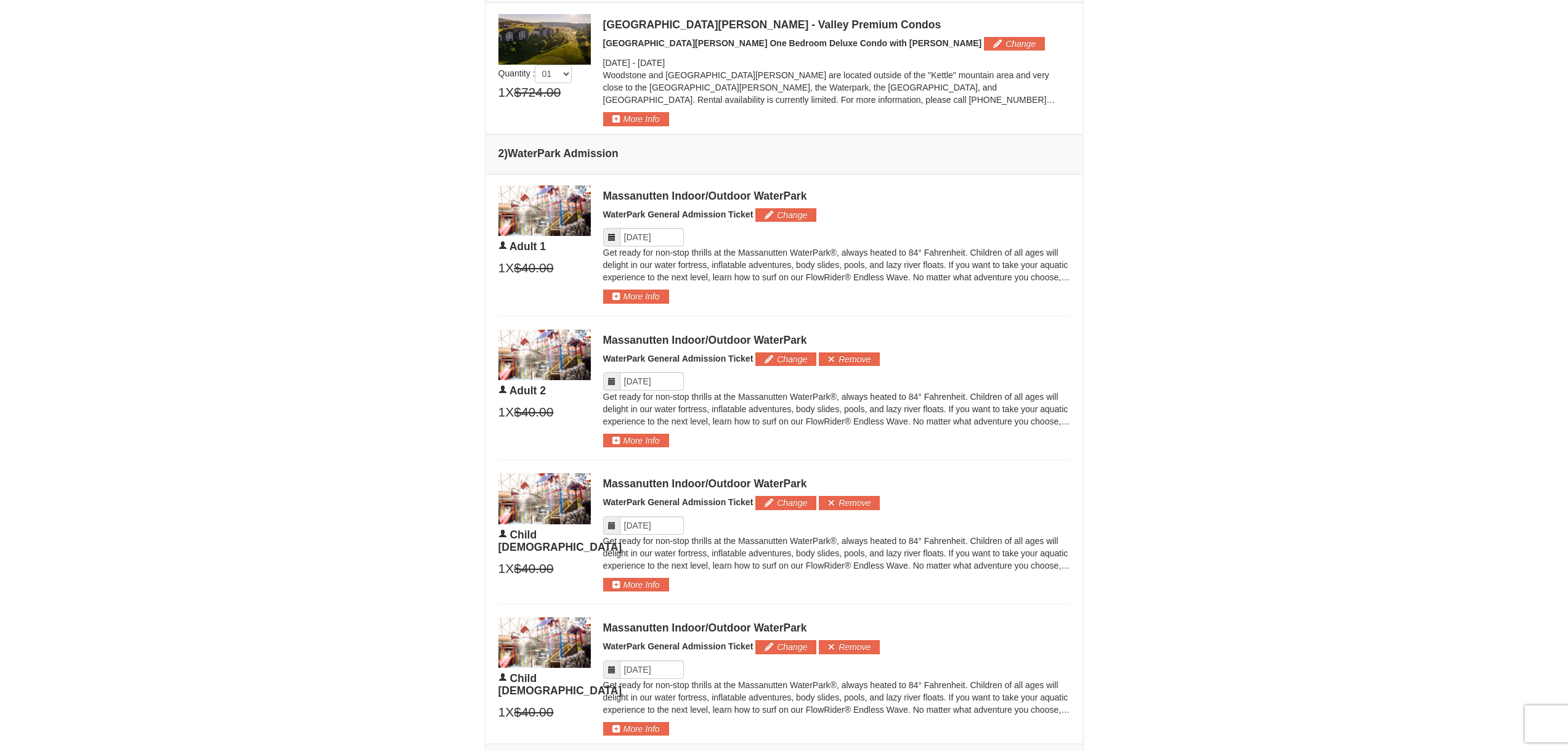
scroll to position [493, 0]
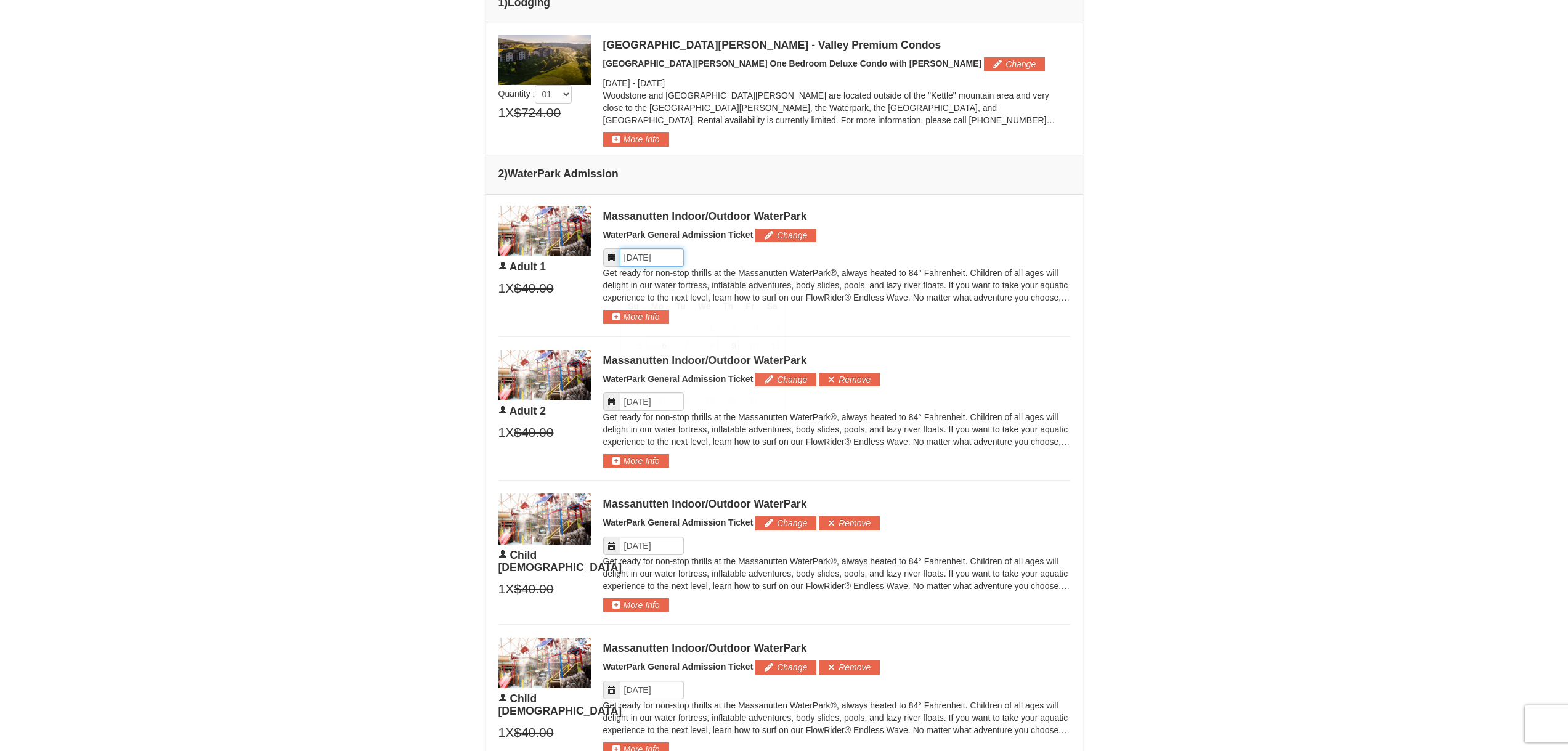
click at [660, 260] on input "Please format dates MM/DD/YYYY" at bounding box center [652, 257] width 64 height 19
click at [661, 345] on link "6" at bounding box center [657, 345] width 23 height 17
type input "[DATE]"
click at [647, 401] on input "Please format dates MM/DD/YYYY" at bounding box center [652, 401] width 64 height 19
click at [657, 494] on link "6" at bounding box center [657, 489] width 23 height 17
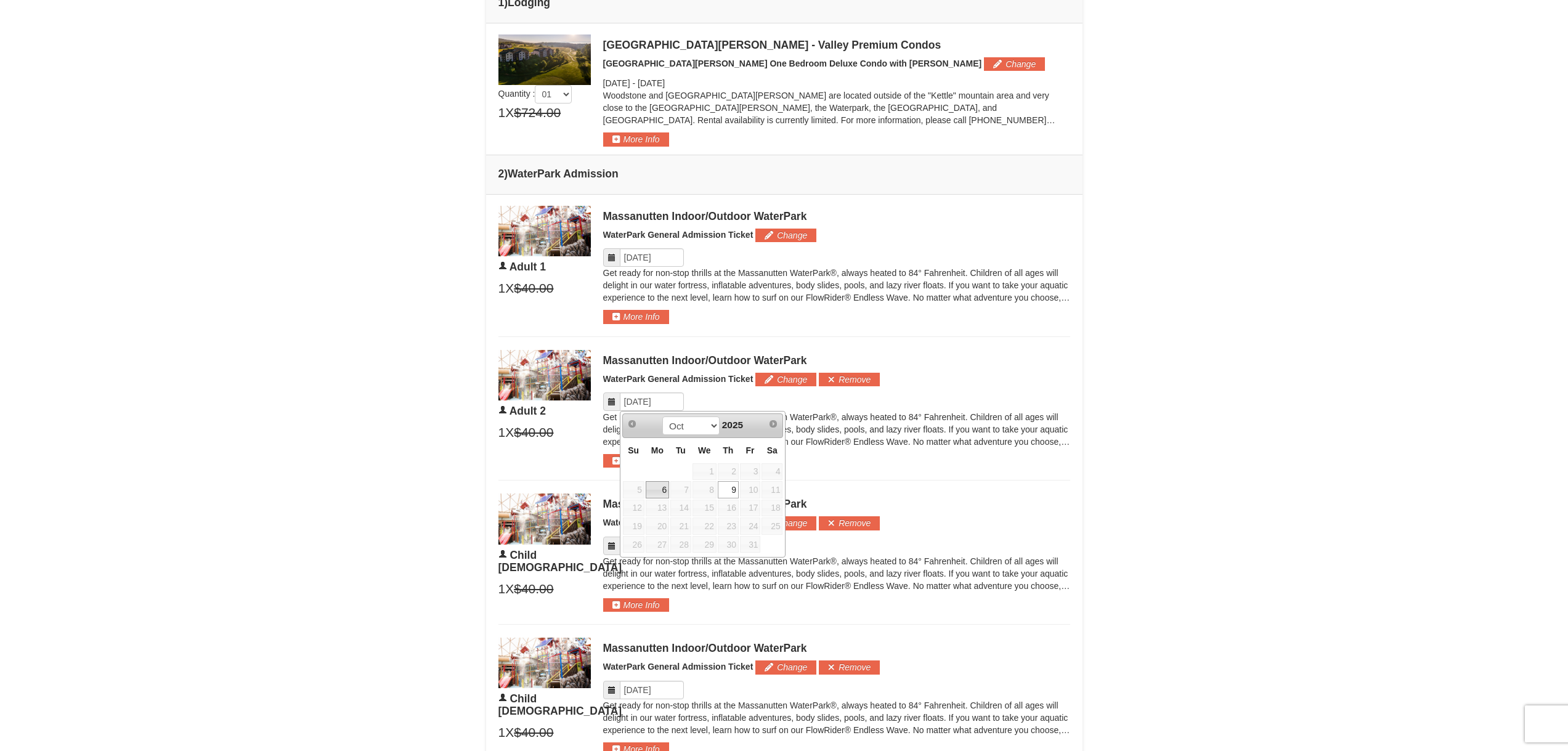
type input "[DATE]"
click at [654, 539] on input "Please format dates MM/DD/YYYY" at bounding box center [652, 545] width 64 height 19
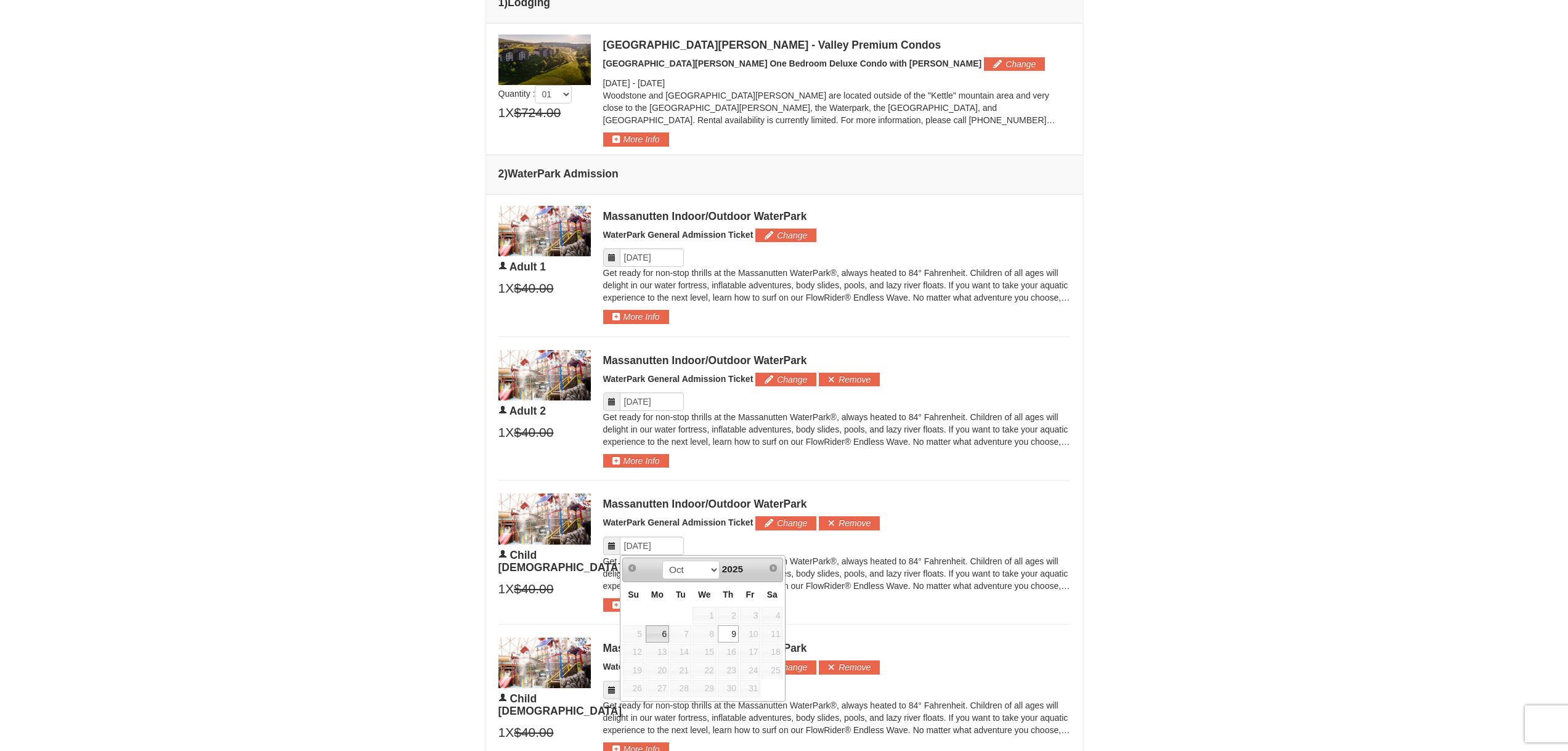
click at [660, 629] on link "6" at bounding box center [657, 633] width 23 height 17
type input "[DATE]"
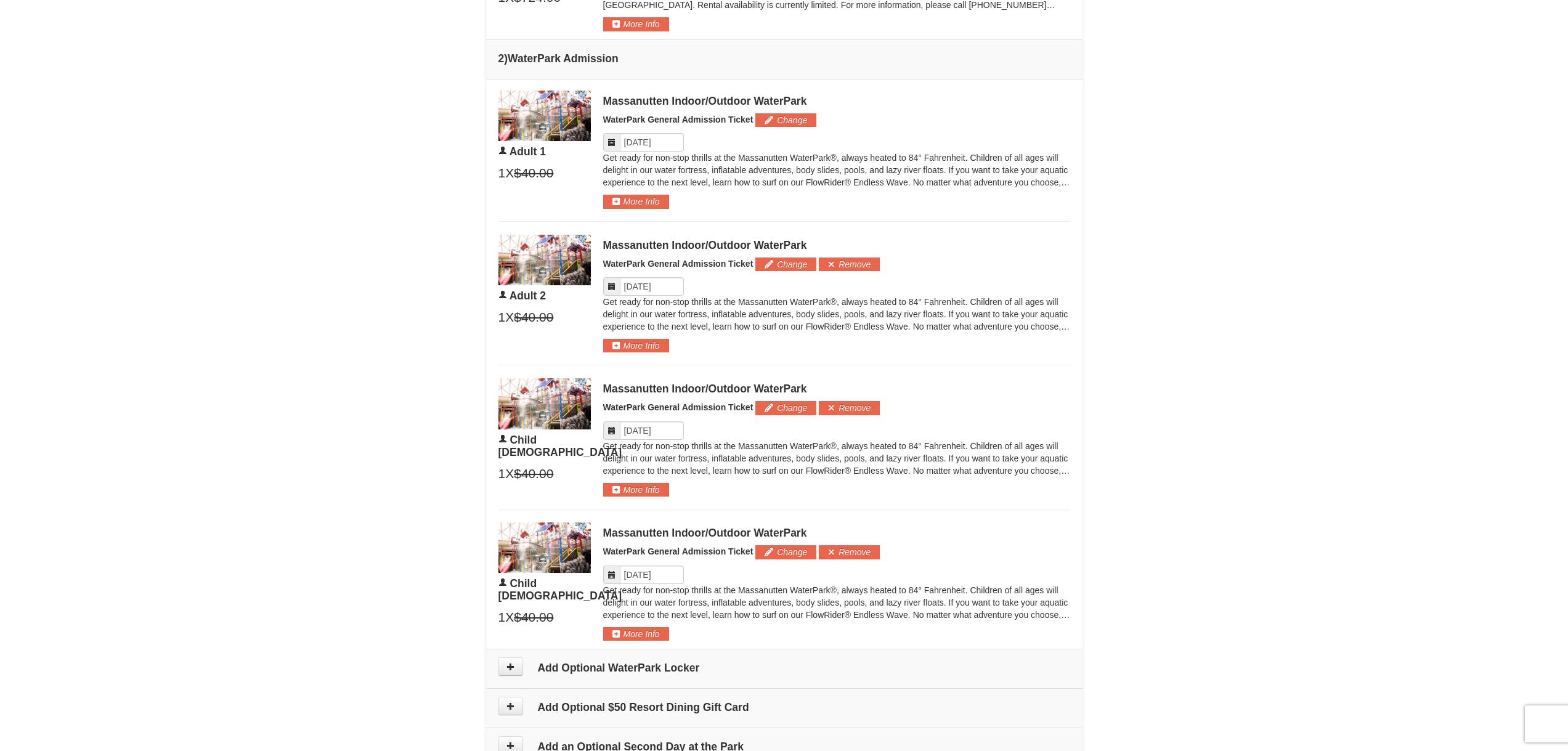
scroll to position [616, 0]
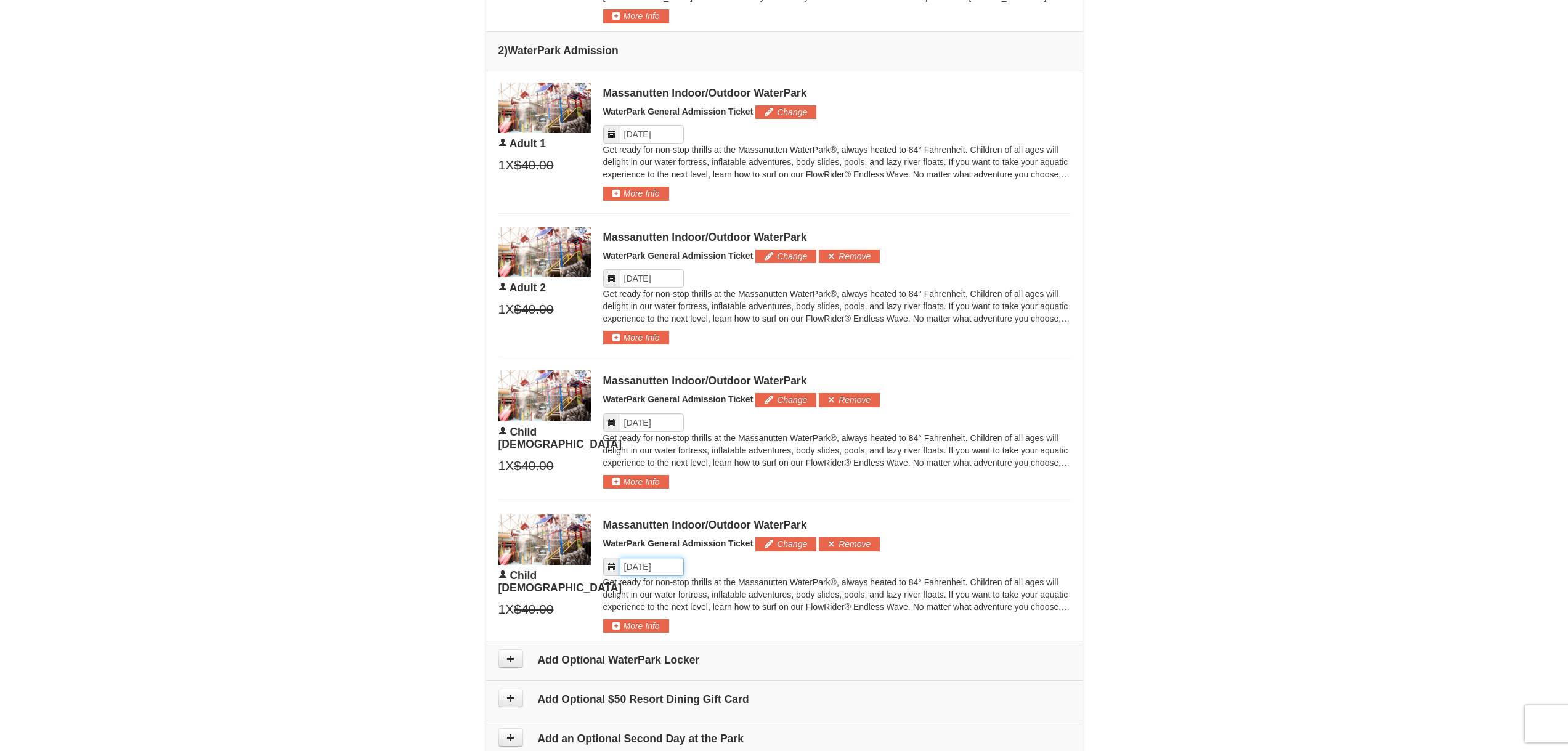
click at [662, 561] on input "Please format dates MM/DD/YYYY" at bounding box center [652, 566] width 64 height 19
click at [658, 650] on link "6" at bounding box center [657, 654] width 23 height 17
type input "[DATE]"
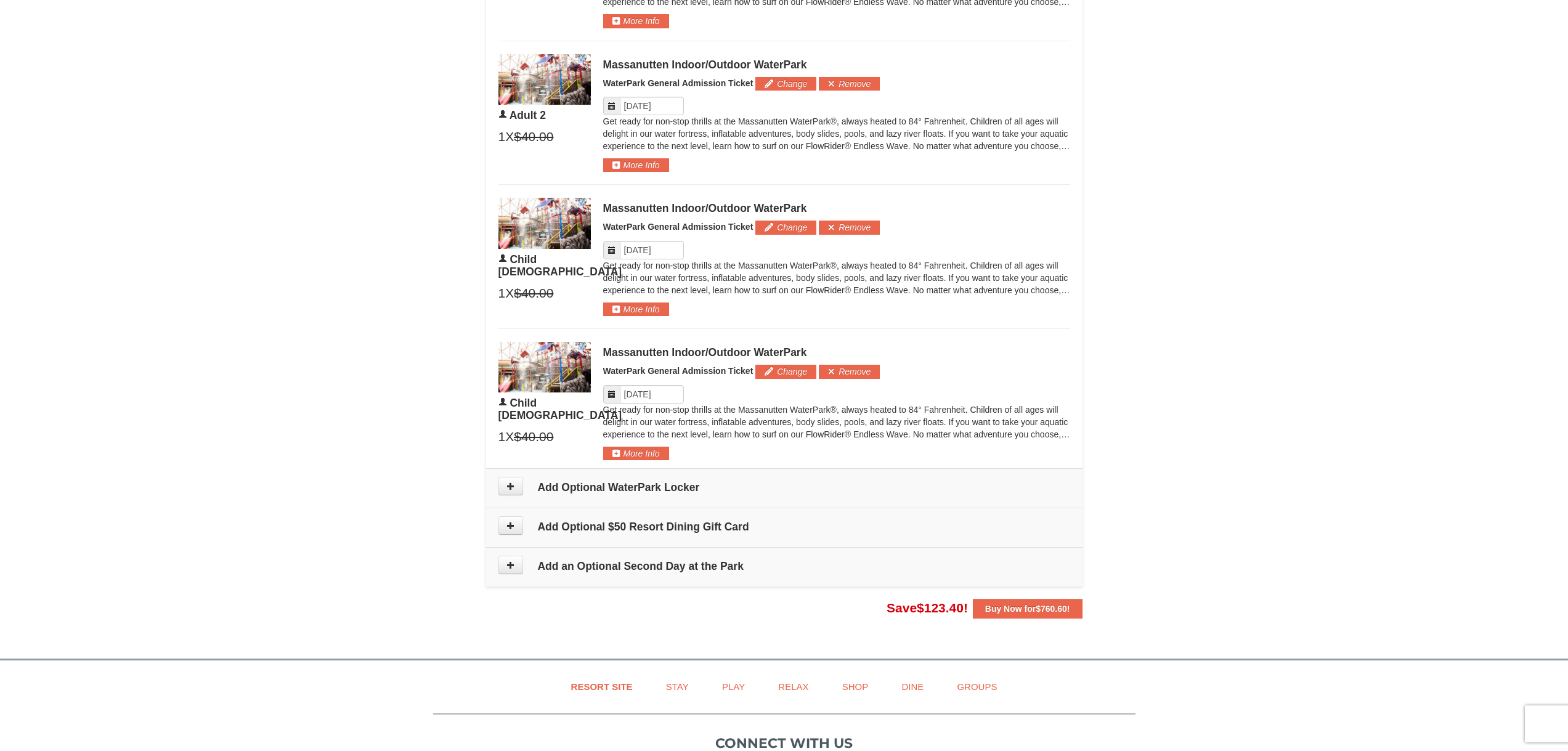
scroll to position [800, 0]
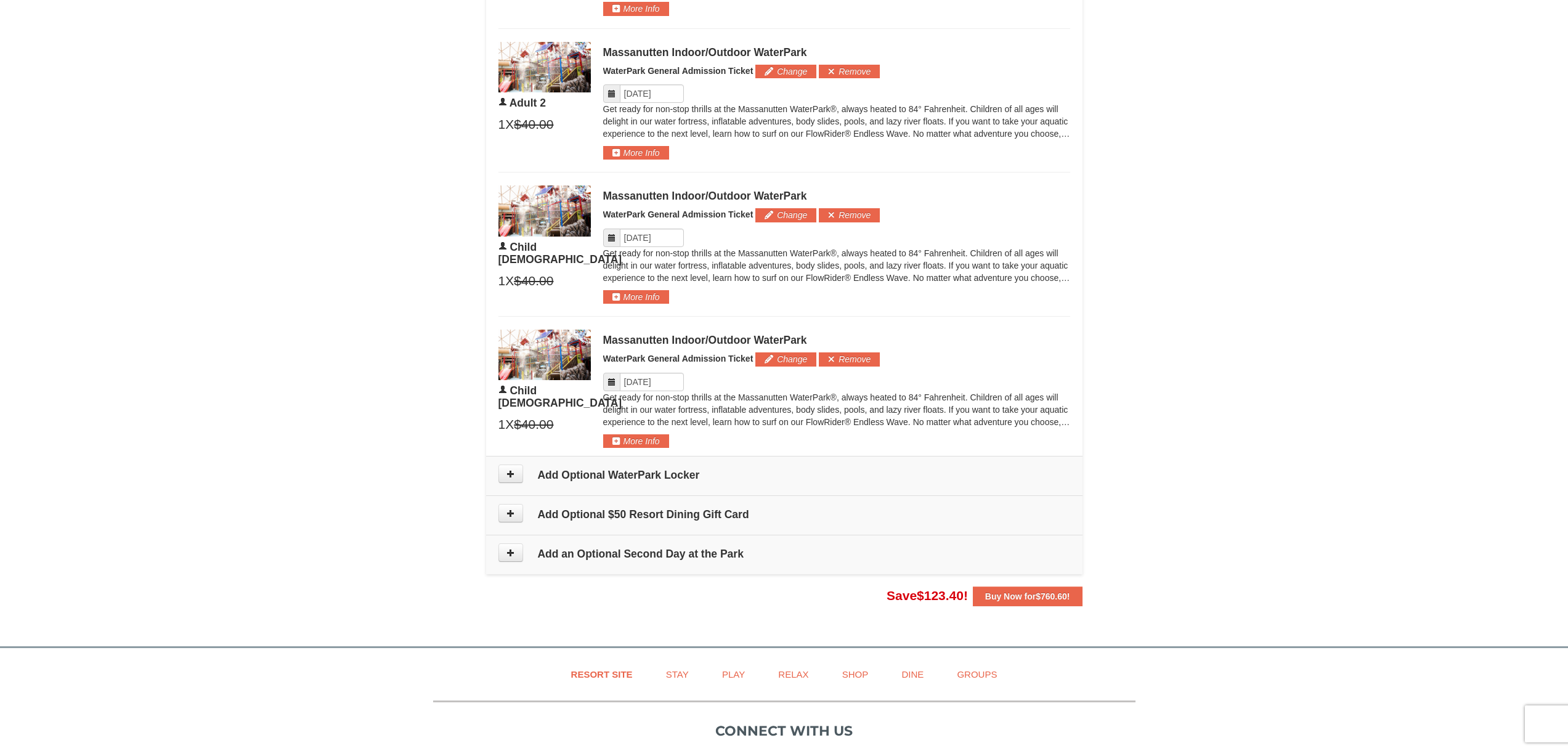
click at [658, 553] on h4 "Add an Optional Second Day at the Park" at bounding box center [784, 553] width 572 height 13
click at [507, 553] on icon at bounding box center [511, 553] width 9 height 9
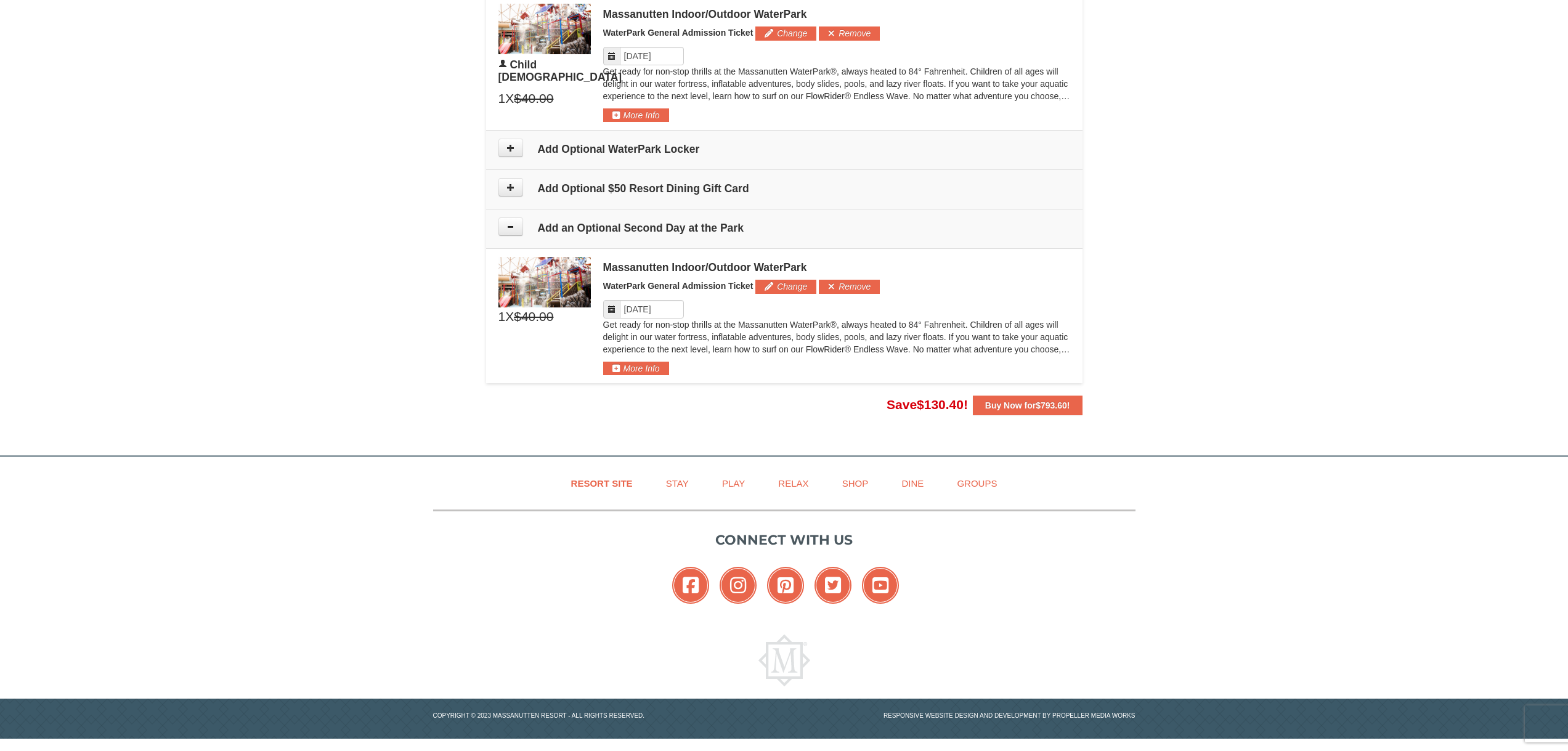
scroll to position [1128, 0]
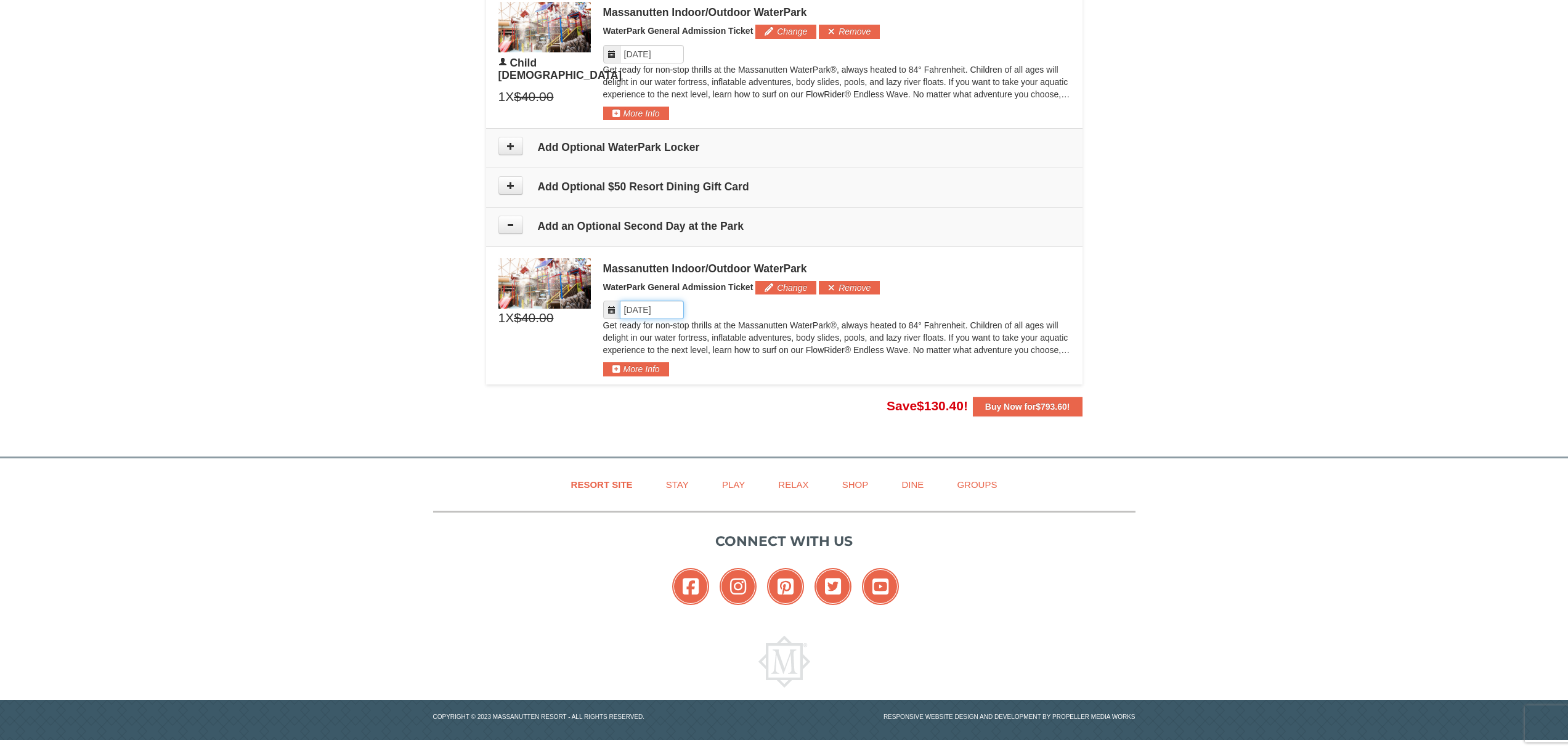
click at [654, 317] on input "Please format dates MM/DD/YYYY" at bounding box center [652, 309] width 64 height 19
click at [725, 397] on link "9" at bounding box center [727, 398] width 21 height 17
type input "[DATE]"
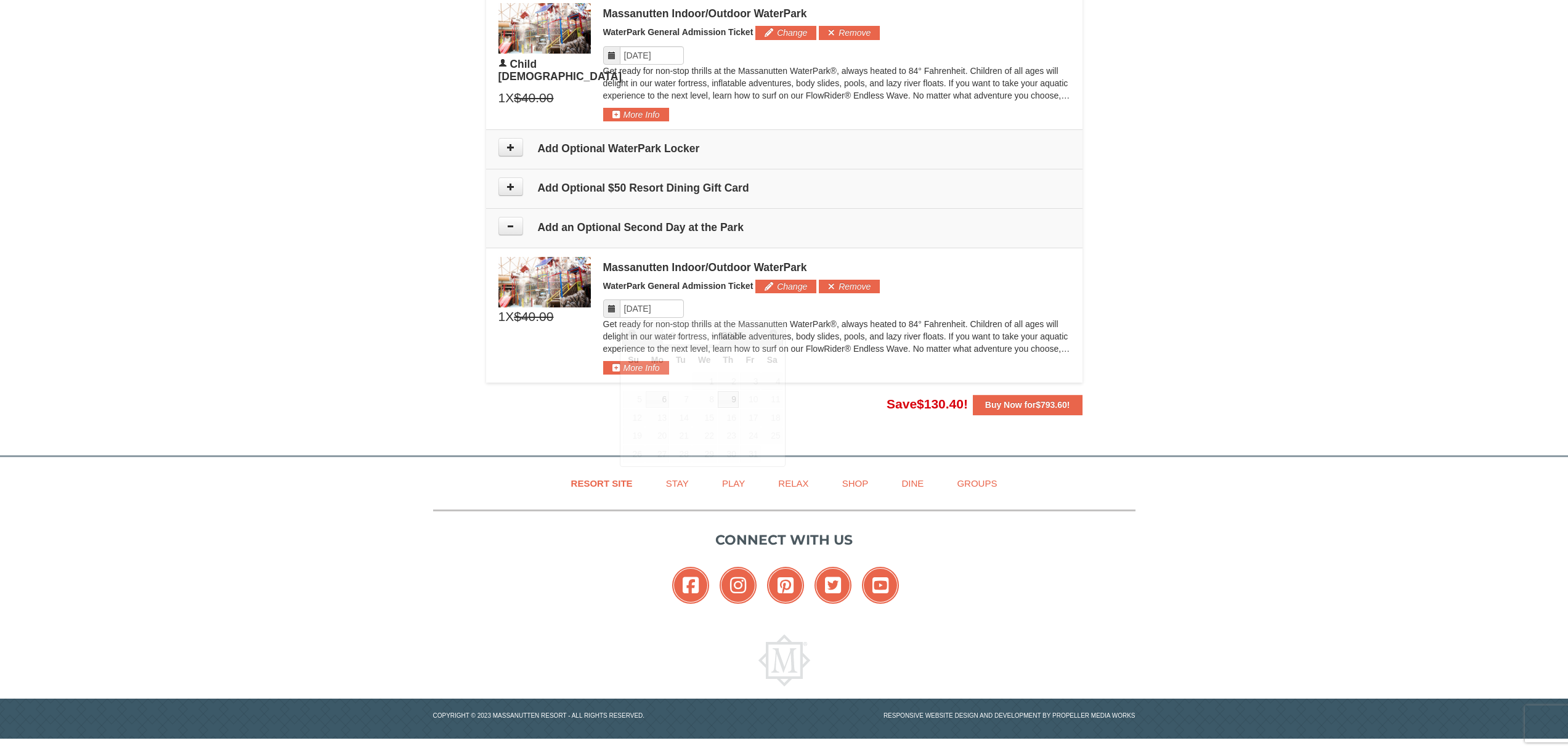
scroll to position [1127, 0]
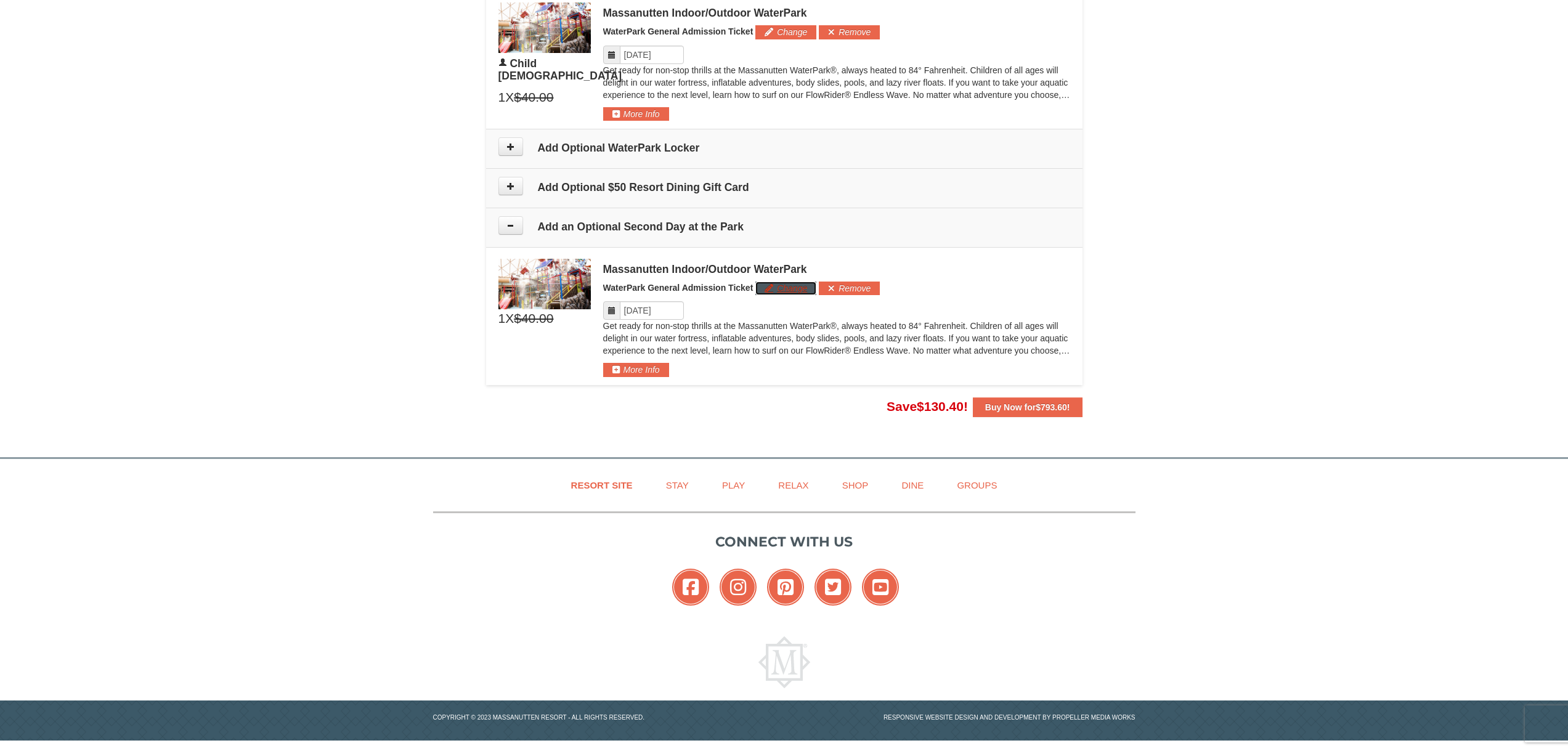
click at [782, 293] on button "Change" at bounding box center [785, 288] width 61 height 13
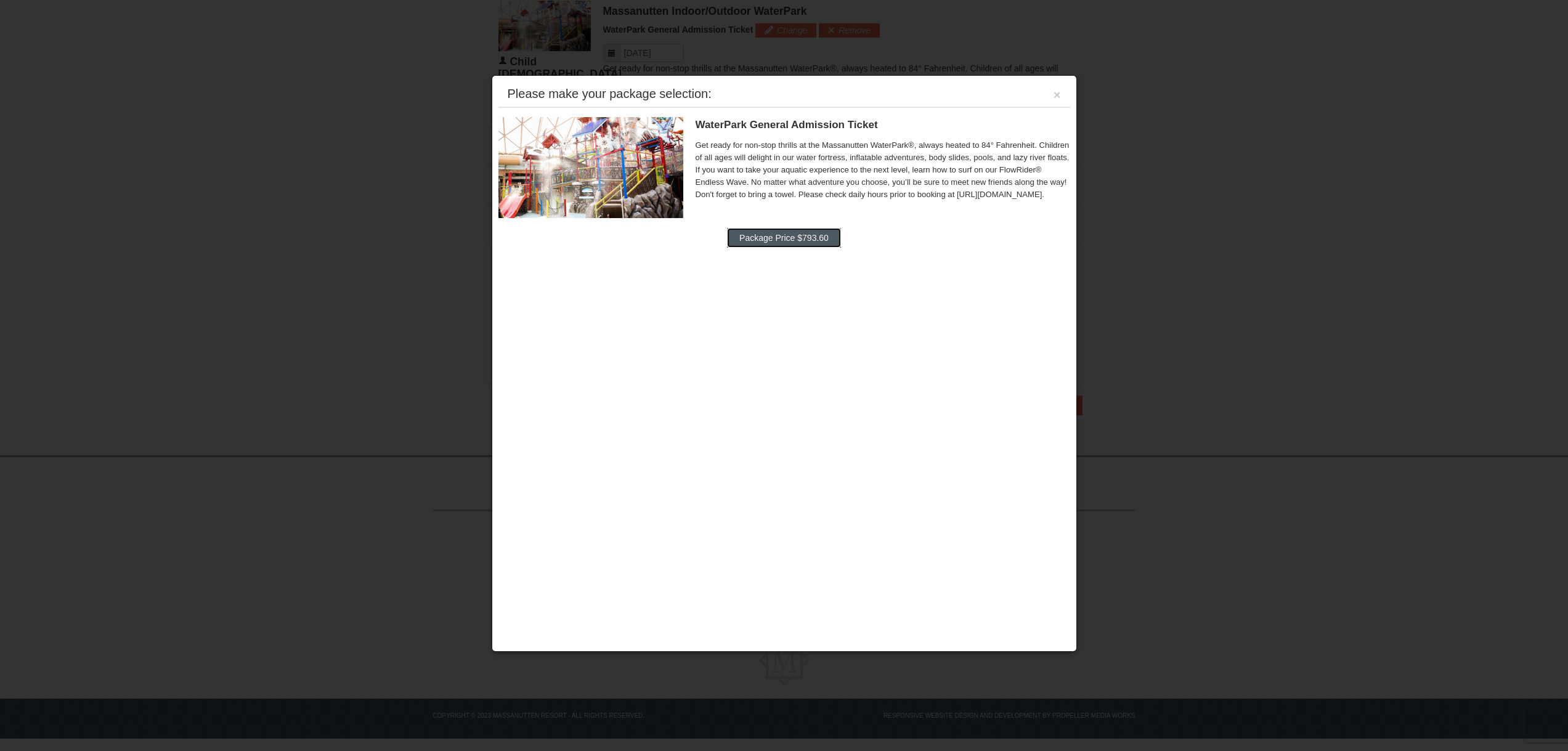
click at [826, 240] on button "Package Price $793.60" at bounding box center [784, 238] width 114 height 20
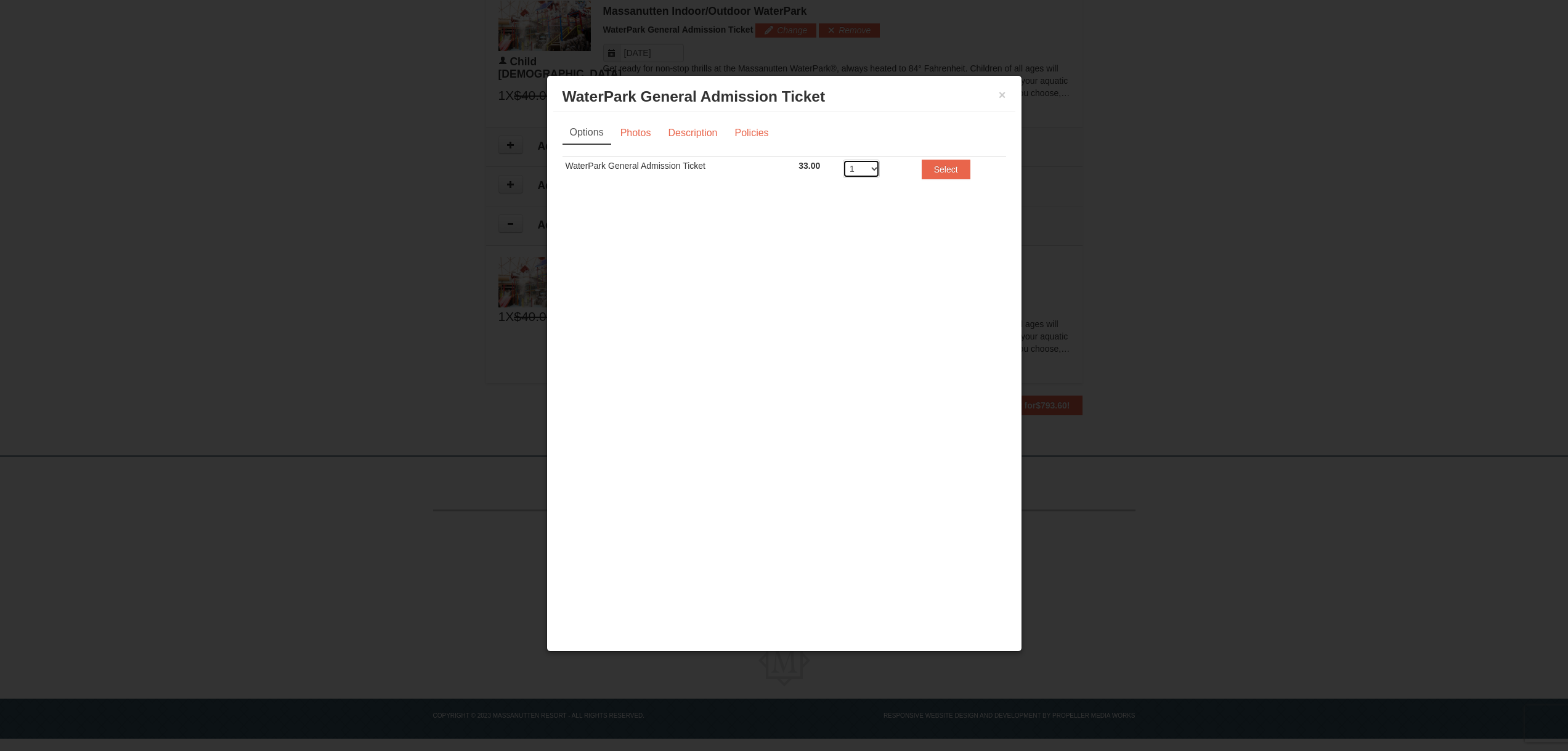
click at [858, 168] on select "1 2 3 4 5 6 7 8" at bounding box center [860, 168] width 37 height 19
select select "4"
click at [843, 159] on select "1 2 3 4 5 6 7 8" at bounding box center [860, 168] width 37 height 19
click at [934, 167] on button "Select" at bounding box center [945, 169] width 48 height 20
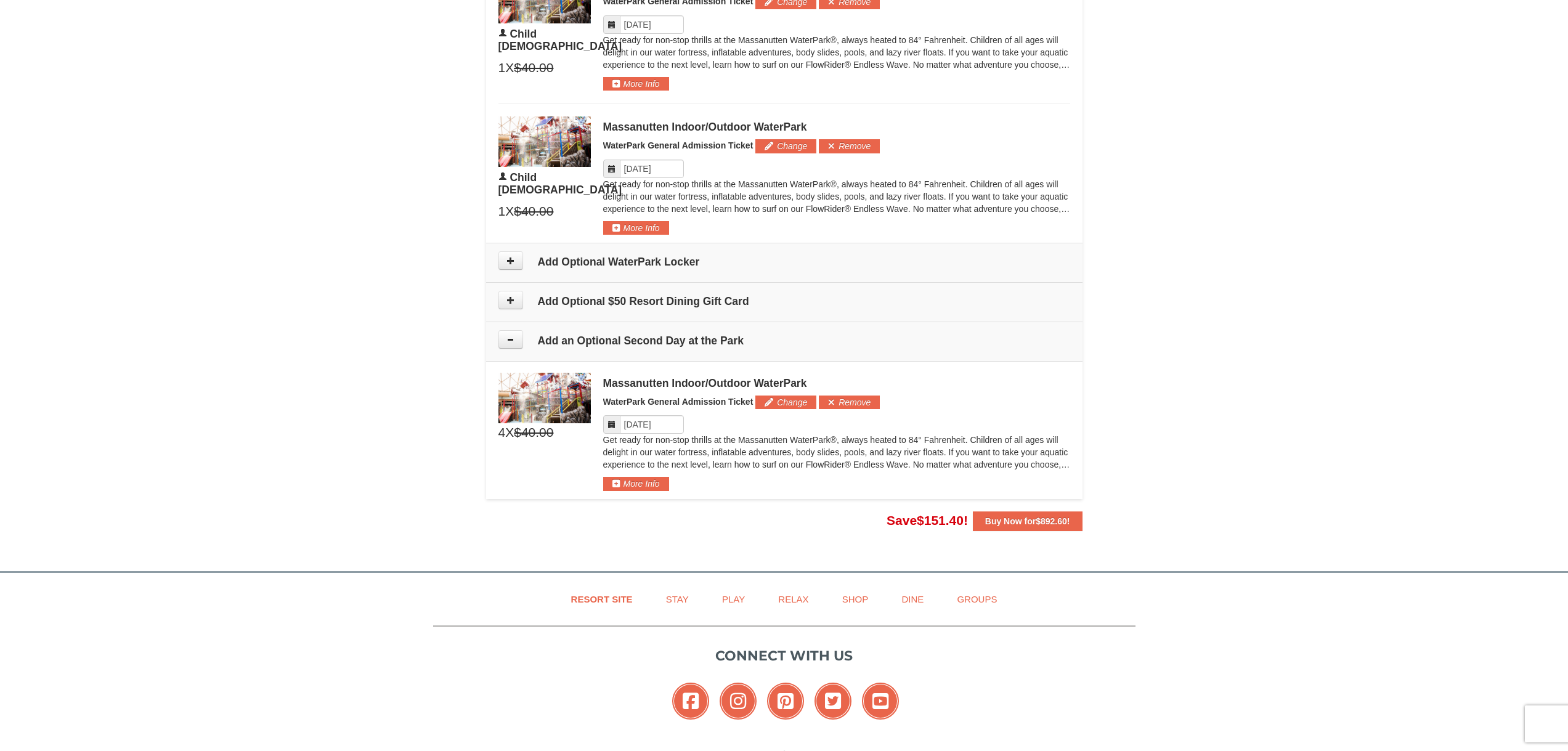
scroll to position [1006, 0]
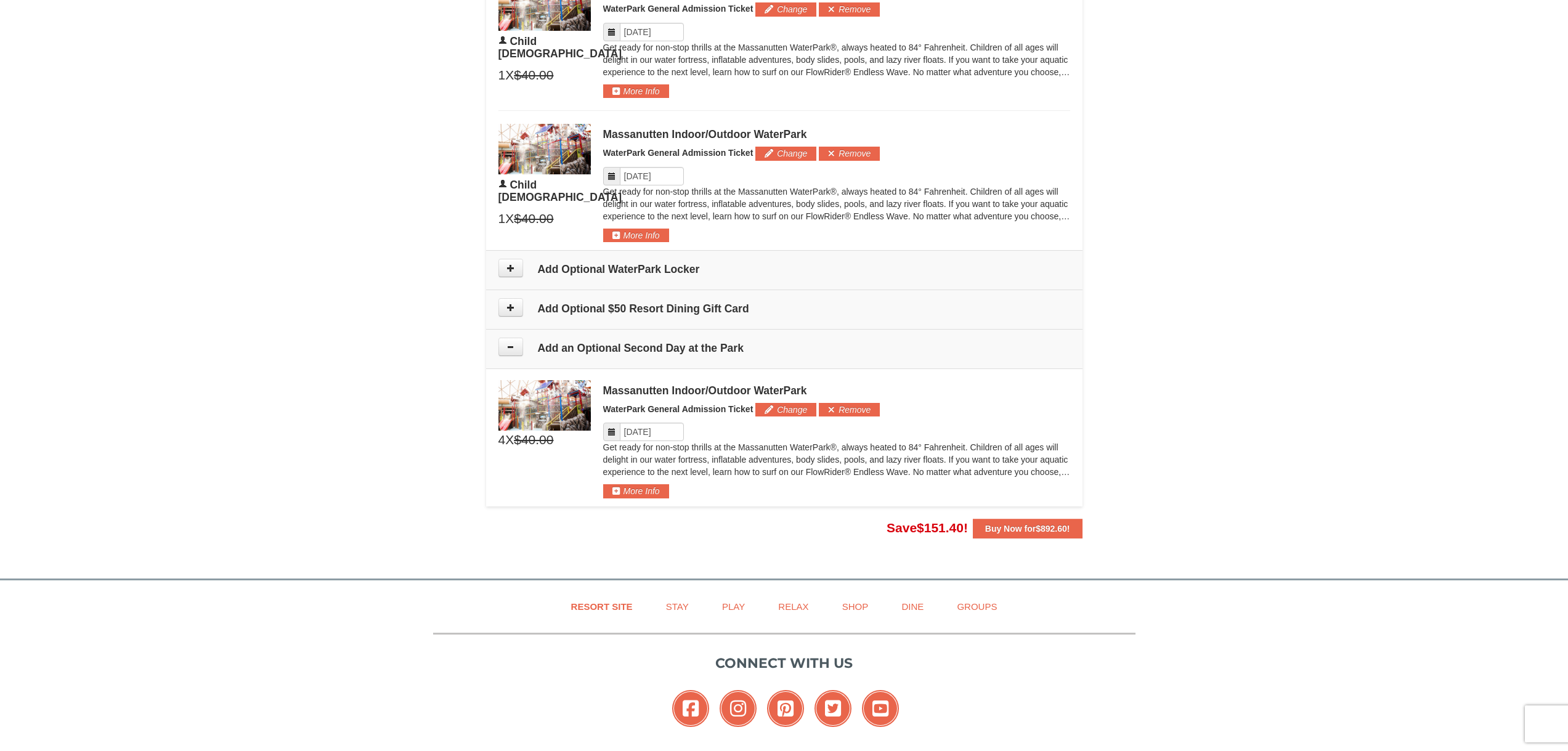
click at [720, 358] on td "Add an Optional Second Day at the Park" at bounding box center [784, 349] width 597 height 39
click at [691, 350] on h4 "Add an Optional Second Day at the Park" at bounding box center [784, 348] width 572 height 13
click at [516, 345] on button at bounding box center [511, 346] width 25 height 19
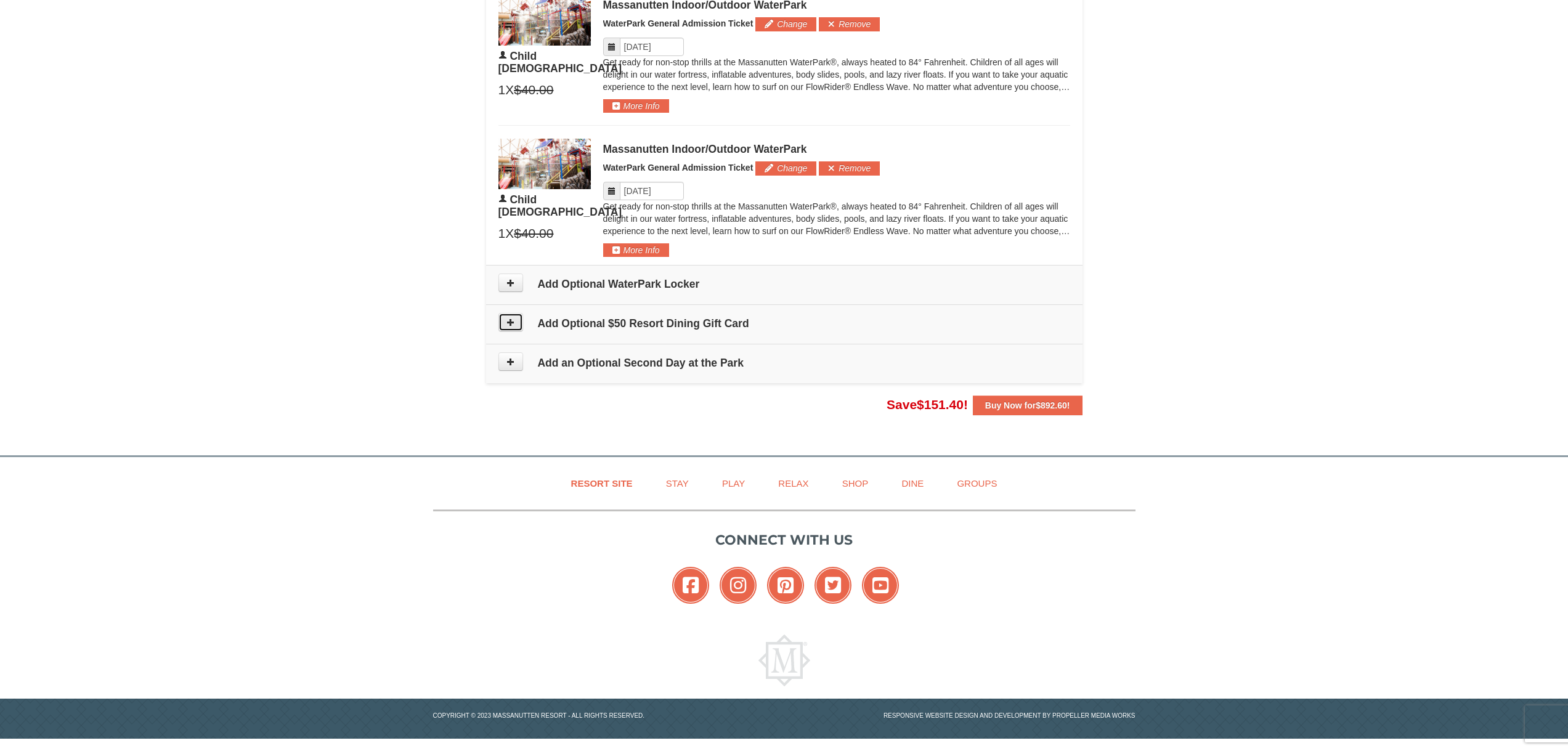
click at [508, 319] on icon at bounding box center [511, 322] width 9 height 9
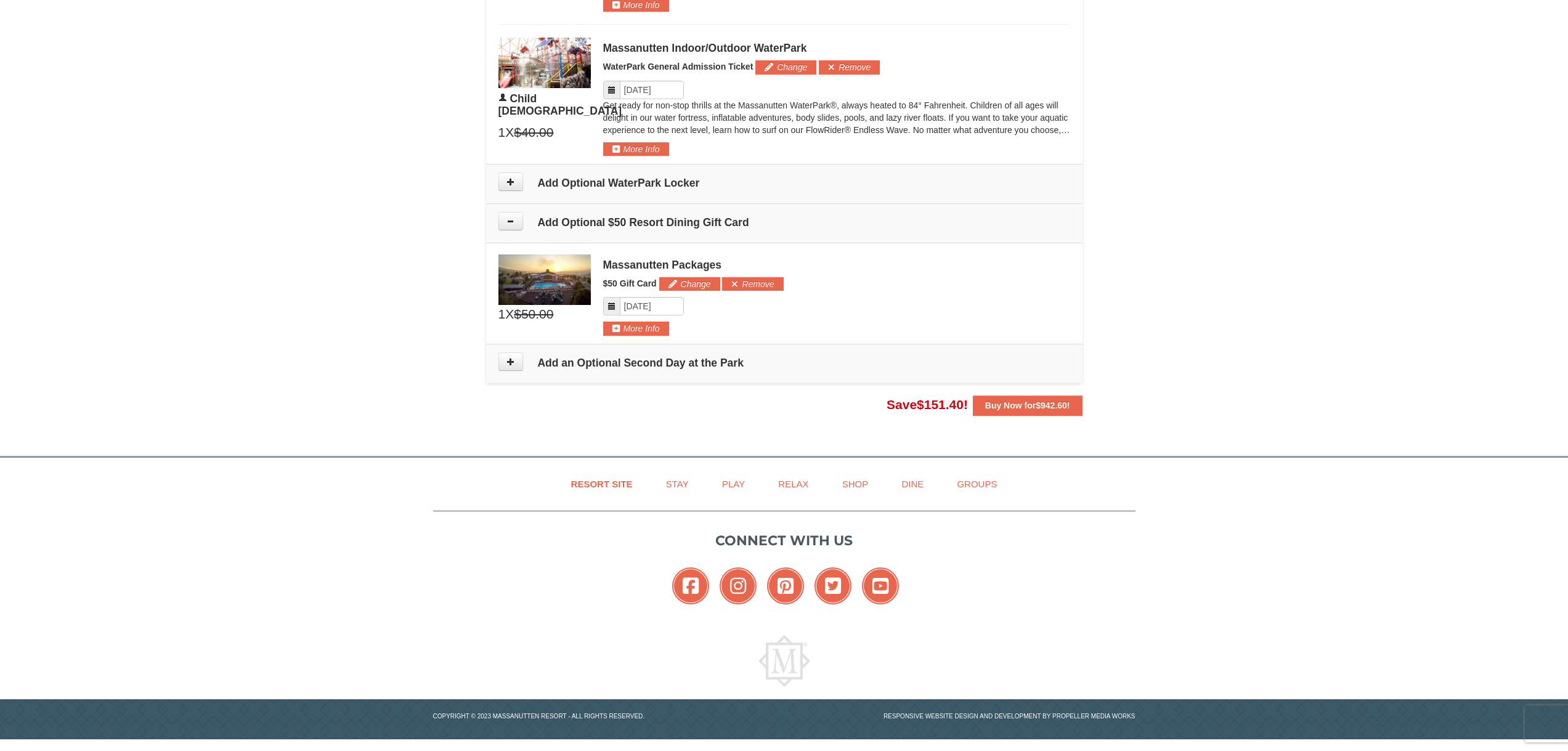
scroll to position [1093, 0]
click at [512, 216] on icon at bounding box center [511, 221] width 9 height 9
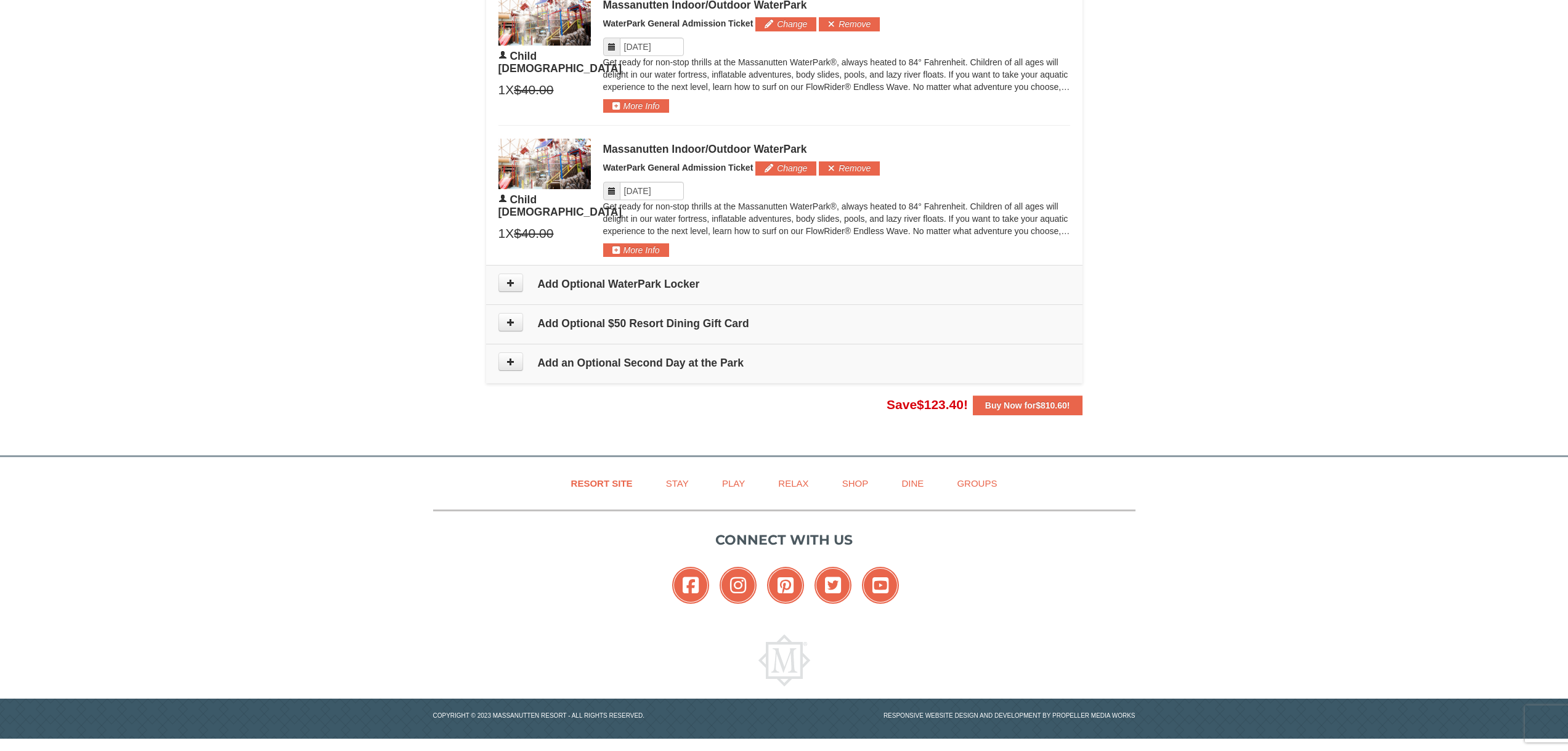
scroll to position [991, 0]
click at [516, 279] on button at bounding box center [511, 283] width 25 height 19
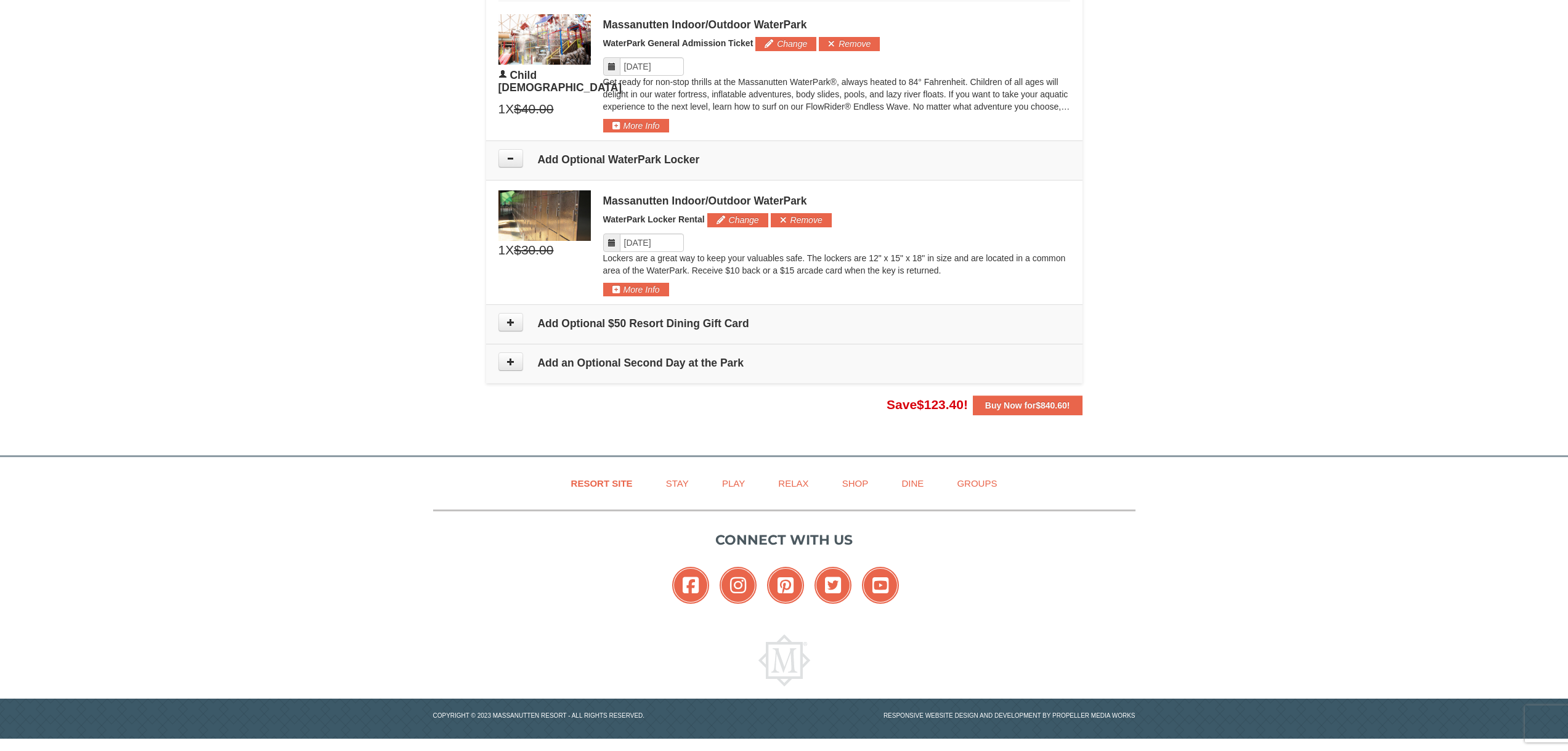
scroll to position [1117, 0]
click at [790, 287] on div "Massanutten Indoor/Outdoor WaterPark WaterPark Locker Rental Change Add Remove …" at bounding box center [836, 243] width 467 height 105
click at [645, 292] on button "More Info" at bounding box center [636, 288] width 66 height 13
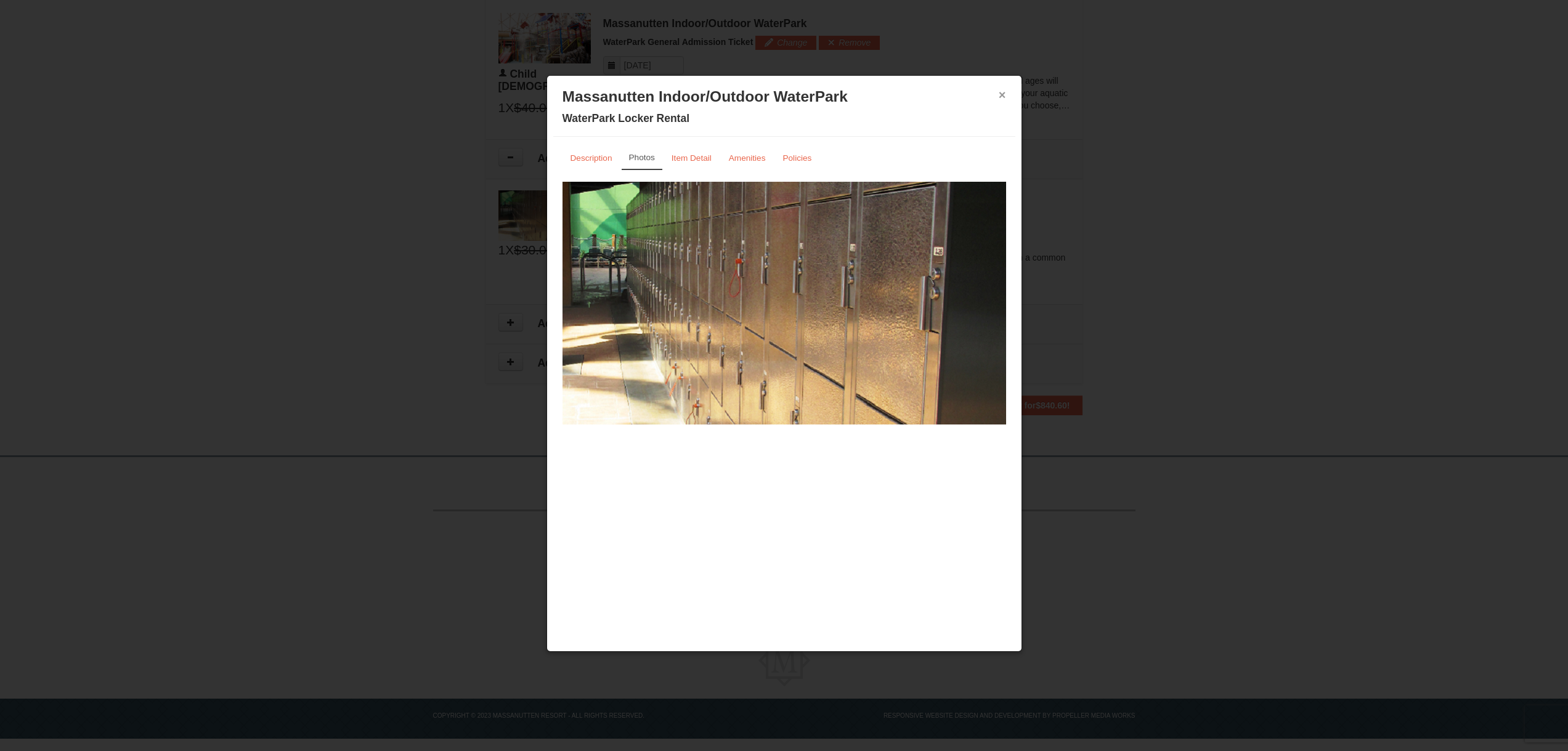
click at [998, 96] on button "×" at bounding box center [1002, 95] width 7 height 13
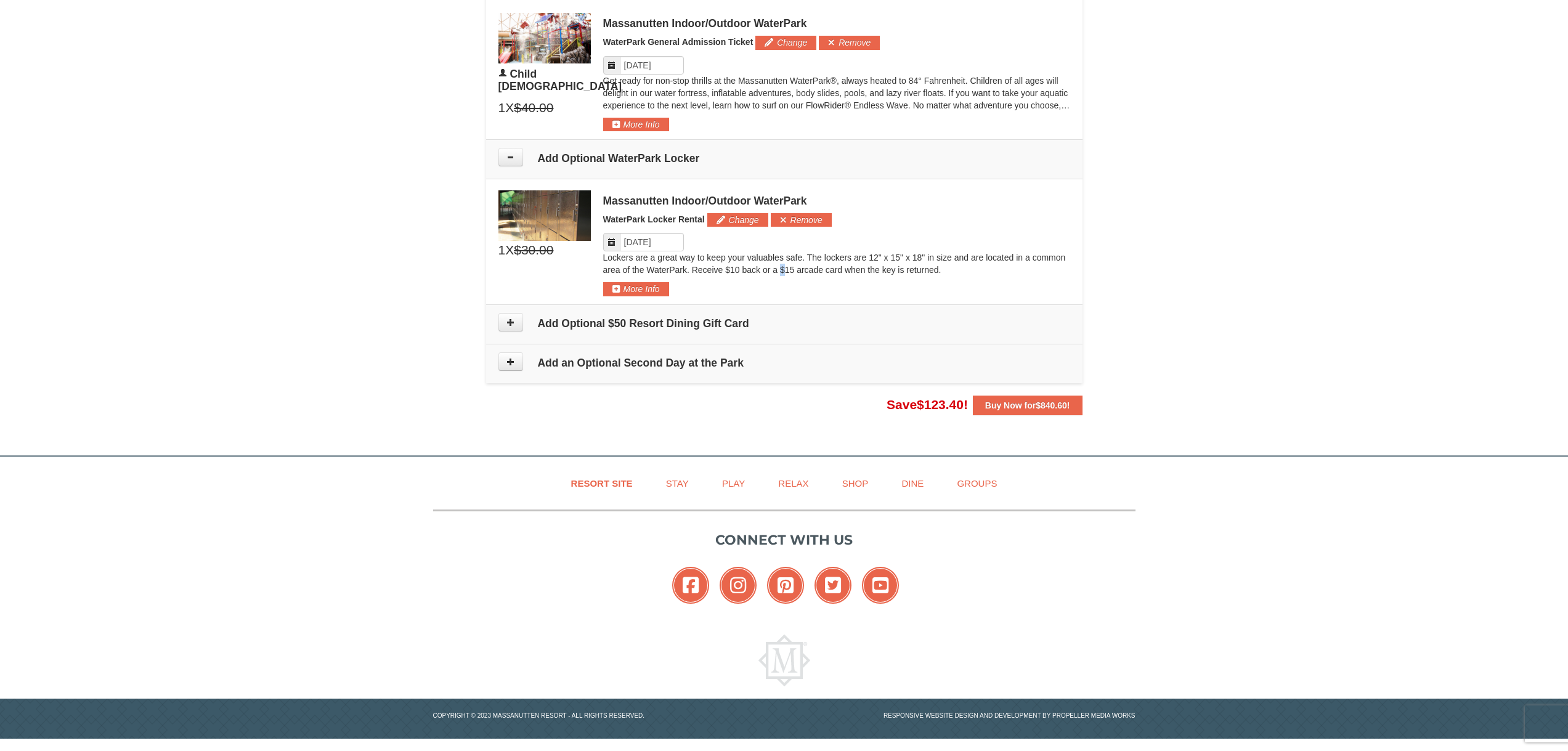
click at [785, 280] on div "Lockers are a great way to keep your valuables safe. The lockers are 12" x 15" …" at bounding box center [836, 266] width 467 height 30
click at [1056, 298] on td "Please make your package selection: ×" at bounding box center [784, 241] width 597 height 125
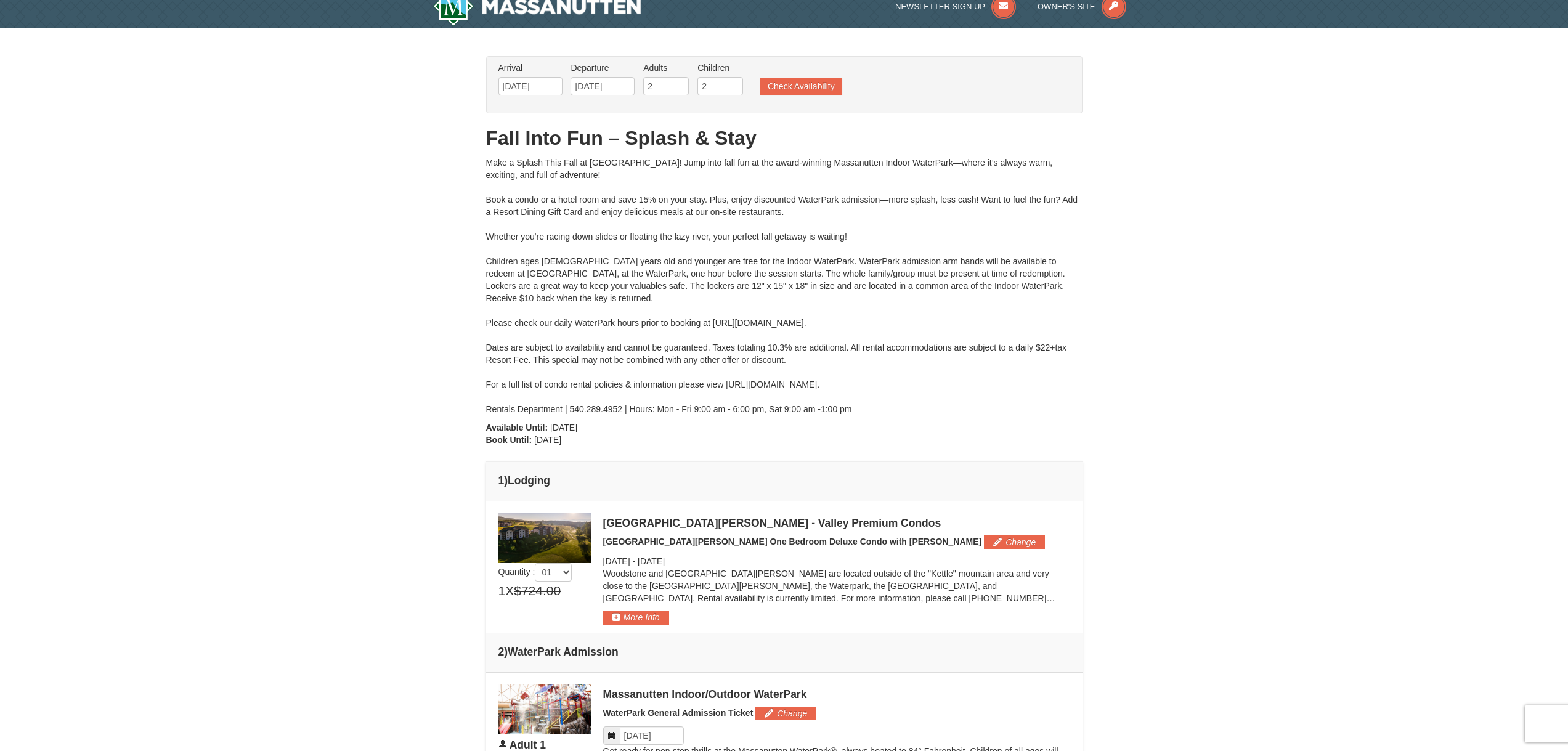
scroll to position [0, 0]
